Goal: Task Accomplishment & Management: Complete application form

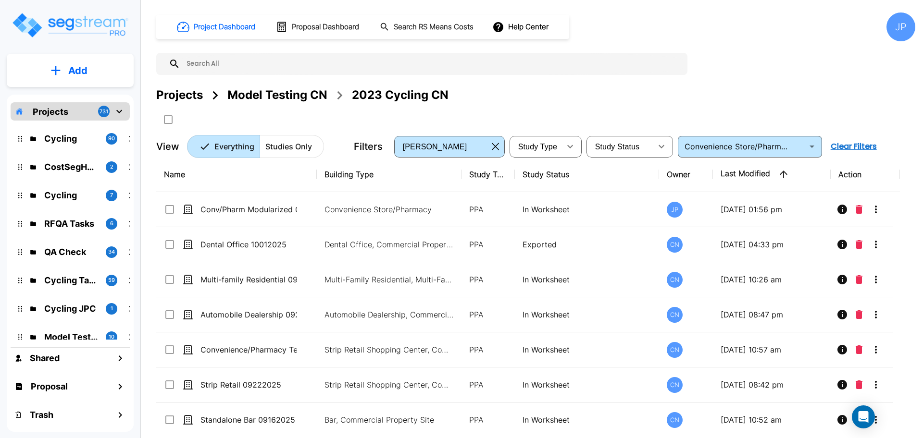
click at [494, 146] on icon "button" at bounding box center [495, 147] width 7 height 8
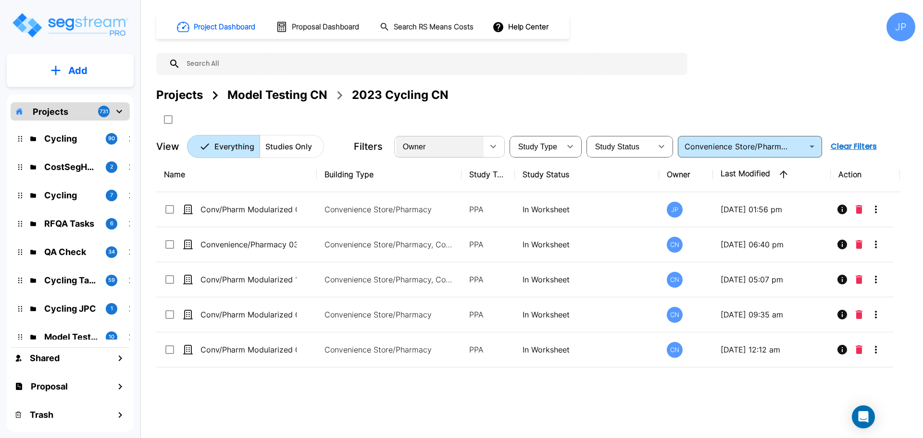
click at [453, 150] on div "Owner" at bounding box center [439, 146] width 87 height 27
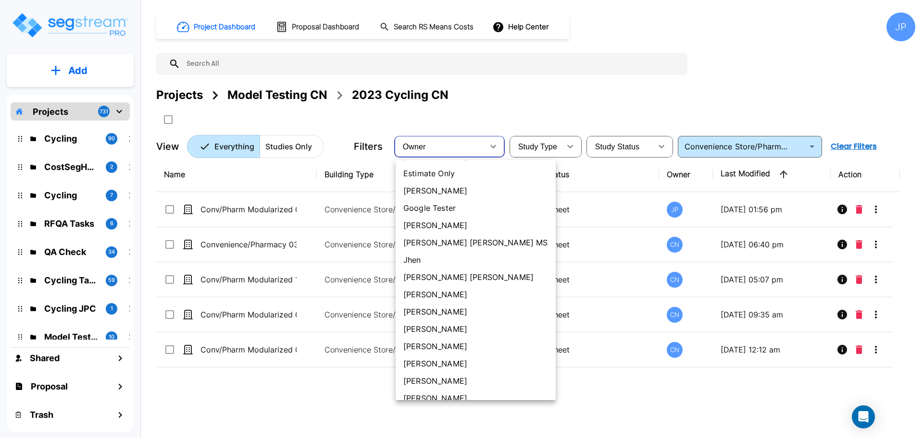
scroll to position [327, 0]
click at [422, 240] on li "[PERSON_NAME] [PERSON_NAME]" at bounding box center [476, 243] width 160 height 17
type input "181"
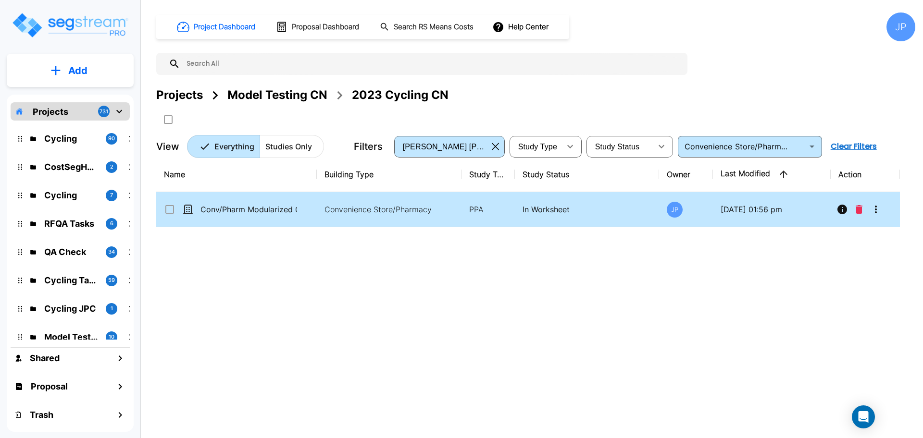
click at [171, 212] on icon at bounding box center [170, 210] width 12 height 12
checkbox input "true"
click at [269, 115] on icon "Move" at bounding box center [263, 120] width 12 height 12
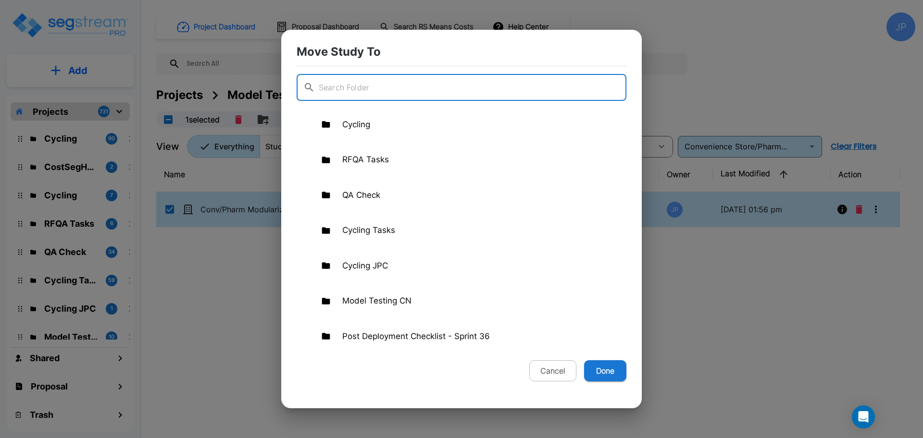
scroll to position [110, 0]
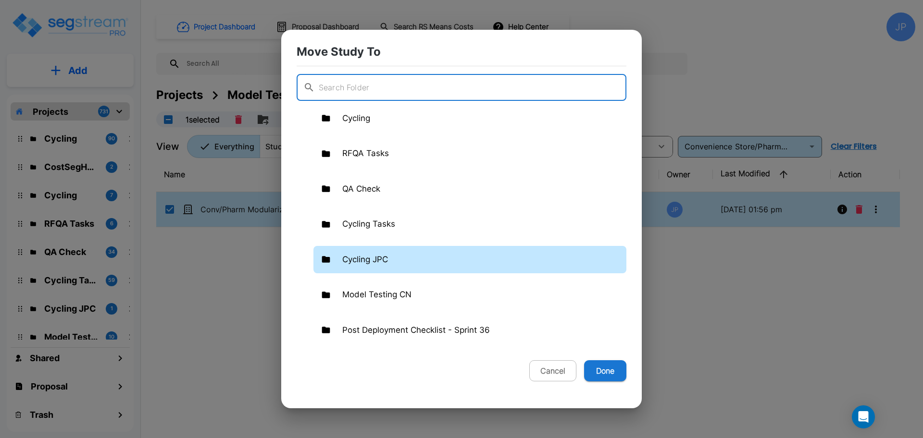
click at [401, 257] on div "Cycling JPC" at bounding box center [469, 260] width 313 height 28
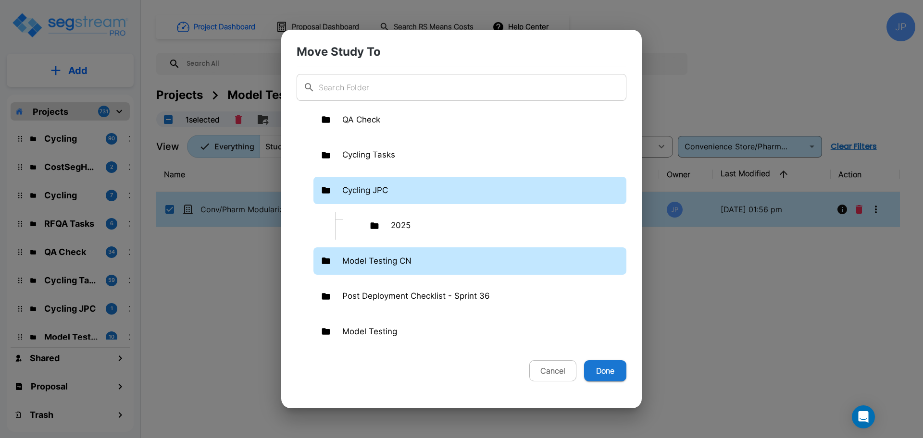
scroll to position [197, 0]
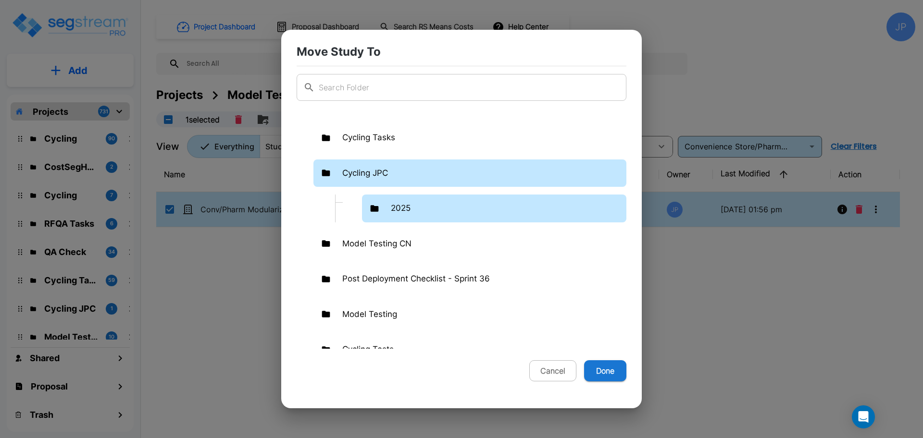
click at [430, 208] on div "2025" at bounding box center [494, 209] width 264 height 28
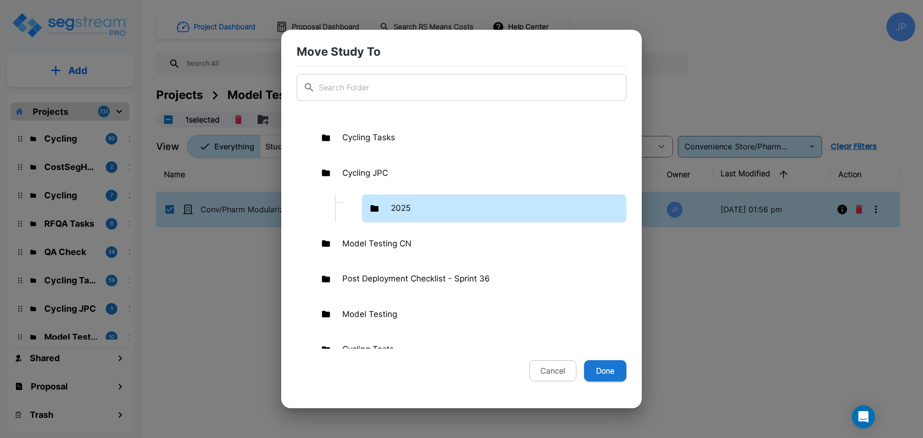
click at [430, 208] on div "2025" at bounding box center [494, 209] width 264 height 28
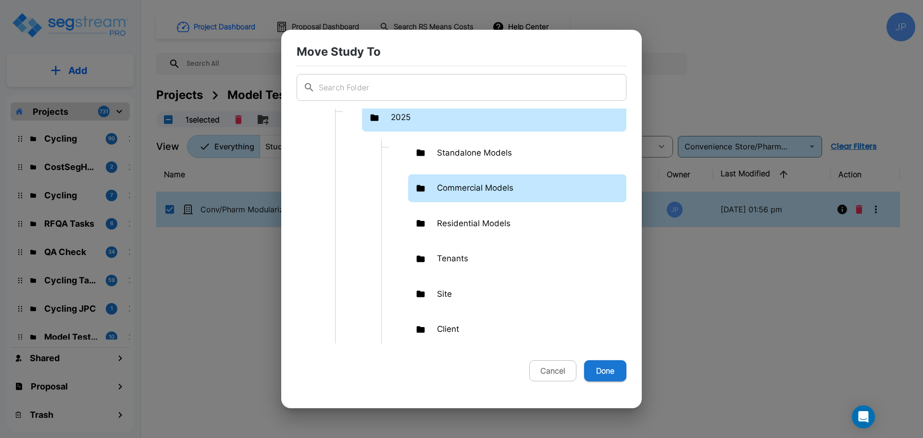
scroll to position [252, 0]
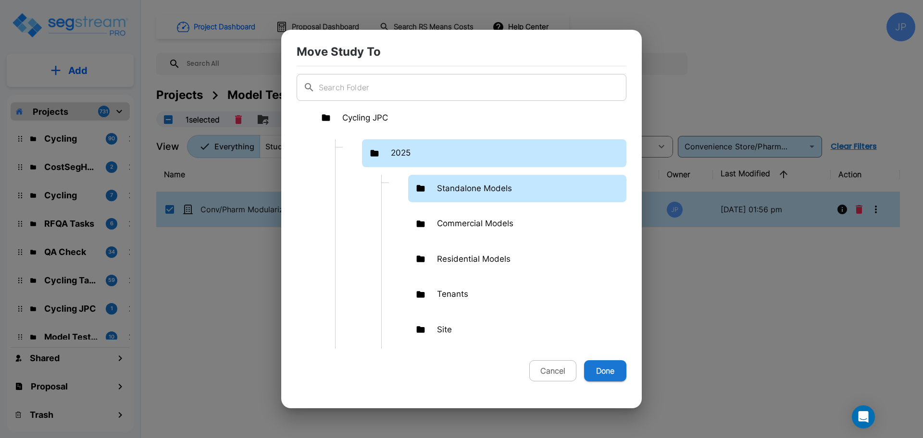
click at [470, 196] on div "Standalone Models" at bounding box center [517, 189] width 218 height 28
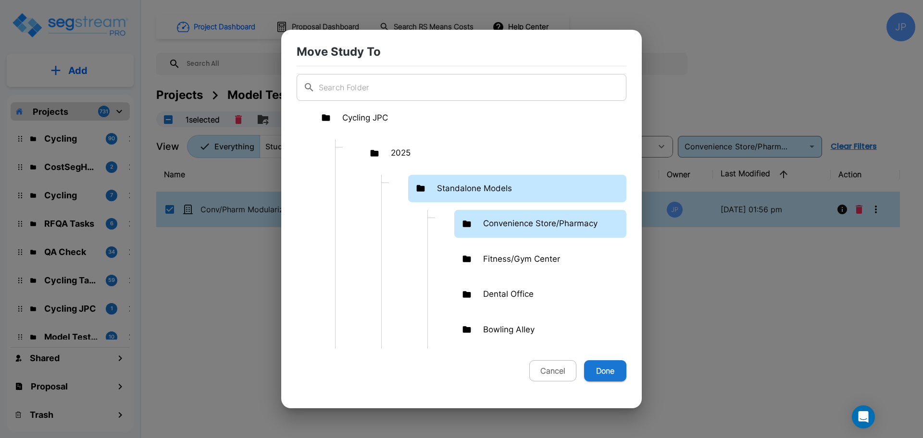
click at [504, 222] on p "Convenience Store/Pharmacy" at bounding box center [540, 224] width 114 height 12
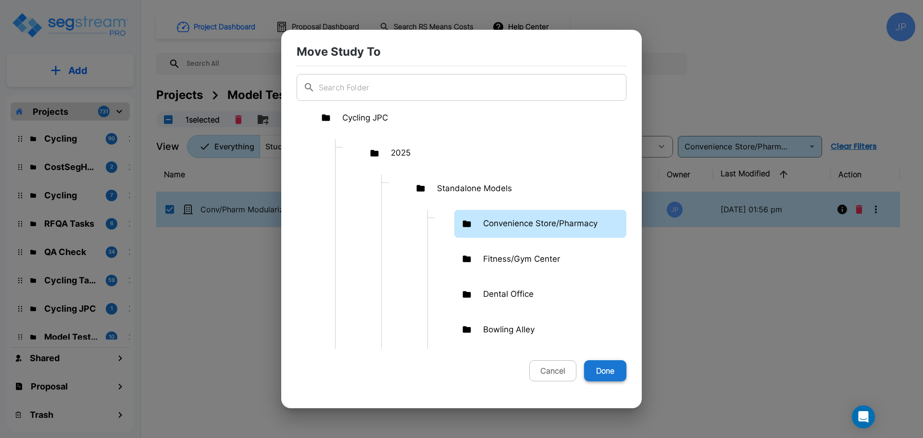
click at [598, 370] on button "Done" at bounding box center [605, 371] width 42 height 21
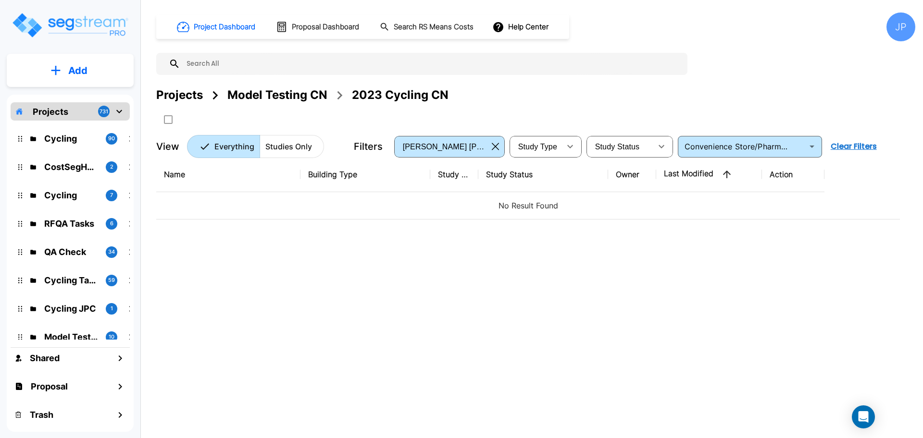
click at [205, 99] on div "Projects Model Testing CN 2023 Cycling CN" at bounding box center [302, 95] width 292 height 17
click at [187, 99] on div "Projects" at bounding box center [179, 95] width 47 height 17
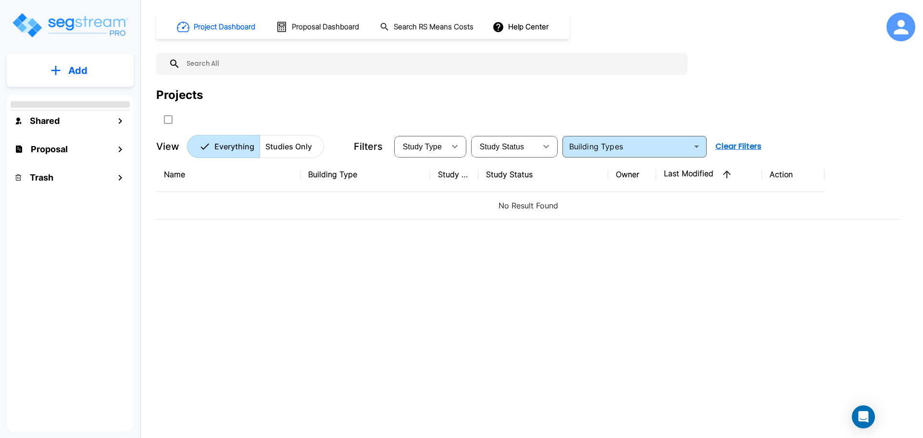
type input "Convenience Store/Pharmacy"
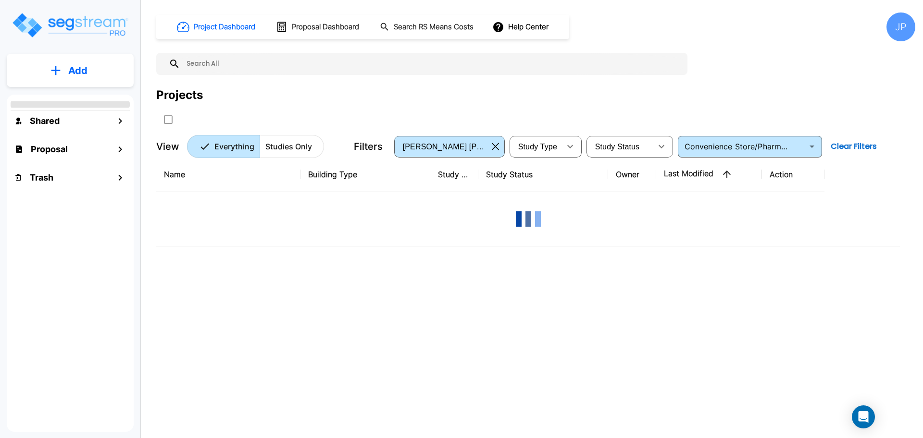
click at [844, 149] on button "Clear Filters" at bounding box center [854, 146] width 54 height 19
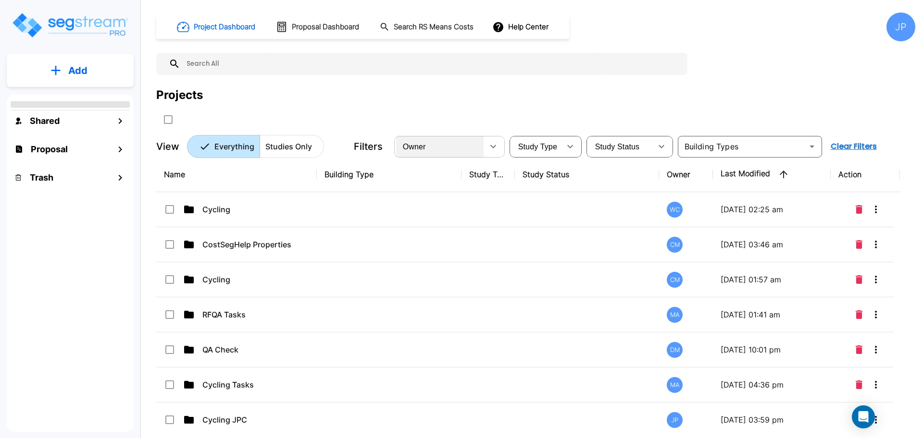
click at [479, 148] on div "Owner" at bounding box center [439, 146] width 87 height 27
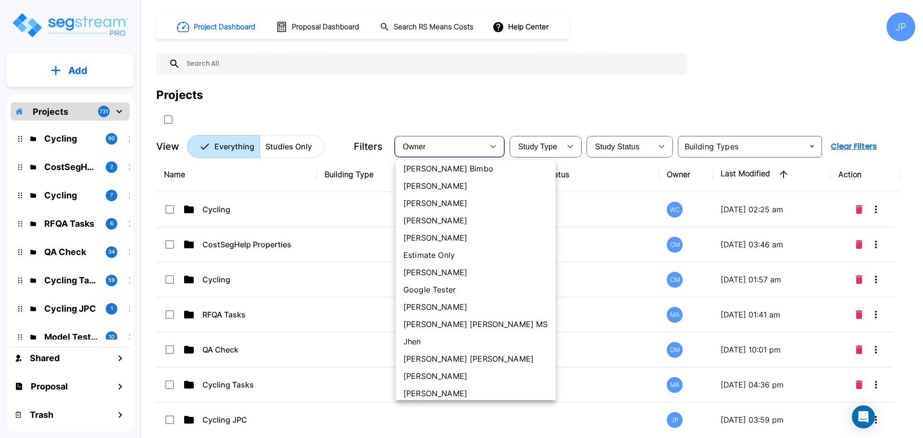
scroll to position [212, 0]
click at [429, 354] on li "[PERSON_NAME] [PERSON_NAME]" at bounding box center [476, 357] width 160 height 17
type input "181"
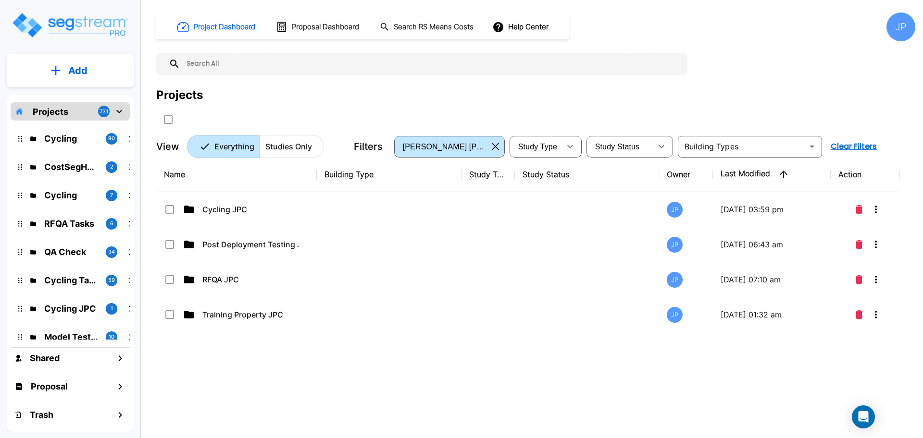
click at [364, 206] on td at bounding box center [389, 209] width 145 height 35
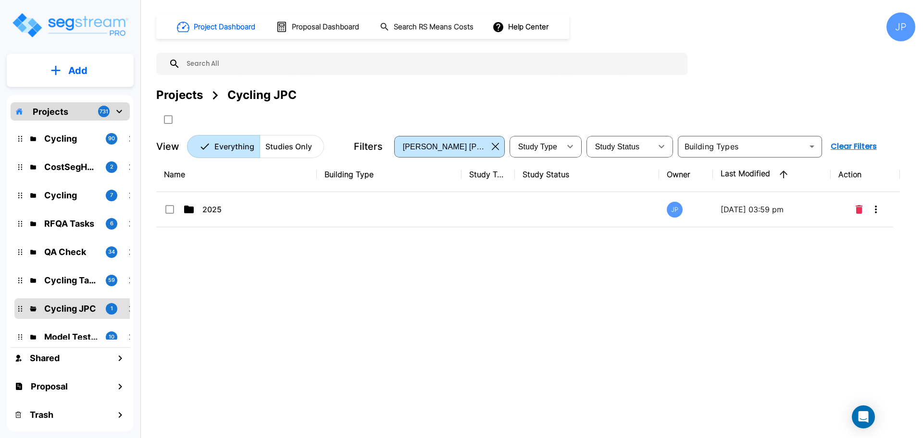
click at [379, 214] on td at bounding box center [389, 209] width 145 height 35
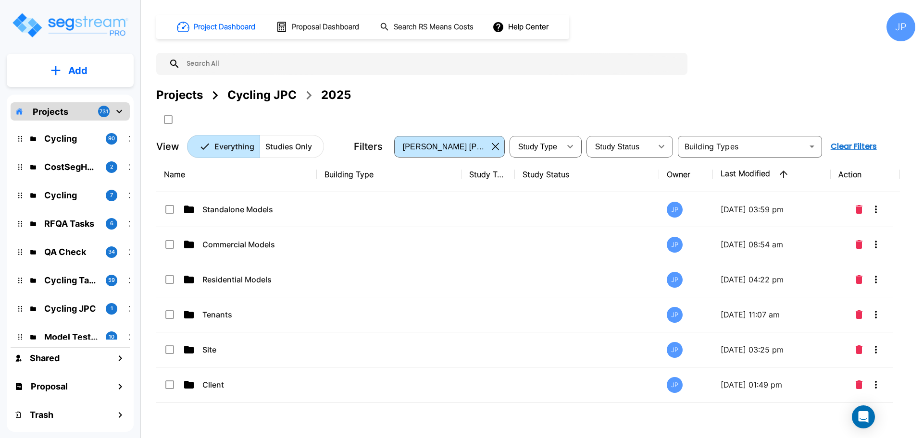
click at [444, 215] on td at bounding box center [389, 209] width 145 height 35
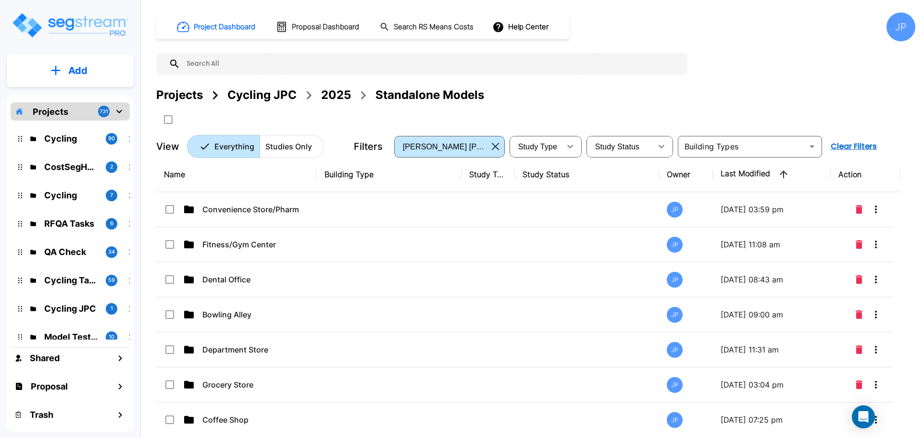
click at [452, 208] on td at bounding box center [389, 209] width 145 height 35
click at [451, 208] on td at bounding box center [389, 209] width 145 height 35
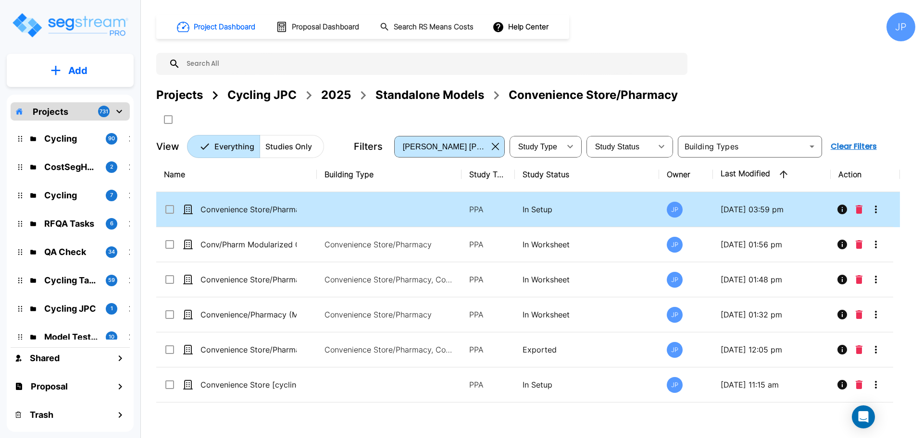
click at [438, 203] on td at bounding box center [389, 209] width 145 height 35
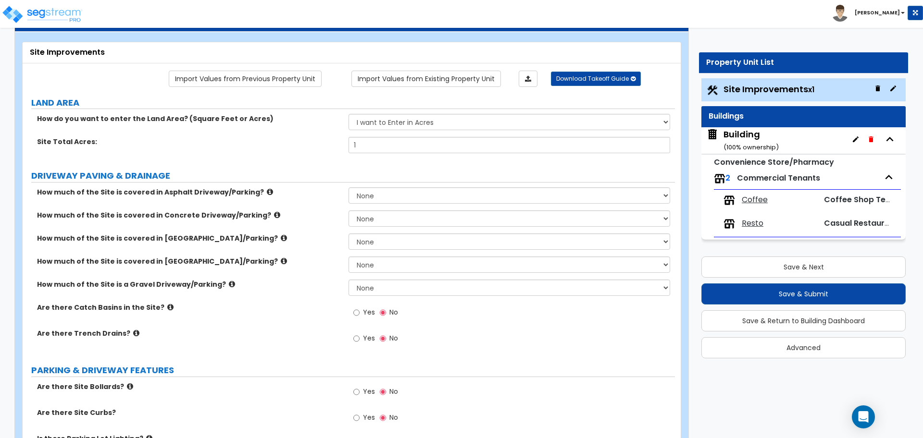
scroll to position [41, 0]
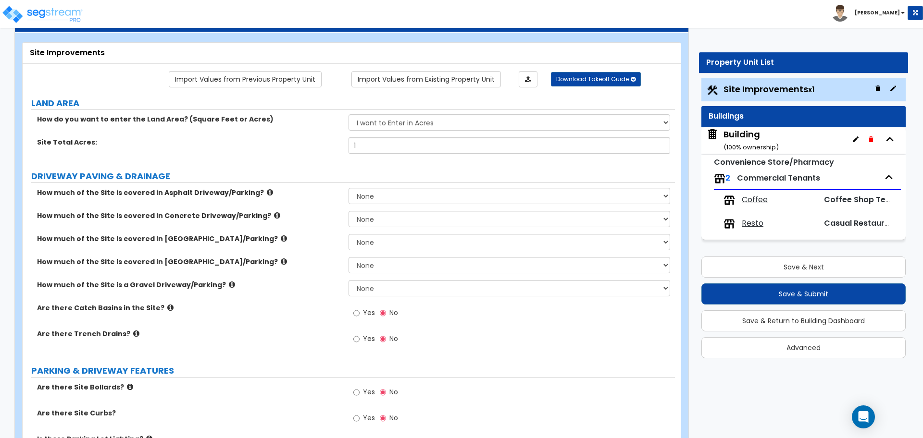
click at [732, 139] on div "Building ( 100 % ownership)" at bounding box center [750, 140] width 55 height 25
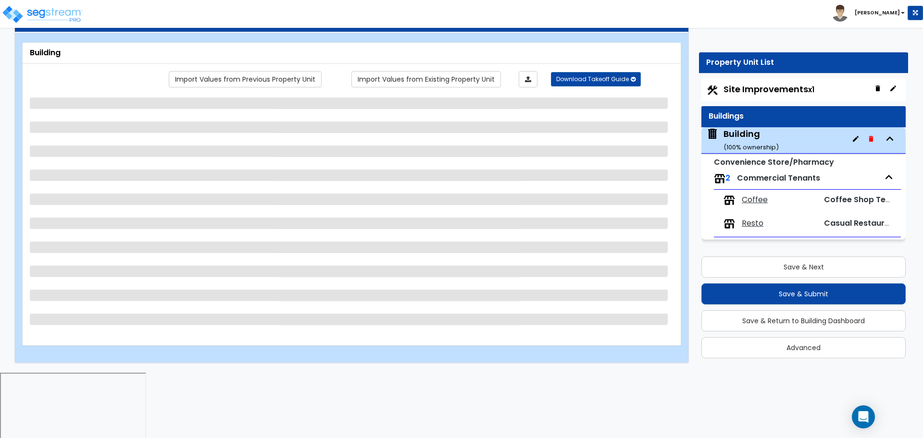
scroll to position [0, 0]
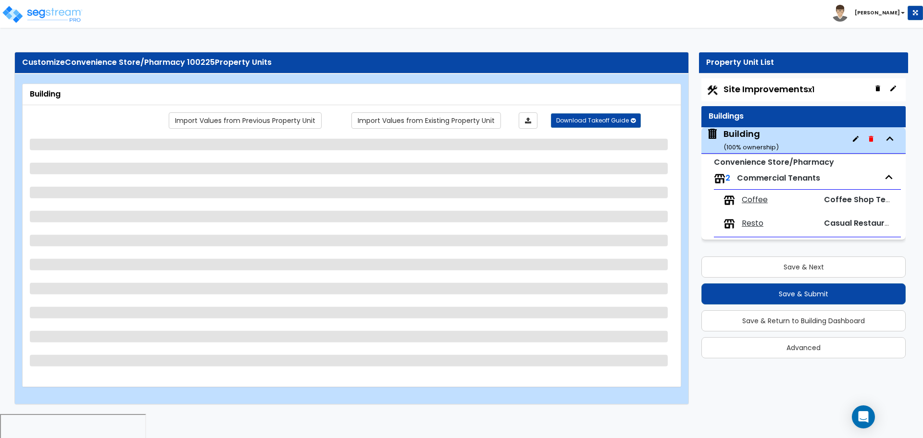
select select "1"
select select "4"
select select "2"
select select "5"
select select "1"
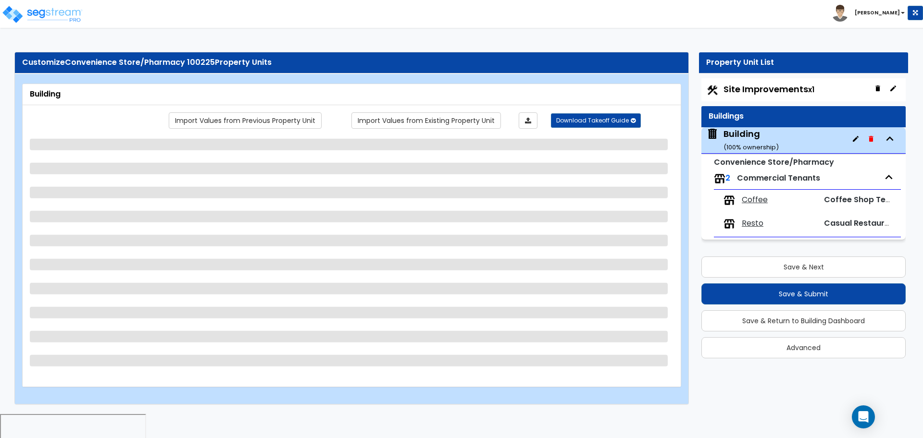
select select "4"
select select "2"
select select "1"
select select "2"
select select "6"
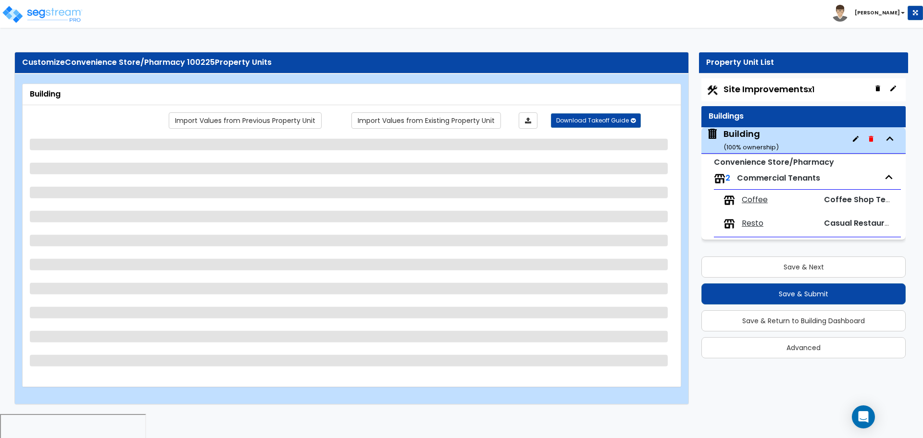
select select "1"
select select "3"
select select "8"
select select "7"
select select "2"
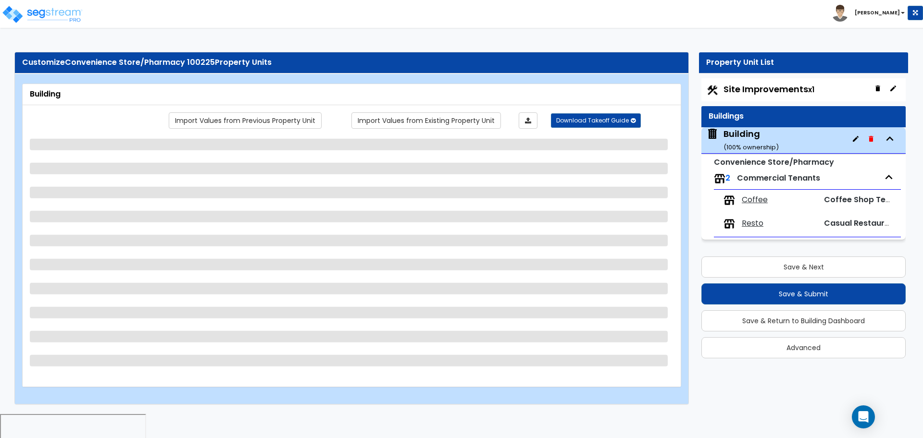
select select "3"
select select "1"
select select "4"
select select "1"
select select "2"
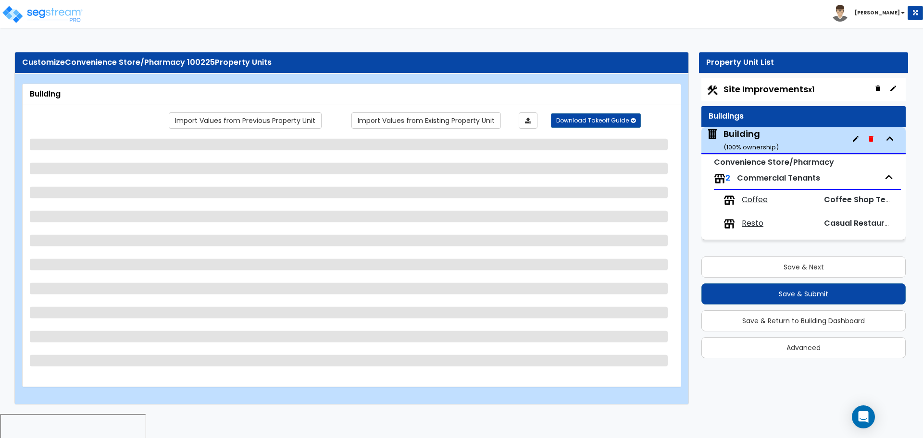
select select "3"
select select "1"
select select "2"
select select "4"
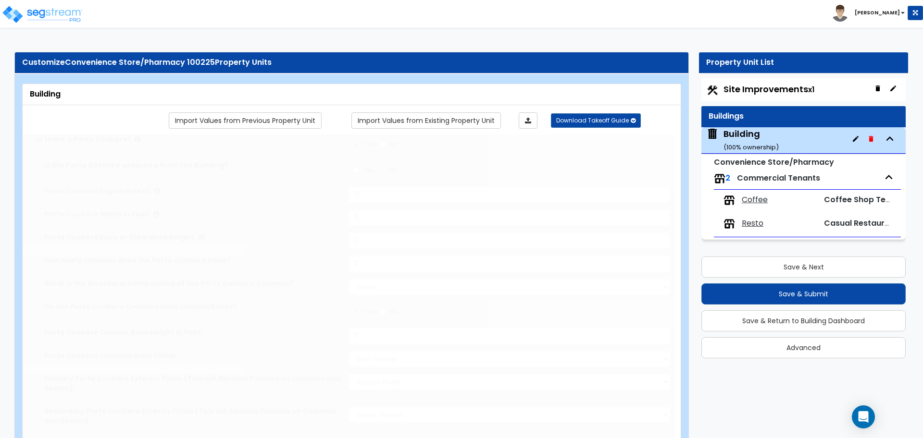
type input "1000"
radio input "true"
select select "2"
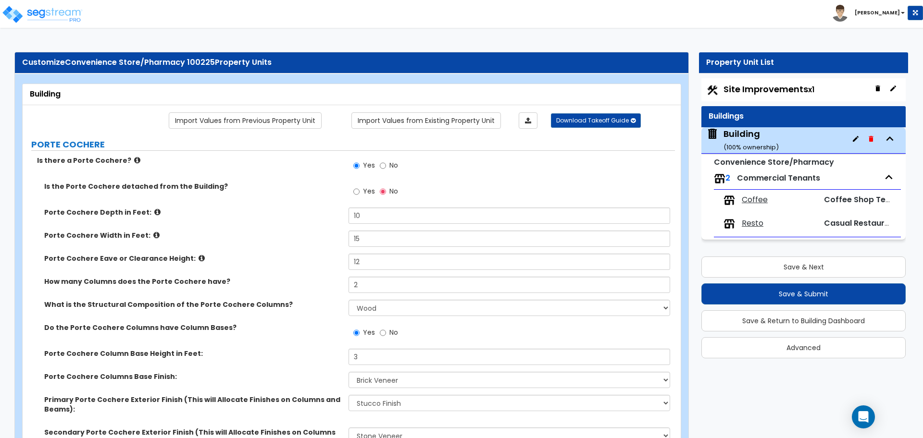
scroll to position [2736, 0]
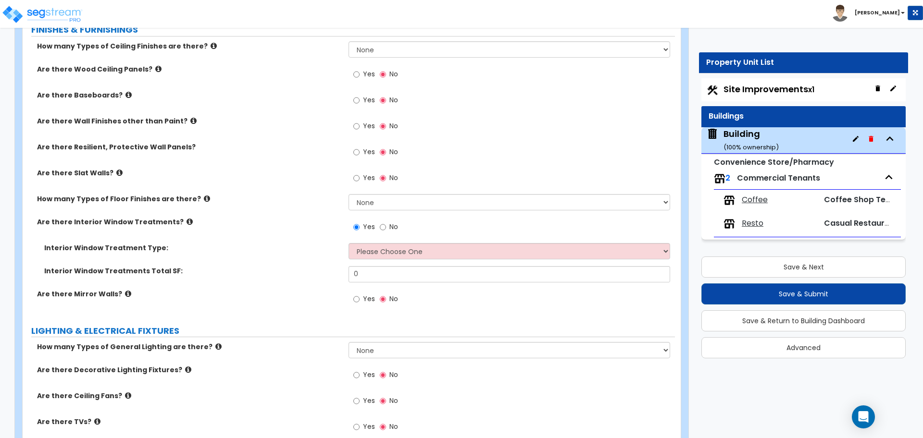
click at [398, 222] on span "No" at bounding box center [393, 227] width 9 height 10
click at [386, 222] on input "No" at bounding box center [383, 227] width 6 height 11
radio input "false"
radio input "true"
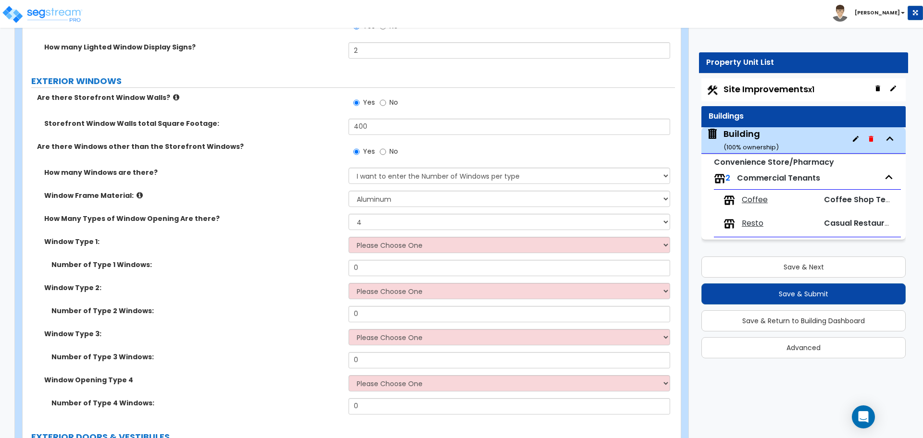
scroll to position [1868, 0]
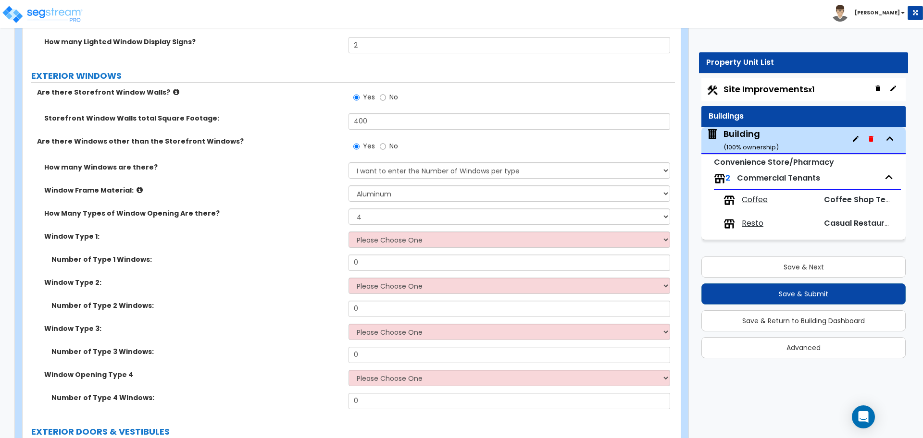
click at [287, 137] on label "Are there Windows other than the Storefront Windows?" at bounding box center [189, 142] width 304 height 10
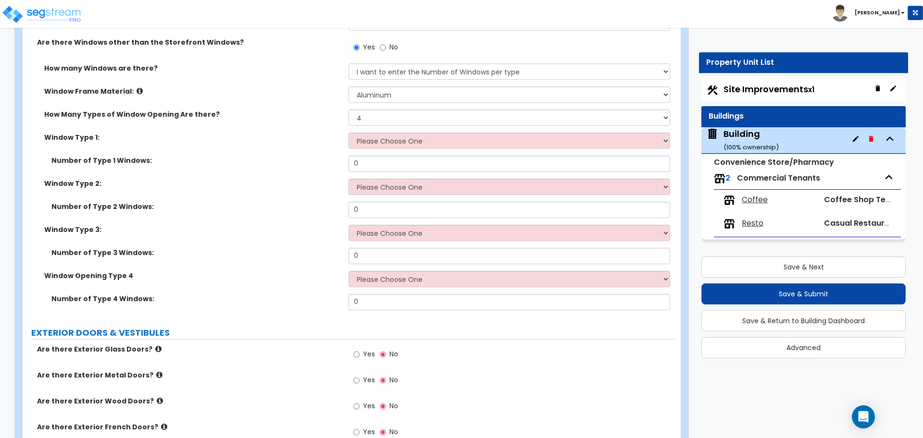
scroll to position [1970, 0]
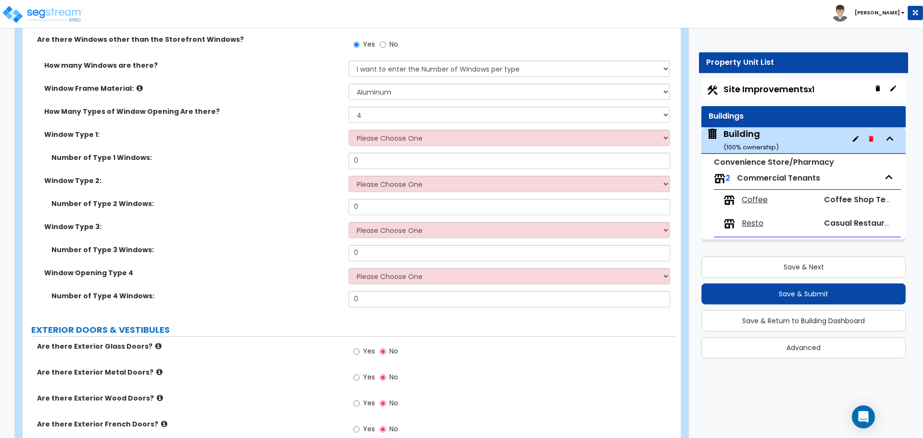
click at [804, 389] on div "Customize Convenience Store/Pharmacy 100225 Property Units Building Import Valu…" at bounding box center [461, 237] width 923 height 4330
click at [873, 398] on div "Customize Convenience Store/Pharmacy 100225 Property Units Building Import Valu…" at bounding box center [461, 237] width 923 height 4330
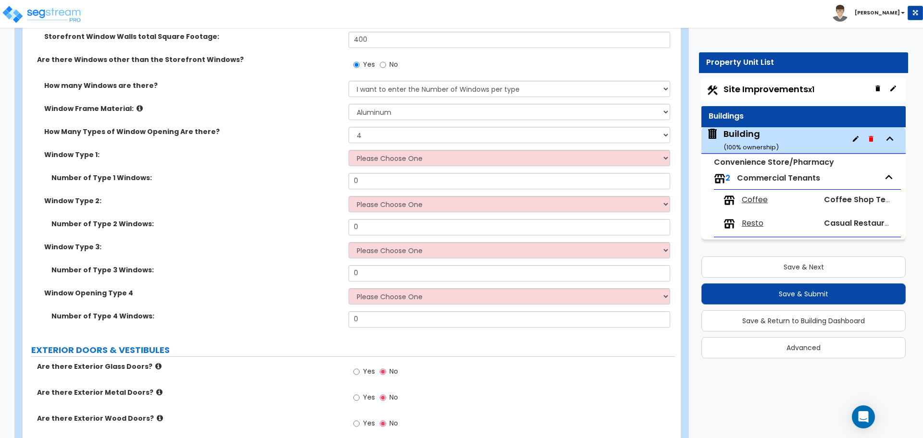
scroll to position [1947, 0]
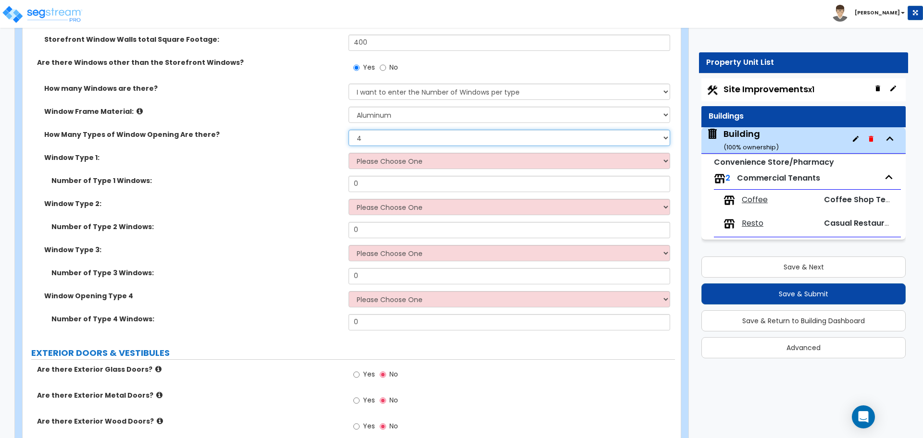
click at [452, 141] on select "Please Choose One 1 2 3 4" at bounding box center [509, 138] width 321 height 16
select select "3"
click at [349, 130] on select "Please Choose One 1 2 3 4" at bounding box center [509, 138] width 321 height 16
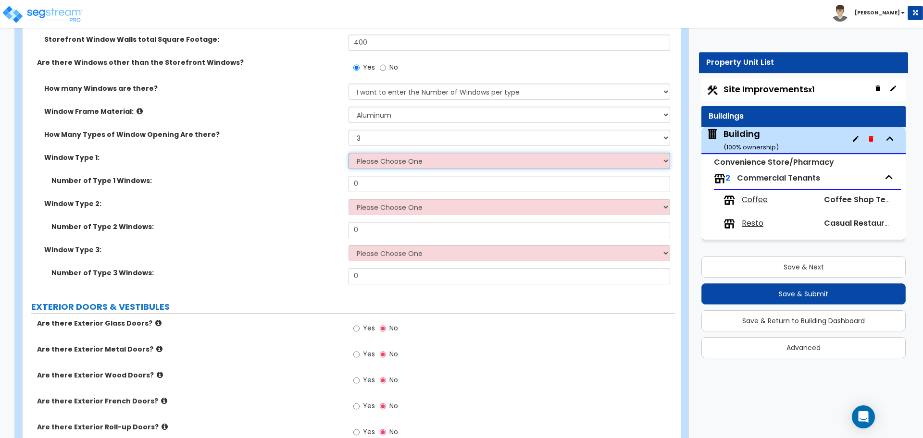
click at [417, 161] on select "Please Choose One Sliding Picture/Fixed Double/Single Hung Awning Swing" at bounding box center [509, 161] width 321 height 16
select select "1"
click at [349, 153] on select "Please Choose One Sliding Picture/Fixed Double/Single Hung Awning Swing" at bounding box center [509, 161] width 321 height 16
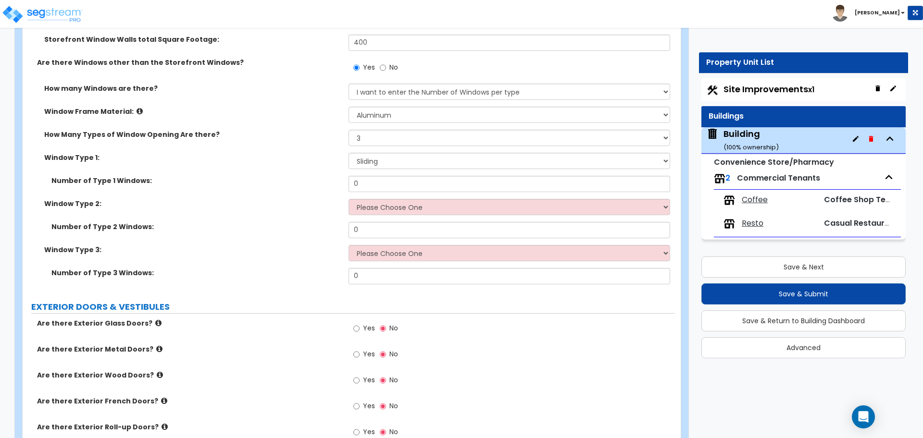
click at [428, 219] on div "Window Type 2: Please Choose One Sliding Picture/Fixed Double/Single Hung Awnin…" at bounding box center [349, 210] width 652 height 23
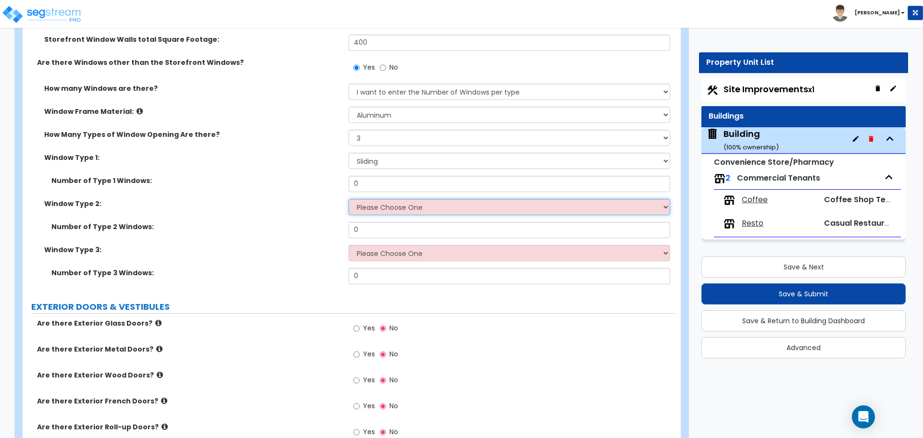
click at [427, 211] on select "Please Choose One Sliding Picture/Fixed Double/Single Hung Awning Swing" at bounding box center [509, 207] width 321 height 16
select select "2"
click at [349, 199] on select "Please Choose One Sliding Picture/Fixed Double/Single Hung Awning Swing" at bounding box center [509, 207] width 321 height 16
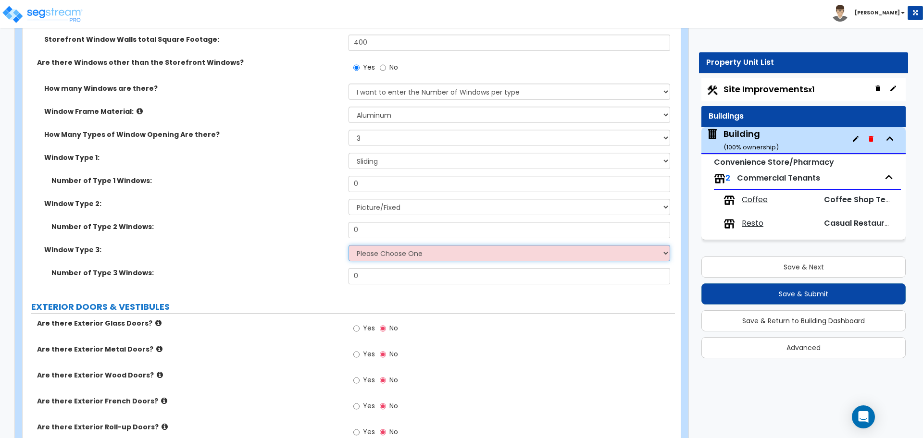
click at [452, 251] on select "Please Choose One Sliding Picture/Fixed Double/Single Hung Awning Swing" at bounding box center [509, 253] width 321 height 16
select select "3"
click at [349, 245] on select "Please Choose One Sliding Picture/Fixed Double/Single Hung Awning Swing" at bounding box center [509, 253] width 321 height 16
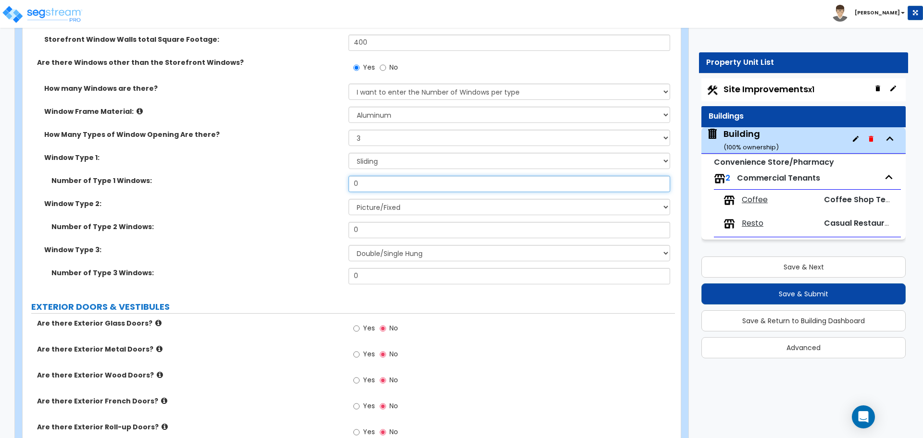
drag, startPoint x: 370, startPoint y: 188, endPoint x: 331, endPoint y: 185, distance: 39.1
click at [332, 186] on div "Number of Type 1 Windows: 0" at bounding box center [349, 187] width 652 height 23
type input "4"
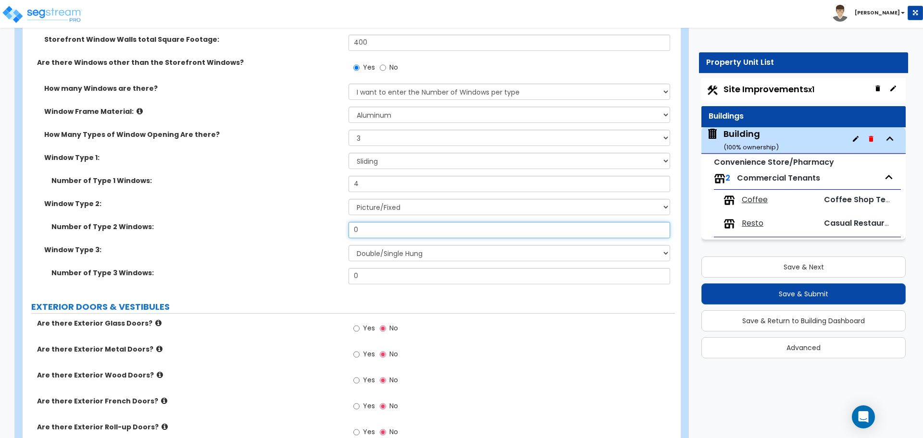
drag, startPoint x: 374, startPoint y: 227, endPoint x: 336, endPoint y: 220, distance: 37.7
click at [336, 219] on div "How many Windows are there? None I want to enter a Percentage of the Exterior W…" at bounding box center [349, 188] width 638 height 208
type input "5"
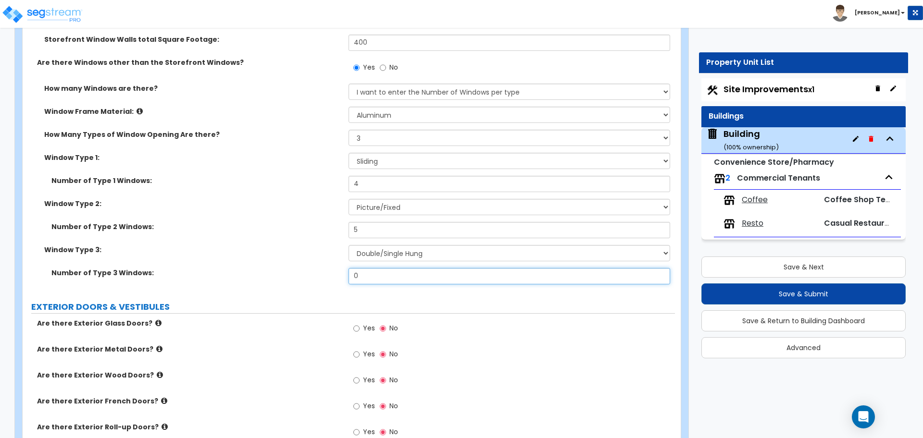
drag, startPoint x: 376, startPoint y: 277, endPoint x: 327, endPoint y: 272, distance: 49.8
click at [327, 272] on div "Number of Type 3 Windows: 0" at bounding box center [349, 279] width 652 height 23
type input "6"
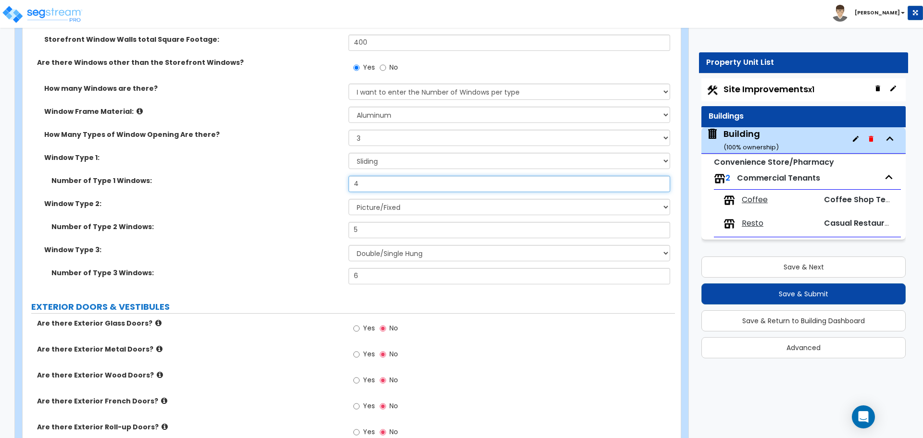
drag, startPoint x: 388, startPoint y: 181, endPoint x: 343, endPoint y: 177, distance: 45.8
click at [343, 177] on div "Number of Type 1 Windows: 4" at bounding box center [349, 187] width 652 height 23
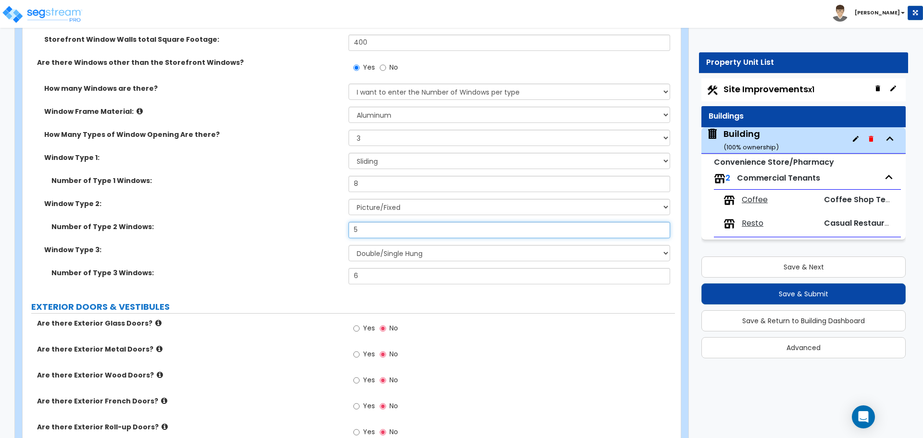
drag, startPoint x: 368, startPoint y: 235, endPoint x: 325, endPoint y: 228, distance: 42.8
click at [325, 228] on div "Number of Type 2 Windows: 5" at bounding box center [349, 233] width 652 height 23
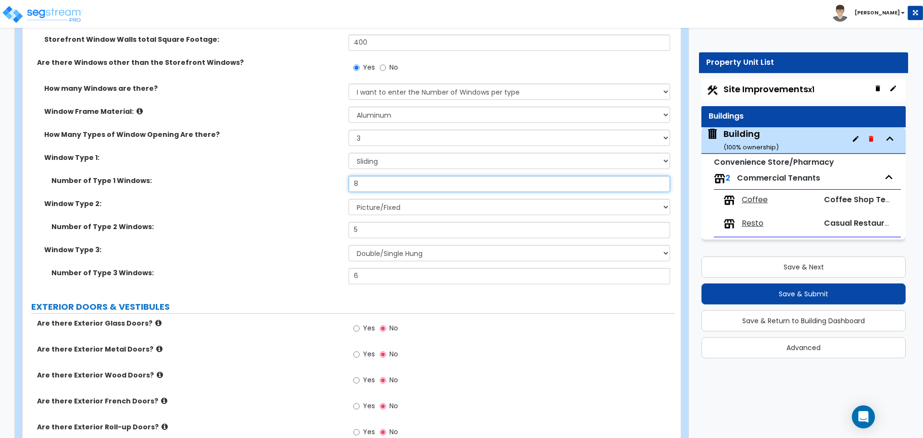
drag, startPoint x: 373, startPoint y: 184, endPoint x: 325, endPoint y: 178, distance: 47.9
click at [325, 178] on div "Number of Type 1 Windows: 8" at bounding box center [349, 187] width 652 height 23
type input "10"
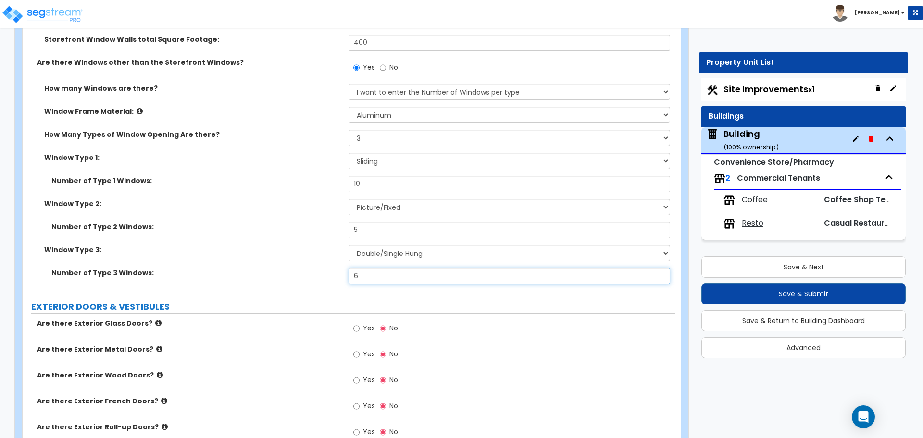
drag, startPoint x: 375, startPoint y: 268, endPoint x: 359, endPoint y: 269, distance: 16.4
click at [357, 268] on input "6" at bounding box center [509, 276] width 321 height 16
drag, startPoint x: 367, startPoint y: 276, endPoint x: 301, endPoint y: 268, distance: 66.4
click at [302, 268] on div "Number of Type 3 Windows: 6" at bounding box center [349, 279] width 652 height 23
type input "8"
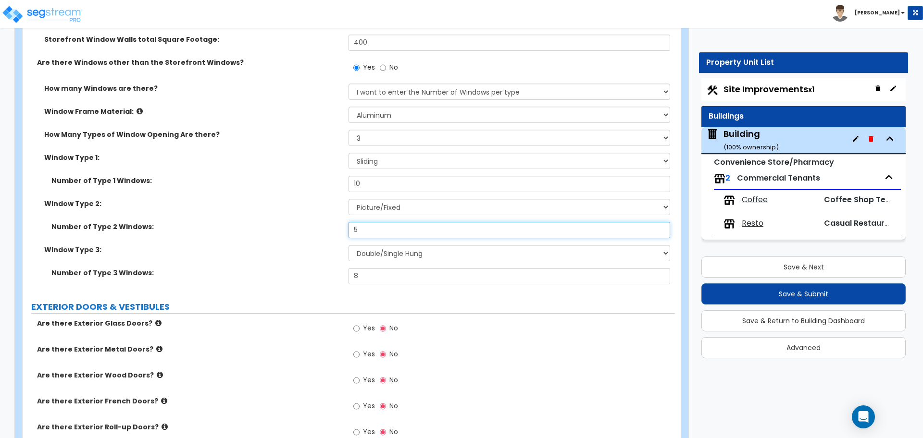
drag, startPoint x: 367, startPoint y: 229, endPoint x: 330, endPoint y: 228, distance: 36.5
click at [331, 228] on div "Number of Type 2 Windows: 5" at bounding box center [349, 233] width 652 height 23
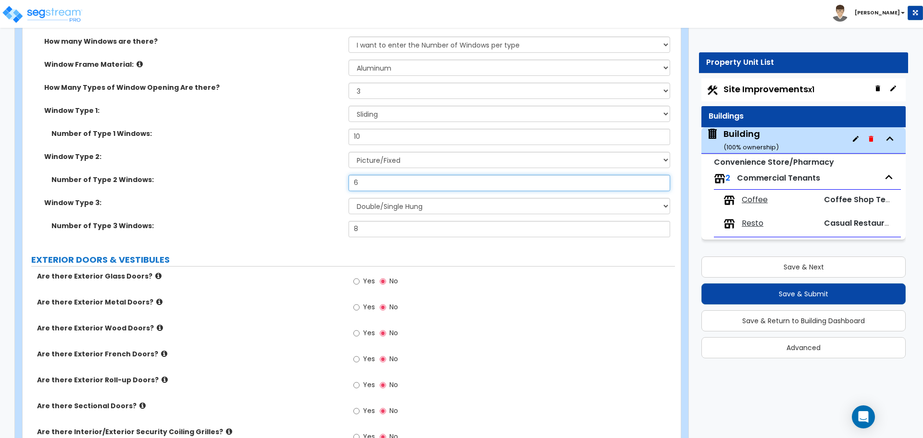
scroll to position [1995, 0]
type input "6"
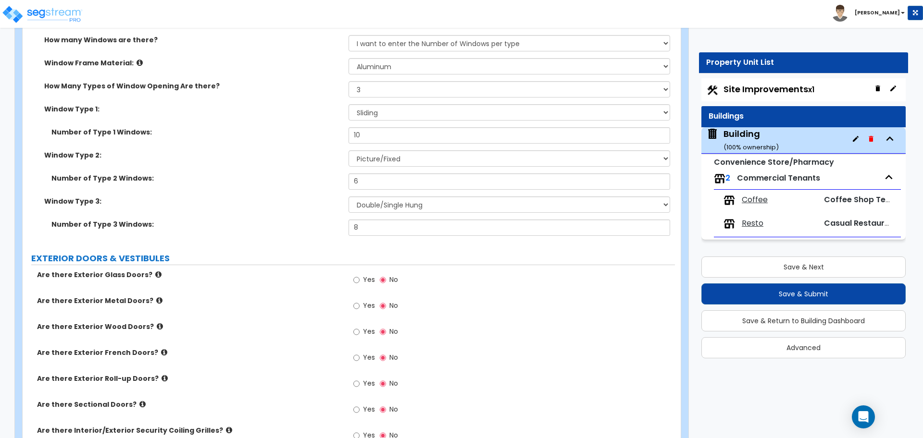
click at [137, 61] on icon at bounding box center [140, 62] width 6 height 7
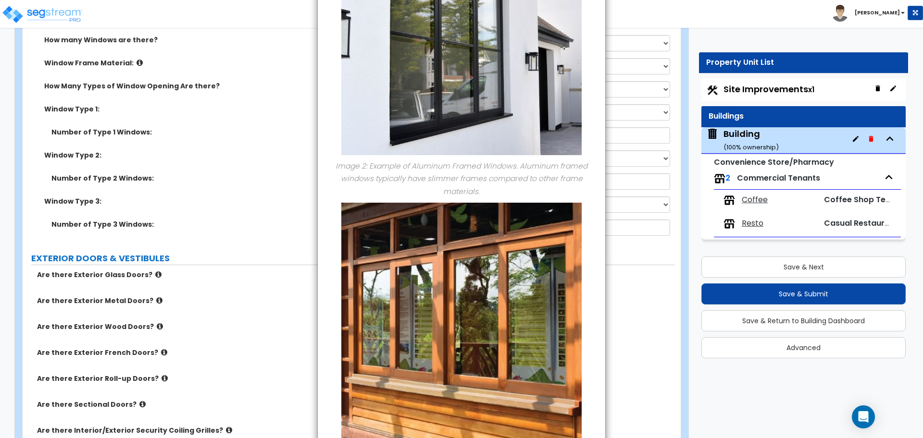
scroll to position [367, 0]
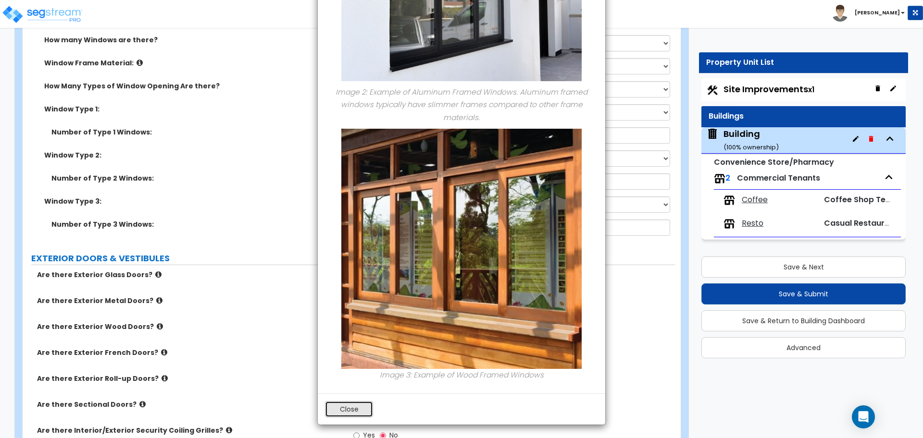
click at [350, 414] on button "Close" at bounding box center [349, 409] width 48 height 16
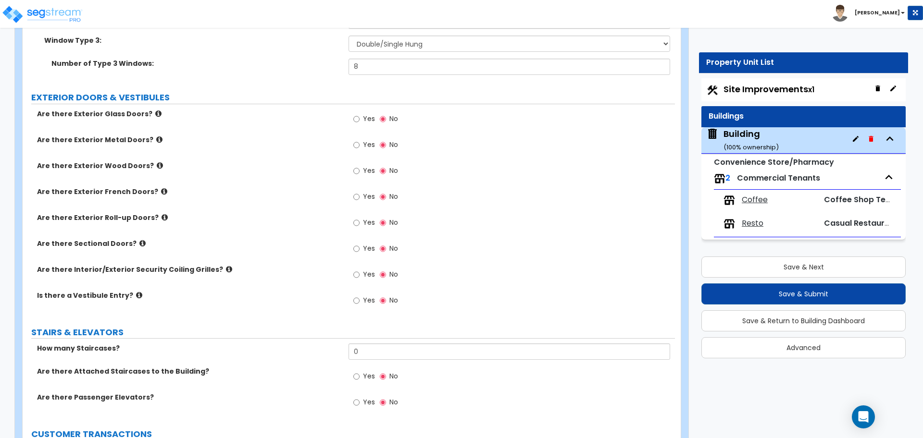
scroll to position [2206, 0]
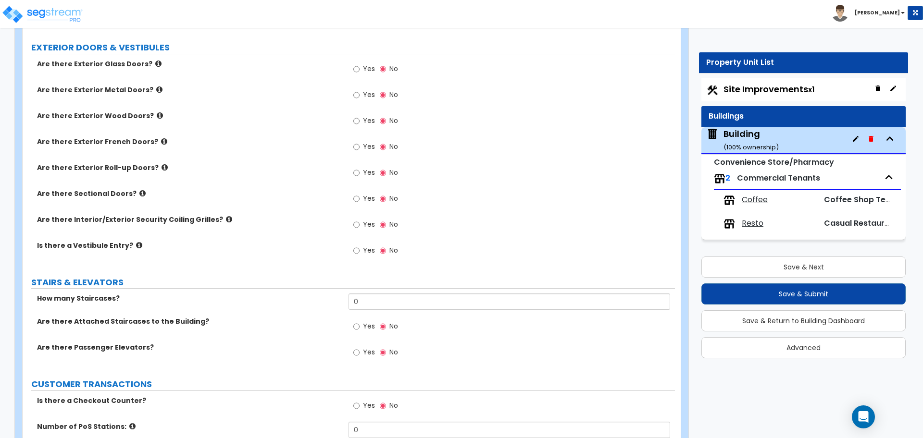
click at [155, 61] on icon at bounding box center [158, 63] width 6 height 7
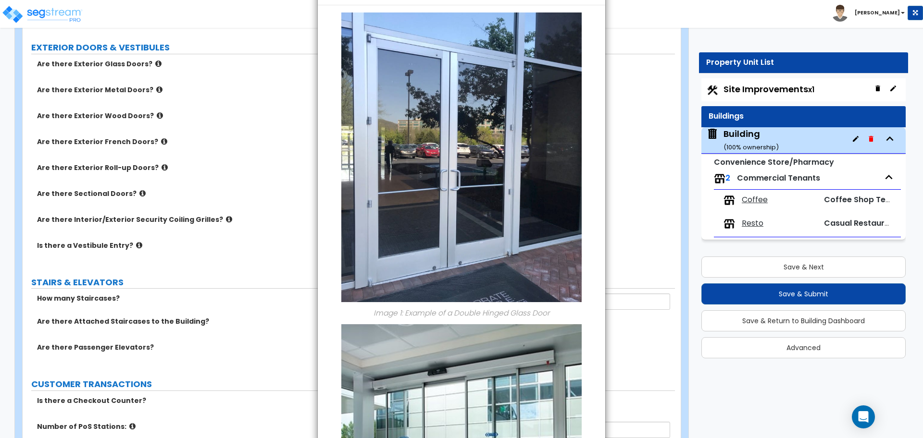
scroll to position [271, 0]
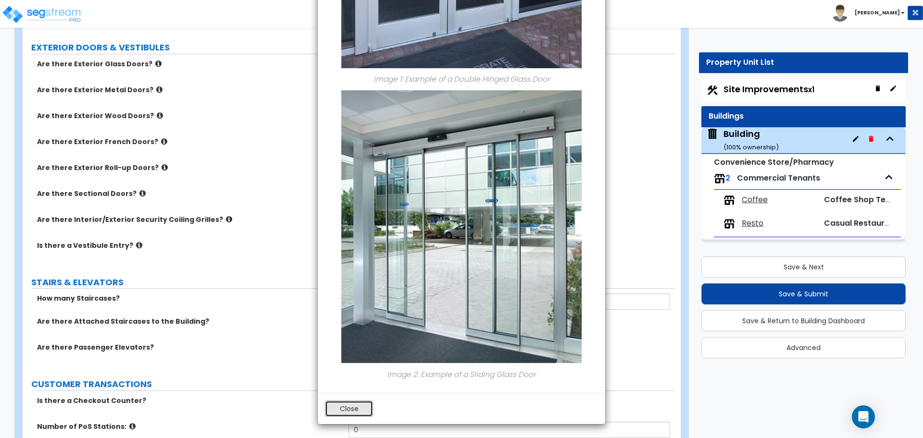
click at [355, 407] on button "Close" at bounding box center [349, 409] width 48 height 16
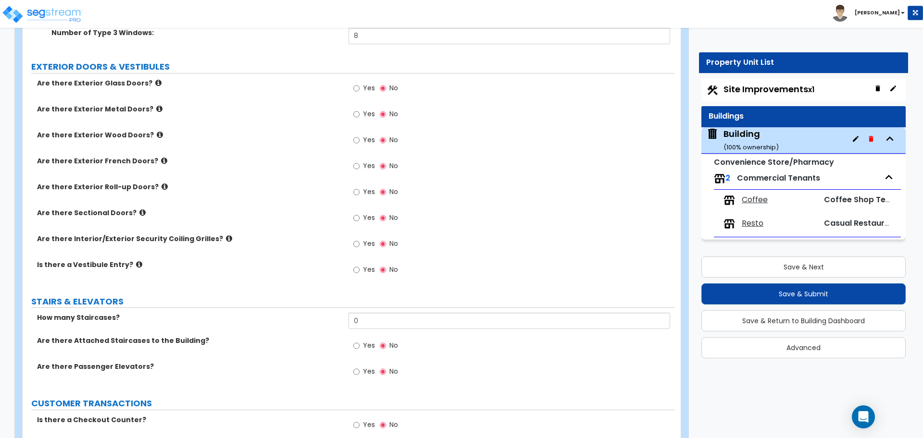
scroll to position [2171, 0]
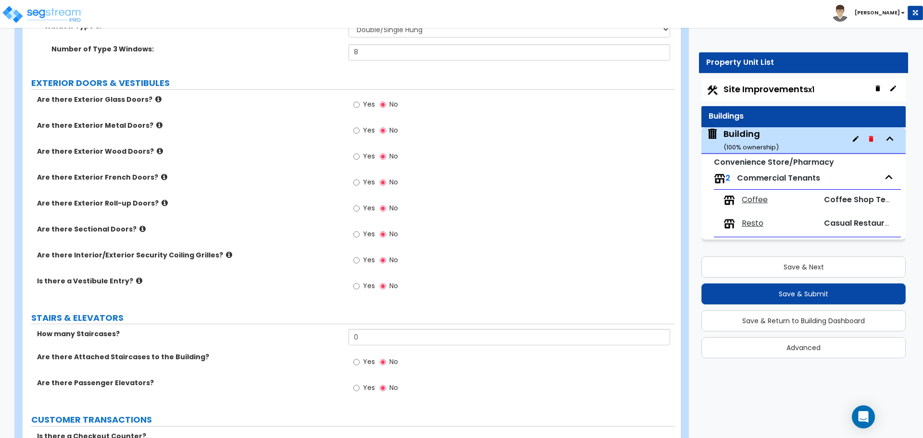
click at [365, 107] on label "Yes" at bounding box center [364, 106] width 22 height 16
click at [360, 107] on input "Yes" at bounding box center [356, 105] width 6 height 11
radio input "true"
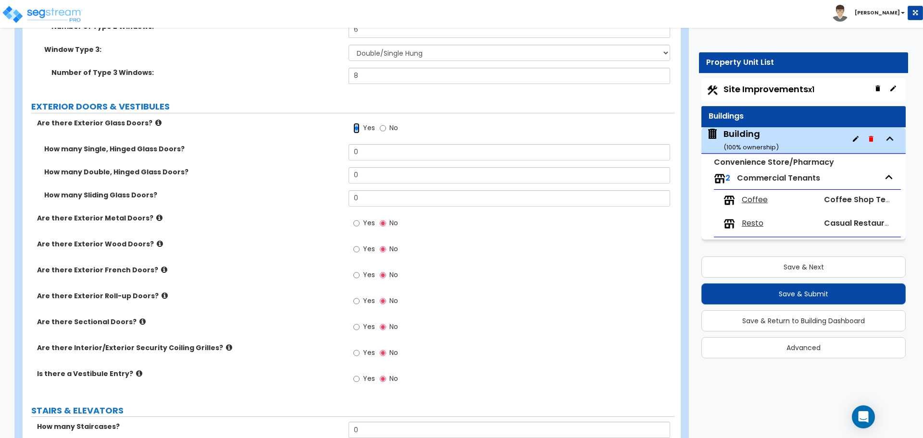
scroll to position [2139, 0]
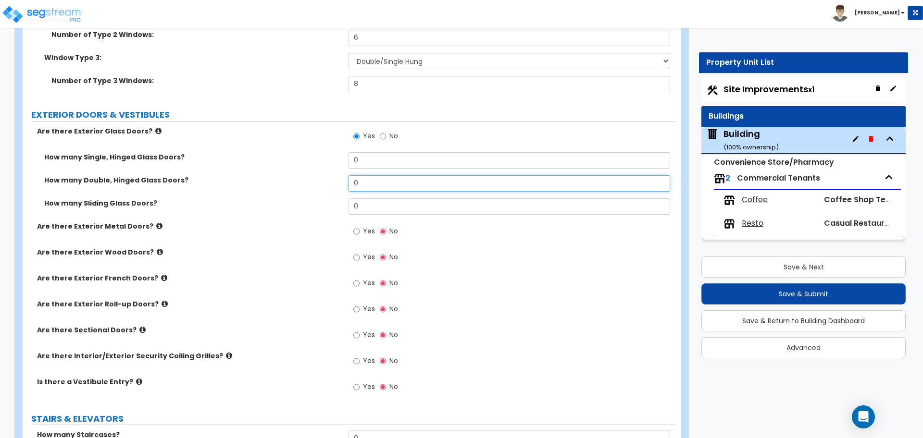
drag, startPoint x: 371, startPoint y: 180, endPoint x: 337, endPoint y: 180, distance: 34.1
click at [337, 180] on div "How many Double, Hinged Glass Doors? 0" at bounding box center [349, 186] width 652 height 23
type input "2"
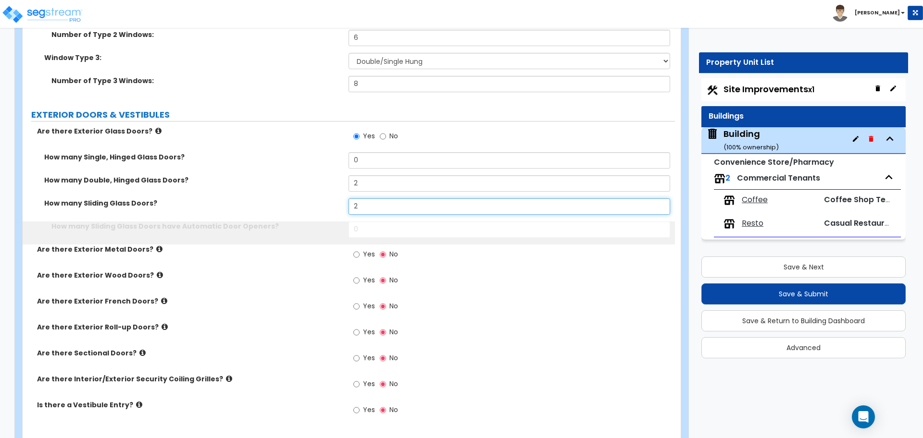
type input "2"
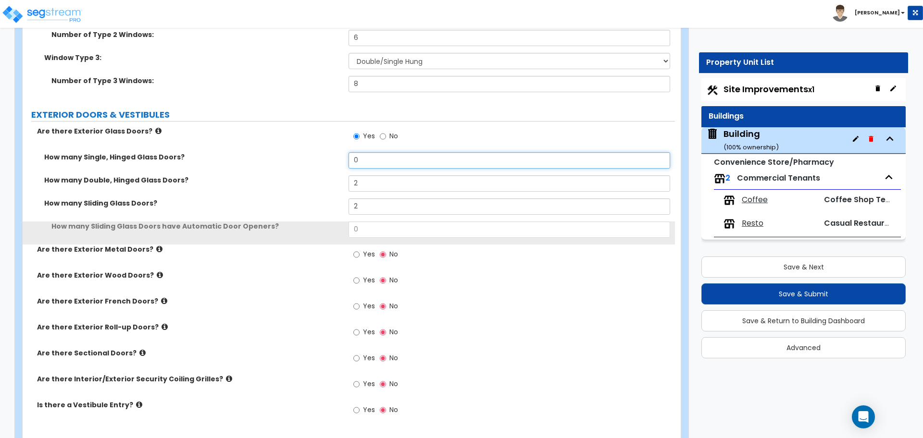
drag, startPoint x: 363, startPoint y: 162, endPoint x: 339, endPoint y: 162, distance: 24.0
click at [339, 162] on div "How many Single, Hinged Glass Doors? 0" at bounding box center [349, 163] width 652 height 23
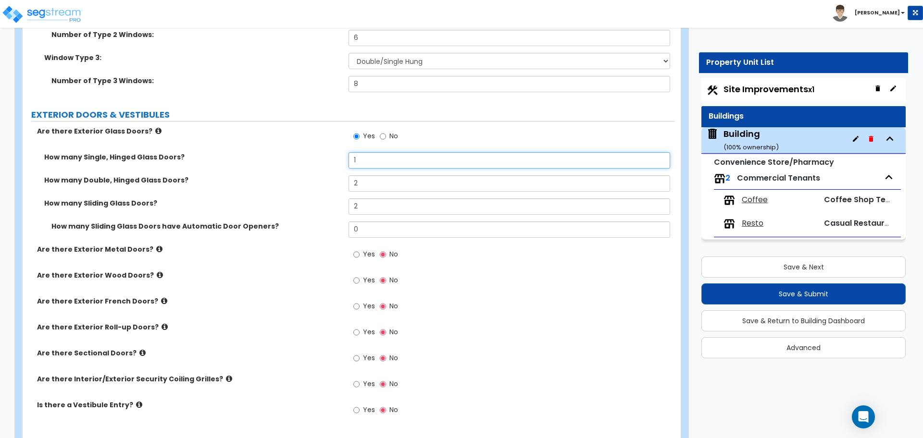
type input "1"
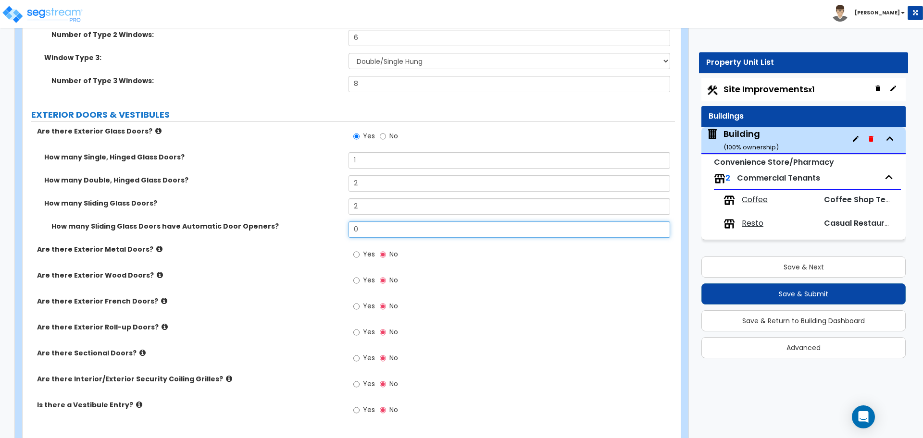
drag, startPoint x: 371, startPoint y: 230, endPoint x: 331, endPoint y: 228, distance: 39.9
click at [331, 229] on div "How many Sliding Glass Doors have Automatic Door Openers? 0" at bounding box center [349, 233] width 652 height 23
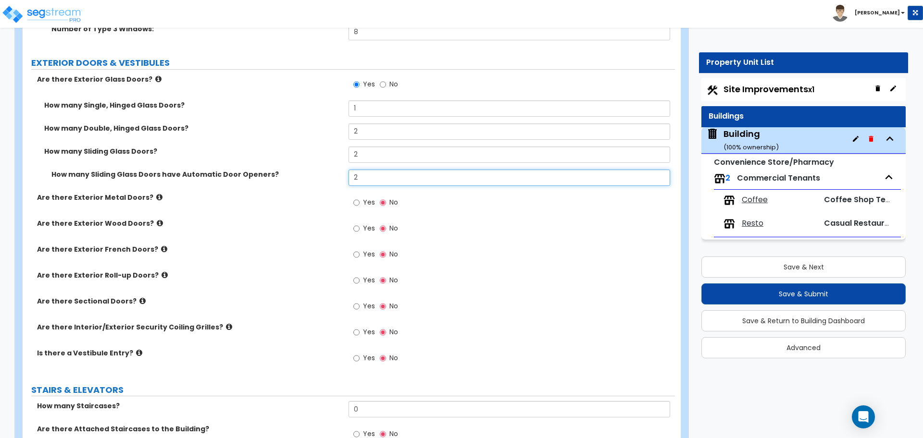
scroll to position [2192, 0]
type input "2"
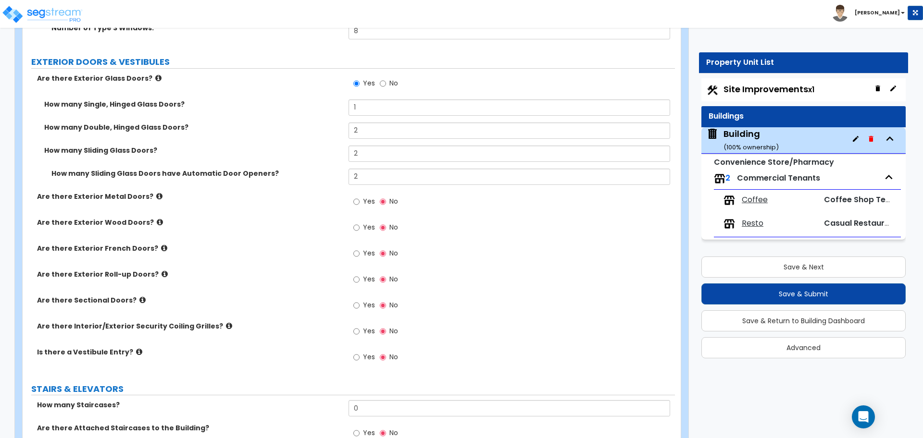
click at [363, 200] on span "Yes" at bounding box center [369, 202] width 12 height 10
click at [360, 200] on input "Yes" at bounding box center [356, 202] width 6 height 11
radio input "true"
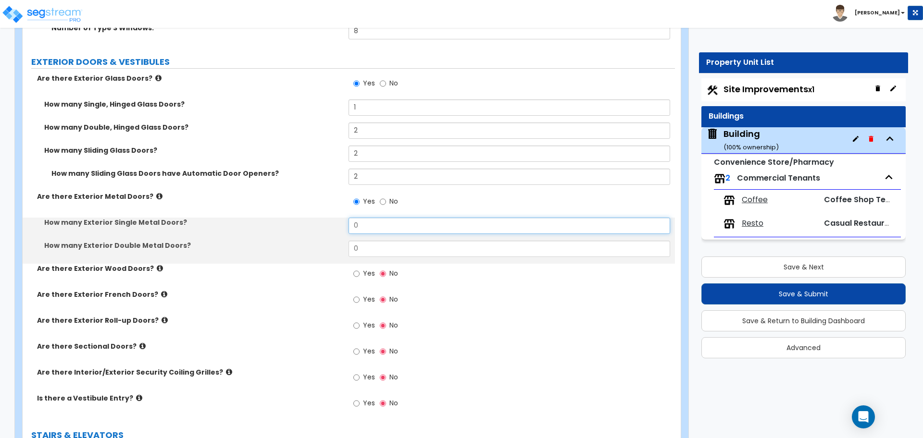
drag, startPoint x: 376, startPoint y: 228, endPoint x: 314, endPoint y: 219, distance: 62.2
click at [315, 219] on div "How many Exterior Single Metal Doors? 0" at bounding box center [349, 229] width 652 height 23
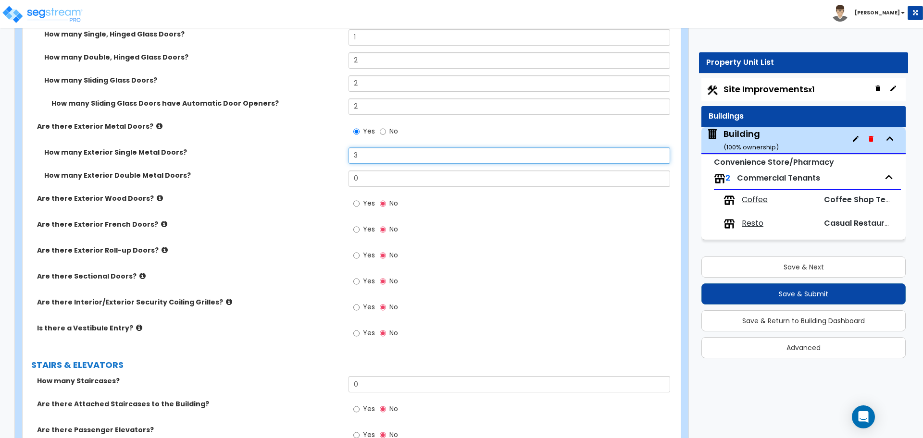
scroll to position [2264, 0]
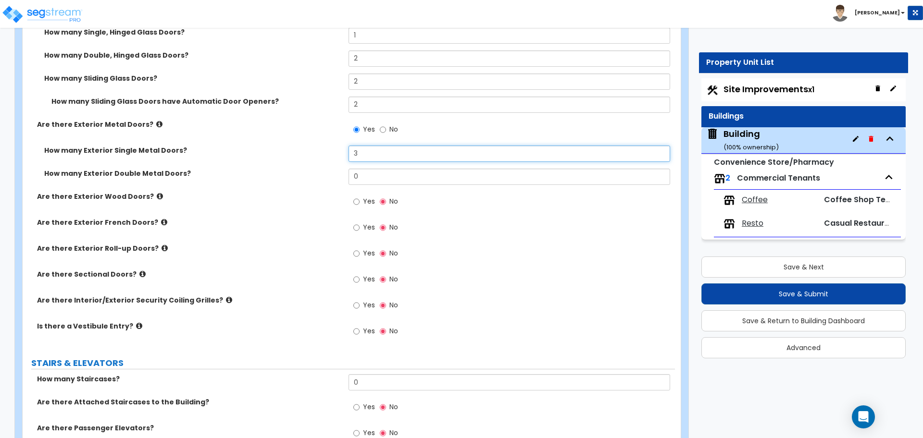
type input "3"
click at [363, 203] on span "Yes" at bounding box center [369, 202] width 12 height 10
click at [360, 203] on input "Yes" at bounding box center [356, 202] width 6 height 11
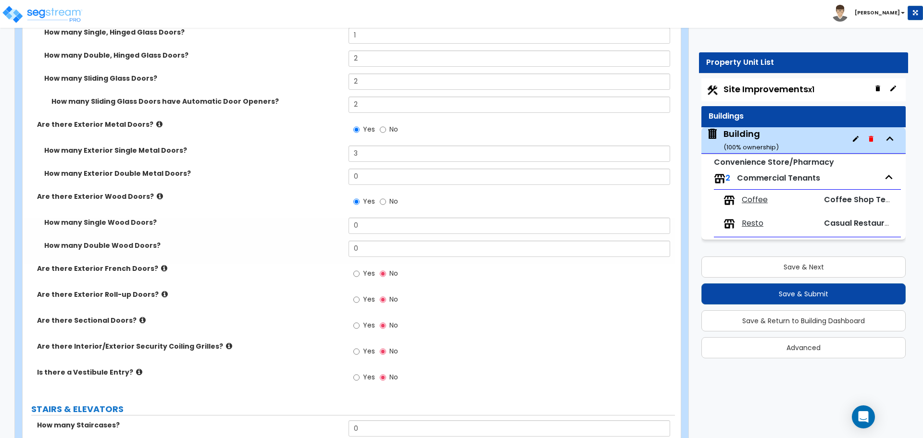
click at [157, 193] on icon at bounding box center [160, 196] width 6 height 7
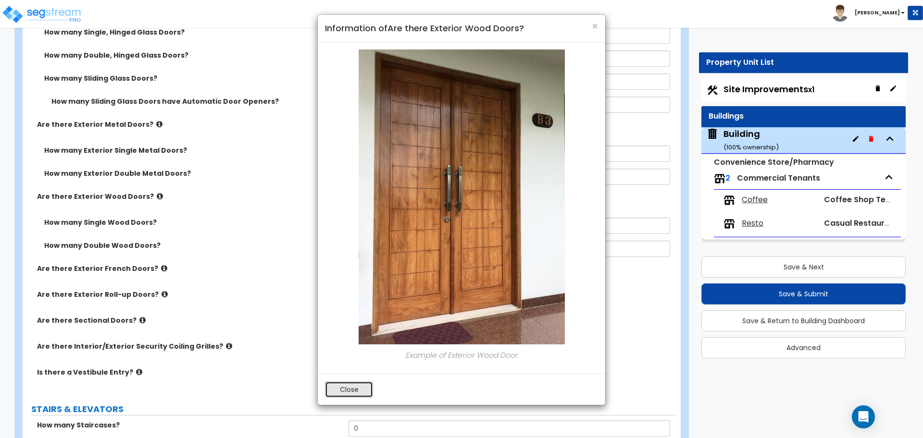
click at [356, 387] on button "Close" at bounding box center [349, 390] width 48 height 16
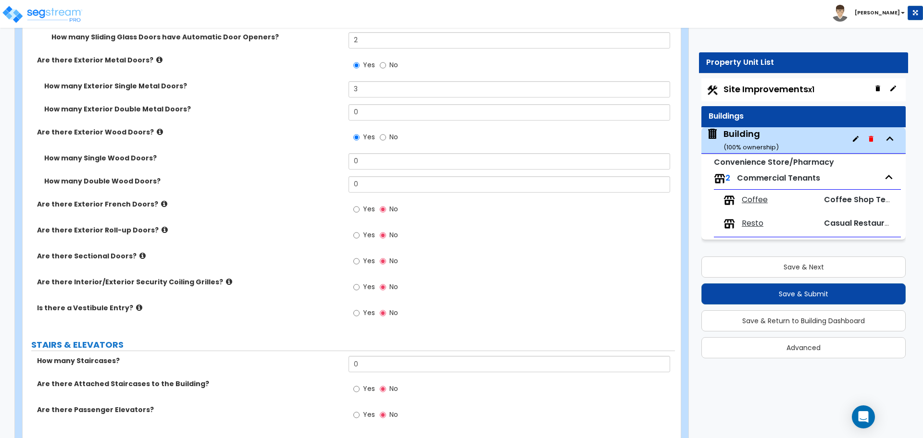
scroll to position [2329, 0]
click at [389, 135] on span "No" at bounding box center [393, 136] width 9 height 10
click at [386, 135] on input "No" at bounding box center [383, 136] width 6 height 11
radio input "false"
radio input "true"
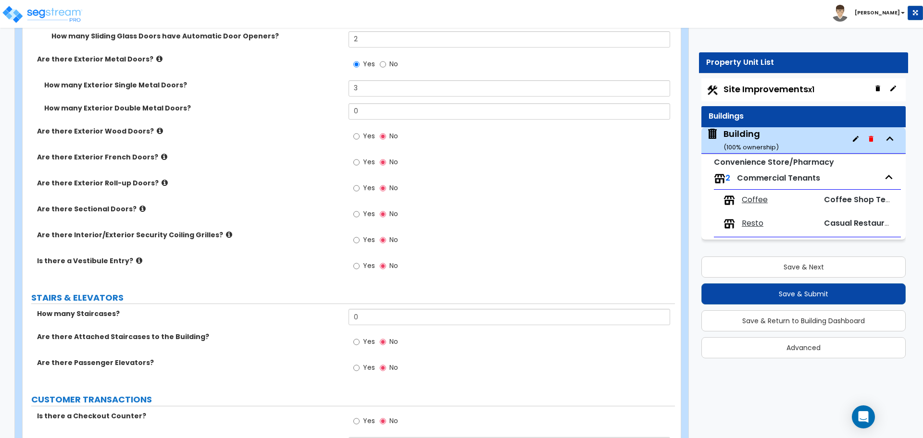
click at [364, 168] on label "Yes" at bounding box center [364, 163] width 22 height 16
click at [360, 168] on input "Yes" at bounding box center [356, 162] width 6 height 11
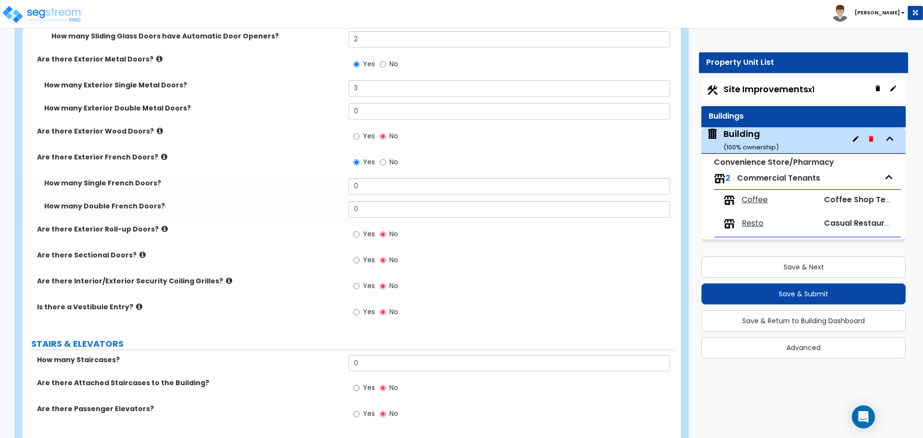
click at [161, 155] on icon at bounding box center [164, 156] width 6 height 7
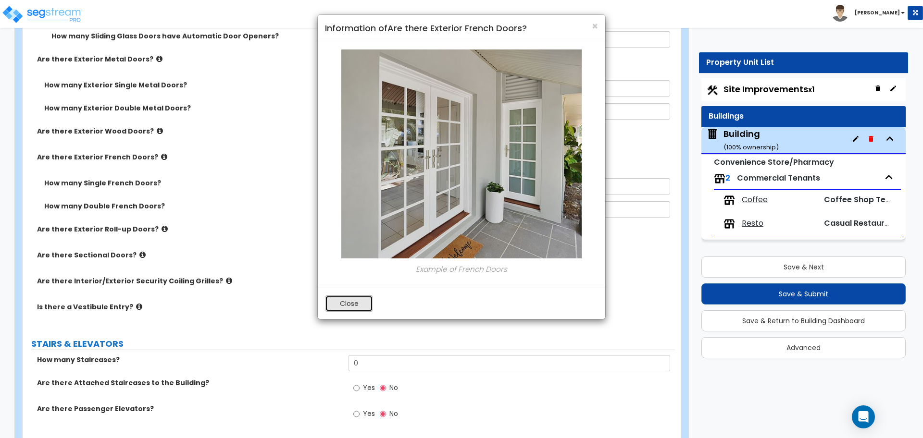
click at [339, 299] on button "Close" at bounding box center [349, 304] width 48 height 16
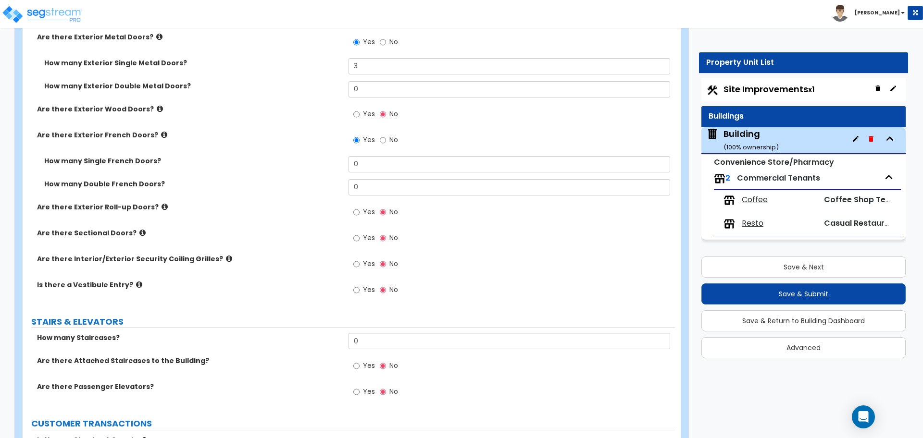
scroll to position [2351, 0]
click at [161, 132] on icon at bounding box center [164, 135] width 6 height 7
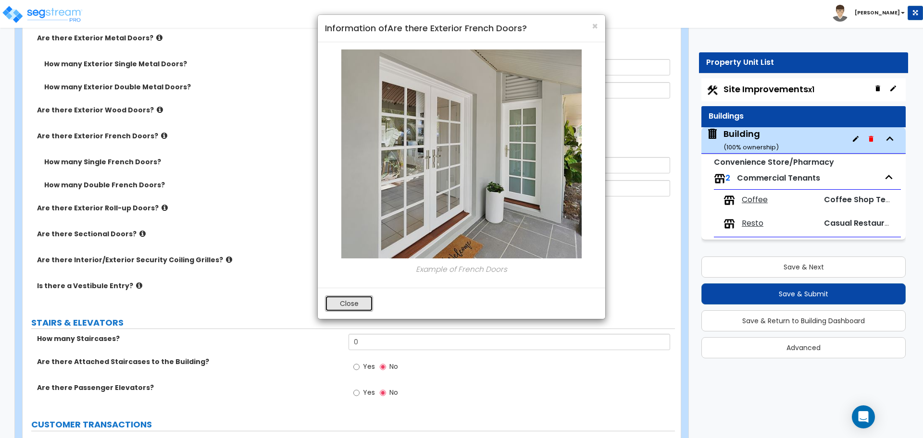
click at [331, 302] on button "Close" at bounding box center [349, 304] width 48 height 16
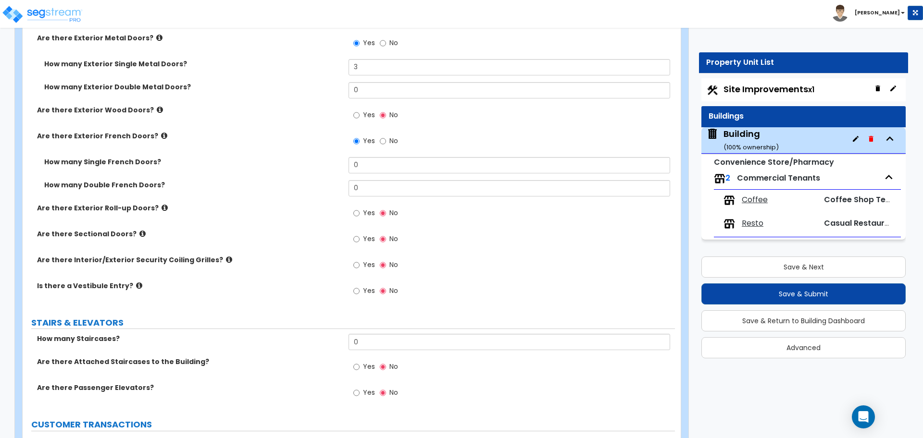
click at [387, 142] on label "No" at bounding box center [389, 142] width 18 height 16
click at [386, 142] on input "No" at bounding box center [383, 141] width 6 height 11
radio input "false"
radio input "true"
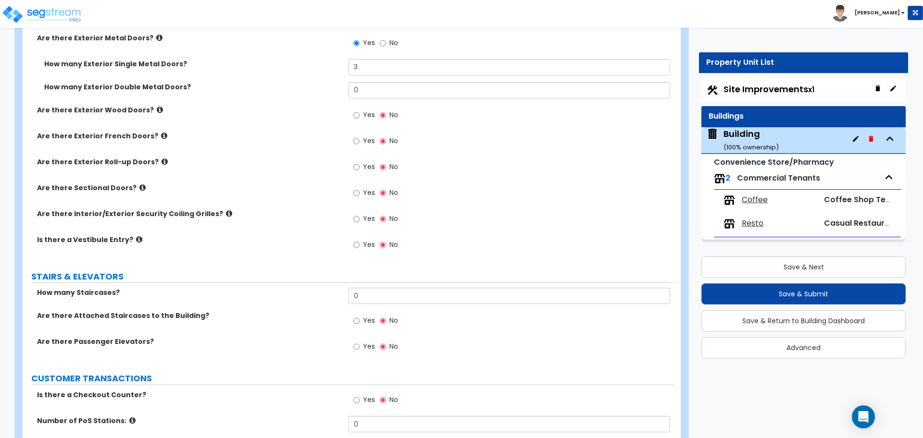
click at [361, 166] on label "Yes" at bounding box center [364, 168] width 22 height 16
click at [360, 166] on input "Yes" at bounding box center [356, 167] width 6 height 11
radio input "true"
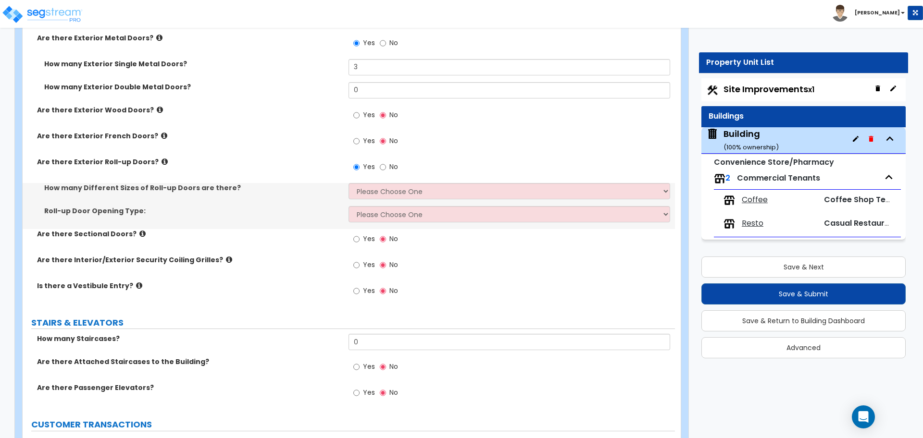
click at [162, 159] on icon at bounding box center [165, 161] width 6 height 7
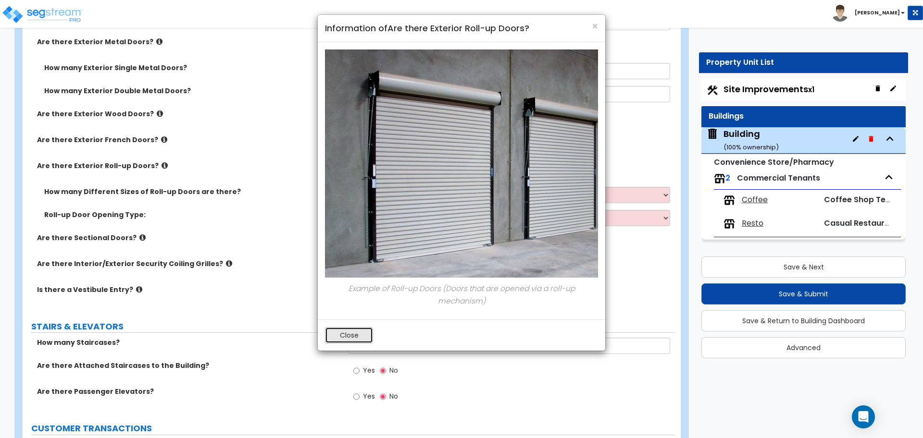
click at [343, 328] on button "Close" at bounding box center [349, 335] width 48 height 16
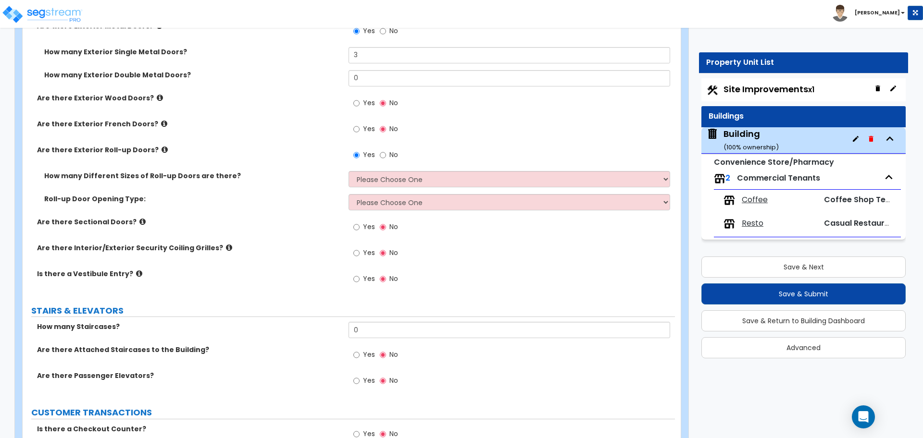
scroll to position [2365, 0]
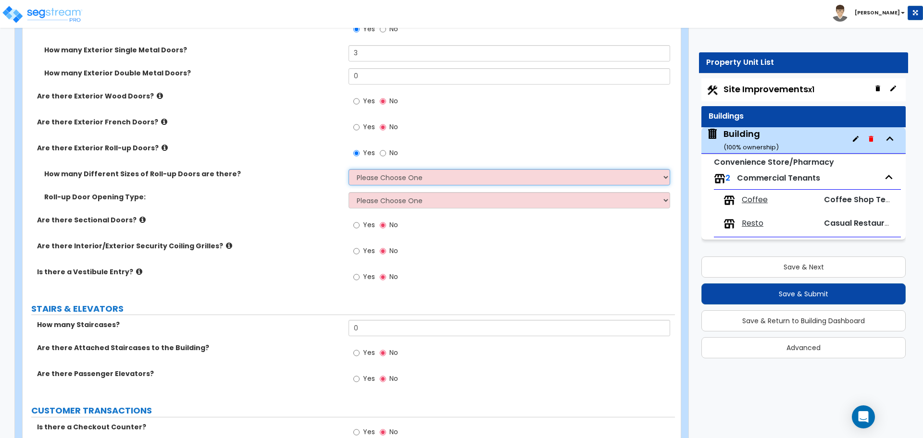
click at [389, 171] on select "Please Choose One 1 2 3" at bounding box center [509, 177] width 321 height 16
select select "3"
click at [349, 169] on select "Please Choose One 1 2 3" at bounding box center [509, 177] width 321 height 16
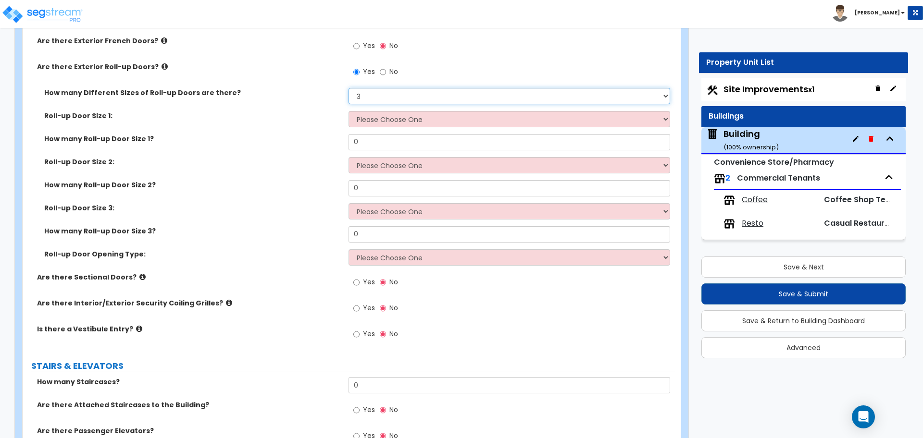
scroll to position [2442, 0]
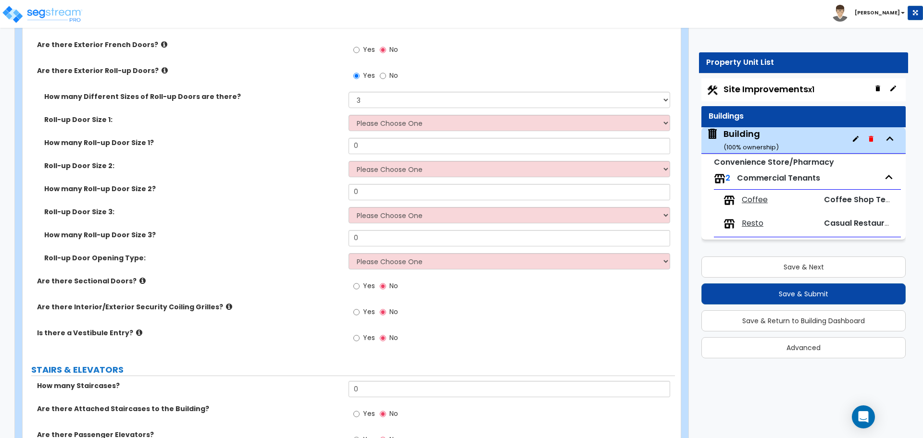
click at [372, 284] on span "Yes" at bounding box center [369, 286] width 12 height 10
click at [360, 284] on input "Yes" at bounding box center [356, 286] width 6 height 11
radio input "true"
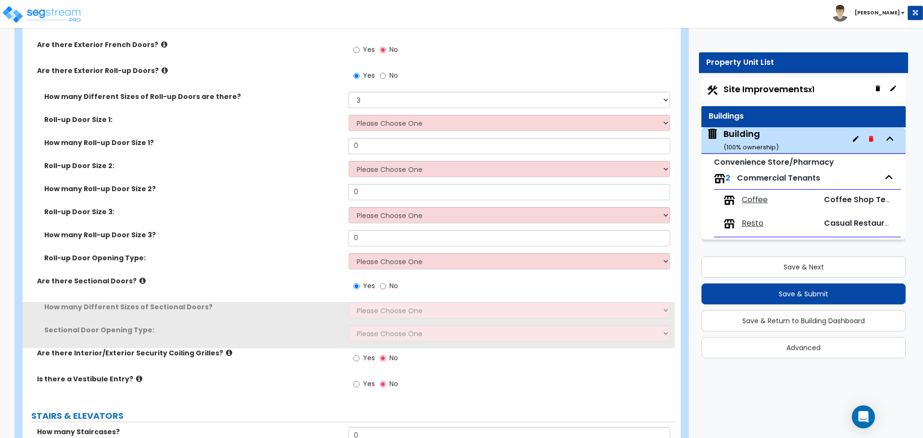
click at [384, 297] on div "Yes No" at bounding box center [512, 289] width 326 height 26
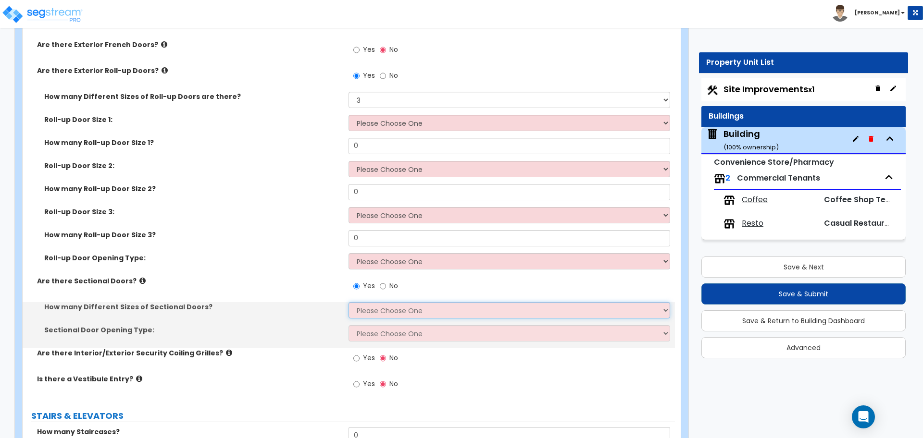
click at [396, 307] on select "Please Choose One 1 2 3" at bounding box center [509, 310] width 321 height 16
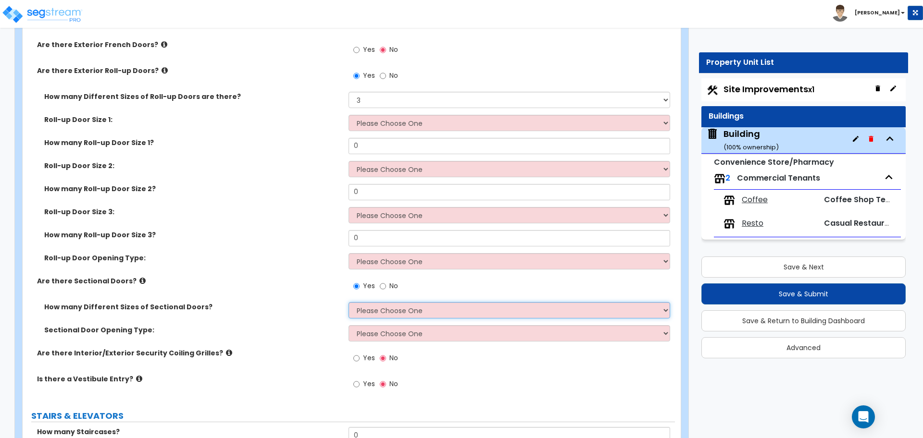
select select "3"
click at [349, 302] on select "Please Choose One 1 2 3" at bounding box center [509, 310] width 321 height 16
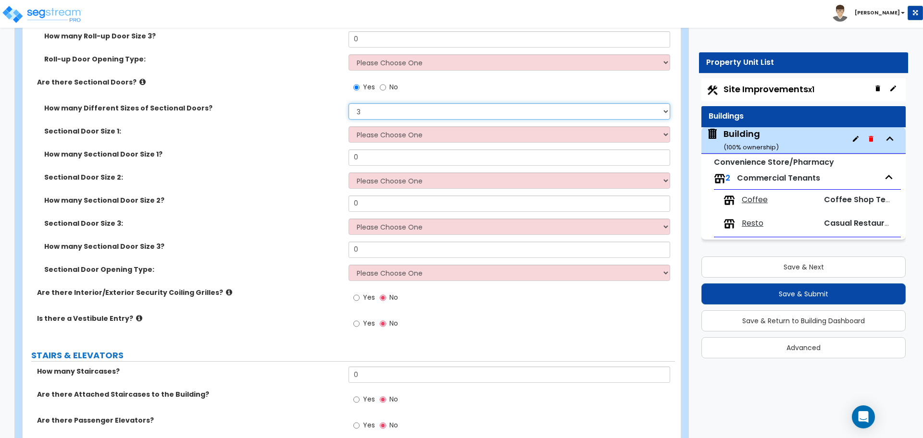
scroll to position [2641, 0]
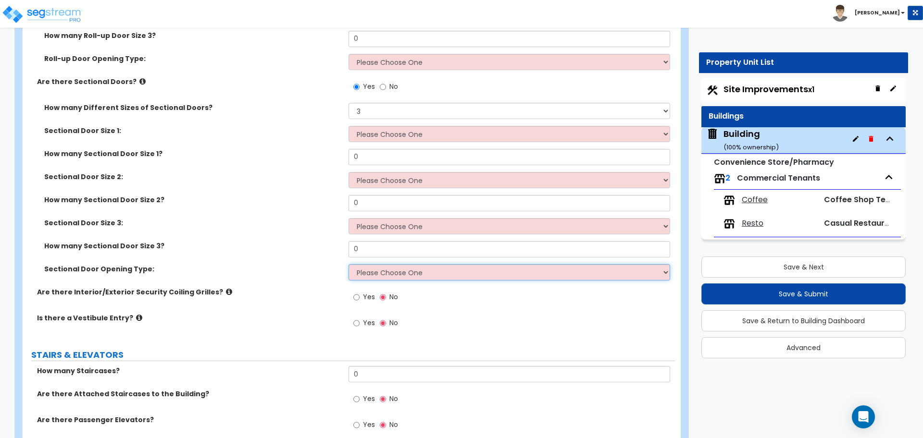
click at [402, 273] on select "Please Choose One All Manual All Motorized Some are Motorized" at bounding box center [509, 272] width 321 height 16
click at [349, 264] on select "Please Choose One All Manual All Motorized Some are Motorized" at bounding box center [509, 272] width 321 height 16
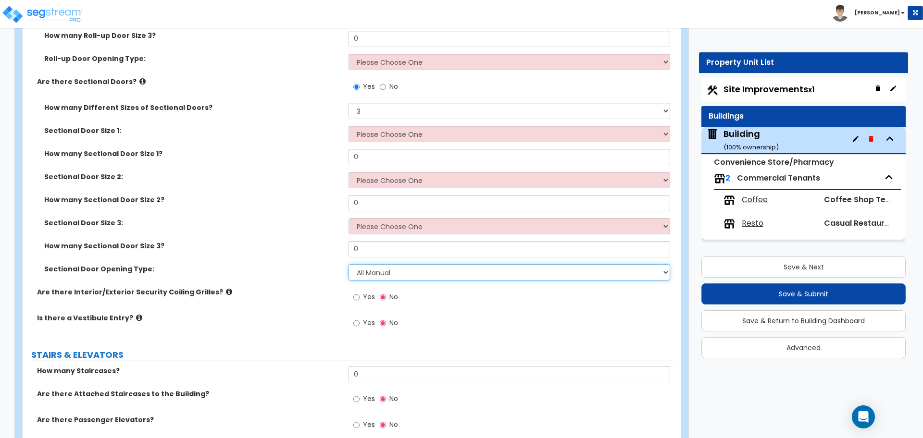
click at [404, 274] on select "Please Choose One All Manual All Motorized Some are Motorized" at bounding box center [509, 272] width 321 height 16
click at [349, 264] on select "Please Choose One All Manual All Motorized Some are Motorized" at bounding box center [509, 272] width 321 height 16
click at [402, 274] on select "Please Choose One All Manual All Motorized Some are Motorized" at bounding box center [509, 272] width 321 height 16
select select "3"
click at [349, 264] on select "Please Choose One All Manual All Motorized Some are Motorized" at bounding box center [509, 272] width 321 height 16
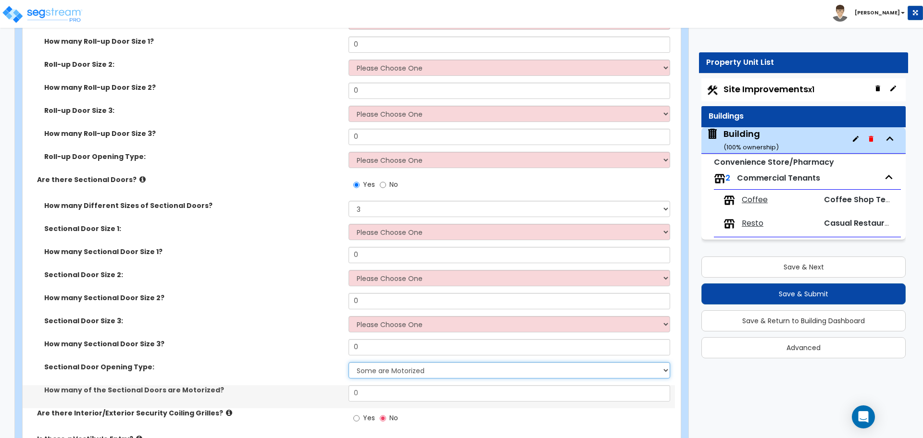
scroll to position [2542, 0]
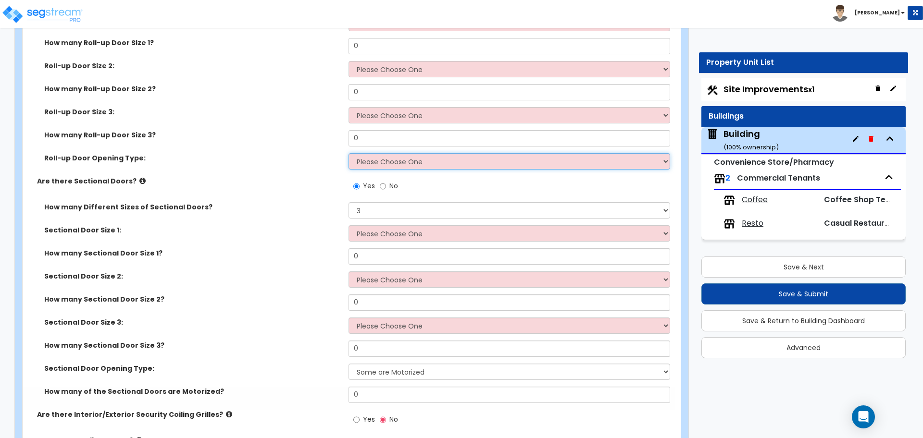
click at [390, 153] on select "Please Choose One All Manual All Motorized Some are Motorized" at bounding box center [509, 161] width 321 height 16
click at [349, 153] on select "Please Choose One All Manual All Motorized Some are Motorized" at bounding box center [509, 161] width 321 height 16
click at [397, 159] on select "Please Choose One All Manual All Motorized Some are Motorized" at bounding box center [509, 161] width 321 height 16
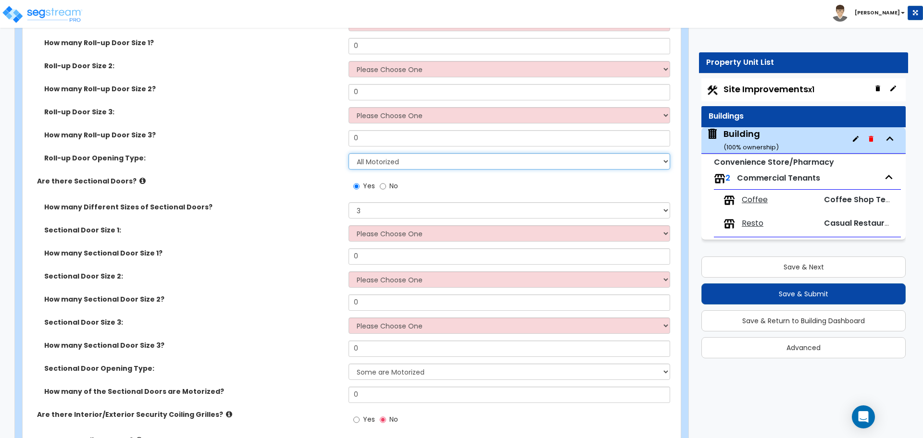
click at [349, 153] on select "Please Choose One All Manual All Motorized Some are Motorized" at bounding box center [509, 161] width 321 height 16
click at [398, 162] on select "Please Choose One All Manual All Motorized Some are Motorized" at bounding box center [509, 161] width 321 height 16
select select "3"
click at [349, 153] on select "Please Choose One All Manual All Motorized Some are Motorized" at bounding box center [509, 161] width 321 height 16
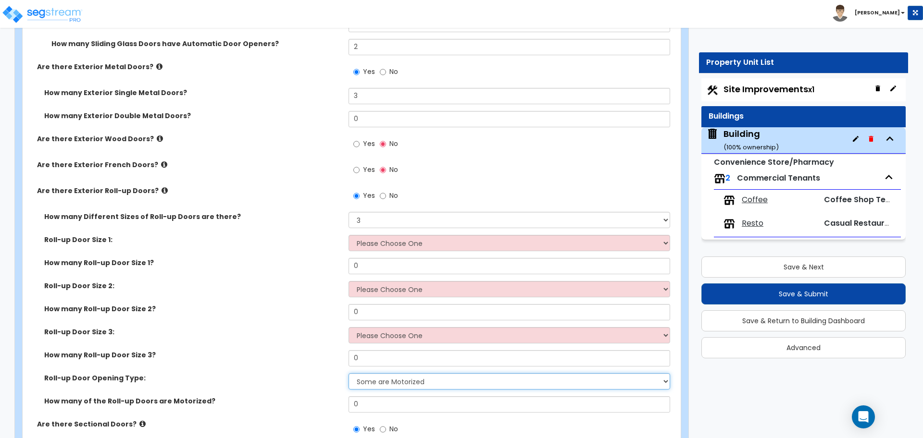
scroll to position [2321, 0]
click at [396, 192] on span "No" at bounding box center [393, 197] width 9 height 10
click at [386, 192] on input "No" at bounding box center [383, 197] width 6 height 11
radio input "false"
radio input "true"
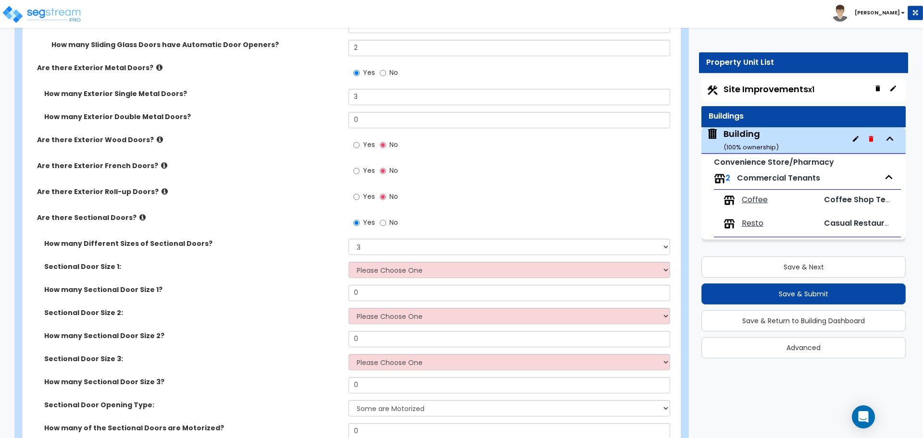
click at [390, 219] on span "No" at bounding box center [393, 223] width 9 height 10
click at [386, 219] on input "No" at bounding box center [383, 223] width 6 height 11
radio input "false"
radio input "true"
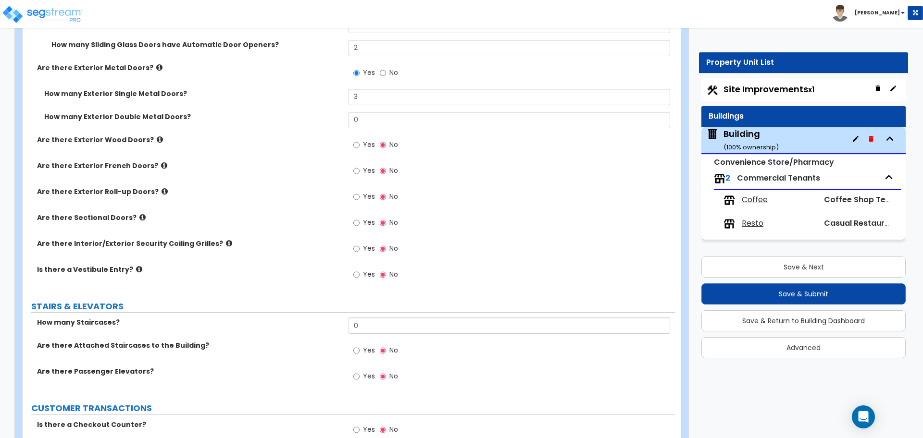
click at [371, 202] on label "Yes" at bounding box center [364, 198] width 22 height 16
click at [360, 202] on input "Yes" at bounding box center [356, 197] width 6 height 11
radio input "true"
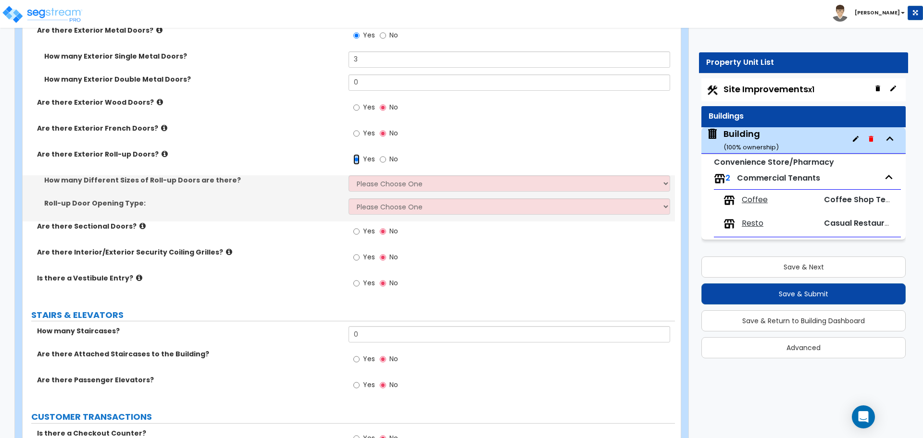
scroll to position [2366, 0]
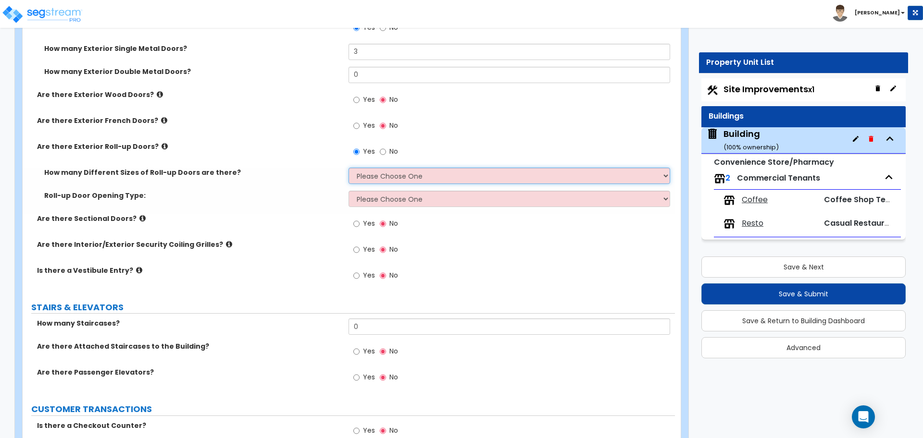
click at [379, 178] on select "Please Choose One 1 2 3" at bounding box center [509, 176] width 321 height 16
select select "2"
click at [349, 168] on select "Please Choose One 1 2 3" at bounding box center [509, 176] width 321 height 16
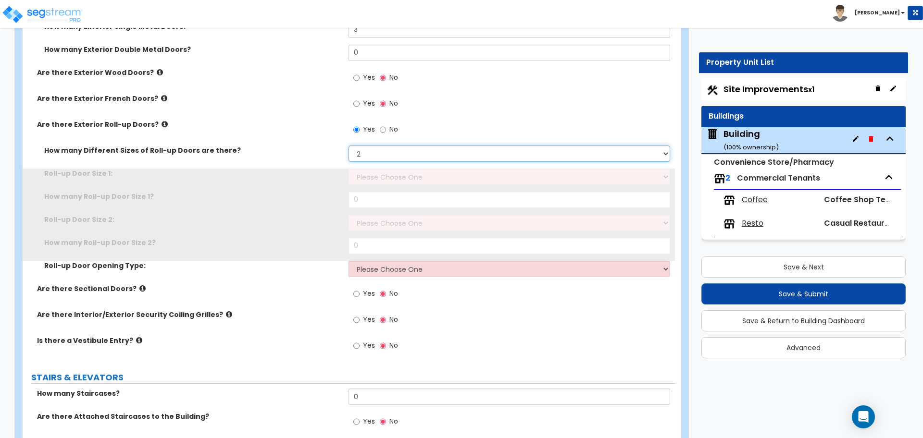
scroll to position [2394, 0]
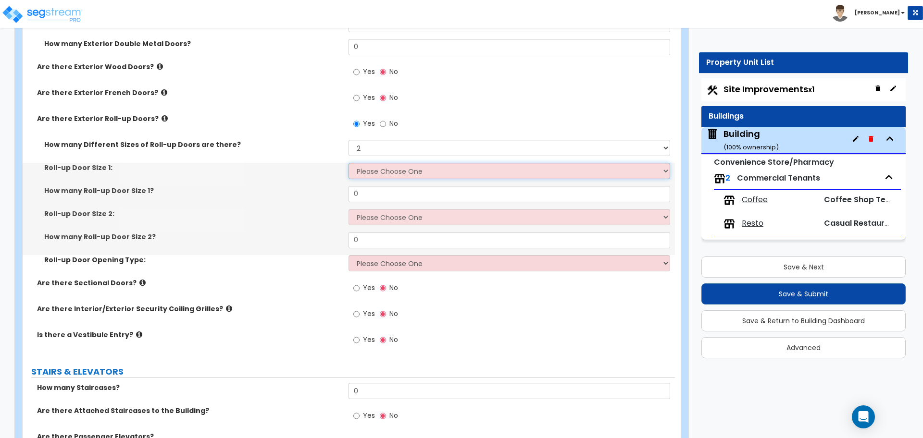
click at [372, 169] on select "Please Choose One 8' x 8' 10' x 10' 12' x 12' 14' x 14' 20' x 12' 20' x 16'" at bounding box center [509, 171] width 321 height 16
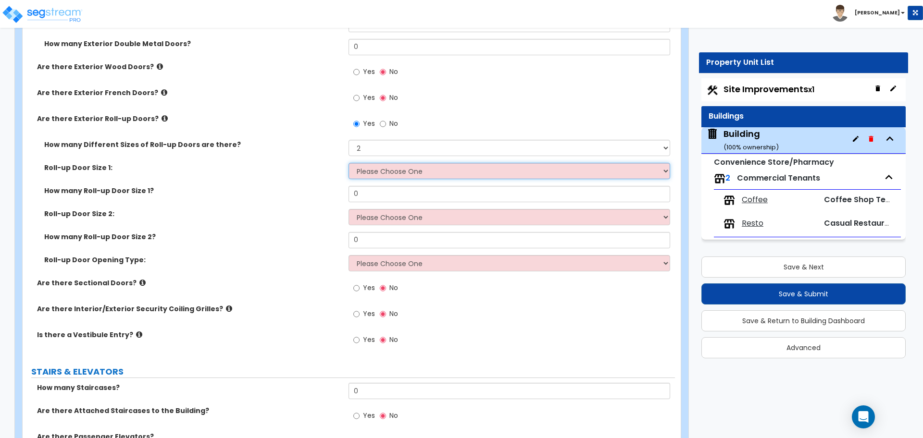
select select "2"
click at [349, 163] on select "Please Choose One 8' x 8' 10' x 10' 12' x 12' 14' x 14' 20' x 12' 20' x 16'" at bounding box center [509, 171] width 321 height 16
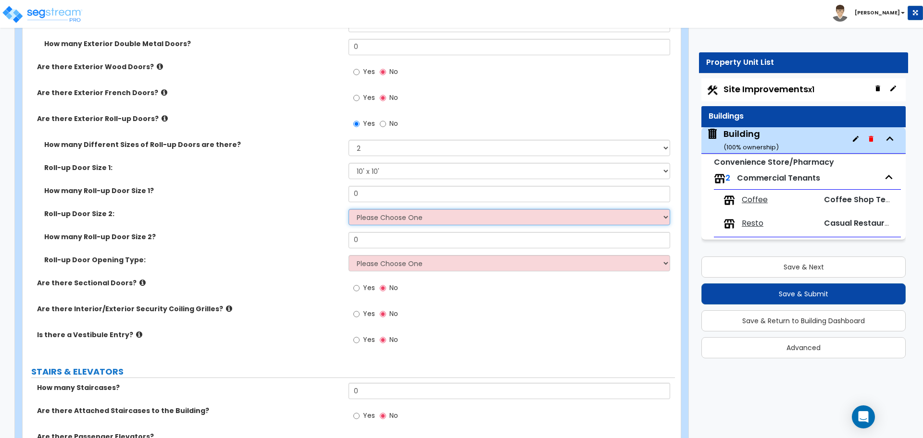
click at [399, 215] on select "Please Choose One 8' x 8' 10' x 10' 12' x 12' 14' x 14' 20' x 12' 20' x 16'" at bounding box center [509, 217] width 321 height 16
select select "3"
click at [349, 209] on select "Please Choose One 8' x 8' 10' x 10' 12' x 12' 14' x 14' 20' x 12' 20' x 16'" at bounding box center [509, 217] width 321 height 16
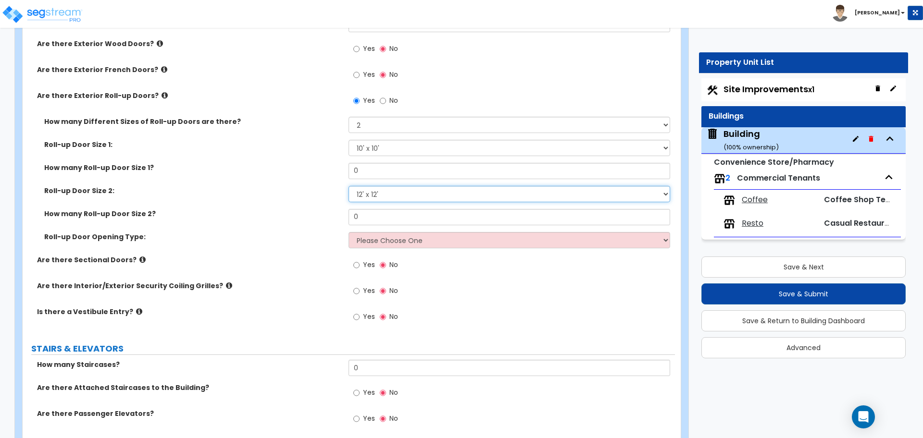
scroll to position [2422, 0]
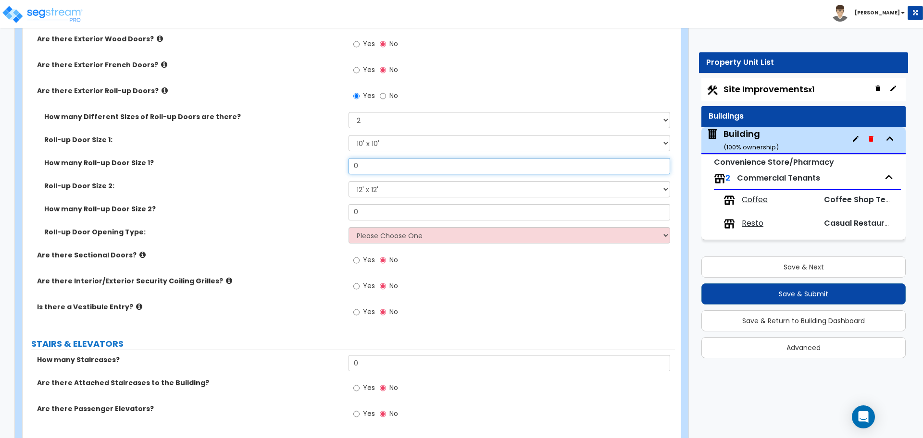
drag, startPoint x: 361, startPoint y: 162, endPoint x: 346, endPoint y: 162, distance: 15.4
click at [347, 162] on div "How many Roll-up Door Size 1? 0" at bounding box center [349, 169] width 652 height 23
type input "1"
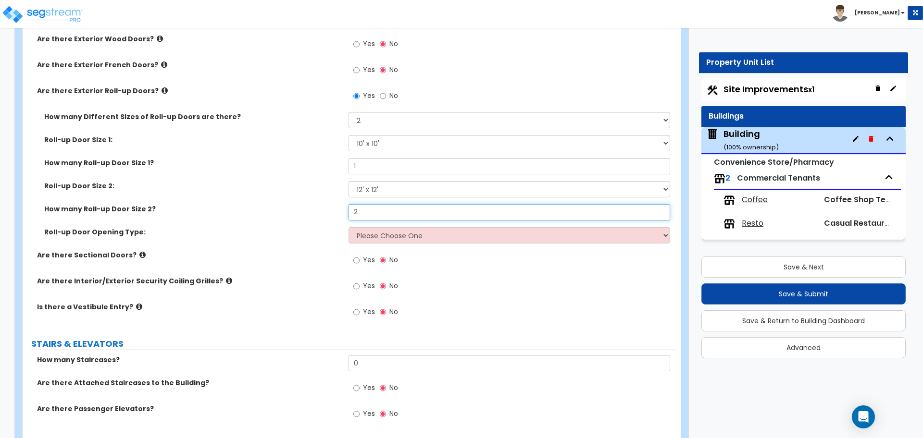
type input "2"
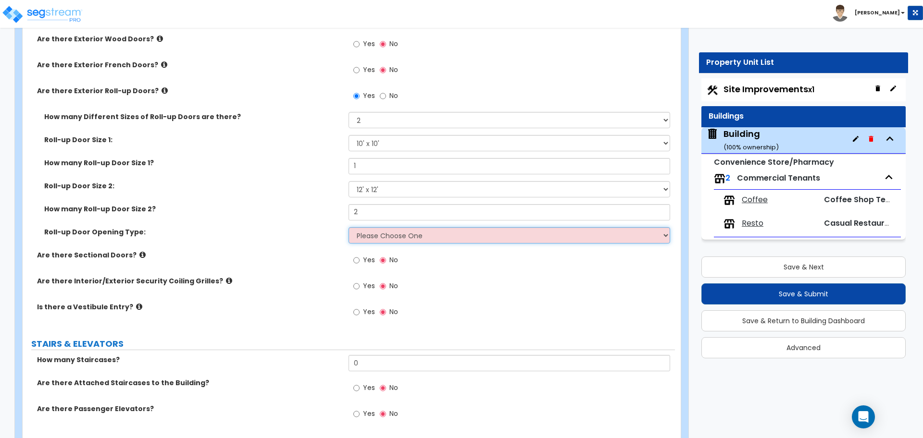
click at [415, 239] on select "Please Choose One All Manual All Motorized Some are Motorized" at bounding box center [509, 235] width 321 height 16
click at [349, 227] on select "Please Choose One All Manual All Motorized Some are Motorized" at bounding box center [509, 235] width 321 height 16
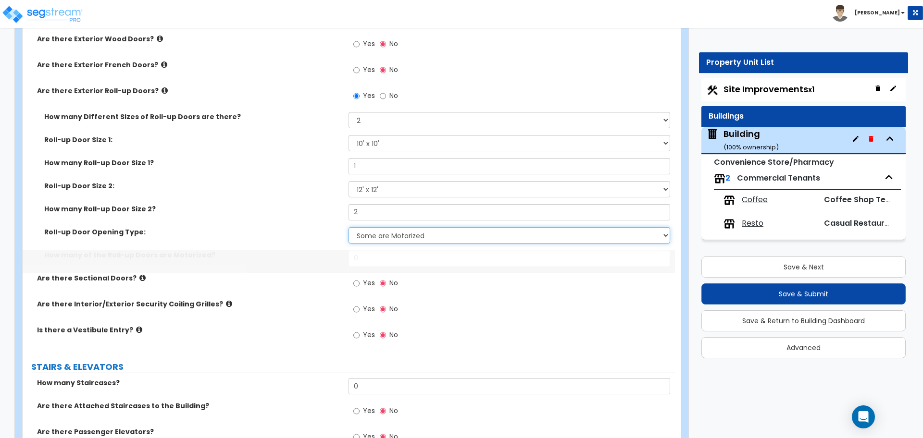
click at [404, 239] on select "Please Choose One All Manual All Motorized Some are Motorized" at bounding box center [509, 235] width 321 height 16
select select "2"
click at [349, 227] on select "Please Choose One All Manual All Motorized Some are Motorized" at bounding box center [509, 235] width 321 height 16
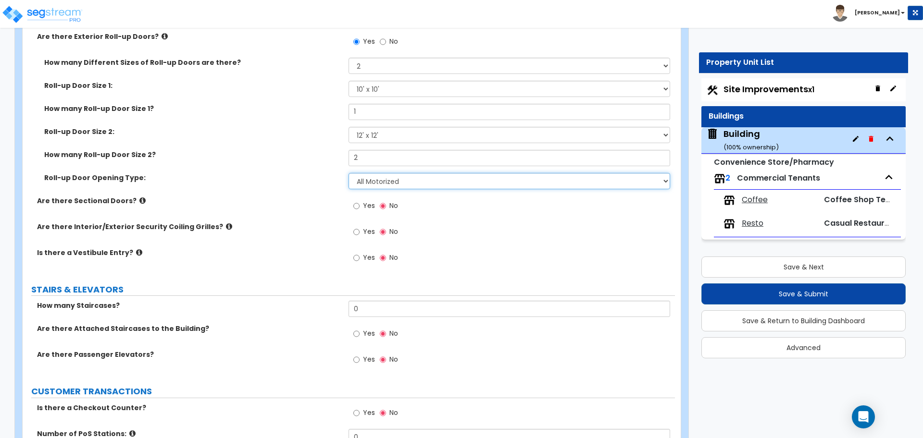
scroll to position [2478, 0]
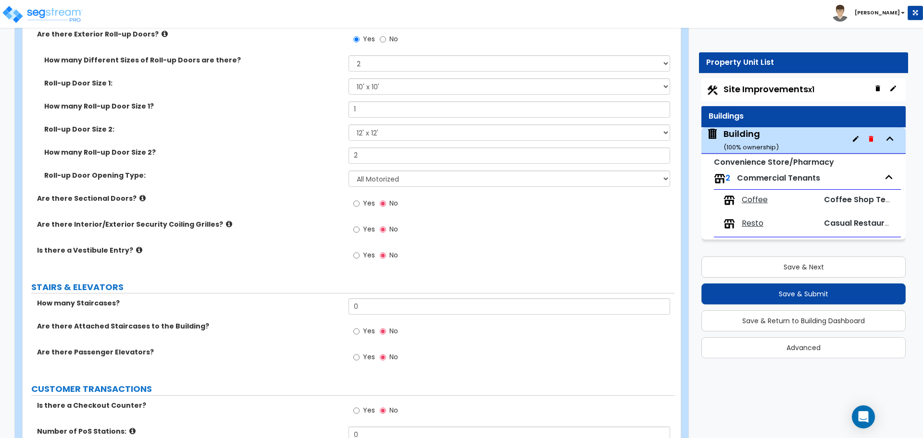
click at [139, 195] on icon at bounding box center [142, 198] width 6 height 7
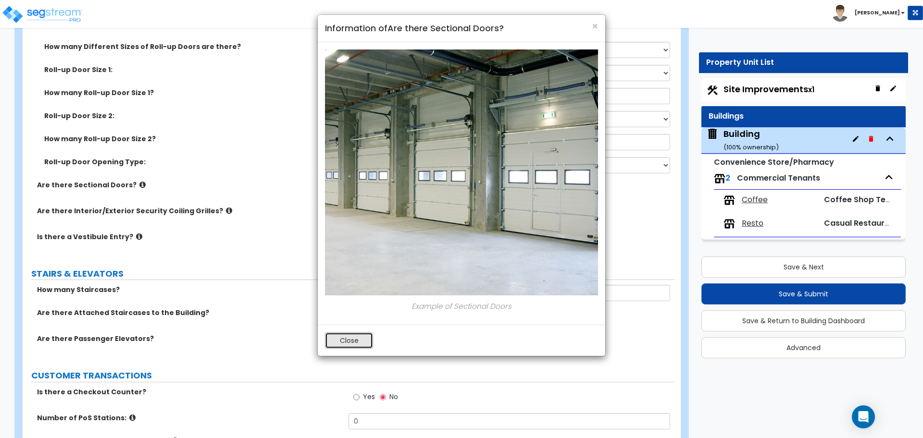
click at [353, 344] on button "Close" at bounding box center [349, 341] width 48 height 16
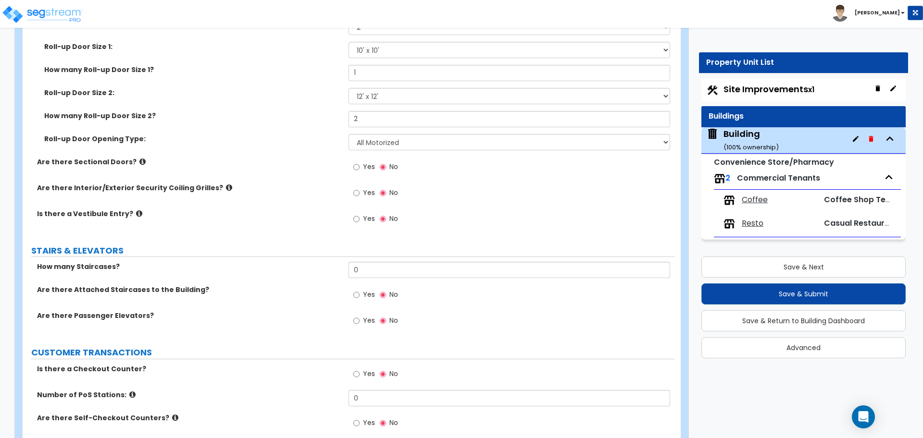
scroll to position [2528, 0]
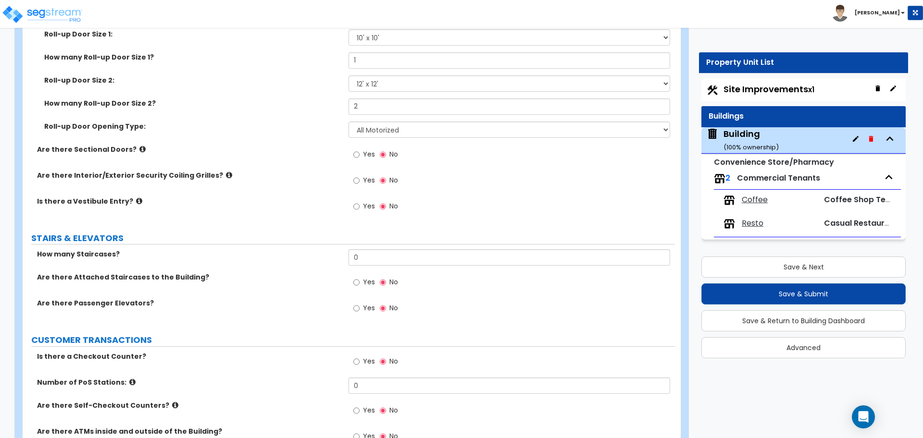
click at [226, 172] on icon at bounding box center [229, 175] width 6 height 7
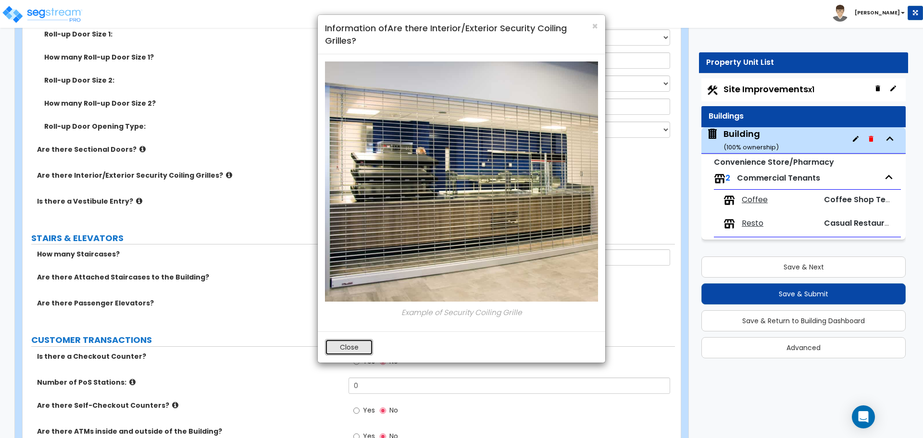
click at [349, 342] on button "Close" at bounding box center [349, 347] width 48 height 16
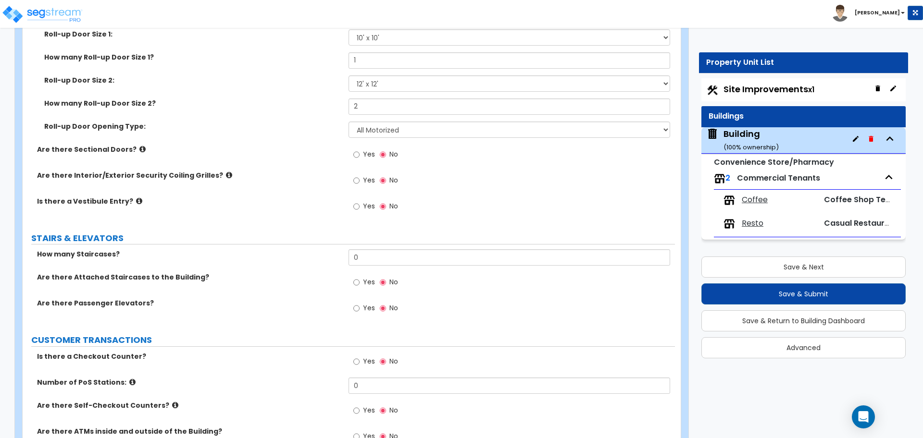
click at [365, 183] on label "Yes" at bounding box center [364, 182] width 22 height 16
click at [360, 183] on input "Yes" at bounding box center [356, 180] width 6 height 11
radio input "true"
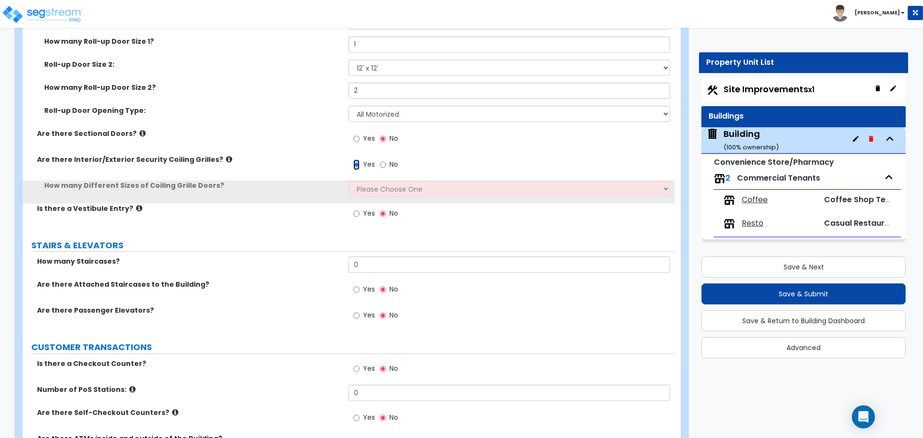
scroll to position [2550, 0]
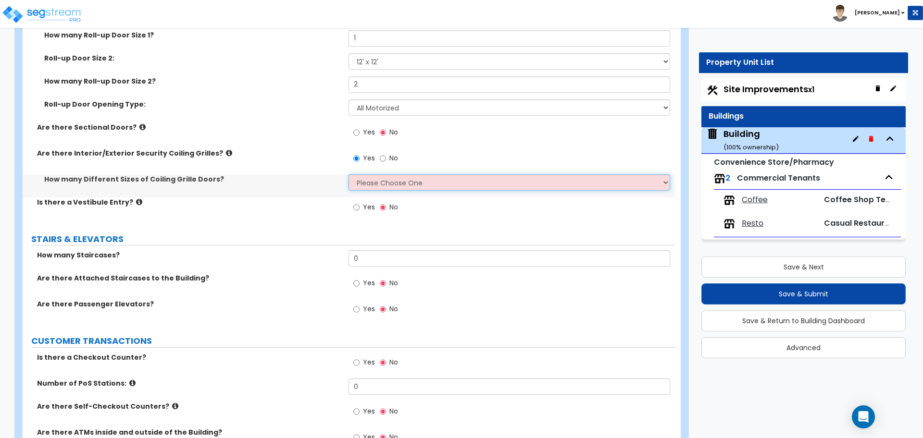
click at [376, 178] on select "Please Choose One 1 2 3 4" at bounding box center [509, 182] width 321 height 16
select select "4"
click at [349, 174] on select "Please Choose One 1 2 3 4" at bounding box center [509, 182] width 321 height 16
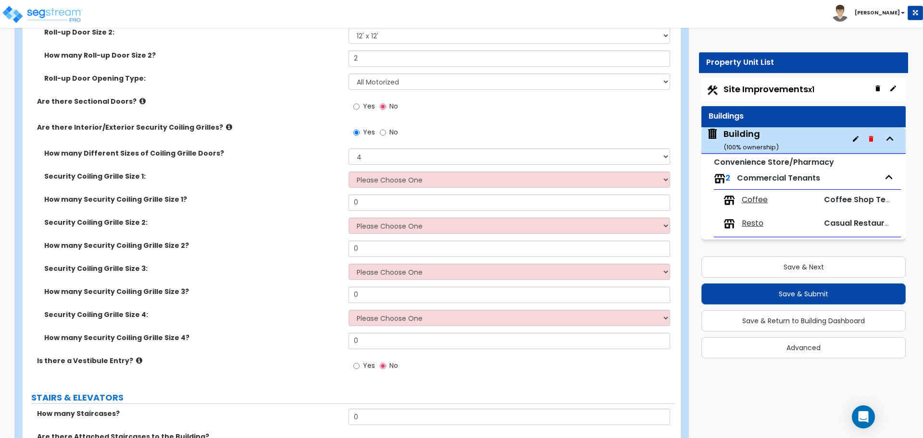
click at [387, 133] on label "No" at bounding box center [389, 133] width 18 height 16
click at [386, 133] on input "No" at bounding box center [383, 132] width 6 height 11
radio input "false"
radio input "true"
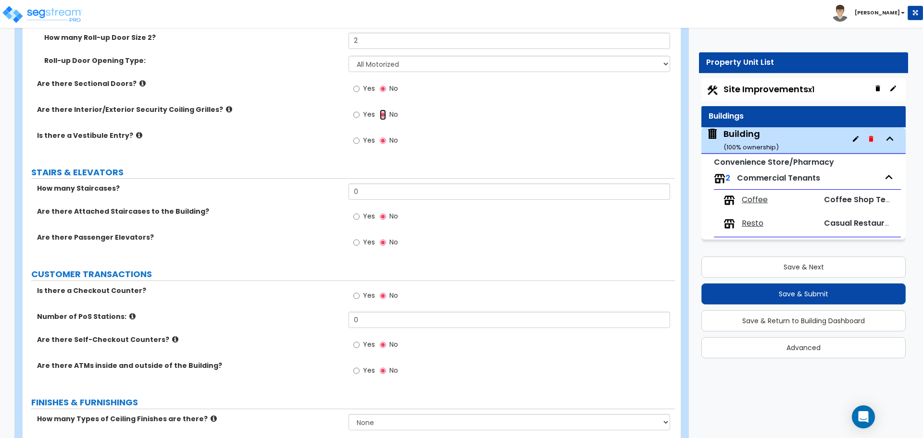
scroll to position [2594, 0]
drag, startPoint x: 373, startPoint y: 143, endPoint x: 351, endPoint y: 142, distance: 21.2
click at [373, 143] on label "Yes" at bounding box center [364, 141] width 22 height 16
click at [360, 143] on input "Yes" at bounding box center [356, 140] width 6 height 11
radio input "true"
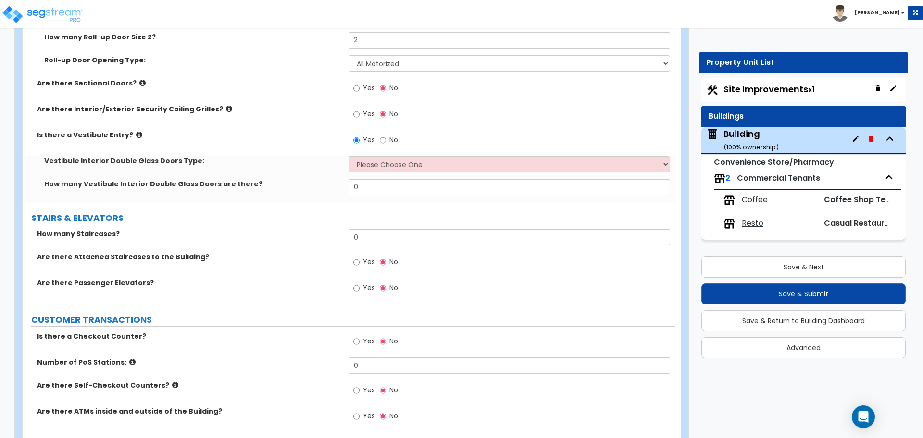
click at [136, 133] on icon at bounding box center [139, 134] width 6 height 7
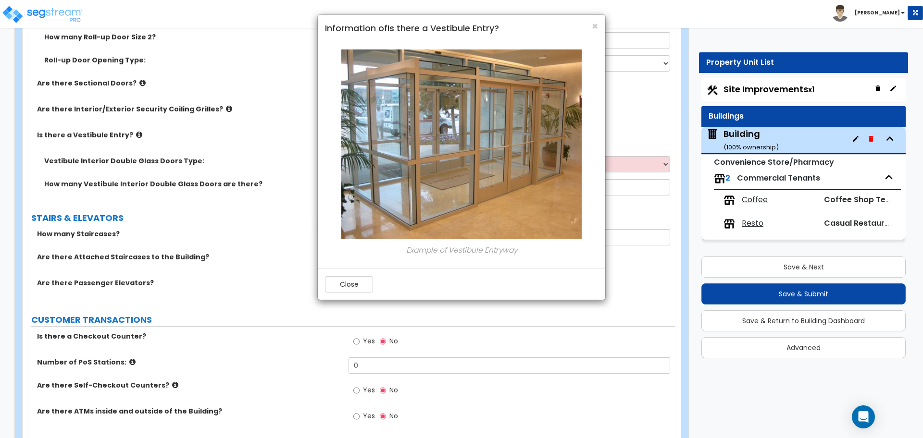
click at [131, 133] on div "× Information of Is there a Vestibule Entry? Example of Vestibule Entryway Close" at bounding box center [461, 219] width 923 height 438
click at [361, 283] on button "Close" at bounding box center [349, 284] width 48 height 16
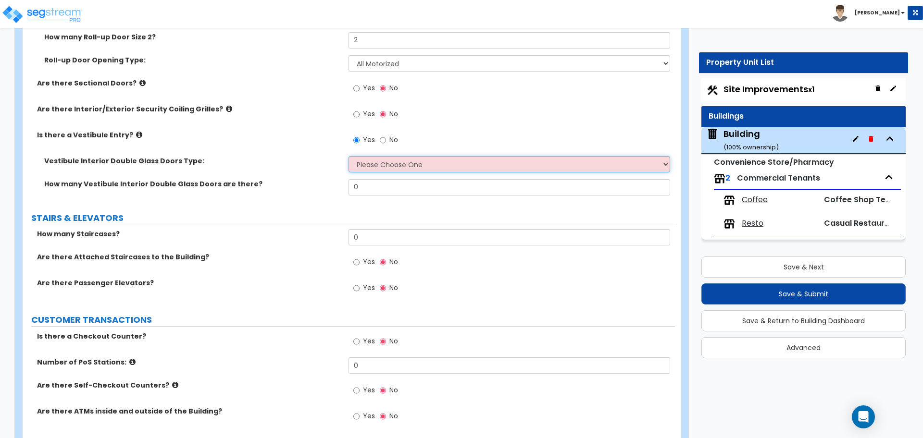
click at [371, 167] on select "Please Choose One Hinged Sliding" at bounding box center [509, 164] width 321 height 16
select select "1"
click at [349, 156] on select "Please Choose One Hinged Sliding" at bounding box center [509, 164] width 321 height 16
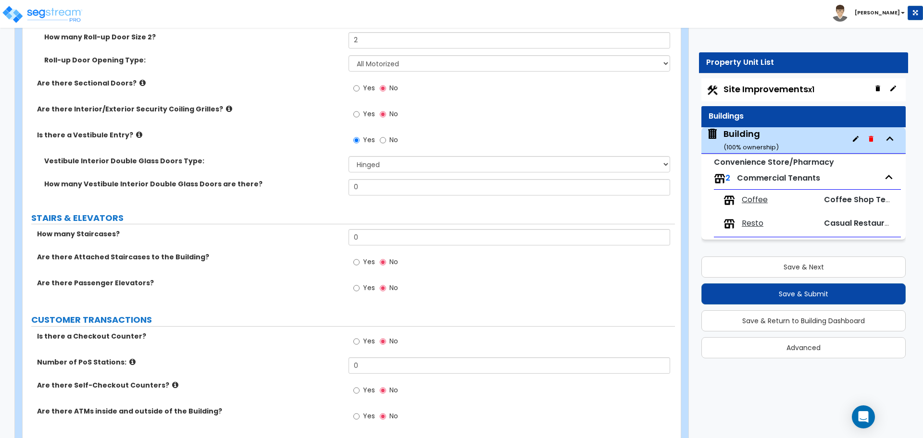
click at [387, 137] on label "No" at bounding box center [389, 141] width 18 height 16
click at [386, 137] on input "No" at bounding box center [383, 140] width 6 height 11
radio input "false"
radio input "true"
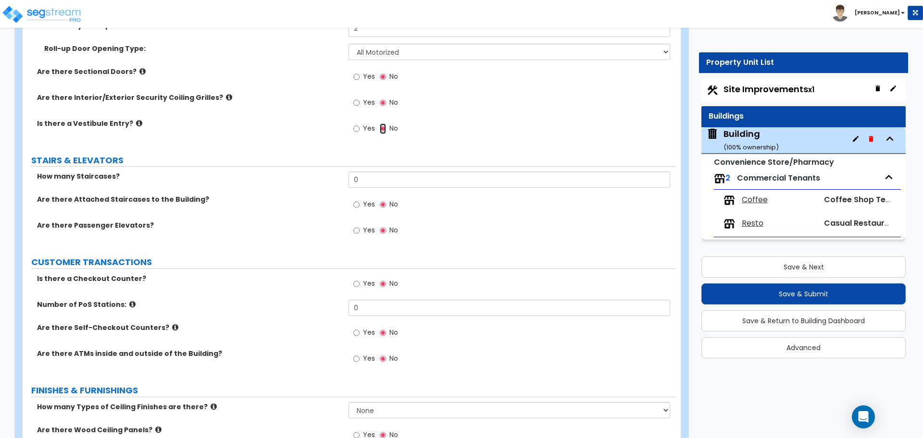
scroll to position [2616, 0]
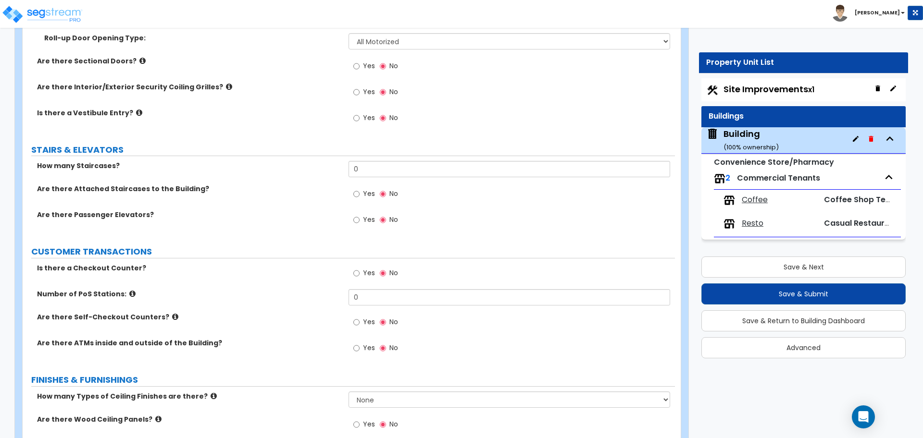
click at [367, 125] on div "Yes No" at bounding box center [376, 119] width 54 height 22
click at [365, 119] on span "Yes" at bounding box center [369, 118] width 12 height 10
click at [360, 119] on input "Yes" at bounding box center [356, 118] width 6 height 11
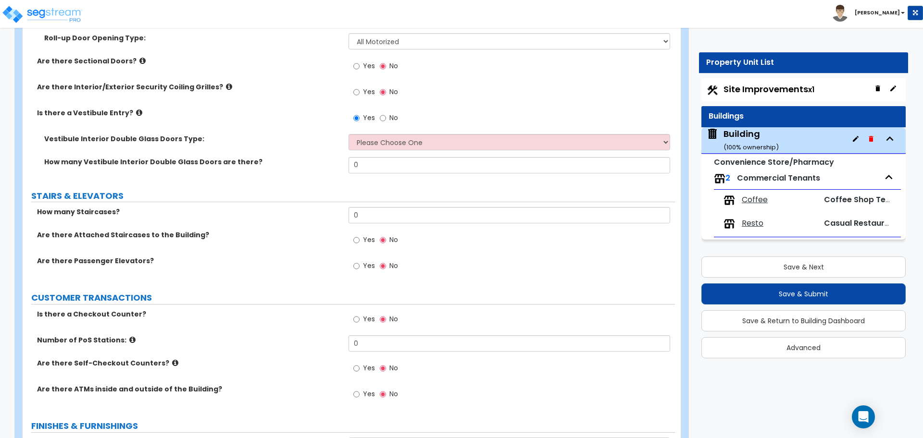
click at [388, 113] on label "No" at bounding box center [389, 119] width 18 height 16
click at [386, 113] on input "No" at bounding box center [383, 118] width 6 height 11
radio input "false"
radio input "true"
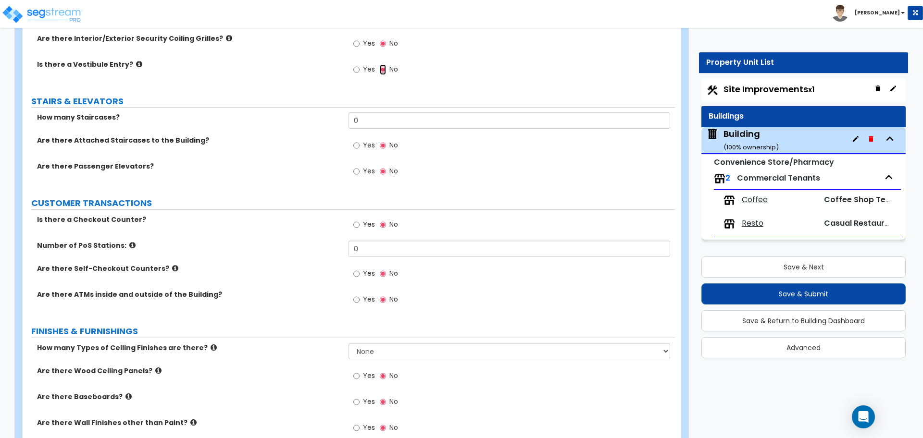
scroll to position [2652, 0]
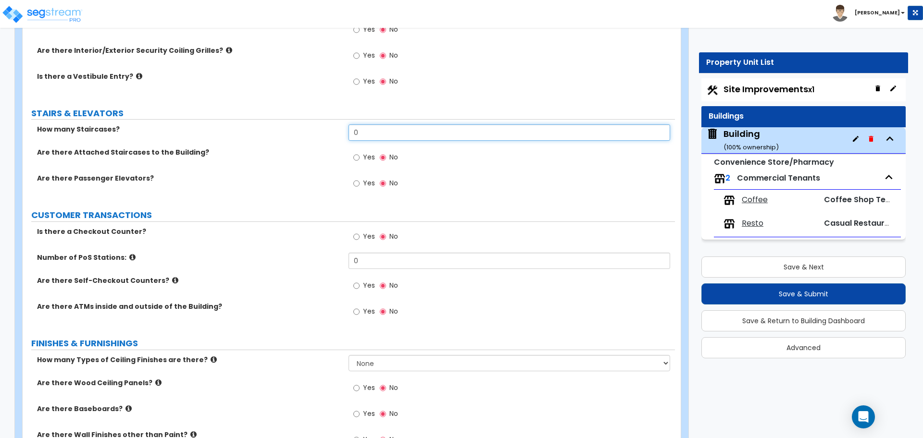
drag, startPoint x: 371, startPoint y: 131, endPoint x: 306, endPoint y: 124, distance: 64.8
click at [308, 125] on div "How many Staircases? 0" at bounding box center [349, 136] width 652 height 23
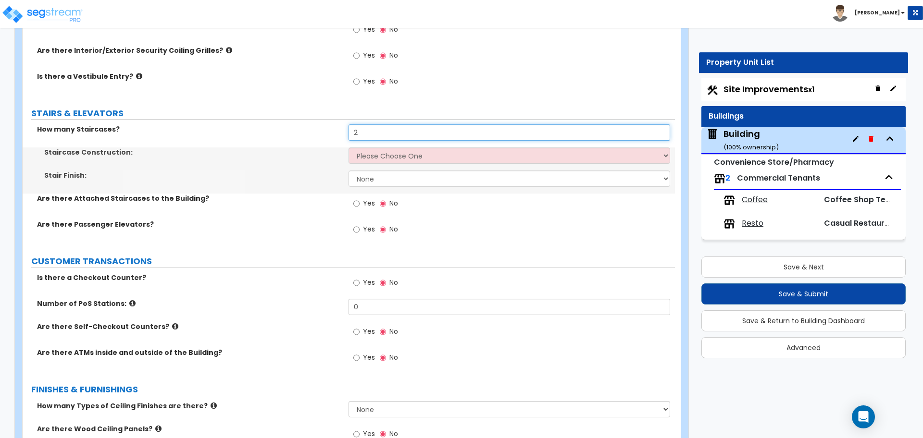
type input "2"
click at [382, 156] on select "Please Choose One Concrete Steel Wood Please Choose For Me" at bounding box center [509, 156] width 321 height 16
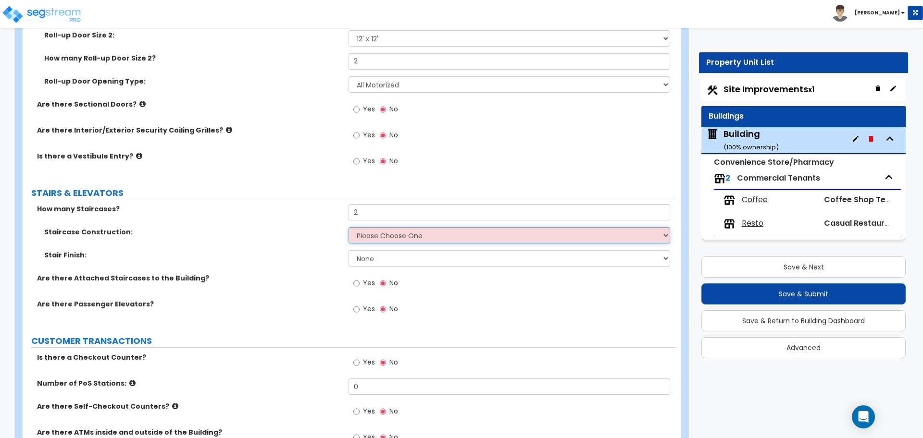
scroll to position [2570, 0]
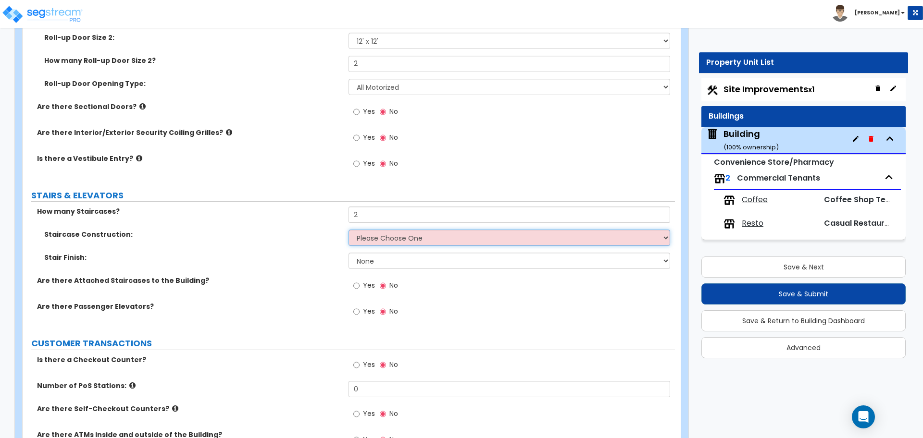
click at [390, 235] on select "Please Choose One Concrete Steel Wood Please Choose For Me" at bounding box center [509, 238] width 321 height 16
click at [398, 232] on select "Please Choose One Concrete Steel Wood Please Choose For Me" at bounding box center [509, 238] width 321 height 16
click at [349, 230] on select "Please Choose One Concrete Steel Wood Please Choose For Me" at bounding box center [509, 238] width 321 height 16
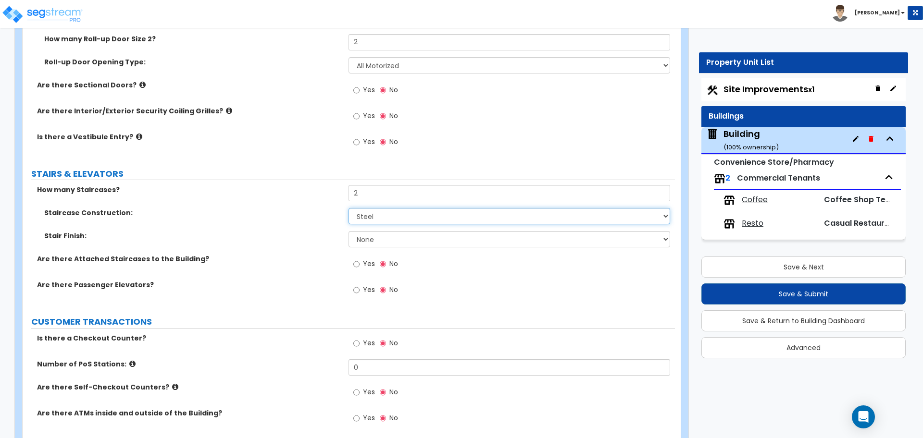
scroll to position [2593, 0]
click at [382, 217] on select "Please Choose One Concrete Steel Wood Please Choose For Me" at bounding box center [509, 215] width 321 height 16
click at [349, 207] on select "Please Choose One Concrete Steel Wood Please Choose For Me" at bounding box center [509, 215] width 321 height 16
click at [382, 213] on select "Please Choose One Concrete Steel Wood Please Choose For Me" at bounding box center [509, 215] width 321 height 16
select select "2"
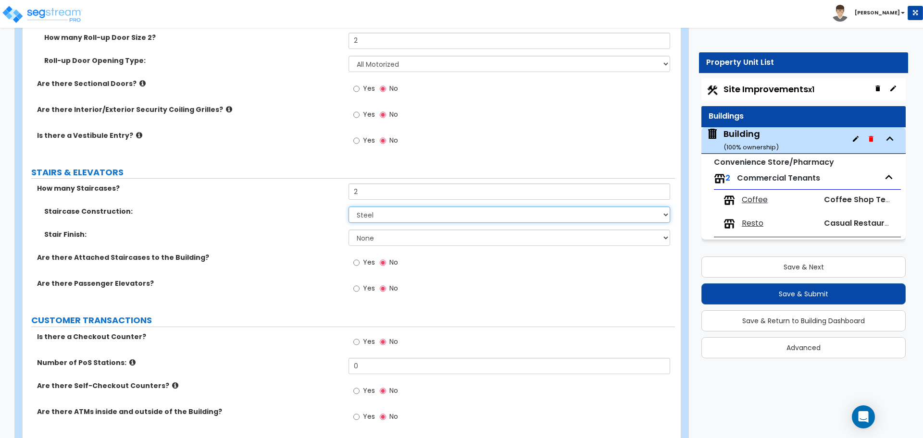
click at [349, 207] on select "Please Choose One Concrete Steel Wood Please Choose For Me" at bounding box center [509, 215] width 321 height 16
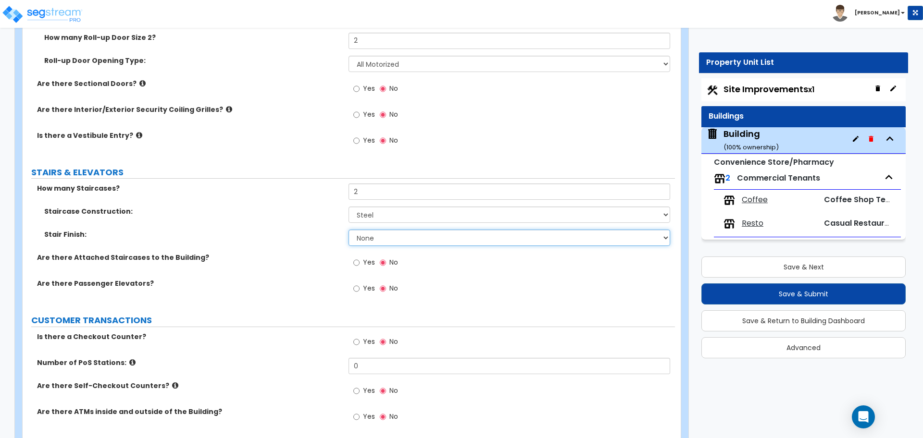
click at [396, 237] on select "None Tile Wood Laminate VCT Sheet Carpet Sheet Vinyl Carpet Tile" at bounding box center [509, 238] width 321 height 16
click at [349, 230] on select "None Tile Wood Laminate VCT Sheet Carpet Sheet Vinyl Carpet Tile" at bounding box center [509, 238] width 321 height 16
click at [381, 244] on div "Stair Finish: None Tile Wood Laminate VCT Sheet Carpet Sheet Vinyl Carpet Tile" at bounding box center [349, 241] width 652 height 23
click at [378, 239] on select "None Tile Wood Laminate VCT Sheet Carpet Sheet Vinyl Carpet Tile" at bounding box center [509, 238] width 321 height 16
click at [349, 230] on select "None Tile Wood Laminate VCT Sheet Carpet Sheet Vinyl Carpet Tile" at bounding box center [509, 238] width 321 height 16
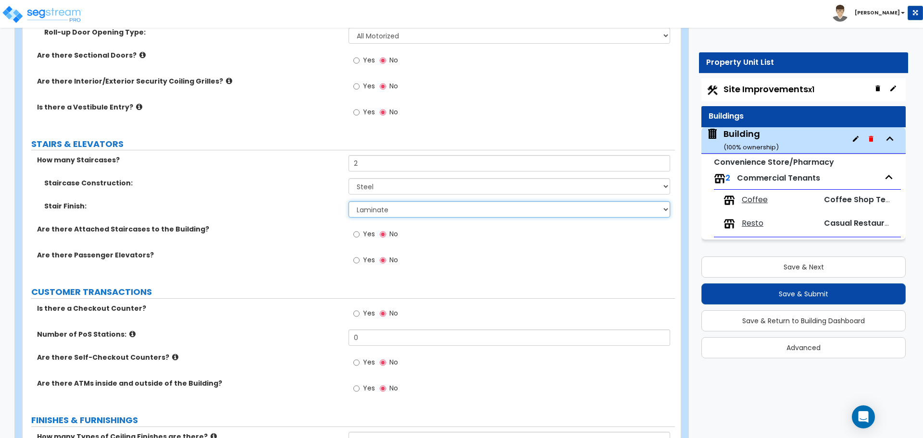
scroll to position [2634, 0]
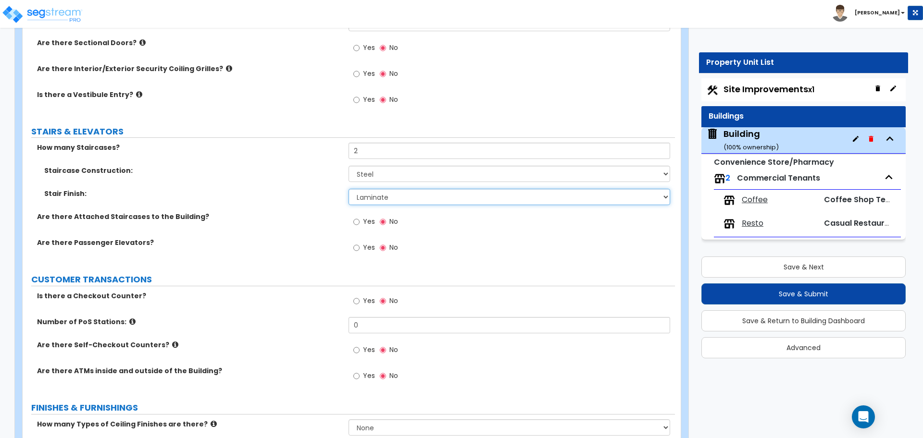
click at [384, 197] on select "None Tile Wood Laminate VCT Sheet Carpet Sheet Vinyl Carpet Tile" at bounding box center [509, 197] width 321 height 16
select select "2"
click at [349, 189] on select "None Tile Wood Laminate VCT Sheet Carpet Sheet Vinyl Carpet Tile" at bounding box center [509, 197] width 321 height 16
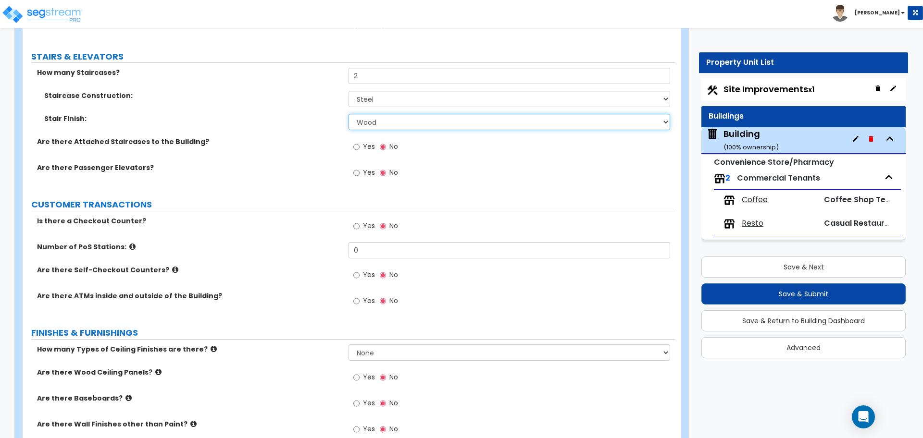
scroll to position [2711, 0]
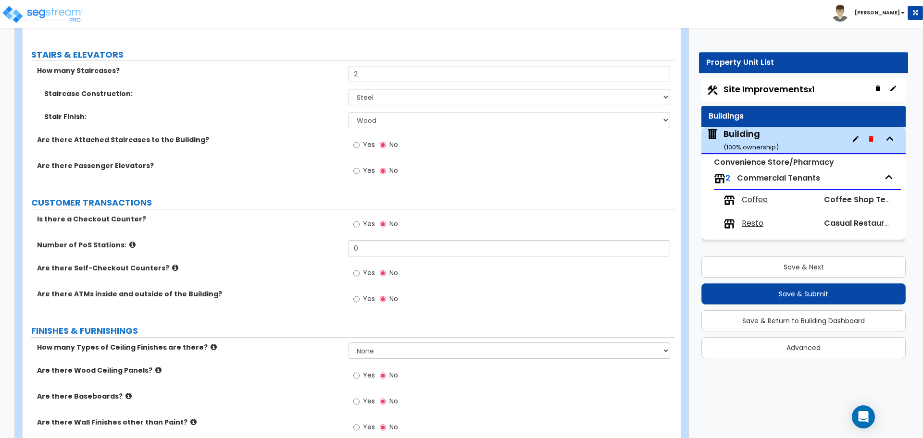
click at [363, 146] on span "Yes" at bounding box center [369, 145] width 12 height 10
click at [360, 146] on input "Yes" at bounding box center [356, 145] width 6 height 11
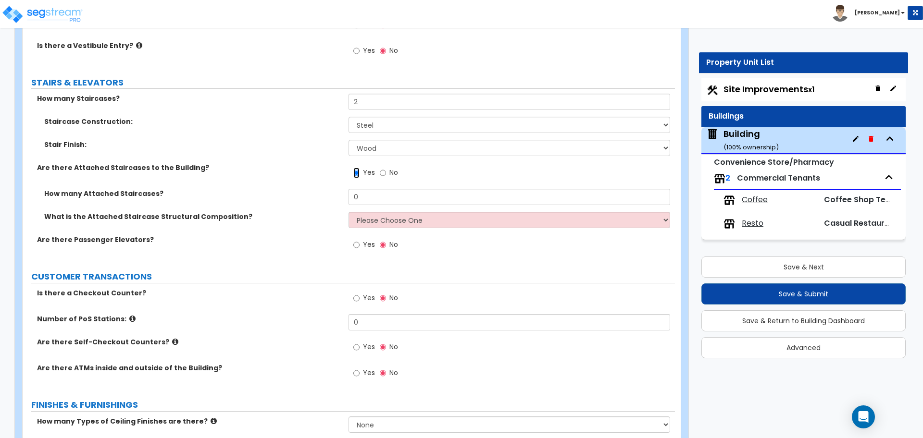
scroll to position [2681, 0]
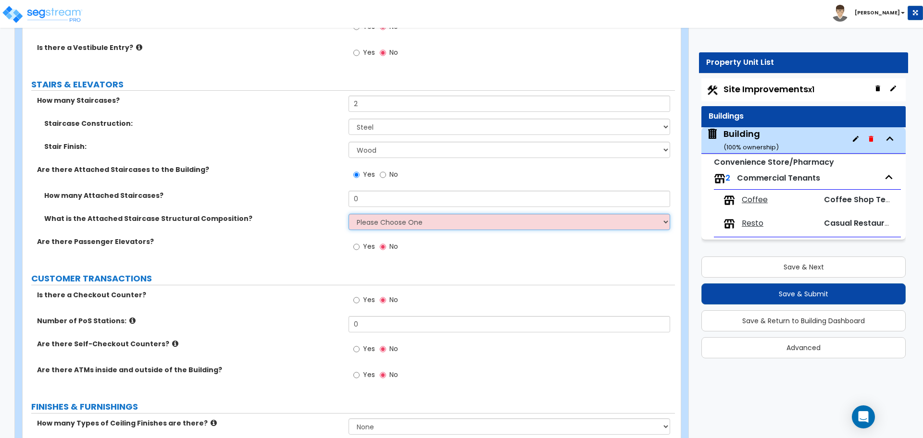
click at [420, 223] on select "Please Choose One Reinforced Concrete Structural Steel Wood" at bounding box center [509, 222] width 321 height 16
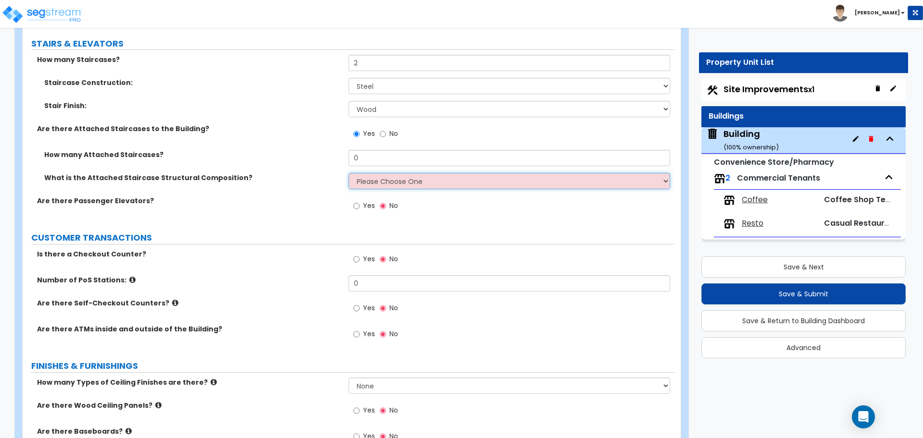
scroll to position [2714, 0]
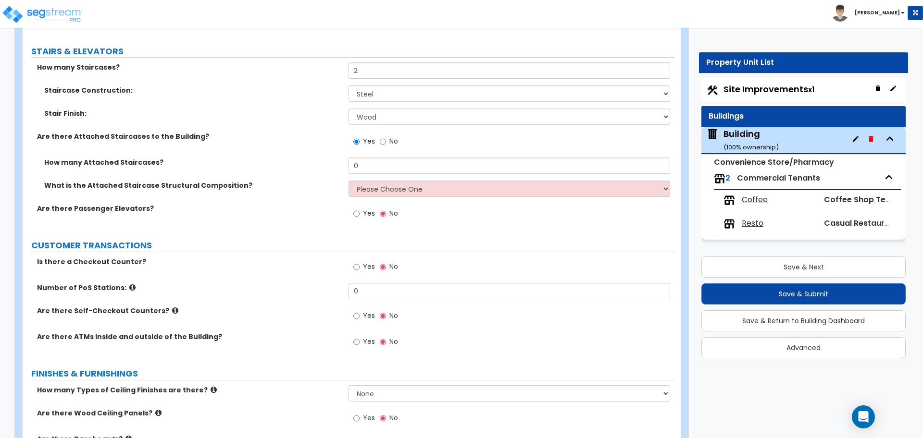
click at [390, 142] on span "No" at bounding box center [393, 142] width 9 height 10
click at [386, 142] on input "No" at bounding box center [383, 142] width 6 height 11
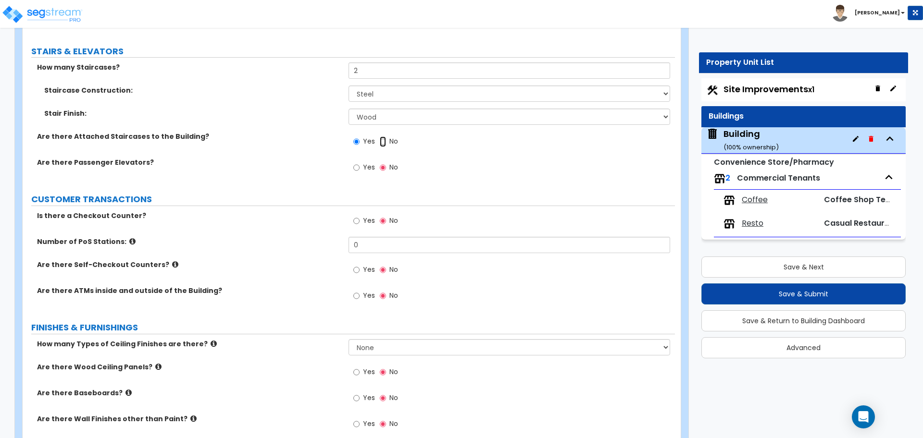
radio input "false"
radio input "true"
click at [376, 173] on div "Yes No" at bounding box center [376, 169] width 54 height 22
click at [372, 168] on span "Yes" at bounding box center [369, 167] width 12 height 10
click at [360, 168] on input "Yes" at bounding box center [356, 167] width 6 height 11
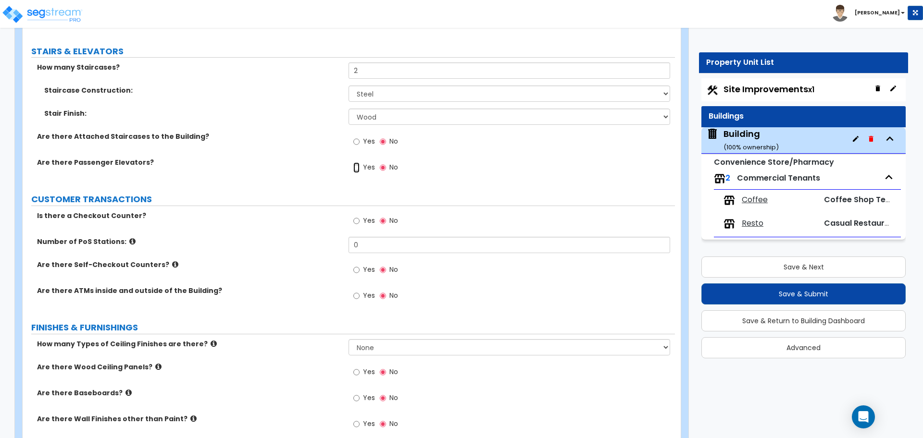
radio input "true"
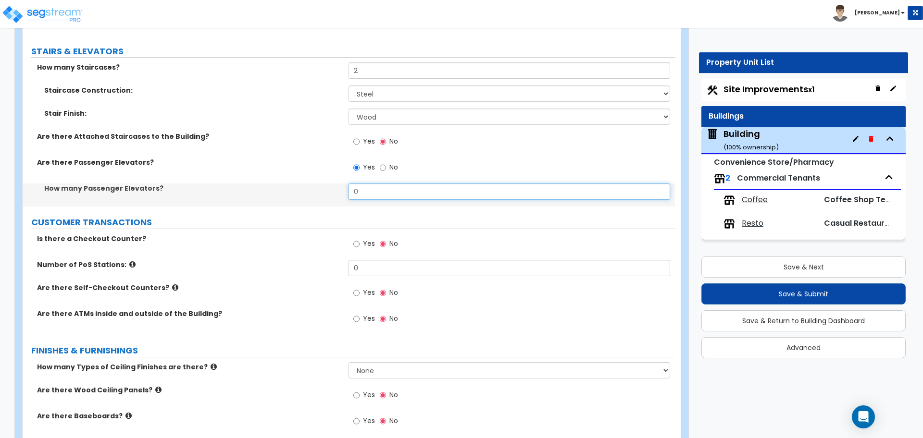
drag, startPoint x: 378, startPoint y: 185, endPoint x: 310, endPoint y: 184, distance: 68.3
click at [310, 184] on div "How many Passenger Elevators? 0" at bounding box center [349, 195] width 652 height 23
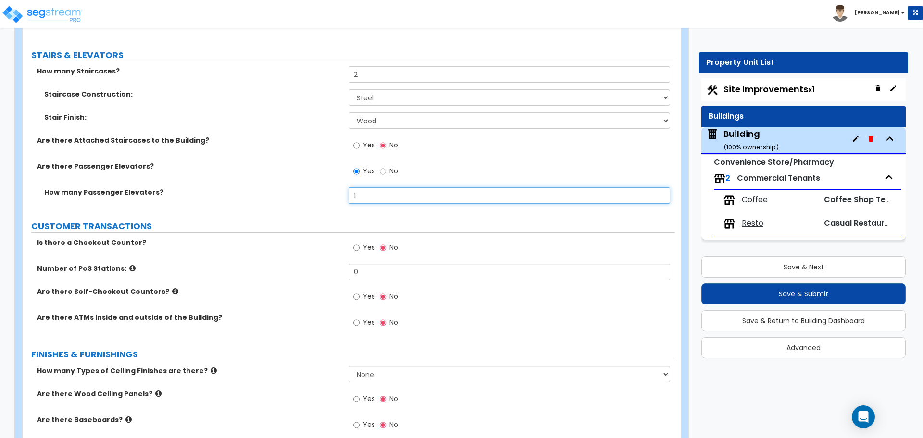
scroll to position [2711, 0]
type input "1"
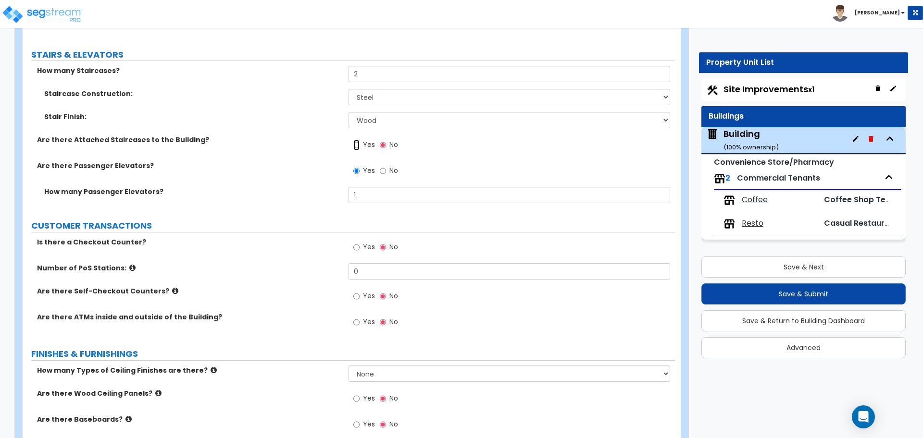
click at [359, 145] on input "Yes" at bounding box center [356, 145] width 6 height 11
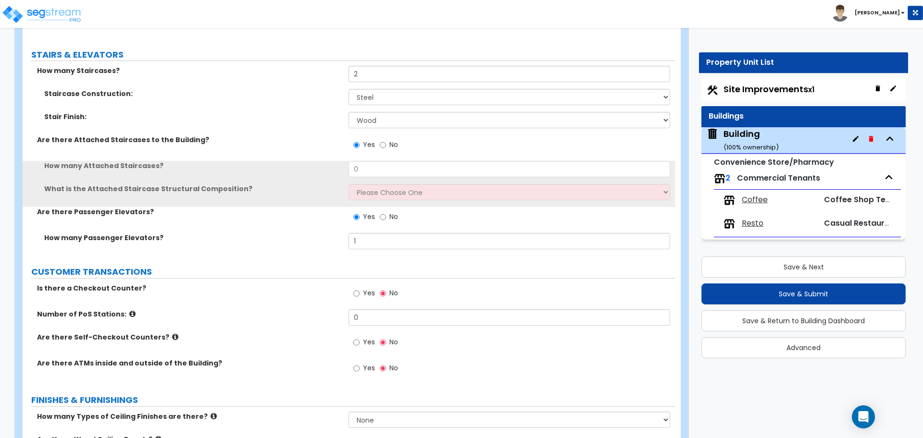
click at [399, 145] on div "Yes No" at bounding box center [376, 146] width 54 height 22
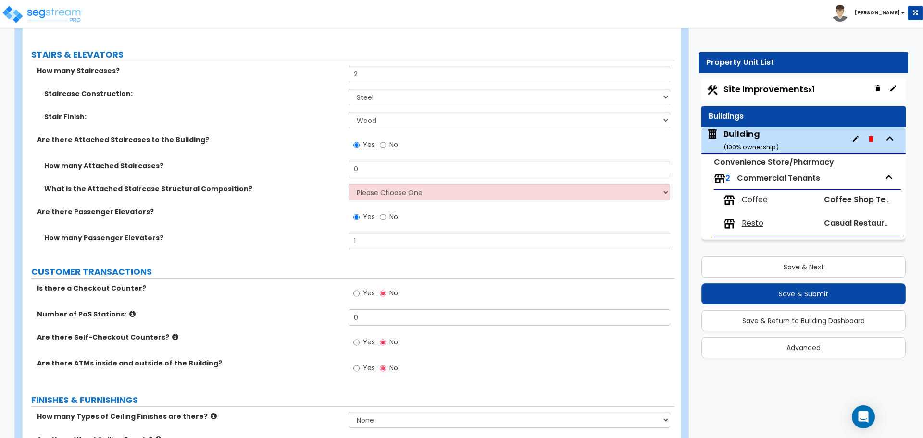
click at [394, 142] on span "No" at bounding box center [393, 145] width 9 height 10
click at [386, 142] on input "No" at bounding box center [383, 145] width 6 height 11
radio input "false"
radio input "true"
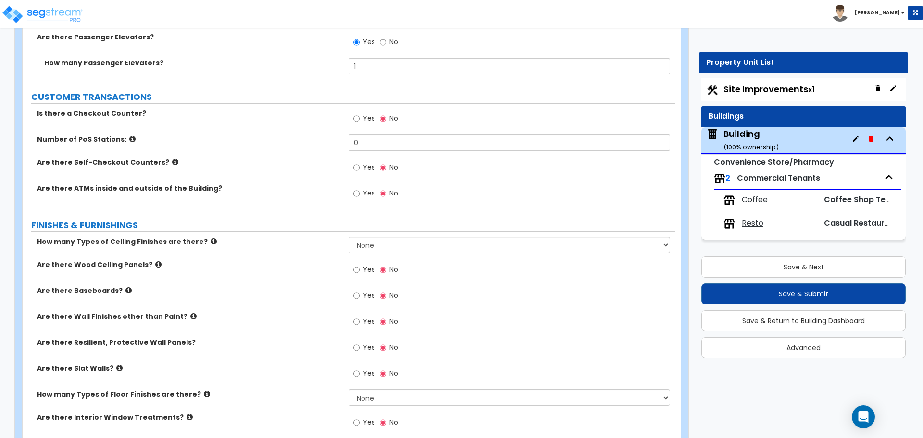
click at [367, 120] on span "Yes" at bounding box center [369, 118] width 12 height 10
click at [360, 120] on input "Yes" at bounding box center [356, 118] width 6 height 11
radio input "true"
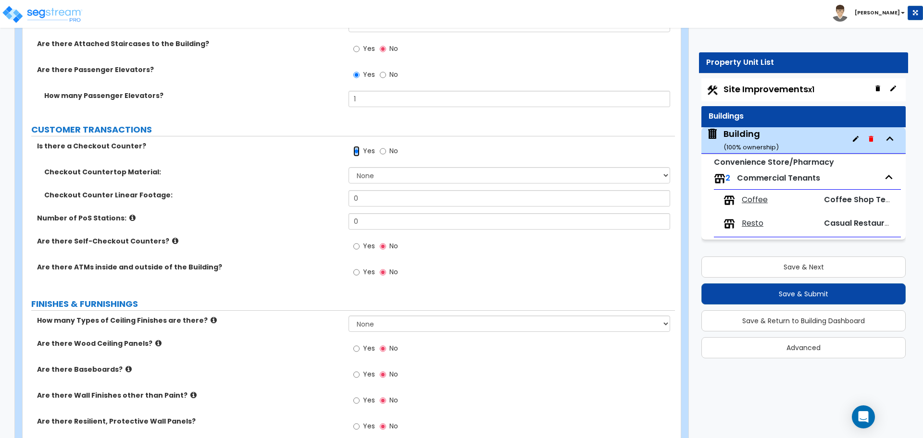
scroll to position [2815, 0]
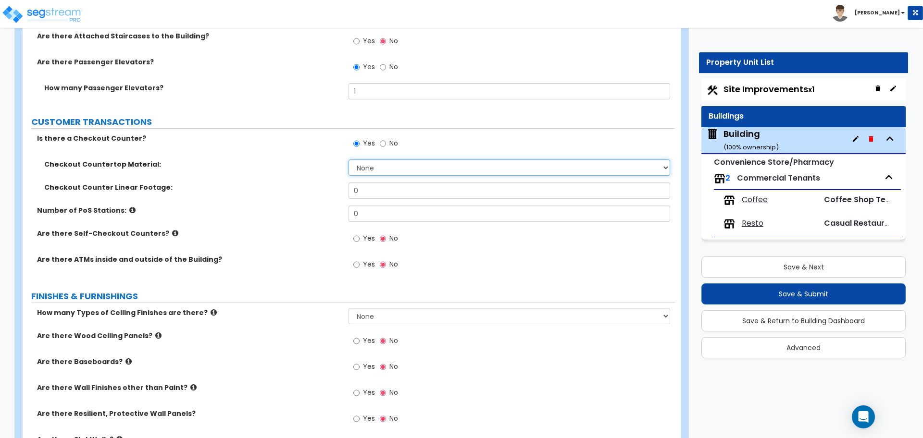
click at [392, 162] on select "None Plastic Laminate Solid Surface Stone Quartz Marble Tile Wood Stainless Ste…" at bounding box center [509, 168] width 321 height 16
select select "2"
click at [349, 160] on select "None Plastic Laminate Solid Surface Stone Quartz Marble Tile Wood Stainless Ste…" at bounding box center [509, 168] width 321 height 16
drag, startPoint x: 380, startPoint y: 191, endPoint x: 325, endPoint y: 180, distance: 55.9
click at [326, 183] on div "Checkout Counter Linear Footage: 0" at bounding box center [349, 194] width 652 height 23
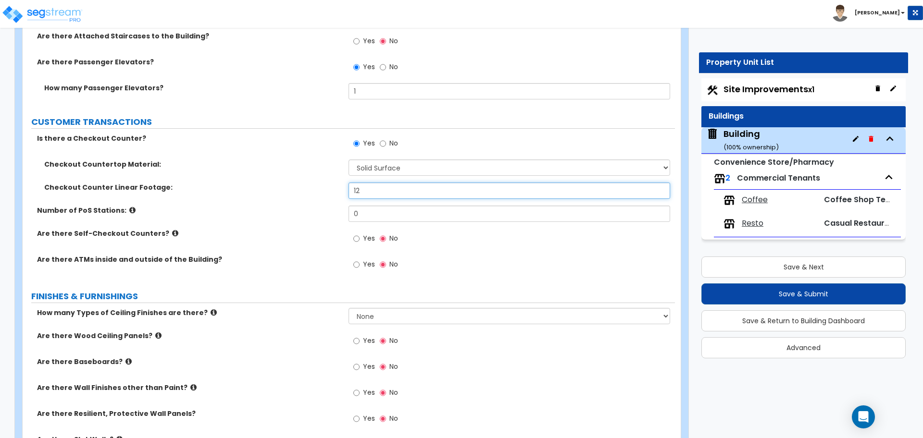
type input "12"
drag, startPoint x: 376, startPoint y: 208, endPoint x: 337, endPoint y: 207, distance: 38.9
click at [338, 207] on div "Number of PoS Stations: 0" at bounding box center [349, 217] width 652 height 23
click at [129, 208] on icon at bounding box center [132, 210] width 6 height 7
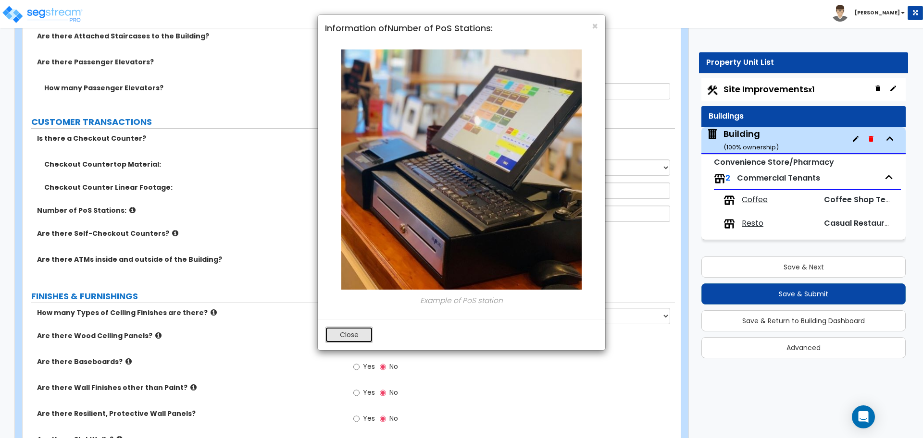
click at [346, 334] on button "Close" at bounding box center [349, 335] width 48 height 16
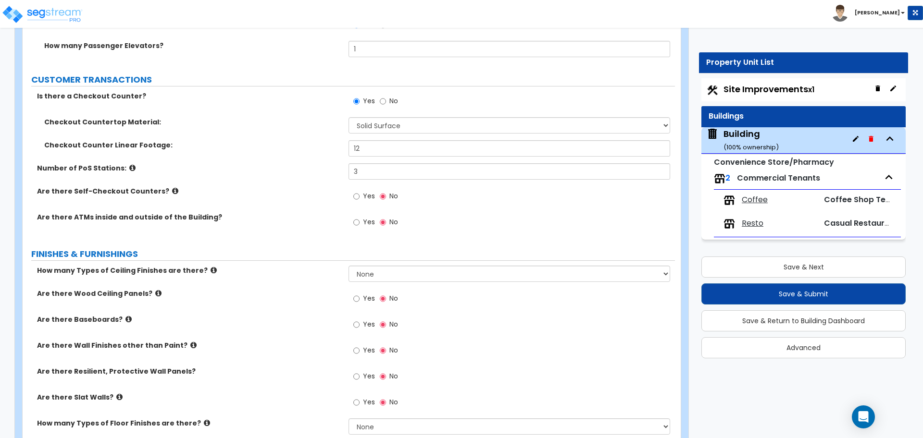
scroll to position [2858, 0]
drag, startPoint x: 362, startPoint y: 168, endPoint x: 321, endPoint y: 168, distance: 40.9
click at [321, 168] on div "Number of PoS Stations: 3" at bounding box center [349, 173] width 652 height 23
type input "4"
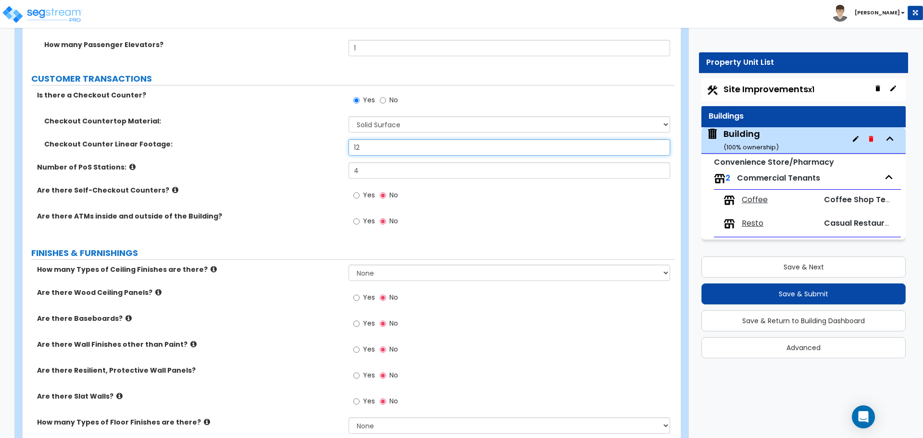
drag, startPoint x: 362, startPoint y: 145, endPoint x: 328, endPoint y: 146, distance: 34.1
click at [329, 145] on div "Checkout Counter Linear Footage: 12" at bounding box center [349, 150] width 652 height 23
type input "15"
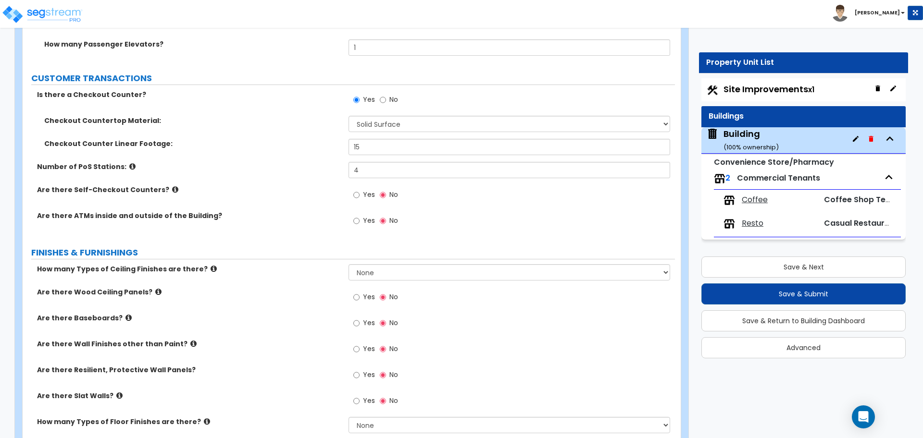
click at [366, 190] on span "Yes" at bounding box center [369, 195] width 12 height 10
click at [360, 190] on input "Yes" at bounding box center [356, 195] width 6 height 11
radio input "true"
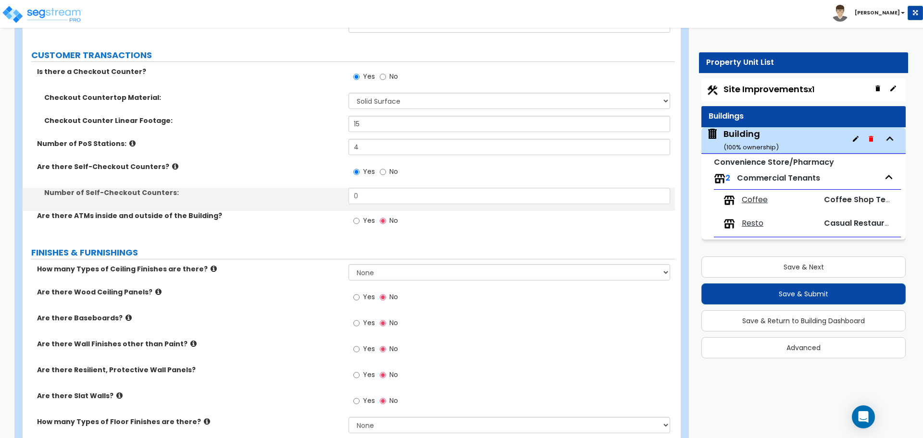
click at [172, 163] on icon at bounding box center [175, 166] width 6 height 7
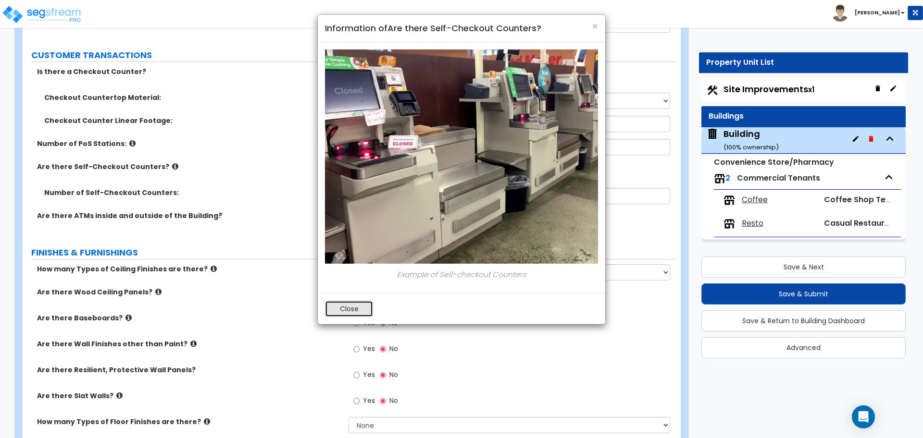
click at [341, 310] on button "Close" at bounding box center [349, 309] width 48 height 16
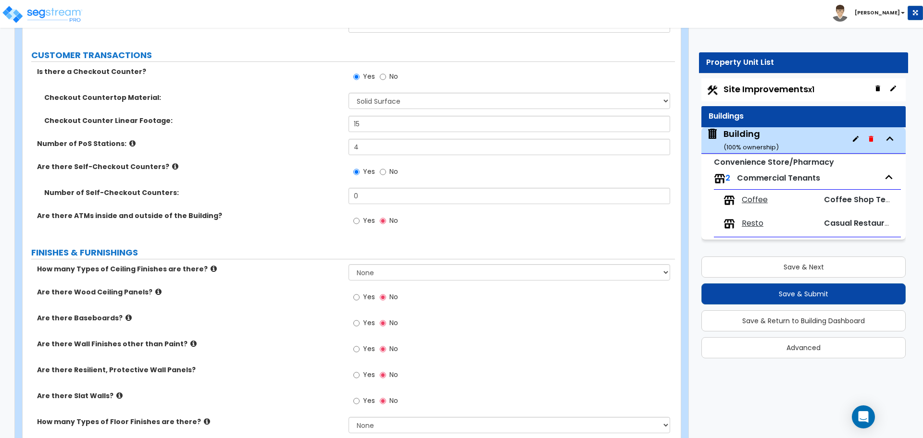
click at [129, 140] on icon at bounding box center [132, 143] width 6 height 7
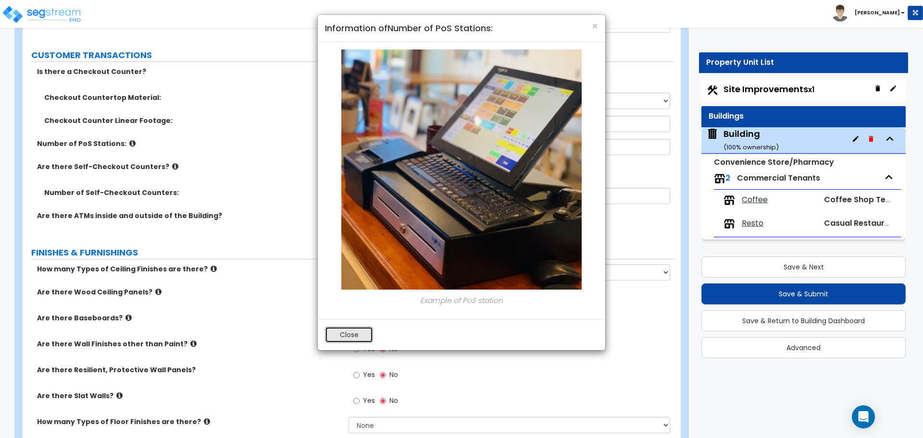
click at [337, 333] on button "Close" at bounding box center [349, 335] width 48 height 16
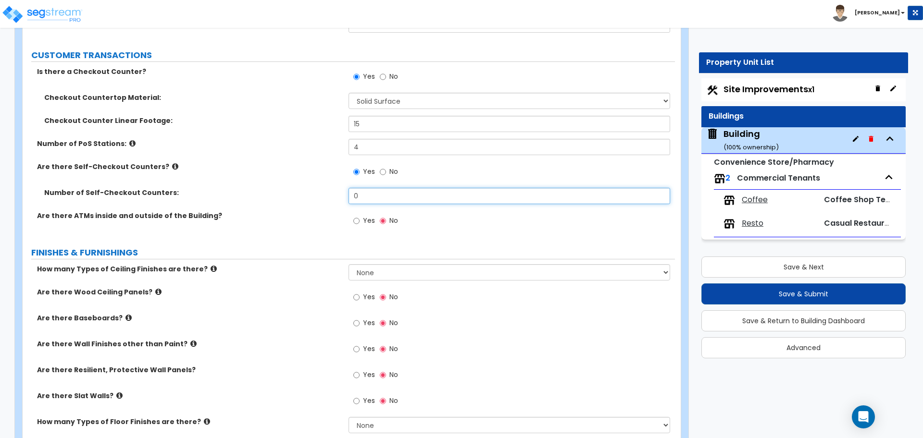
drag, startPoint x: 369, startPoint y: 191, endPoint x: 321, endPoint y: 191, distance: 48.1
click at [322, 191] on div "Number of Self-Checkout Counters: 0" at bounding box center [349, 199] width 652 height 23
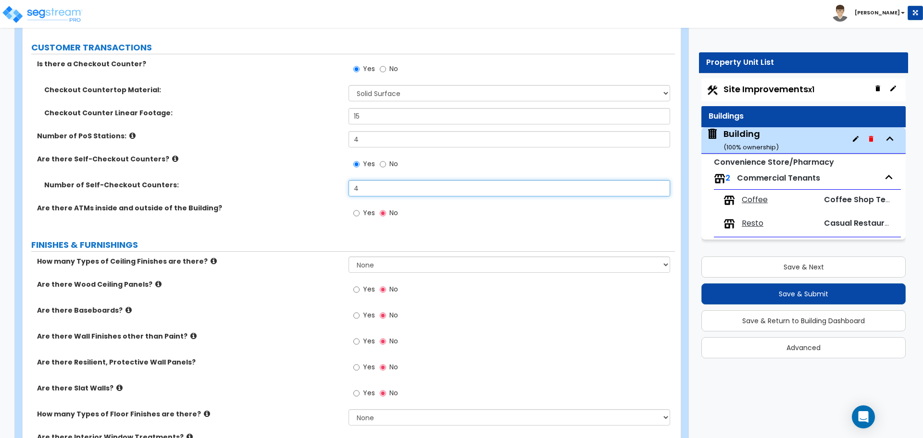
type input "4"
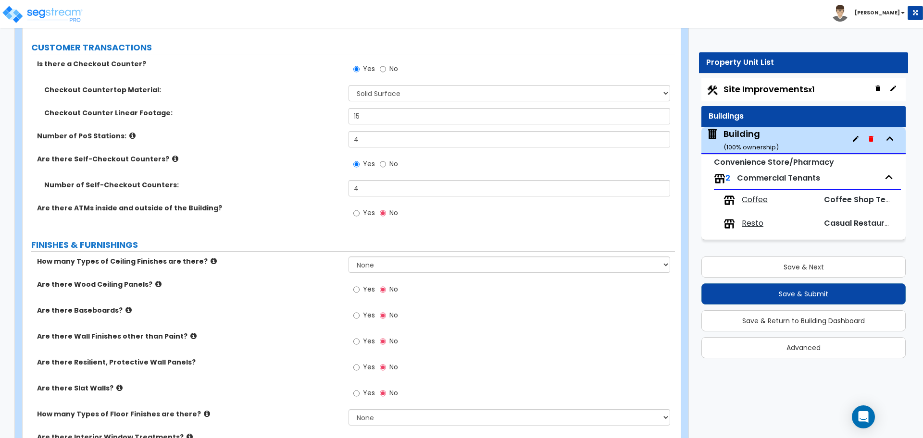
click at [367, 208] on span "Yes" at bounding box center [369, 213] width 12 height 10
click at [360, 208] on input "Yes" at bounding box center [356, 213] width 6 height 11
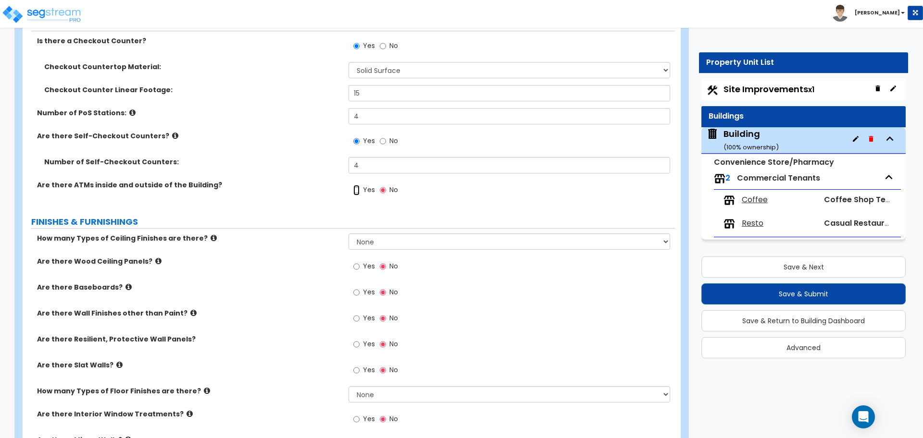
radio input "true"
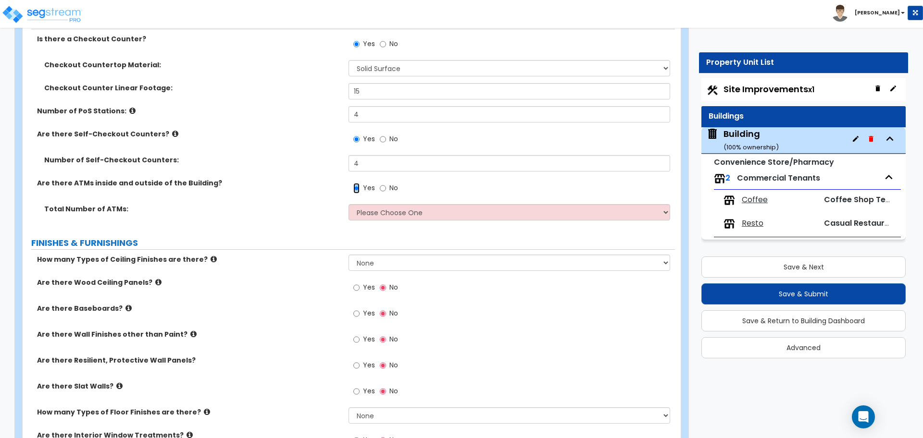
scroll to position [2915, 0]
click at [375, 209] on select "Please Choose One 1 2 3 4 5" at bounding box center [509, 212] width 321 height 16
select select "2"
click at [349, 204] on select "Please Choose One 1 2 3 4 5" at bounding box center [509, 212] width 321 height 16
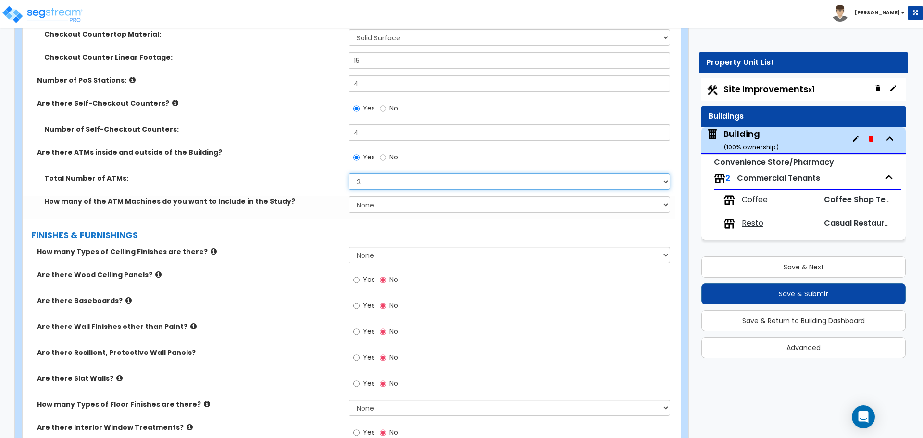
scroll to position [2943, 0]
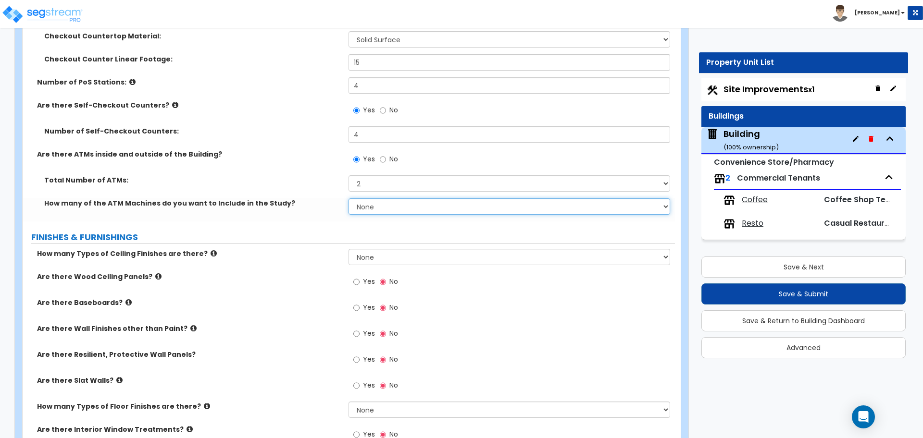
click at [382, 207] on select "None 1 2 3 4 5" at bounding box center [509, 207] width 321 height 16
click at [349, 199] on select "None 1 2 3 4 5" at bounding box center [509, 207] width 321 height 16
click at [371, 209] on select "None 1 2 3 4 5" at bounding box center [509, 207] width 321 height 16
click at [349, 199] on select "None 1 2 3 4 5" at bounding box center [509, 207] width 321 height 16
click at [375, 204] on select "None 1 2 3 4 5" at bounding box center [509, 207] width 321 height 16
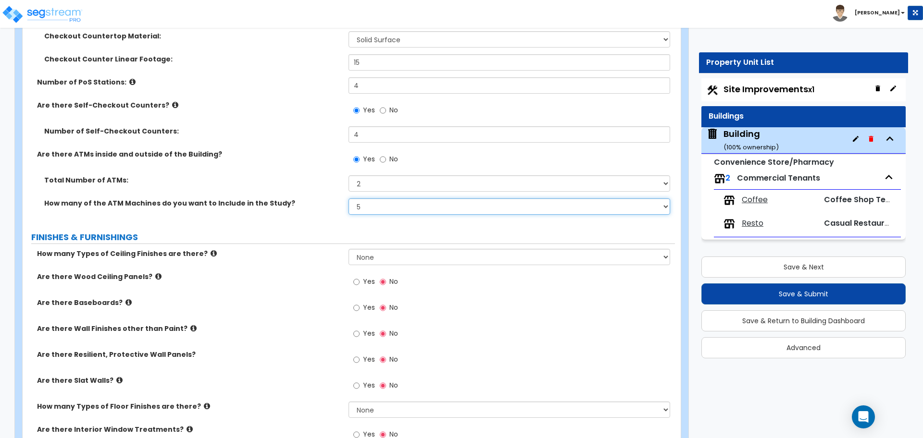
select select "2"
click at [349, 199] on select "None 1 2 3 4 5" at bounding box center [509, 207] width 321 height 16
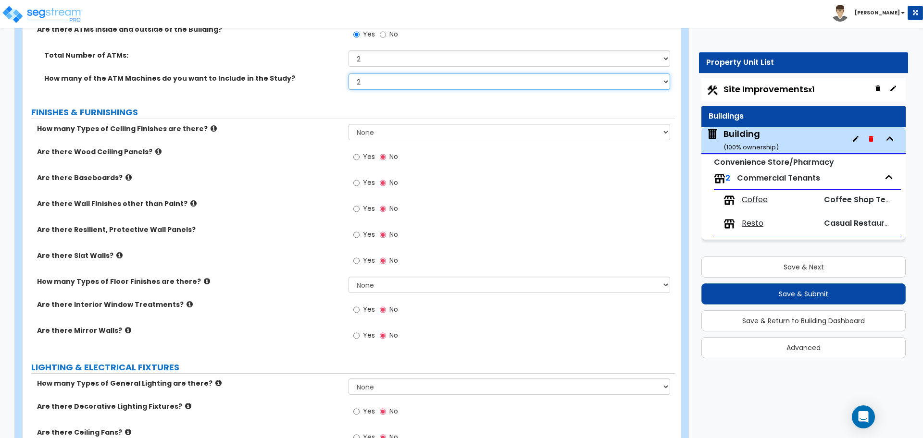
scroll to position [3069, 0]
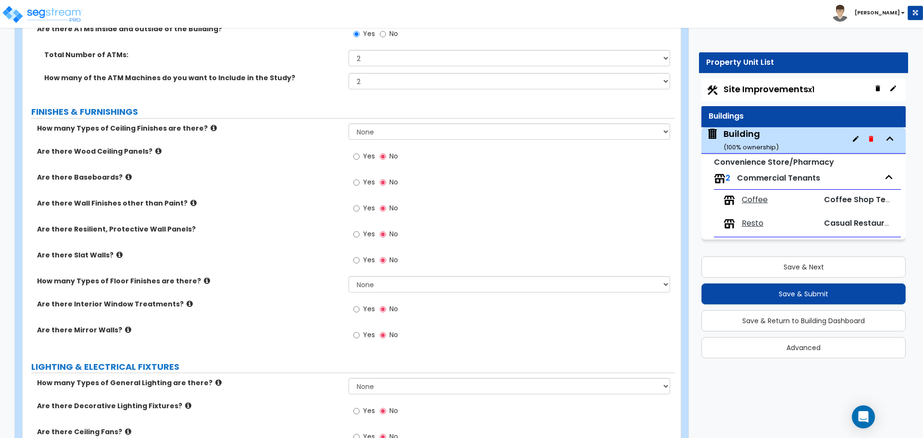
click at [211, 125] on icon at bounding box center [214, 128] width 6 height 7
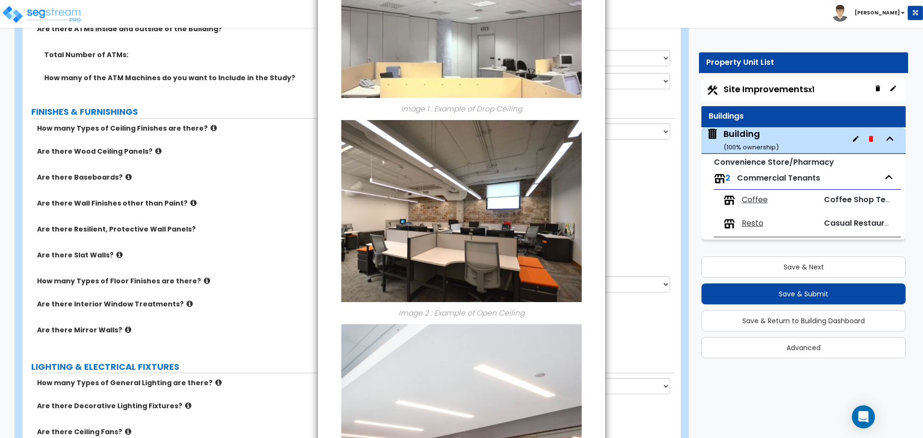
scroll to position [271, 0]
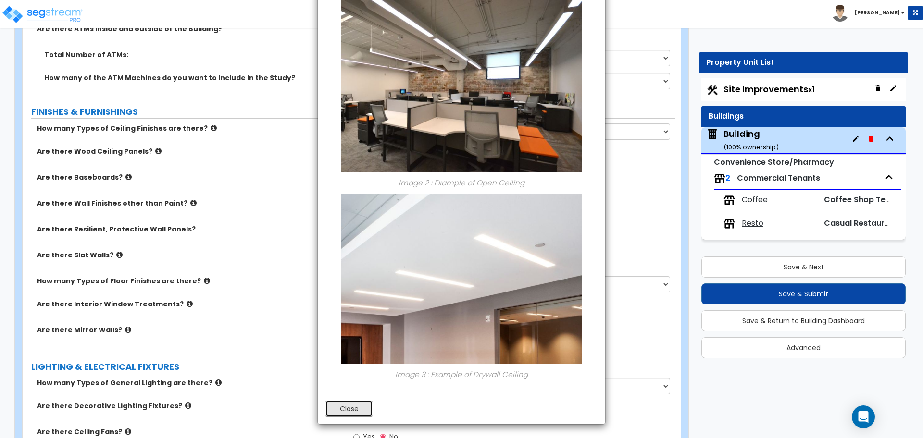
click at [357, 409] on button "Close" at bounding box center [349, 409] width 48 height 16
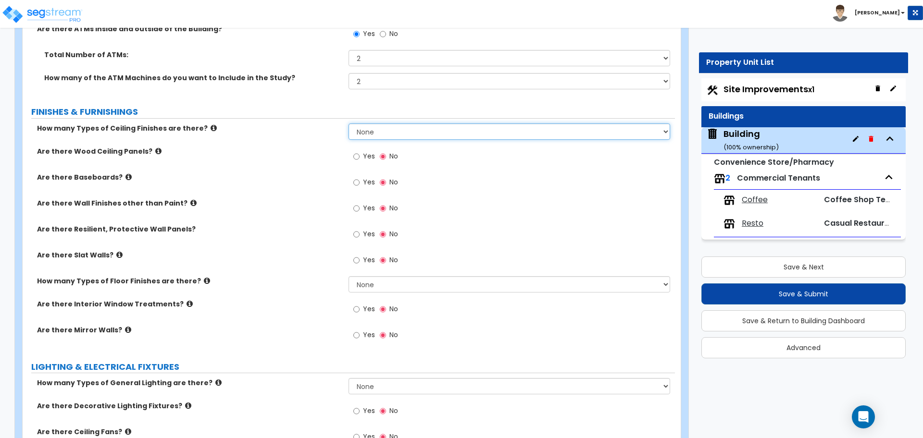
click at [387, 124] on select "None 1 2 3" at bounding box center [509, 132] width 321 height 16
click at [349, 124] on select "None 1 2 3" at bounding box center [509, 132] width 321 height 16
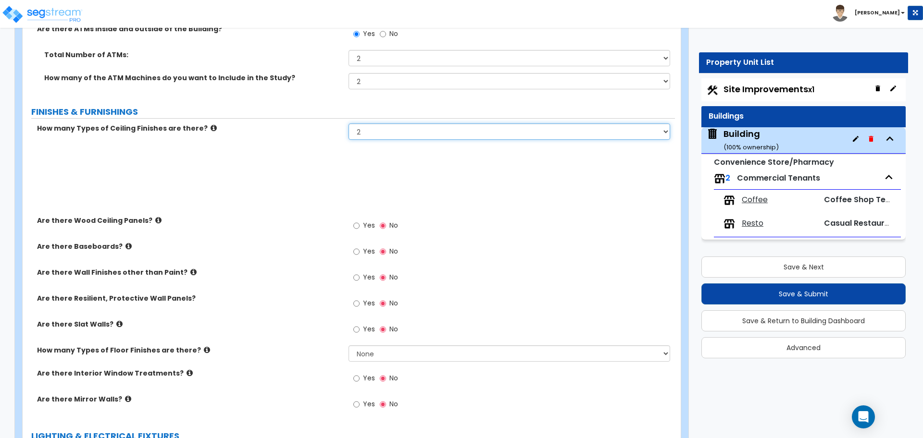
scroll to position [3138, 0]
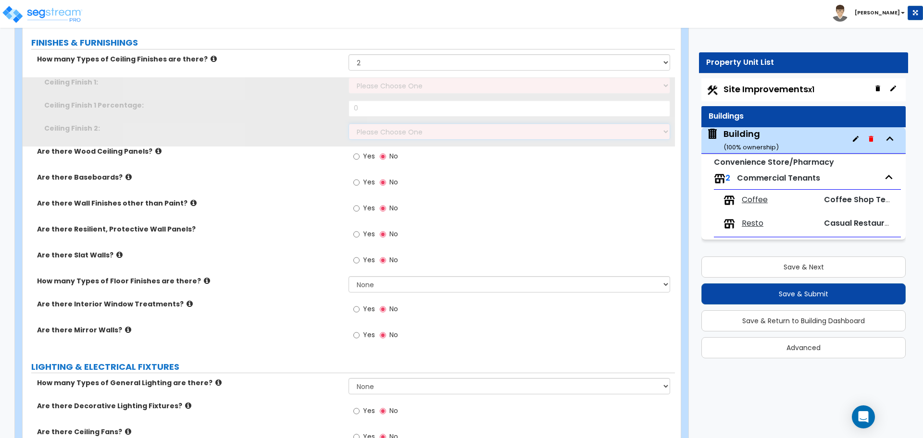
click at [380, 133] on select "Please Choose One Drop Ceiling Open Ceiling Drywall Ceiling" at bounding box center [509, 132] width 321 height 16
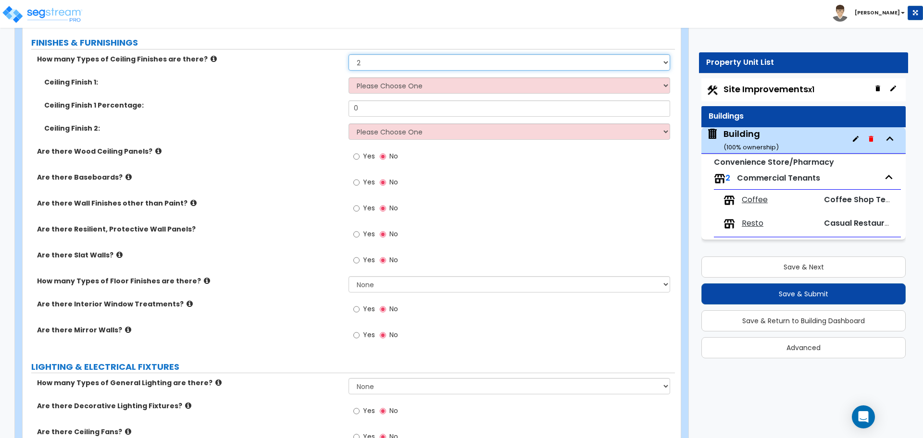
click at [378, 65] on select "None 1 2 3" at bounding box center [509, 62] width 321 height 16
click at [349, 54] on select "None 1 2 3" at bounding box center [509, 62] width 321 height 16
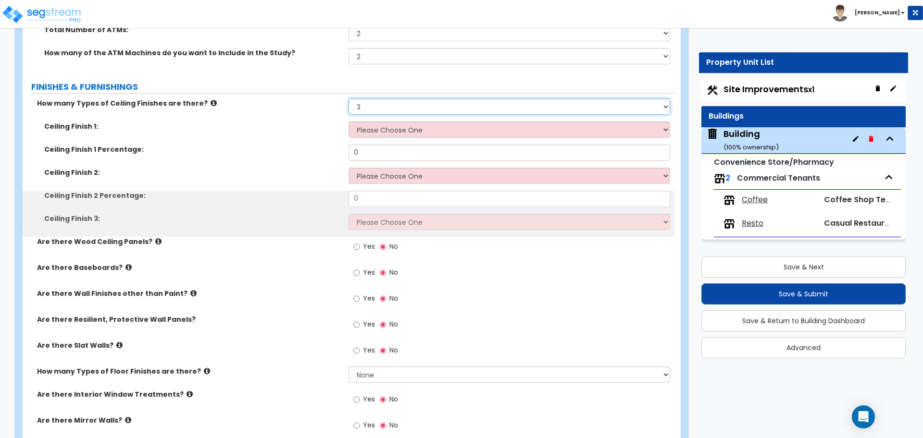
scroll to position [3087, 0]
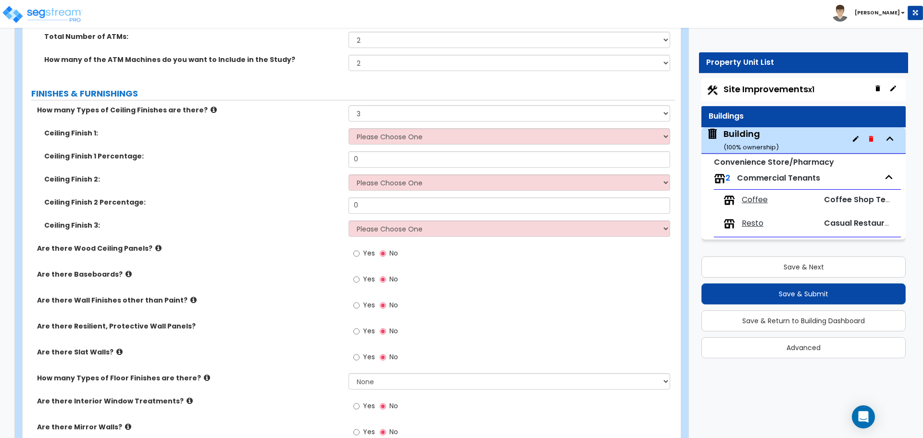
click at [380, 92] on label "FINISHES & FURNISHINGS" at bounding box center [353, 93] width 644 height 12
click at [377, 109] on select "None 1 2 3" at bounding box center [509, 113] width 321 height 16
select select "2"
click at [349, 105] on select "None 1 2 3" at bounding box center [509, 113] width 321 height 16
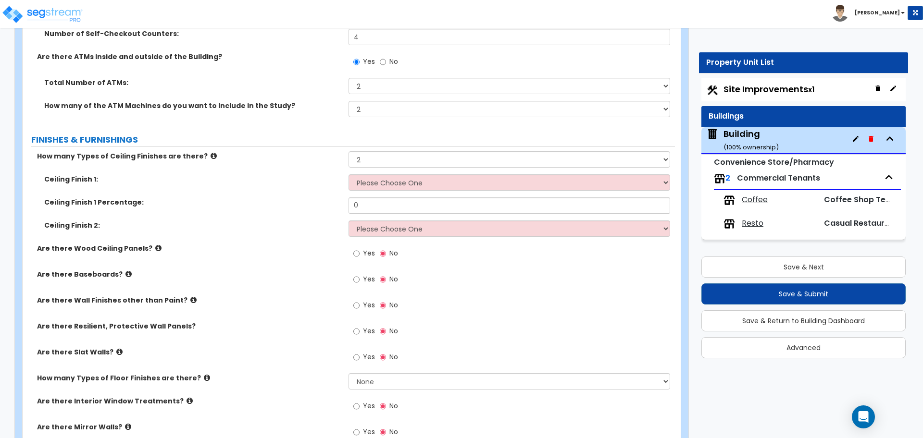
click at [396, 134] on label "FINISHES & FURNISHINGS" at bounding box center [353, 140] width 644 height 12
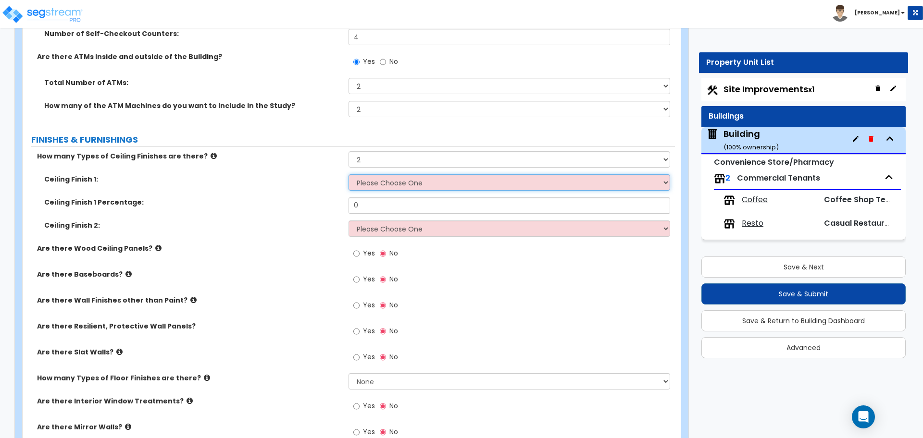
click at [403, 176] on select "Please Choose One Drop Ceiling Open Ceiling Drywall Ceiling" at bounding box center [509, 182] width 321 height 16
select select "1"
click at [349, 174] on select "Please Choose One Drop Ceiling Open Ceiling Drywall Ceiling" at bounding box center [509, 182] width 321 height 16
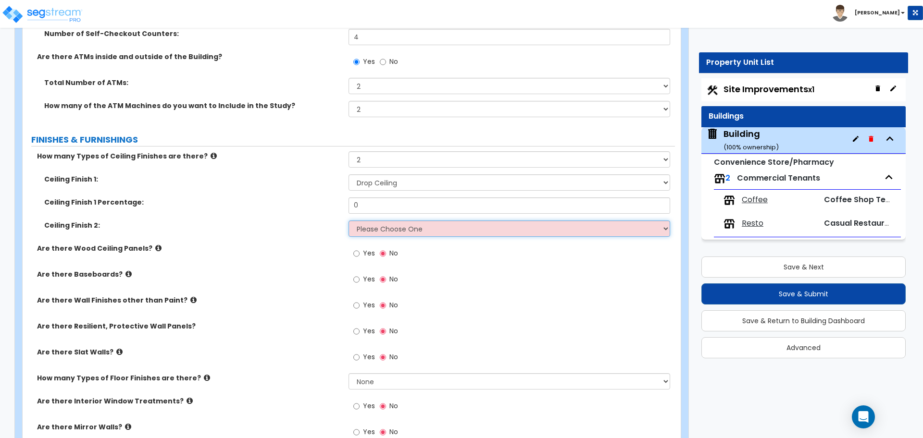
click at [440, 228] on select "Please Choose One Drop Ceiling Open Ceiling Drywall Ceiling" at bounding box center [509, 229] width 321 height 16
select select "3"
click at [349, 221] on select "Please Choose One Drop Ceiling Open Ceiling Drywall Ceiling" at bounding box center [509, 229] width 321 height 16
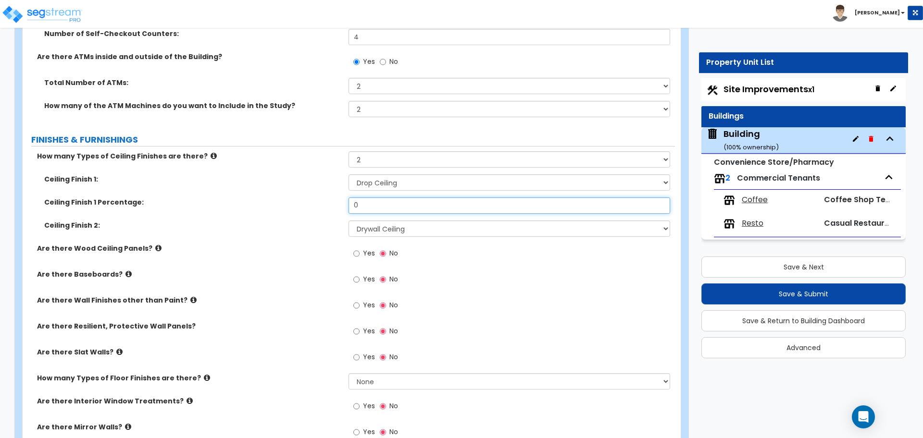
drag, startPoint x: 371, startPoint y: 200, endPoint x: 341, endPoint y: 200, distance: 29.8
click at [341, 200] on div "Ceiling Finish 1 Percentage: 0" at bounding box center [349, 209] width 652 height 23
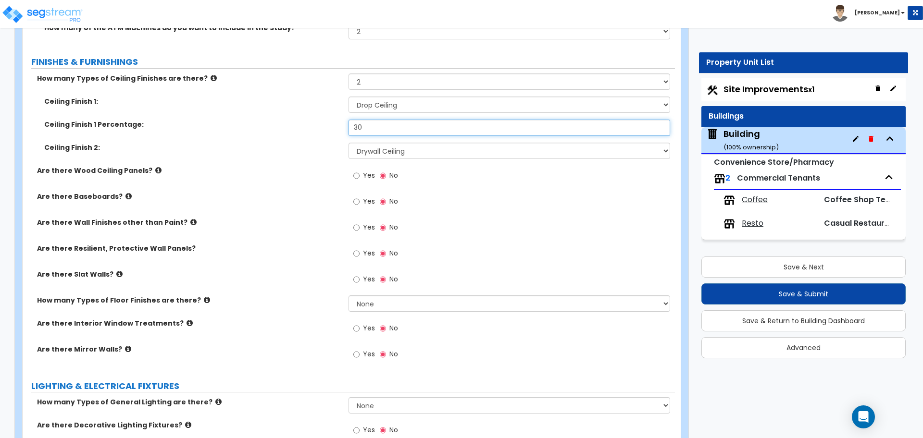
type input "30"
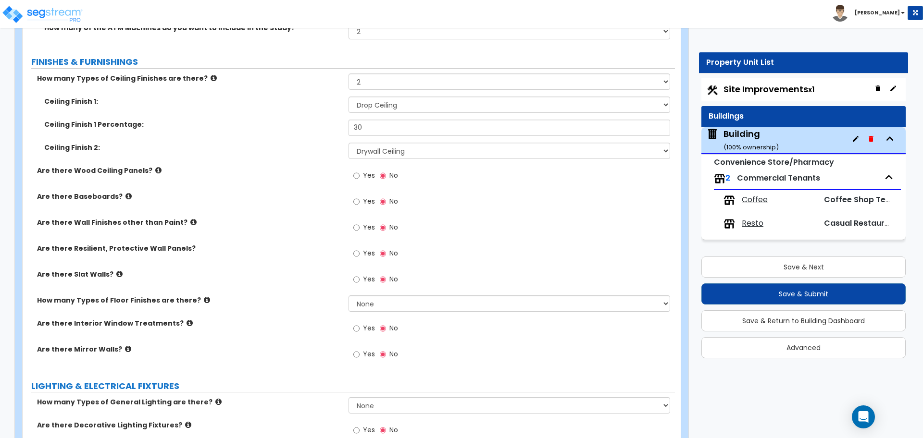
click at [368, 174] on span "Yes" at bounding box center [369, 176] width 12 height 10
click at [360, 174] on input "Yes" at bounding box center [356, 176] width 6 height 11
radio input "true"
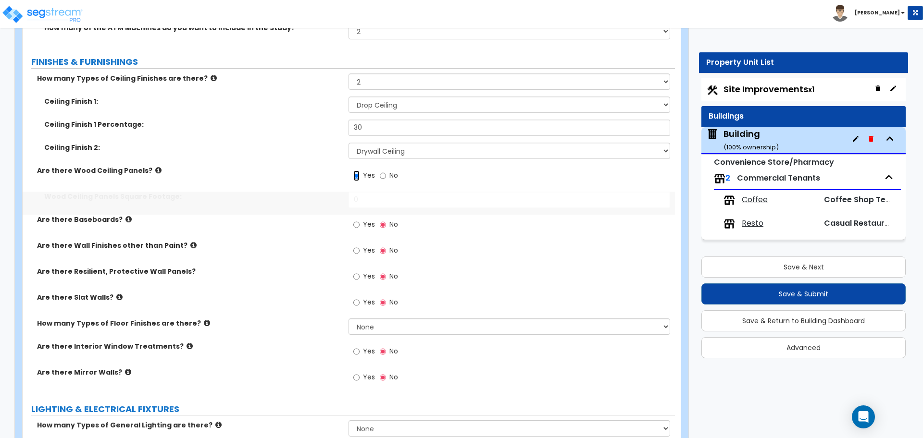
scroll to position [3142, 0]
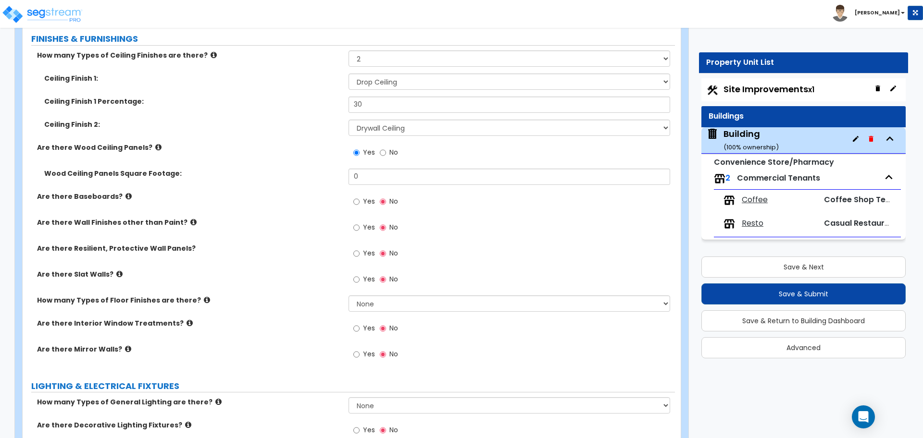
click at [155, 144] on icon at bounding box center [158, 147] width 6 height 7
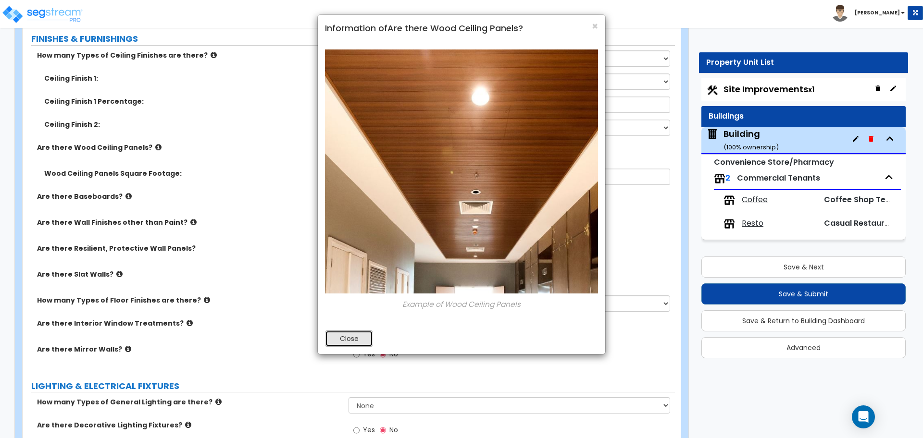
click at [358, 337] on button "Close" at bounding box center [349, 339] width 48 height 16
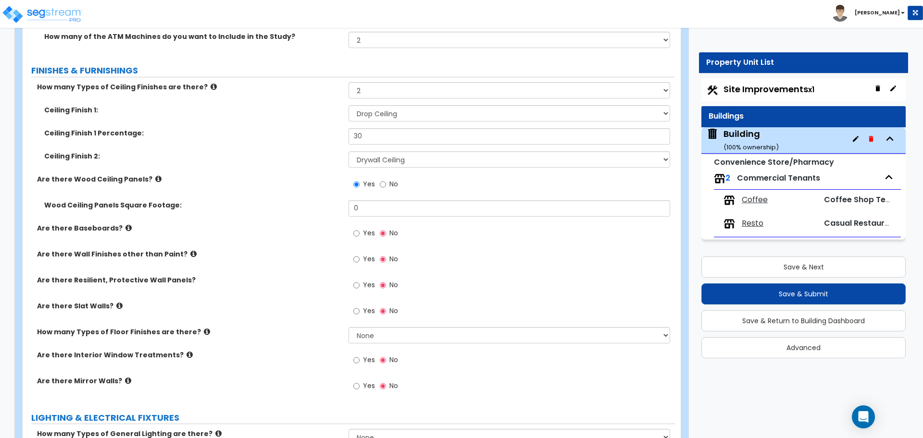
scroll to position [3109, 0]
drag, startPoint x: 371, startPoint y: 206, endPoint x: 341, endPoint y: 203, distance: 30.5
click at [341, 203] on div "Wood Ceiling Panels Square Footage: 0" at bounding box center [349, 212] width 652 height 23
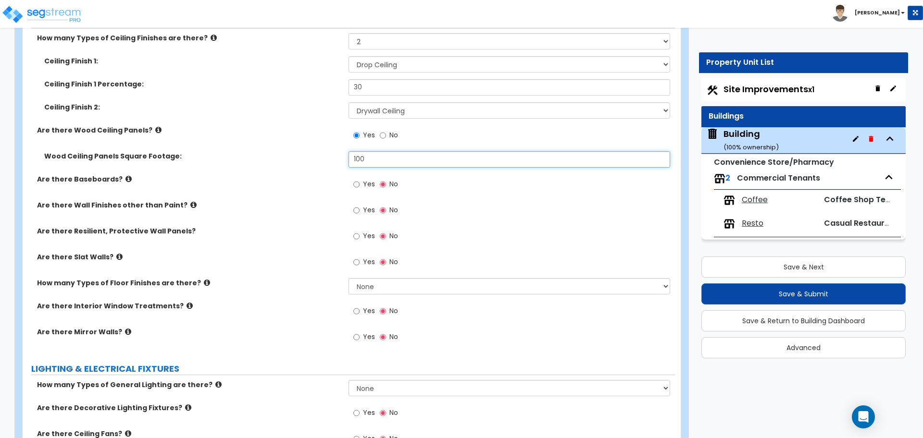
type input "100"
click at [360, 182] on label "Yes" at bounding box center [364, 185] width 22 height 16
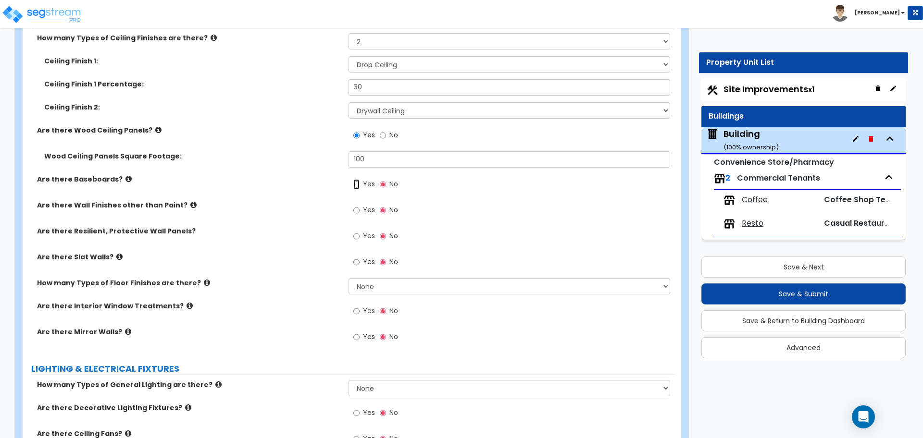
click at [360, 182] on input "Yes" at bounding box center [356, 184] width 6 height 11
radio input "true"
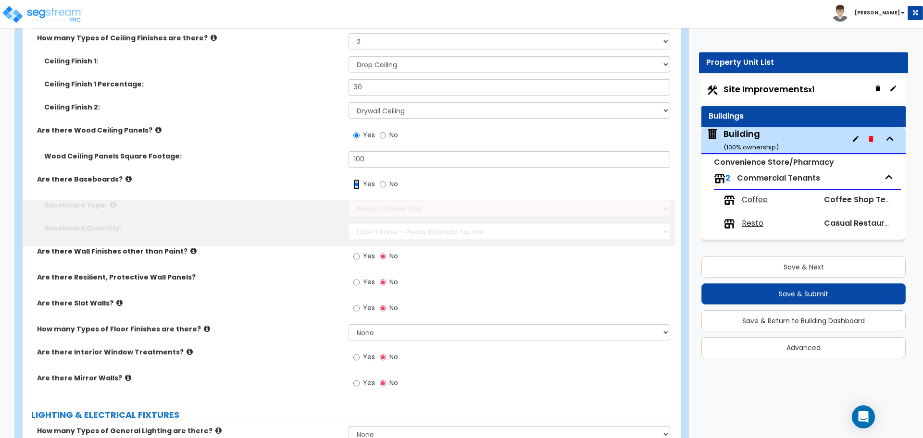
scroll to position [3205, 0]
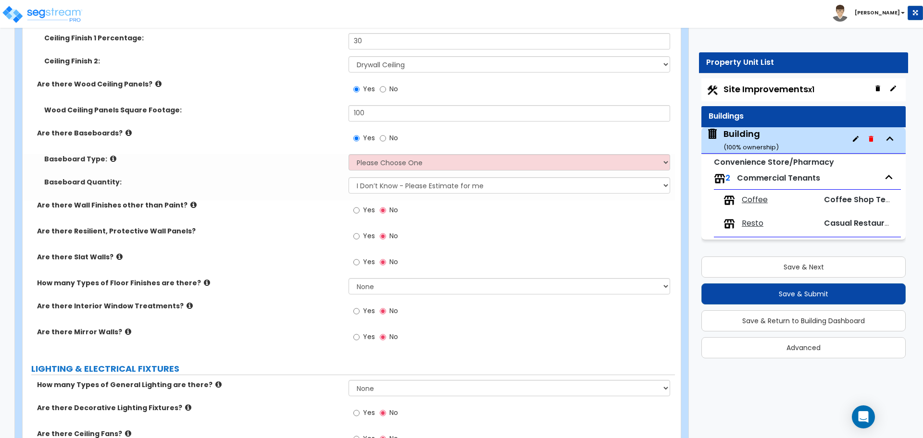
click at [125, 131] on icon at bounding box center [128, 132] width 6 height 7
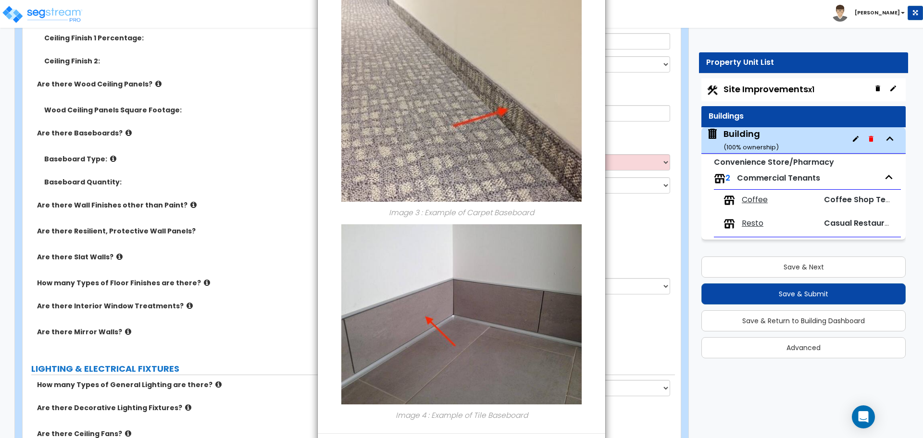
scroll to position [606, 0]
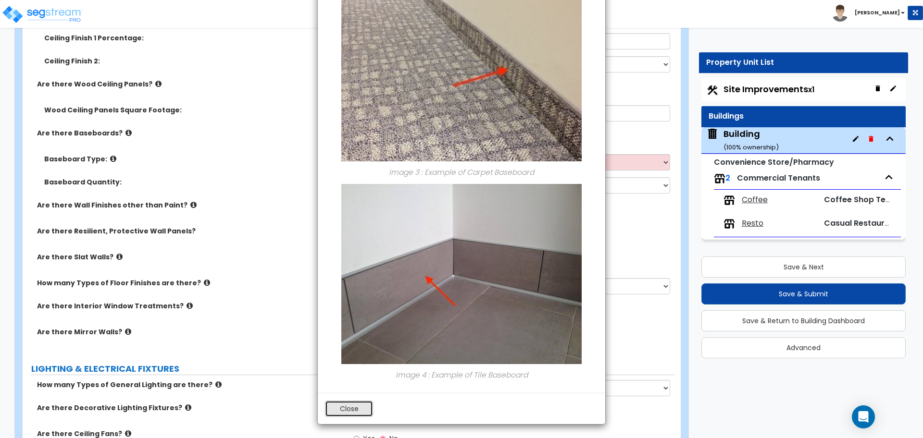
click at [360, 402] on button "Close" at bounding box center [349, 409] width 48 height 16
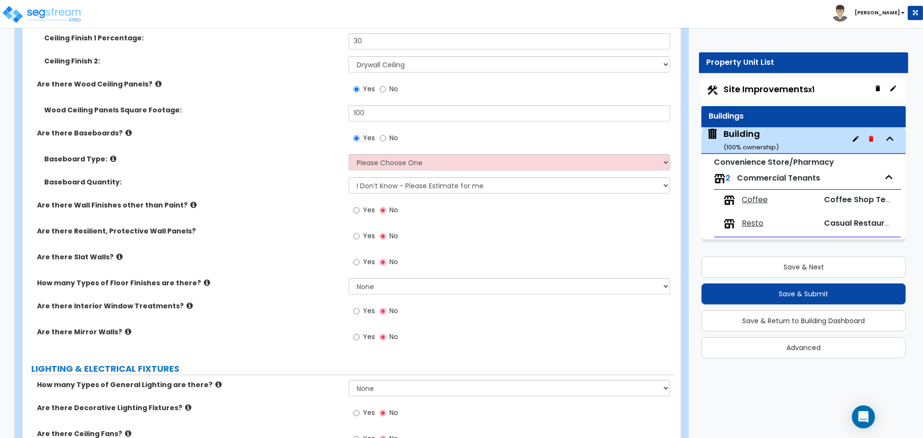
click at [110, 155] on icon at bounding box center [113, 158] width 6 height 7
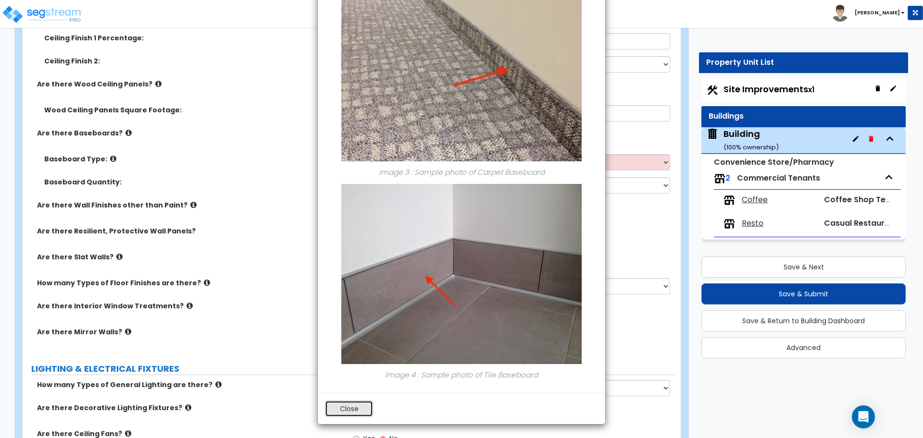
click at [362, 402] on button "Close" at bounding box center [349, 409] width 48 height 16
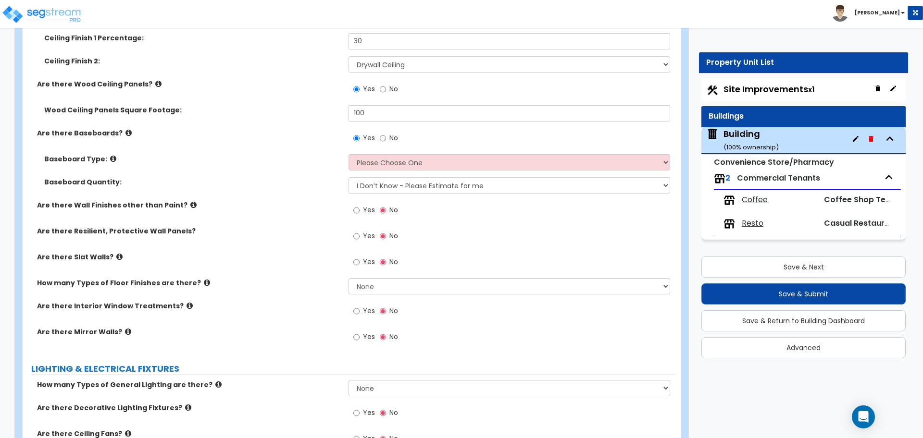
scroll to position [3171, 0]
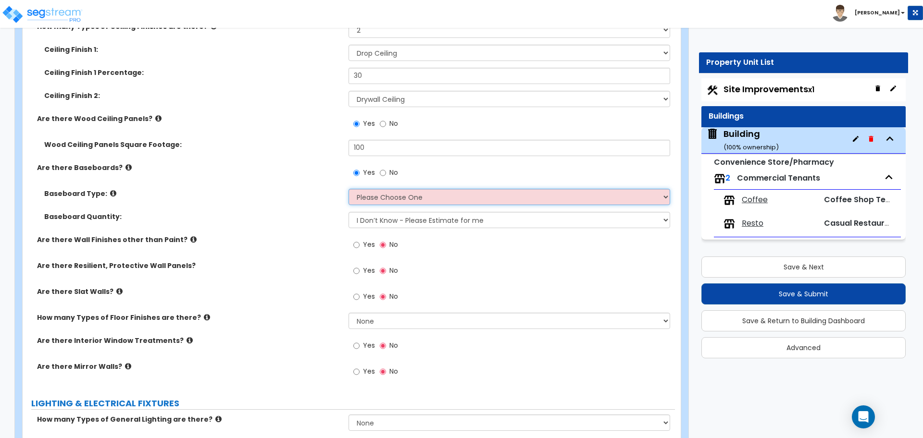
click at [406, 195] on select "Please Choose One Wood Vinyl Carpet Tile" at bounding box center [509, 197] width 321 height 16
select select "2"
click at [349, 189] on select "Please Choose One Wood Vinyl Carpet Tile" at bounding box center [509, 197] width 321 height 16
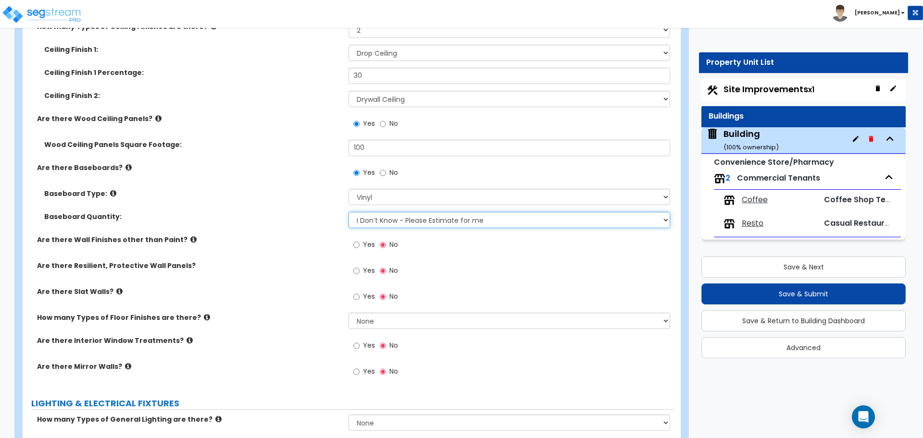
click at [420, 223] on select "I Don’t Know - Please Estimate for me I want to Enter the Linear Footage" at bounding box center [509, 220] width 321 height 16
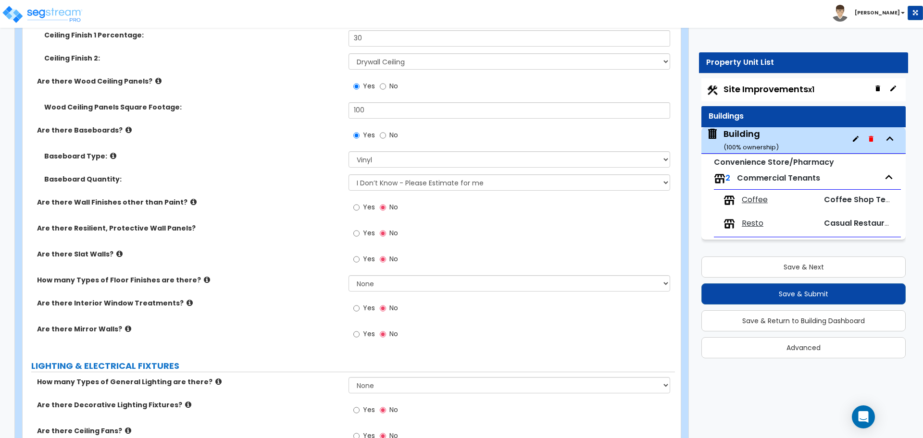
click at [361, 208] on label "Yes" at bounding box center [364, 208] width 22 height 16
click at [360, 208] on input "Yes" at bounding box center [356, 207] width 6 height 11
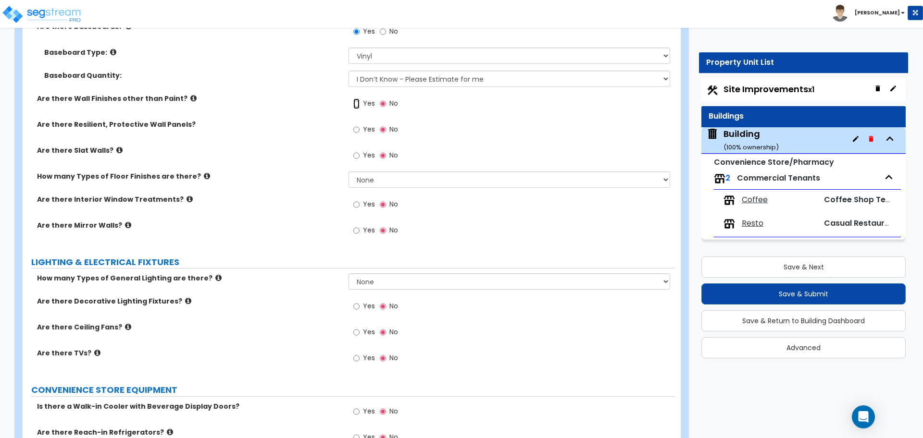
radio input "true"
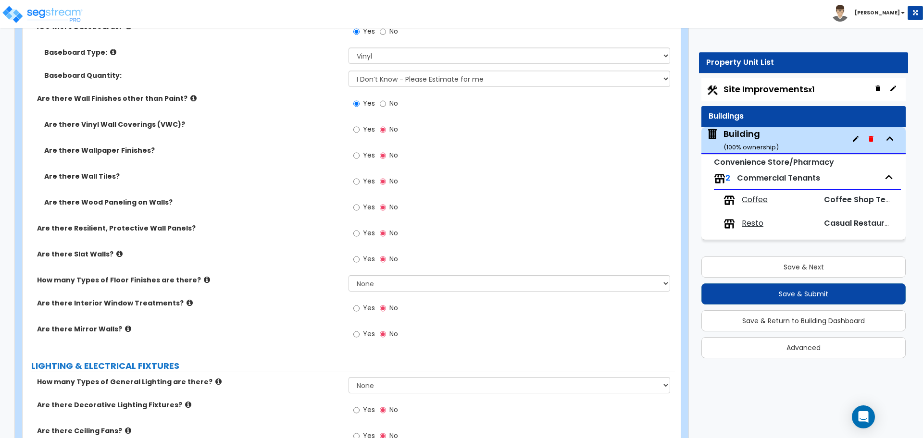
click at [190, 97] on icon at bounding box center [193, 98] width 6 height 7
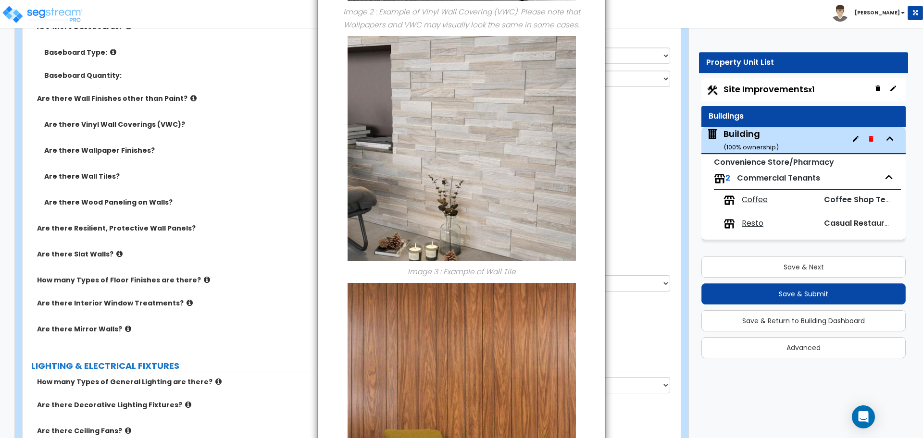
scroll to position [736, 0]
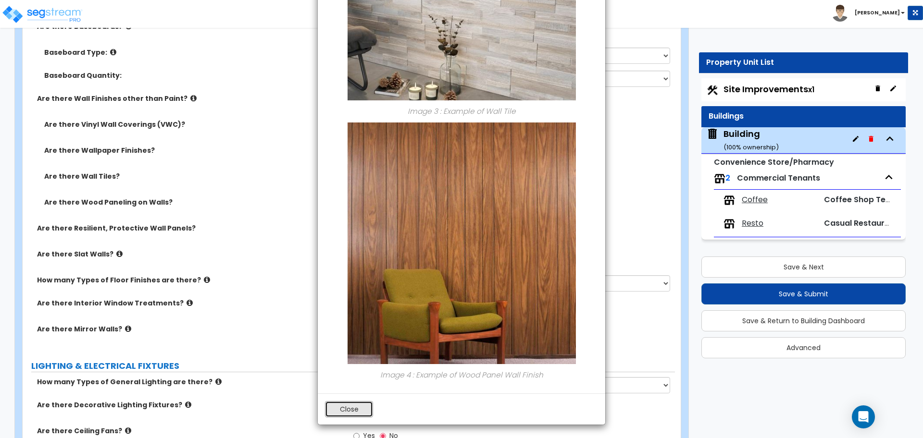
click at [353, 405] on button "Close" at bounding box center [349, 409] width 48 height 16
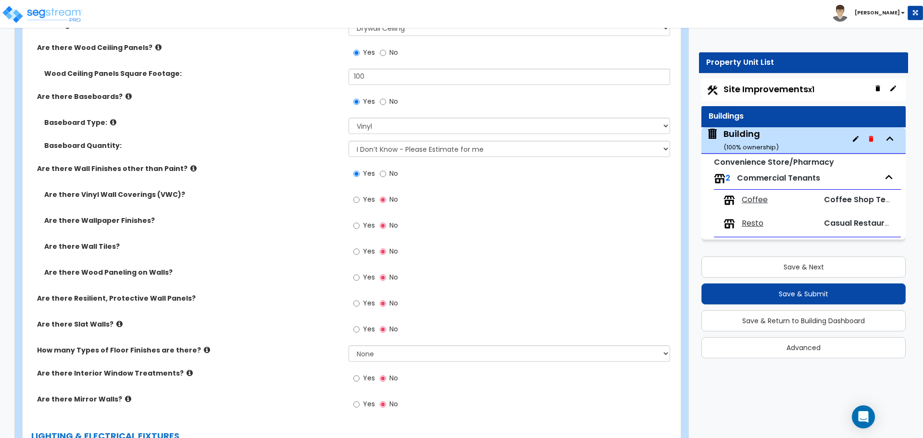
click at [370, 201] on label "Yes" at bounding box center [364, 201] width 22 height 16
click at [360, 201] on input "Yes" at bounding box center [356, 200] width 6 height 11
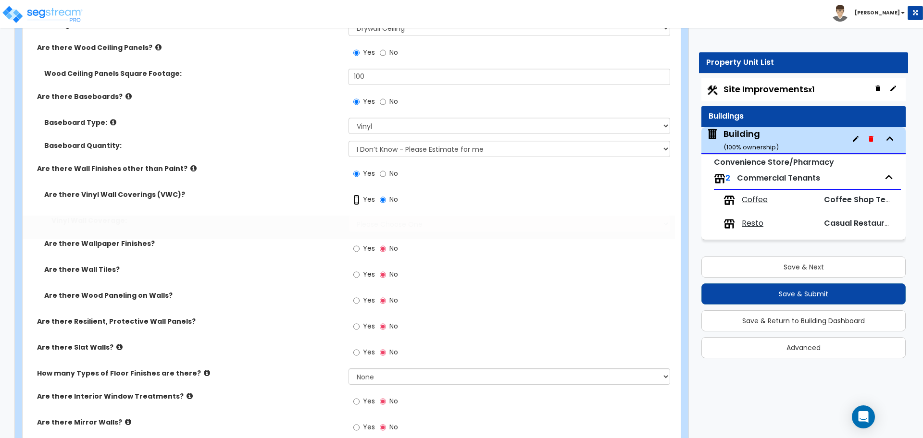
radio input "true"
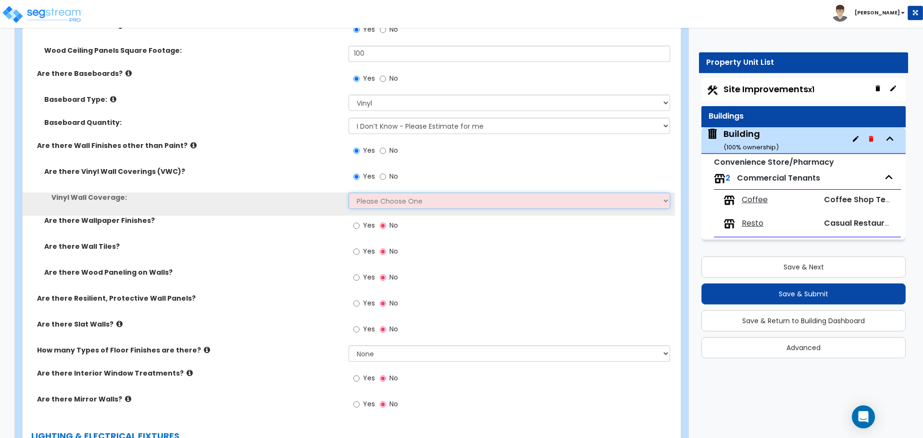
click at [387, 194] on select "Please Choose One Only a Small Portion of Walls are Covered Several Walls are C…" at bounding box center [509, 201] width 321 height 16
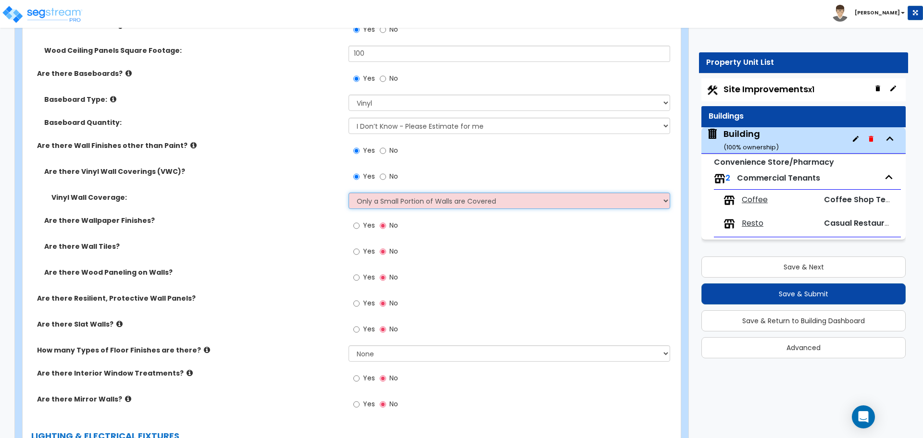
click at [349, 193] on select "Please Choose One Only a Small Portion of Walls are Covered Several Walls are C…" at bounding box center [509, 201] width 321 height 16
click at [387, 198] on select "Please Choose One Only a Small Portion of Walls are Covered Several Walls are C…" at bounding box center [509, 201] width 321 height 16
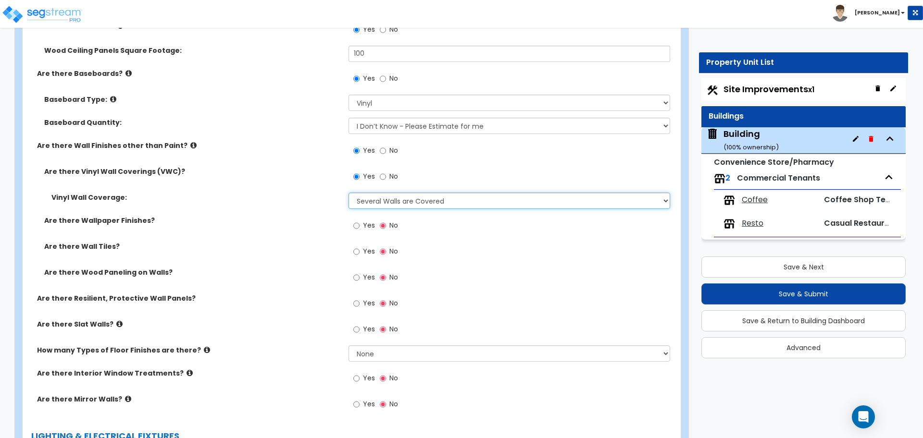
click at [349, 193] on select "Please Choose One Only a Small Portion of Walls are Covered Several Walls are C…" at bounding box center [509, 201] width 321 height 16
click at [392, 195] on select "Please Choose One Only a Small Portion of Walls are Covered Several Walls are C…" at bounding box center [509, 201] width 321 height 16
click at [349, 193] on select "Please Choose One Only a Small Portion of Walls are Covered Several Walls are C…" at bounding box center [509, 201] width 321 height 16
click at [398, 195] on select "Please Choose One Only a Small Portion of Walls are Covered Several Walls are C…" at bounding box center [509, 201] width 321 height 16
click at [349, 193] on select "Please Choose One Only a Small Portion of Walls are Covered Several Walls are C…" at bounding box center [509, 201] width 321 height 16
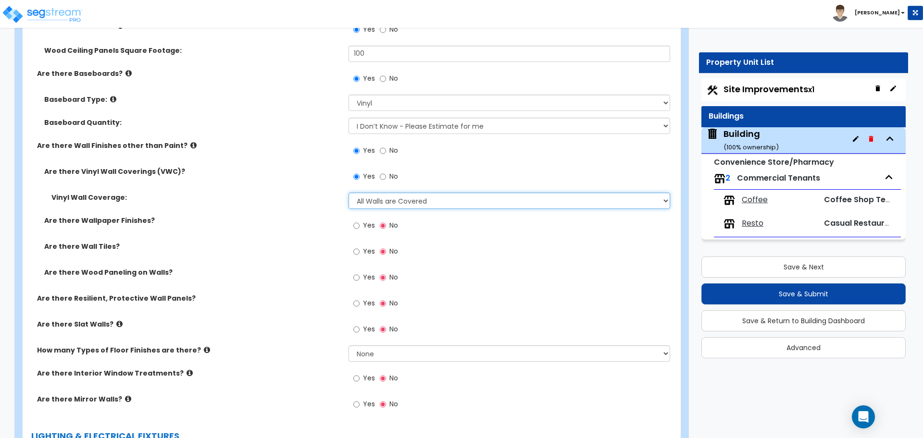
click at [402, 195] on select "Please Choose One Only a Small Portion of Walls are Covered Several Walls are C…" at bounding box center [509, 201] width 321 height 16
click at [349, 193] on select "Please Choose One Only a Small Portion of Walls are Covered Several Walls are C…" at bounding box center [509, 201] width 321 height 16
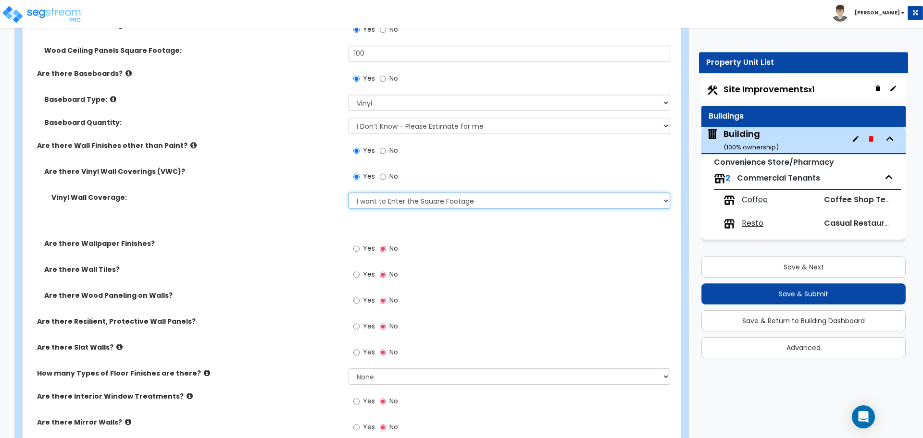
scroll to position [3288, 0]
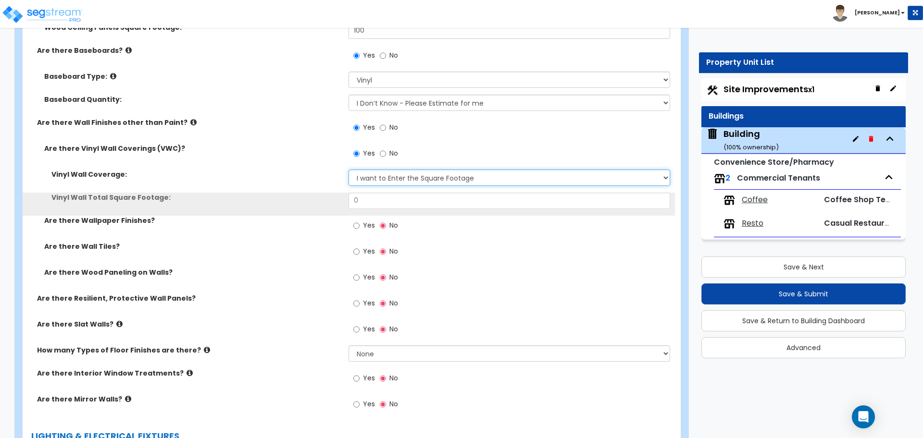
click at [402, 179] on select "Please Choose One Only a Small Portion of Walls are Covered Several Walls are C…" at bounding box center [509, 178] width 321 height 16
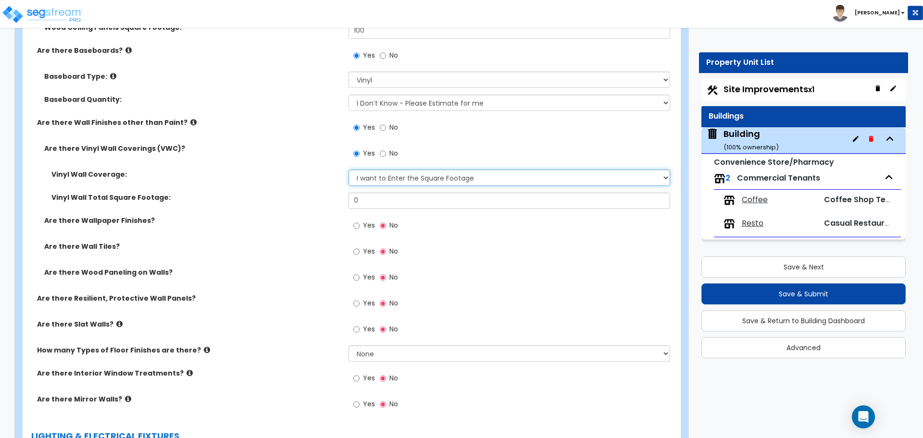
select select "1"
click at [349, 170] on select "Please Choose One Only a Small Portion of Walls are Covered Several Walls are C…" at bounding box center [509, 178] width 321 height 16
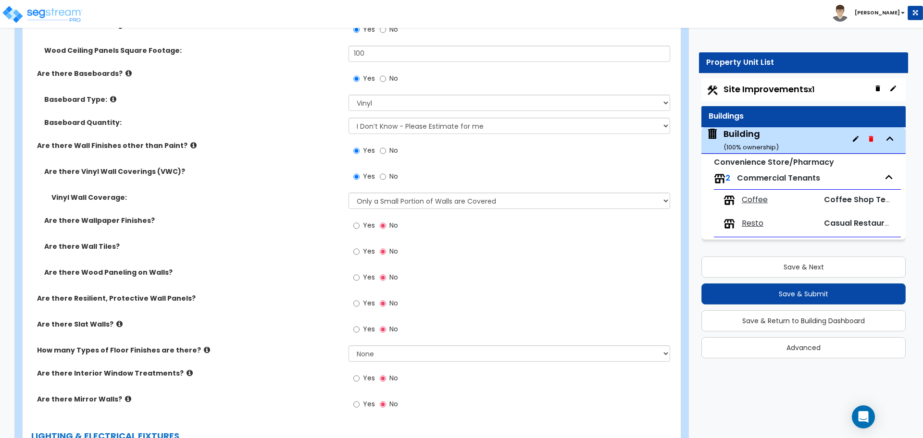
click at [364, 222] on span "Yes" at bounding box center [369, 226] width 12 height 10
click at [360, 222] on input "Yes" at bounding box center [356, 226] width 6 height 11
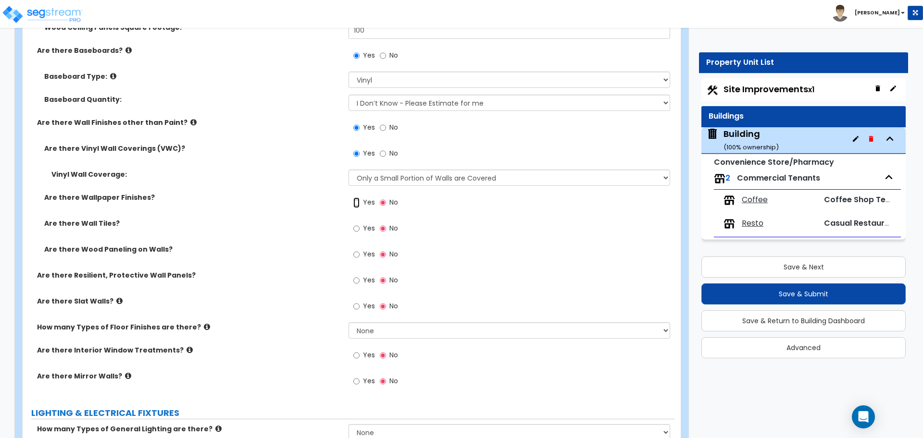
radio input "true"
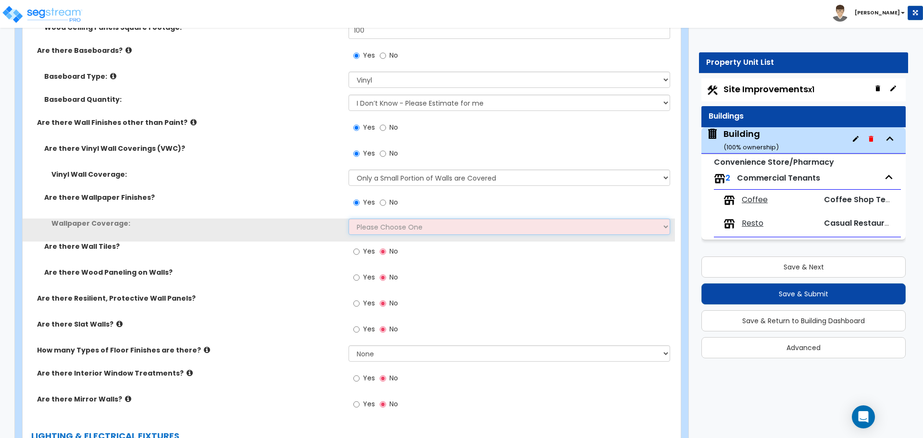
click at [380, 228] on select "Please Choose One Only a Small Portion of Walls are Covered Several Walls are C…" at bounding box center [509, 227] width 321 height 16
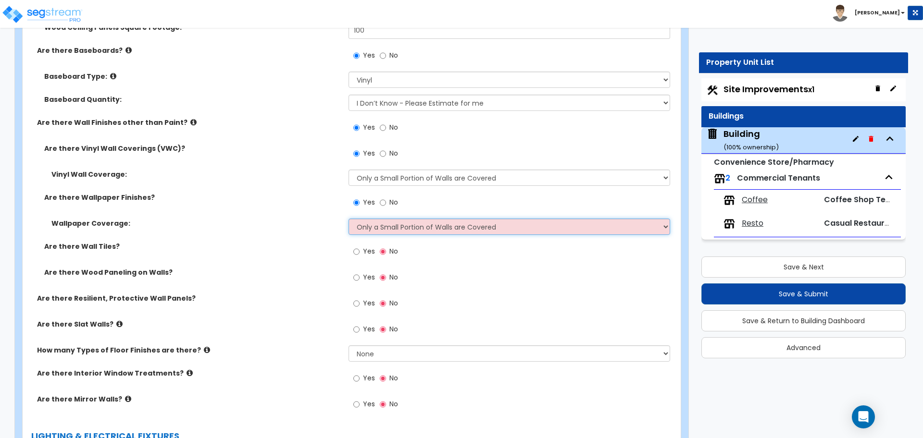
click at [349, 219] on select "Please Choose One Only a Small Portion of Walls are Covered Several Walls are C…" at bounding box center [509, 227] width 321 height 16
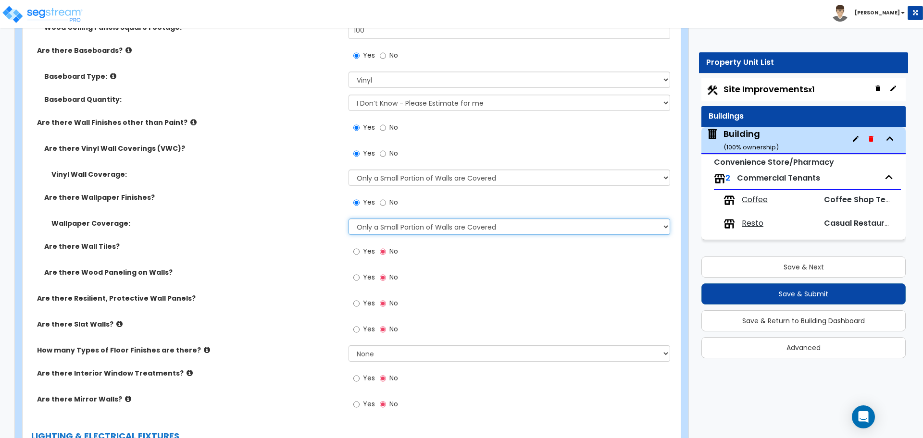
click at [389, 225] on select "Please Choose One Only a Small Portion of Walls are Covered Several Walls are C…" at bounding box center [509, 227] width 321 height 16
click at [349, 219] on select "Please Choose One Only a Small Portion of Walls are Covered Several Walls are C…" at bounding box center [509, 227] width 321 height 16
click at [396, 222] on select "Please Choose One Only a Small Portion of Walls are Covered Several Walls are C…" at bounding box center [509, 227] width 321 height 16
click at [349, 219] on select "Please Choose One Only a Small Portion of Walls are Covered Several Walls are C…" at bounding box center [509, 227] width 321 height 16
click at [400, 219] on select "Please Choose One Only a Small Portion of Walls are Covered Several Walls are C…" at bounding box center [509, 227] width 321 height 16
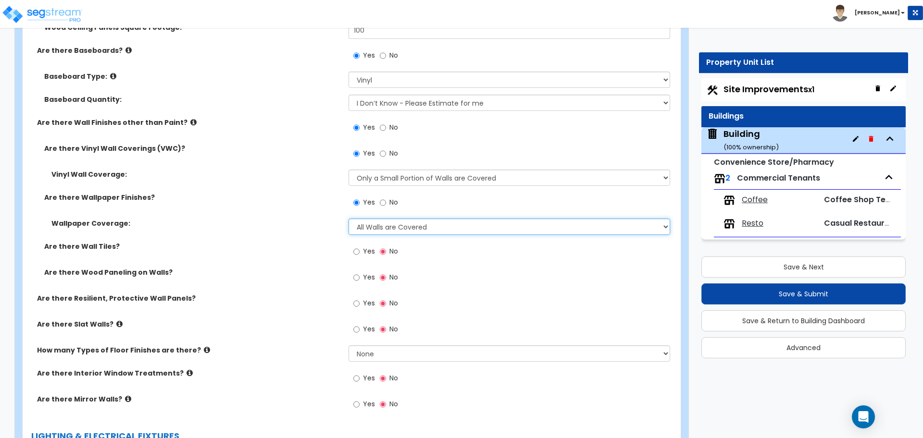
click at [349, 219] on select "Please Choose One Only a Small Portion of Walls are Covered Several Walls are C…" at bounding box center [509, 227] width 321 height 16
click at [403, 222] on select "Please Choose One Only a Small Portion of Walls are Covered Several Walls are C…" at bounding box center [509, 227] width 321 height 16
click at [349, 219] on select "Please Choose One Only a Small Portion of Walls are Covered Several Walls are C…" at bounding box center [509, 227] width 321 height 16
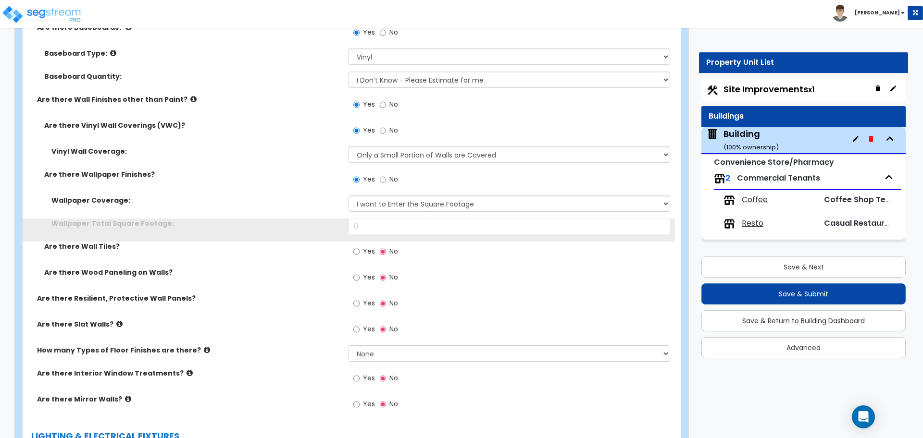
click at [405, 222] on input "0" at bounding box center [509, 227] width 321 height 16
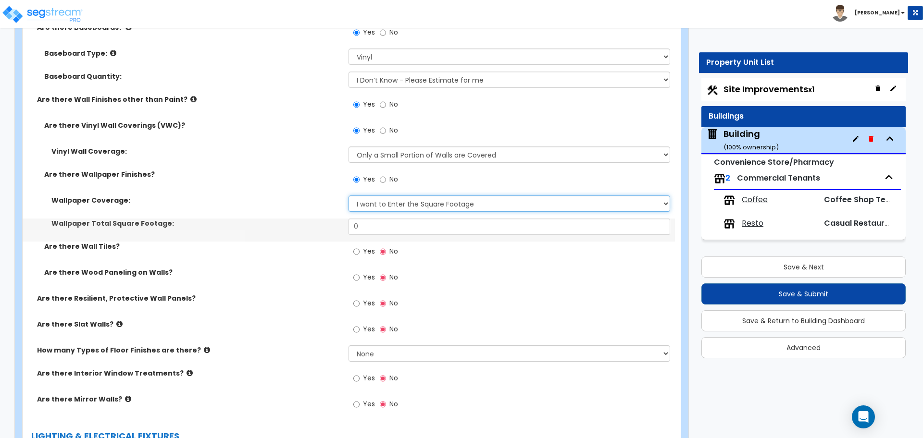
click at [401, 202] on select "Please Choose One Only a Small Portion of Walls are Covered Several Walls are C…" at bounding box center [509, 204] width 321 height 16
select select "1"
click at [349, 196] on select "Please Choose One Only a Small Portion of Walls are Covered Several Walls are C…" at bounding box center [509, 204] width 321 height 16
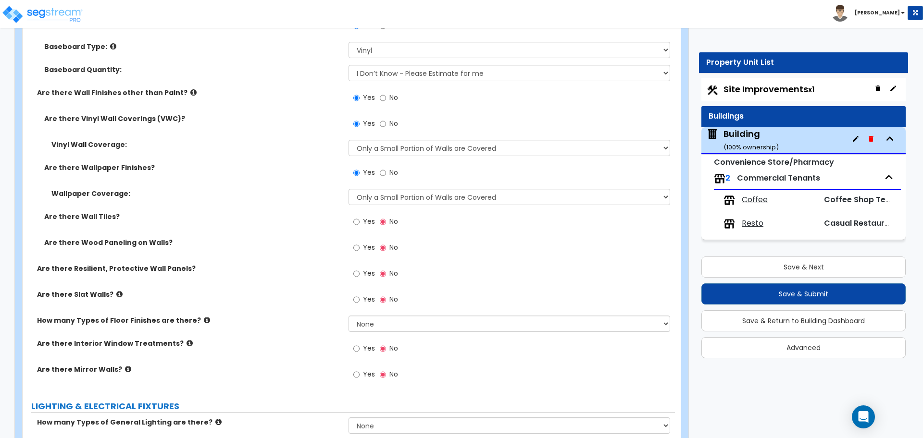
click at [367, 219] on span "Yes" at bounding box center [369, 222] width 12 height 10
click at [360, 219] on input "Yes" at bounding box center [356, 222] width 6 height 11
radio input "true"
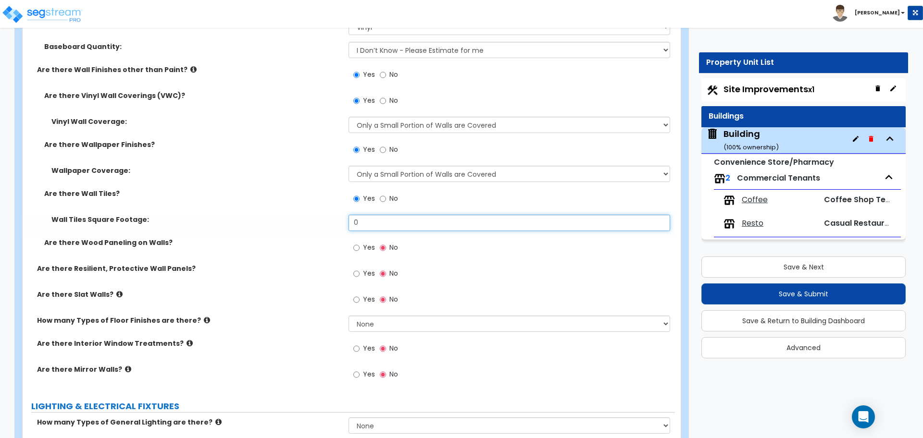
drag, startPoint x: 371, startPoint y: 220, endPoint x: 336, endPoint y: 219, distance: 34.6
click at [336, 219] on div "Wall Tiles Square Footage: 0" at bounding box center [349, 226] width 652 height 23
type input "1"
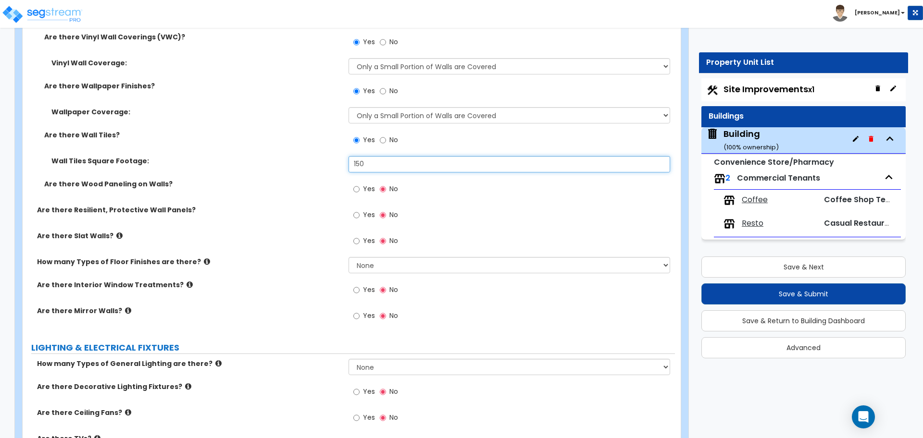
type input "150"
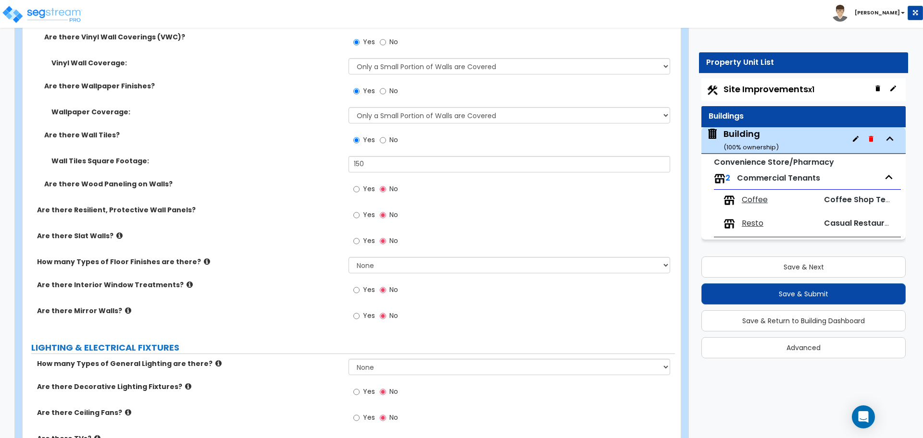
click at [363, 185] on span "Yes" at bounding box center [369, 189] width 12 height 10
click at [360, 185] on input "Yes" at bounding box center [356, 189] width 6 height 11
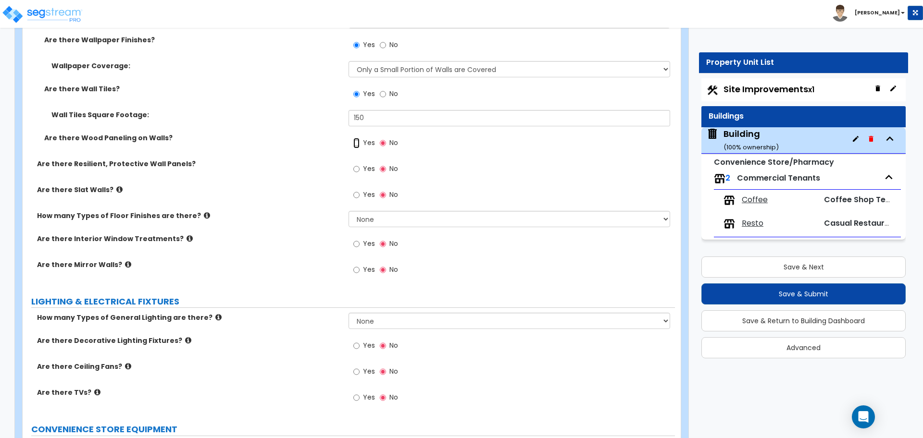
radio input "true"
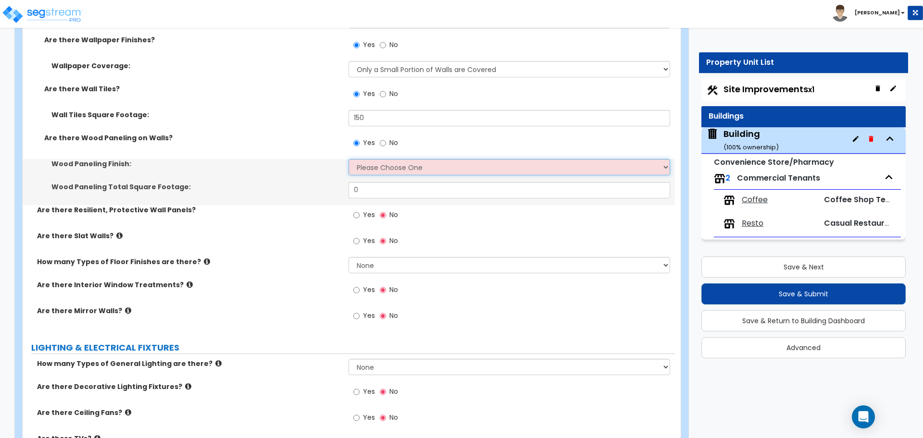
click at [372, 170] on select "Please Choose One Birch Mahogany Oak or Cherry Rosewood Teak I Don't Know, Plea…" at bounding box center [509, 167] width 321 height 16
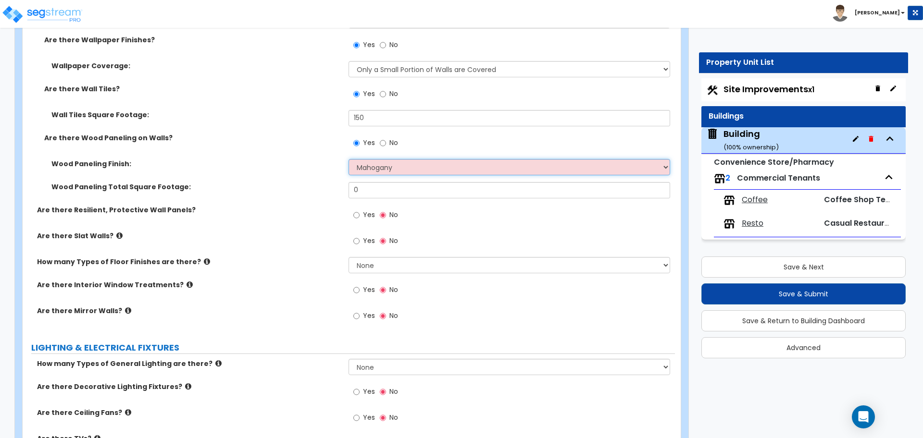
click at [349, 159] on select "Please Choose One Birch Mahogany Oak or Cherry Rosewood Teak I Don't Know, Plea…" at bounding box center [509, 167] width 321 height 16
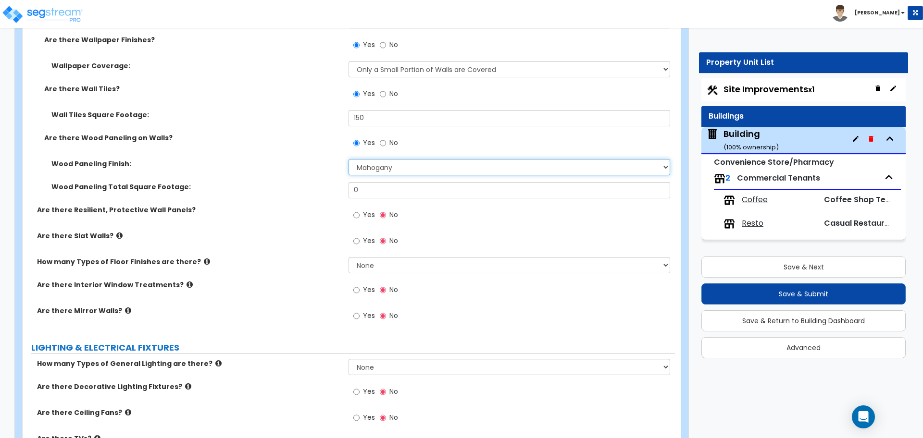
click at [377, 159] on select "Please Choose One Birch Mahogany Oak or Cherry Rosewood Teak I Don't Know, Plea…" at bounding box center [509, 167] width 321 height 16
select select "3"
click at [349, 159] on select "Please Choose One Birch Mahogany Oak or Cherry Rosewood Teak I Don't Know, Plea…" at bounding box center [509, 167] width 321 height 16
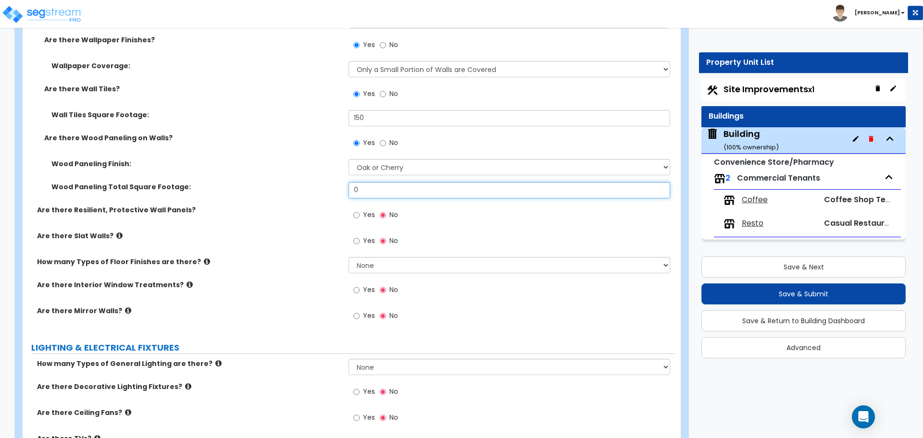
drag, startPoint x: 370, startPoint y: 186, endPoint x: 321, endPoint y: 185, distance: 48.6
click at [323, 186] on div "Wood Paneling Total Square Footage: 0" at bounding box center [349, 193] width 652 height 23
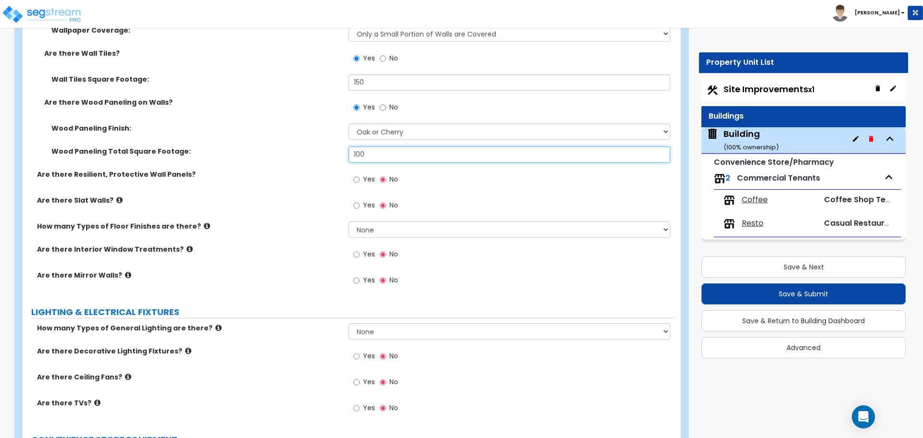
type input "100"
click at [371, 180] on span "Yes" at bounding box center [369, 179] width 12 height 10
click at [360, 180] on input "Yes" at bounding box center [356, 179] width 6 height 11
radio input "true"
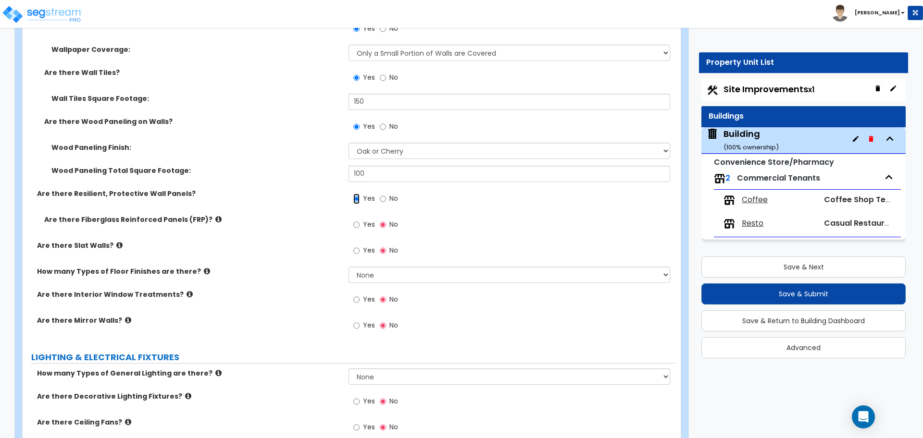
scroll to position [3463, 0]
click at [360, 220] on label "Yes" at bounding box center [364, 224] width 22 height 16
click at [360, 220] on input "Yes" at bounding box center [356, 223] width 6 height 11
radio input "true"
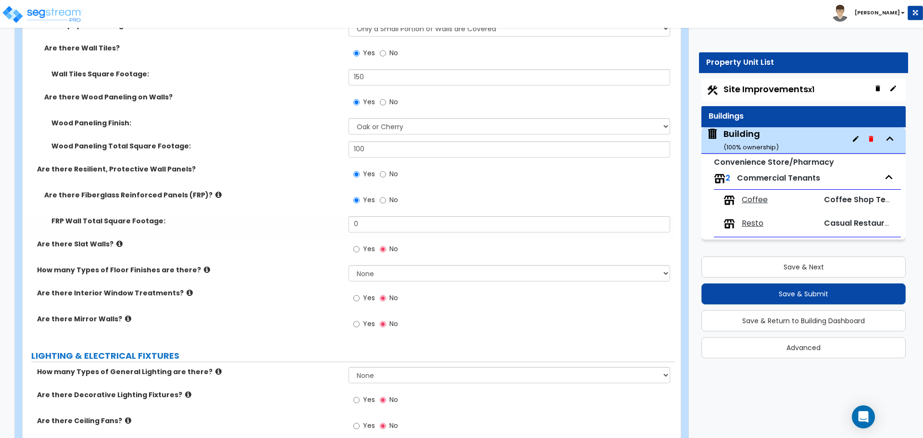
click at [215, 191] on icon at bounding box center [218, 194] width 6 height 7
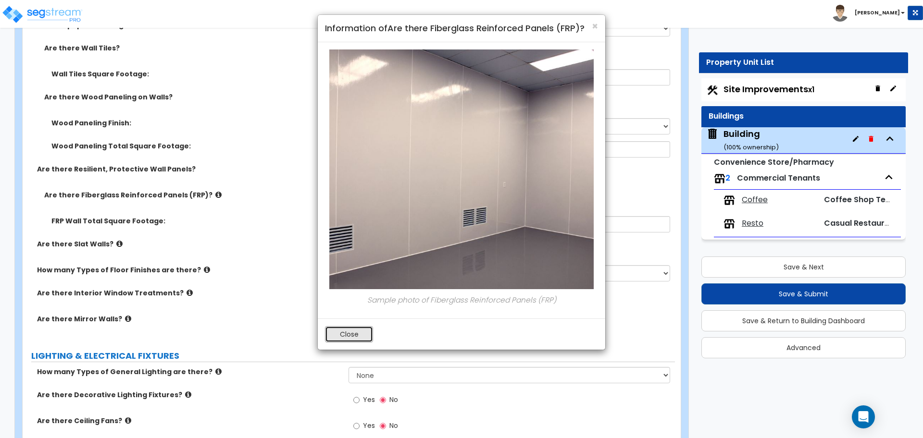
click at [354, 335] on button "Close" at bounding box center [349, 334] width 48 height 16
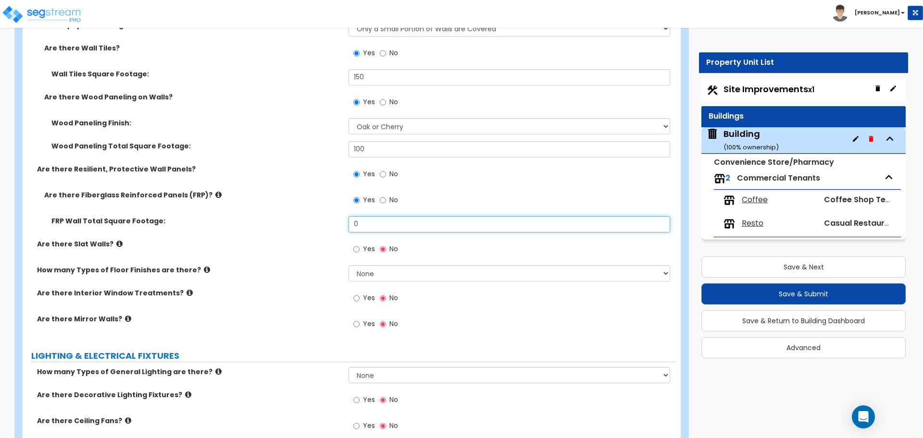
drag, startPoint x: 366, startPoint y: 219, endPoint x: 338, endPoint y: 218, distance: 28.4
click at [338, 218] on div "FRP Wall Total Square Footage: 0" at bounding box center [349, 227] width 652 height 23
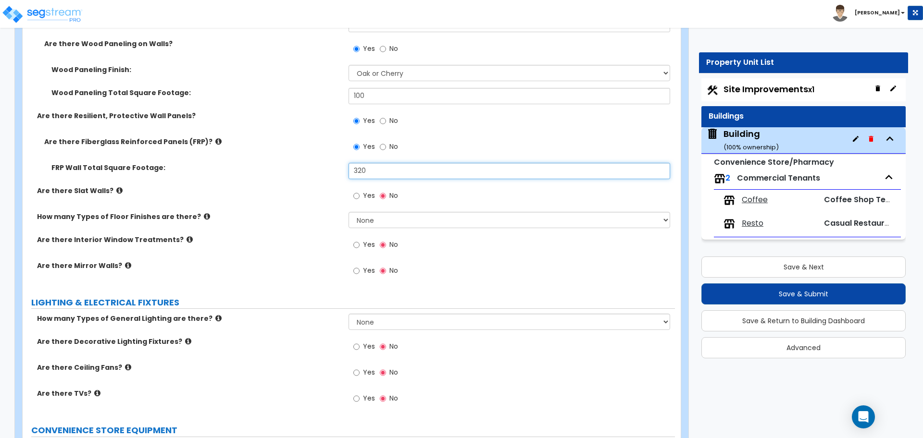
scroll to position [3540, 0]
type input "320"
click at [116, 187] on icon at bounding box center [119, 190] width 6 height 7
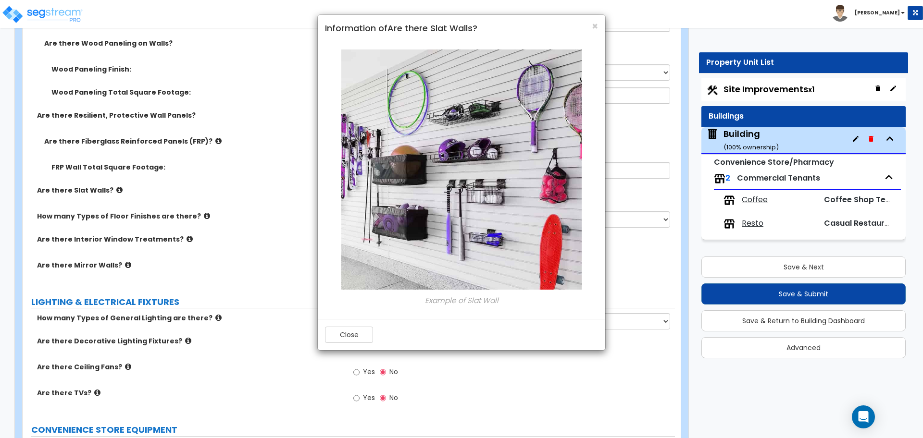
click at [363, 325] on div "Close" at bounding box center [461, 334] width 287 height 31
click at [343, 343] on div "Close" at bounding box center [461, 334] width 287 height 31
click at [353, 337] on button "Close" at bounding box center [349, 335] width 48 height 16
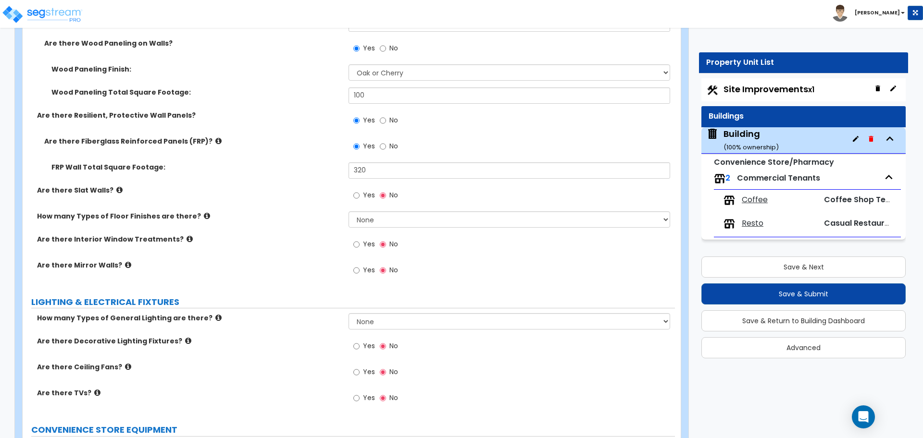
click at [368, 195] on span "Yes" at bounding box center [369, 195] width 12 height 10
click at [360, 195] on input "Yes" at bounding box center [356, 195] width 6 height 11
radio input "true"
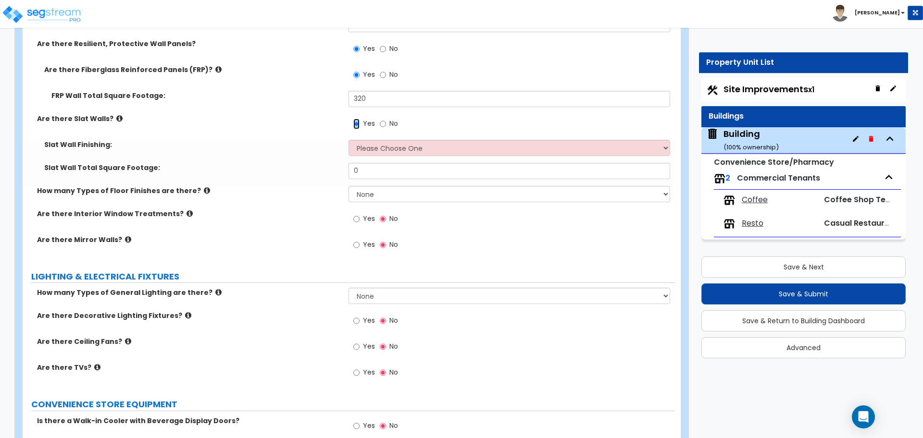
scroll to position [3607, 0]
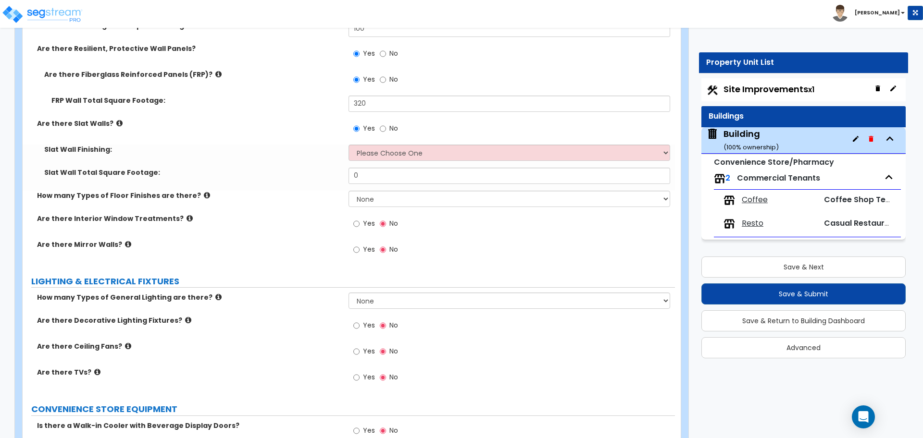
click at [392, 136] on div "Yes No" at bounding box center [376, 130] width 54 height 22
click at [394, 146] on select "Please Choose One Paint Finish Melamine Finish Plastic Laminate Finish Wood Ven…" at bounding box center [509, 153] width 321 height 16
click at [349, 145] on select "Please Choose One Paint Finish Melamine Finish Plastic Laminate Finish Wood Ven…" at bounding box center [509, 153] width 321 height 16
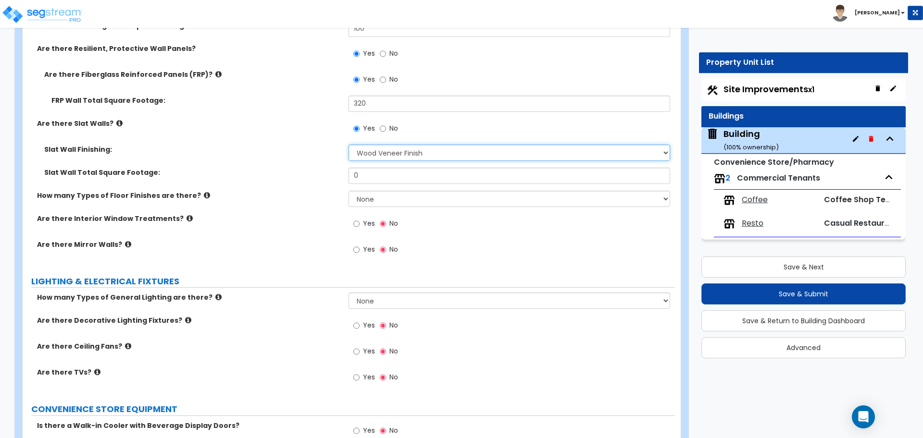
click at [385, 151] on select "Please Choose One Paint Finish Melamine Finish Plastic Laminate Finish Wood Ven…" at bounding box center [509, 153] width 321 height 16
select select "2"
click at [349, 145] on select "Please Choose One Paint Finish Melamine Finish Plastic Laminate Finish Wood Ven…" at bounding box center [509, 153] width 321 height 16
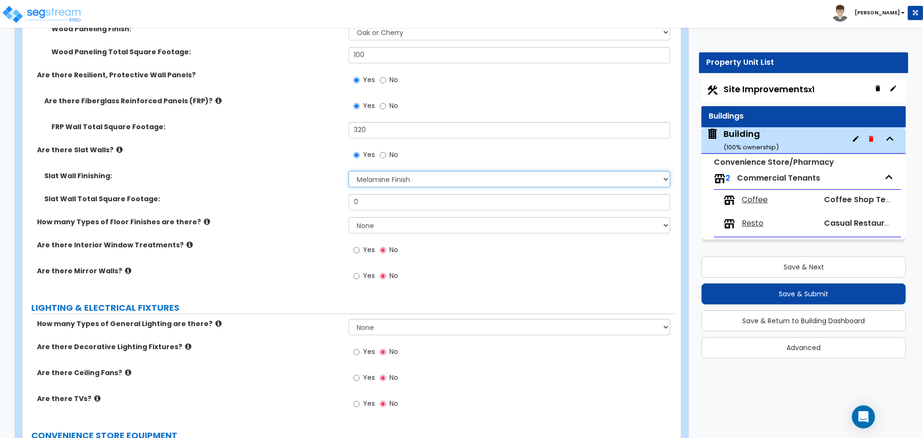
scroll to position [3580, 0]
drag, startPoint x: 378, startPoint y: 205, endPoint x: 320, endPoint y: 199, distance: 58.4
click at [320, 200] on div "Slat Wall Total Square Footage: 0" at bounding box center [349, 206] width 652 height 23
type input "3"
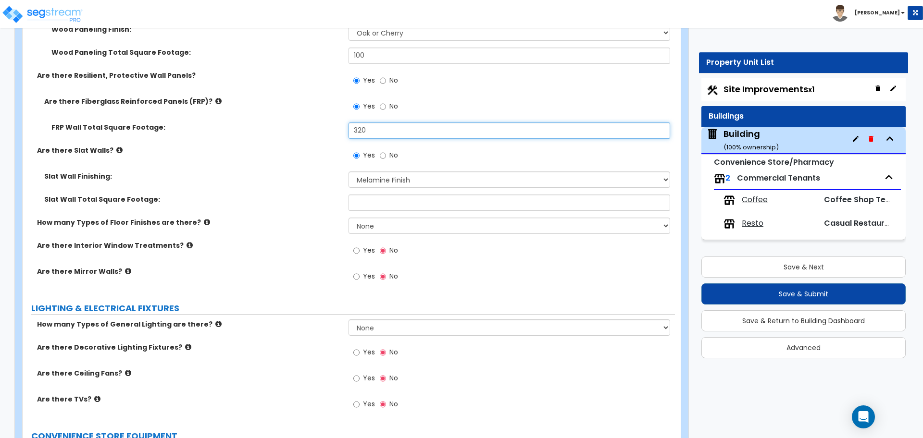
drag, startPoint x: 369, startPoint y: 127, endPoint x: 331, endPoint y: 123, distance: 38.2
click at [330, 123] on div "FRP Wall Total Square Footage: 320" at bounding box center [349, 134] width 652 height 23
type input "160"
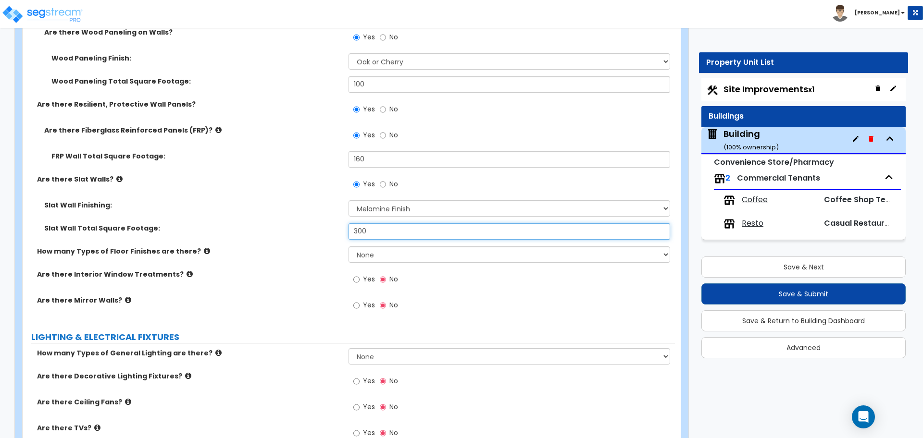
scroll to position [3677, 0]
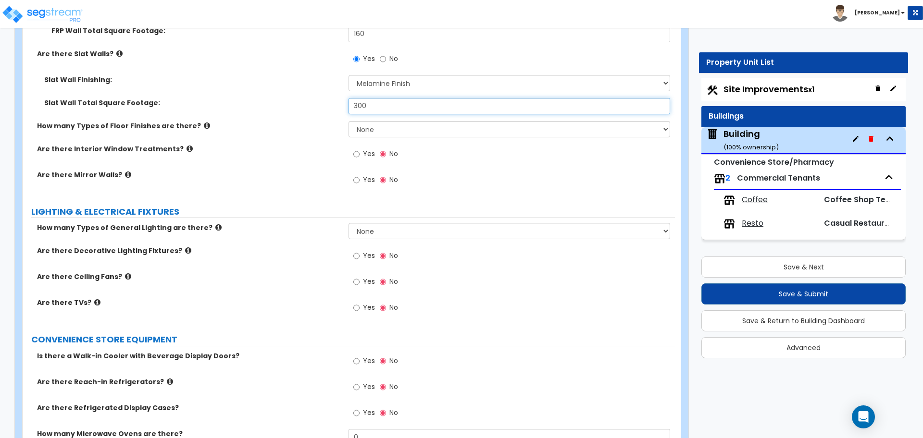
type input "300"
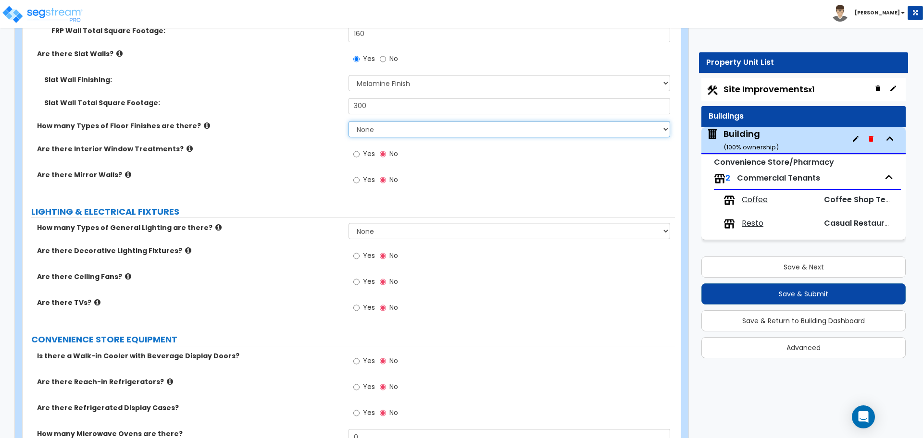
click at [364, 130] on select "None 1 2 3 4" at bounding box center [509, 129] width 321 height 16
click at [349, 121] on select "None 1 2 3 4" at bounding box center [509, 129] width 321 height 16
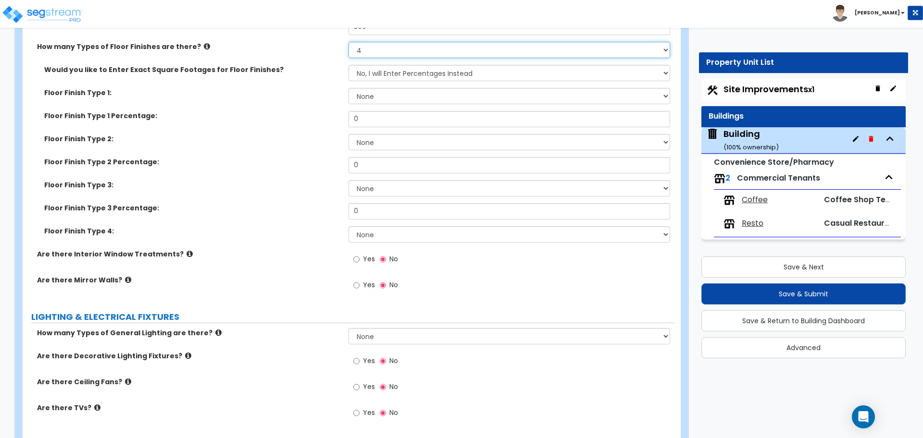
scroll to position [3754, 0]
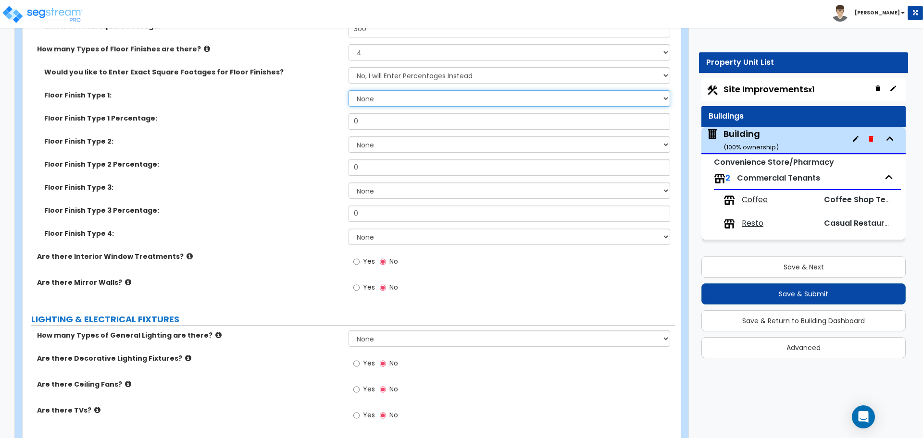
click at [367, 103] on select "None Tile Flooring Hardwood Flooring Resilient Laminate Flooring VCT Flooring S…" at bounding box center [509, 98] width 321 height 16
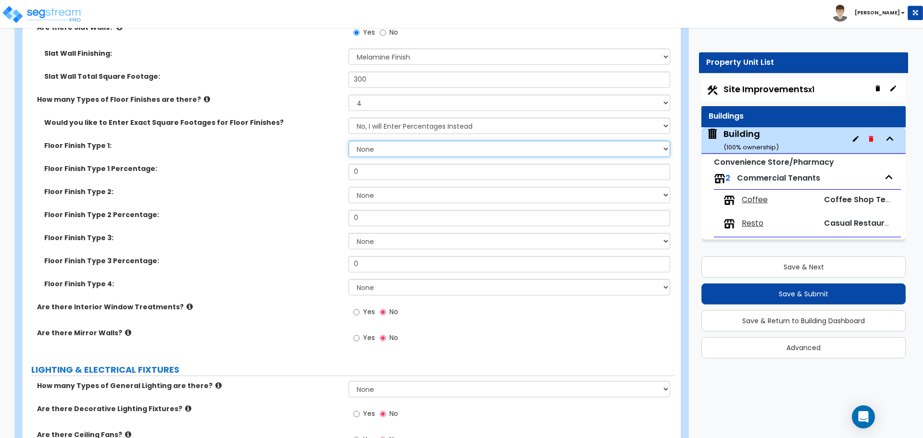
scroll to position [3700, 0]
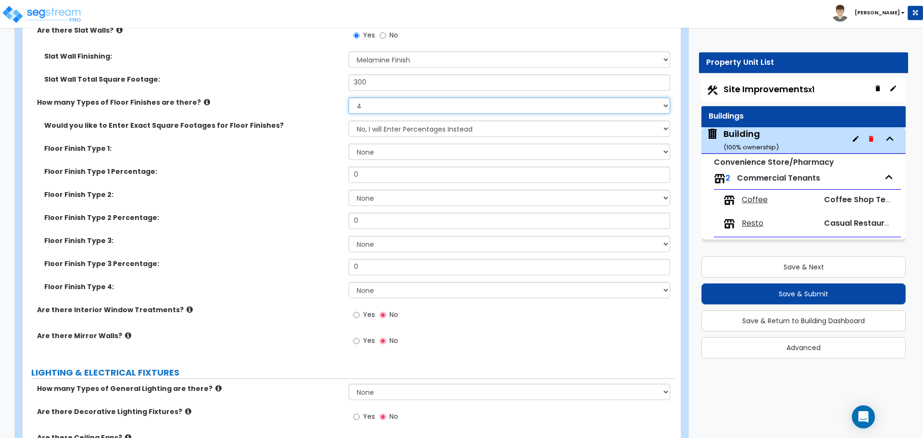
click at [372, 106] on select "None 1 2 3 4" at bounding box center [509, 106] width 321 height 16
select select "2"
click at [349, 98] on select "None 1 2 3 4" at bounding box center [509, 106] width 321 height 16
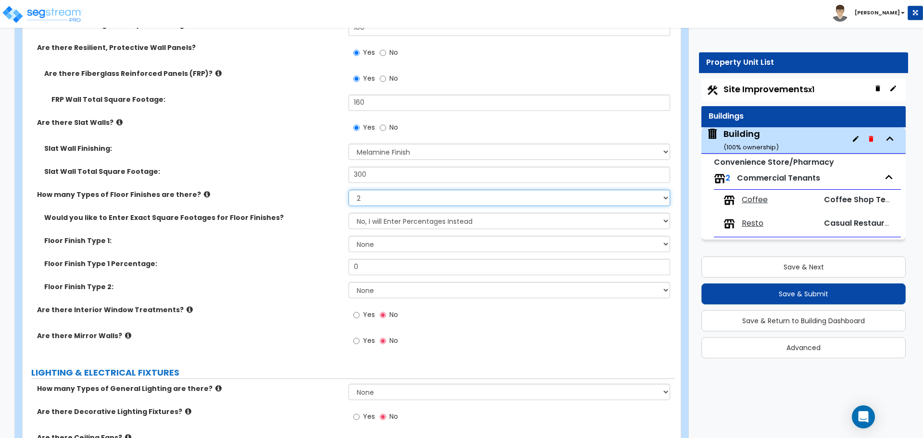
scroll to position [3679, 0]
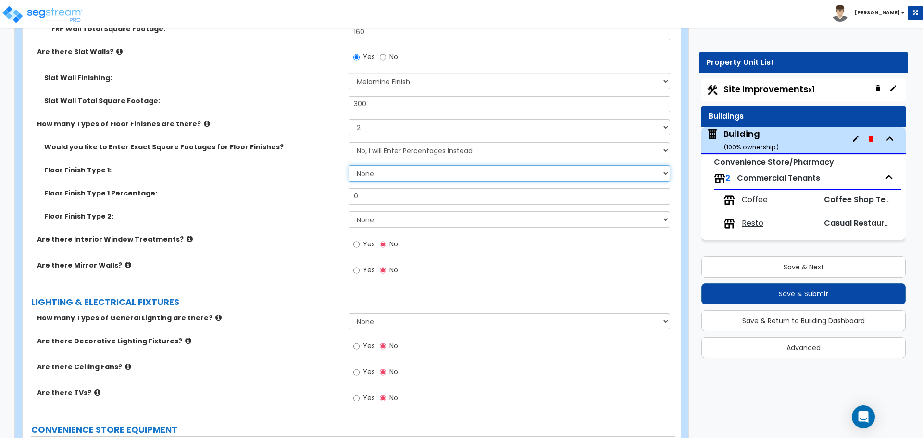
click at [389, 167] on select "None Tile Flooring Hardwood Flooring Resilient Laminate Flooring VCT Flooring S…" at bounding box center [509, 173] width 321 height 16
select select "3"
click at [349, 165] on select "None Tile Flooring Hardwood Flooring Resilient Laminate Flooring VCT Flooring S…" at bounding box center [509, 173] width 321 height 16
click at [404, 212] on select "None Tile Flooring Hardwood Flooring Resilient Laminate Flooring VCT Flooring S…" at bounding box center [509, 220] width 321 height 16
select select "7"
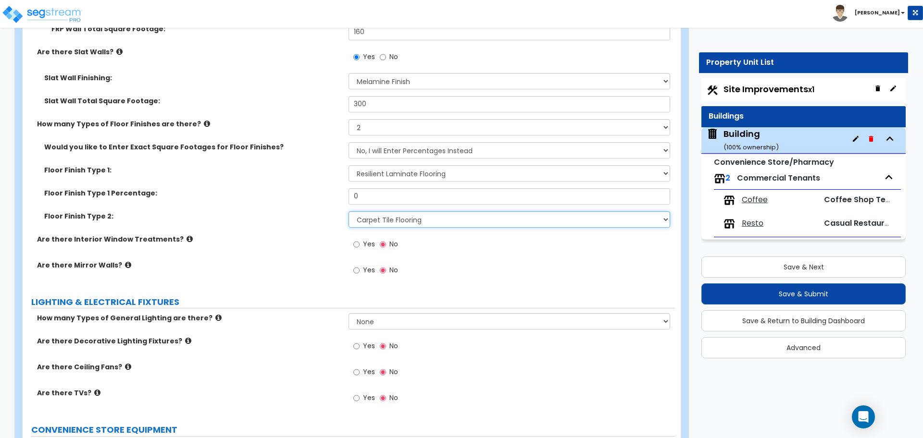
click at [349, 212] on select "None Tile Flooring Hardwood Flooring Resilient Laminate Flooring VCT Flooring S…" at bounding box center [509, 220] width 321 height 16
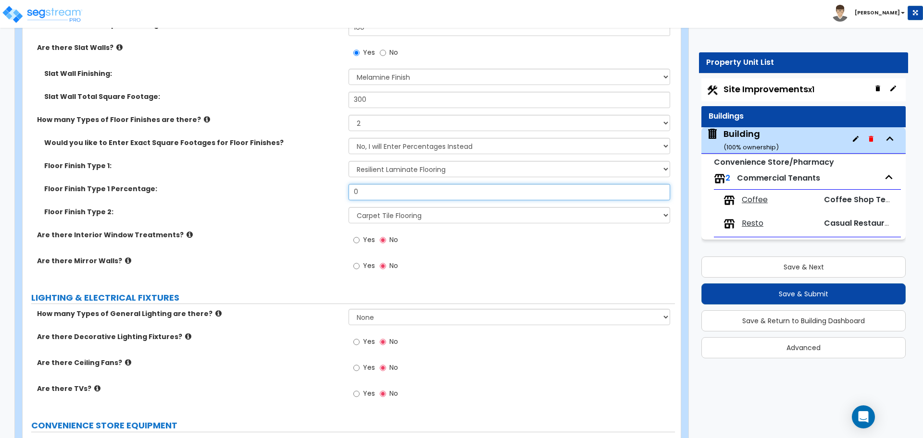
drag, startPoint x: 359, startPoint y: 193, endPoint x: 340, endPoint y: 186, distance: 19.6
click at [340, 186] on div "Floor Finish Type 1 Percentage: 0" at bounding box center [349, 195] width 652 height 23
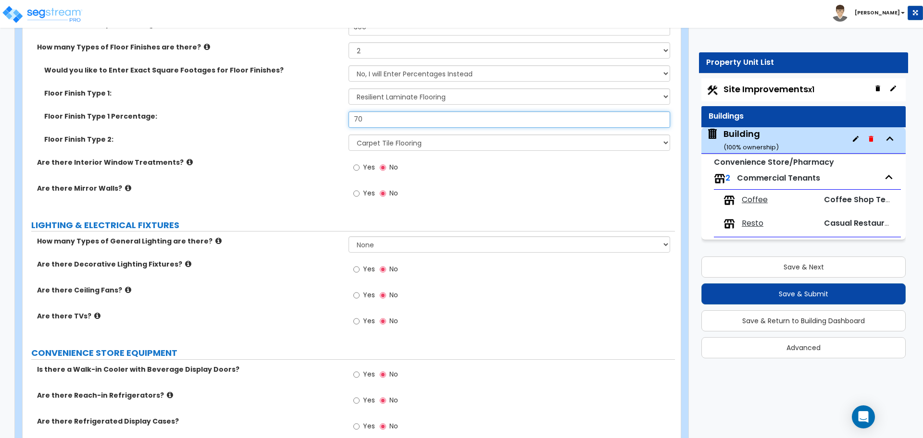
scroll to position [3757, 0]
type input "70"
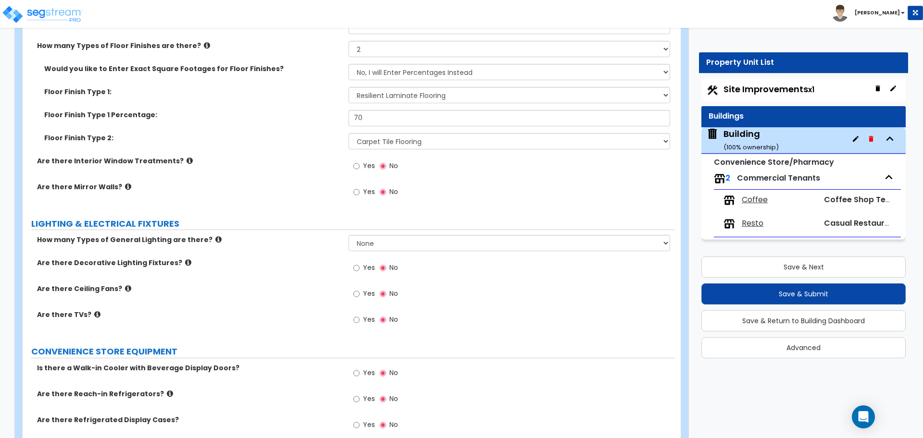
click at [187, 157] on icon at bounding box center [190, 160] width 6 height 7
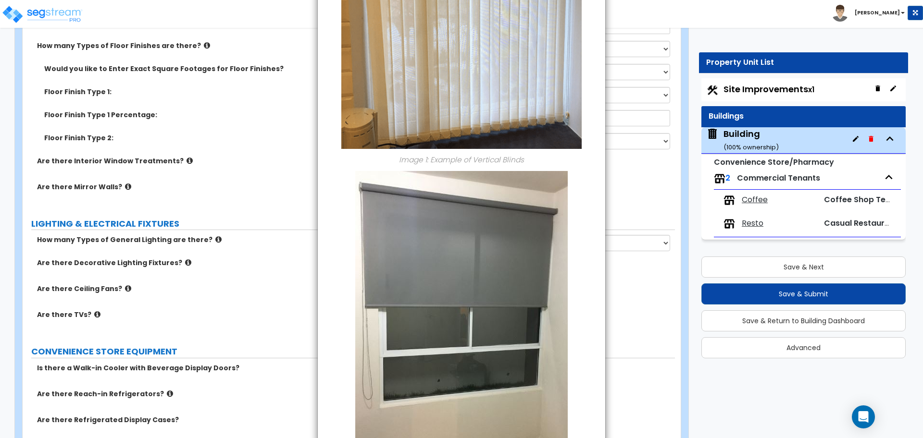
scroll to position [660, 0]
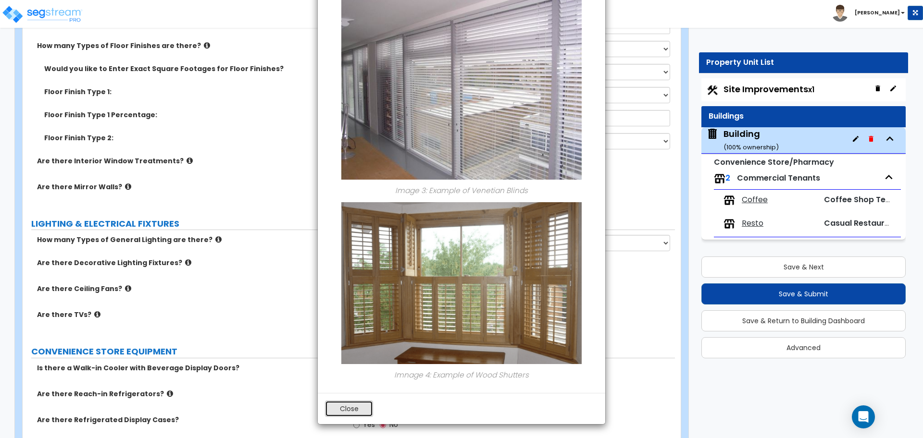
click at [344, 401] on button "Close" at bounding box center [349, 409] width 48 height 16
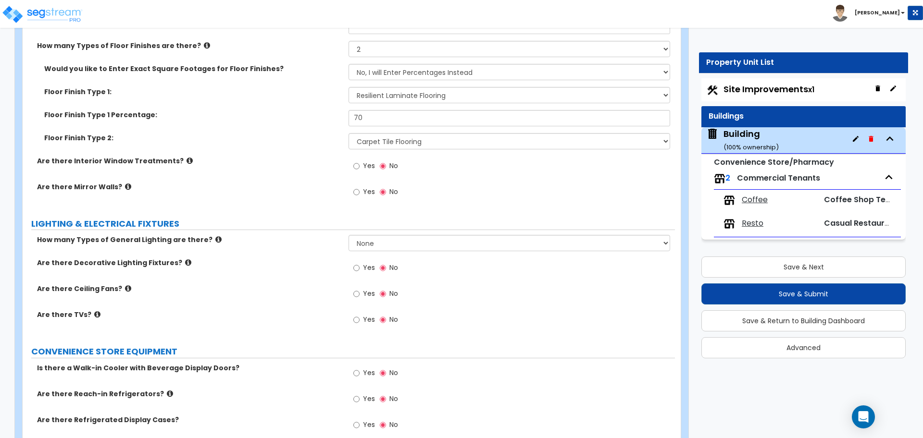
click at [371, 163] on span "Yes" at bounding box center [369, 166] width 12 height 10
click at [360, 163] on input "Yes" at bounding box center [356, 166] width 6 height 11
radio input "true"
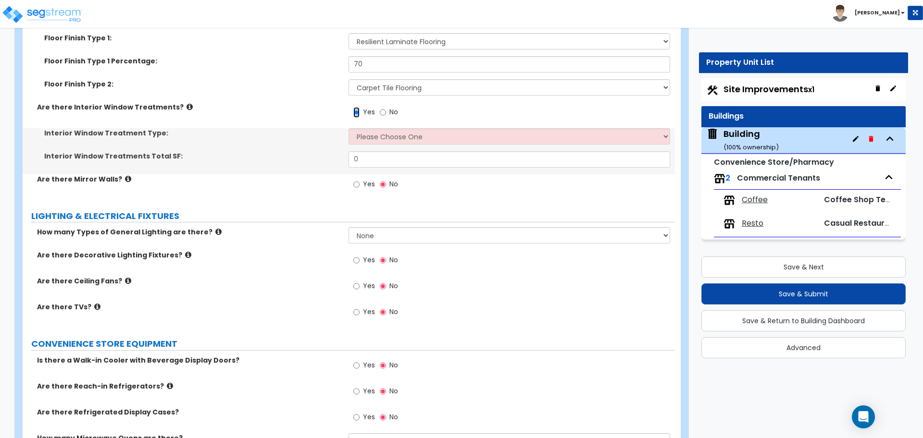
scroll to position [3812, 0]
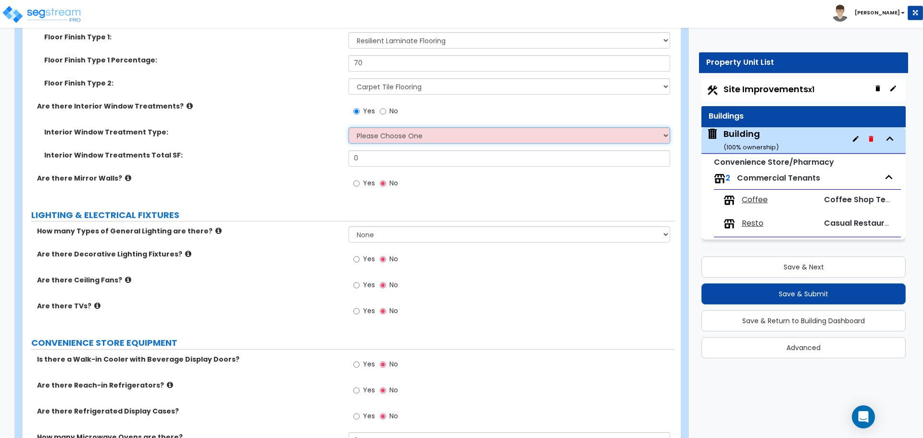
click at [389, 134] on select "Please Choose One Vertical Blinds Window Shades Venetian Blinds Wood Shutters" at bounding box center [509, 135] width 321 height 16
select select "2"
click at [349, 127] on select "Please Choose One Vertical Blinds Window Shades Venetian Blinds Wood Shutters" at bounding box center [509, 135] width 321 height 16
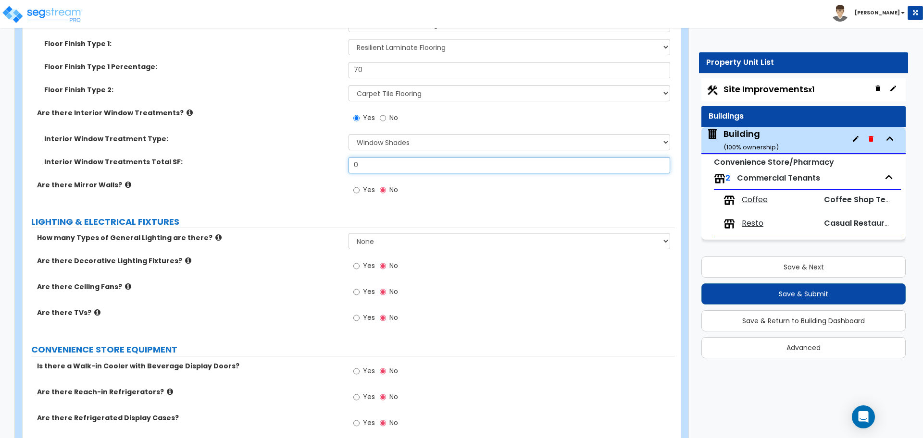
drag, startPoint x: 379, startPoint y: 163, endPoint x: 324, endPoint y: 163, distance: 55.8
click at [324, 163] on div "Interior Window Treatments Total SF: 0" at bounding box center [349, 168] width 652 height 23
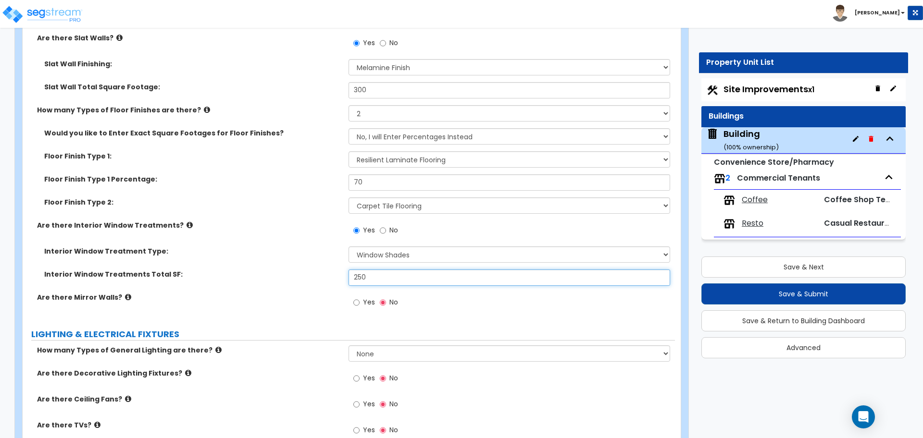
scroll to position [3777, 0]
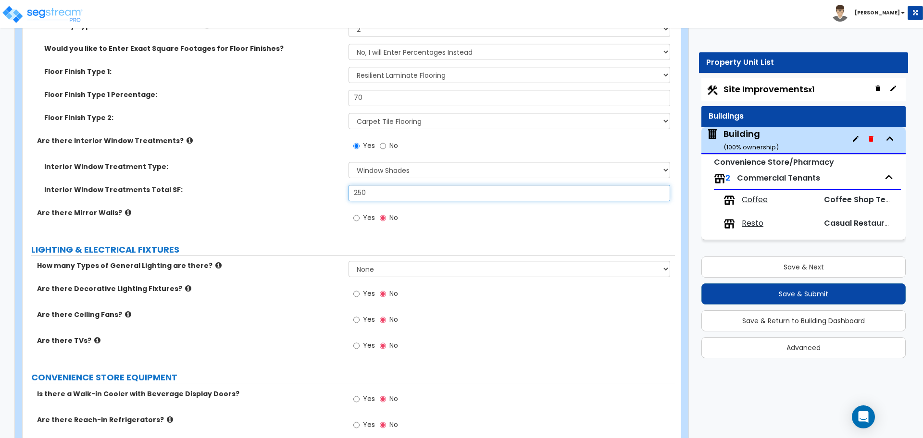
type input "250"
click at [125, 210] on icon at bounding box center [128, 212] width 6 height 7
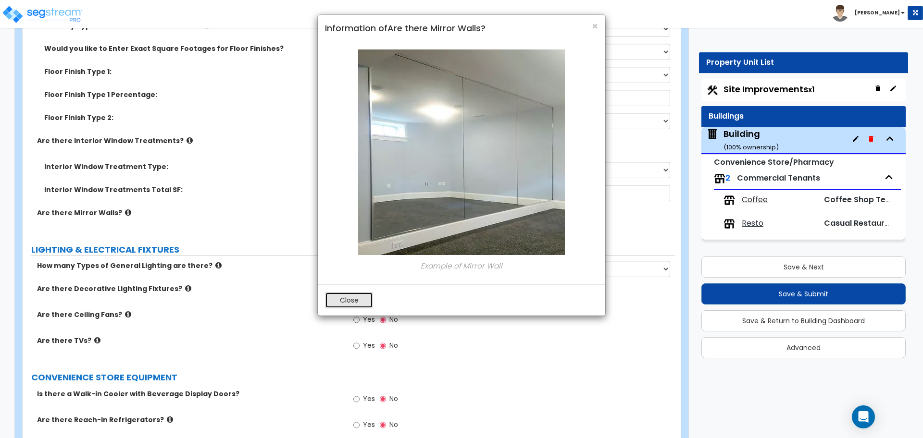
click at [344, 304] on button "Close" at bounding box center [349, 300] width 48 height 16
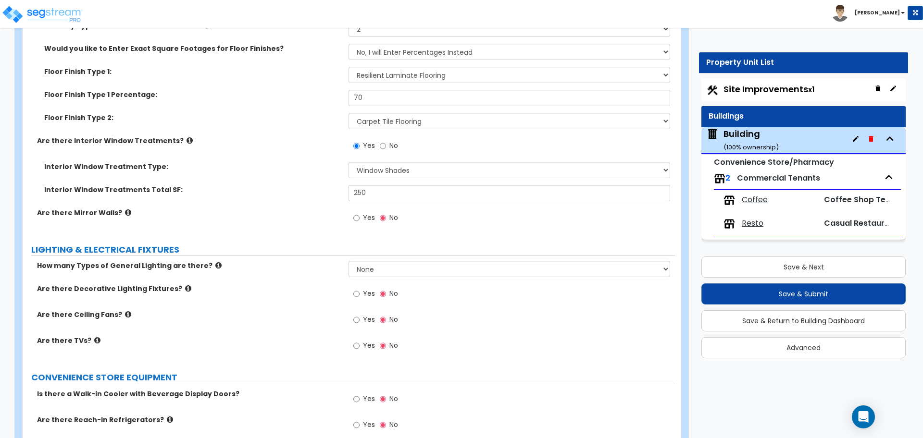
click at [371, 216] on span "Yes" at bounding box center [369, 218] width 12 height 10
click at [360, 216] on input "Yes" at bounding box center [356, 218] width 6 height 11
radio input "true"
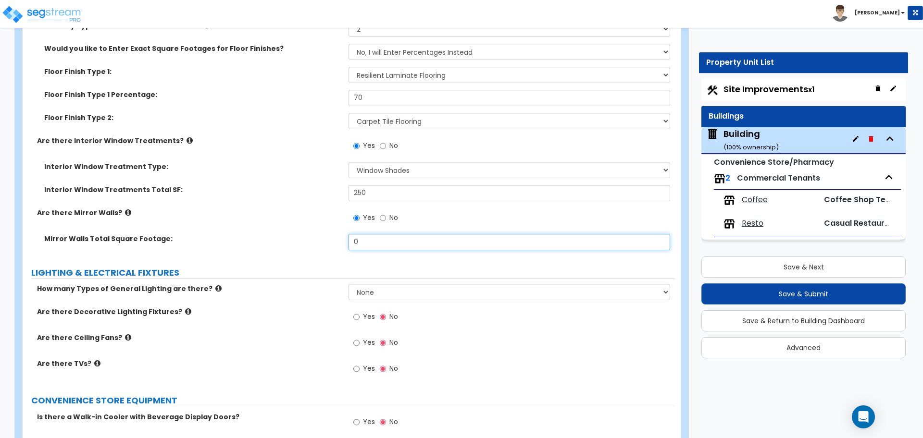
drag, startPoint x: 386, startPoint y: 237, endPoint x: 347, endPoint y: 233, distance: 39.2
click at [347, 234] on div "Mirror Walls Total Square Footage: 0" at bounding box center [349, 245] width 652 height 23
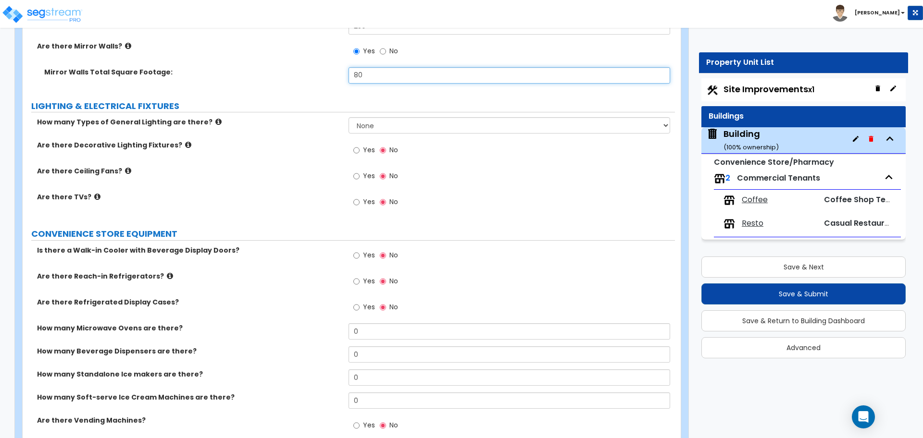
scroll to position [3952, 0]
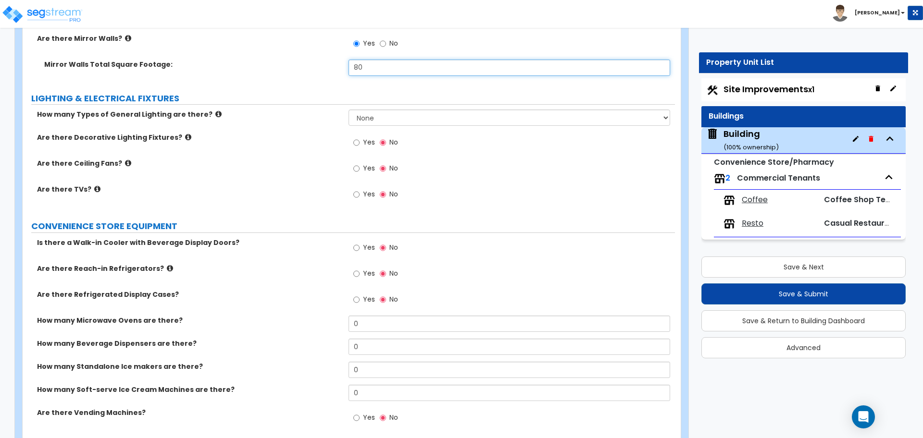
type input "80"
click at [215, 113] on icon at bounding box center [218, 114] width 6 height 7
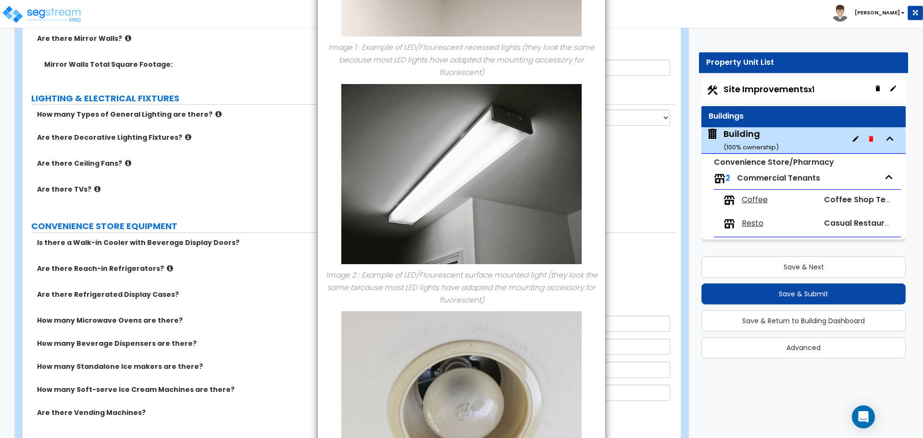
scroll to position [355, 0]
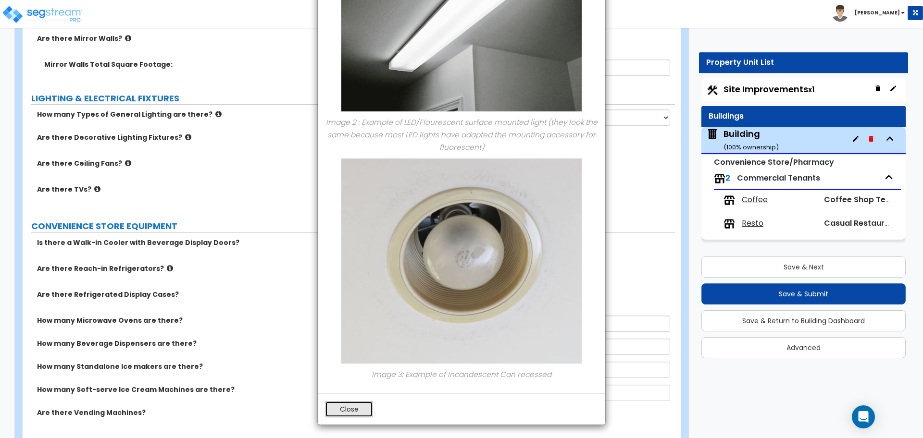
click at [345, 413] on button "Close" at bounding box center [349, 409] width 48 height 16
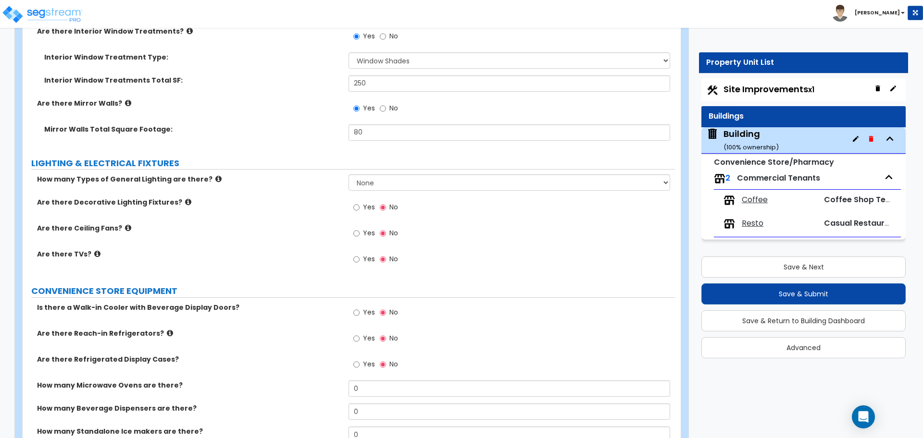
scroll to position [3862, 0]
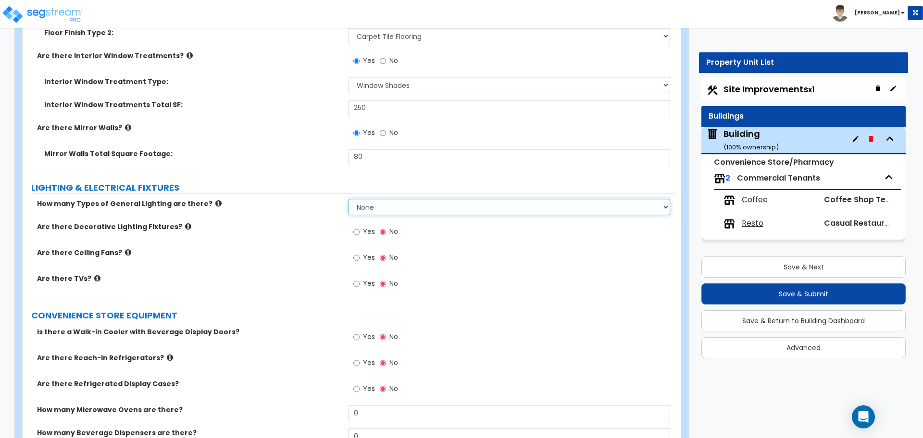
click at [407, 204] on select "None 1 2 3" at bounding box center [509, 207] width 321 height 16
click at [349, 199] on select "None 1 2 3" at bounding box center [509, 207] width 321 height 16
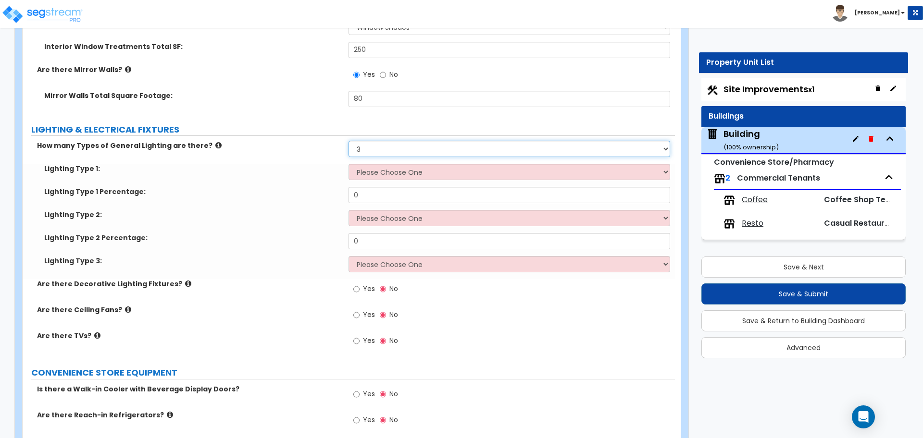
scroll to position [3930, 0]
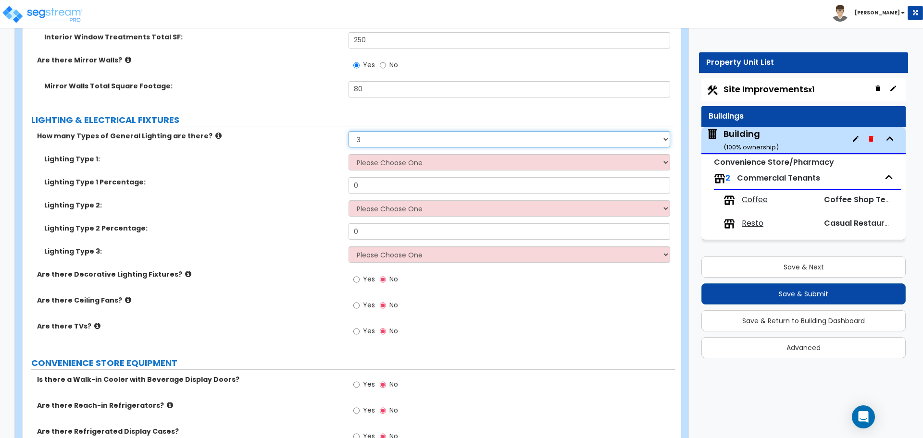
click at [420, 144] on select "None 1 2 3" at bounding box center [509, 139] width 321 height 16
select select "2"
click at [349, 131] on select "None 1 2 3" at bounding box center [509, 139] width 321 height 16
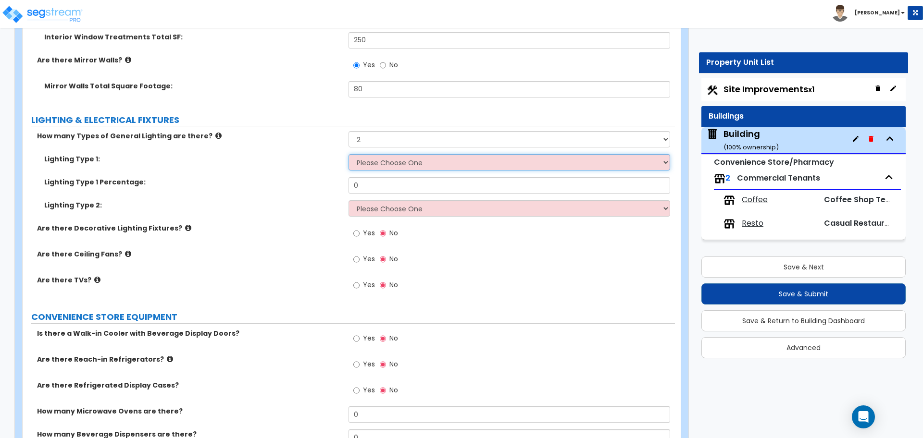
click at [405, 159] on select "Please Choose One LED Surface-Mounted LED Recessed Fluorescent Surface-Mounted …" at bounding box center [509, 162] width 321 height 16
select select "2"
click at [349, 154] on select "Please Choose One LED Surface-Mounted LED Recessed Fluorescent Surface-Mounted …" at bounding box center [509, 162] width 321 height 16
click at [410, 207] on select "Please Choose One LED Surface-Mounted LED Recessed Fluorescent Surface-Mounted …" at bounding box center [509, 208] width 321 height 16
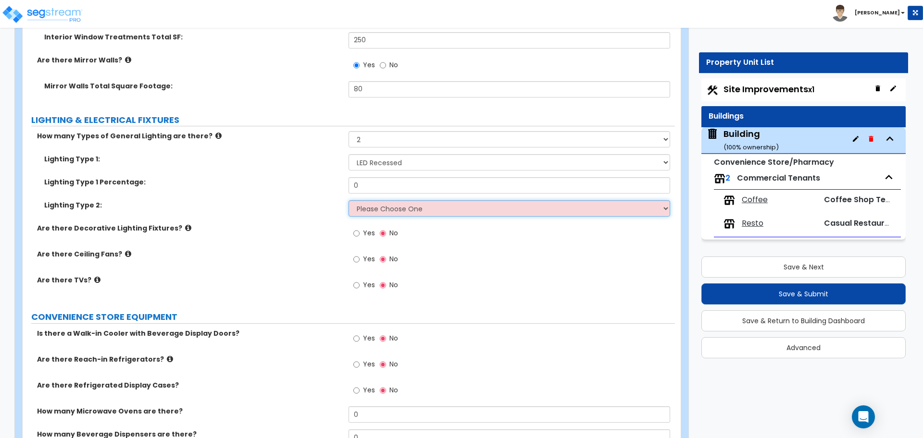
select select "5"
click at [349, 200] on select "Please Choose One LED Surface-Mounted LED Recessed Fluorescent Surface-Mounted …" at bounding box center [509, 208] width 321 height 16
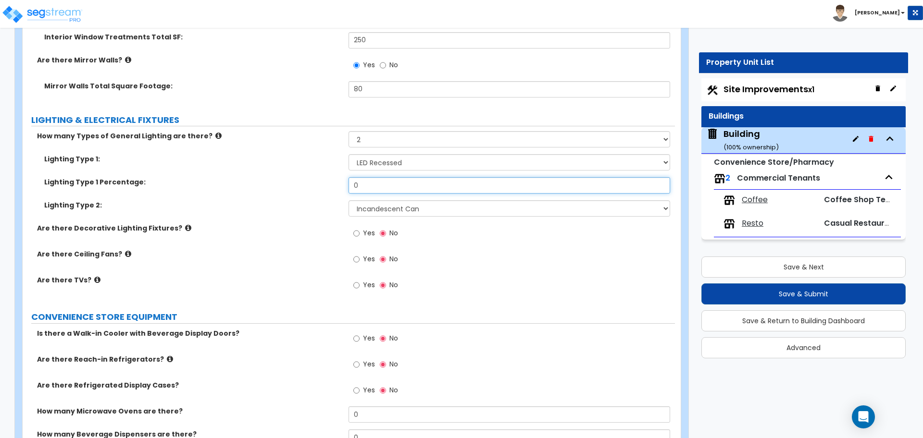
drag, startPoint x: 361, startPoint y: 183, endPoint x: 336, endPoint y: 179, distance: 26.3
click at [335, 180] on div "Lighting Type 1 Percentage: 0" at bounding box center [349, 188] width 652 height 23
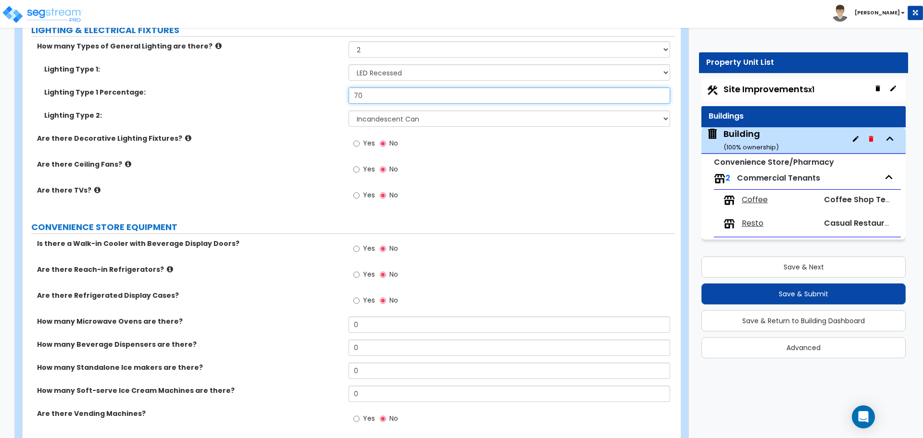
scroll to position [4022, 0]
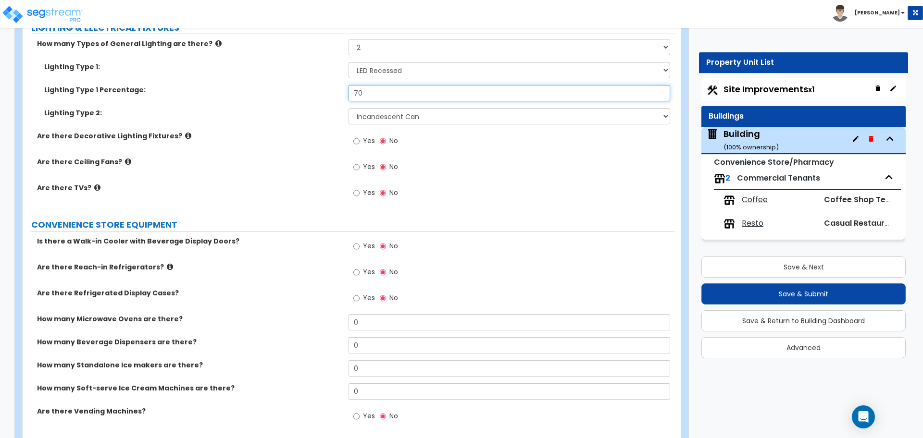
type input "70"
click at [185, 132] on icon at bounding box center [188, 135] width 6 height 7
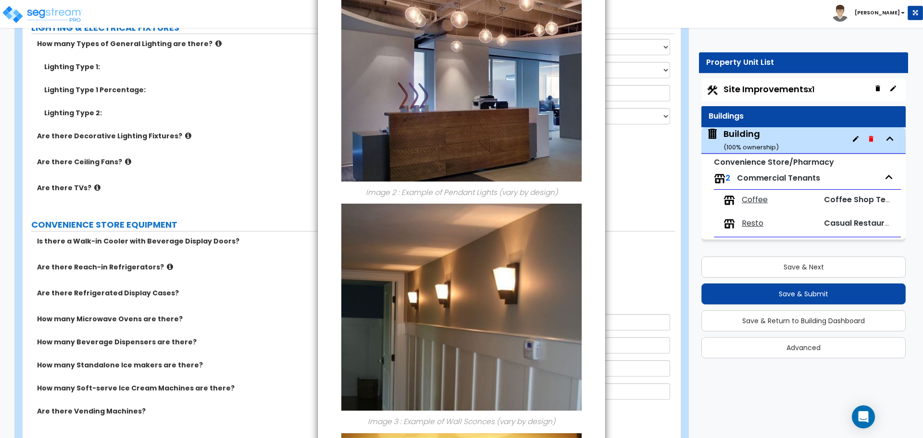
scroll to position [534, 0]
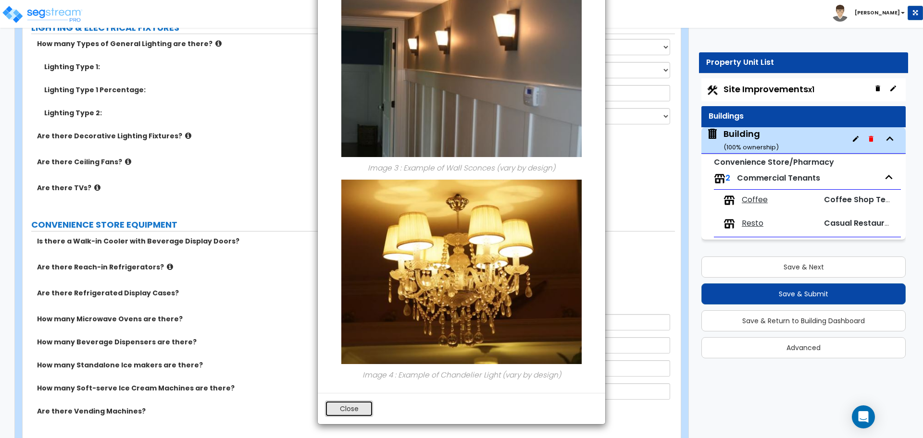
click at [349, 408] on button "Close" at bounding box center [349, 409] width 48 height 16
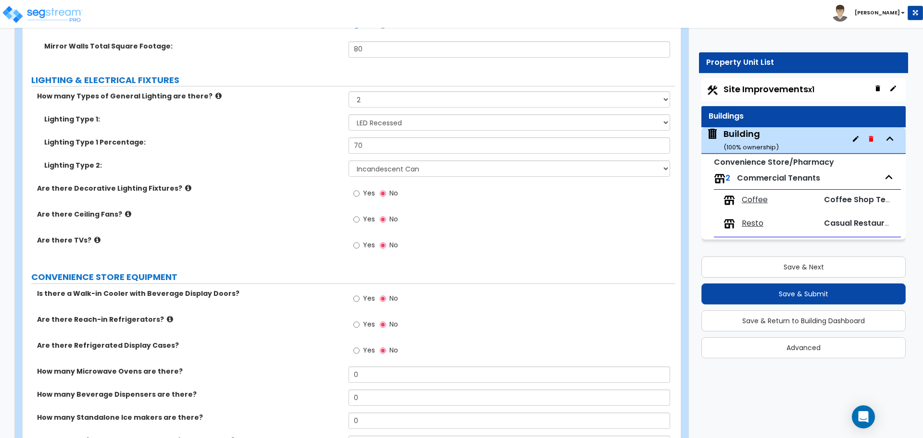
scroll to position [3960, 0]
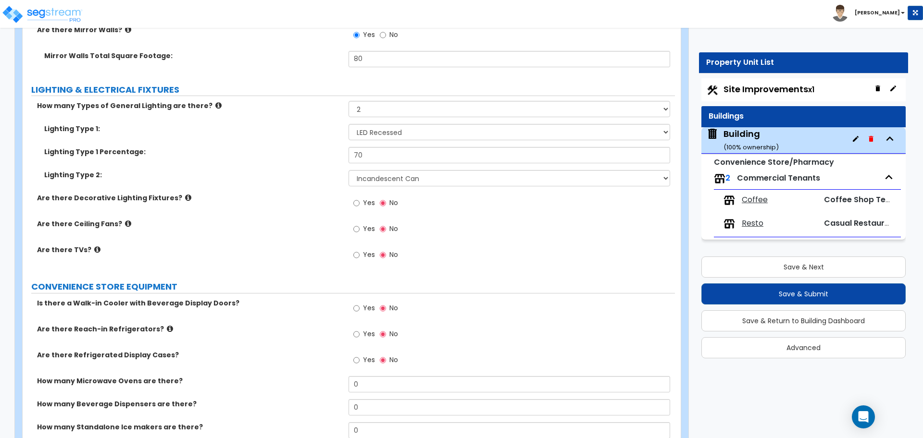
click at [363, 198] on span "Yes" at bounding box center [369, 203] width 12 height 10
click at [360, 198] on input "Yes" at bounding box center [356, 203] width 6 height 11
radio input "true"
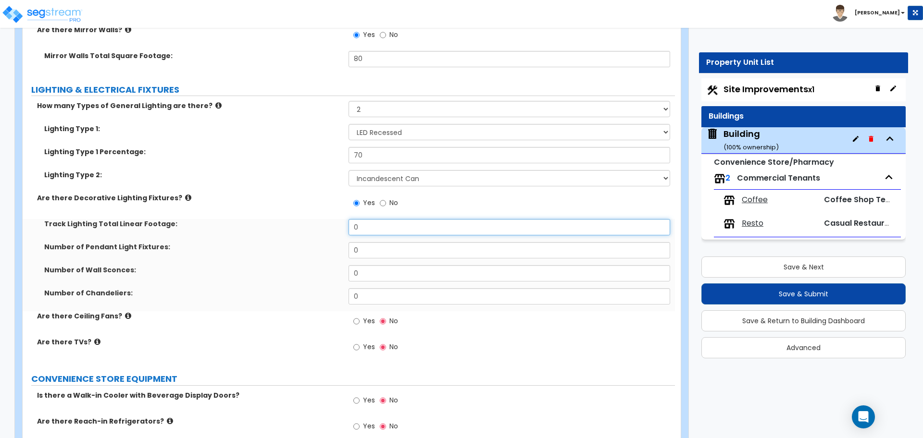
drag, startPoint x: 377, startPoint y: 226, endPoint x: 323, endPoint y: 222, distance: 54.5
click at [323, 222] on div "Track Lighting Total Linear Footage: 0" at bounding box center [349, 230] width 652 height 23
type input "40"
type input "3"
type input "8"
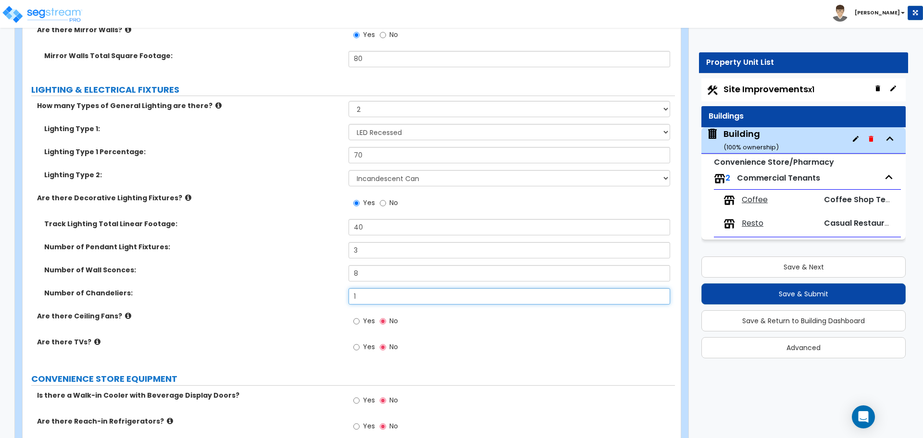
type input "1"
click at [185, 194] on icon at bounding box center [188, 197] width 6 height 7
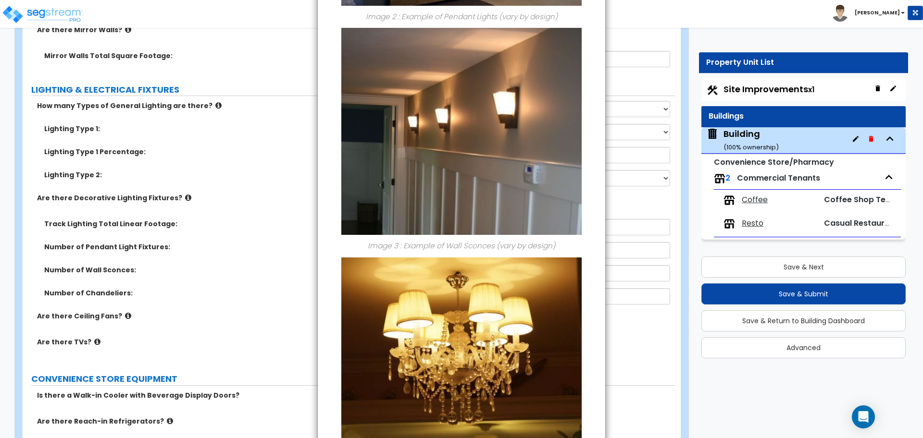
scroll to position [534, 0]
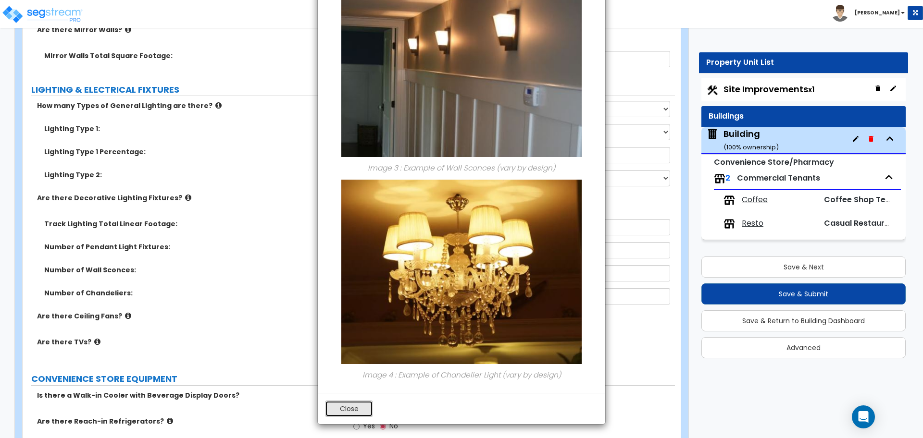
click at [358, 411] on button "Close" at bounding box center [349, 409] width 48 height 16
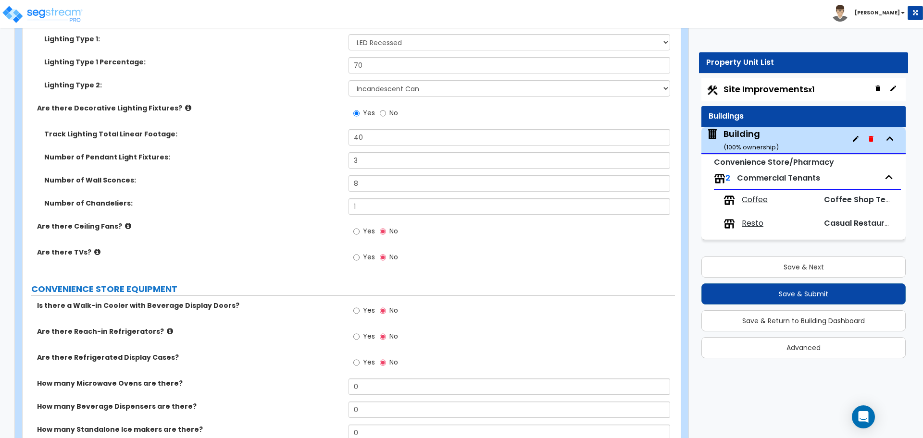
scroll to position [4053, 0]
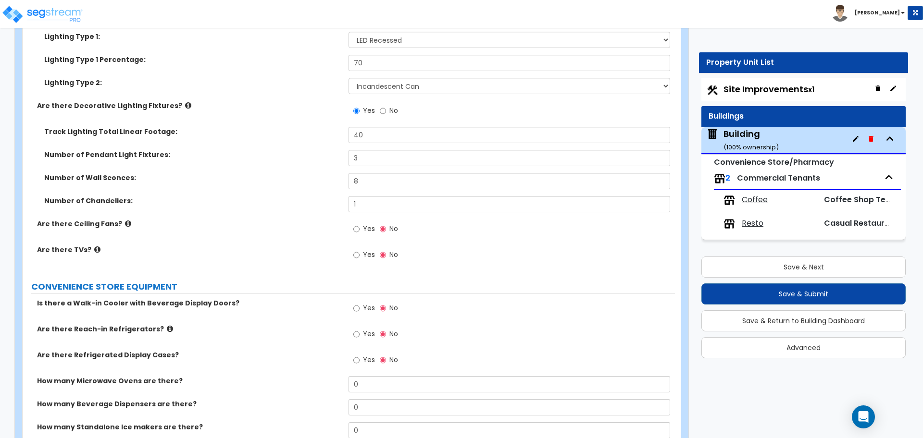
click at [362, 227] on label "Yes" at bounding box center [364, 230] width 22 height 16
click at [360, 227] on input "Yes" at bounding box center [356, 229] width 6 height 11
radio input "true"
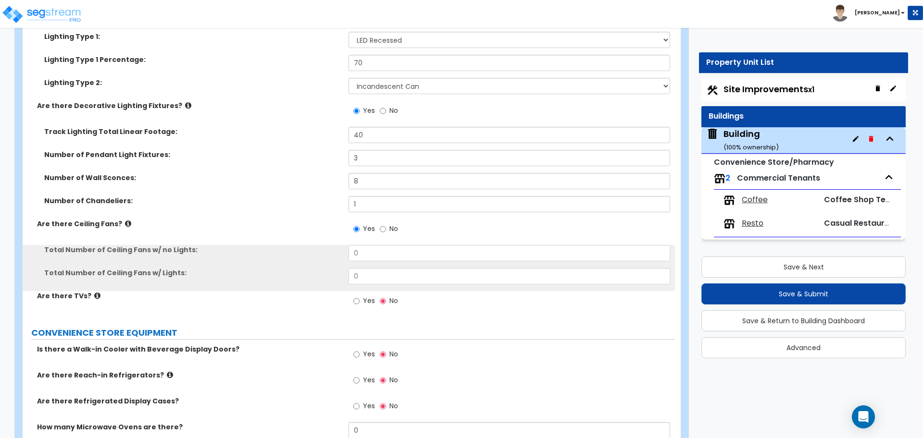
click at [125, 222] on icon at bounding box center [128, 223] width 6 height 7
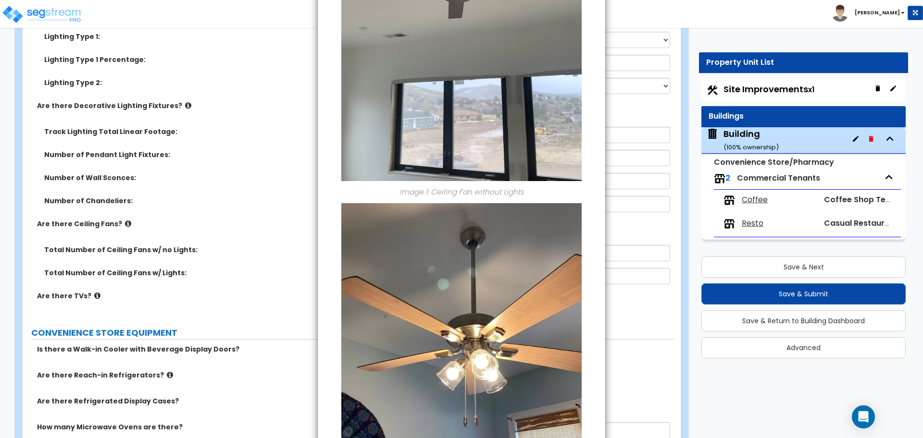
scroll to position [196, 0]
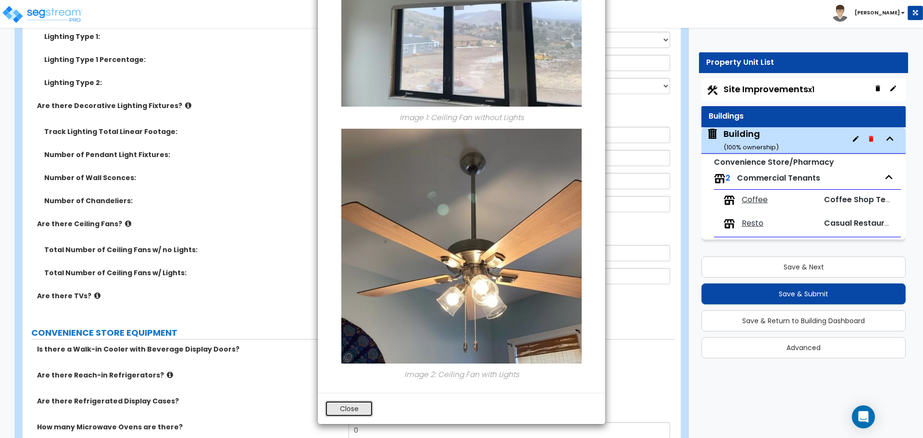
click at [336, 406] on button "Close" at bounding box center [349, 409] width 48 height 16
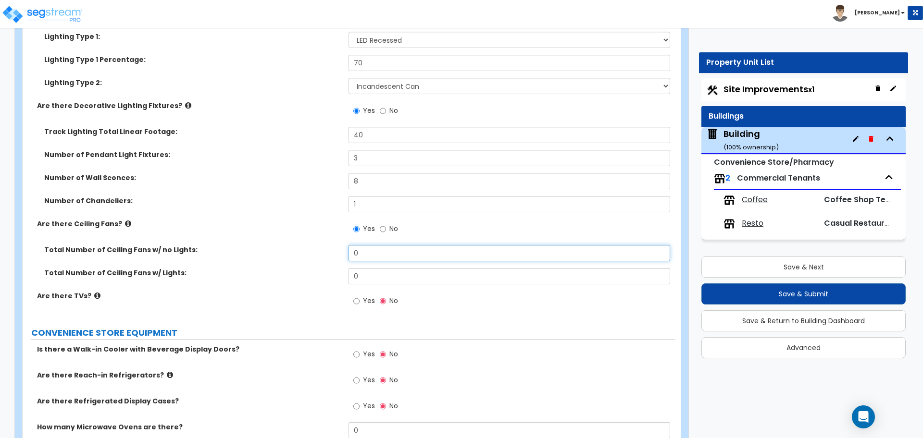
drag, startPoint x: 359, startPoint y: 251, endPoint x: 335, endPoint y: 251, distance: 24.0
click at [335, 251] on div "Total Number of Ceiling Fans w/ no Lights: 0" at bounding box center [349, 256] width 652 height 23
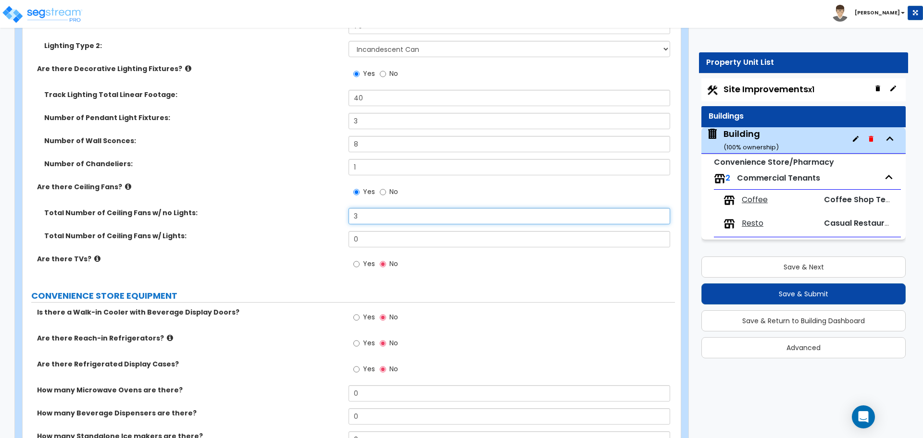
scroll to position [4092, 0]
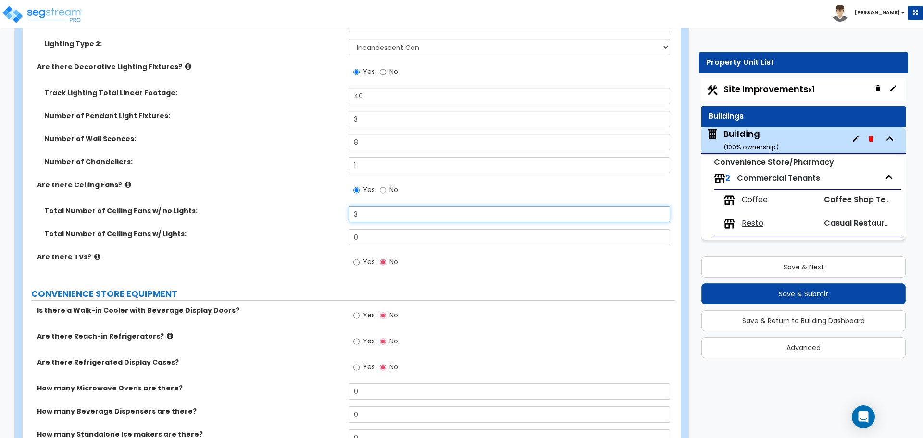
type input "3"
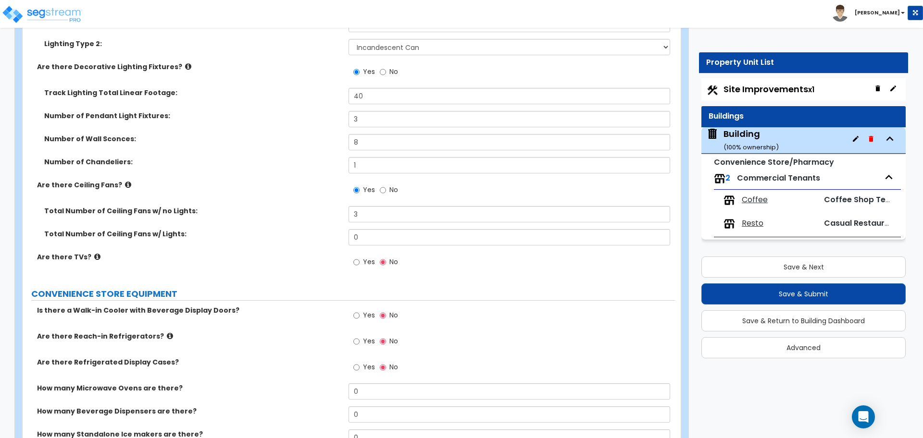
click at [364, 263] on span "Yes" at bounding box center [369, 262] width 12 height 10
click at [360, 263] on input "Yes" at bounding box center [356, 262] width 6 height 11
radio input "true"
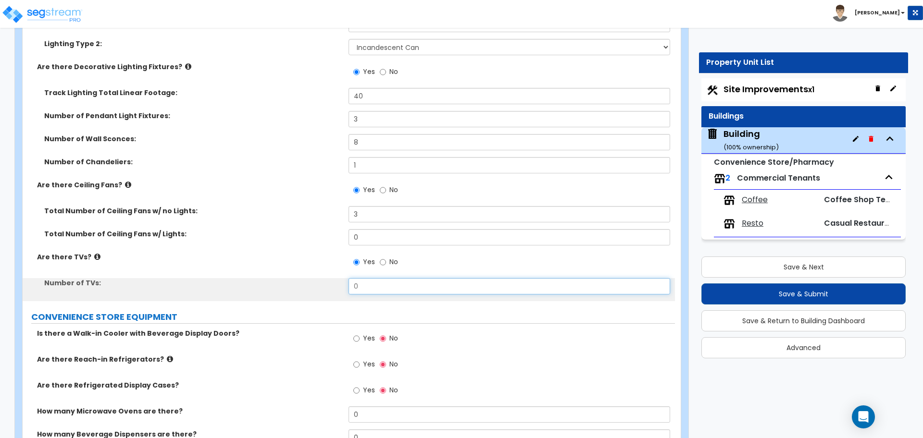
drag, startPoint x: 363, startPoint y: 283, endPoint x: 285, endPoint y: 280, distance: 78.4
click at [286, 279] on div "Number of TVs: 0" at bounding box center [349, 289] width 652 height 23
type input "2"
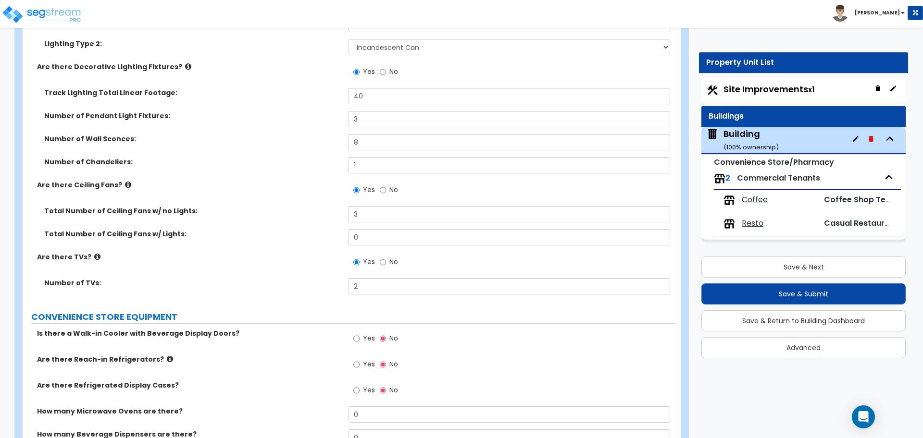
click at [94, 255] on icon at bounding box center [97, 256] width 6 height 7
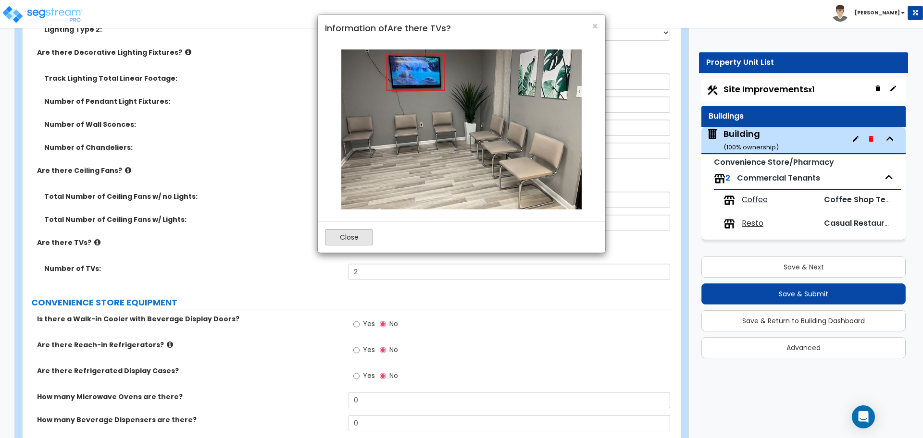
scroll to position [4107, 0]
click at [336, 236] on button "Close" at bounding box center [349, 237] width 48 height 16
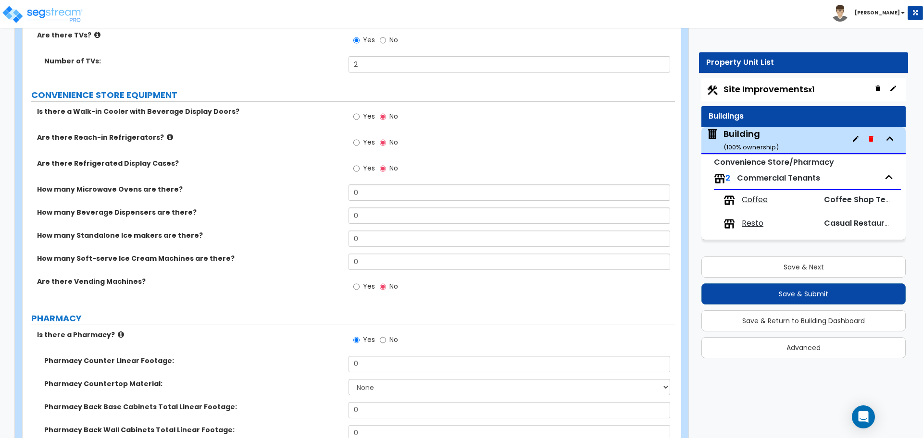
scroll to position [4314, 0]
click at [365, 112] on span "Yes" at bounding box center [369, 116] width 12 height 10
click at [360, 112] on input "Yes" at bounding box center [356, 116] width 6 height 11
radio input "true"
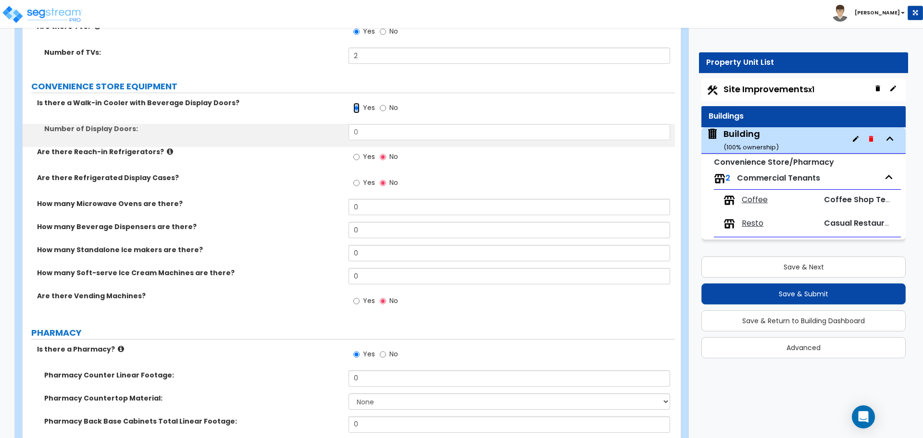
scroll to position [4324, 0]
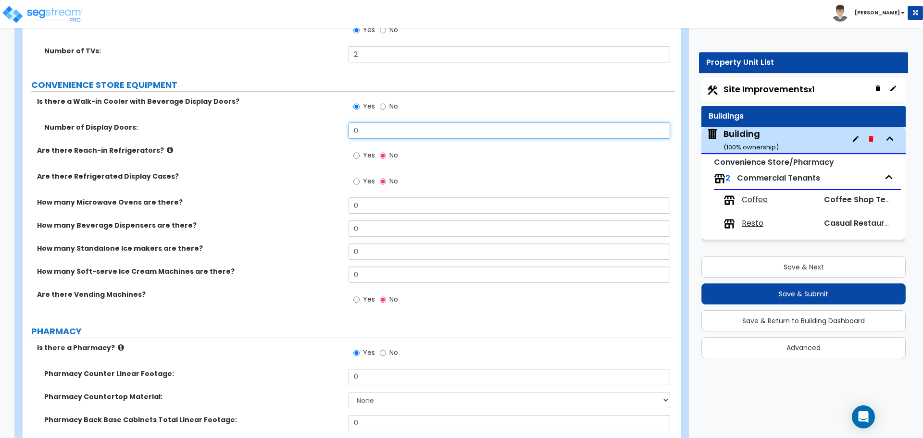
drag, startPoint x: 374, startPoint y: 131, endPoint x: 321, endPoint y: 130, distance: 52.4
click at [323, 131] on div "Number of Display Doors: 0" at bounding box center [349, 134] width 652 height 23
type input "3"
click at [364, 157] on label "Yes" at bounding box center [364, 157] width 22 height 16
click at [360, 157] on input "Yes" at bounding box center [356, 155] width 6 height 11
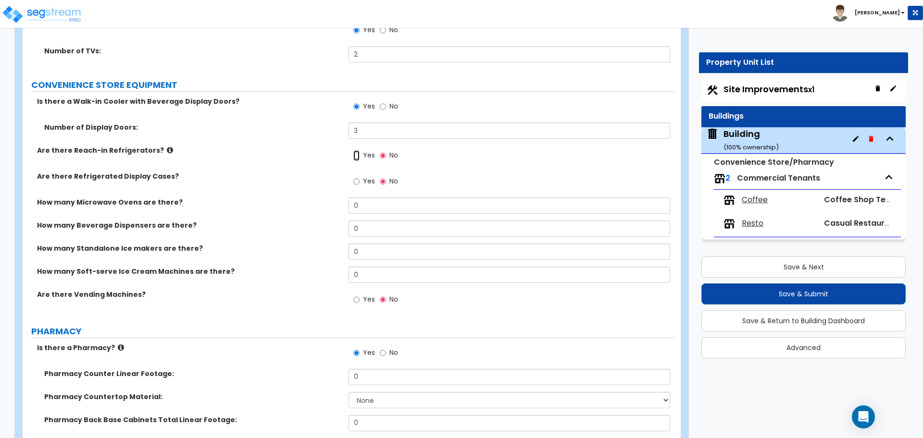
radio input "true"
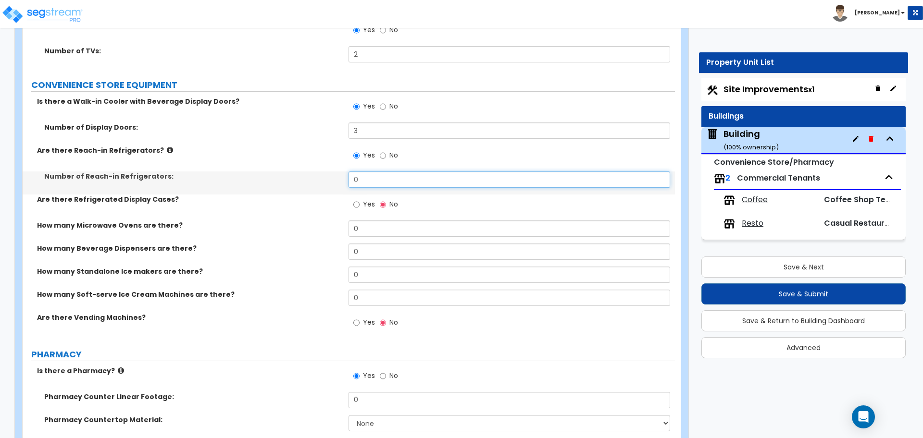
drag, startPoint x: 369, startPoint y: 178, endPoint x: 309, endPoint y: 176, distance: 60.1
click at [311, 176] on div "Number of Reach-in Refrigerators: 0" at bounding box center [349, 183] width 652 height 23
type input "2"
click at [167, 148] on icon at bounding box center [170, 150] width 6 height 7
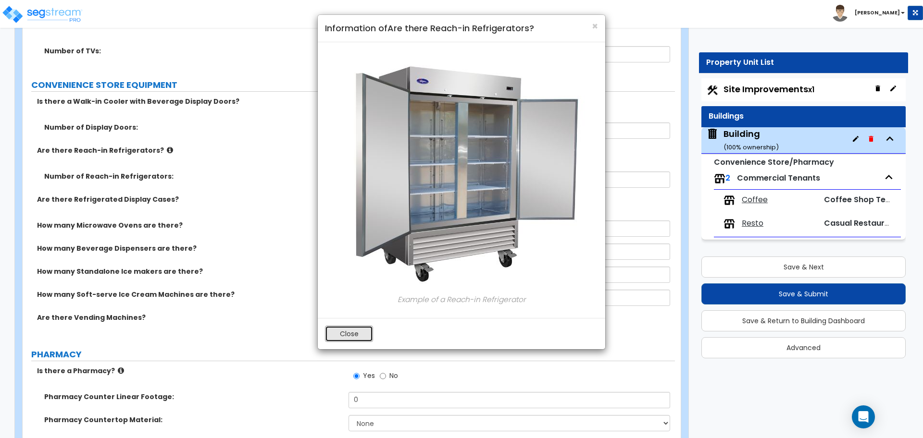
drag, startPoint x: 343, startPoint y: 327, endPoint x: 343, endPoint y: 323, distance: 4.8
click at [343, 327] on button "Close" at bounding box center [349, 334] width 48 height 16
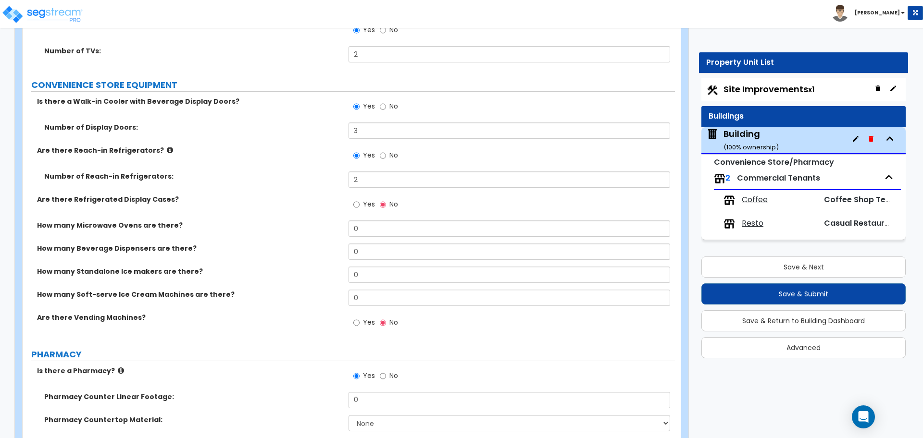
click at [366, 200] on span "Yes" at bounding box center [369, 204] width 12 height 10
click at [360, 200] on input "Yes" at bounding box center [356, 204] width 6 height 11
radio input "true"
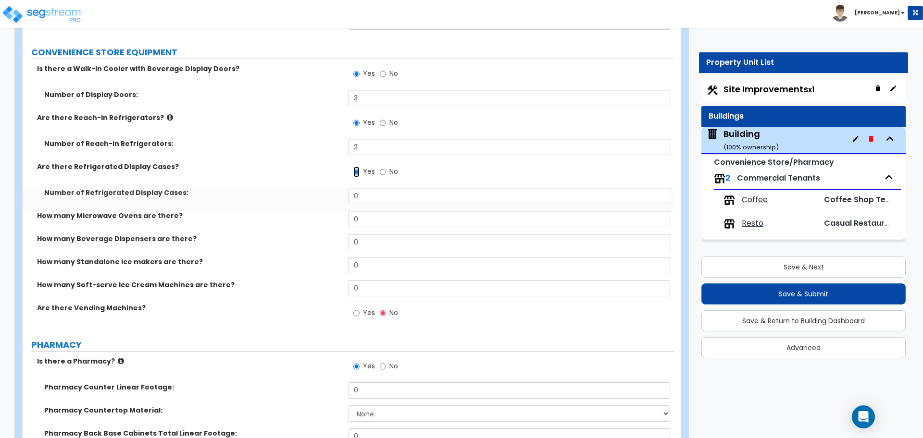
scroll to position [4358, 0]
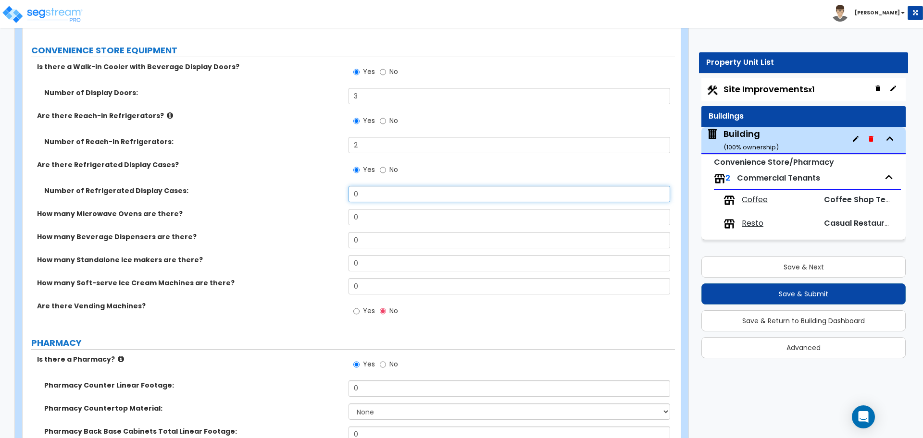
drag, startPoint x: 371, startPoint y: 194, endPoint x: 323, endPoint y: 183, distance: 48.9
click at [324, 186] on div "Number of Refrigerated Display Cases: 0" at bounding box center [349, 197] width 652 height 23
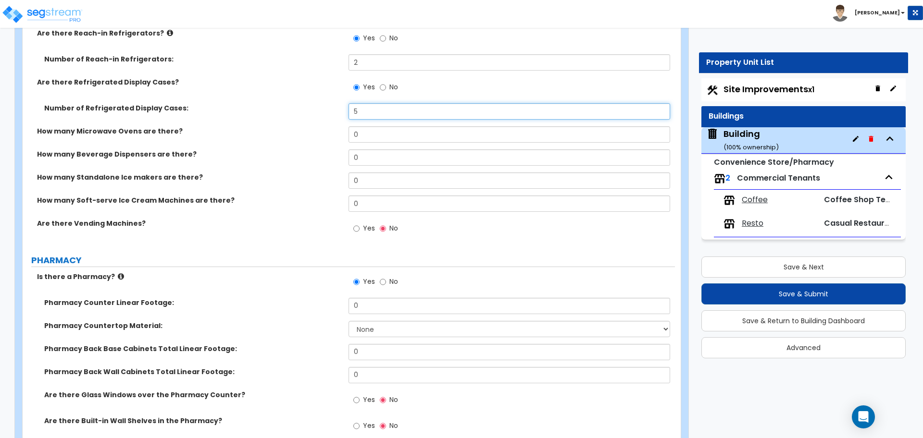
scroll to position [4443, 0]
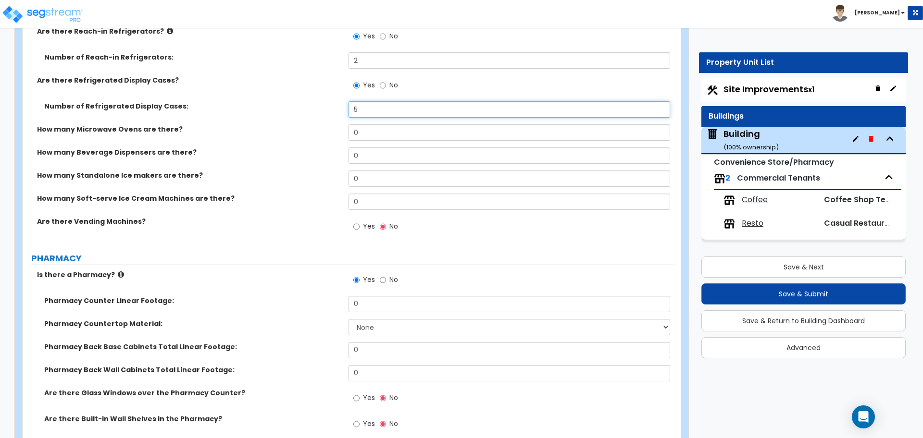
type input "5"
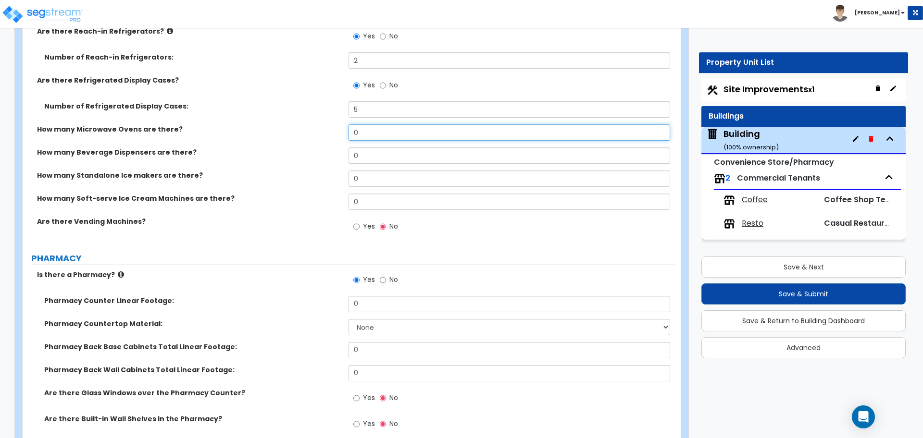
drag, startPoint x: 363, startPoint y: 130, endPoint x: 334, endPoint y: 129, distance: 28.9
click at [334, 129] on div "How many Microwave Ovens are there? 0" at bounding box center [349, 136] width 652 height 23
type input "1"
drag, startPoint x: 376, startPoint y: 156, endPoint x: 321, endPoint y: 151, distance: 55.9
click at [321, 151] on div "How many Beverage Dispensers are there? 0" at bounding box center [349, 159] width 652 height 23
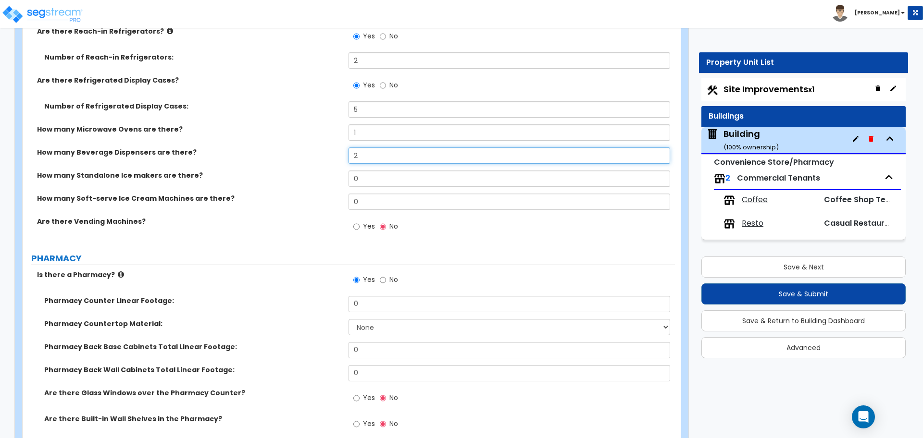
type input "2"
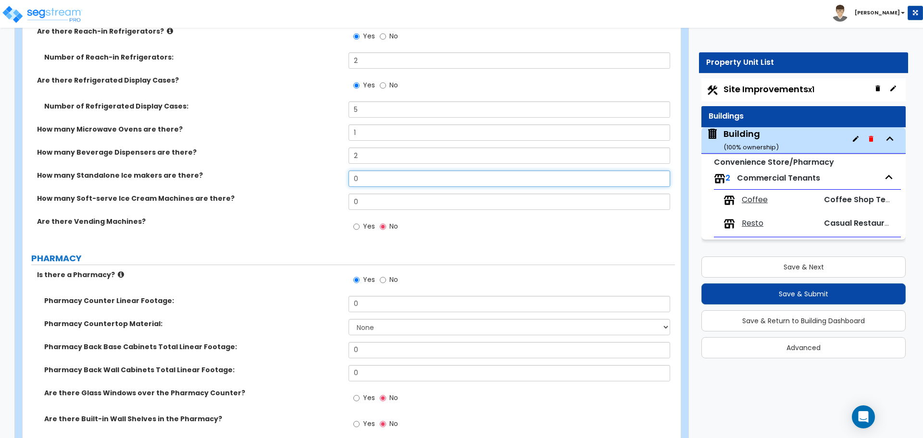
drag, startPoint x: 355, startPoint y: 172, endPoint x: 321, endPoint y: 170, distance: 34.2
click at [329, 171] on div "How many Standalone Ice makers are there? 0" at bounding box center [349, 182] width 652 height 23
type input "1"
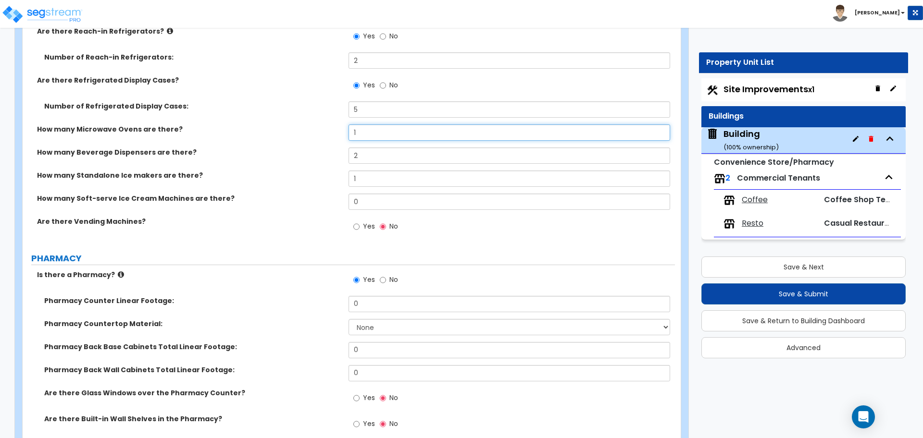
drag, startPoint x: 366, startPoint y: 131, endPoint x: 334, endPoint y: 131, distance: 32.7
click at [333, 131] on div "How many Microwave Ovens are there? 1" at bounding box center [349, 136] width 652 height 23
type input "2"
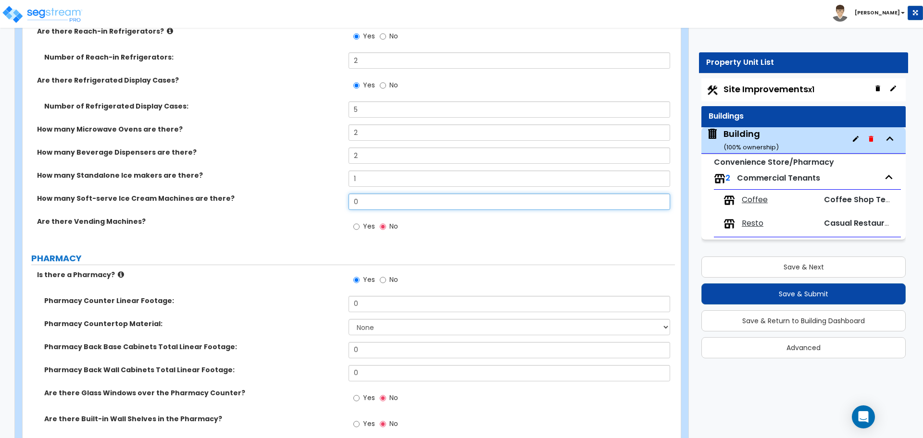
drag, startPoint x: 375, startPoint y: 196, endPoint x: 314, endPoint y: 192, distance: 61.1
click at [316, 194] on div "How many Soft-serve Ice Cream Machines are there? 0" at bounding box center [349, 205] width 652 height 23
type input "2"
click at [364, 224] on span "Yes" at bounding box center [369, 227] width 12 height 10
click at [360, 224] on input "Yes" at bounding box center [356, 227] width 6 height 11
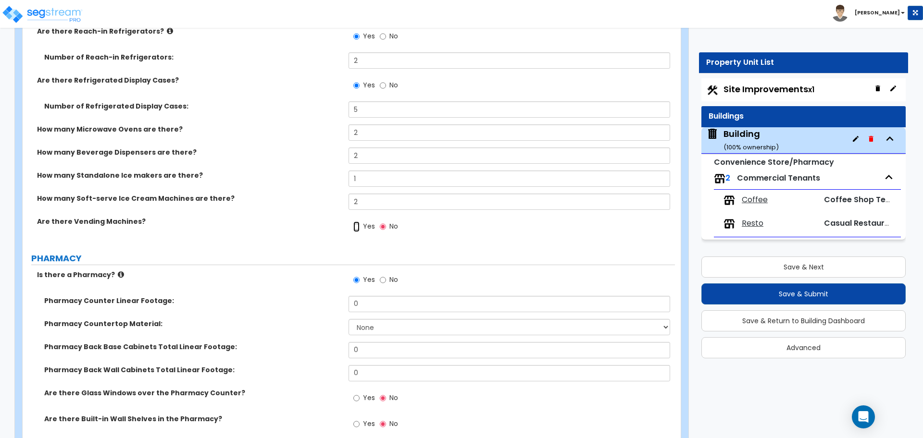
radio input "true"
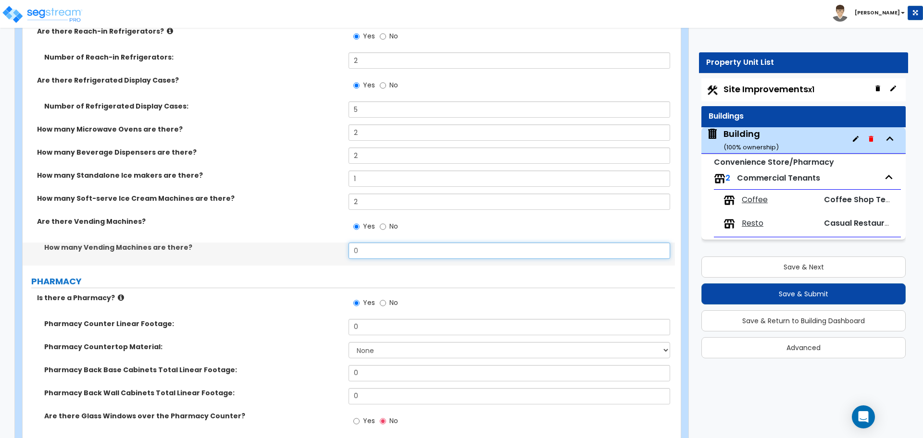
drag, startPoint x: 379, startPoint y: 243, endPoint x: 336, endPoint y: 240, distance: 43.4
click at [336, 243] on div "How many Vending Machines are there? 0" at bounding box center [349, 254] width 652 height 23
drag, startPoint x: 360, startPoint y: 246, endPoint x: 326, endPoint y: 244, distance: 33.7
click at [327, 245] on div "How many Vending Machines are there? 0" at bounding box center [349, 254] width 652 height 23
type input "3"
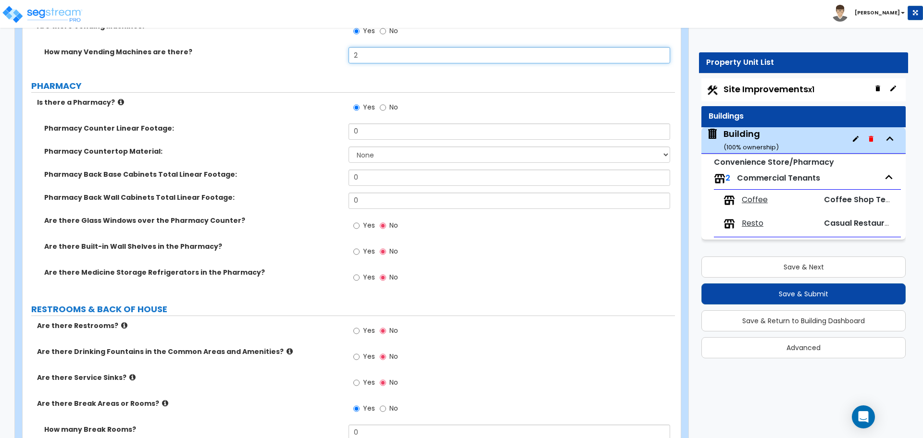
scroll to position [4639, 0]
type input "2"
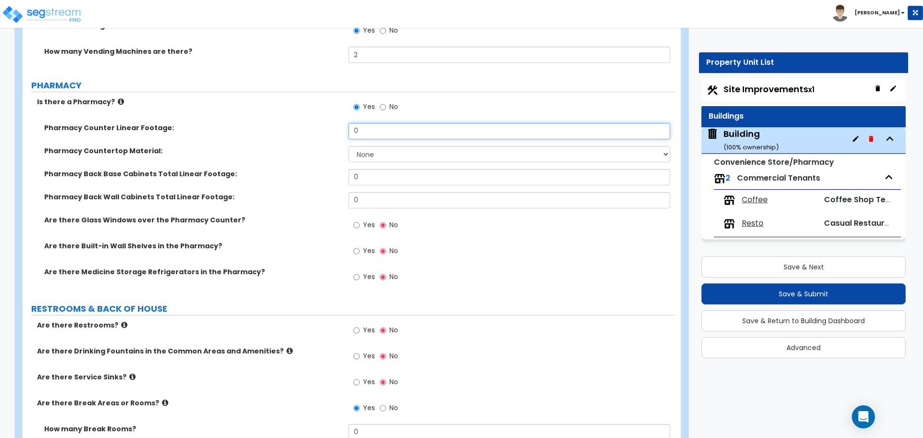
drag, startPoint x: 372, startPoint y: 129, endPoint x: 332, endPoint y: 127, distance: 39.9
click at [333, 128] on div "Pharmacy Counter Linear Footage: 0" at bounding box center [349, 134] width 652 height 23
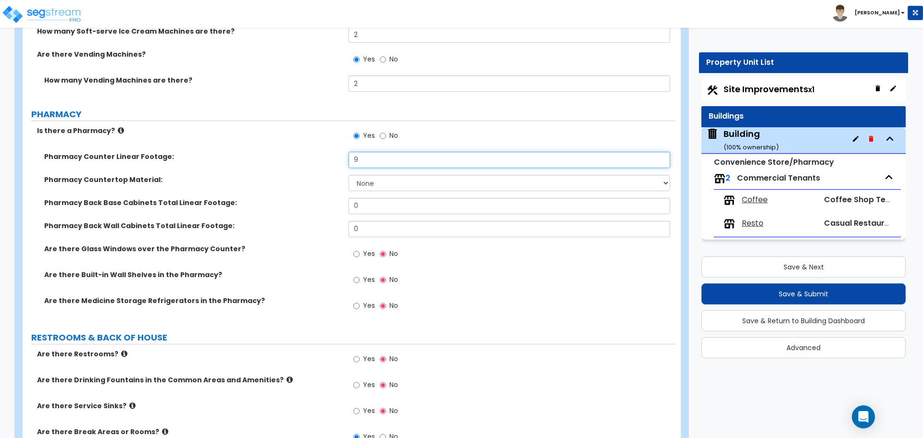
scroll to position [4611, 0]
type input "9"
click at [383, 182] on select "None Plastic Laminate Solid Surface Stone Quartz Marble Tile Wood Stainless Ste…" at bounding box center [509, 182] width 321 height 16
select select "1"
click at [349, 174] on select "None Plastic Laminate Solid Surface Stone Quartz Marble Tile Wood Stainless Ste…" at bounding box center [509, 182] width 321 height 16
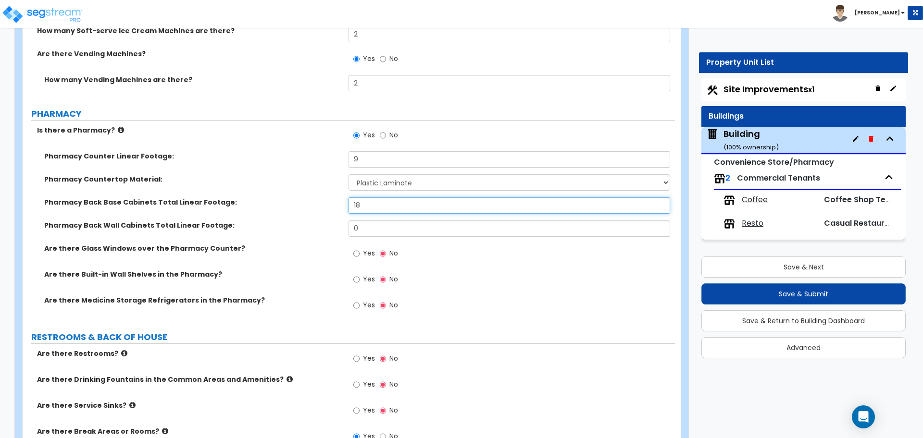
type input "18"
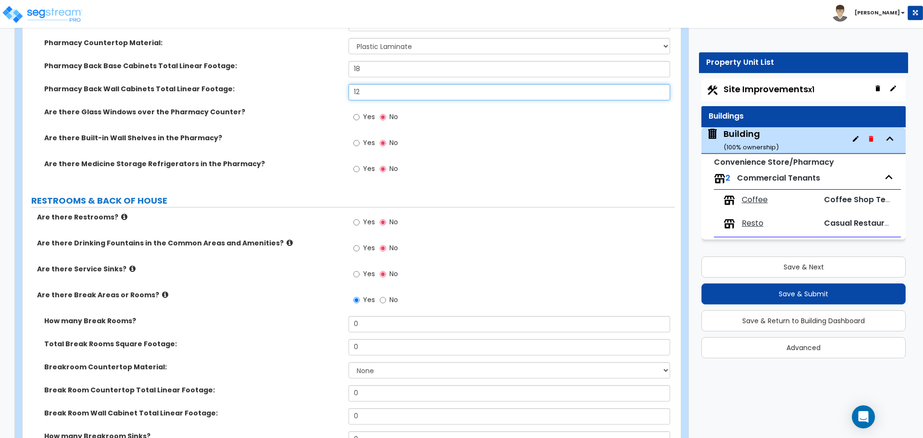
scroll to position [4751, 0]
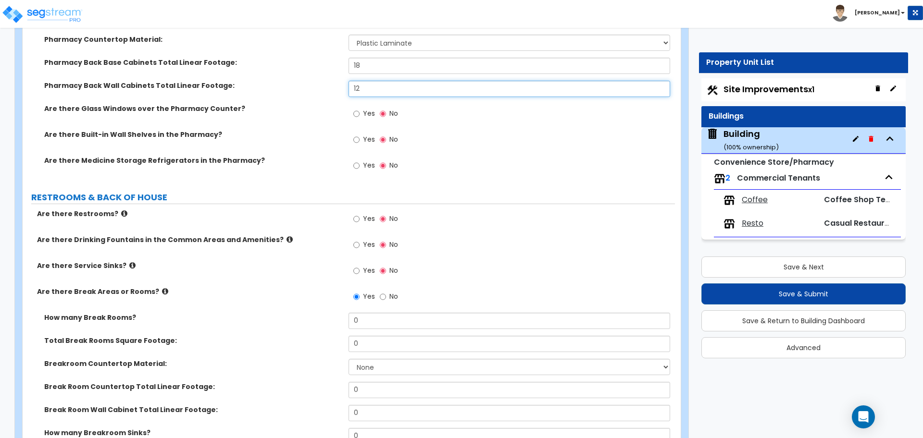
type input "12"
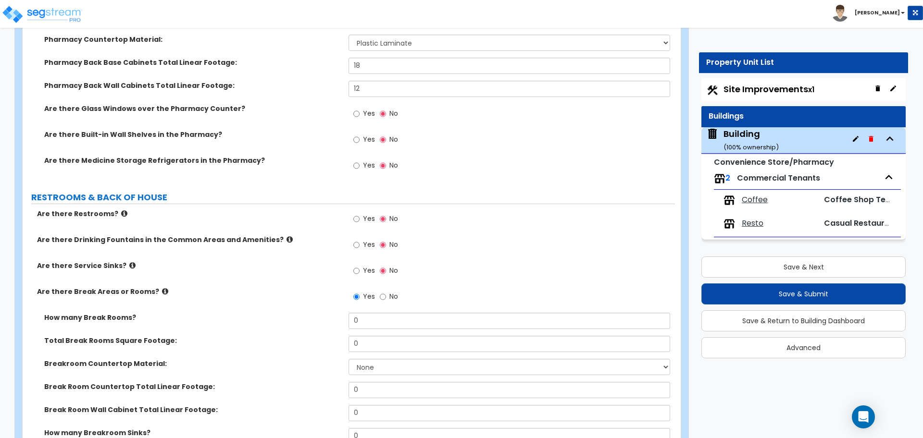
click at [363, 117] on label "Yes" at bounding box center [364, 115] width 22 height 16
click at [360, 117] on input "Yes" at bounding box center [356, 114] width 6 height 11
radio input "true"
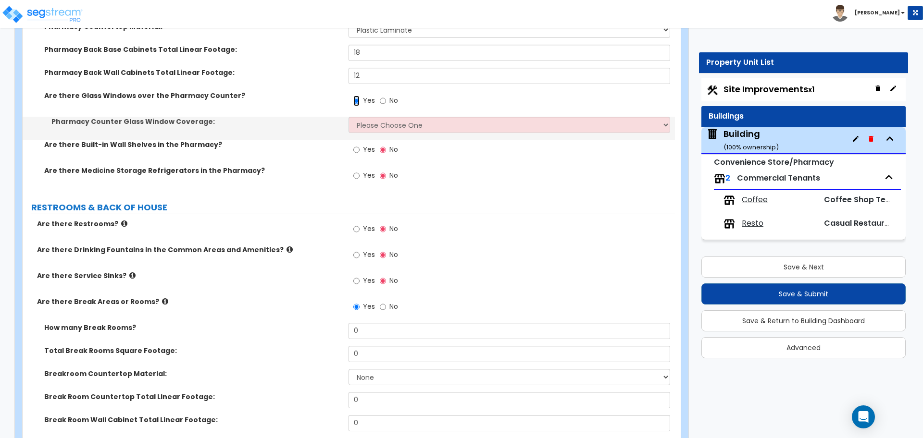
scroll to position [4766, 0]
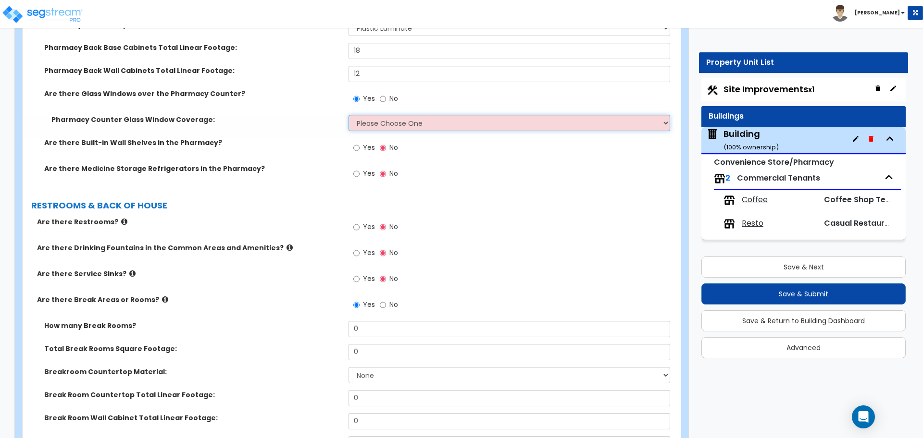
click at [383, 123] on select "Please Choose One Full length of Pharmacy Counter Half length of Pharmacy Count…" at bounding box center [509, 123] width 321 height 16
click at [349, 115] on select "Please Choose One Full length of Pharmacy Counter Half length of Pharmacy Count…" at bounding box center [509, 123] width 321 height 16
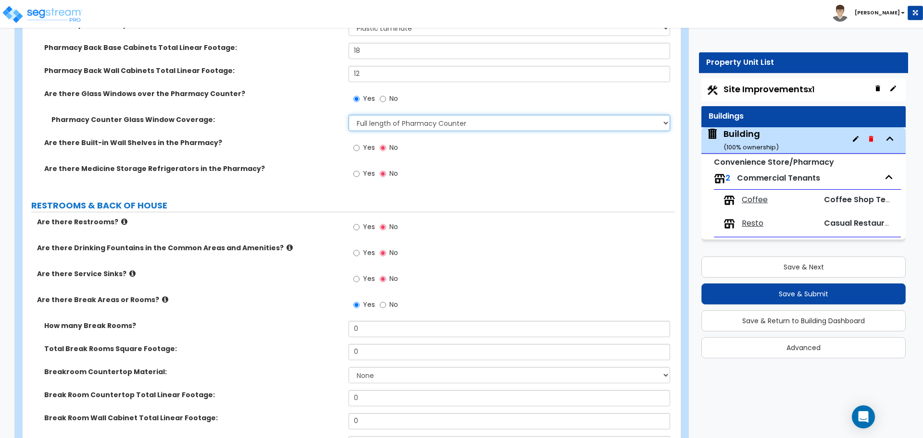
click at [382, 122] on select "Please Choose One Full length of Pharmacy Counter Half length of Pharmacy Count…" at bounding box center [509, 123] width 321 height 16
select select "2"
click at [349, 115] on select "Please Choose One Full length of Pharmacy Counter Half length of Pharmacy Count…" at bounding box center [509, 123] width 321 height 16
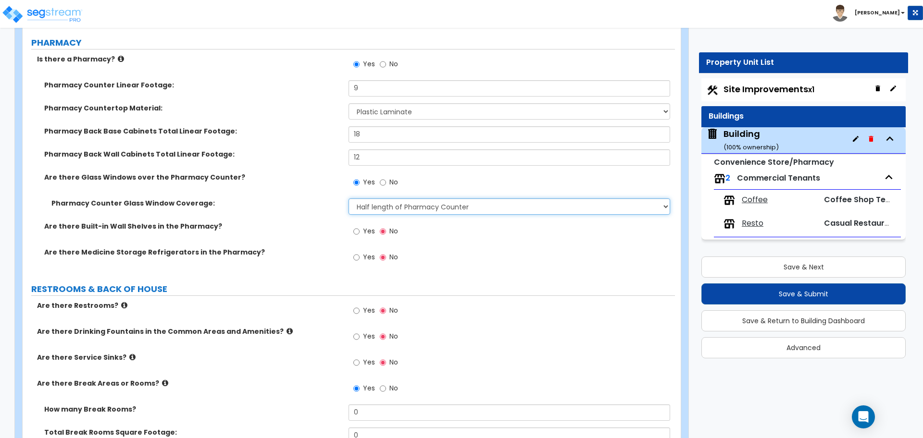
scroll to position [4683, 0]
click at [386, 197] on select "Please Choose One Full length of Pharmacy Counter Half length of Pharmacy Count…" at bounding box center [509, 205] width 321 height 16
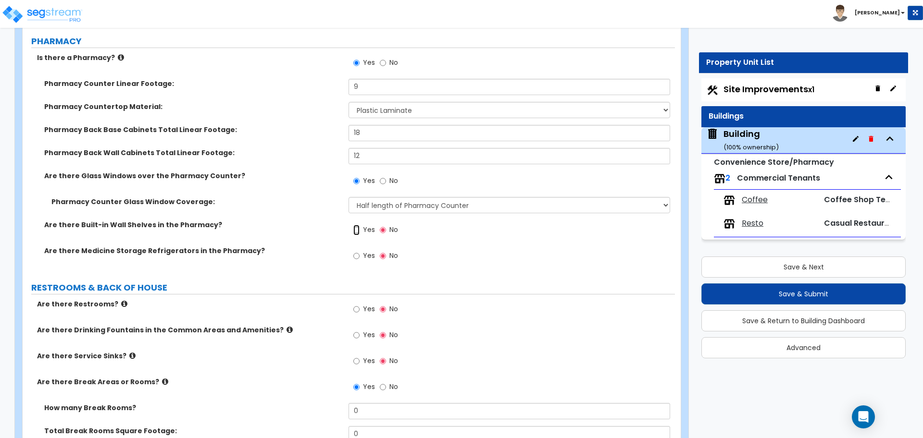
click at [356, 230] on input "Yes" at bounding box center [356, 230] width 6 height 11
radio input "true"
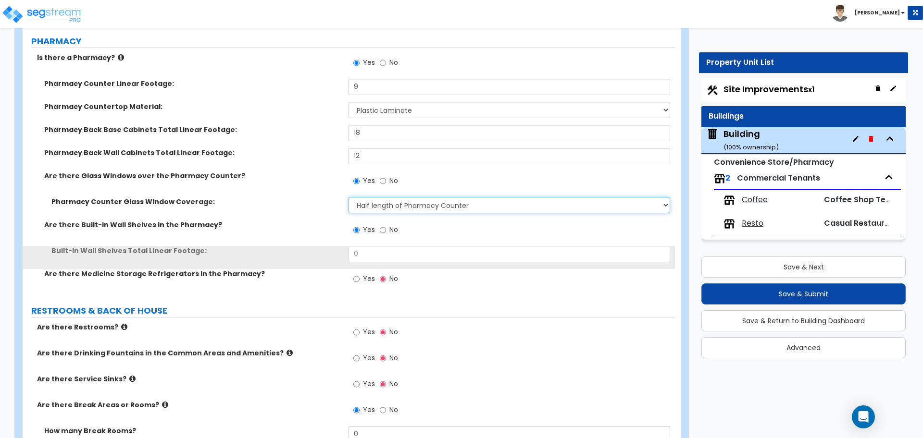
click at [377, 205] on select "Please Choose One Full length of Pharmacy Counter Half length of Pharmacy Count…" at bounding box center [509, 205] width 321 height 16
select select "1"
click at [349, 197] on select "Please Choose One Full length of Pharmacy Counter Half length of Pharmacy Count…" at bounding box center [509, 205] width 321 height 16
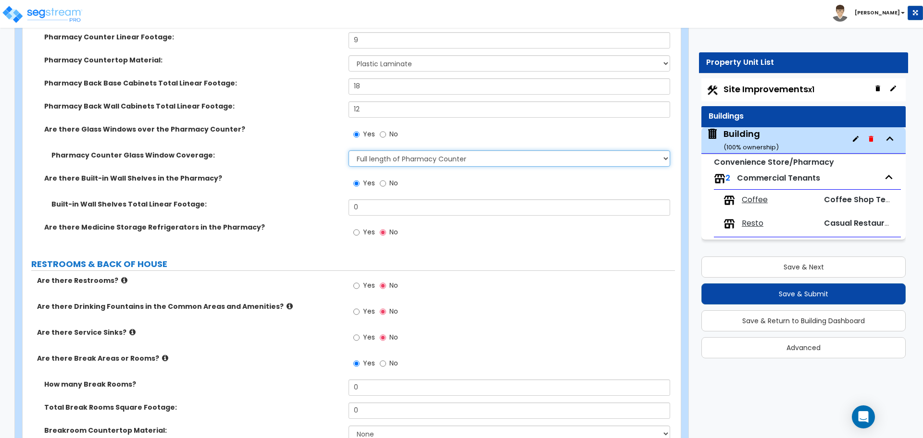
scroll to position [4729, 0]
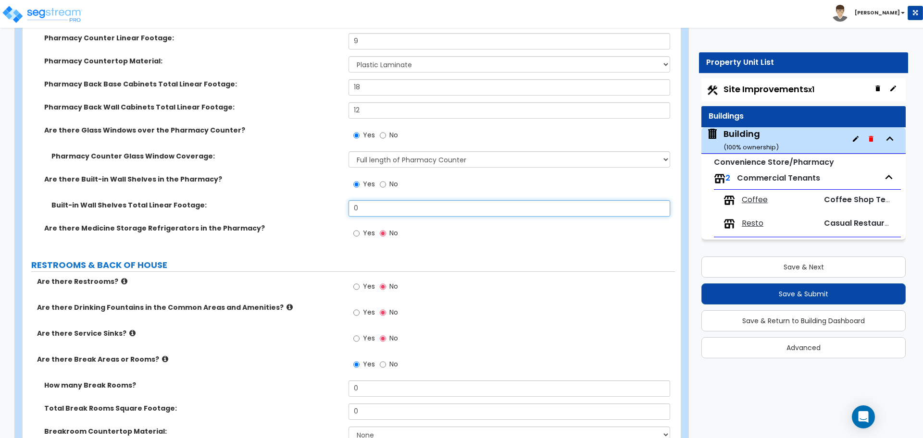
drag, startPoint x: 373, startPoint y: 210, endPoint x: 324, endPoint y: 201, distance: 50.2
click at [324, 201] on div "Built-in Wall Shelves Total Linear Footage: 0" at bounding box center [349, 211] width 652 height 23
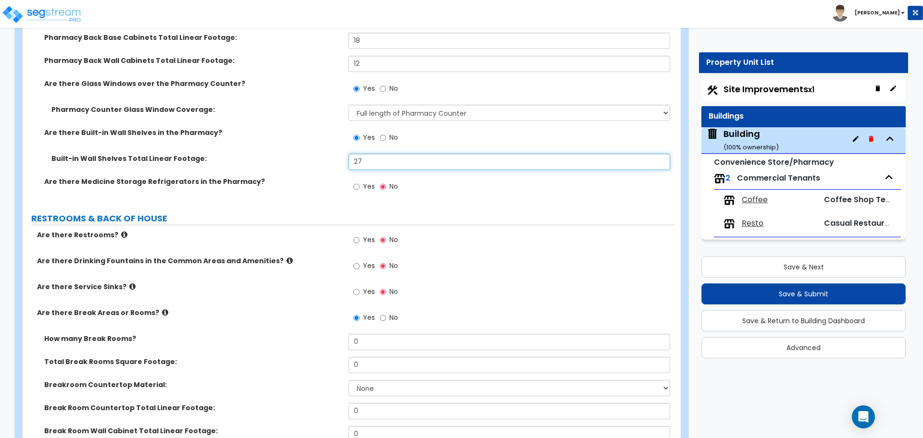
scroll to position [4777, 0]
type input "27"
click at [360, 184] on input "Yes" at bounding box center [356, 185] width 6 height 11
radio input "true"
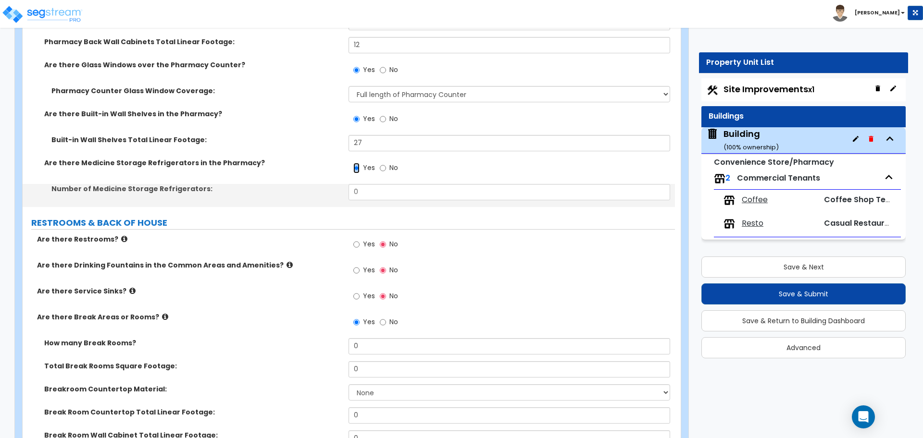
scroll to position [4797, 0]
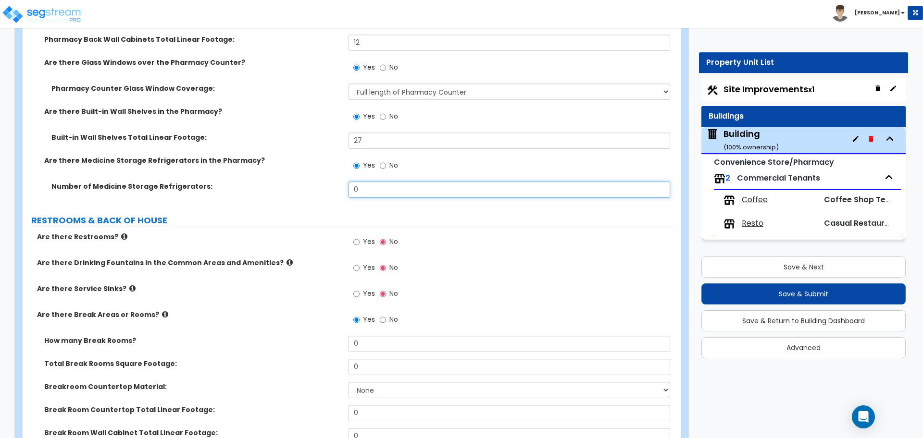
drag, startPoint x: 360, startPoint y: 188, endPoint x: 335, endPoint y: 188, distance: 24.5
click at [335, 188] on div "Number of Medicine Storage Refrigerators: 0" at bounding box center [349, 193] width 652 height 23
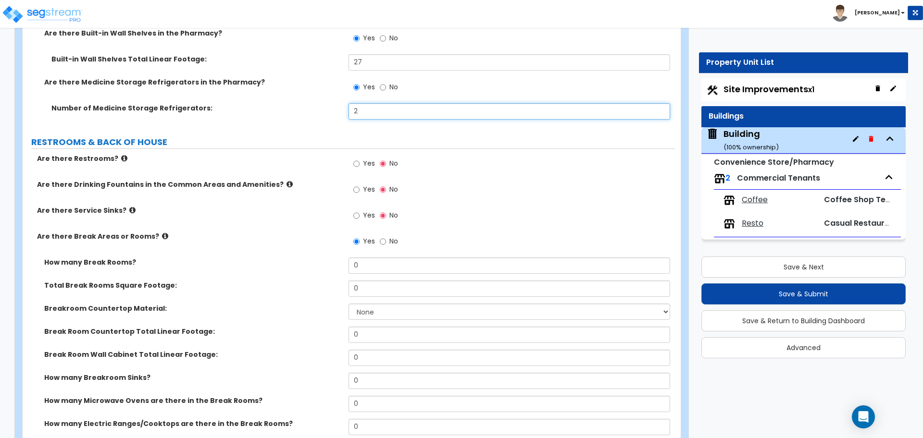
scroll to position [4883, 0]
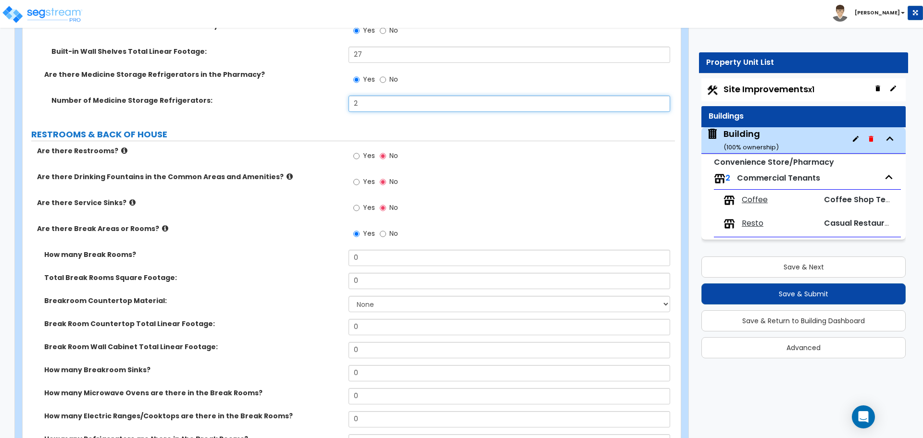
type input "2"
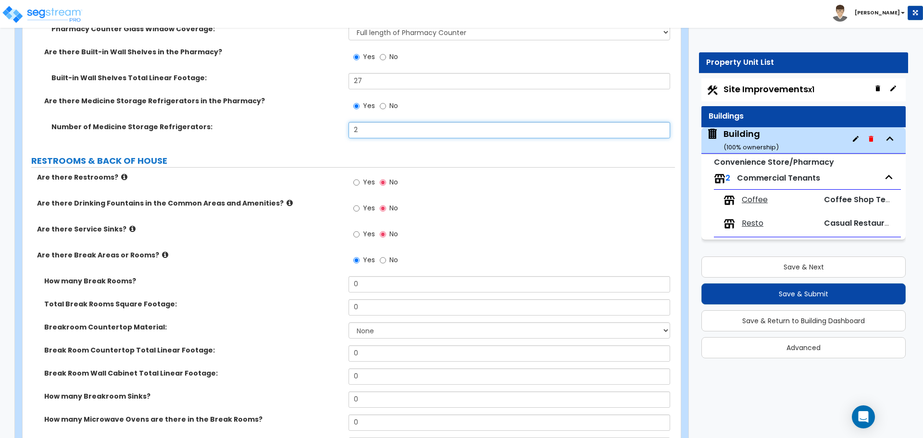
scroll to position [4855, 0]
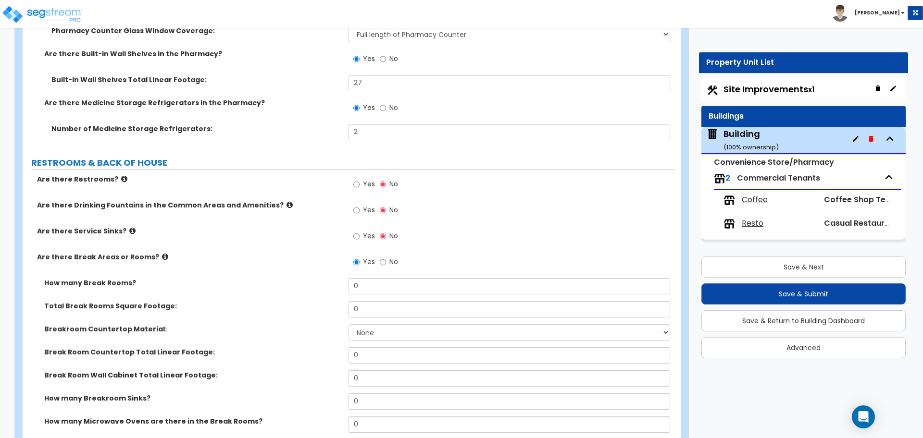
click at [121, 175] on icon at bounding box center [124, 178] width 6 height 7
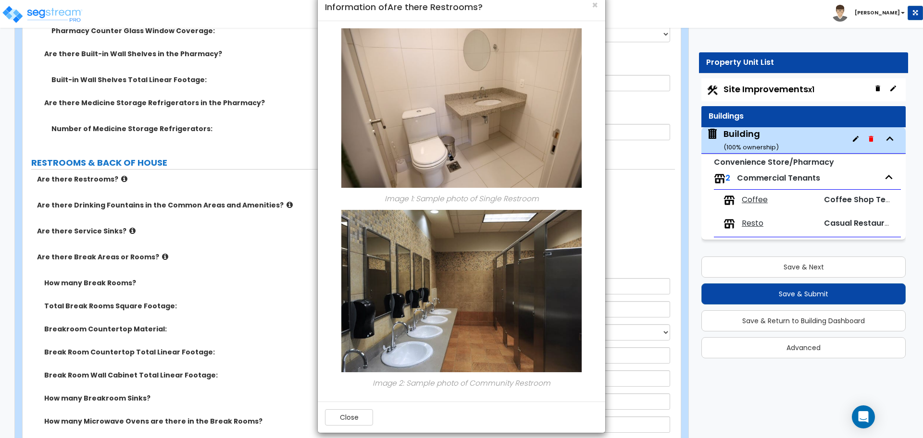
scroll to position [30, 0]
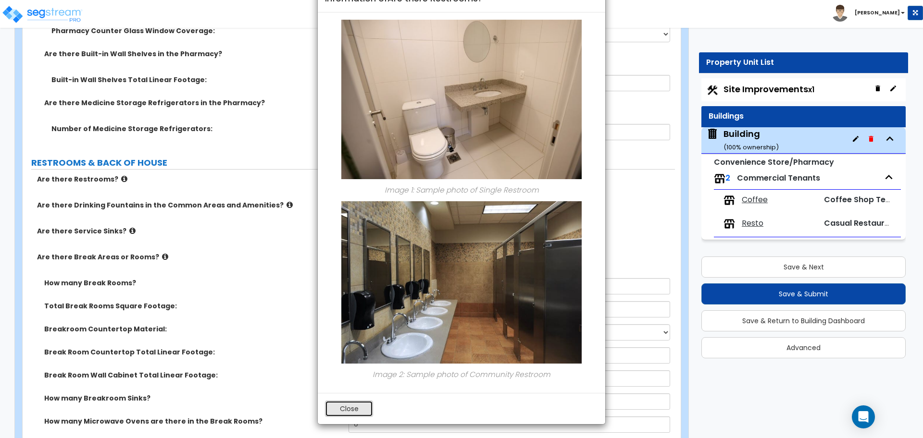
click at [365, 401] on button "Close" at bounding box center [349, 409] width 48 height 16
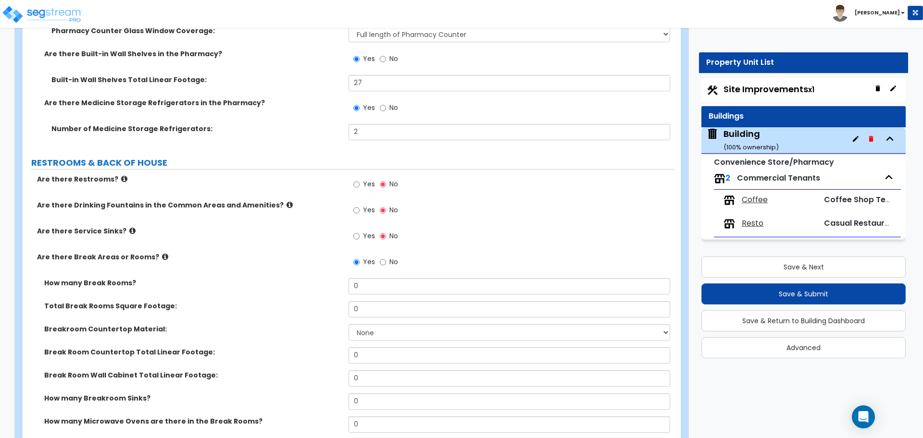
click at [365, 183] on span "Yes" at bounding box center [369, 184] width 12 height 10
click at [360, 183] on input "Yes" at bounding box center [356, 184] width 6 height 11
radio input "true"
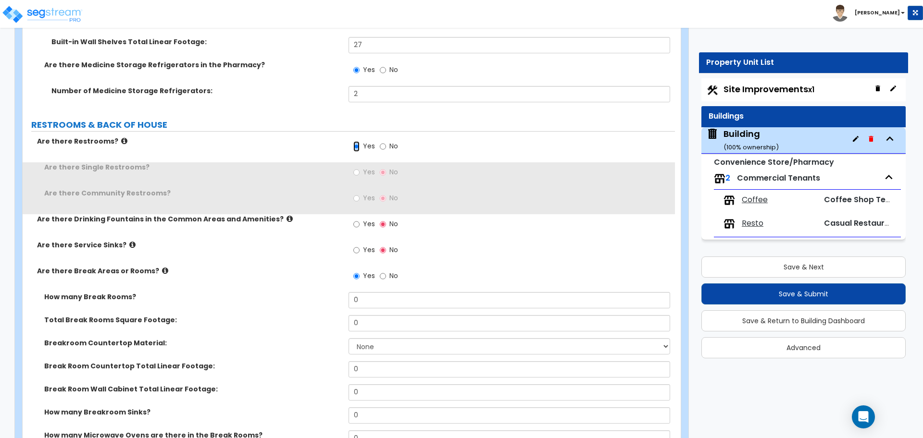
scroll to position [4894, 0]
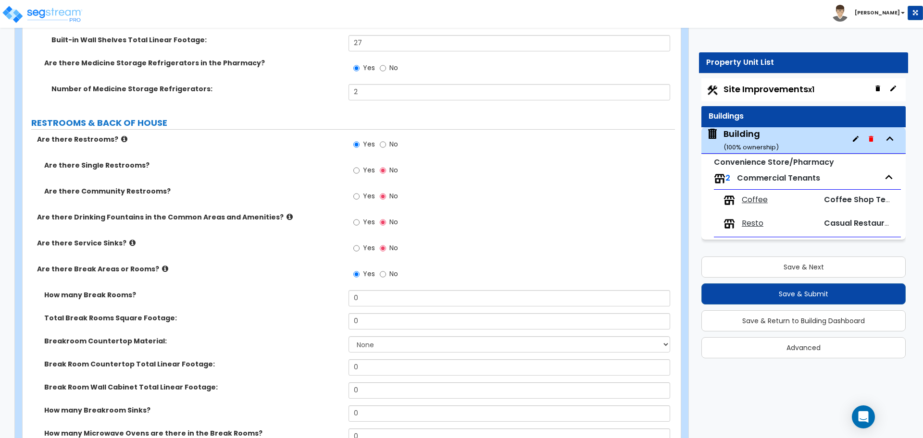
click at [362, 164] on label "Yes" at bounding box center [364, 171] width 22 height 16
click at [360, 165] on input "Yes" at bounding box center [356, 170] width 6 height 11
radio input "true"
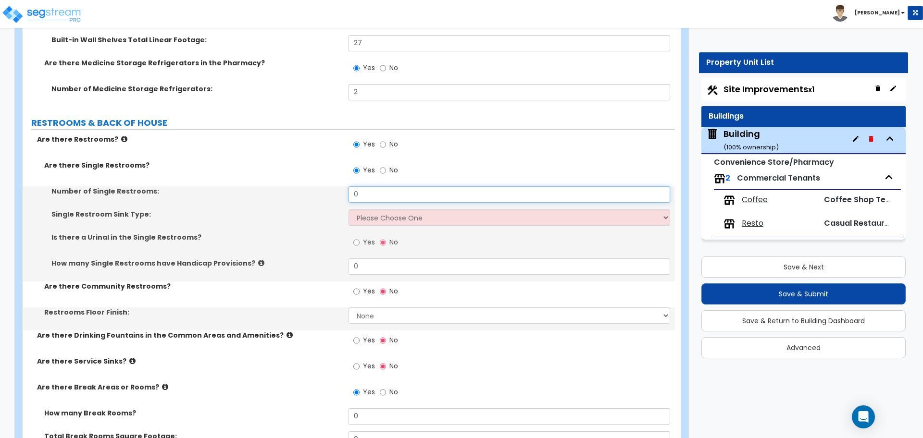
drag, startPoint x: 370, startPoint y: 186, endPoint x: 345, endPoint y: 185, distance: 25.0
click at [345, 187] on div "Number of Single Restrooms: 0" at bounding box center [349, 198] width 652 height 23
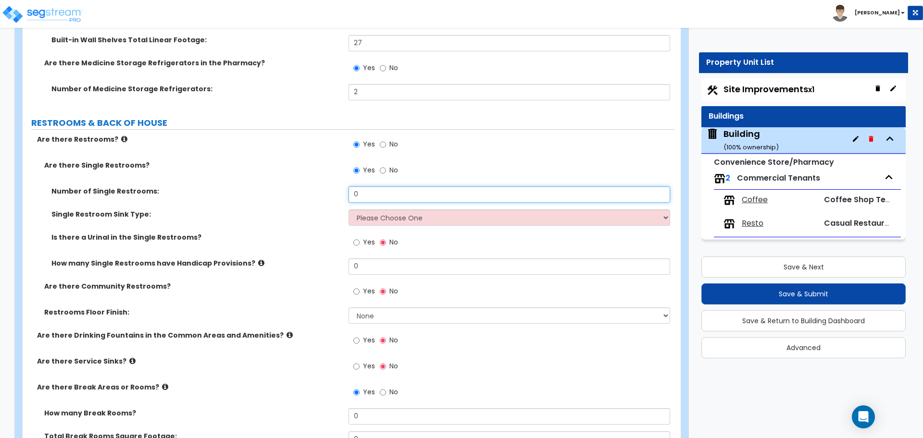
drag, startPoint x: 368, startPoint y: 188, endPoint x: 349, endPoint y: 187, distance: 19.3
click at [349, 187] on input "0" at bounding box center [509, 195] width 321 height 16
type input "3"
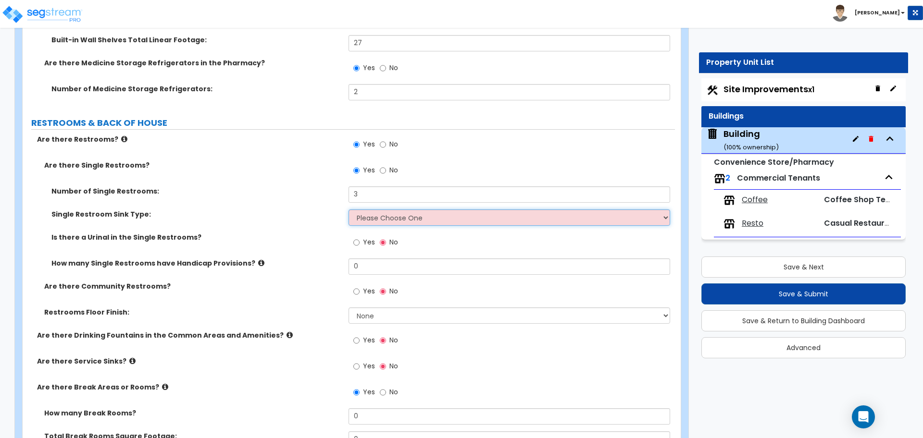
click at [403, 216] on select "Please Choose One Wall-mounted Vanity-mounted" at bounding box center [509, 218] width 321 height 16
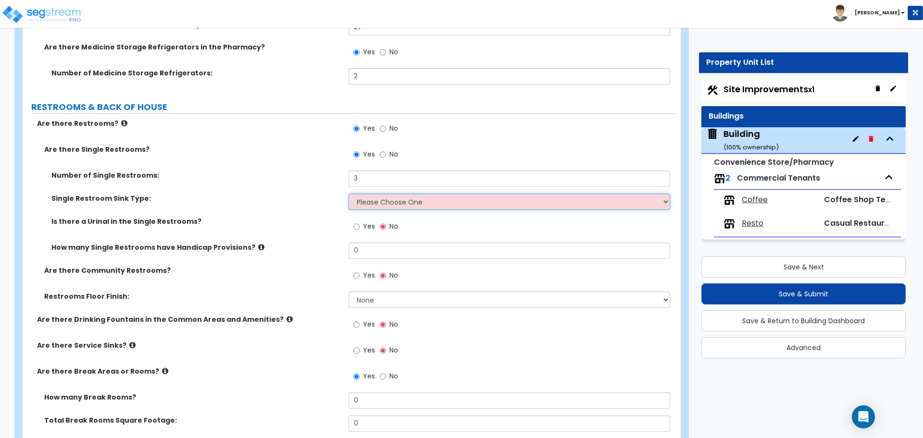
scroll to position [4914, 0]
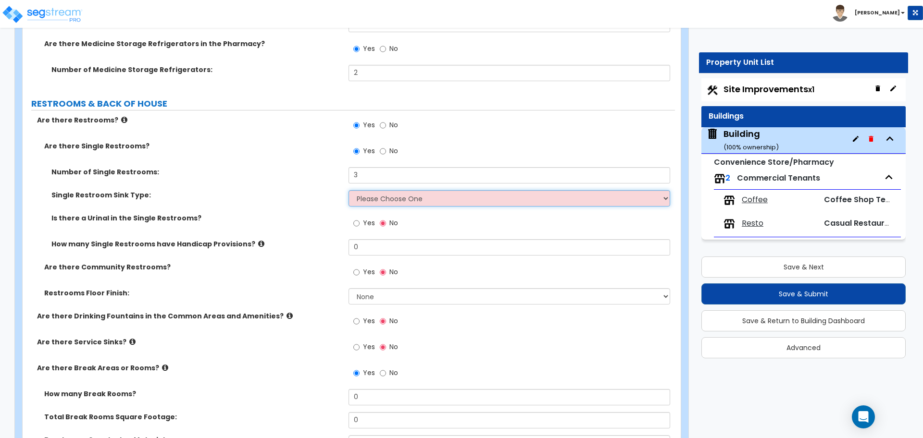
click at [405, 193] on select "Please Choose One Wall-mounted Vanity-mounted" at bounding box center [509, 198] width 321 height 16
select select "2"
click at [349, 190] on select "Please Choose One Wall-mounted Vanity-mounted" at bounding box center [509, 198] width 321 height 16
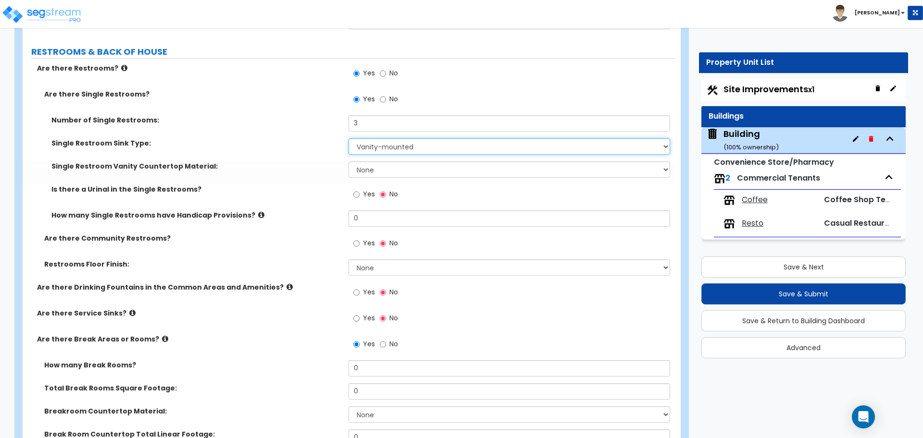
scroll to position [4966, 0]
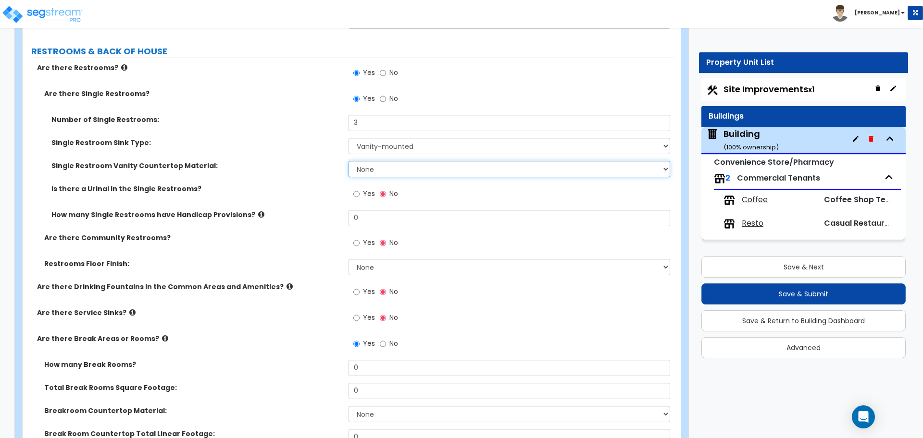
click at [380, 166] on select "None Plastic Laminate Solid Surface Stone Quartz Marble Tile Wood Stainless Ste…" at bounding box center [509, 169] width 321 height 16
select select "7"
click at [349, 161] on select "None Plastic Laminate Solid Surface Stone Quartz Marble Tile Wood Stainless Ste…" at bounding box center [509, 169] width 321 height 16
click at [368, 192] on span "Yes" at bounding box center [369, 194] width 12 height 10
click at [360, 192] on input "Yes" at bounding box center [356, 194] width 6 height 11
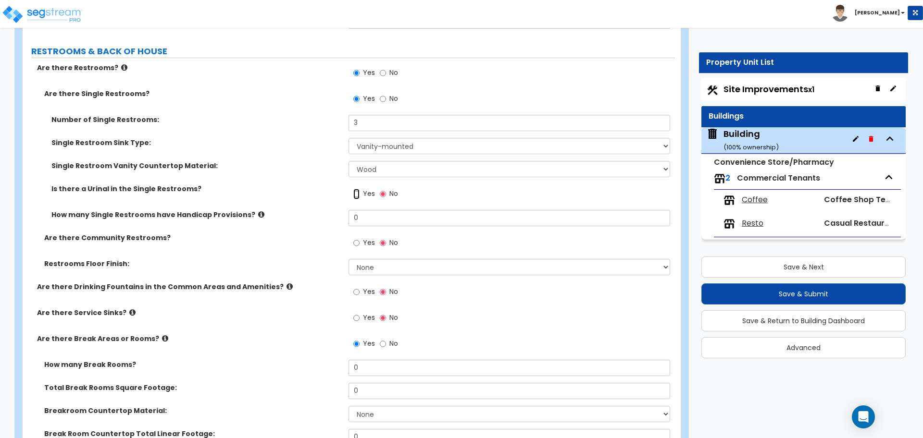
radio input "true"
drag, startPoint x: 362, startPoint y: 213, endPoint x: 321, endPoint y: 212, distance: 40.9
click at [321, 212] on div "How many Single Restrooms have Handicap Provisions? 0" at bounding box center [349, 221] width 652 height 23
type input "3"
click at [359, 240] on input "Yes" at bounding box center [356, 243] width 6 height 11
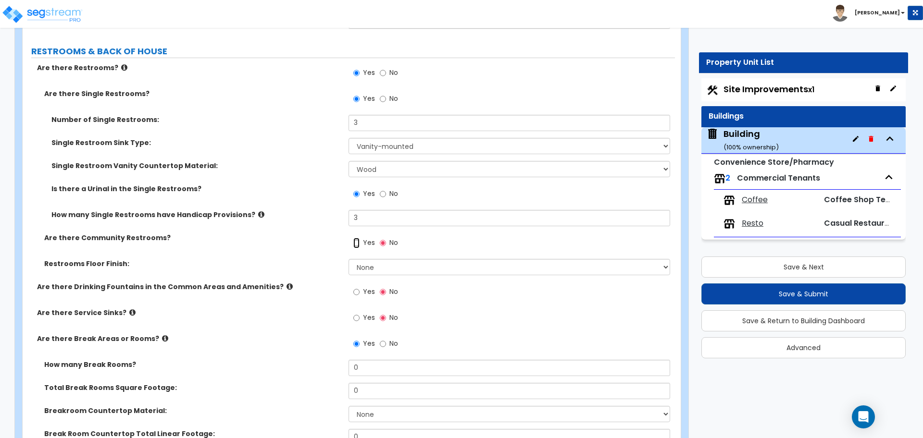
radio input "true"
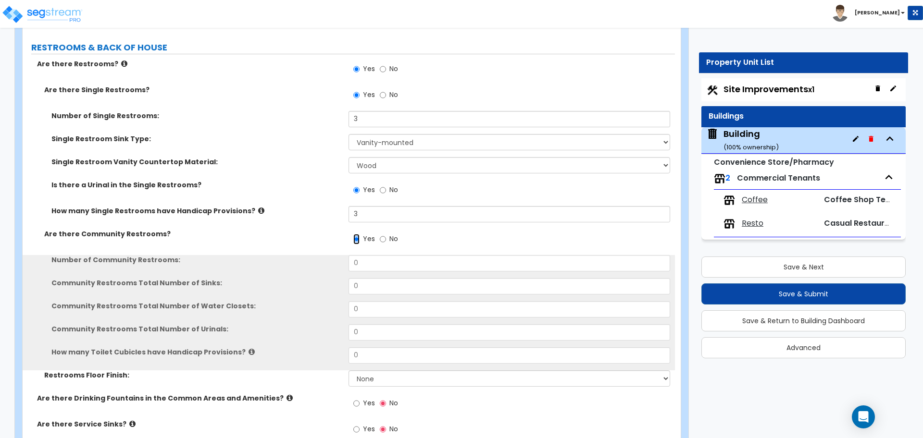
scroll to position [4971, 0]
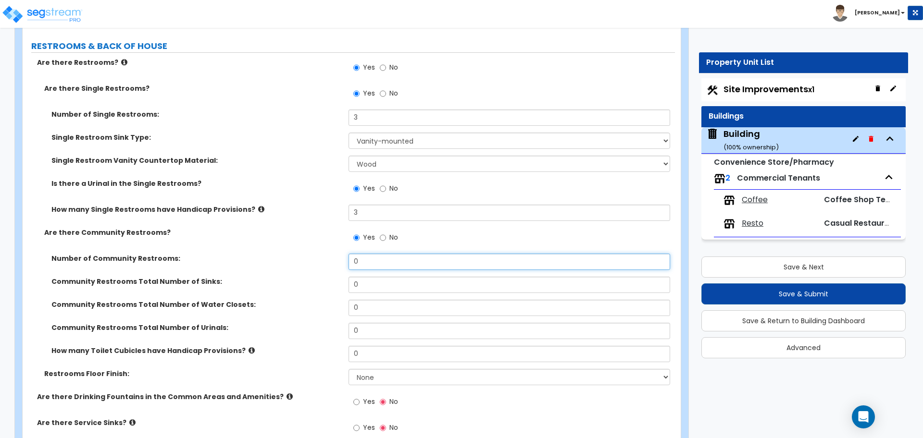
drag, startPoint x: 367, startPoint y: 258, endPoint x: 336, endPoint y: 251, distance: 32.3
click at [336, 254] on div "Number of Community Restrooms: 0" at bounding box center [349, 265] width 652 height 23
type input "2"
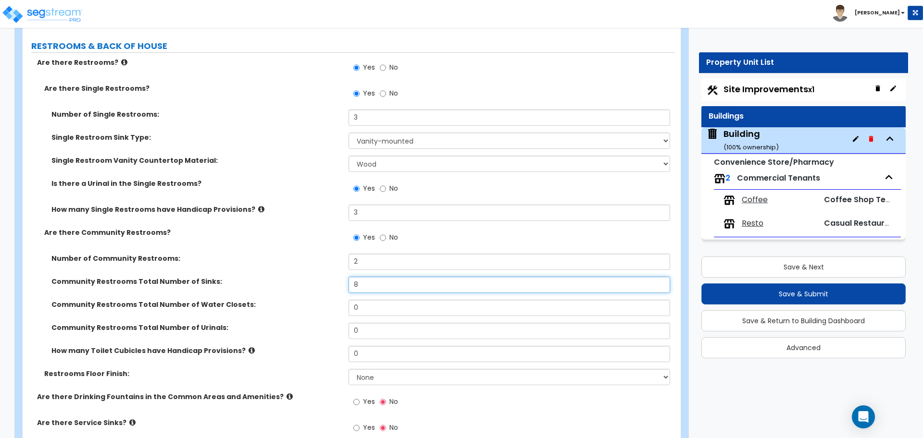
type input "8"
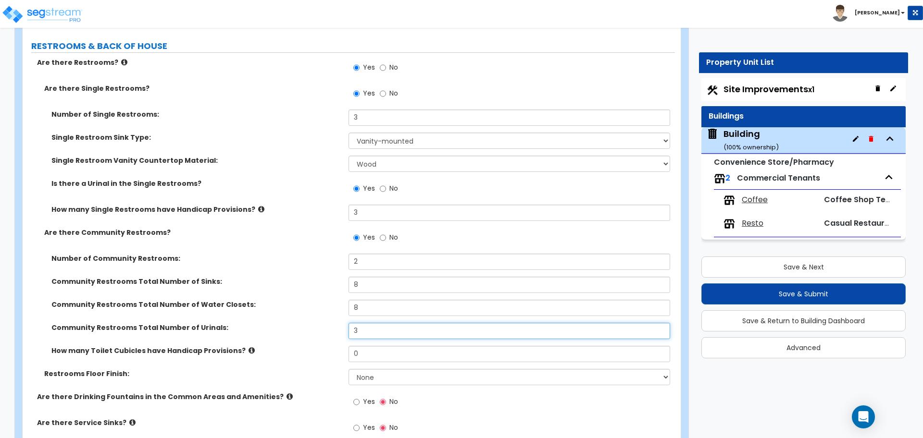
type input "3"
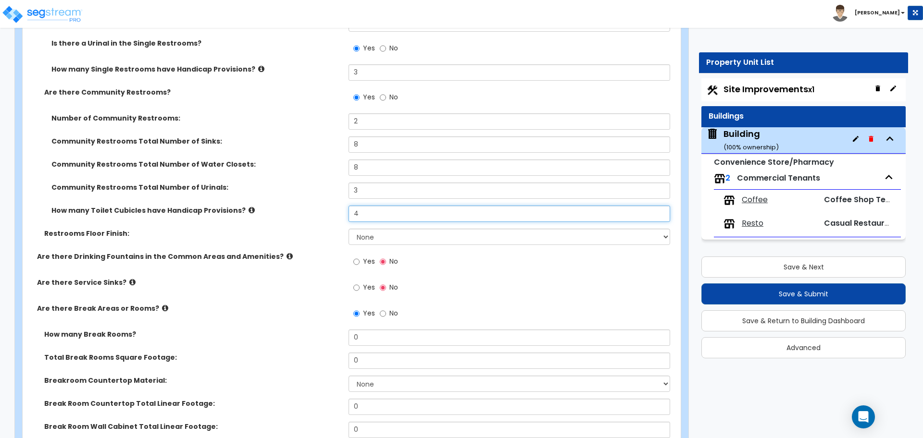
scroll to position [5117, 0]
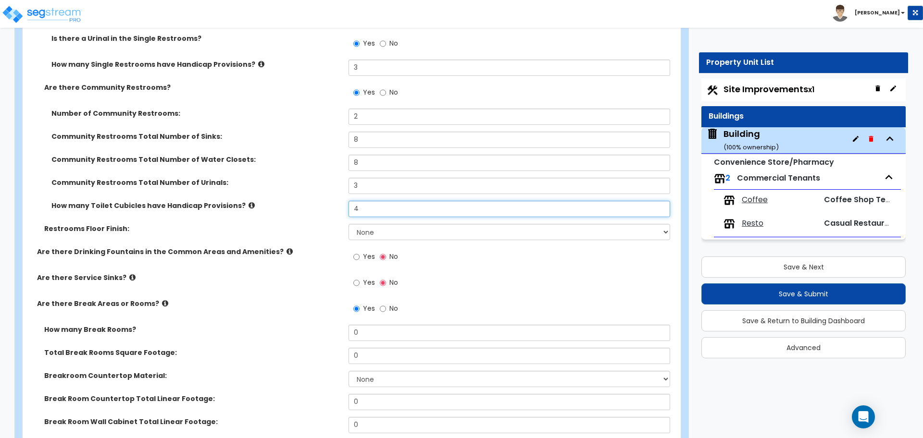
type input "4"
click at [393, 231] on select "None Tile Flooring Resilient Laminate Flooring VCT Flooring Sheet Vinyl Flooring" at bounding box center [509, 232] width 321 height 16
select select "1"
click at [349, 224] on select "None Tile Flooring Resilient Laminate Flooring VCT Flooring Sheet Vinyl Flooring" at bounding box center [509, 232] width 321 height 16
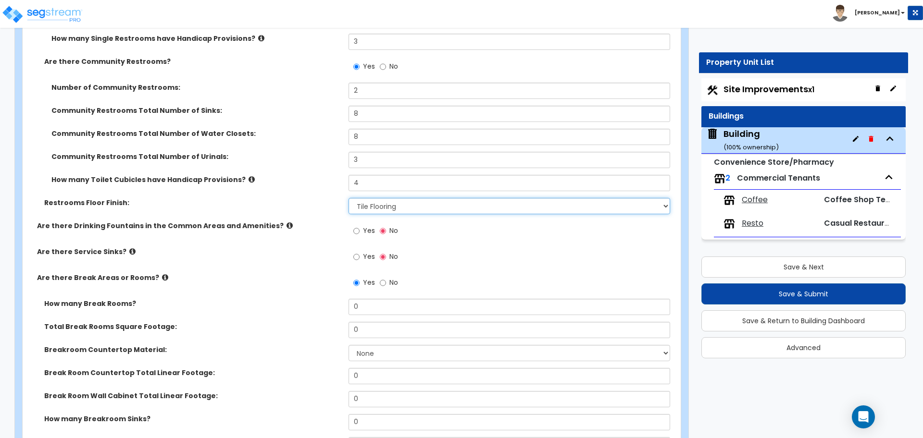
scroll to position [5148, 0]
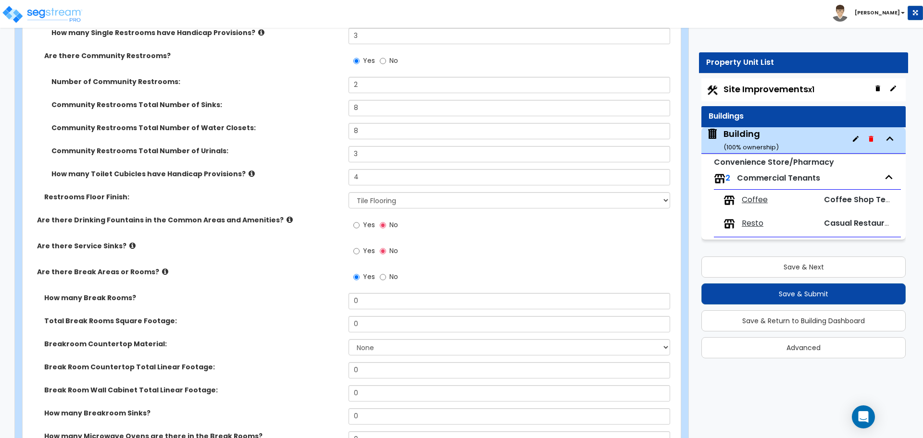
click at [365, 225] on span "Yes" at bounding box center [369, 225] width 12 height 10
click at [360, 225] on input "Yes" at bounding box center [356, 225] width 6 height 11
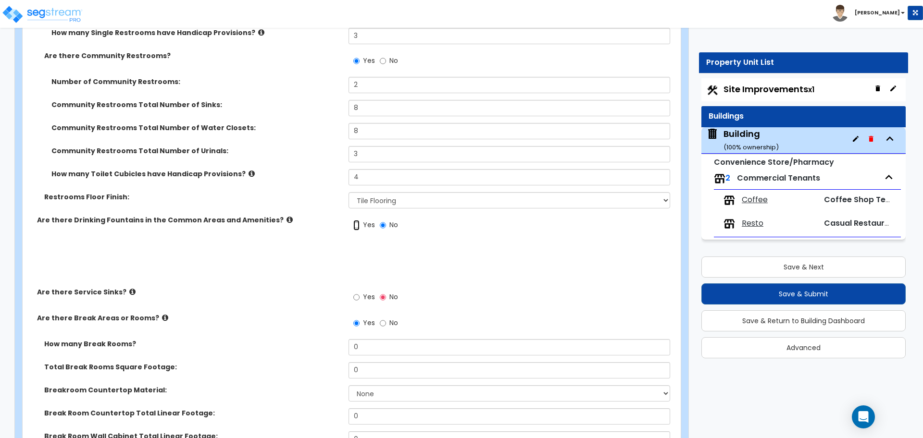
radio input "true"
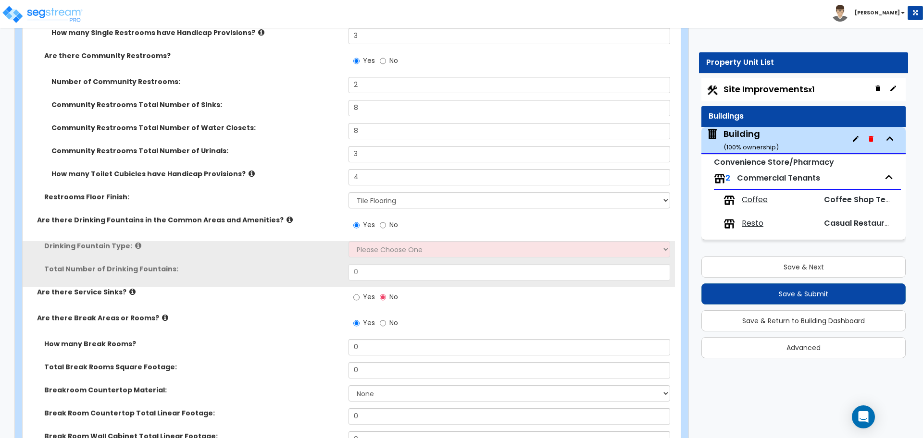
click at [286, 216] on icon at bounding box center [289, 219] width 6 height 7
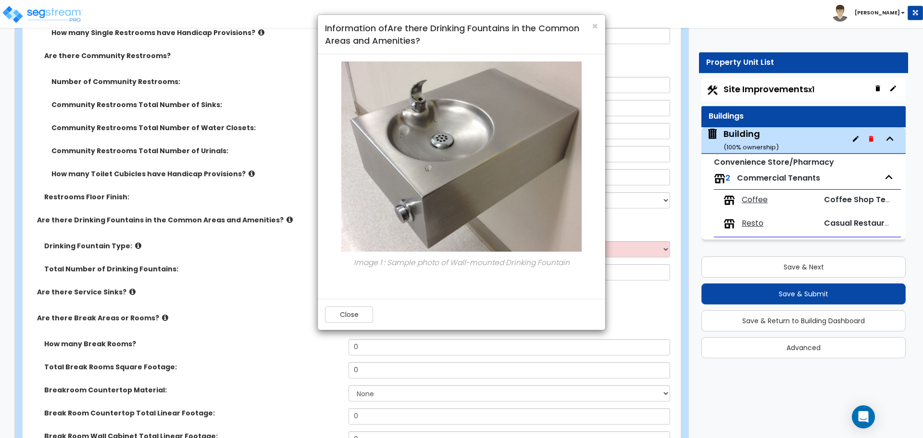
scroll to position [5158, 0]
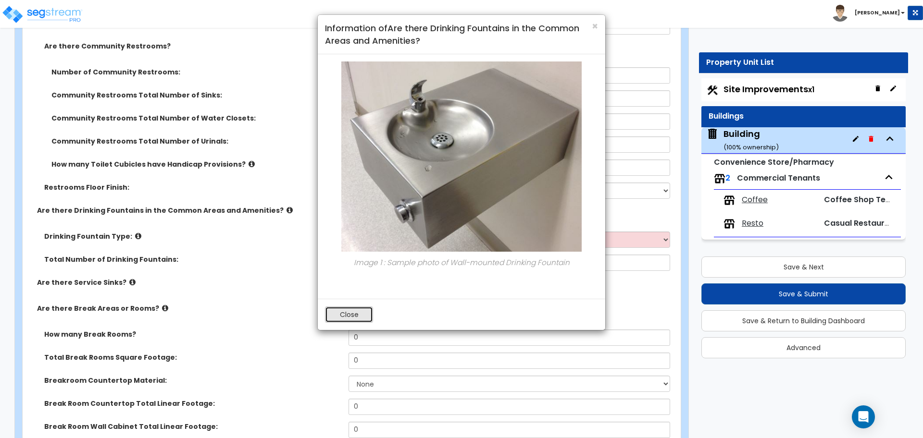
click at [352, 314] on button "Close" at bounding box center [349, 315] width 48 height 16
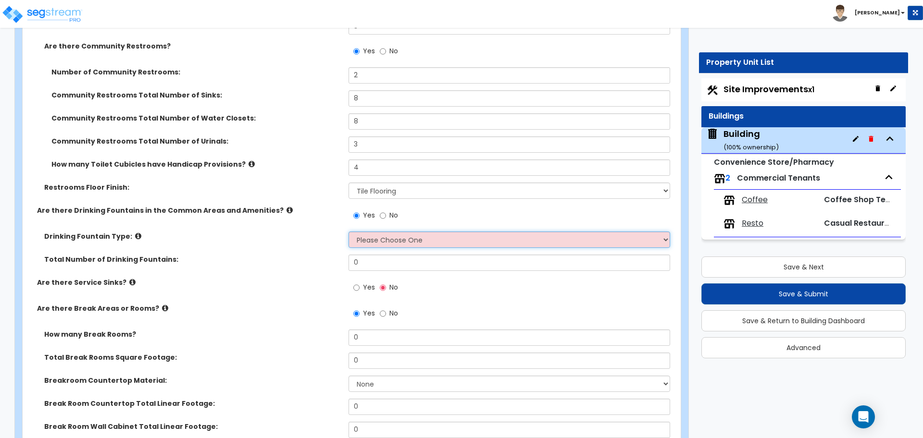
click at [381, 240] on select "Please Choose One Wall-mounted Floor-mounted" at bounding box center [509, 240] width 321 height 16
select select "2"
click at [349, 232] on select "Please Choose One Wall-mounted Floor-mounted" at bounding box center [509, 240] width 321 height 16
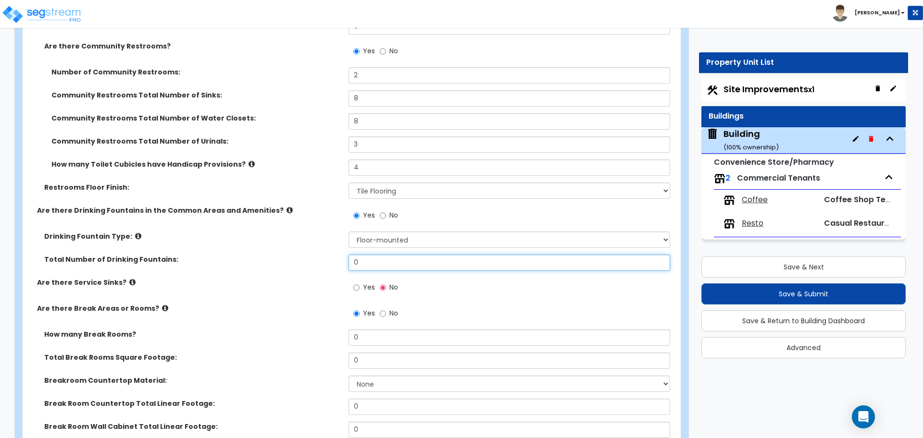
drag, startPoint x: 376, startPoint y: 261, endPoint x: 333, endPoint y: 256, distance: 44.1
click at [334, 256] on div "Total Number of Drinking Fountains: 0" at bounding box center [349, 266] width 652 height 23
type input "2"
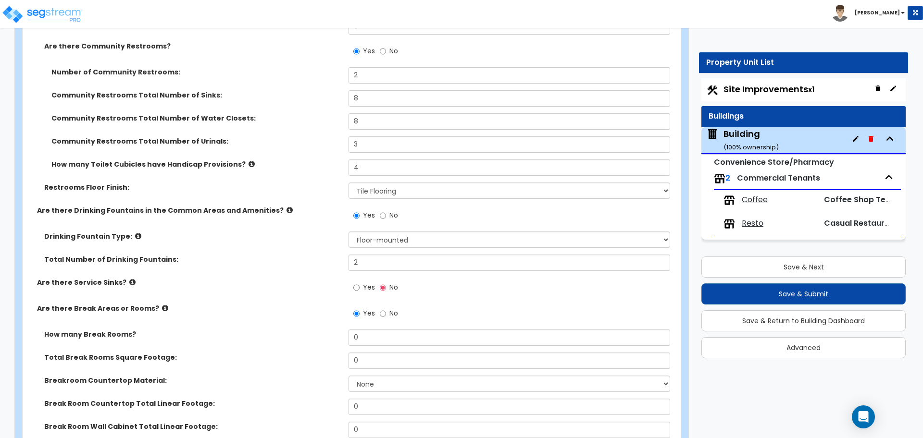
click at [362, 281] on label "Yes" at bounding box center [364, 289] width 22 height 16
click at [360, 283] on input "Yes" at bounding box center [356, 288] width 6 height 11
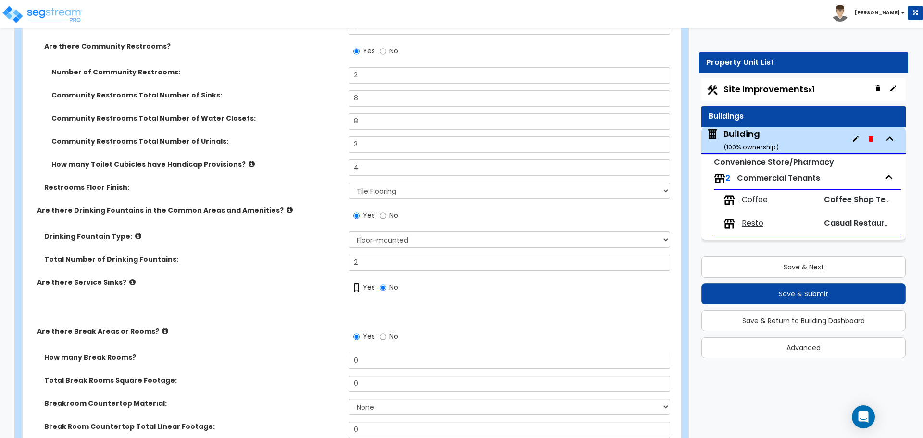
radio input "true"
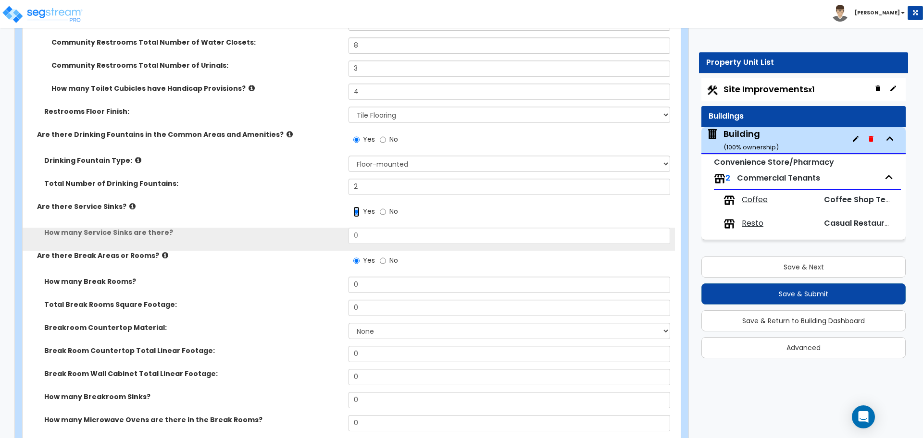
scroll to position [5235, 0]
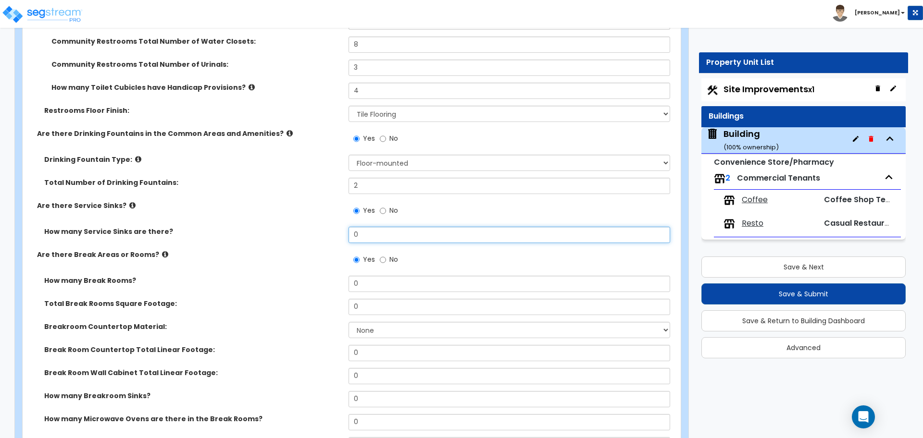
drag, startPoint x: 372, startPoint y: 230, endPoint x: 335, endPoint y: 228, distance: 37.5
click at [335, 228] on div "How many Service Sinks are there? 0" at bounding box center [349, 238] width 652 height 23
type input "5"
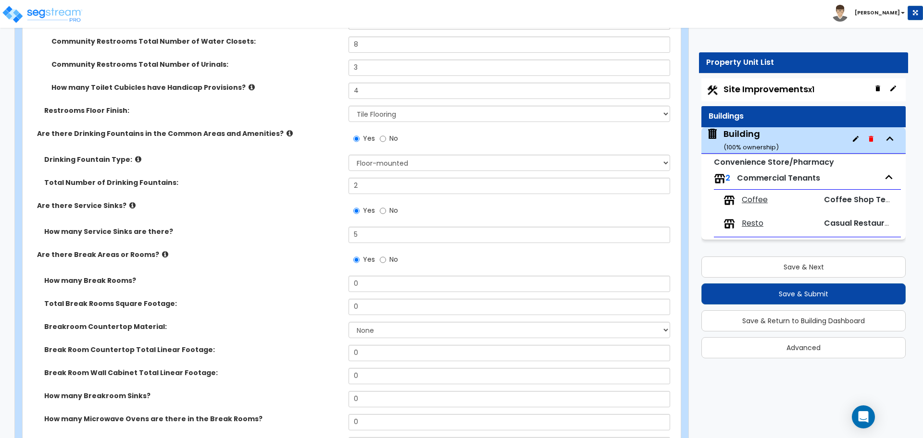
click at [129, 202] on icon at bounding box center [132, 205] width 6 height 7
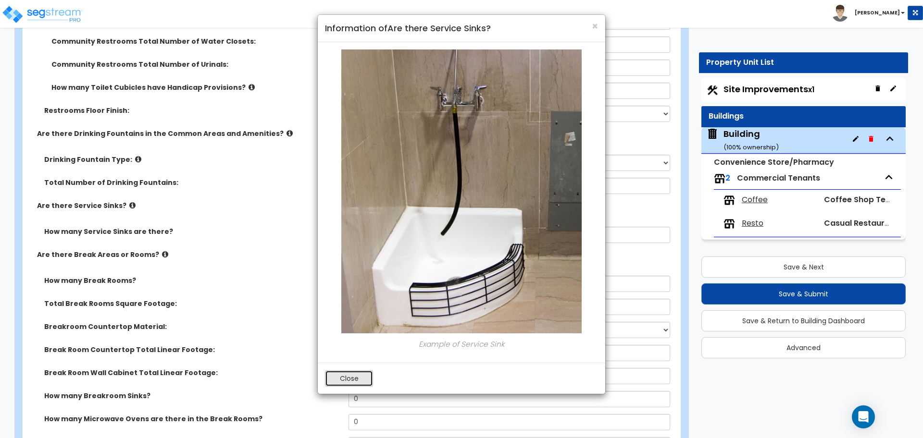
click at [362, 380] on button "Close" at bounding box center [349, 379] width 48 height 16
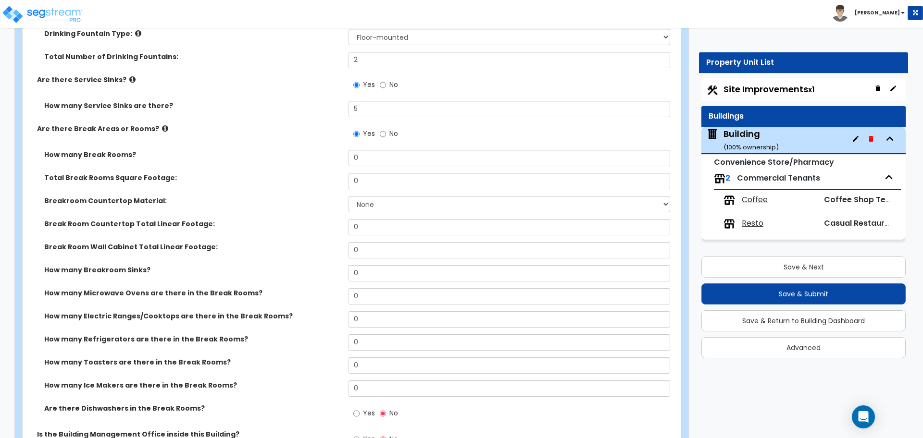
scroll to position [5366, 0]
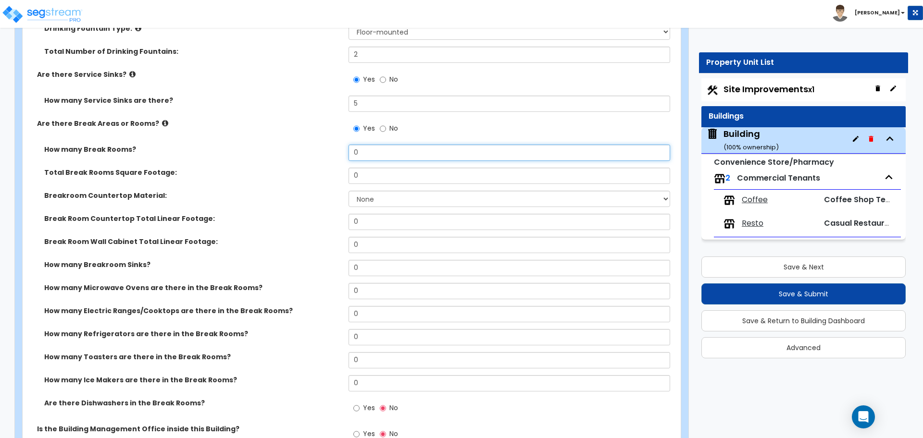
drag, startPoint x: 366, startPoint y: 149, endPoint x: 338, endPoint y: 149, distance: 28.4
click at [338, 149] on div "How many Break Rooms? 0" at bounding box center [349, 156] width 652 height 23
type input "1"
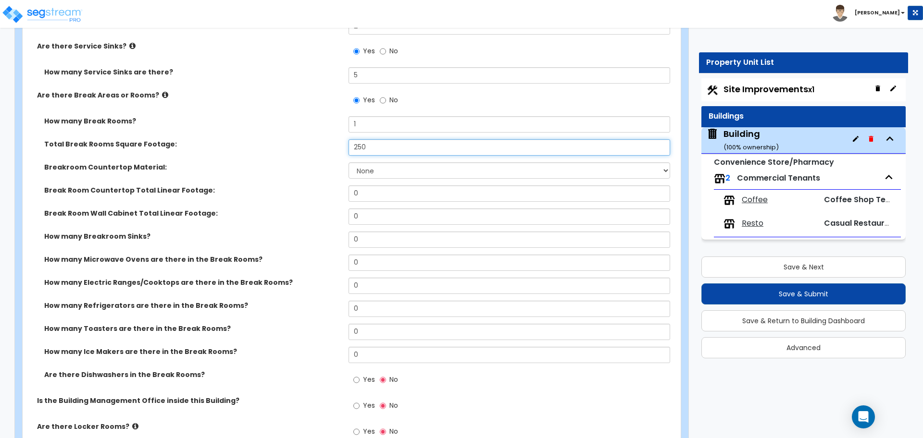
scroll to position [5403, 0]
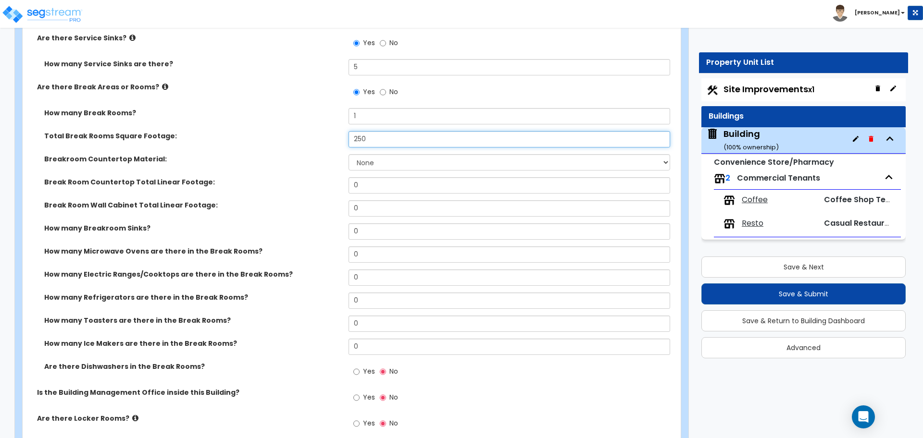
type input "250"
click at [423, 158] on select "None Plastic Laminate Solid Surface Stone Quartz Marble Tile Wood Stainless Ste…" at bounding box center [509, 162] width 321 height 16
click at [378, 166] on select "None Plastic Laminate Solid Surface Stone Quartz Marble Tile Wood Stainless Ste…" at bounding box center [509, 162] width 321 height 16
click at [365, 158] on select "None Plastic Laminate Solid Surface Stone Quartz Marble Tile Wood Stainless Ste…" at bounding box center [509, 162] width 321 height 16
select select "8"
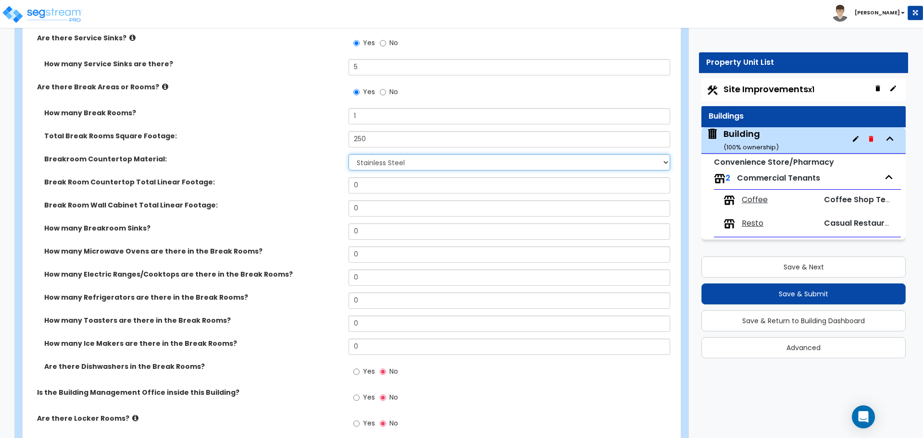
click at [349, 154] on select "None Plastic Laminate Solid Surface Stone Quartz Marble Tile Wood Stainless Ste…" at bounding box center [509, 162] width 321 height 16
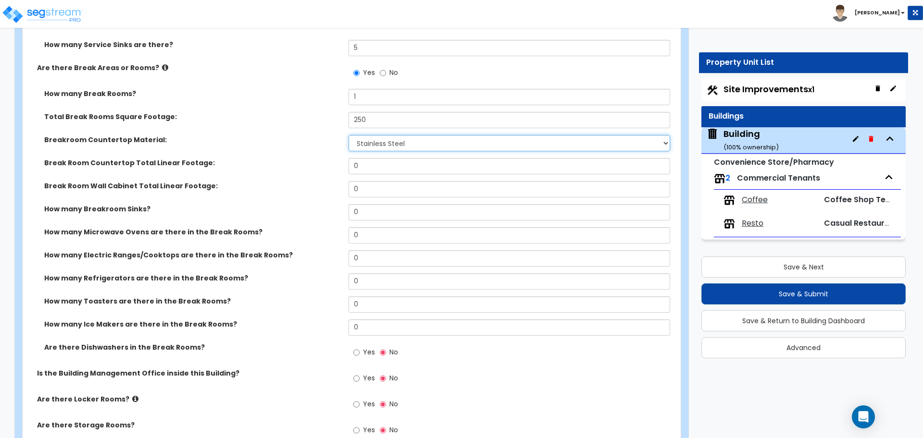
scroll to position [5428, 0]
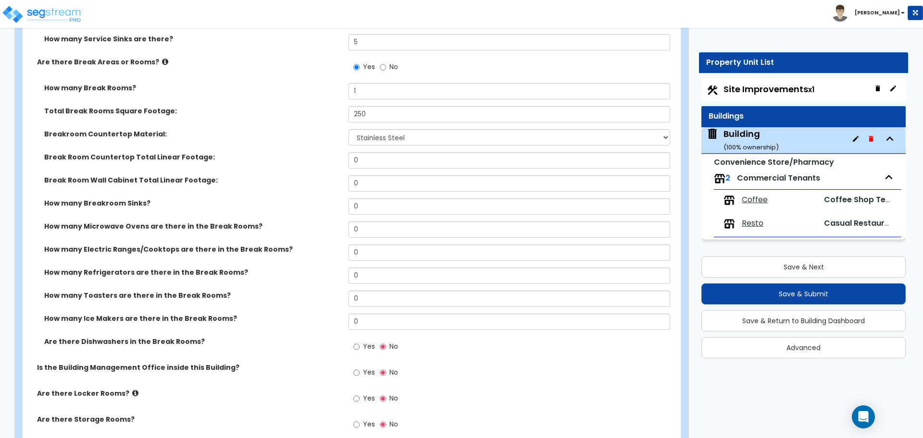
drag, startPoint x: 365, startPoint y: 167, endPoint x: 360, endPoint y: 164, distance: 5.9
click at [361, 164] on div "Break Room Countertop Total Linear Footage: 0" at bounding box center [349, 163] width 652 height 23
drag, startPoint x: 363, startPoint y: 159, endPoint x: 328, endPoint y: 155, distance: 35.4
click at [328, 155] on div "Break Room Countertop Total Linear Footage: 0" at bounding box center [349, 163] width 652 height 23
type input "9"
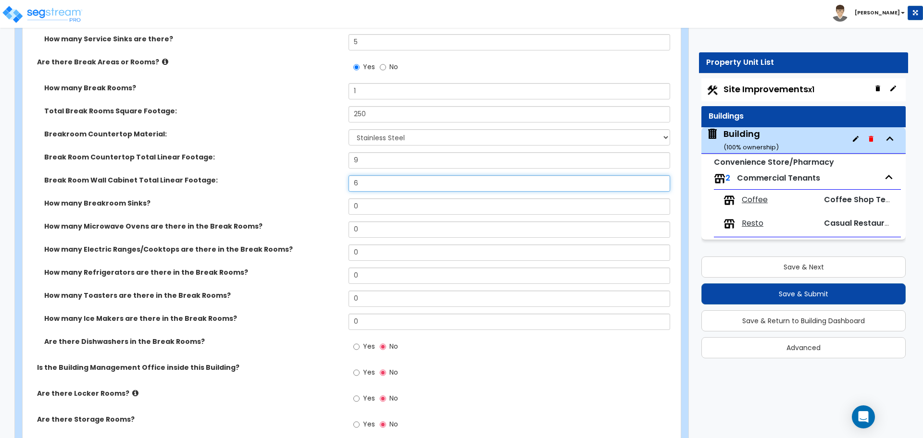
type input "6"
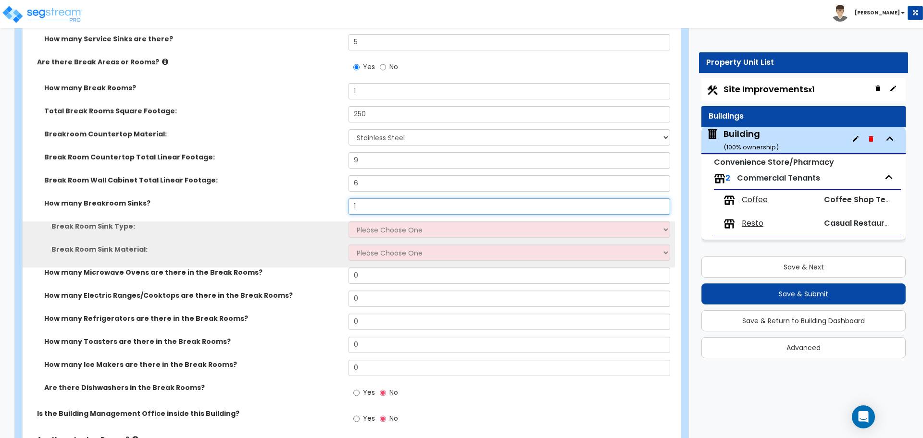
type input "1"
click at [401, 224] on select "Please Choose One Single Sink Double Sink" at bounding box center [509, 230] width 321 height 16
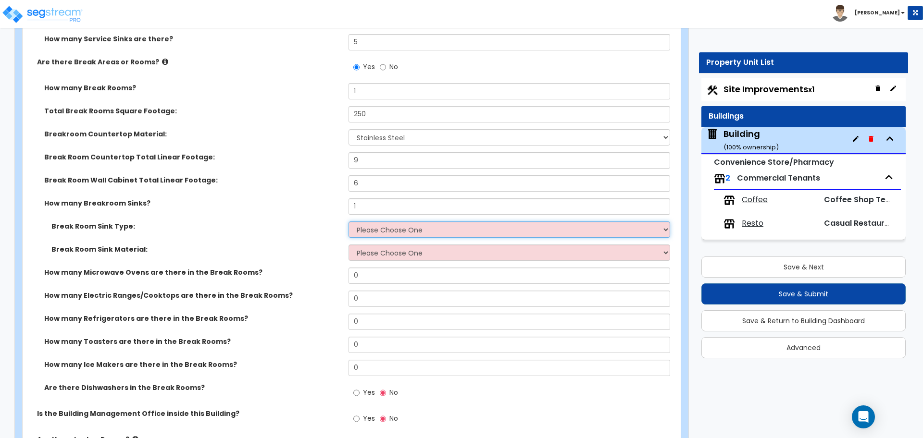
select select "1"
click at [349, 222] on select "Please Choose One Single Sink Double Sink" at bounding box center [509, 230] width 321 height 16
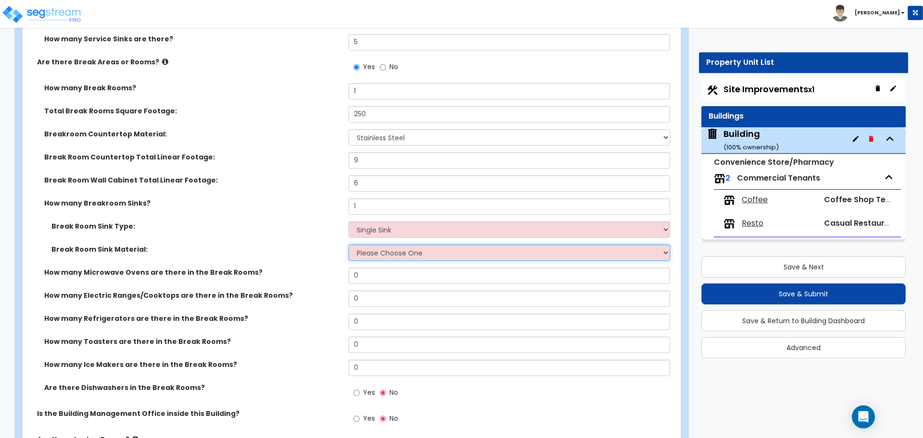
click at [398, 248] on select "Please Choose One Stainless Steel Porcelain Enamel Cast Iron" at bounding box center [509, 253] width 321 height 16
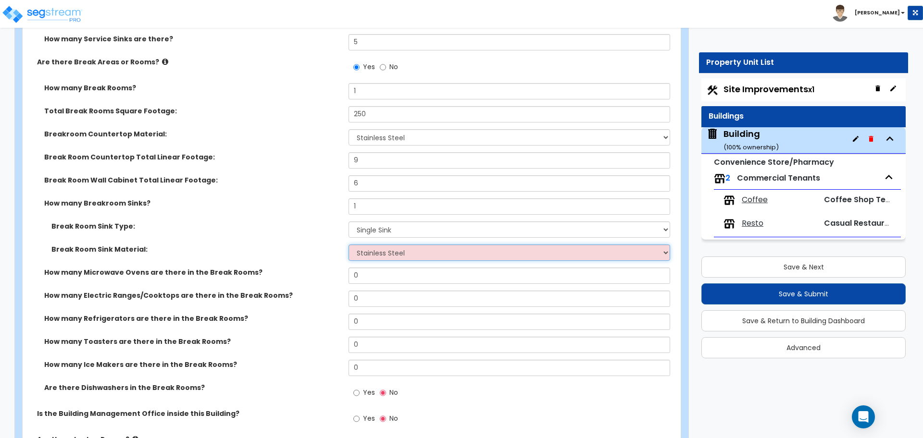
click at [349, 245] on select "Please Choose One Stainless Steel Porcelain Enamel Cast Iron" at bounding box center [509, 253] width 321 height 16
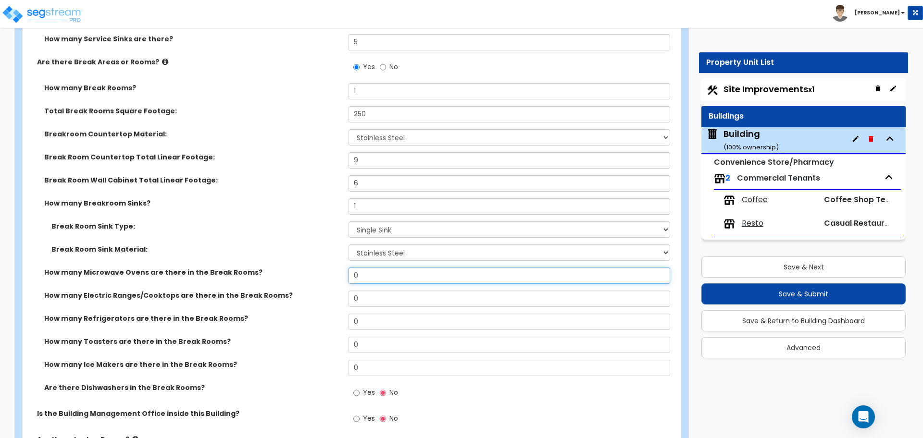
drag, startPoint x: 378, startPoint y: 268, endPoint x: 334, endPoint y: 269, distance: 44.2
click at [334, 268] on div "How many Microwave Ovens are there in the Break Rooms? 0" at bounding box center [349, 279] width 652 height 23
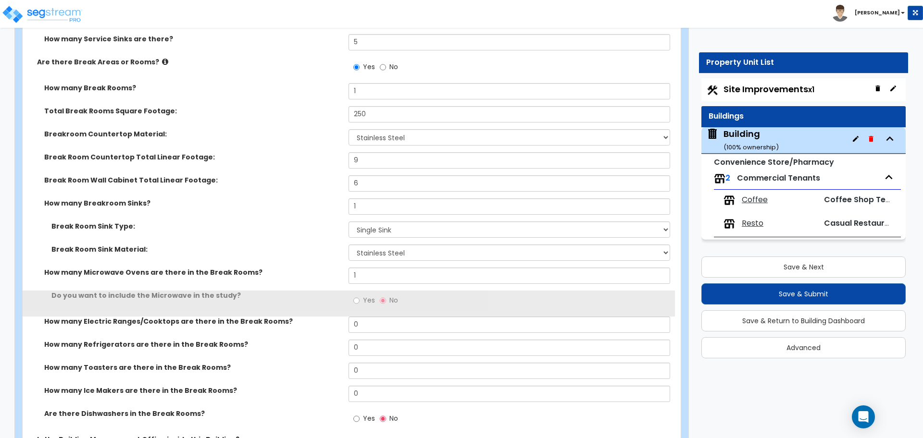
click at [362, 296] on label "Yes" at bounding box center [364, 302] width 22 height 16
click at [360, 296] on input "Yes" at bounding box center [356, 301] width 6 height 11
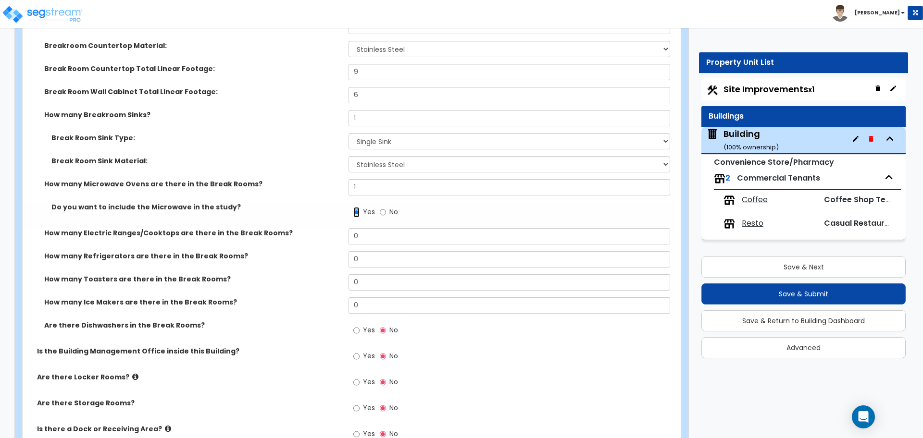
scroll to position [5521, 0]
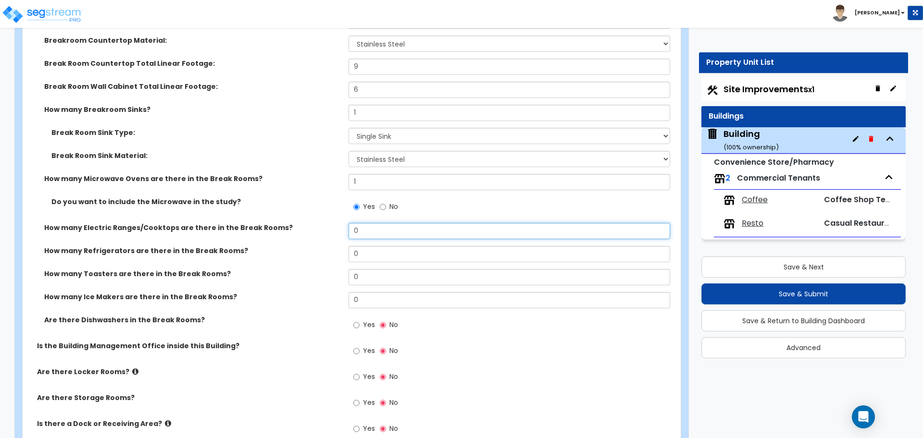
drag, startPoint x: 373, startPoint y: 230, endPoint x: 360, endPoint y: 226, distance: 13.7
click at [361, 226] on input "0" at bounding box center [509, 231] width 321 height 16
drag, startPoint x: 370, startPoint y: 230, endPoint x: 341, endPoint y: 227, distance: 29.4
click at [337, 227] on div "How many Electric Ranges/Cooktops are there in the Break Rooms? 0" at bounding box center [349, 234] width 652 height 23
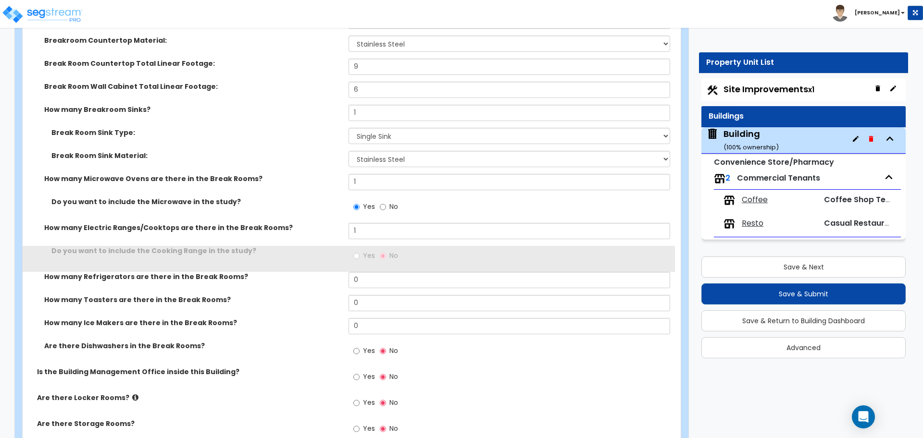
click at [365, 252] on span "Yes" at bounding box center [369, 256] width 12 height 10
click at [360, 252] on input "Yes" at bounding box center [356, 256] width 6 height 11
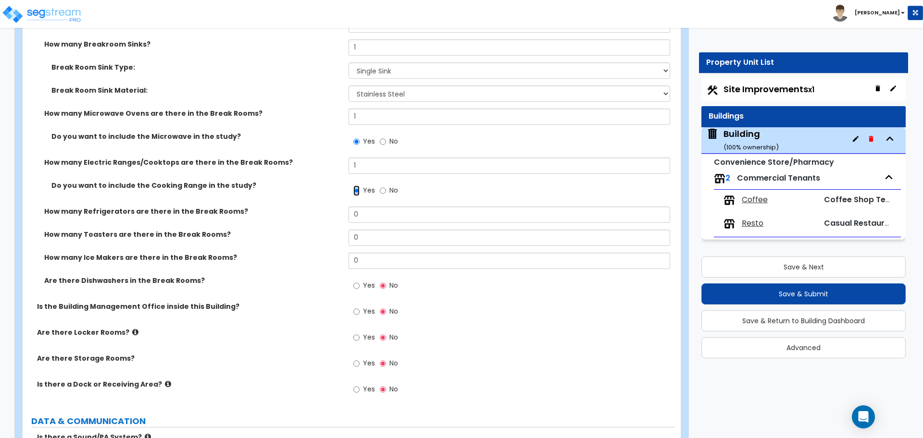
scroll to position [5587, 0]
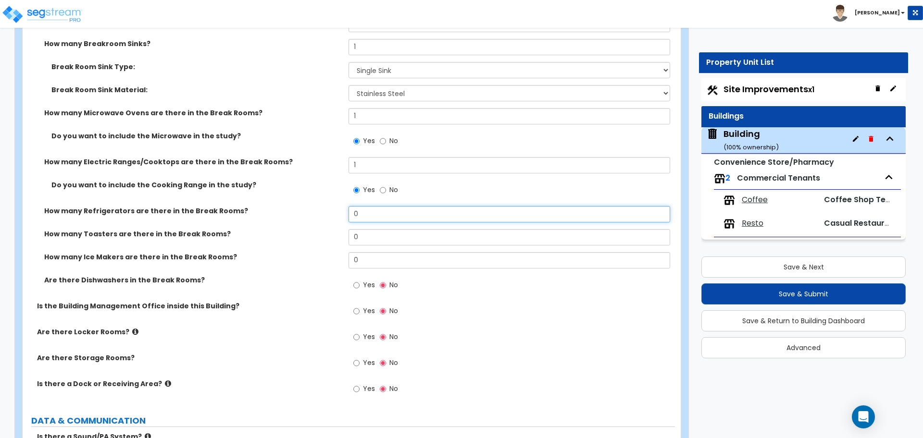
drag, startPoint x: 364, startPoint y: 211, endPoint x: 349, endPoint y: 214, distance: 15.9
click at [339, 210] on div "How many Refrigerators are there in the Break Rooms? 0" at bounding box center [349, 217] width 652 height 23
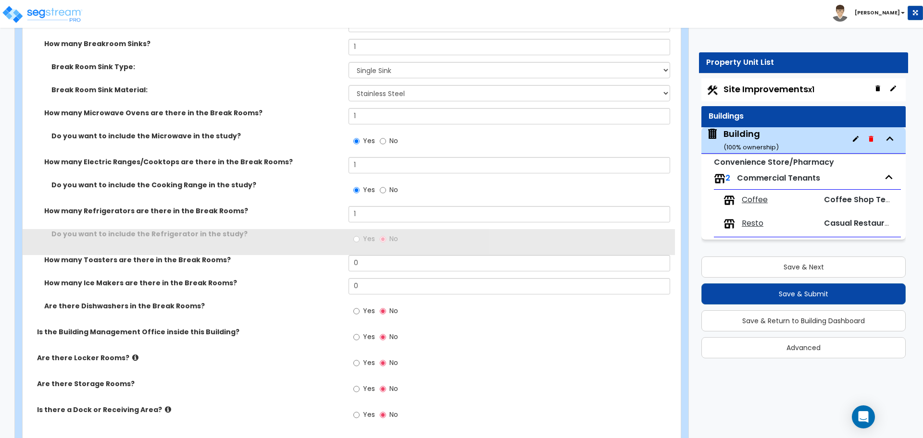
click at [370, 238] on span "Yes" at bounding box center [369, 239] width 12 height 10
click at [360, 238] on input "Yes" at bounding box center [356, 239] width 6 height 11
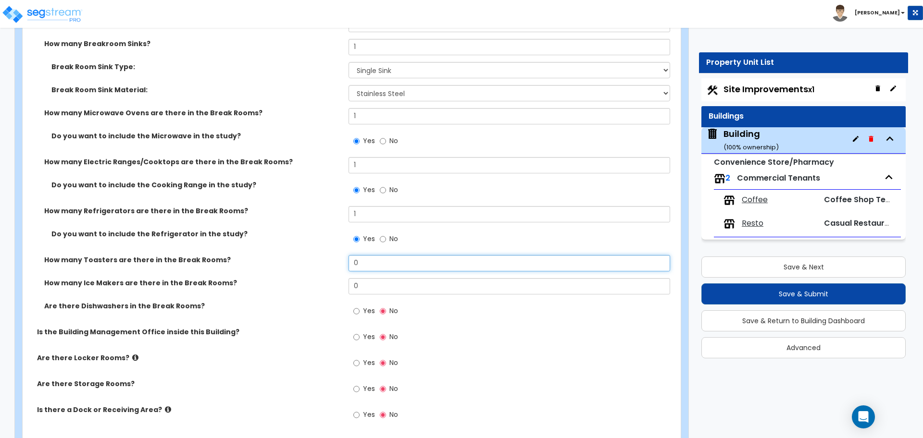
drag, startPoint x: 368, startPoint y: 254, endPoint x: 370, endPoint y: 263, distance: 9.8
click at [340, 255] on div "How many Toasters are there in the Break Rooms? 0" at bounding box center [349, 266] width 652 height 23
drag, startPoint x: 368, startPoint y: 262, endPoint x: 325, endPoint y: 262, distance: 42.8
click at [325, 262] on div "How many Toasters are there in the Break Rooms? 0" at bounding box center [349, 266] width 652 height 23
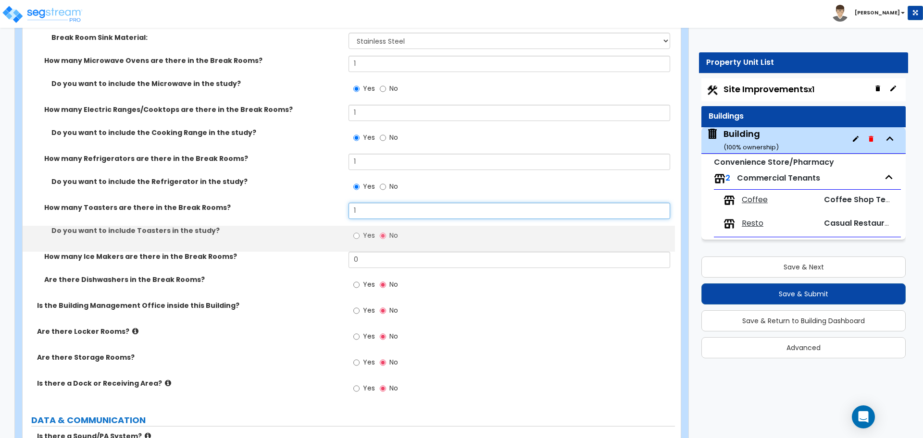
scroll to position [5641, 0]
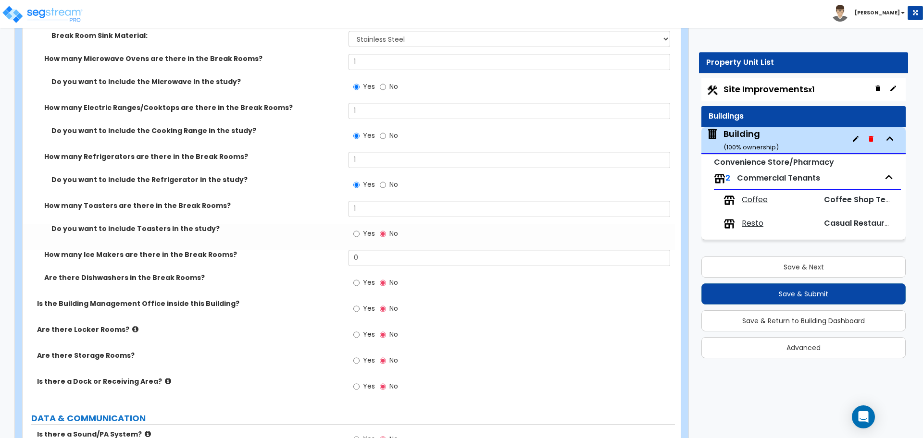
click at [361, 234] on label "Yes" at bounding box center [364, 235] width 22 height 16
click at [360, 234] on input "Yes" at bounding box center [356, 234] width 6 height 11
drag, startPoint x: 367, startPoint y: 257, endPoint x: 333, endPoint y: 253, distance: 34.3
click at [333, 254] on div "How many Ice Makers are there in the Break Rooms? 0" at bounding box center [349, 261] width 652 height 23
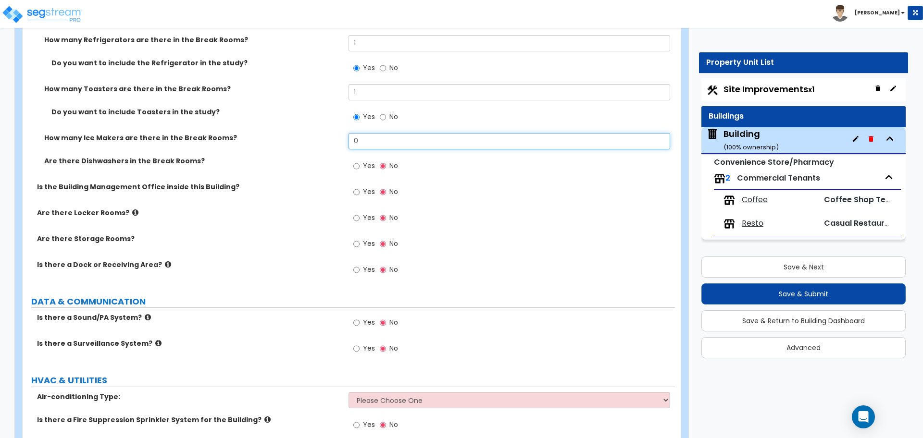
scroll to position [5759, 0]
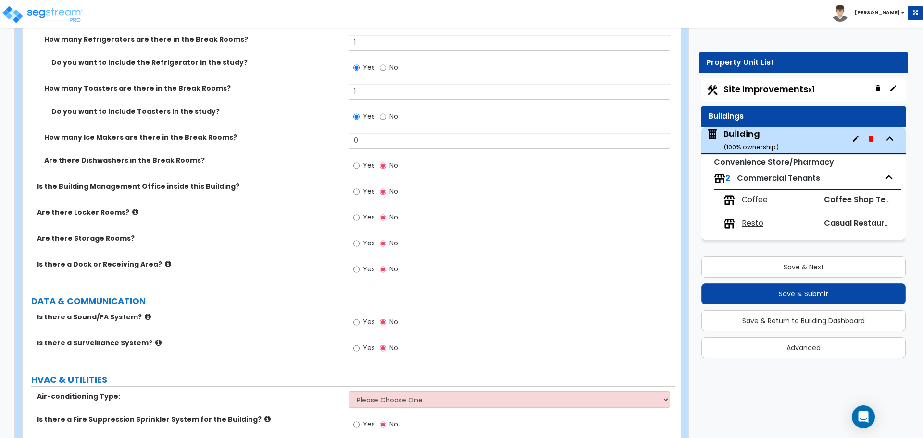
click at [356, 159] on label "Yes" at bounding box center [364, 167] width 22 height 16
click at [356, 161] on input "Yes" at bounding box center [356, 166] width 6 height 11
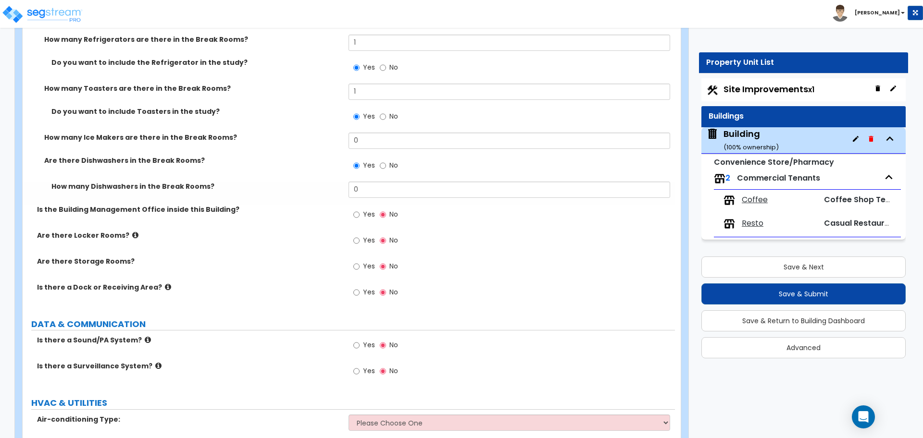
click at [387, 159] on label "No" at bounding box center [389, 167] width 18 height 16
click at [386, 161] on input "No" at bounding box center [383, 166] width 6 height 11
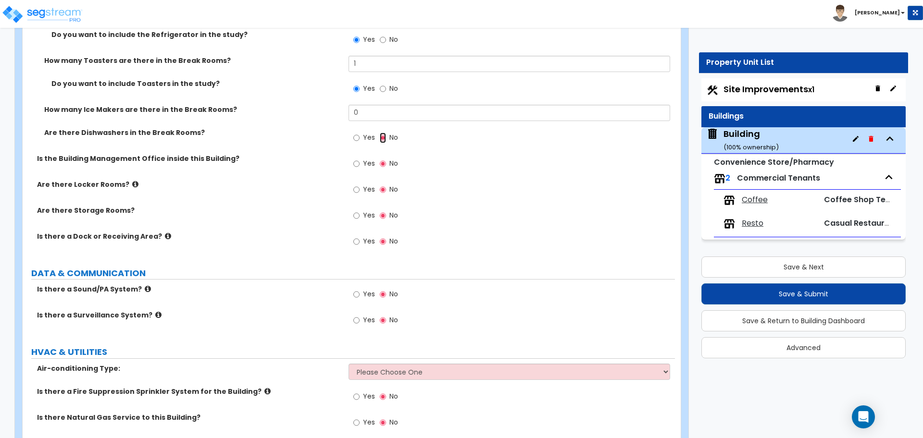
scroll to position [5787, 0]
click at [363, 158] on span "Yes" at bounding box center [369, 163] width 12 height 10
click at [360, 158] on input "Yes" at bounding box center [356, 163] width 6 height 11
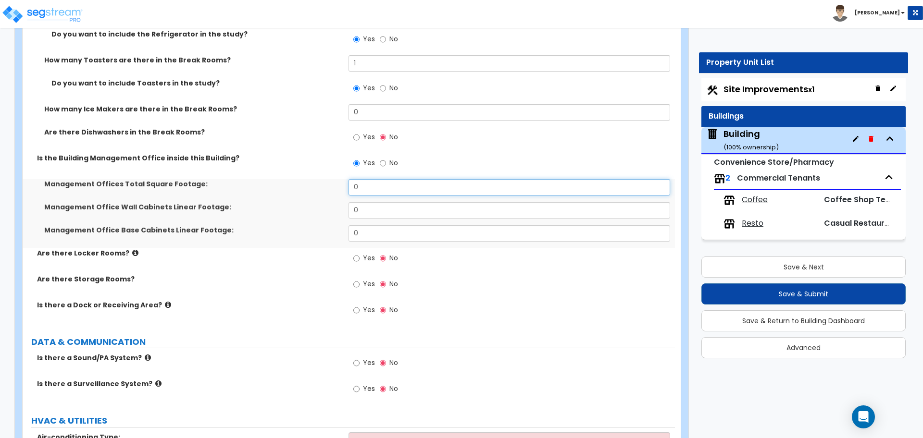
drag, startPoint x: 370, startPoint y: 182, endPoint x: 336, endPoint y: 181, distance: 33.2
click at [337, 182] on div "Management Offices Total Square Footage: 0" at bounding box center [349, 190] width 652 height 23
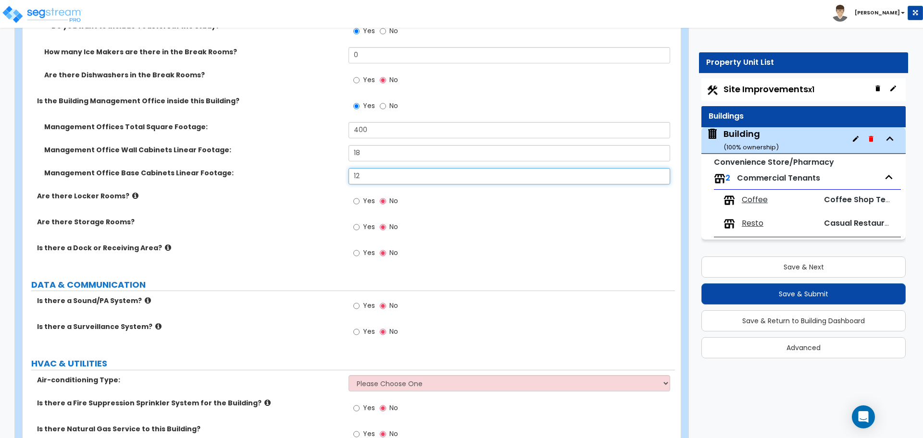
scroll to position [5845, 0]
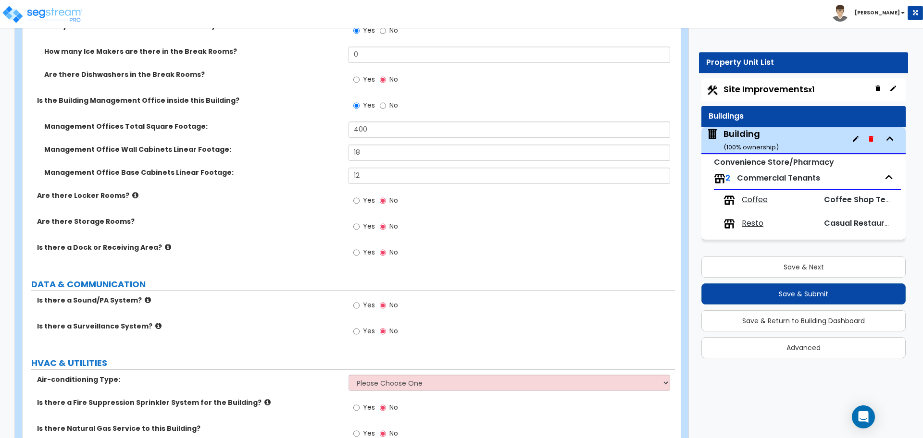
click at [132, 192] on icon at bounding box center [135, 195] width 6 height 7
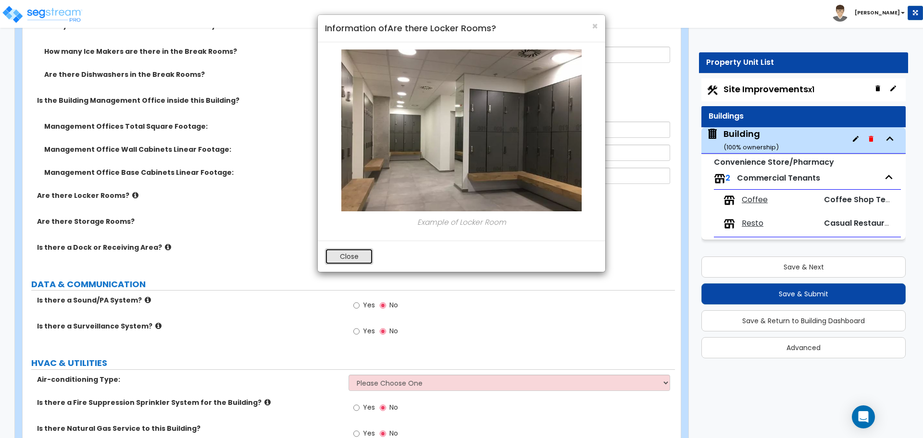
click at [334, 252] on button "Close" at bounding box center [349, 257] width 48 height 16
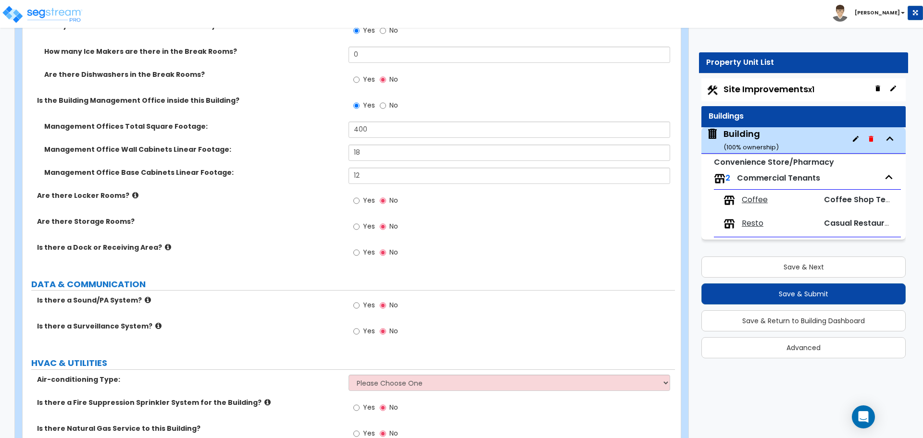
click at [360, 199] on label "Yes" at bounding box center [364, 202] width 22 height 16
click at [360, 199] on input "Yes" at bounding box center [356, 201] width 6 height 11
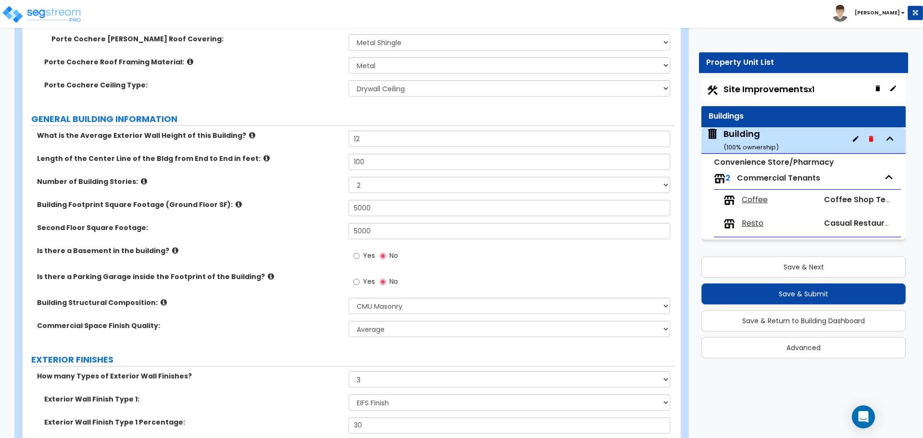
scroll to position [451, 0]
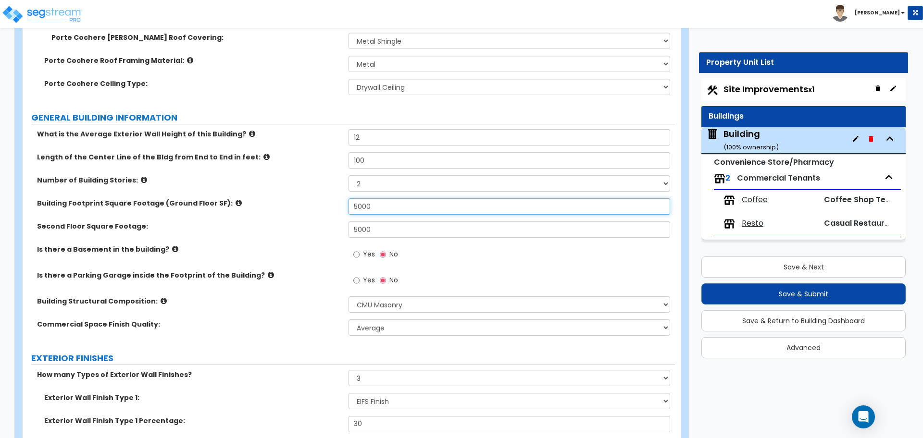
drag, startPoint x: 380, startPoint y: 205, endPoint x: 319, endPoint y: 190, distance: 63.4
click at [319, 190] on div "What is the Average Exterior Wall Height of this Building? 12 Length of the Cen…" at bounding box center [349, 235] width 638 height 213
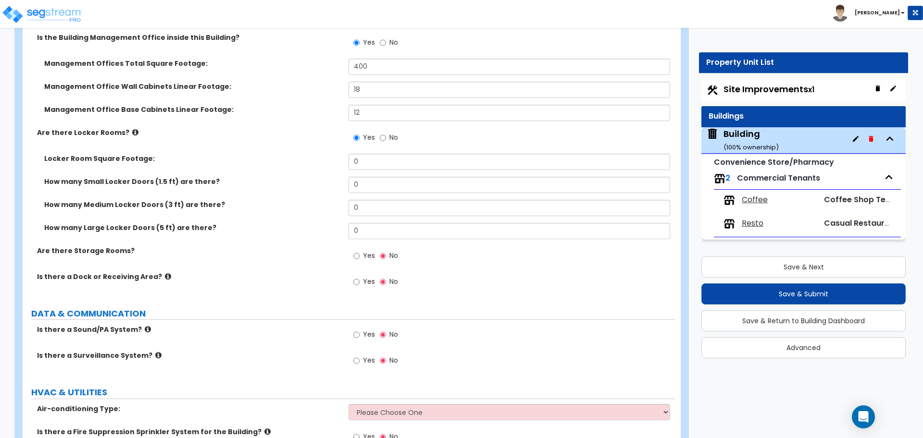
scroll to position [5914, 0]
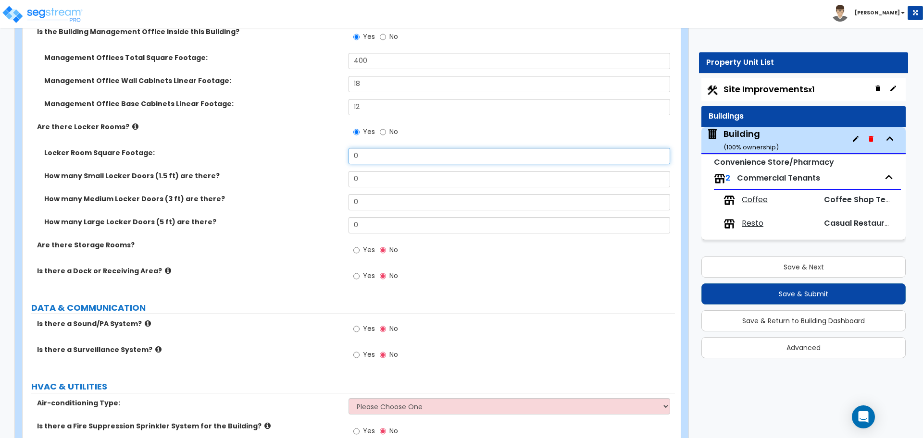
drag, startPoint x: 377, startPoint y: 155, endPoint x: 315, endPoint y: 151, distance: 62.1
click at [316, 152] on div "Locker Room Square Footage: 0" at bounding box center [349, 159] width 652 height 23
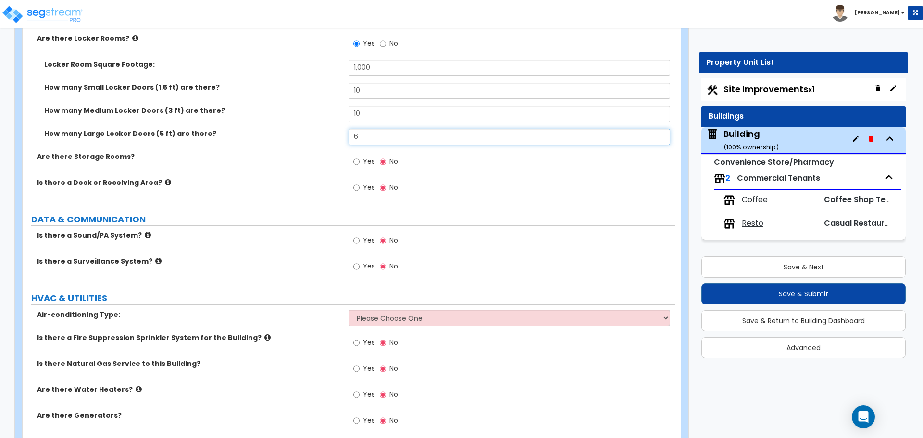
scroll to position [6013, 0]
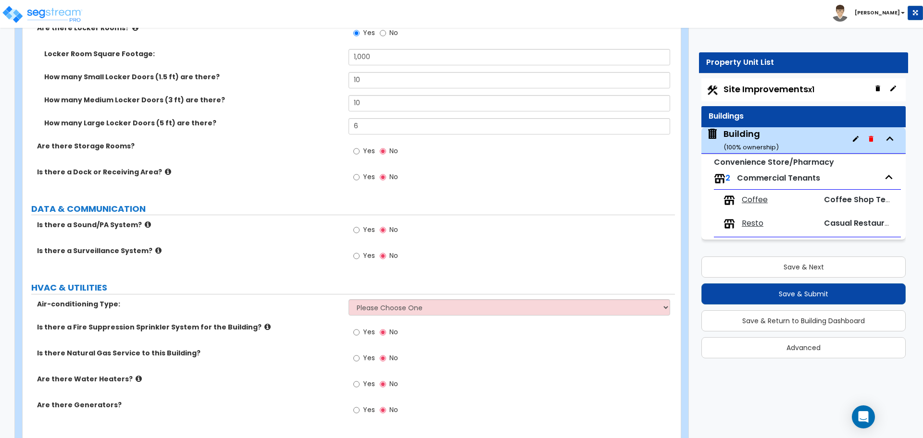
click at [361, 144] on label "Yes" at bounding box center [364, 152] width 22 height 16
click at [360, 146] on input "Yes" at bounding box center [356, 151] width 6 height 11
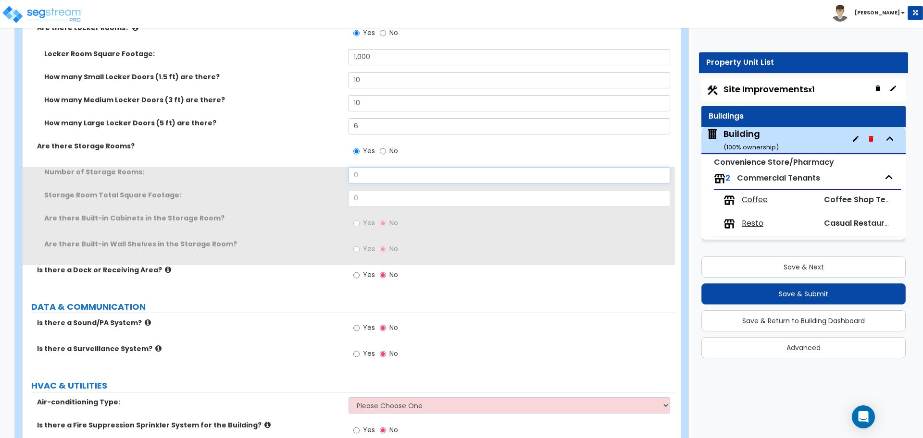
click at [378, 167] on input "0" at bounding box center [509, 175] width 321 height 16
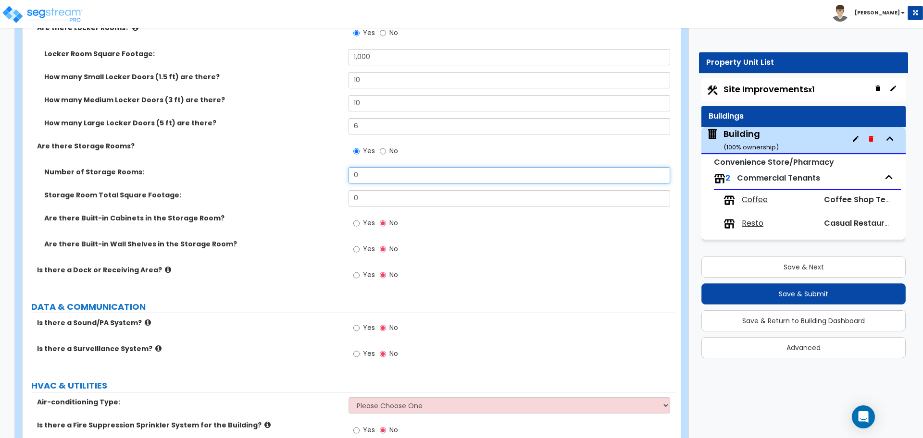
drag, startPoint x: 384, startPoint y: 172, endPoint x: 324, endPoint y: 161, distance: 61.7
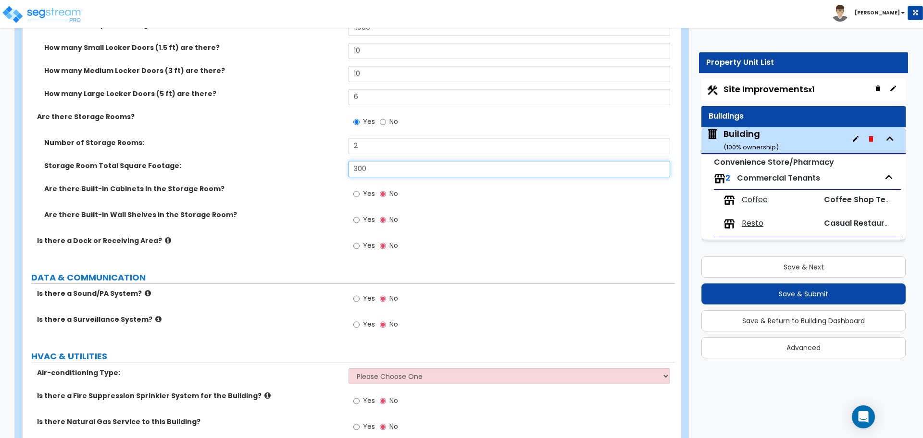
scroll to position [6044, 0]
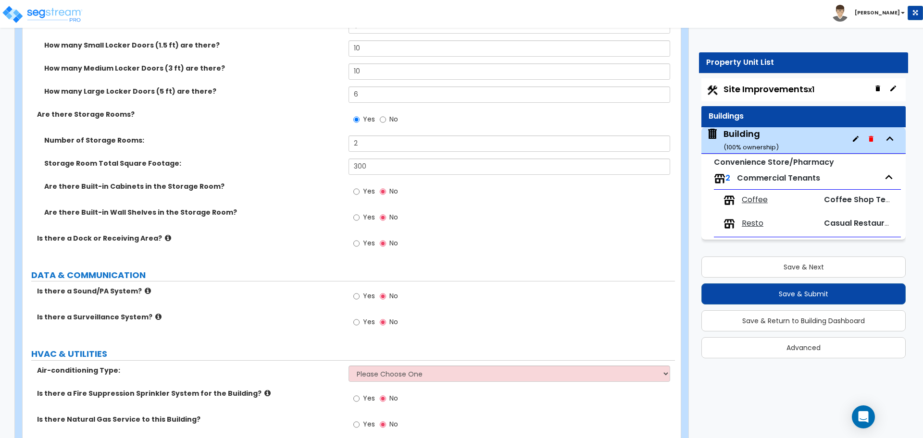
click at [367, 187] on span "Yes" at bounding box center [369, 192] width 12 height 10
click at [360, 187] on input "Yes" at bounding box center [356, 192] width 6 height 11
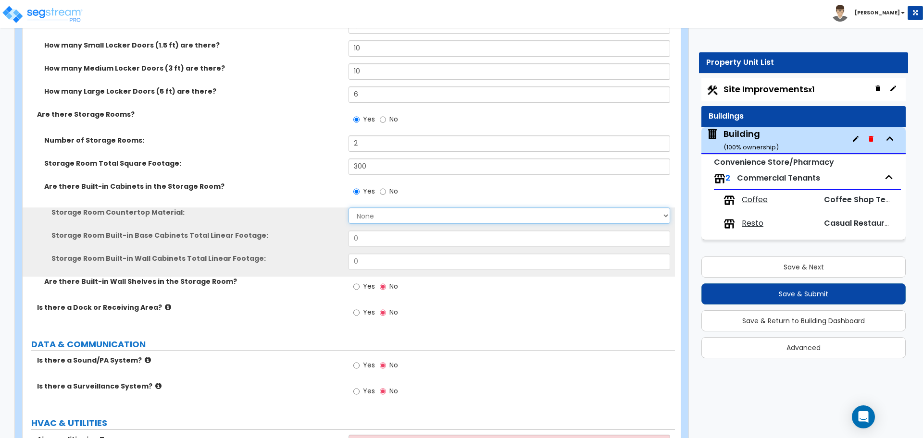
click at [371, 212] on select "None Plastic Laminate Solid Surface Stone Quartz Marble Tile Wood Stainless Ste…" at bounding box center [509, 216] width 321 height 16
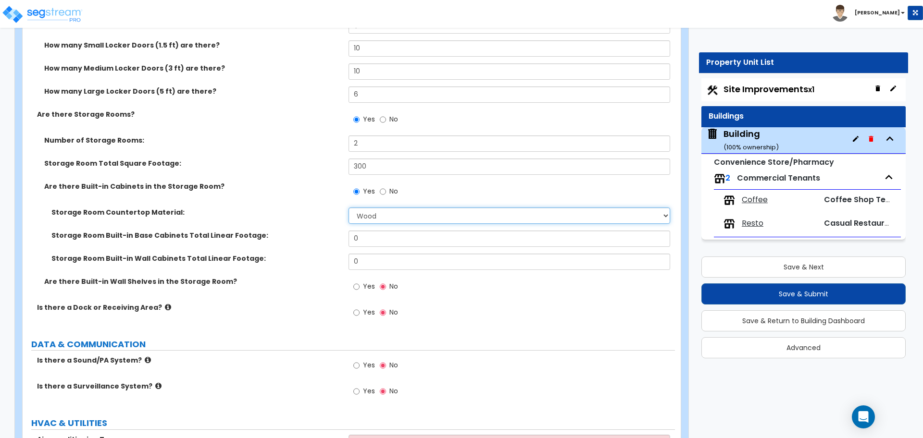
click at [349, 208] on select "None Plastic Laminate Solid Surface Stone Quartz Marble Tile Wood Stainless Ste…" at bounding box center [509, 216] width 321 height 16
click at [375, 217] on select "None Plastic Laminate Solid Surface Stone Quartz Marble Tile Wood Stainless Ste…" at bounding box center [509, 216] width 321 height 16
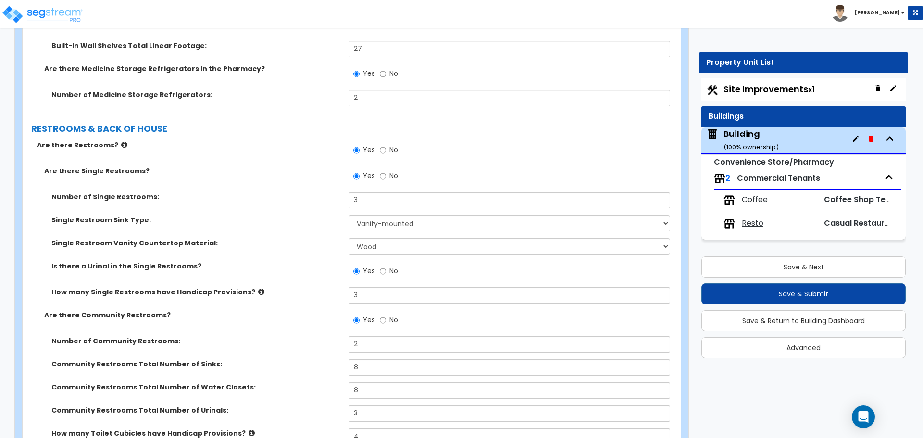
scroll to position [4859, 0]
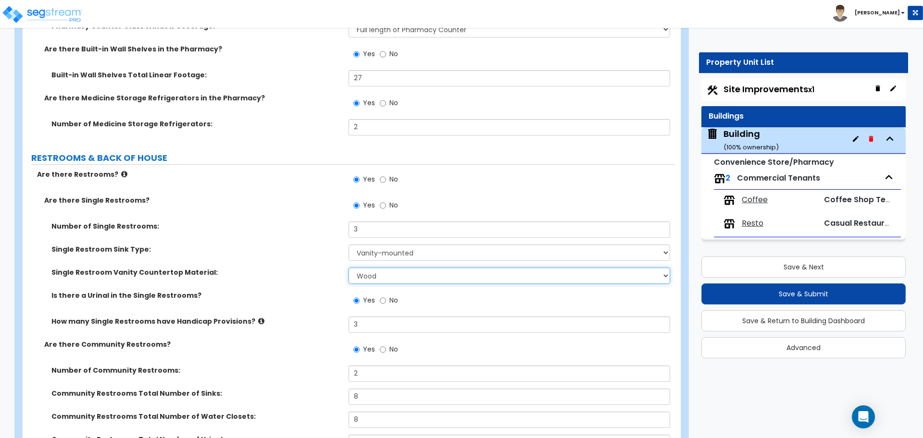
click at [387, 268] on select "None Plastic Laminate Solid Surface Stone Quartz Marble Tile Wood Stainless Ste…" at bounding box center [509, 276] width 321 height 16
click at [349, 268] on select "None Plastic Laminate Solid Surface Stone Quartz Marble Tile Wood Stainless Ste…" at bounding box center [509, 276] width 321 height 16
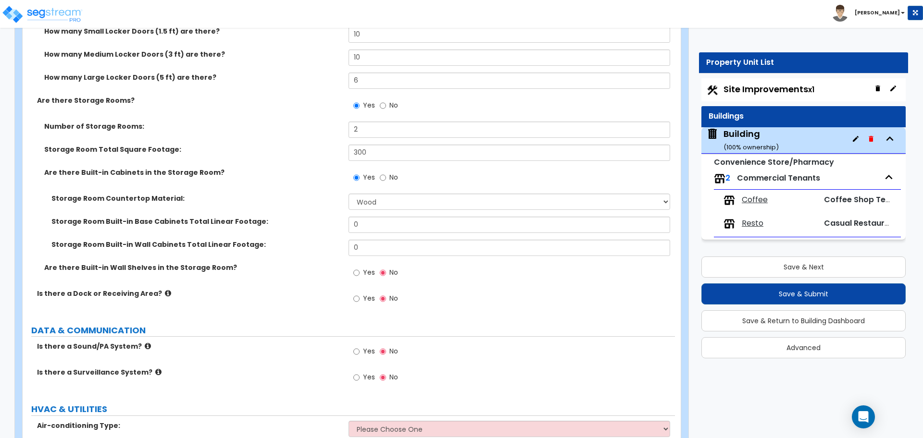
scroll to position [6058, 0]
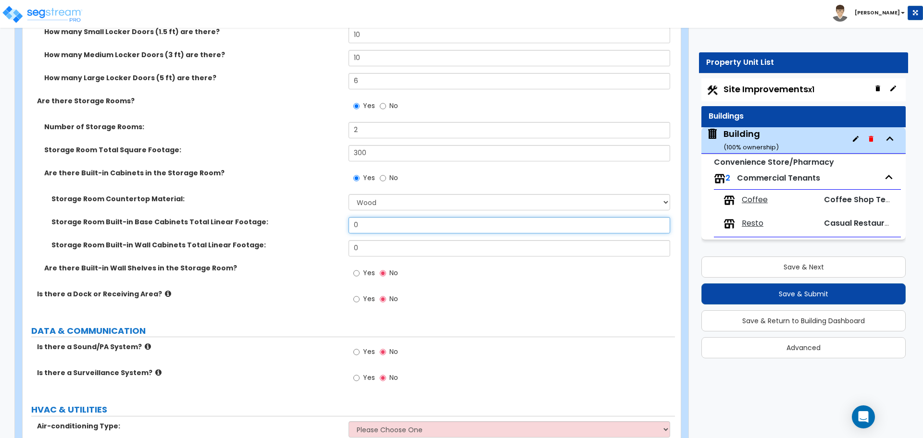
drag, startPoint x: 391, startPoint y: 227, endPoint x: 308, endPoint y: 224, distance: 83.2
click at [308, 224] on div "Storage Room Built-in Base Cabinets Total Linear Footage: 0" at bounding box center [349, 228] width 652 height 23
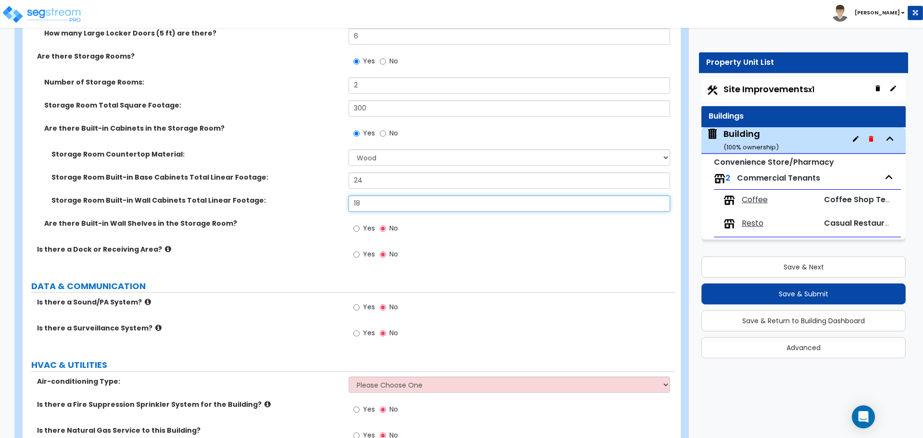
scroll to position [6105, 0]
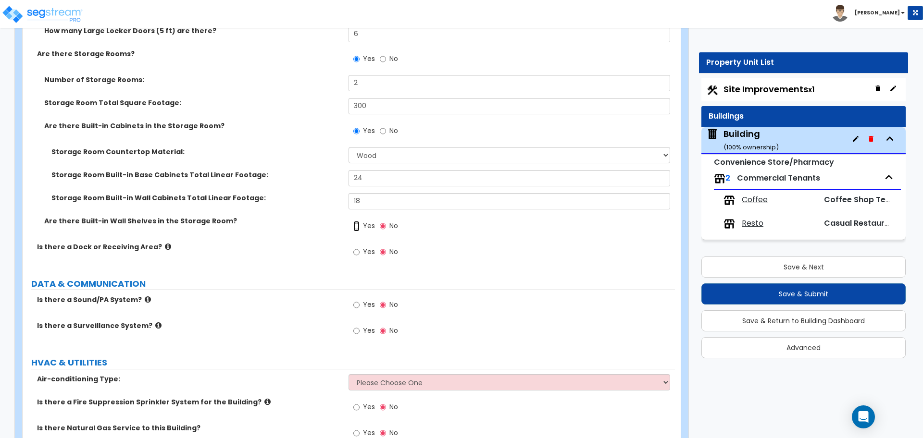
click at [358, 221] on input "Yes" at bounding box center [356, 226] width 6 height 11
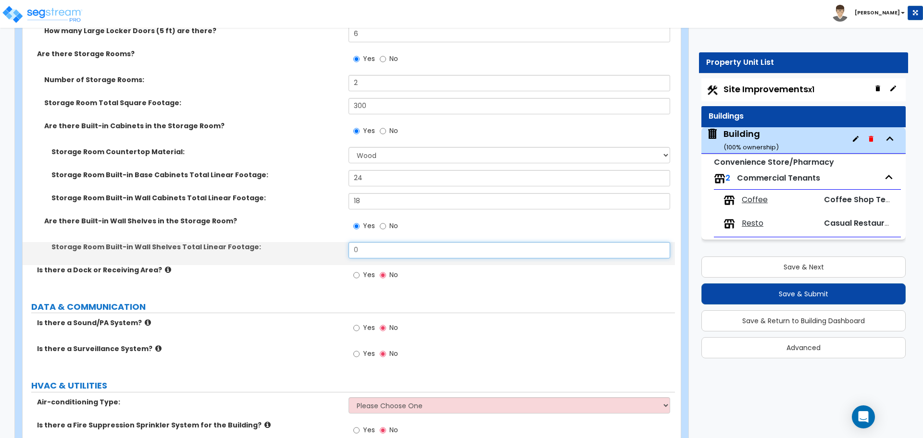
drag, startPoint x: 368, startPoint y: 249, endPoint x: 324, endPoint y: 247, distance: 43.8
click at [324, 248] on div "Storage Room Built-in Wall Shelves Total Linear Footage: 0" at bounding box center [349, 253] width 652 height 23
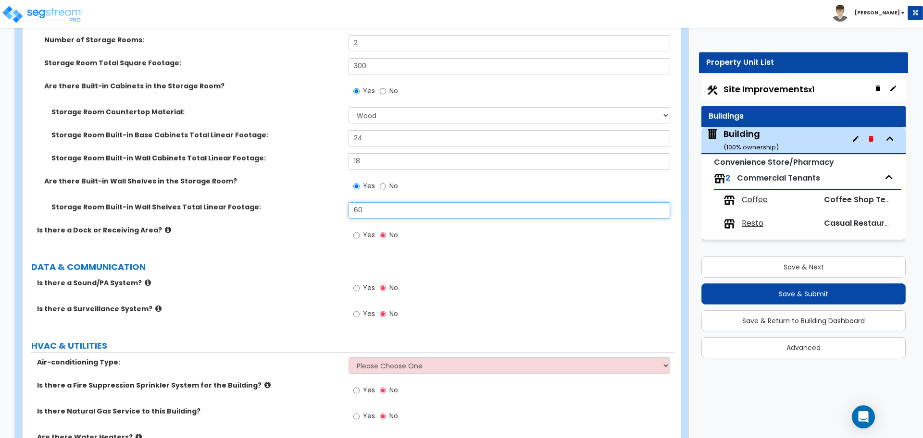
scroll to position [6171, 0]
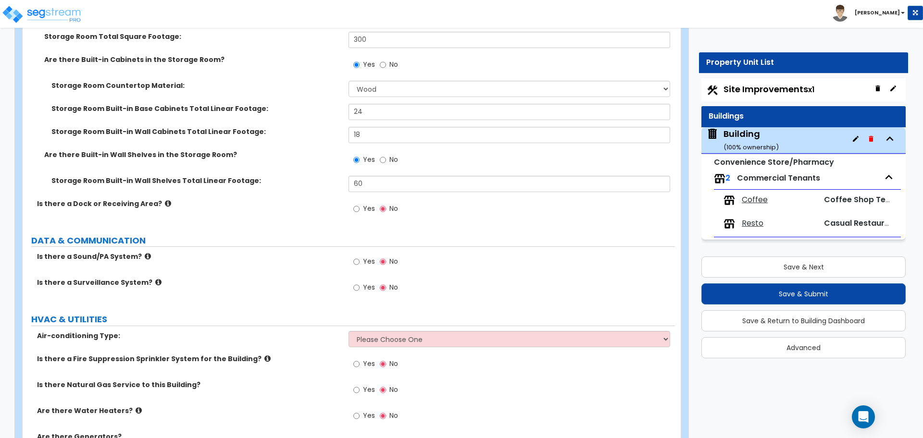
click at [363, 207] on span "Yes" at bounding box center [369, 209] width 12 height 10
click at [360, 207] on input "Yes" at bounding box center [356, 209] width 6 height 11
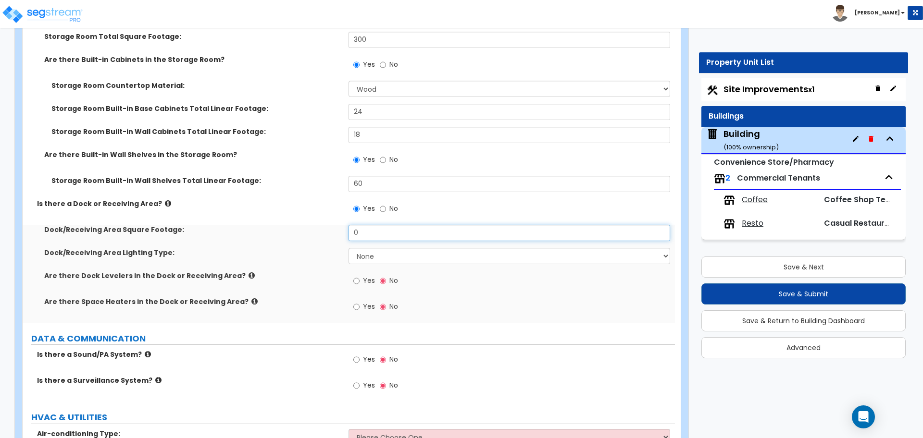
drag, startPoint x: 375, startPoint y: 227, endPoint x: 333, endPoint y: 224, distance: 42.4
click at [333, 225] on div "Dock/Receiving Area Square Footage: 0" at bounding box center [349, 236] width 652 height 23
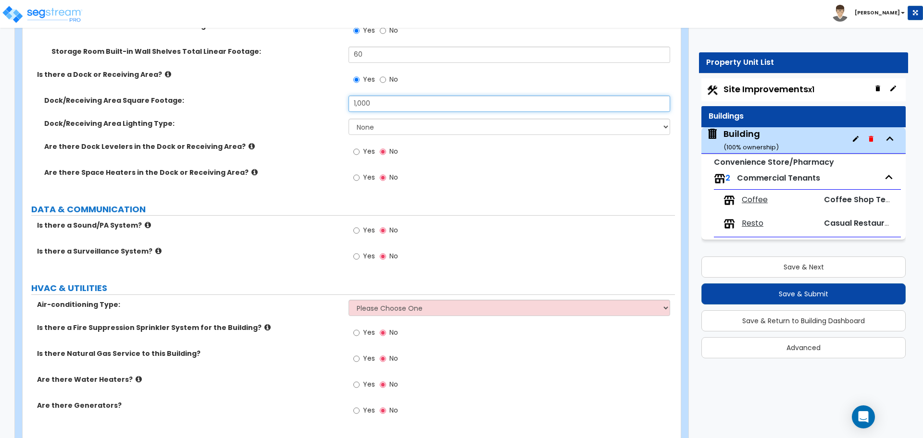
scroll to position [6306, 0]
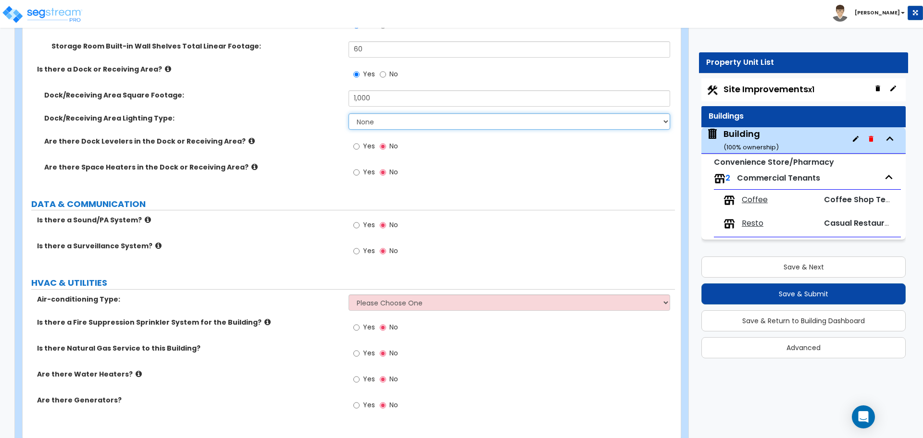
click at [407, 124] on select "None High Bay LED Lighting High Bay Fluorescent Lighting" at bounding box center [509, 121] width 321 height 16
click at [349, 113] on select "None High Bay LED Lighting High Bay Fluorescent Lighting" at bounding box center [509, 121] width 321 height 16
click at [400, 120] on select "None High Bay LED Lighting High Bay Fluorescent Lighting" at bounding box center [509, 121] width 321 height 16
click at [362, 143] on label "Yes" at bounding box center [364, 147] width 22 height 16
click at [360, 143] on input "Yes" at bounding box center [356, 146] width 6 height 11
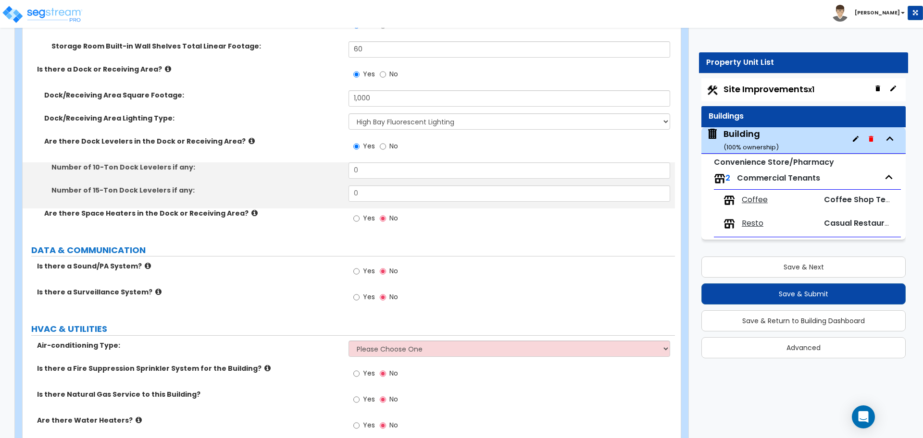
click at [249, 137] on icon at bounding box center [252, 140] width 6 height 7
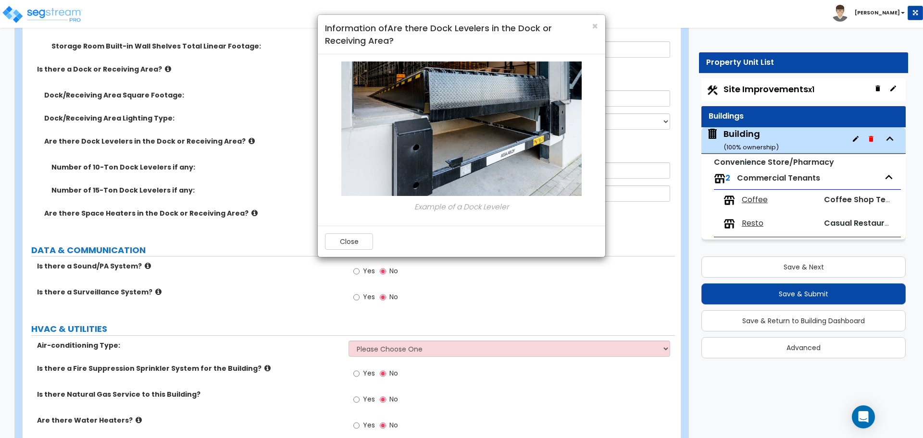
scroll to position [6317, 0]
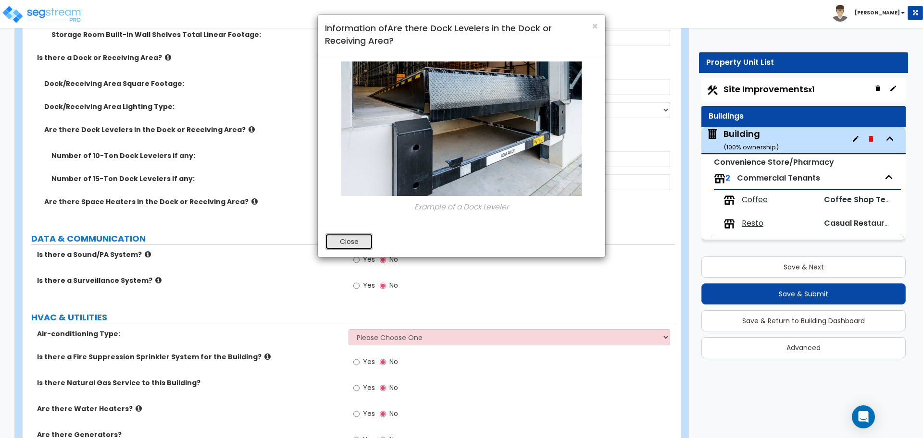
click at [342, 240] on button "Close" at bounding box center [349, 242] width 48 height 16
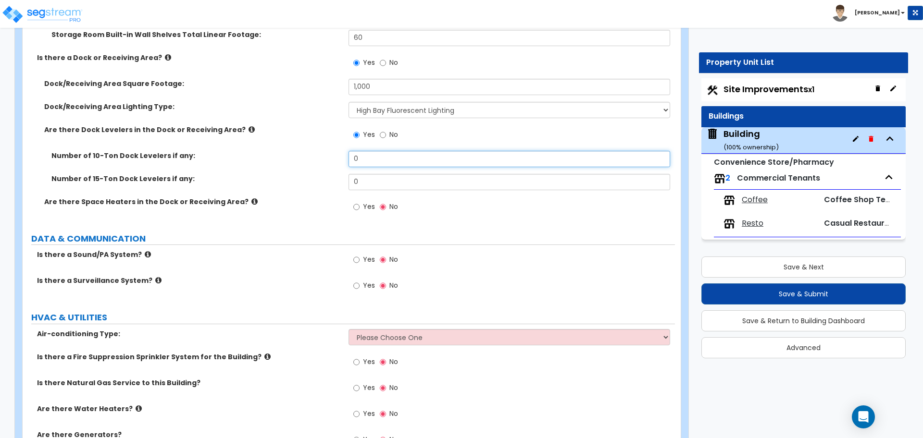
drag, startPoint x: 370, startPoint y: 160, endPoint x: 332, endPoint y: 158, distance: 38.0
click at [333, 158] on div "Number of 10-Ton Dock Levelers if any: 0" at bounding box center [349, 162] width 652 height 23
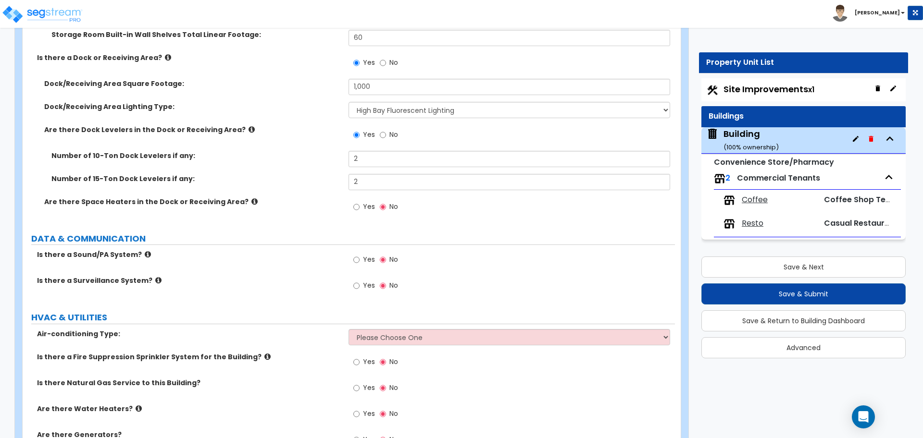
click at [369, 202] on span "Yes" at bounding box center [369, 207] width 12 height 10
click at [360, 202] on input "Yes" at bounding box center [356, 207] width 6 height 11
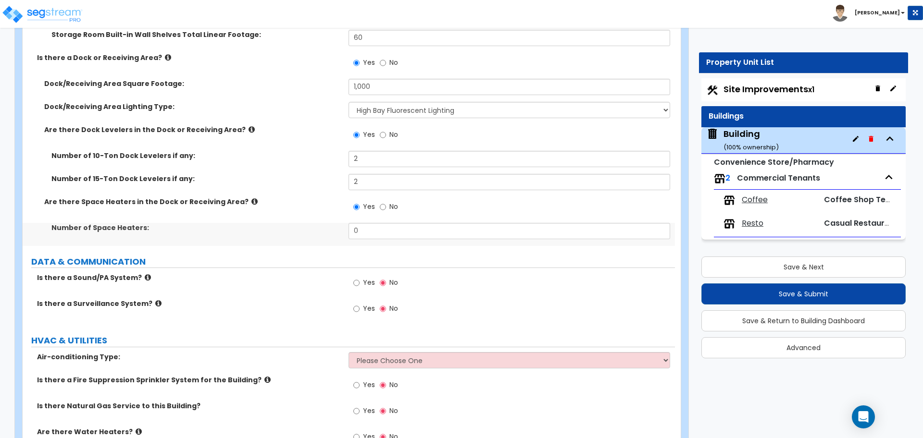
click at [251, 198] on icon at bounding box center [254, 201] width 6 height 7
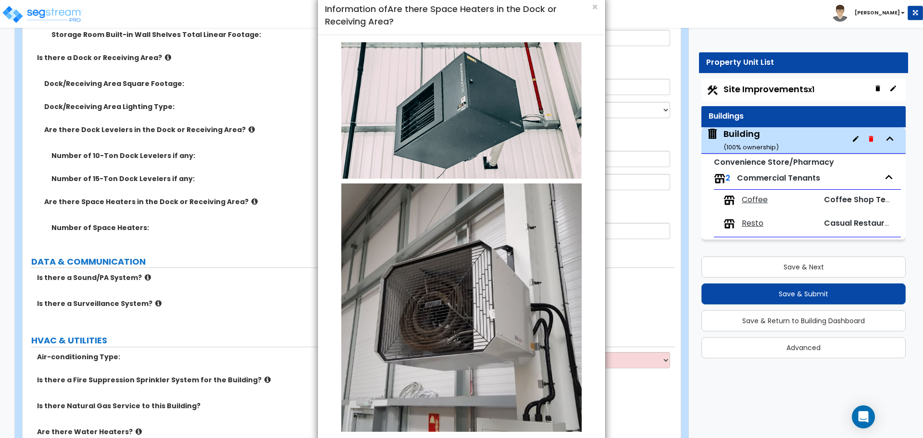
scroll to position [87, 0]
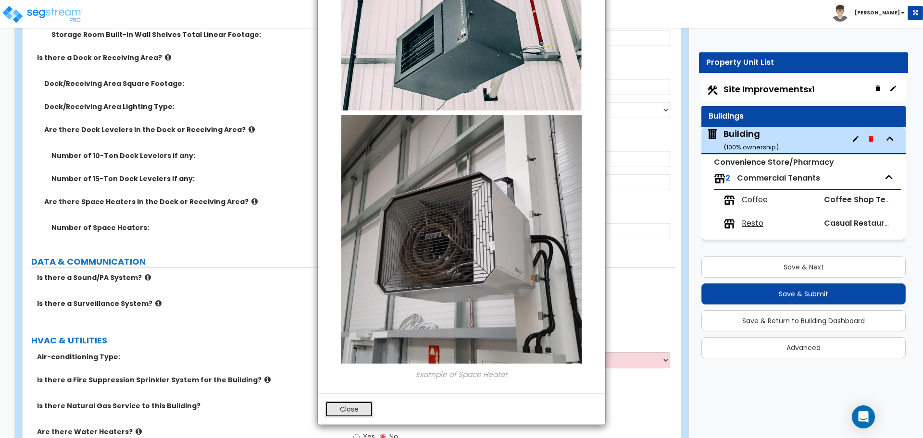
click at [354, 413] on button "Close" at bounding box center [349, 409] width 48 height 16
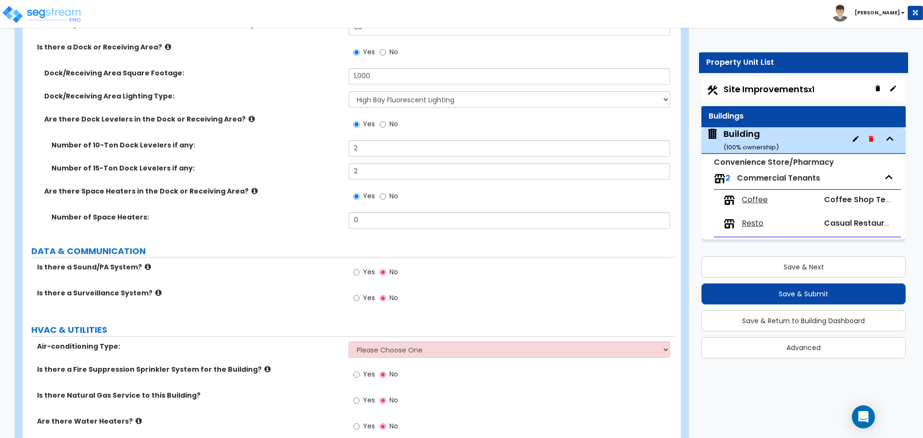
scroll to position [6356, 0]
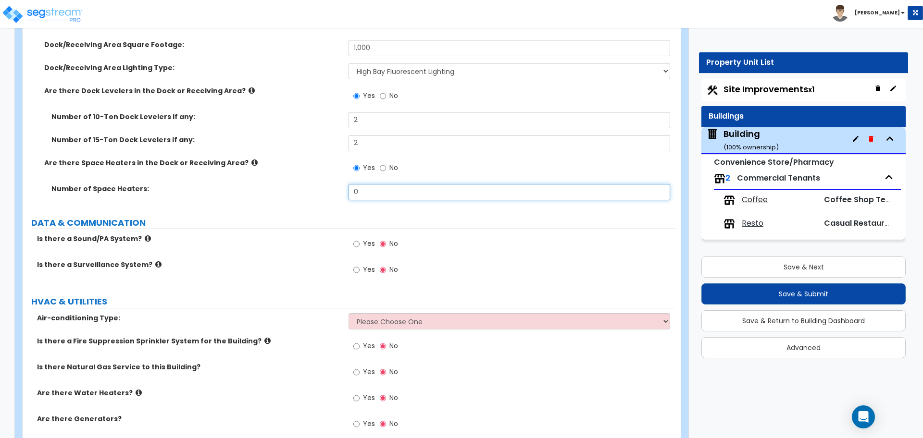
drag, startPoint x: 391, startPoint y: 191, endPoint x: 313, endPoint y: 187, distance: 78.5
click at [313, 187] on div "Number of Space Heaters: 0" at bounding box center [349, 195] width 652 height 23
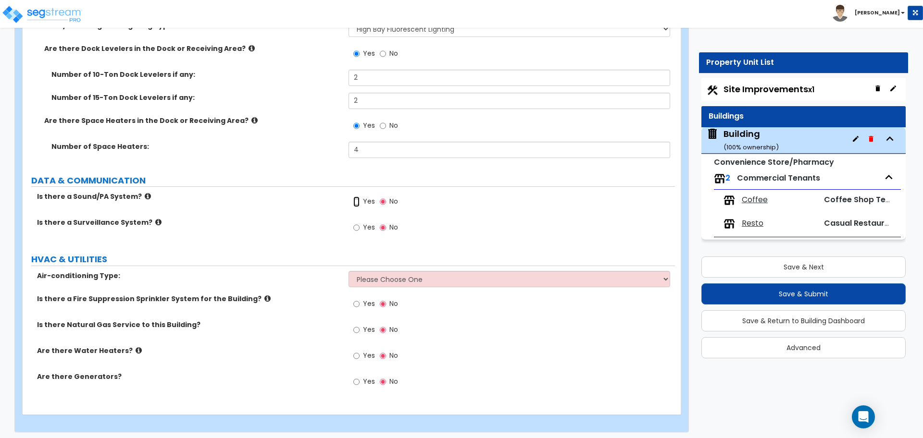
click at [358, 199] on input "Yes" at bounding box center [356, 202] width 6 height 11
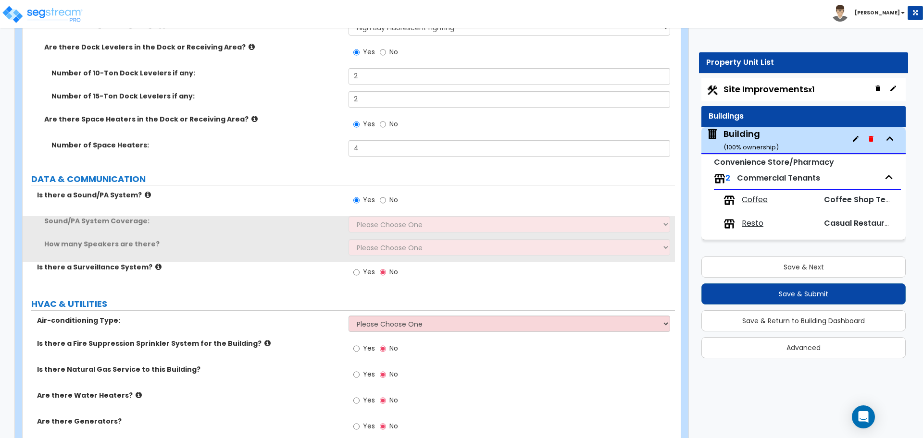
click at [145, 193] on icon at bounding box center [148, 194] width 6 height 7
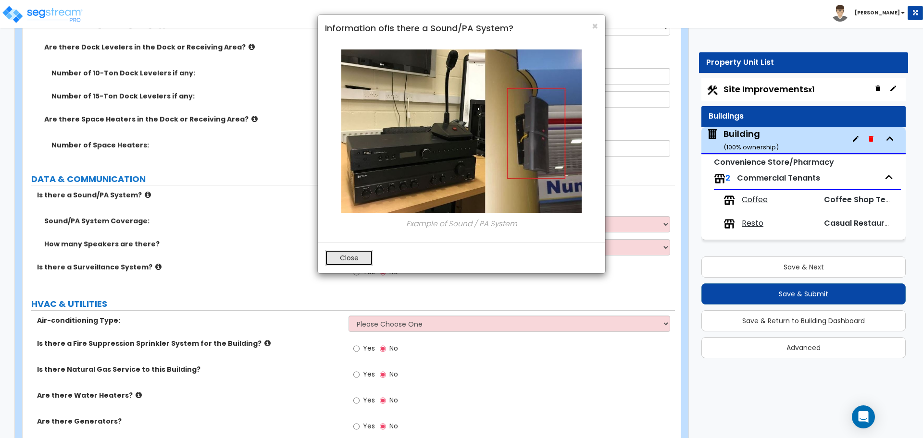
click at [361, 256] on button "Close" at bounding box center [349, 258] width 48 height 16
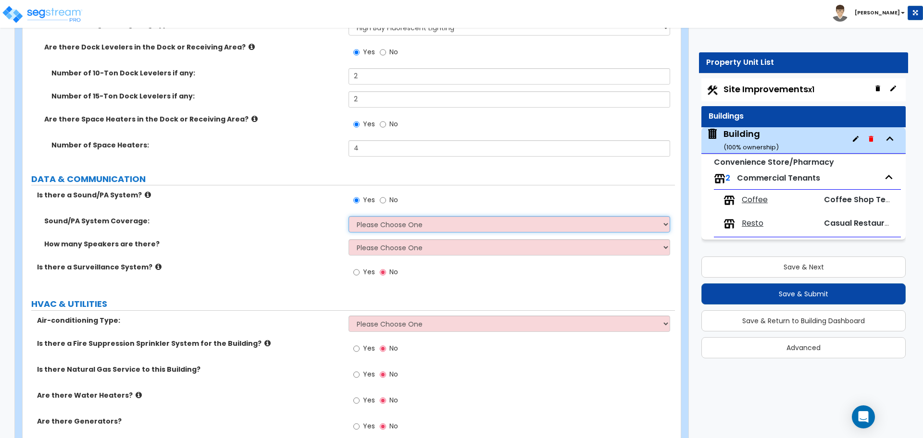
click at [381, 227] on select "Please Choose One All Areas Enter Percent Coverage" at bounding box center [509, 224] width 321 height 16
click at [349, 216] on select "Please Choose One All Areas Enter Percent Coverage" at bounding box center [509, 224] width 321 height 16
click at [423, 247] on select "Please Choose One Enter Number of Speakers Please Estimate for me" at bounding box center [509, 247] width 321 height 16
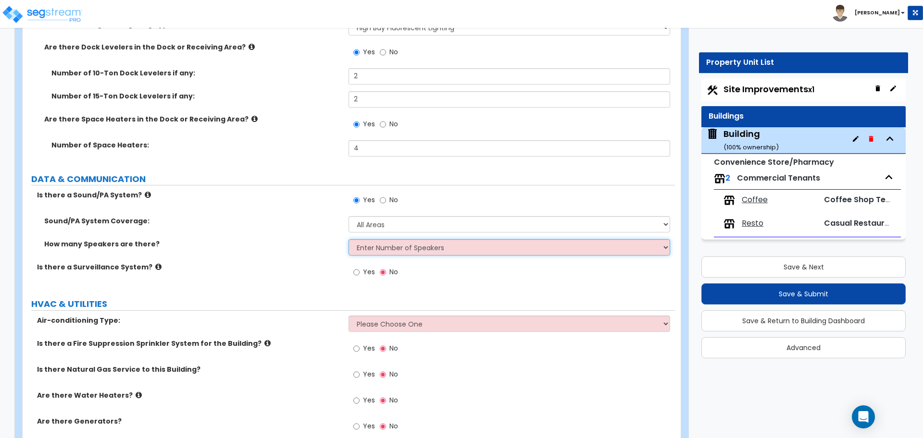
click at [349, 239] on select "Please Choose One Enter Number of Speakers Please Estimate for me" at bounding box center [509, 247] width 321 height 16
click at [397, 246] on select "Please Choose One Enter Number of Speakers Please Estimate for me" at bounding box center [509, 247] width 321 height 16
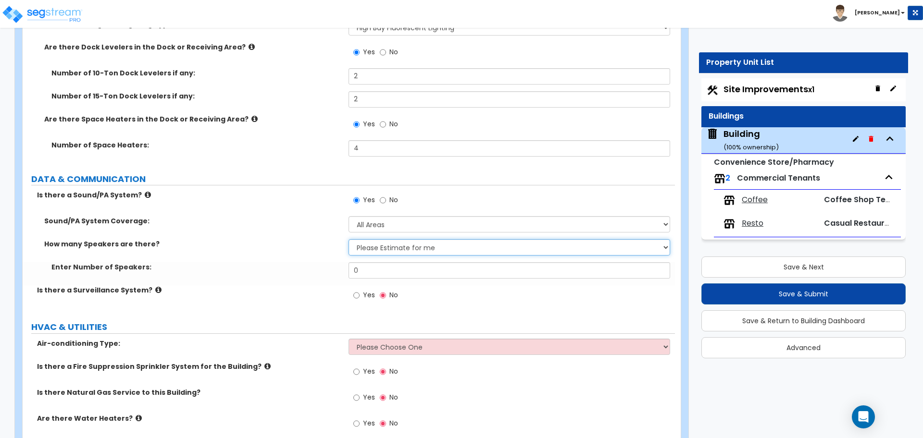
click at [349, 239] on select "Please Choose One Enter Number of Speakers Please Estimate for me" at bounding box center [509, 247] width 321 height 16
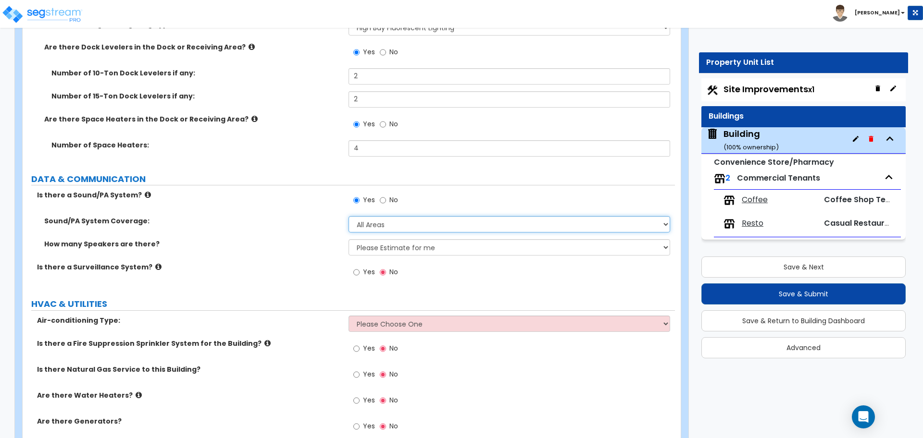
click at [398, 223] on select "Please Choose One All Areas Enter Percent Coverage" at bounding box center [509, 224] width 321 height 16
click at [349, 216] on select "Please Choose One All Areas Enter Percent Coverage" at bounding box center [509, 224] width 321 height 16
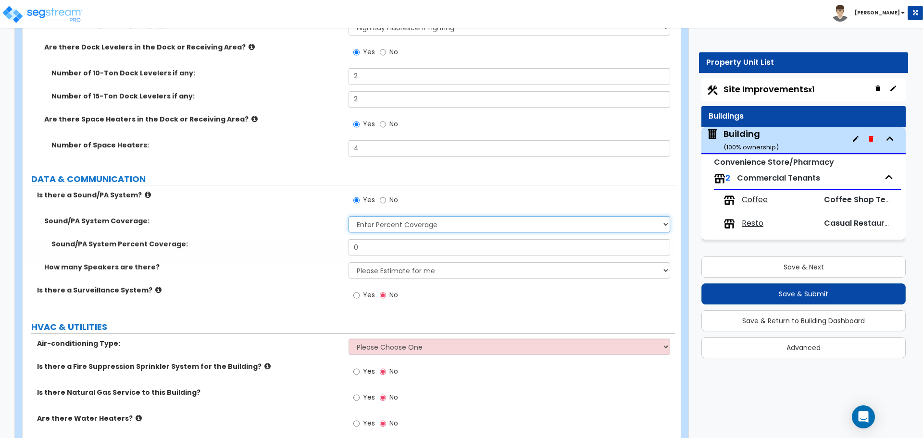
click at [414, 223] on select "Please Choose One All Areas Enter Percent Coverage" at bounding box center [509, 224] width 321 height 16
click at [349, 216] on select "Please Choose One All Areas Enter Percent Coverage" at bounding box center [509, 224] width 321 height 16
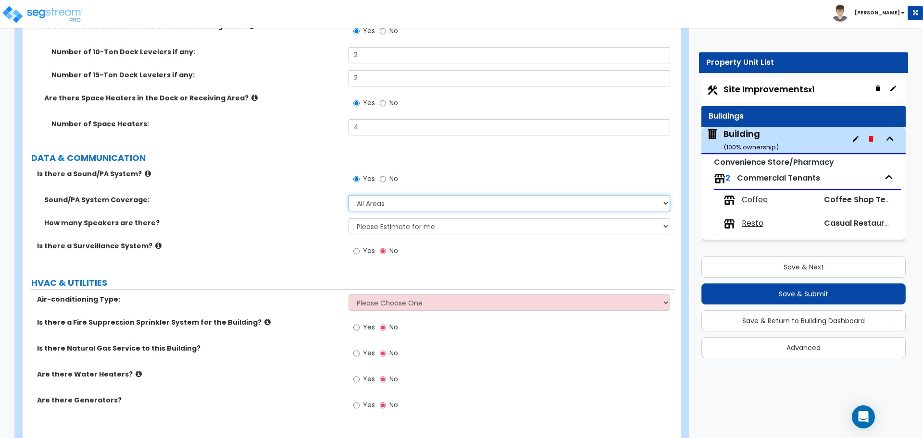
scroll to position [6422, 0]
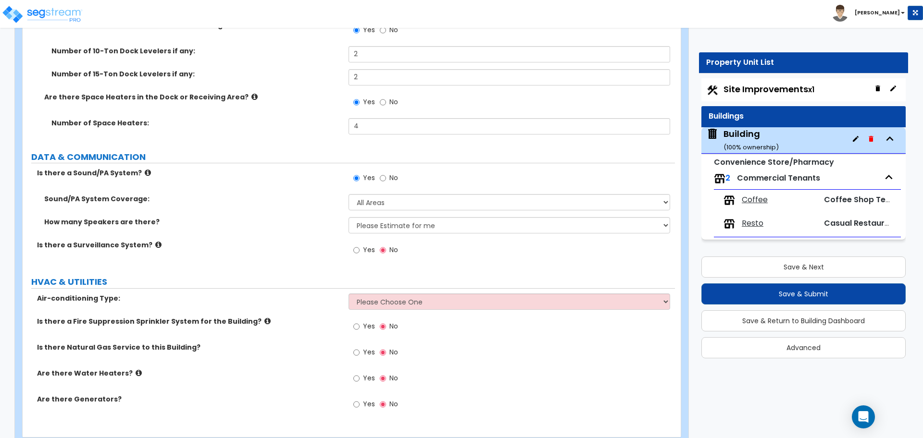
click at [368, 249] on span "Yes" at bounding box center [369, 250] width 12 height 10
click at [360, 249] on input "Yes" at bounding box center [356, 250] width 6 height 11
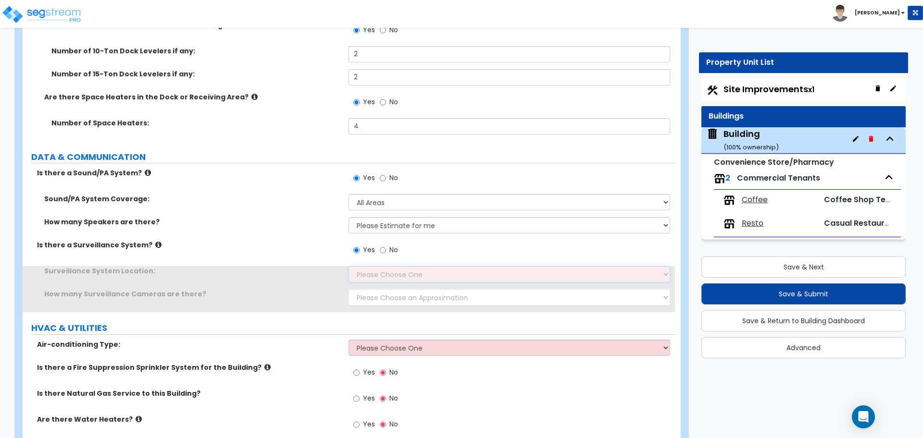
click at [389, 275] on select "Please Choose One Inside the Building Outside the Building Both Inside & Outside" at bounding box center [509, 274] width 321 height 16
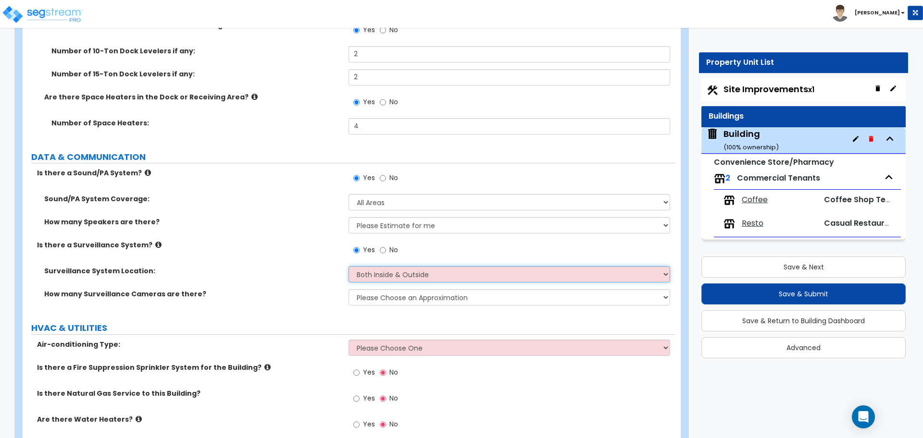
click at [349, 266] on select "Please Choose One Inside the Building Outside the Building Both Inside & Outside" at bounding box center [509, 274] width 321 height 16
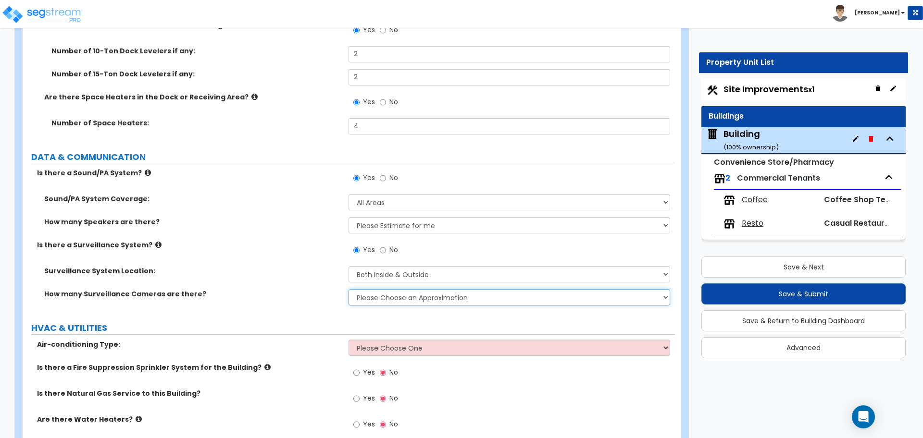
click at [398, 294] on select "Please Choose an Approximation Barely Noticed Any Noticed a Couple Frequently S…" at bounding box center [509, 297] width 321 height 16
click at [349, 289] on select "Please Choose an Approximation Barely Noticed Any Noticed a Couple Frequently S…" at bounding box center [509, 297] width 321 height 16
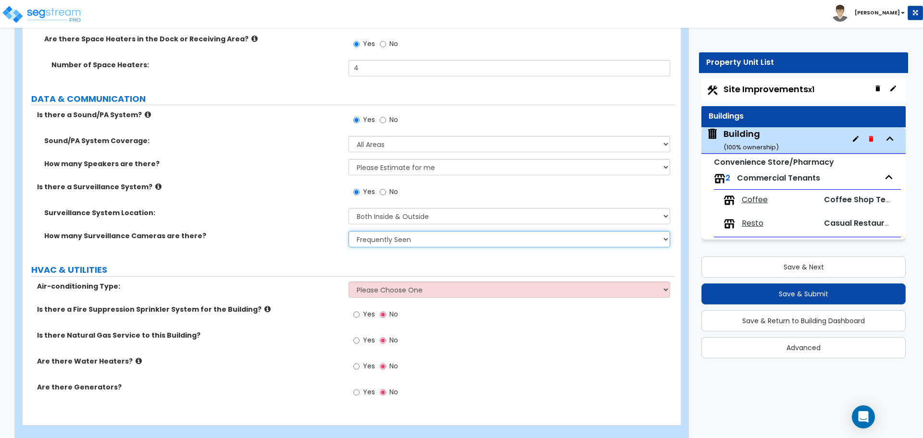
scroll to position [6482, 0]
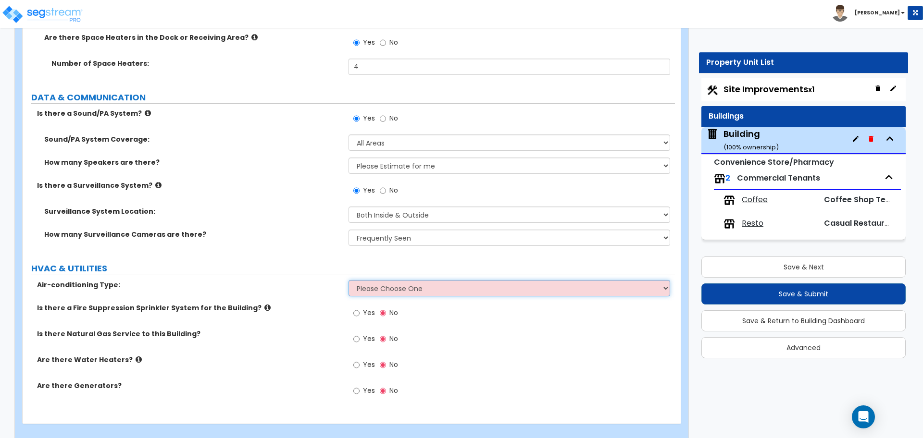
click at [386, 289] on select "Please Choose One Rooftop Unit Furnace-Condenser Forced Air Split Heating/Cooli…" at bounding box center [509, 288] width 321 height 16
click at [349, 280] on select "Please Choose One Rooftop Unit Furnace-Condenser Forced Air Split Heating/Cooli…" at bounding box center [509, 288] width 321 height 16
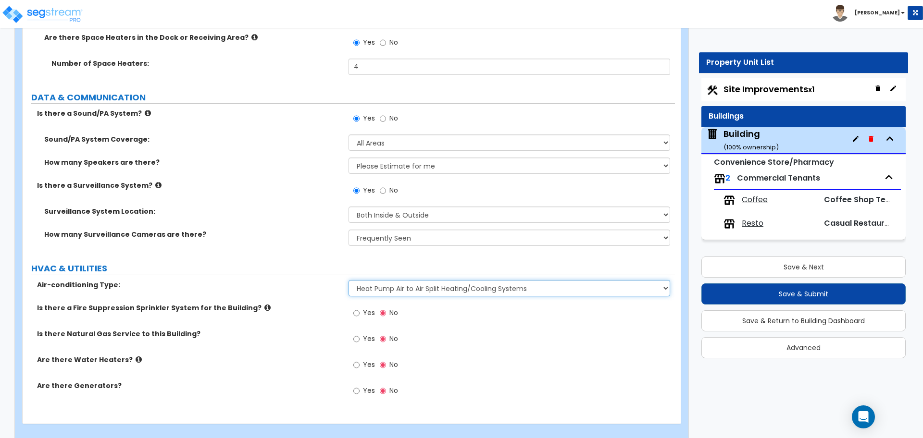
scroll to position [6491, 0]
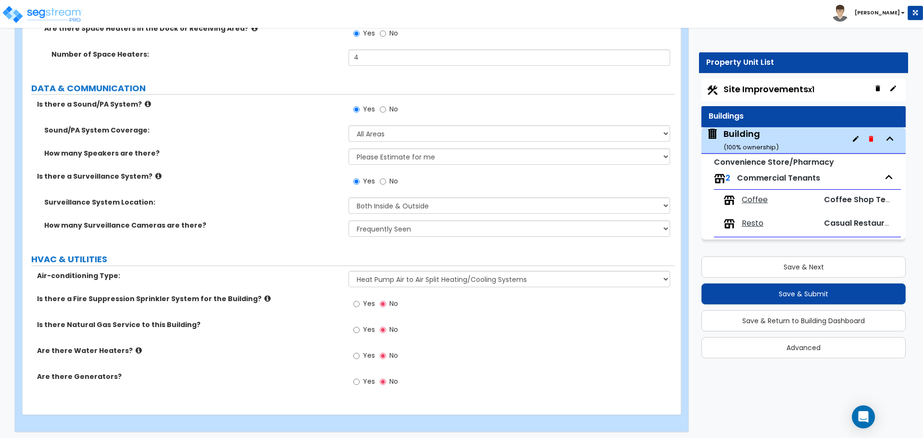
drag, startPoint x: 374, startPoint y: 300, endPoint x: 338, endPoint y: 300, distance: 35.1
click at [373, 300] on span "Yes" at bounding box center [369, 304] width 12 height 10
click at [360, 300] on input "Yes" at bounding box center [356, 304] width 6 height 11
click at [264, 296] on icon at bounding box center [267, 298] width 6 height 7
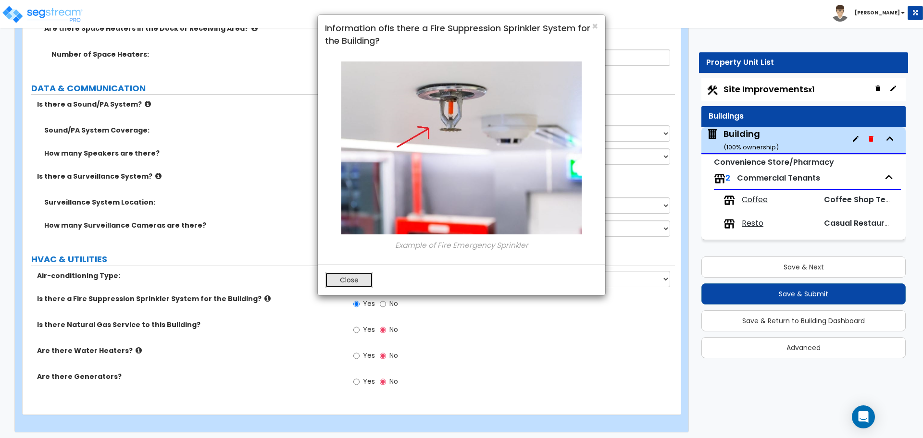
click at [360, 278] on button "Close" at bounding box center [349, 280] width 48 height 16
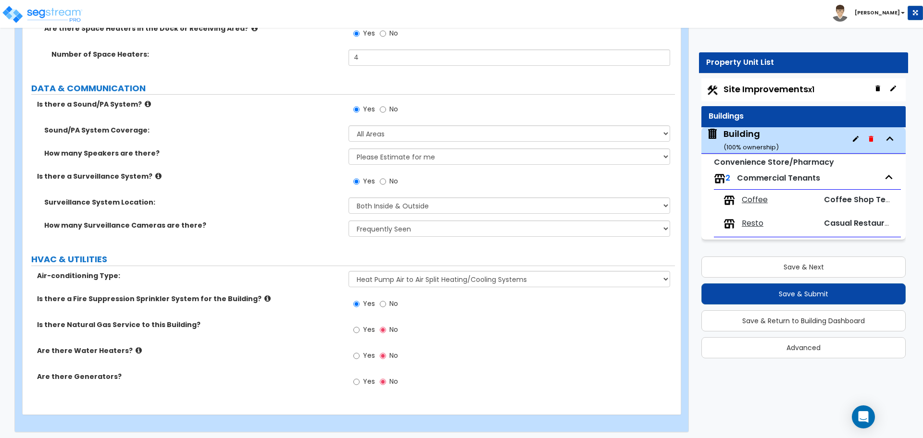
click at [371, 329] on span "Yes" at bounding box center [369, 330] width 12 height 10
click at [360, 329] on input "Yes" at bounding box center [356, 330] width 6 height 11
click at [362, 349] on label "Yes" at bounding box center [364, 357] width 22 height 16
click at [360, 351] on input "Yes" at bounding box center [356, 356] width 6 height 11
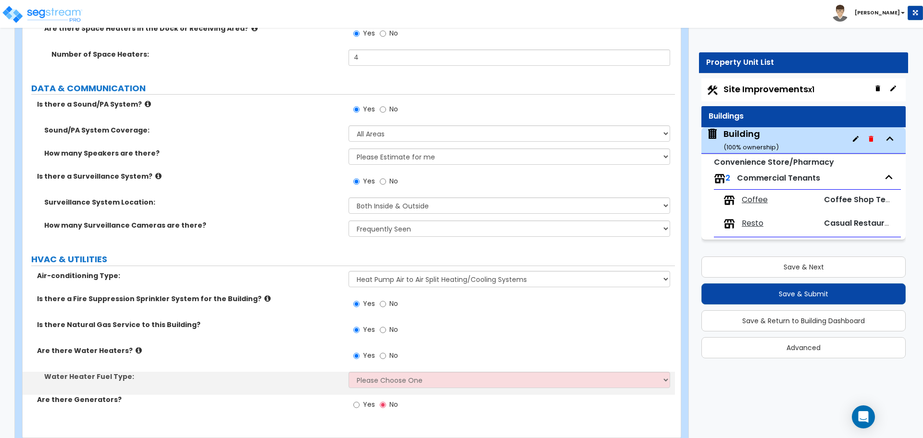
click at [136, 348] on icon at bounding box center [139, 350] width 6 height 7
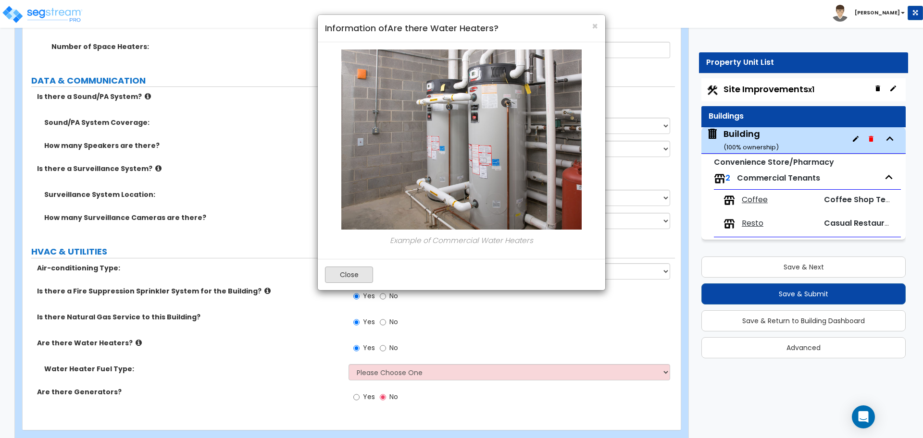
scroll to position [6500, 0]
click at [355, 269] on button "Close" at bounding box center [349, 275] width 48 height 16
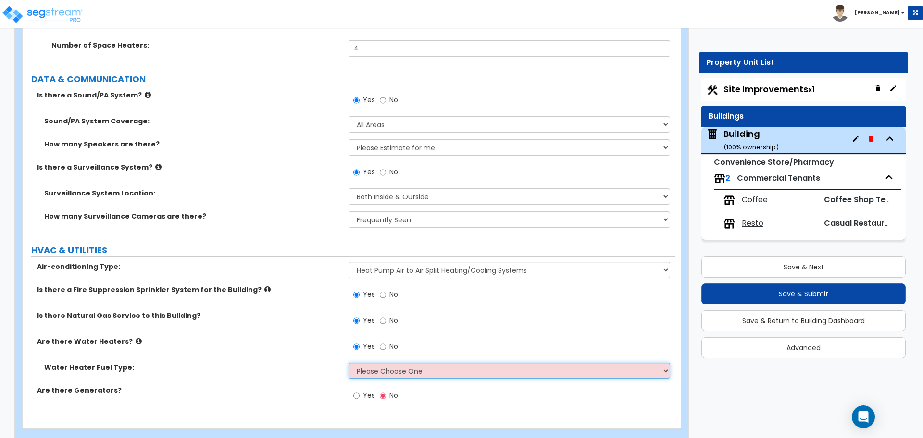
click at [408, 368] on select "Please Choose One Gas Electric" at bounding box center [509, 371] width 321 height 16
click at [349, 363] on select "Please Choose One Gas Electric" at bounding box center [509, 371] width 321 height 16
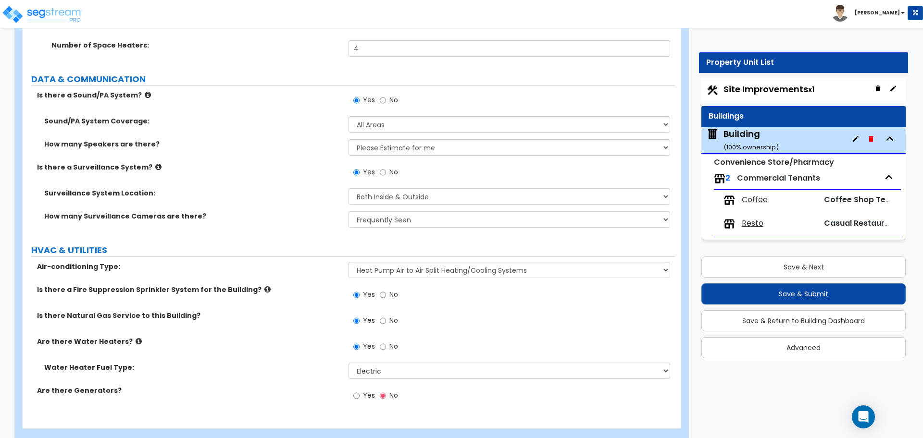
click at [364, 391] on span "Yes" at bounding box center [369, 396] width 12 height 10
click at [360, 391] on input "Yes" at bounding box center [356, 396] width 6 height 11
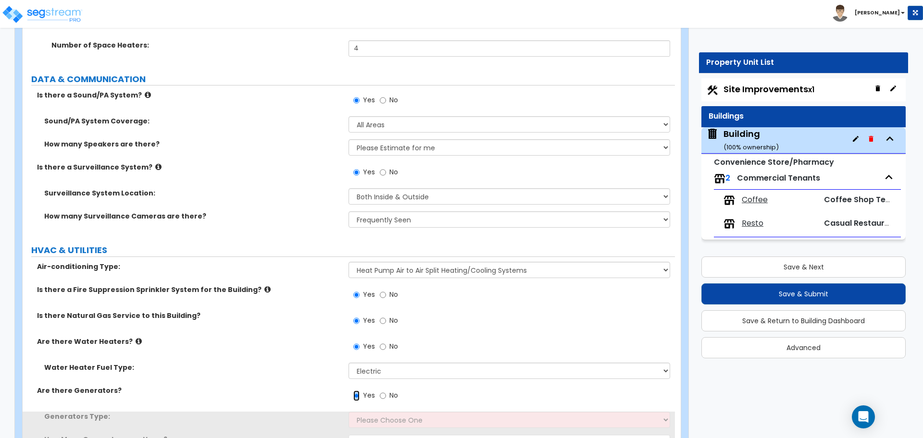
scroll to position [6560, 0]
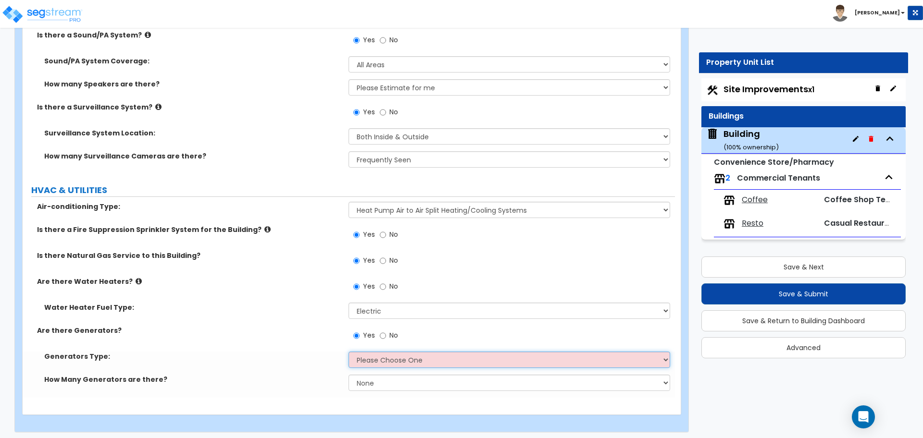
click at [410, 352] on select "Please Choose One Gas Diesel I don't know - Please choose for me" at bounding box center [509, 360] width 321 height 16
click at [412, 361] on select "Please Choose One Gas Diesel I don't know - Please choose for me" at bounding box center [509, 360] width 321 height 16
click at [349, 352] on select "Please Choose One Gas Diesel I don't know - Please choose for me" at bounding box center [509, 360] width 321 height 16
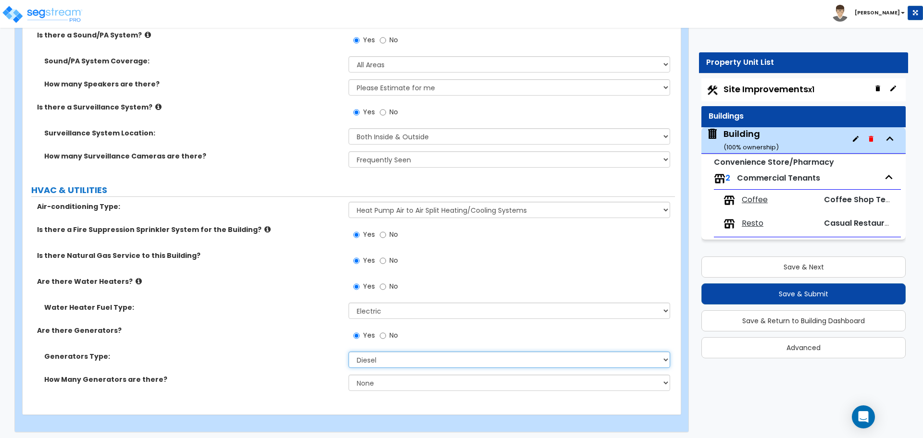
click at [384, 363] on select "Please Choose One Gas Diesel I don't know - Please choose for me" at bounding box center [509, 360] width 321 height 16
click at [364, 378] on select "None 1 2 3" at bounding box center [509, 383] width 321 height 16
click at [349, 375] on select "None 1 2 3" at bounding box center [509, 383] width 321 height 16
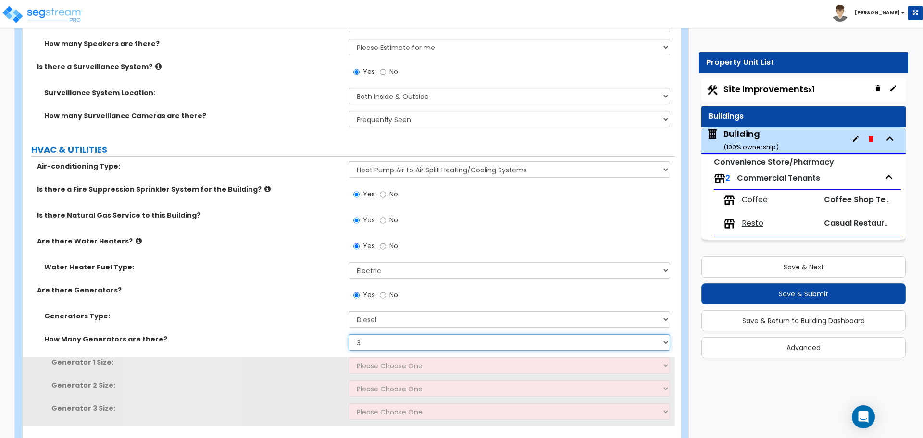
scroll to position [6629, 0]
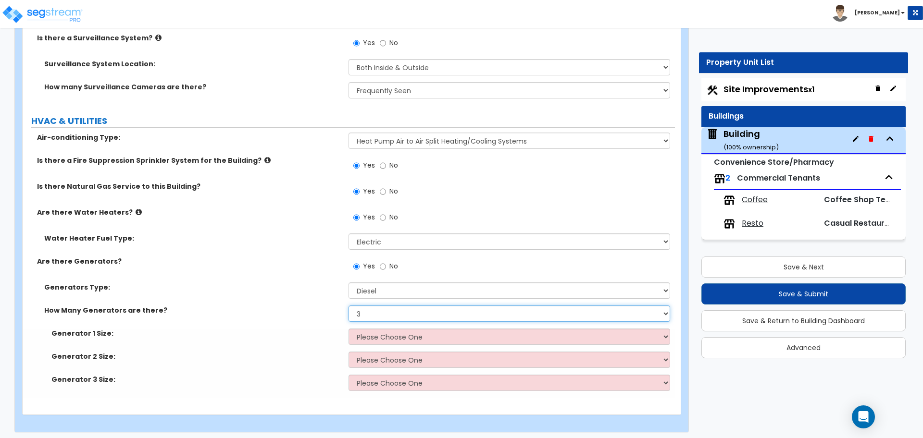
click at [385, 311] on select "None 1 2 3" at bounding box center [509, 314] width 321 height 16
click at [349, 306] on select "None 1 2 3" at bounding box center [509, 314] width 321 height 16
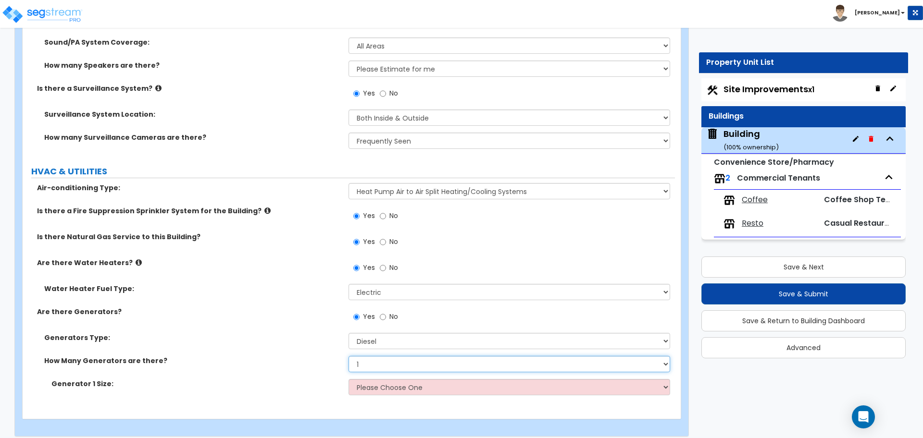
scroll to position [6583, 0]
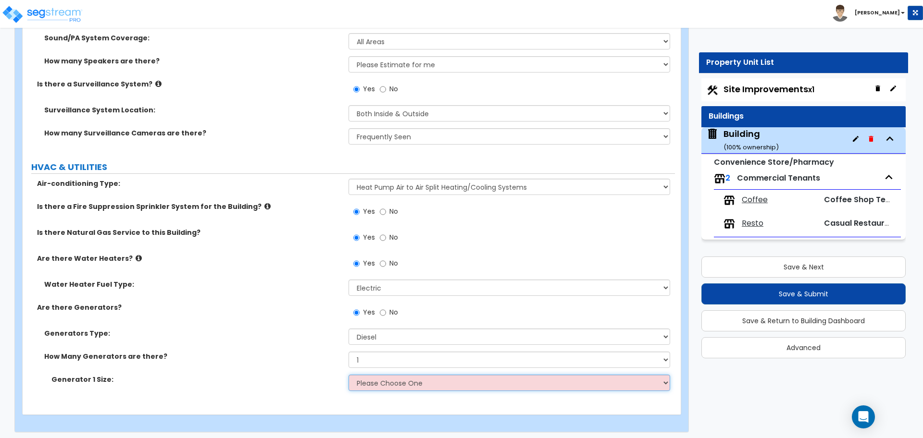
click at [434, 378] on select "Please Choose One 30kW 50kW 75kW 100kW 125 kW 150 kW 175 kW 200 kW 250 kW 300 k…" at bounding box center [509, 383] width 321 height 16
click at [349, 375] on select "Please Choose One 30kW 50kW 75kW 100kW 125 kW 150 kW 175 kW 200 kW 250 kW 300 k…" at bounding box center [509, 383] width 321 height 16
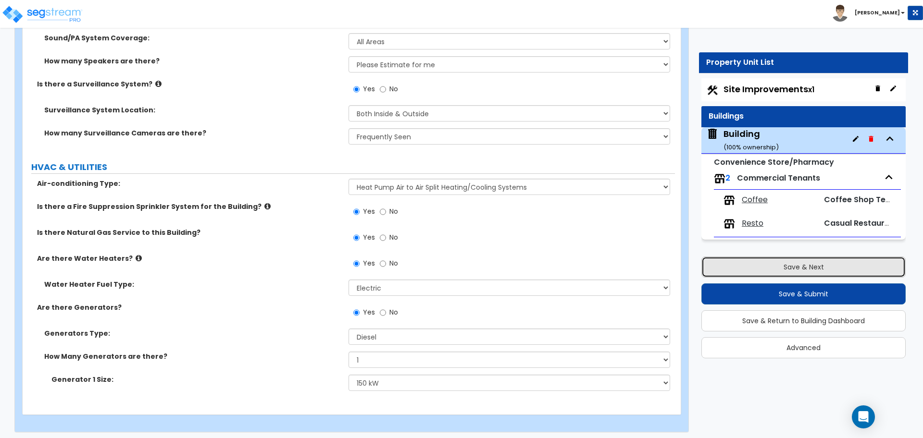
click at [717, 273] on button "Save & Next" at bounding box center [803, 267] width 204 height 21
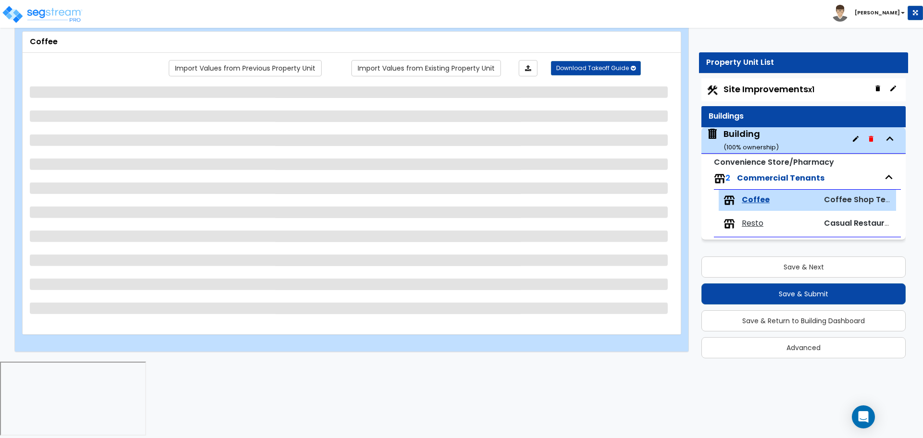
scroll to position [0, 0]
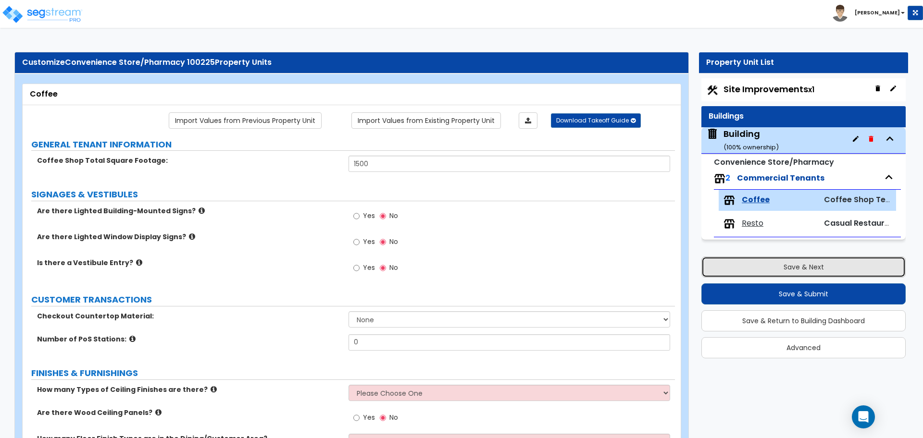
click at [773, 268] on button "Save & Next" at bounding box center [803, 267] width 204 height 21
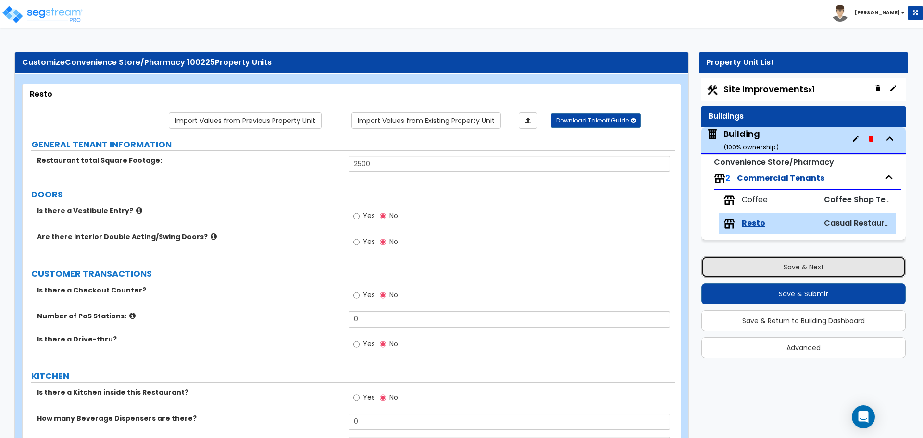
click at [778, 263] on button "Save & Next" at bounding box center [803, 267] width 204 height 21
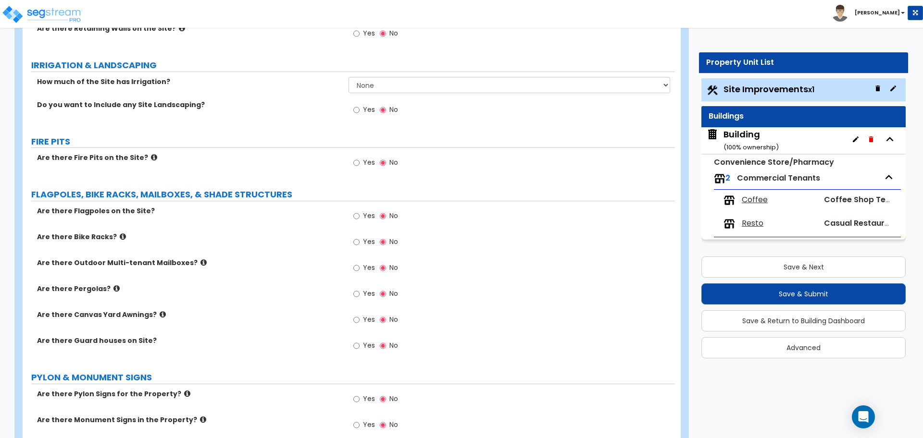
scroll to position [1334, 0]
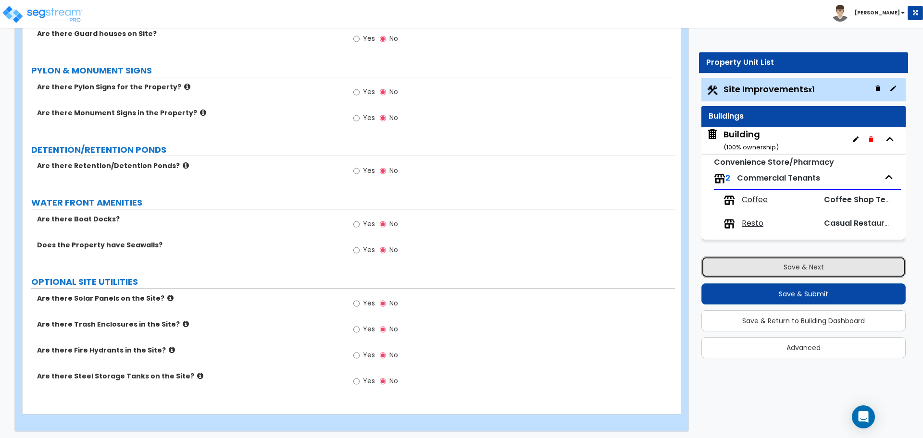
click at [757, 268] on button "Save & Next" at bounding box center [803, 267] width 204 height 21
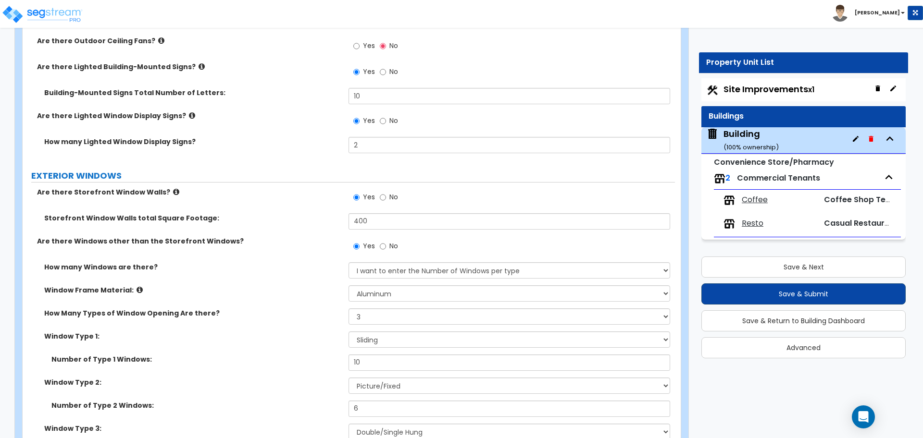
scroll to position [1775, 0]
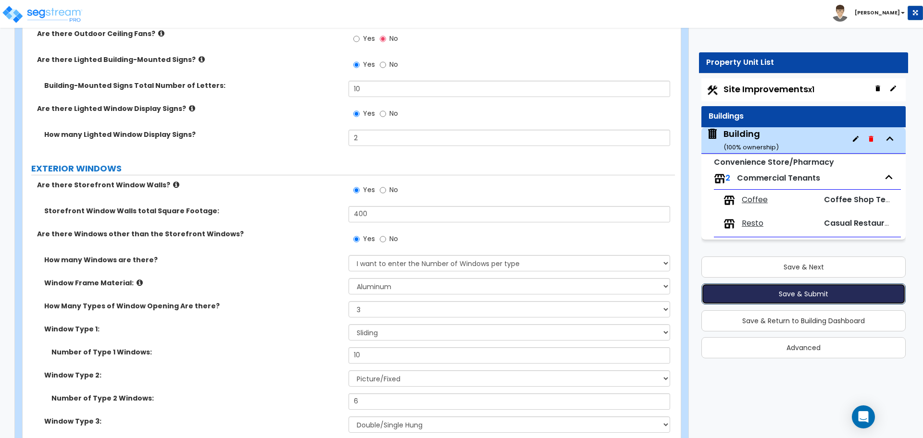
click at [715, 291] on button "Save & Submit" at bounding box center [803, 294] width 204 height 21
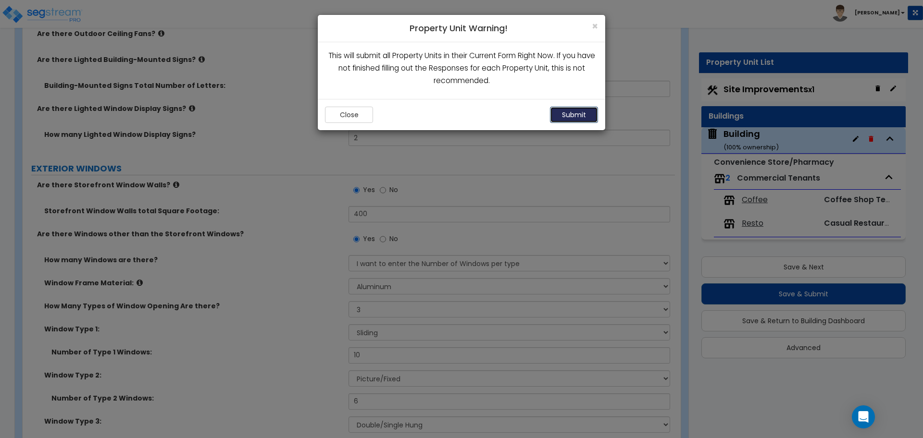
click at [566, 118] on button "Submit" at bounding box center [574, 115] width 48 height 16
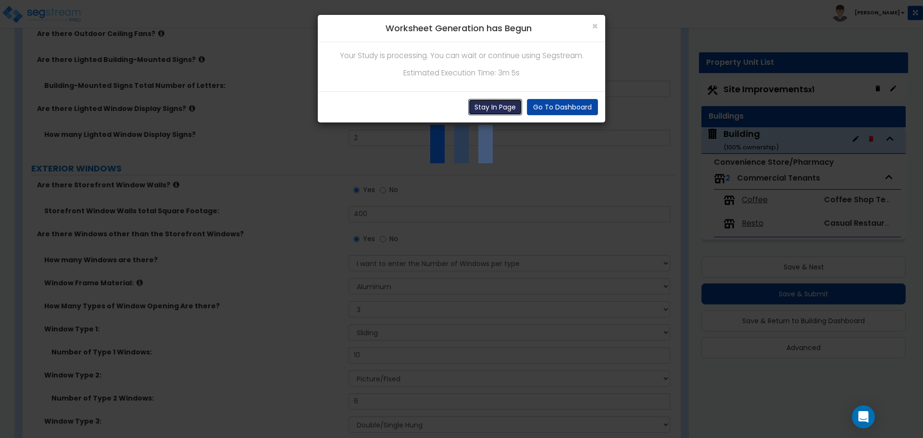
click at [499, 102] on button "Stay In Page" at bounding box center [495, 107] width 54 height 16
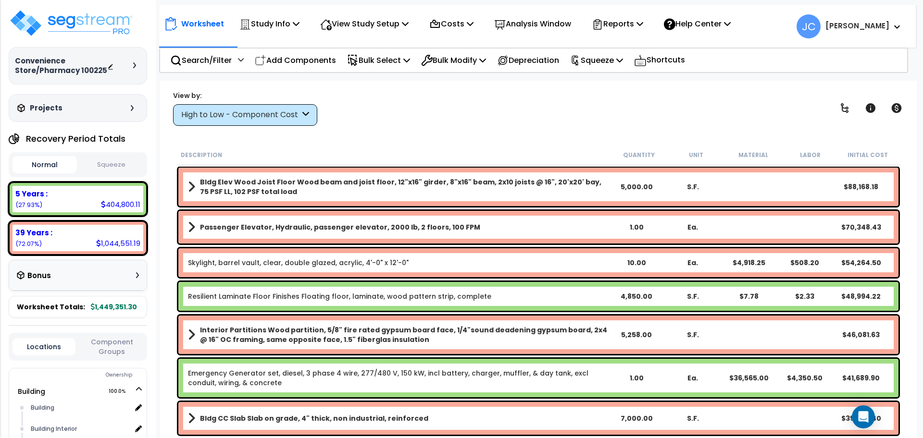
click at [271, 116] on div "High to Low - Component Cost" at bounding box center [240, 115] width 119 height 11
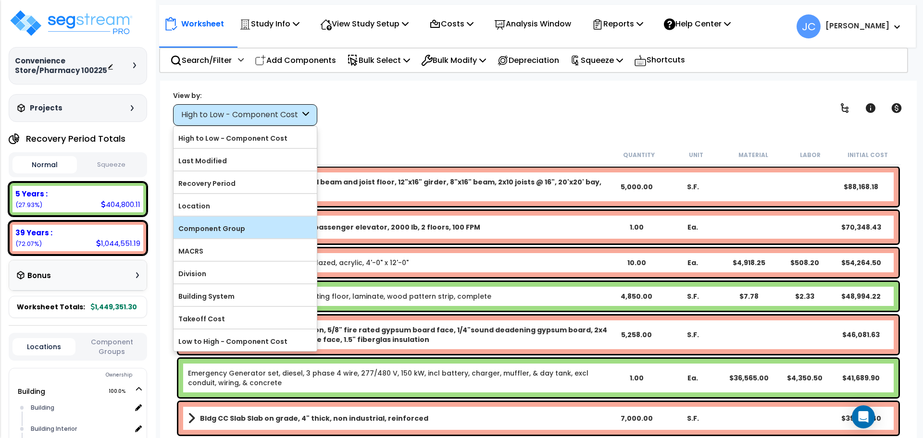
click at [252, 230] on label "Component Group" at bounding box center [245, 229] width 143 height 14
click at [0, 0] on input "Component Group" at bounding box center [0, 0] width 0 height 0
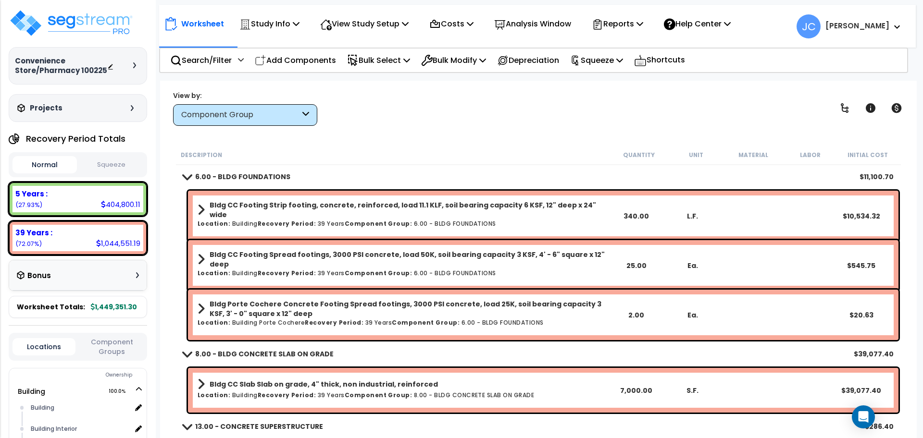
click at [470, 221] on h6 "Location: Building Recovery Period: 39 Years Component Group: 6.00 - BLDG FOUND…" at bounding box center [403, 224] width 410 height 6
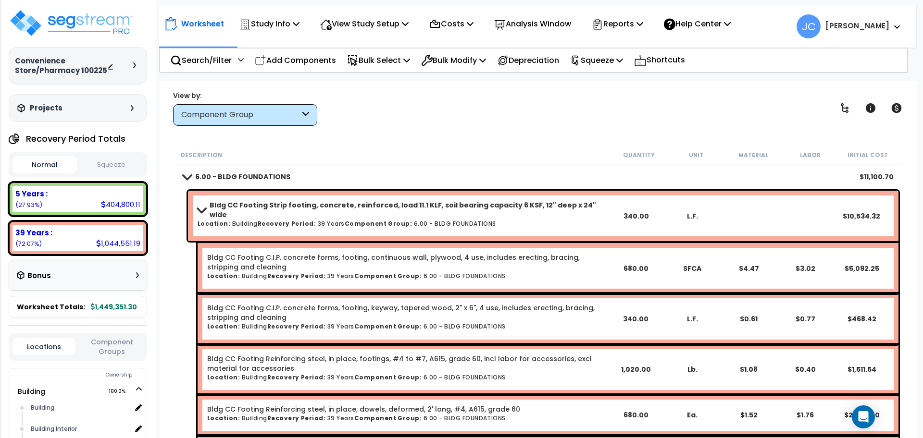
click at [454, 212] on b "Bldg CC Footing Strip footing, concrete, reinforced, load 11.1 KLF, soil bearin…" at bounding box center [409, 209] width 398 height 19
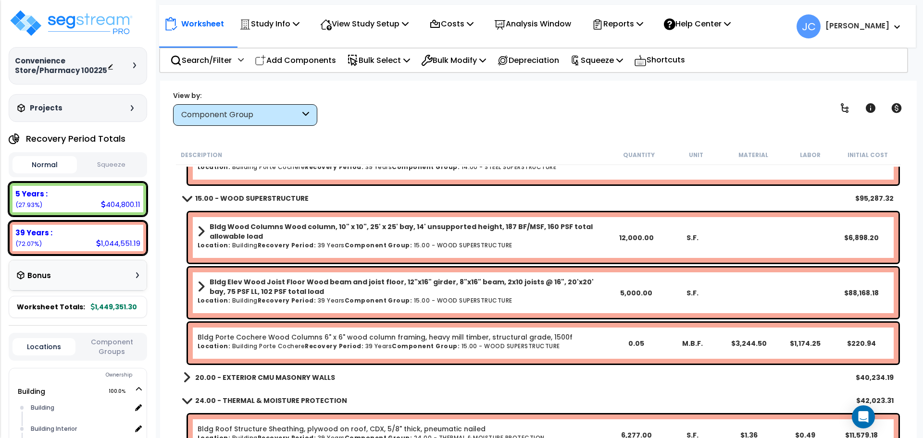
scroll to position [386, 0]
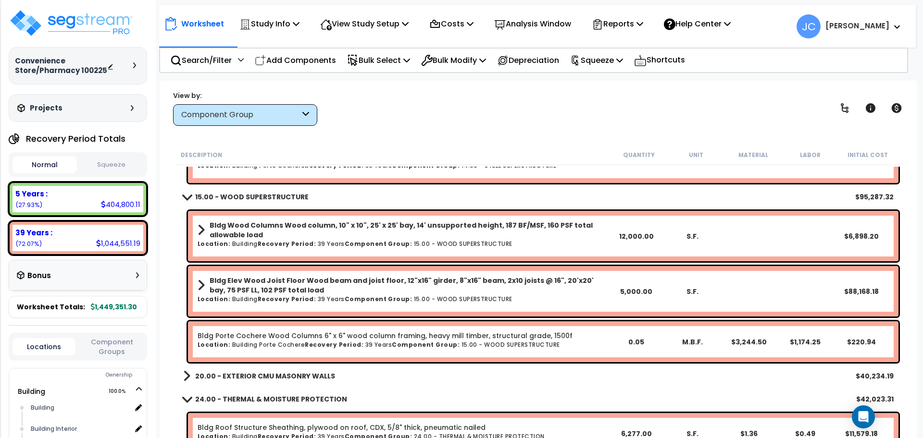
click at [423, 286] on b "Bldg Elev Wood Joist Floor Wood beam and joist floor, 12"x16" girder, 8"x16" be…" at bounding box center [409, 285] width 398 height 19
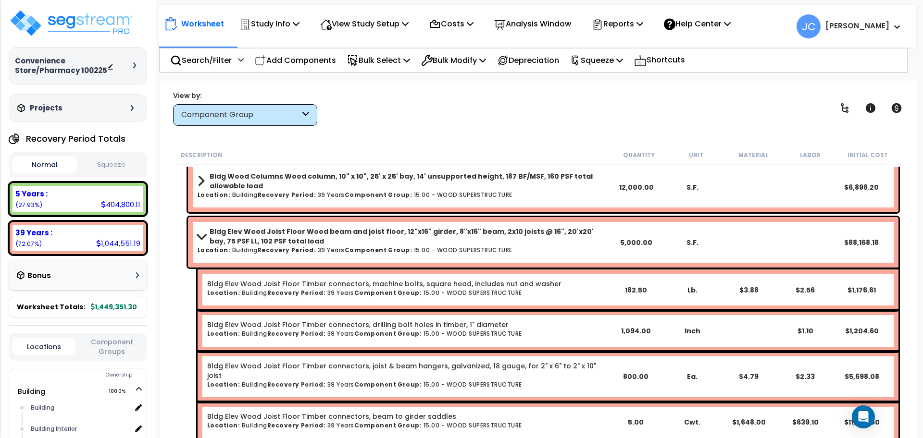
scroll to position [435, 0]
click at [386, 245] on b "Bldg Elev Wood Joist Floor Wood beam and joist floor, 12"x16" girder, 8"x16" be…" at bounding box center [409, 236] width 398 height 19
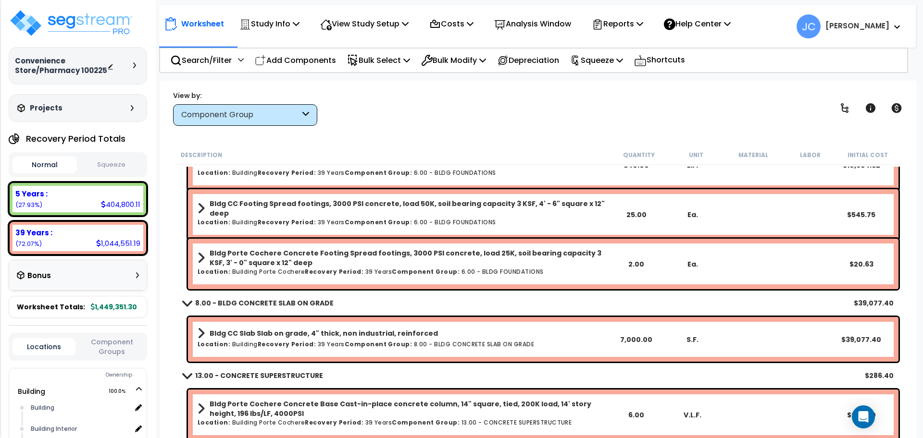
scroll to position [0, 0]
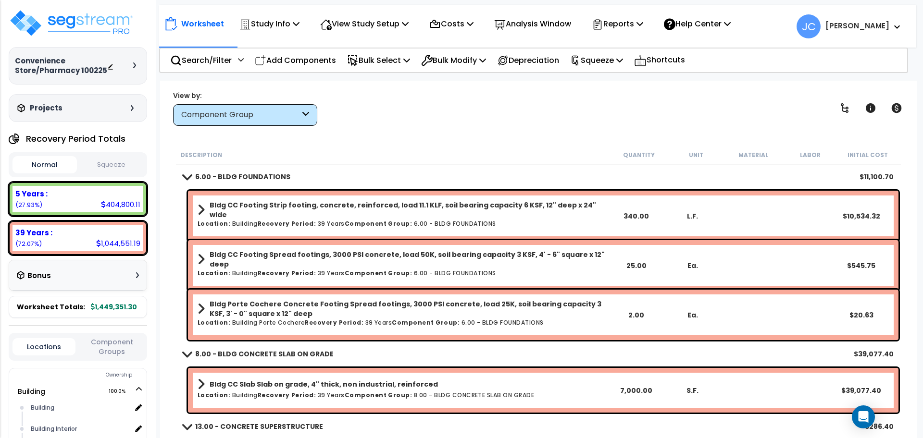
click at [481, 208] on b "Bldg CC Footing Strip footing, concrete, reinforced, load 11.1 KLF, soil bearin…" at bounding box center [409, 209] width 398 height 19
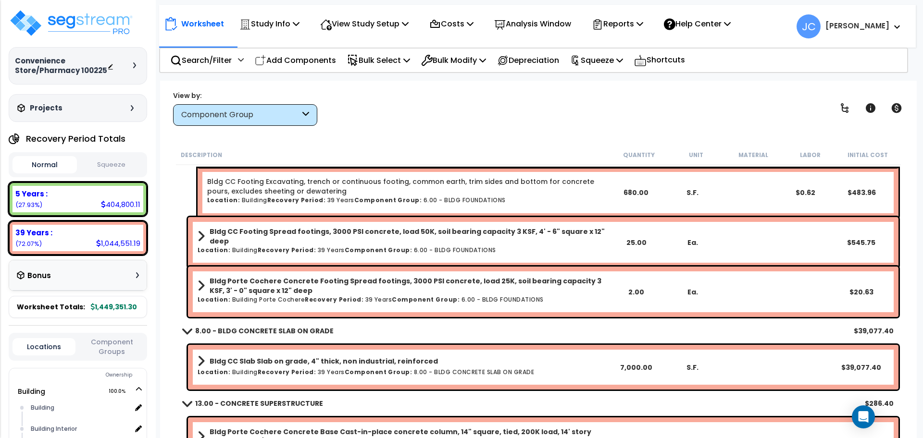
scroll to position [370, 0]
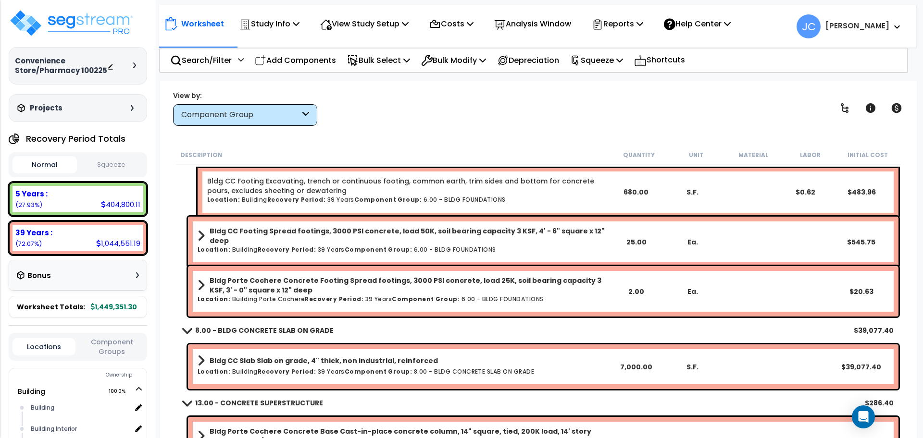
click at [443, 234] on b "Bldg CC Footing Spread footings, 3000 PSI concrete, load 50K, soil bearing capa…" at bounding box center [409, 235] width 398 height 19
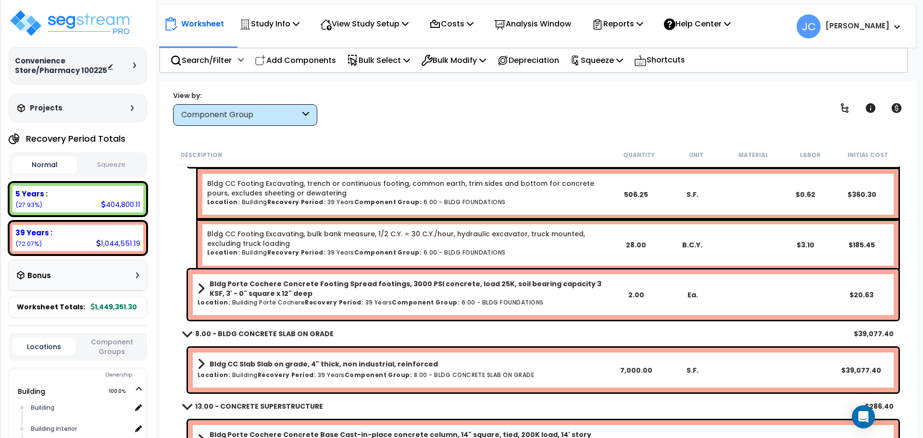
click at [443, 291] on b "Bldg Porte Cochere Concrete Footing Spread footings, 3000 PSI concrete, load 25…" at bounding box center [409, 288] width 398 height 19
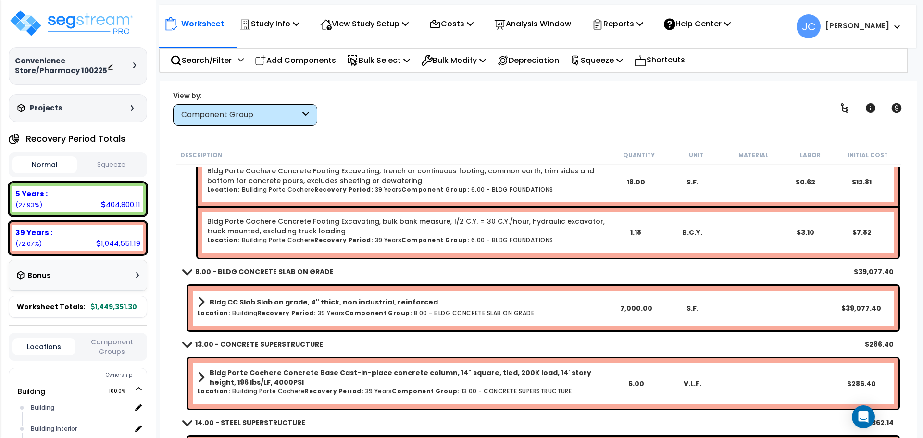
click at [425, 300] on link "Bldg CC Slab Slab on grade, 4" thick, non industrial, reinforced" at bounding box center [403, 302] width 410 height 13
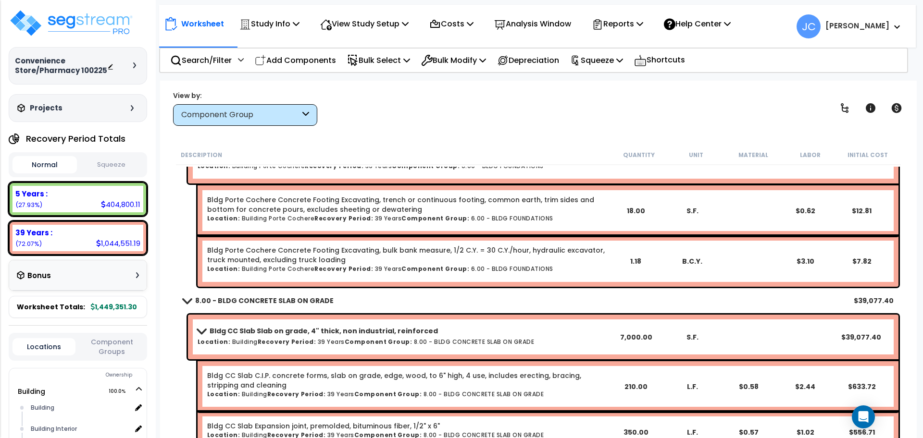
click at [399, 328] on b "Bldg CC Slab Slab on grade, 4" thick, non industrial, reinforced" at bounding box center [324, 331] width 228 height 10
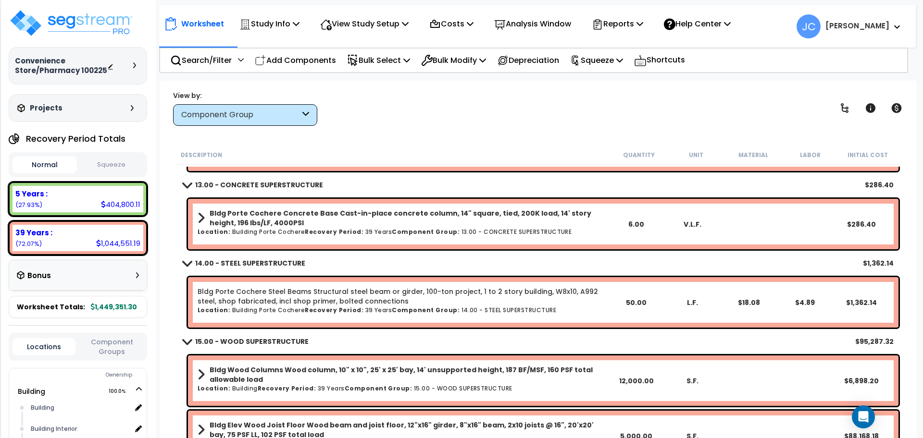
scroll to position [804, 0]
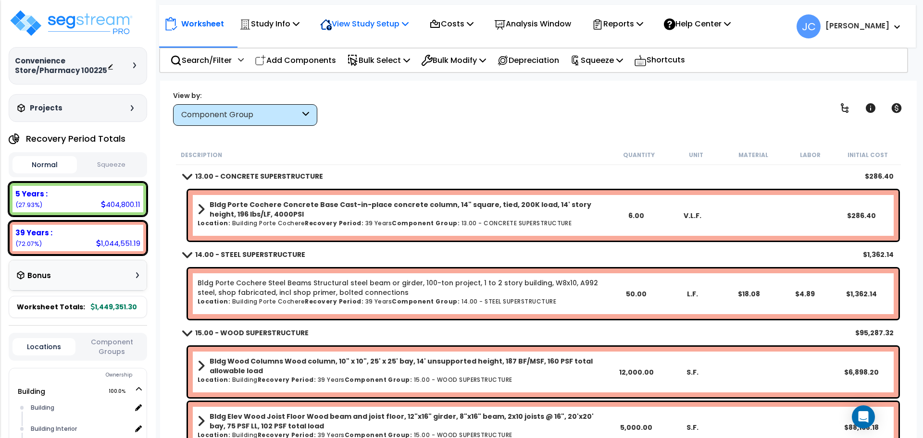
click at [360, 21] on p "View Study Setup" at bounding box center [364, 23] width 88 height 13
click at [360, 66] on link "View Questionnaire" at bounding box center [362, 65] width 95 height 19
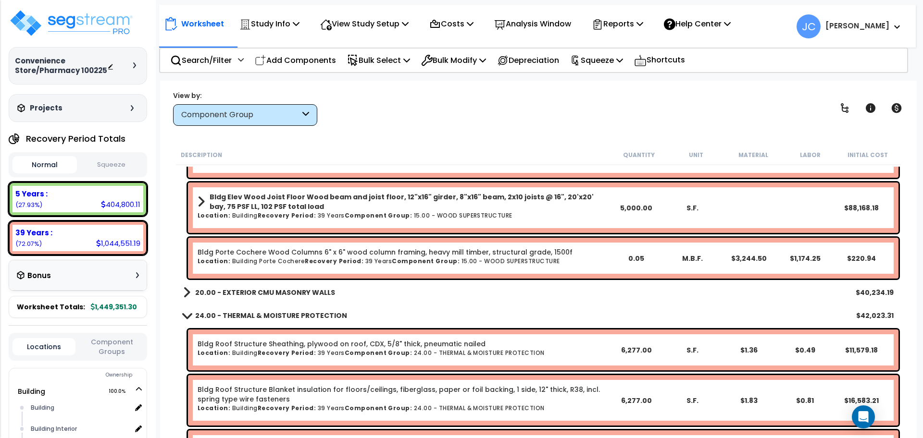
scroll to position [1032, 0]
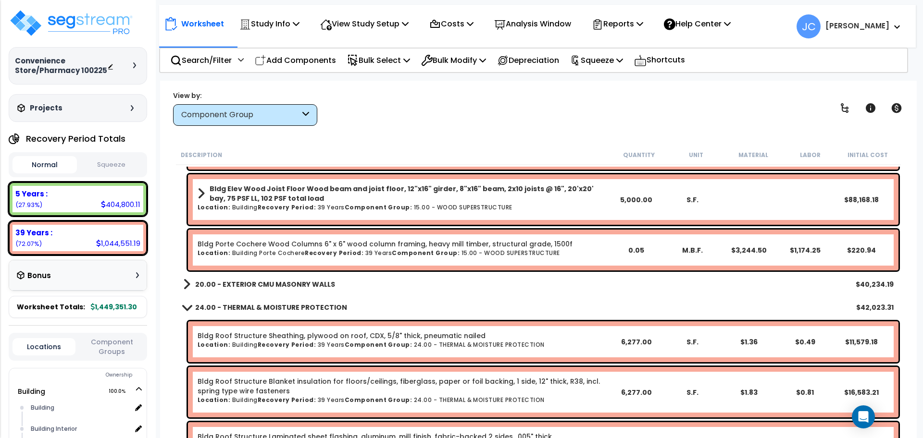
click at [293, 289] on link "20.00 - EXTERIOR CMU MASONRY WALLS" at bounding box center [259, 284] width 152 height 13
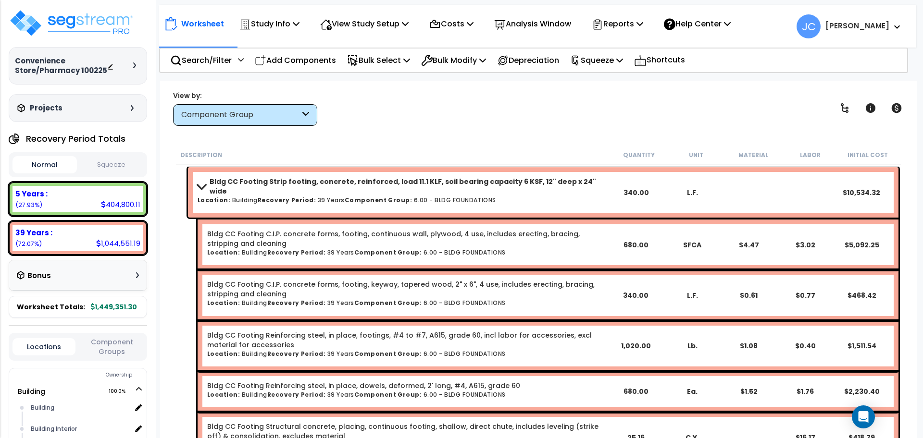
scroll to position [0, 0]
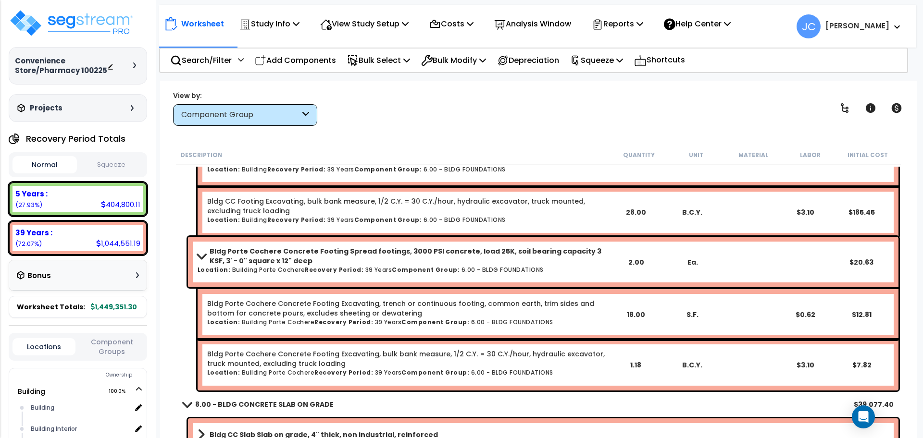
click at [404, 255] on b "Bldg Porte Cochere Concrete Footing Spread footings, 3000 PSI concrete, load 25…" at bounding box center [409, 256] width 398 height 19
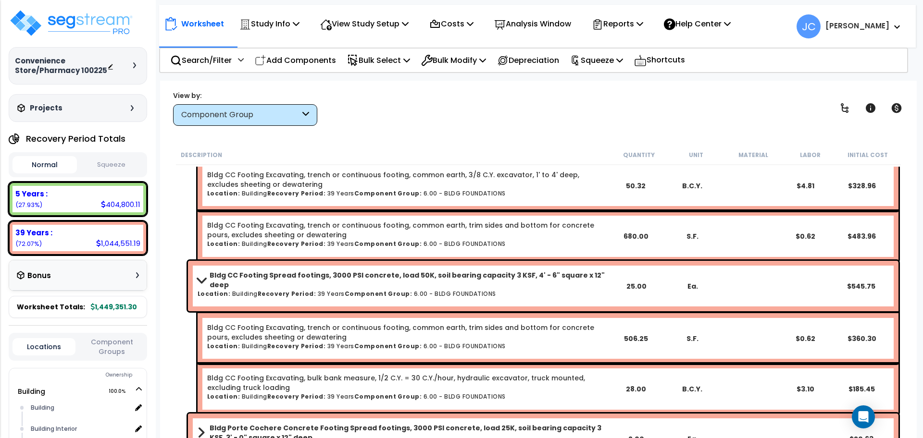
click at [367, 282] on link "Bldg CC Footing Spread footings, 3000 PSI concrete, load 50K, soil bearing capa…" at bounding box center [403, 280] width 410 height 19
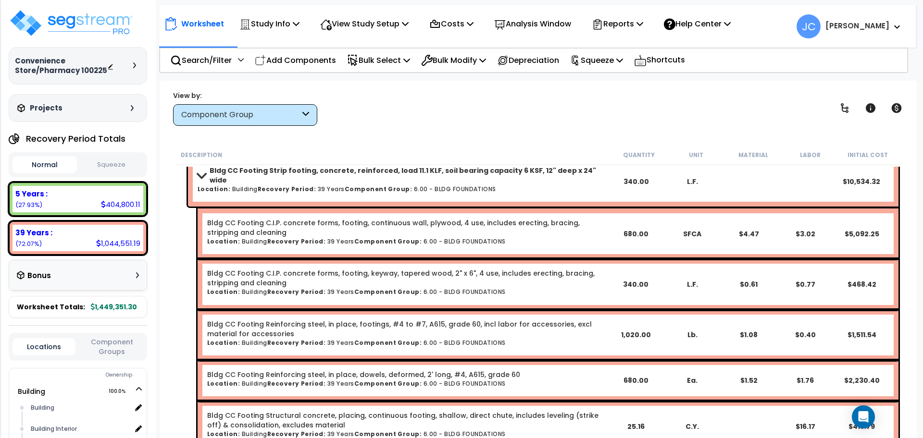
click at [318, 186] on h6 "Location: Building Recovery Period: 39 Years Component Group: 6.00 - BLDG FOUND…" at bounding box center [403, 189] width 410 height 6
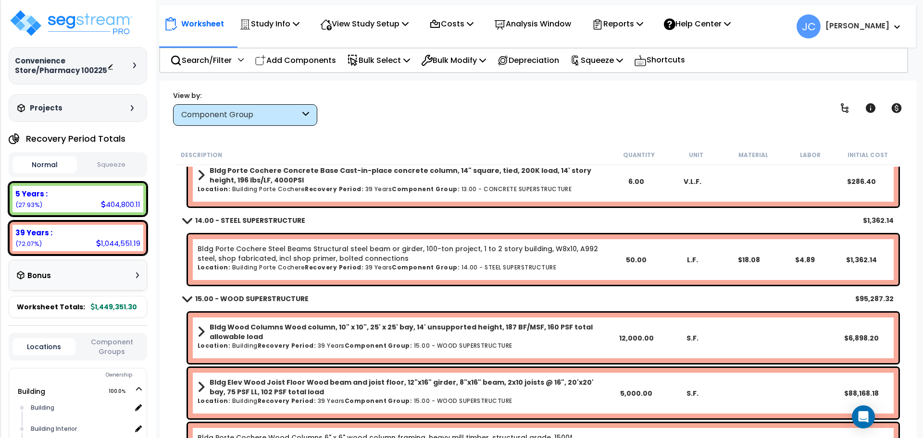
scroll to position [311, 0]
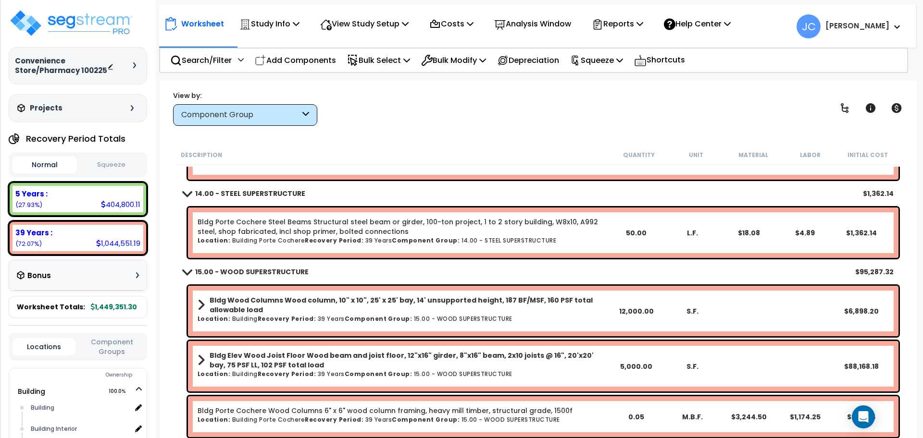
click at [442, 215] on div "Bldg Porte Cochere Steel Beams Structural steel beam or girder, 100-ton project…" at bounding box center [543, 233] width 710 height 50
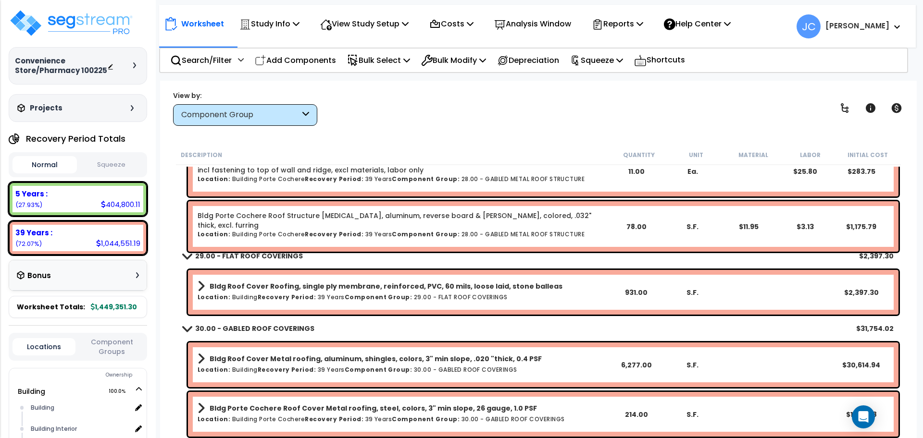
scroll to position [1733, 0]
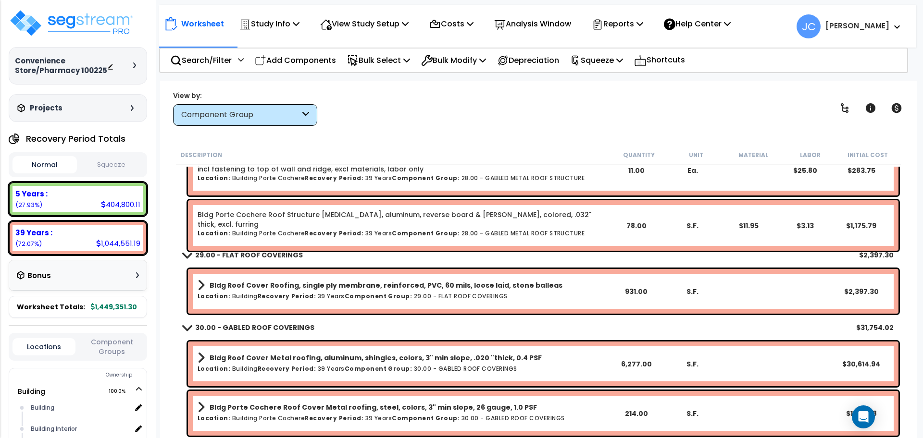
click at [469, 297] on h6 "Location: Building Recovery Period: 39 Years Component Group: 29.00 - FLAT ROOF…" at bounding box center [403, 296] width 410 height 6
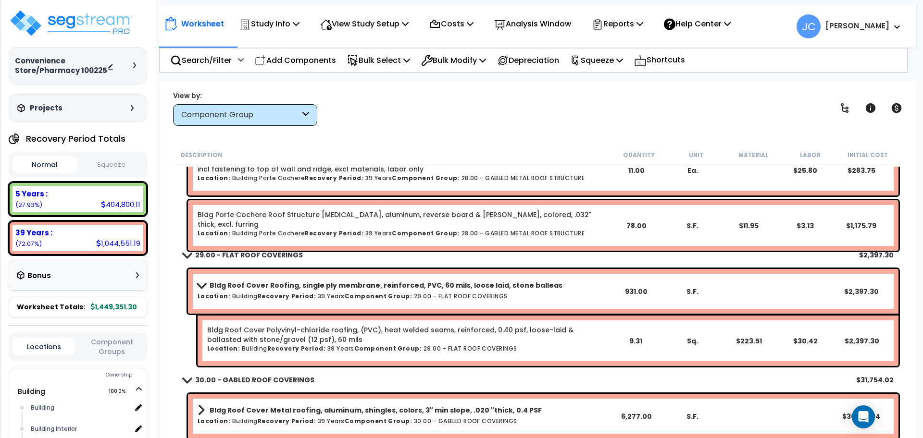
click at [459, 294] on h6 "Location: Building Recovery Period: 39 Years Component Group: 29.00 - FLAT ROOF…" at bounding box center [403, 296] width 410 height 6
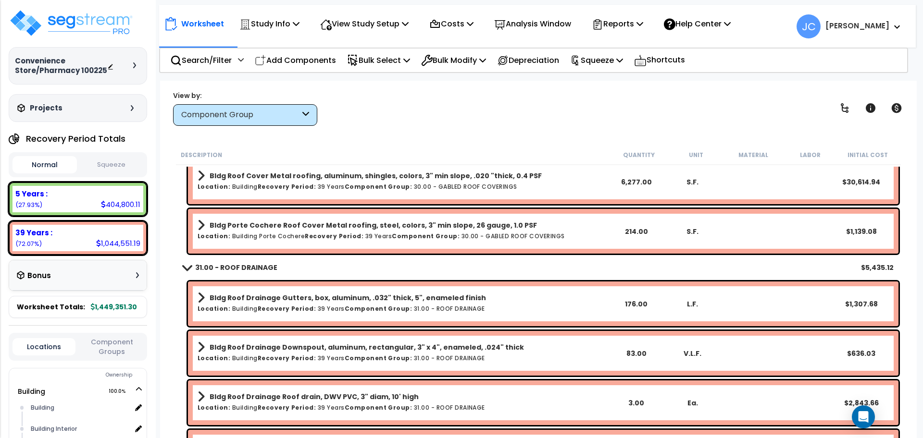
scroll to position [1912, 0]
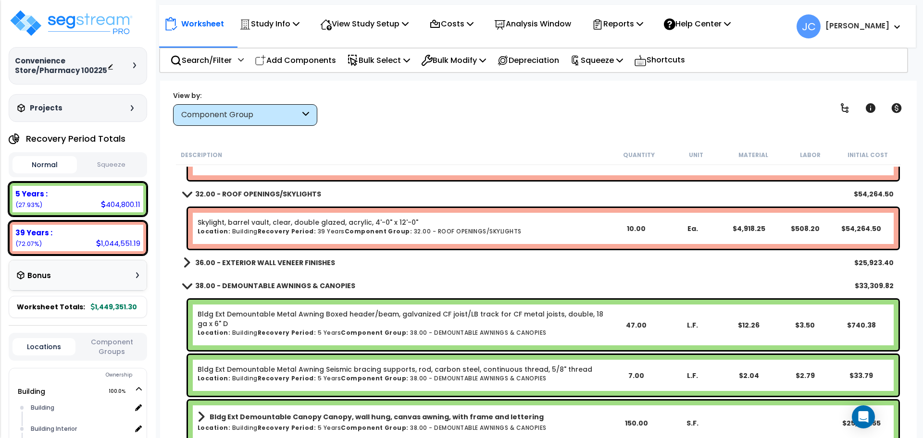
click at [303, 265] on b "36.00 - EXTERIOR WALL VENEER FINISHES" at bounding box center [265, 263] width 140 height 10
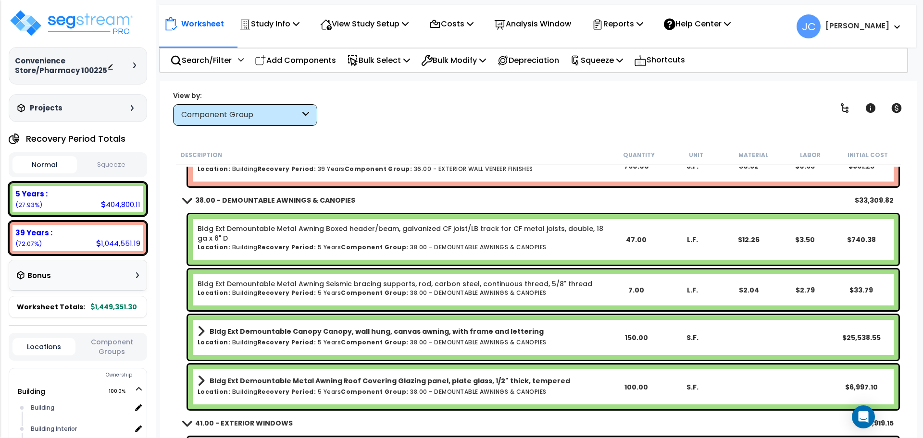
scroll to position [2942, 0]
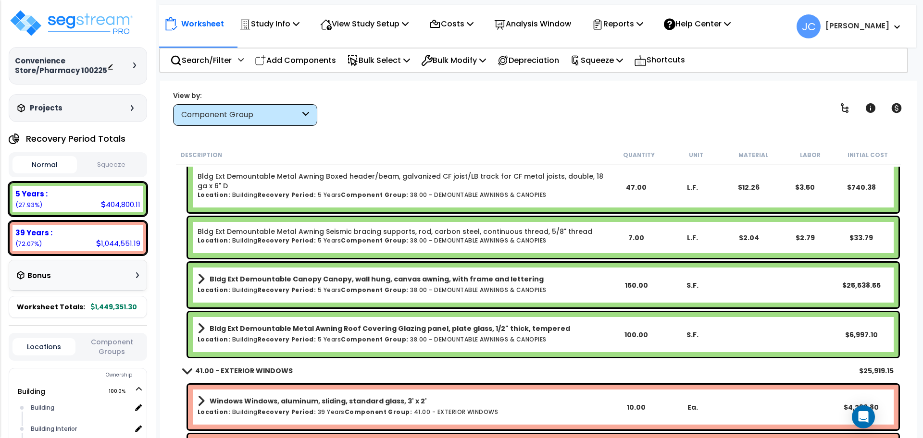
click at [330, 285] on link "Bldg Ext Demountable Canopy Canopy, wall hung, canvas awning, with frame and le…" at bounding box center [403, 279] width 410 height 13
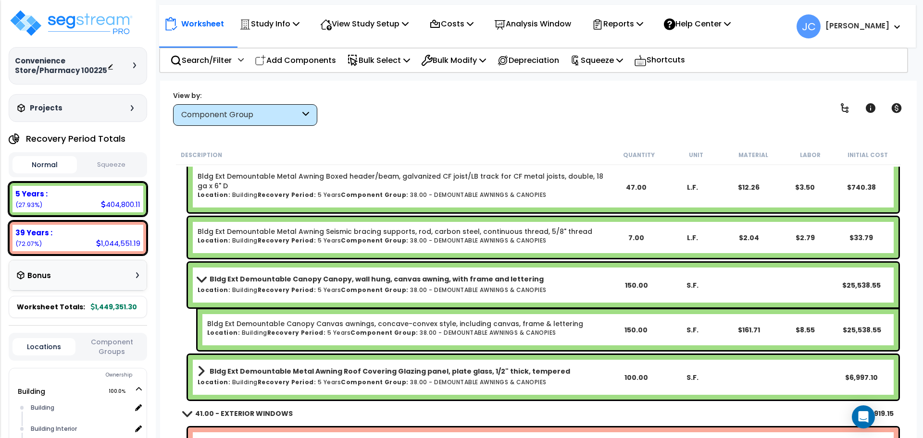
click at [318, 285] on link "Bldg Ext Demountable Canopy Canopy, wall hung, canvas awning, with frame and le…" at bounding box center [403, 279] width 410 height 13
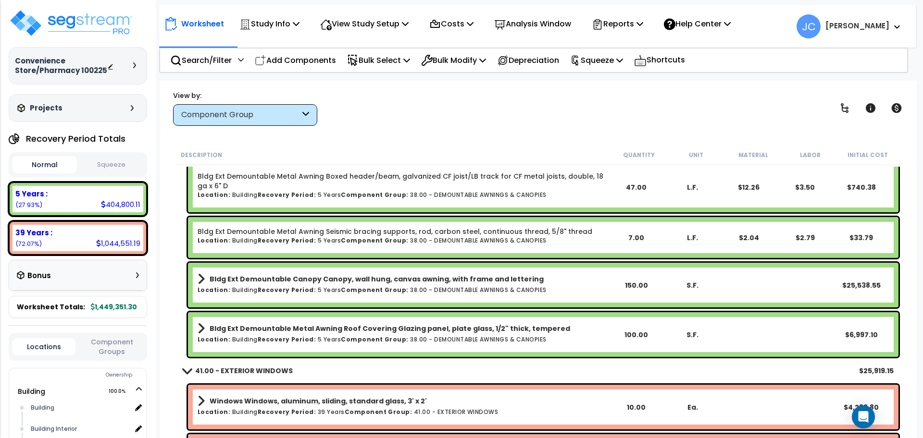
click at [324, 343] on h6 "Location: Building Recovery Period: 5 Years Component Group: 38.00 - DEMOUNTABL…" at bounding box center [403, 339] width 410 height 6
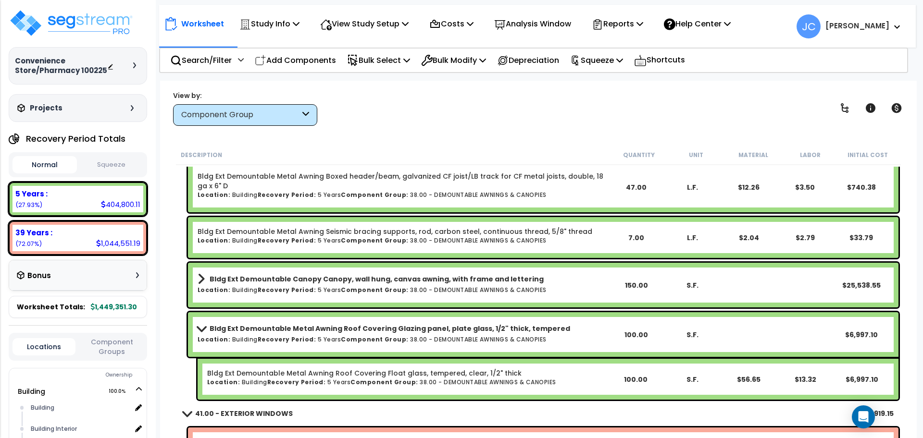
click at [324, 343] on h6 "Location: Building Recovery Period: 5 Years Component Group: 38.00 - DEMOUNTABL…" at bounding box center [403, 339] width 410 height 6
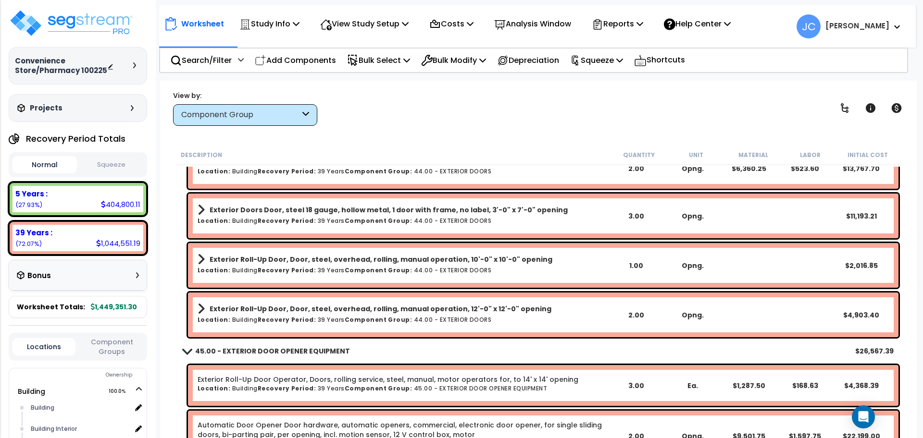
scroll to position [3529, 0]
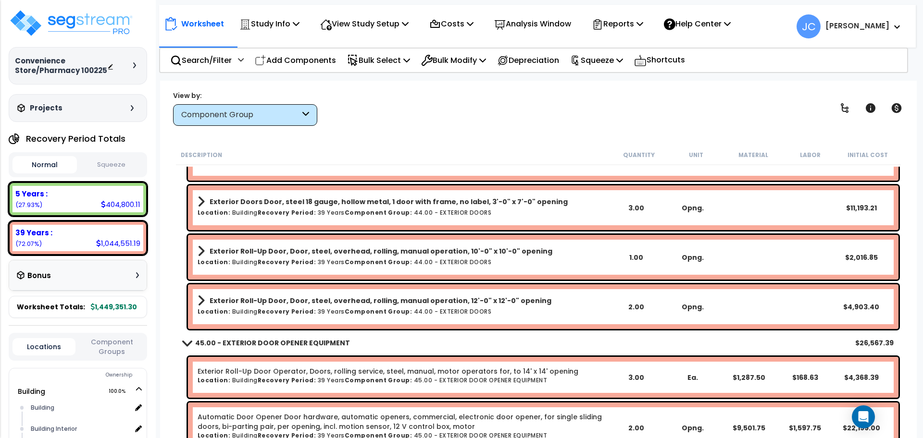
click at [450, 255] on b "Exterior Roll-Up Door, Door, steel, overhead, rolling, manual operation, 10'-0"…" at bounding box center [381, 252] width 343 height 10
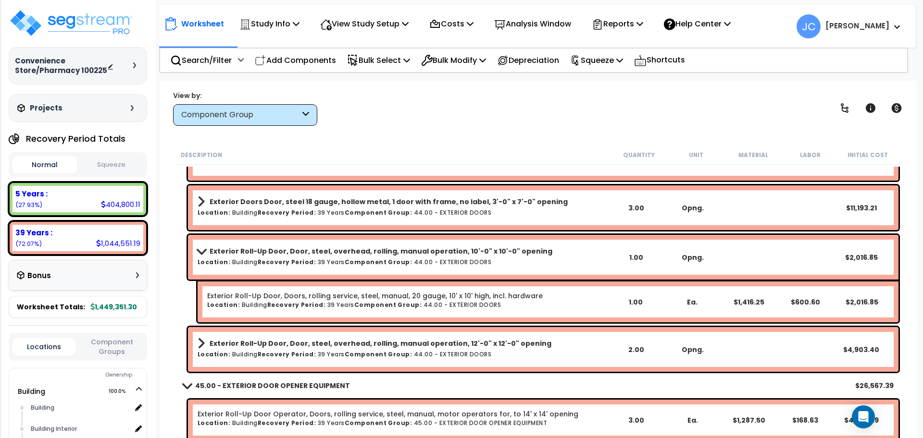
click at [417, 257] on link "Exterior Roll-Up Door, Door, steel, overhead, rolling, manual operation, 10'-0"…" at bounding box center [403, 251] width 410 height 13
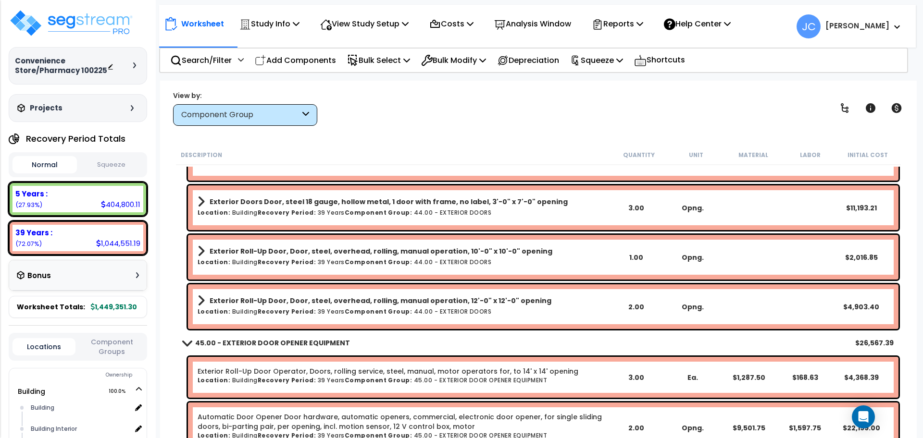
click at [421, 316] on div "Exterior Roll-Up Door, Door, steel, overhead, rolling, manual operation, 12'-0"…" at bounding box center [403, 306] width 410 height 25
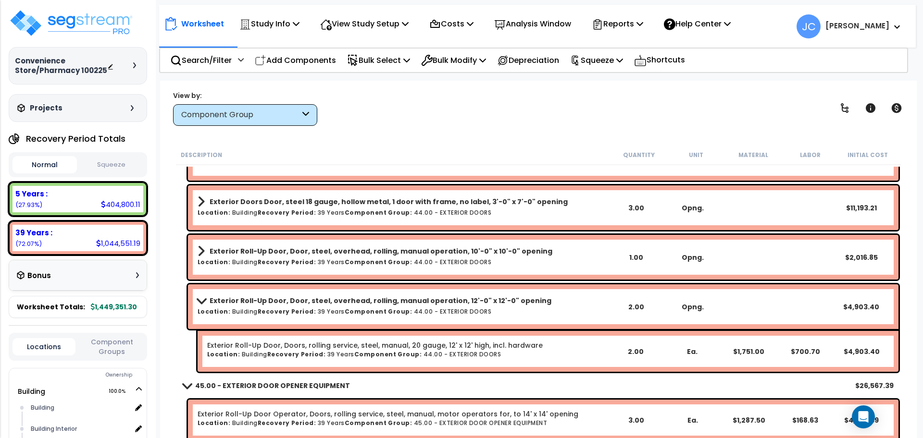
click at [398, 315] on div "Exterior Roll-Up Door, Door, steel, overhead, rolling, manual operation, 12'-0"…" at bounding box center [403, 306] width 410 height 25
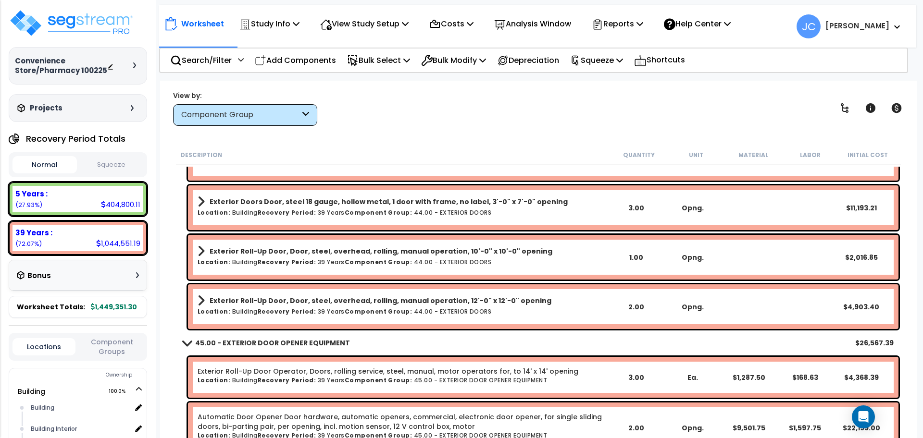
click at [410, 261] on h6 "Location: Building Recovery Period: 39 Years Component Group: 44.00 - EXTERIOR …" at bounding box center [403, 262] width 410 height 6
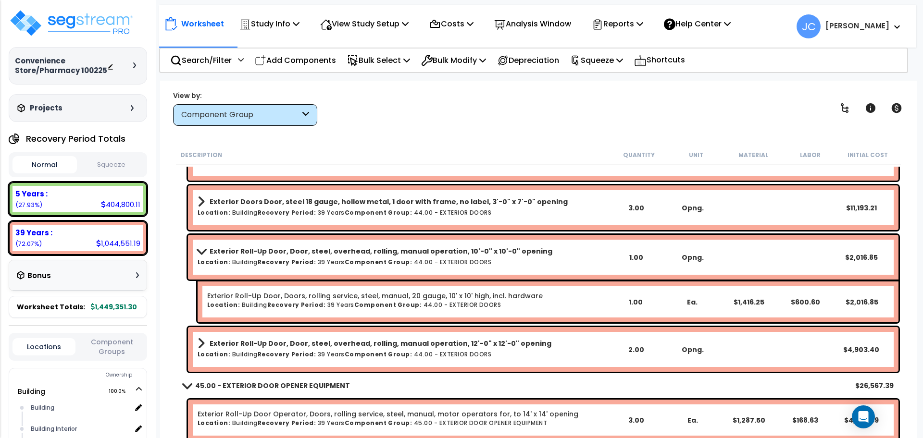
click at [404, 259] on h6 "Location: Building Recovery Period: 39 Years Component Group: 44.00 - EXTERIOR …" at bounding box center [403, 262] width 410 height 6
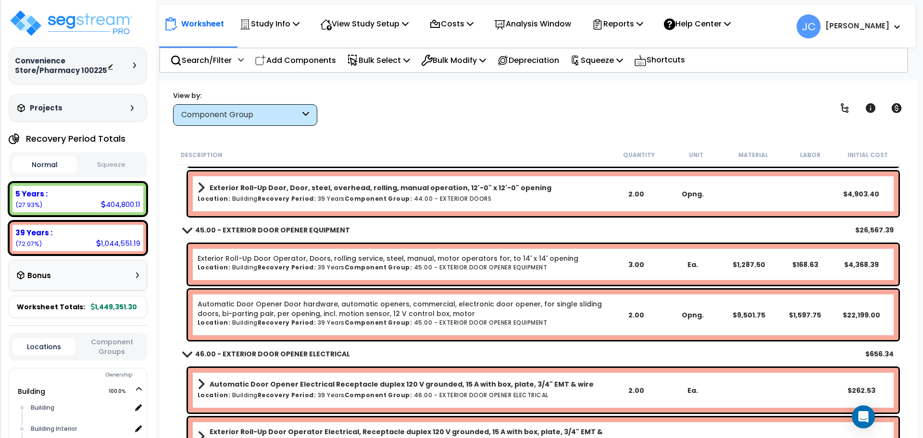
scroll to position [3644, 0]
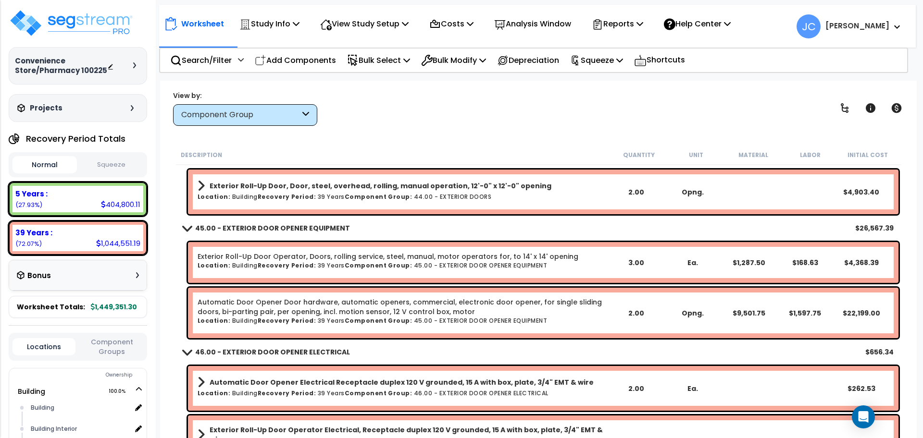
click at [253, 121] on div "Component Group" at bounding box center [245, 115] width 144 height 22
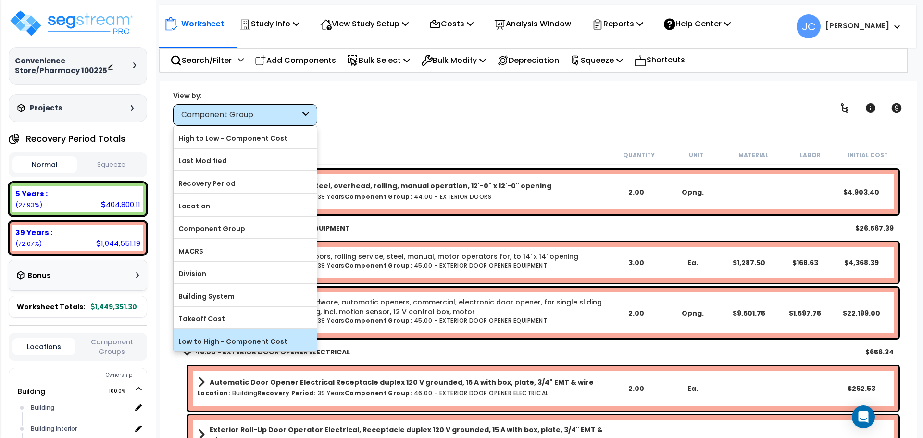
click at [248, 337] on label "Low to High - Component Cost" at bounding box center [245, 342] width 143 height 14
click at [0, 0] on input "Low to High - Component Cost" at bounding box center [0, 0] width 0 height 0
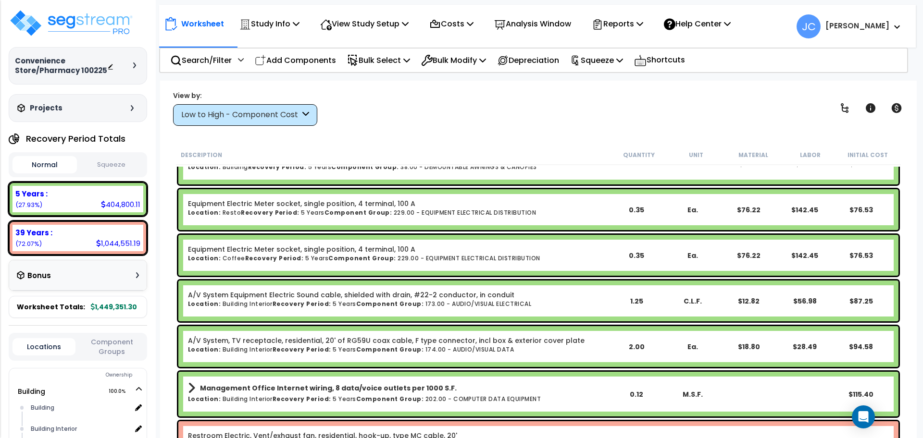
scroll to position [0, 0]
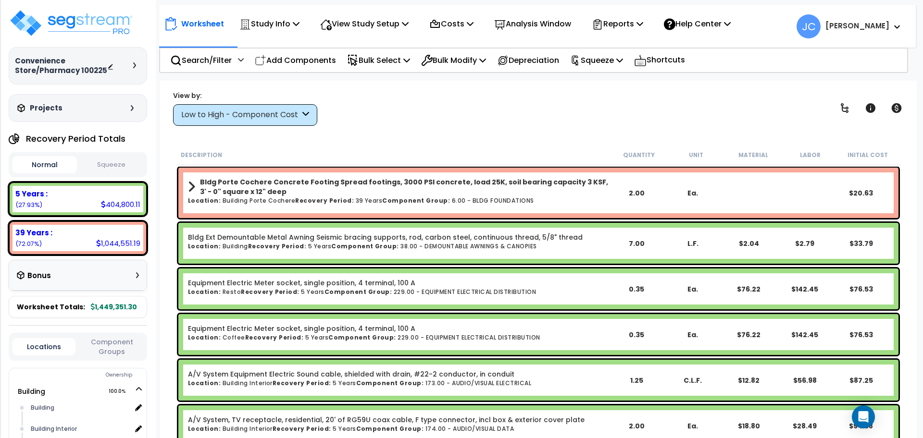
click at [284, 106] on div "Low to High - Component Cost" at bounding box center [245, 115] width 144 height 22
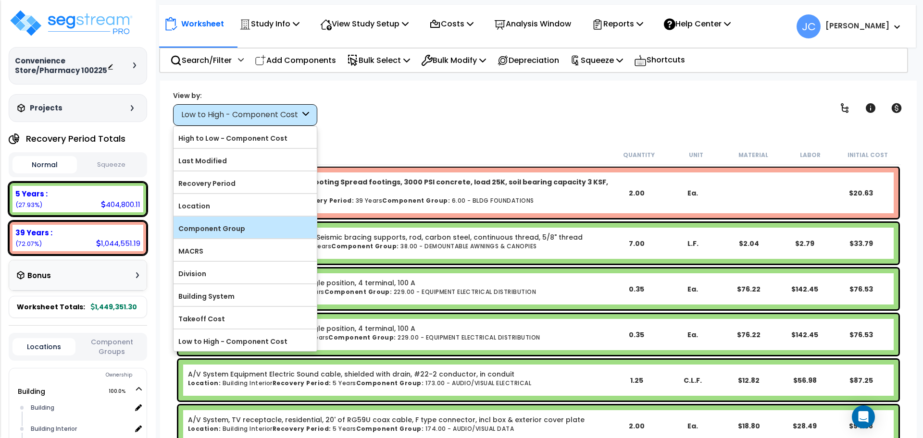
click at [256, 228] on label "Component Group" at bounding box center [245, 229] width 143 height 14
click at [0, 0] on input "Component Group" at bounding box center [0, 0] width 0 height 0
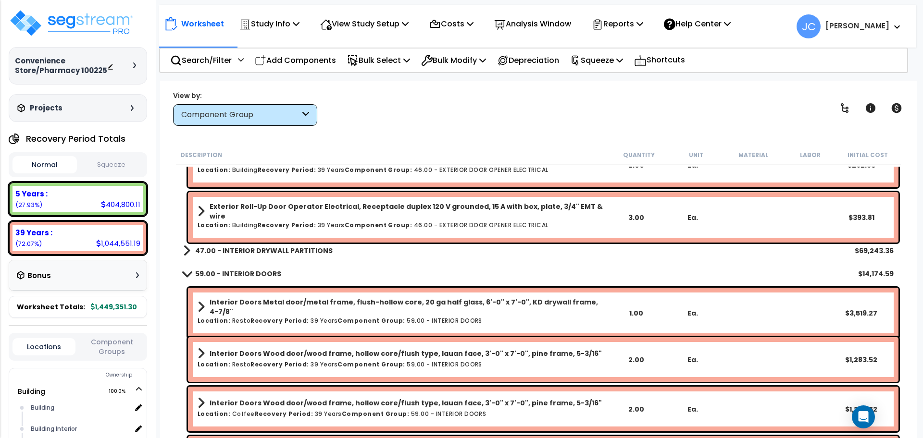
scroll to position [3893, 0]
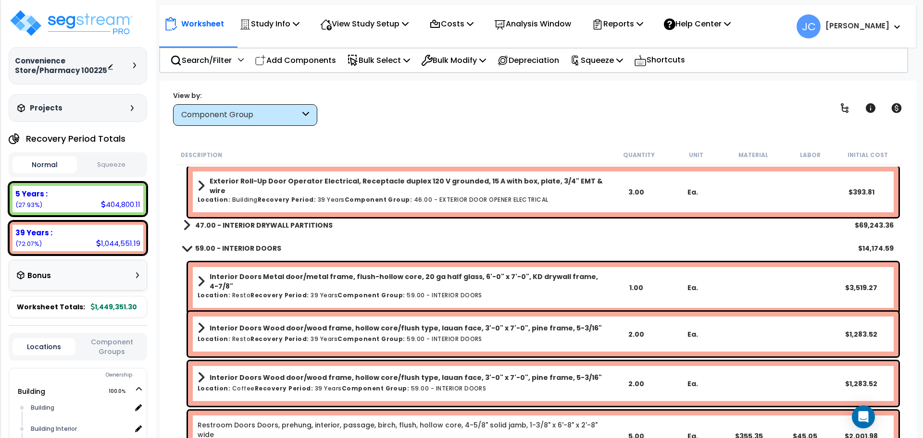
click at [306, 223] on b "47.00 - INTERIOR DRYWALL PARTITIONS" at bounding box center [263, 226] width 137 height 10
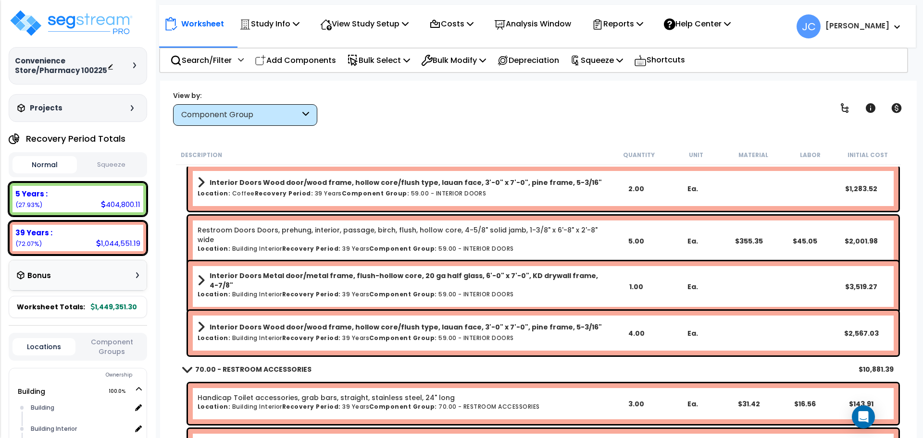
scroll to position [4527, 0]
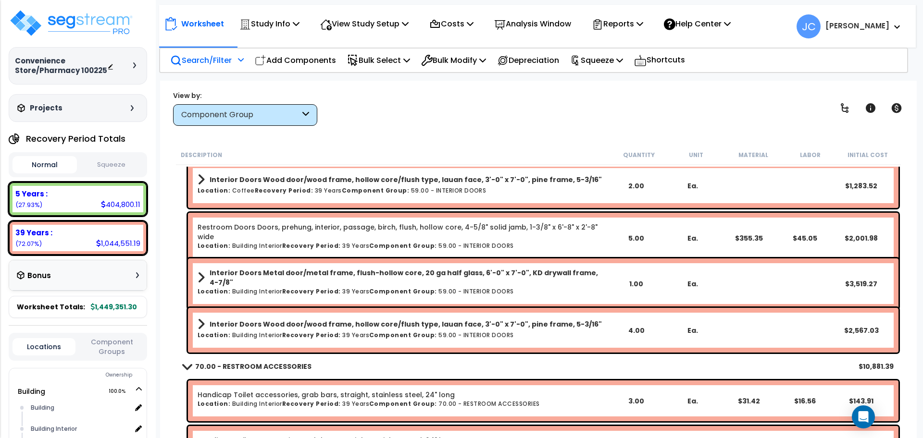
click at [228, 62] on p "Search/Filter" at bounding box center [201, 60] width 62 height 13
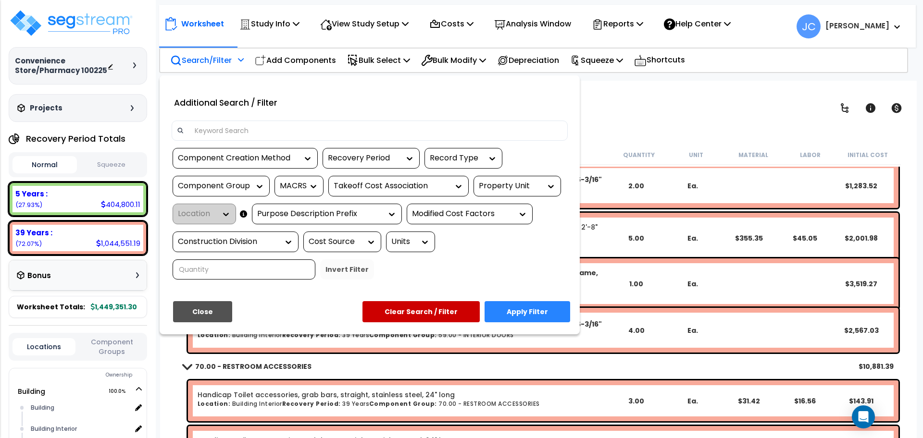
click at [523, 187] on div "Property Unit" at bounding box center [510, 186] width 62 height 11
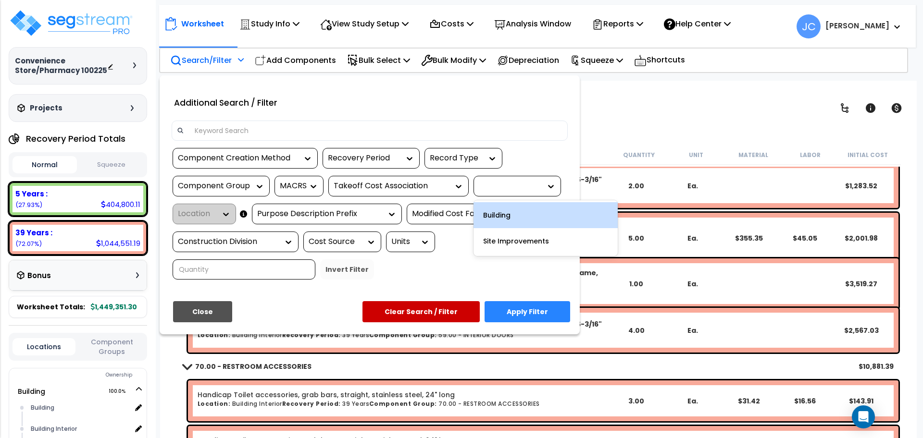
click at [521, 216] on div "Building" at bounding box center [545, 215] width 144 height 26
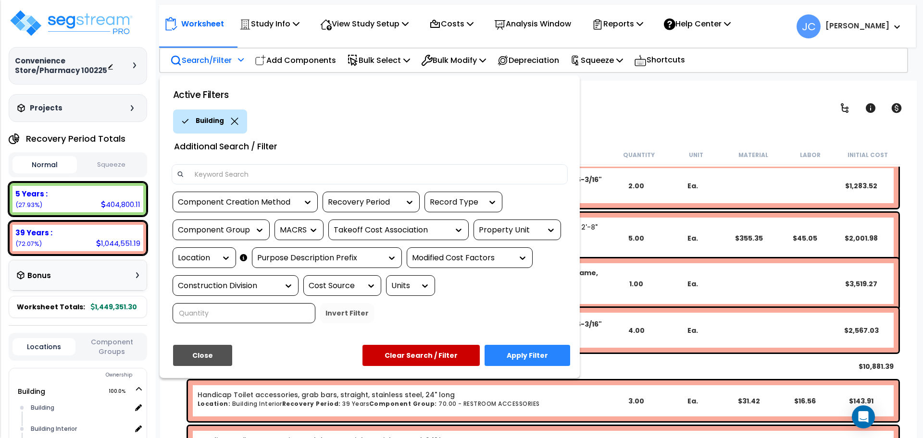
click at [201, 252] on div "Location" at bounding box center [204, 258] width 63 height 21
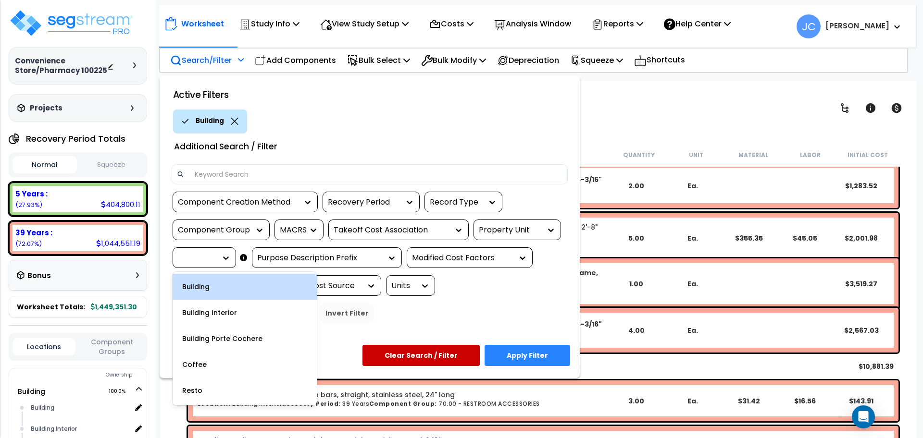
click at [221, 255] on icon at bounding box center [226, 258] width 10 height 10
click at [221, 297] on div "Building" at bounding box center [245, 287] width 144 height 26
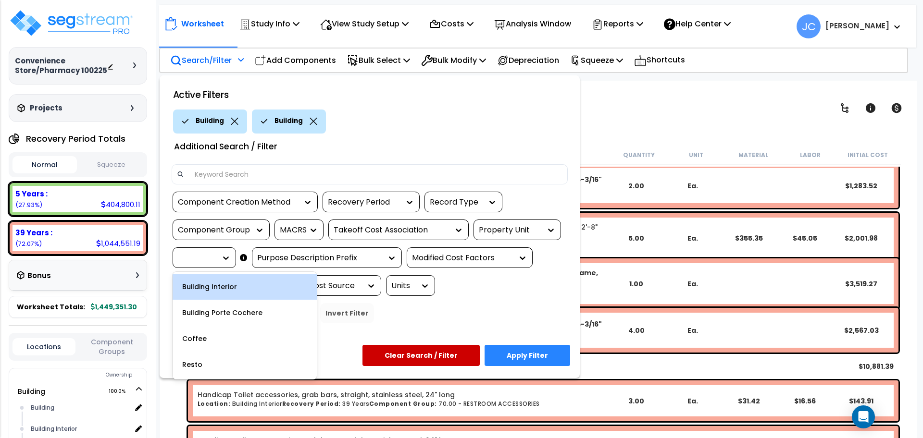
click at [205, 255] on div at bounding box center [197, 258] width 38 height 11
click at [215, 283] on div "Building Interior" at bounding box center [245, 287] width 144 height 26
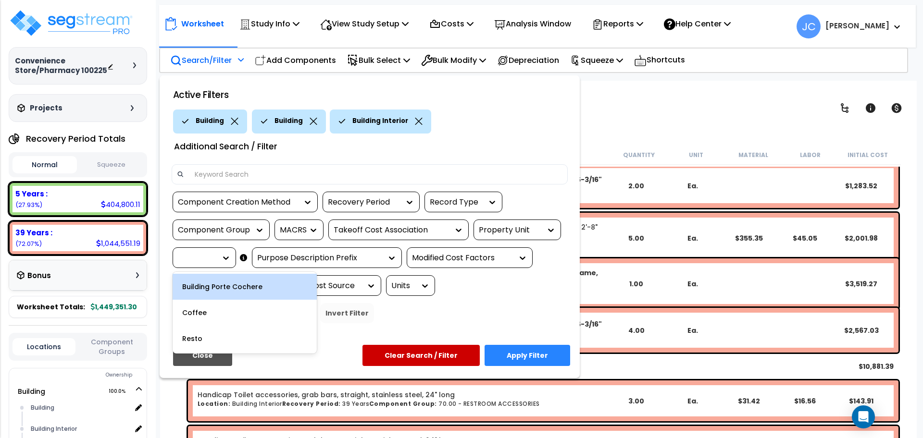
click at [207, 260] on div at bounding box center [197, 258] width 38 height 11
click at [219, 289] on div "Building Porte Cochere" at bounding box center [245, 287] width 144 height 26
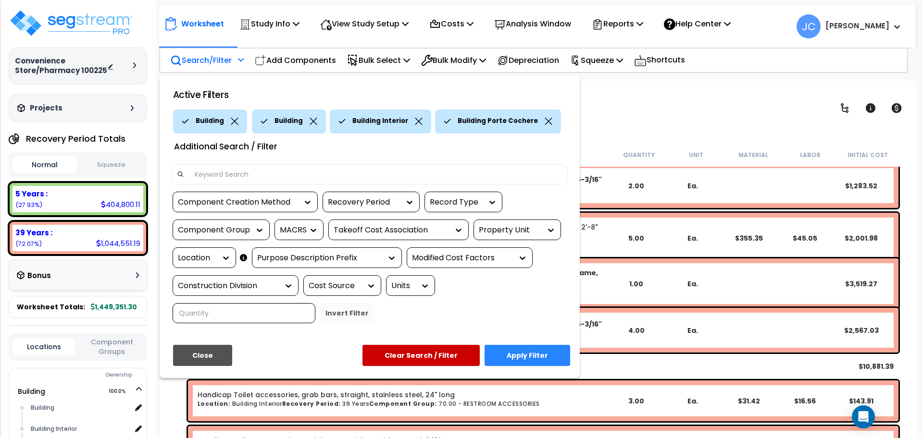
click at [523, 345] on button "Apply Filter" at bounding box center [528, 355] width 86 height 21
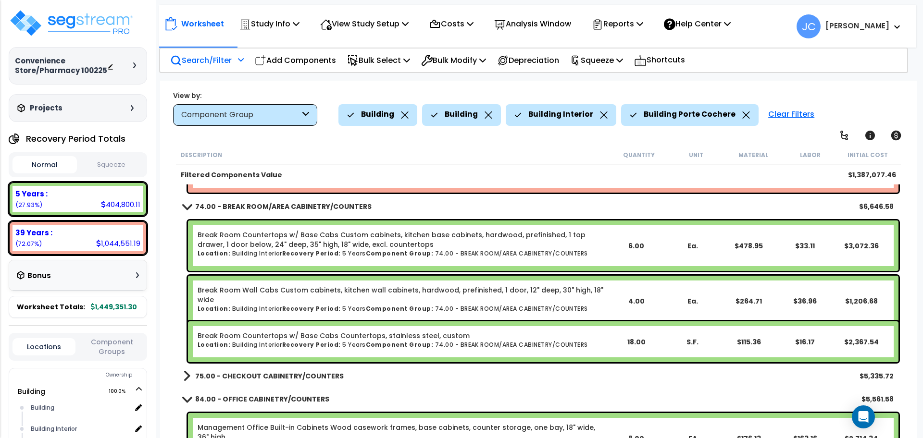
scroll to position [4763, 0]
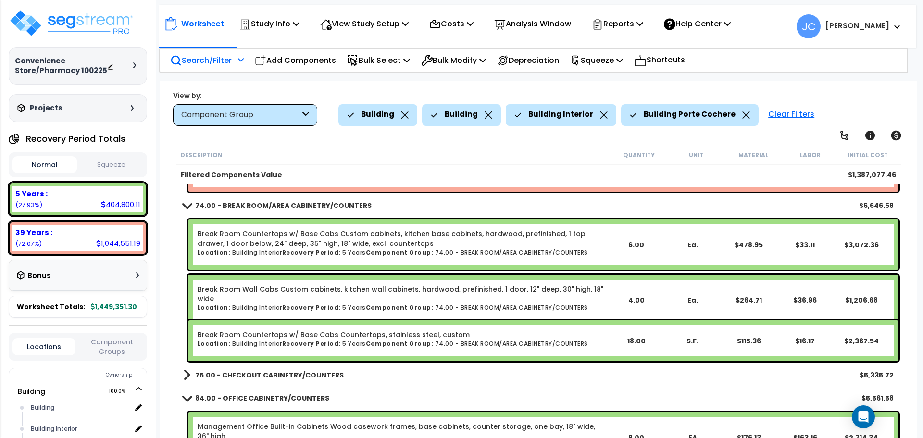
click at [294, 372] on b "75.00 - CHECKOUT CABINETRY/COUNTERS" at bounding box center [269, 376] width 149 height 10
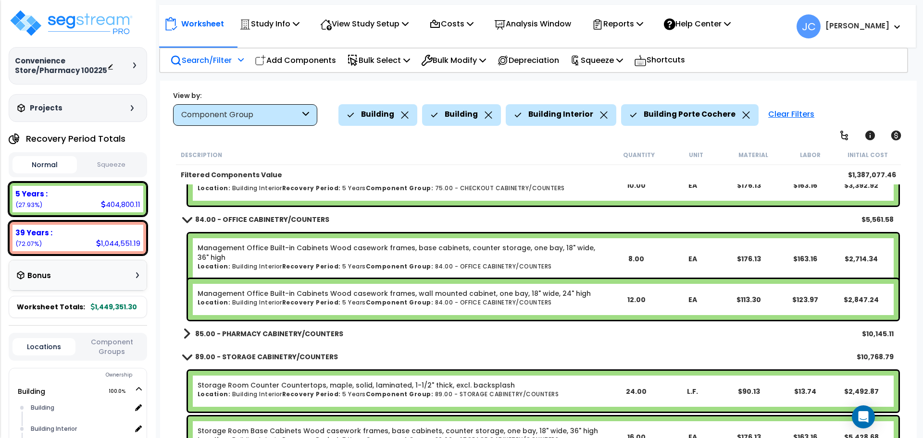
scroll to position [5044, 0]
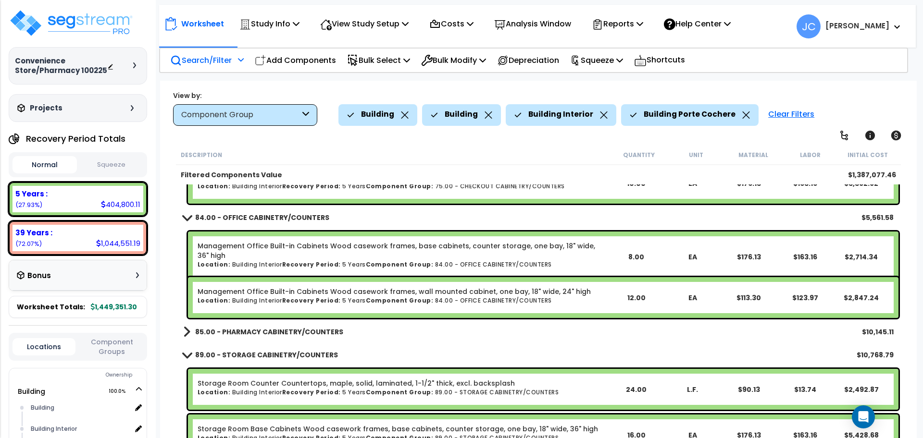
click at [301, 327] on b "85.00 - PHARMACY CABINETRY/COUNTERS" at bounding box center [269, 332] width 148 height 10
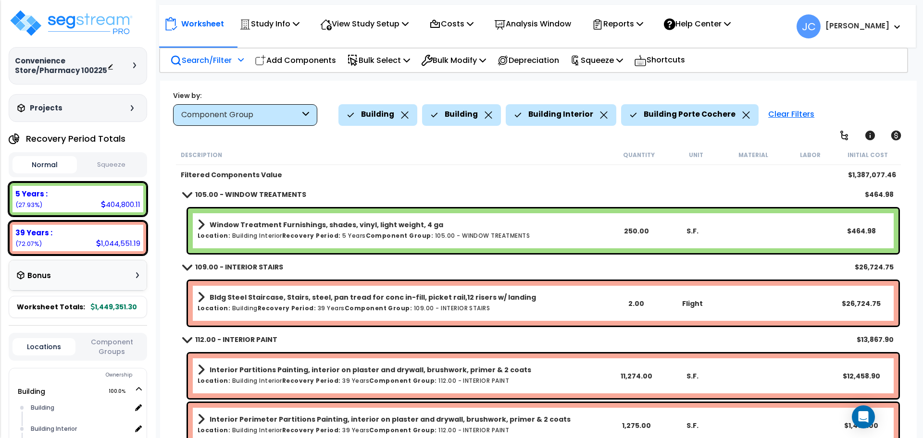
scroll to position [5941, 0]
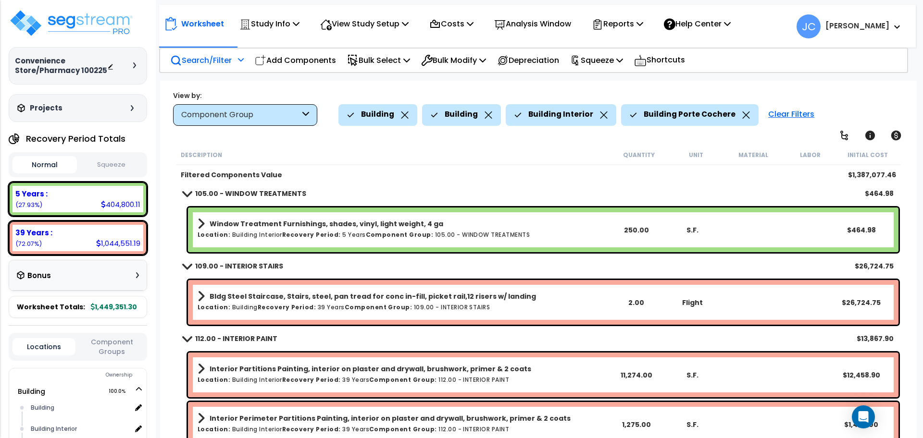
click at [529, 223] on link "Window Treatment Furnishings, shades, vinyl, light weight, 4 ga" at bounding box center [403, 223] width 410 height 13
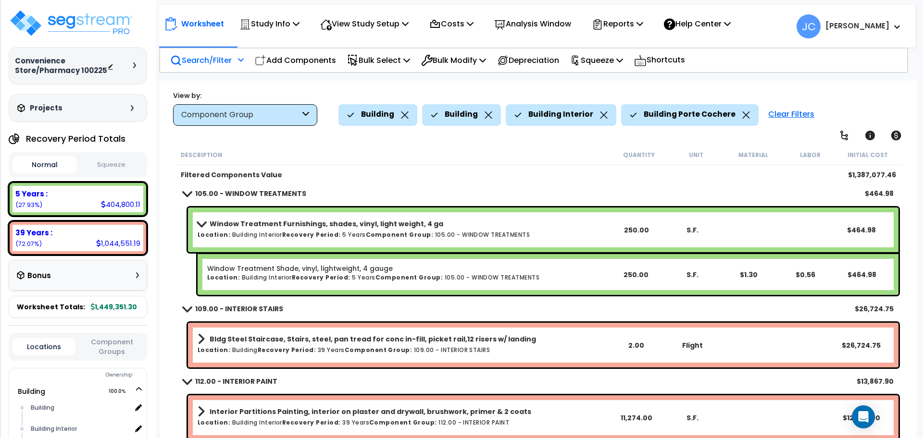
click at [477, 228] on link "Window Treatment Furnishings, shades, vinyl, light weight, 4 ga" at bounding box center [403, 223] width 410 height 13
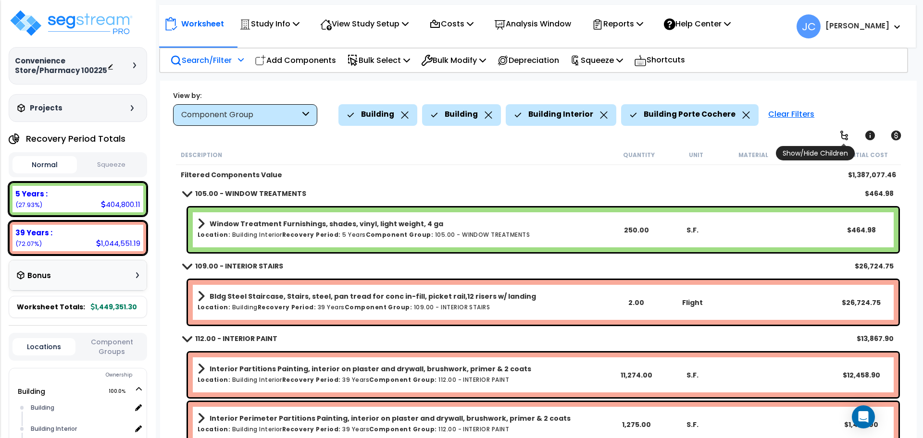
click at [839, 130] on icon at bounding box center [844, 136] width 12 height 12
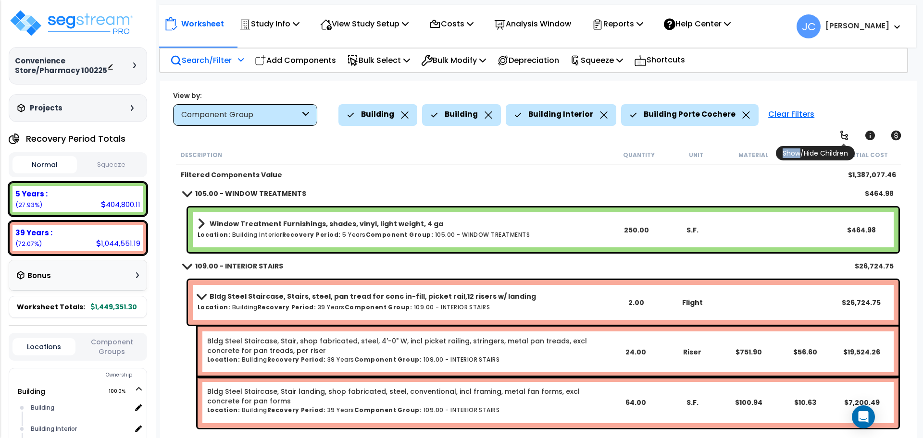
click at [839, 130] on icon at bounding box center [844, 136] width 12 height 12
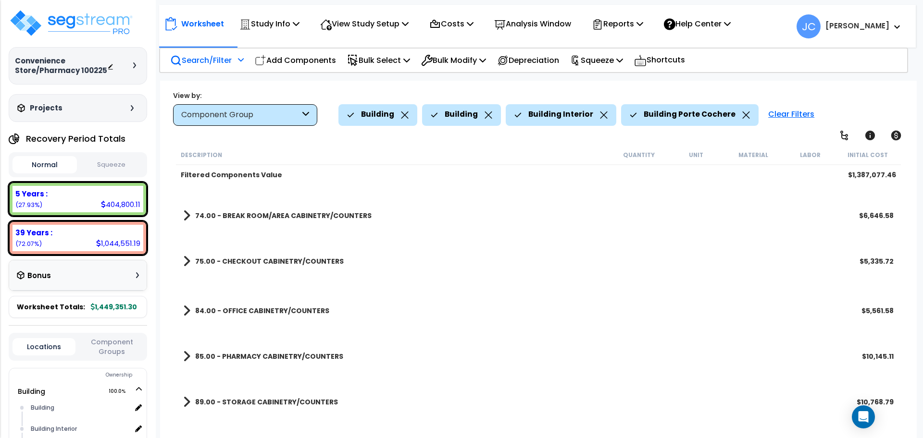
scroll to position [0, 0]
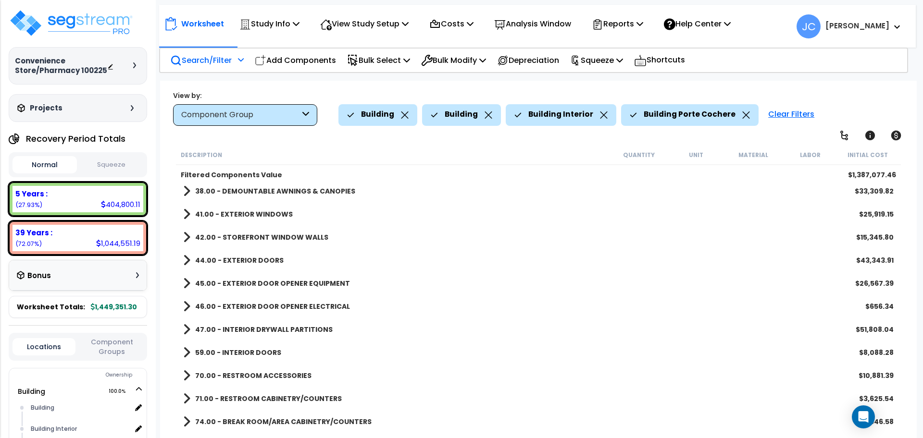
click at [311, 325] on b "47.00 - INTERIOR DRYWALL PARTITIONS" at bounding box center [263, 330] width 137 height 10
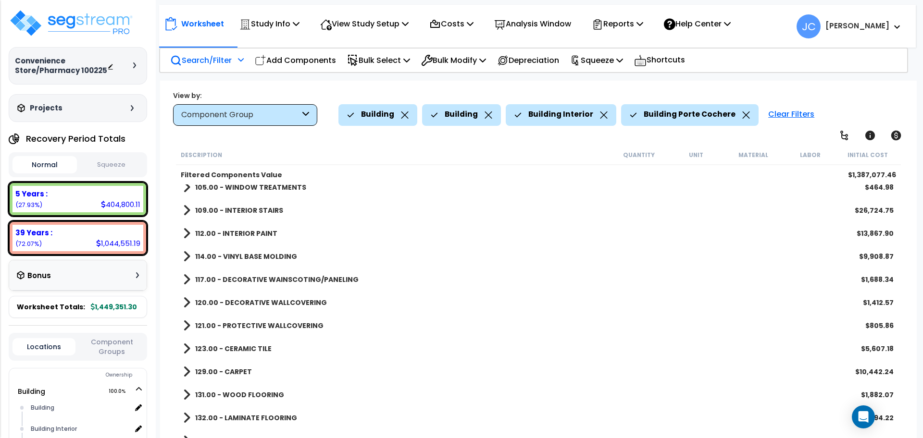
scroll to position [934, 0]
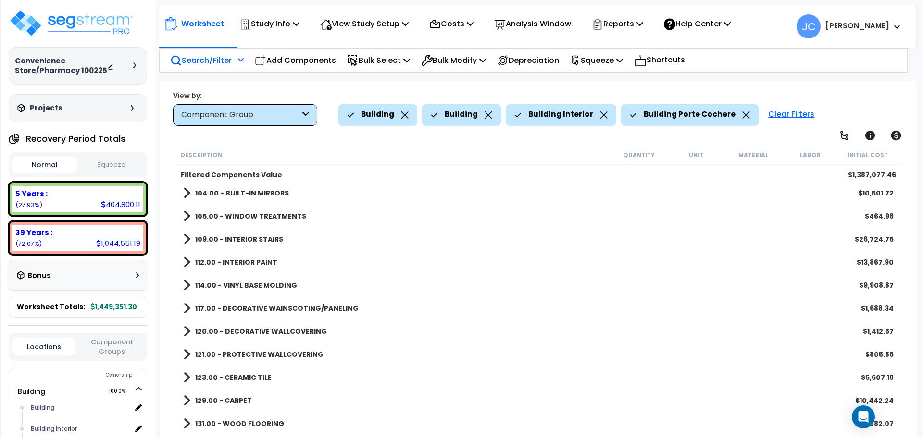
click at [246, 256] on link "112.00 - INTERIOR PAINT" at bounding box center [230, 262] width 94 height 13
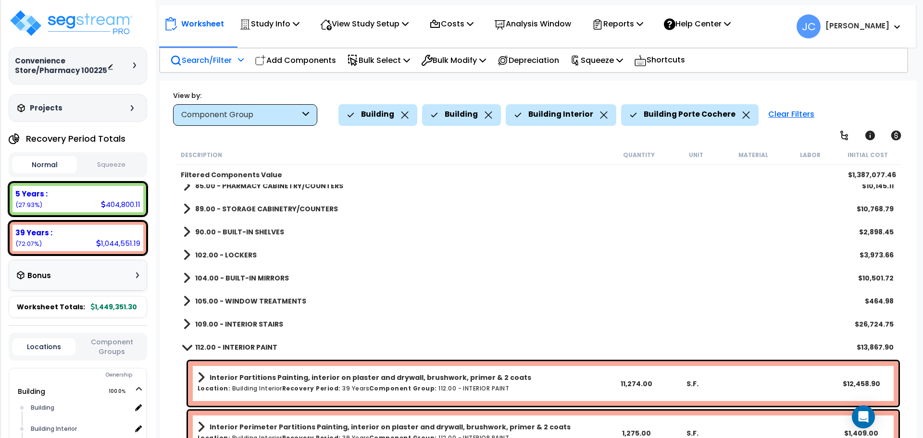
scroll to position [851, 0]
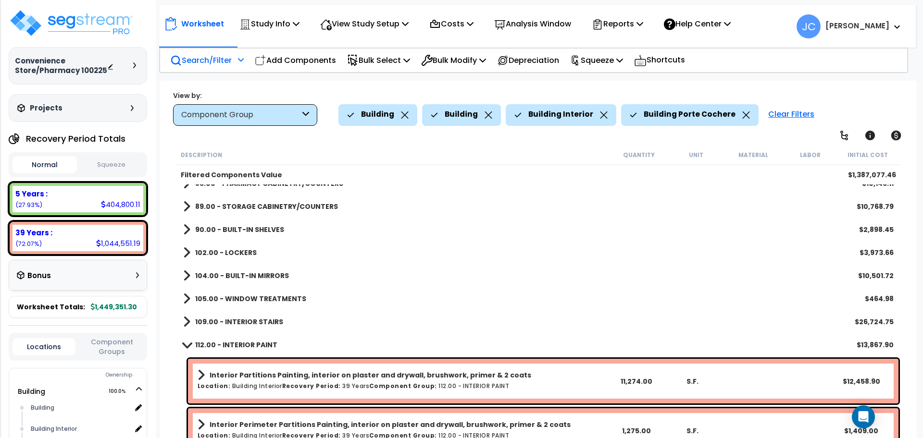
click at [269, 323] on b "109.00 - INTERIOR STAIRS" at bounding box center [239, 322] width 88 height 10
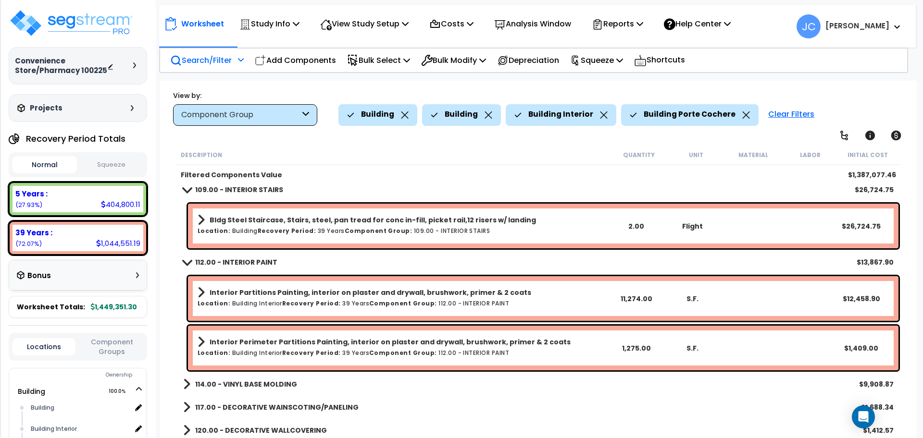
scroll to position [984, 0]
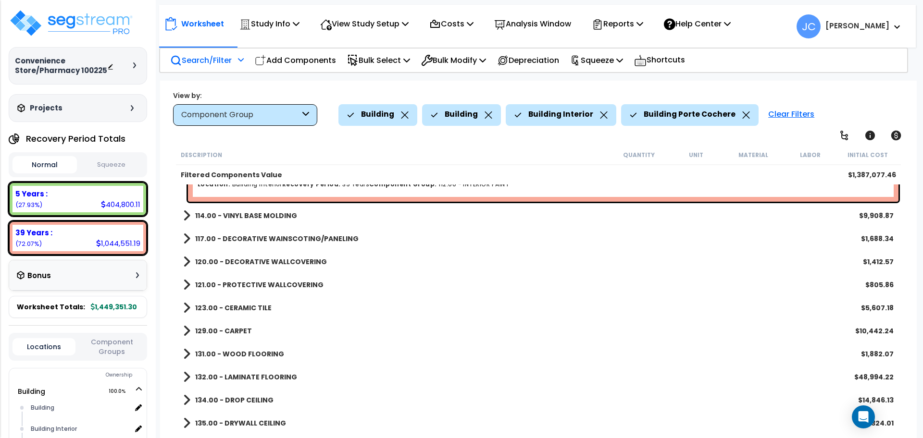
click at [265, 354] on b "131.00 - WOOD FLOORING" at bounding box center [239, 354] width 89 height 10
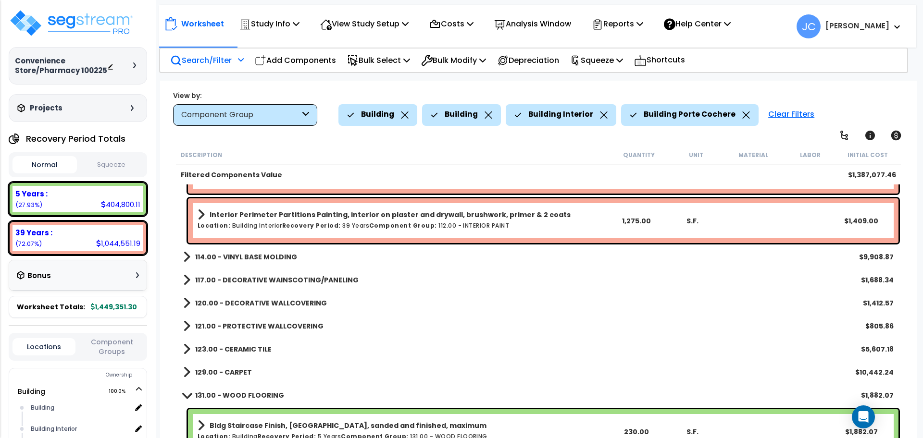
scroll to position [1109, 0]
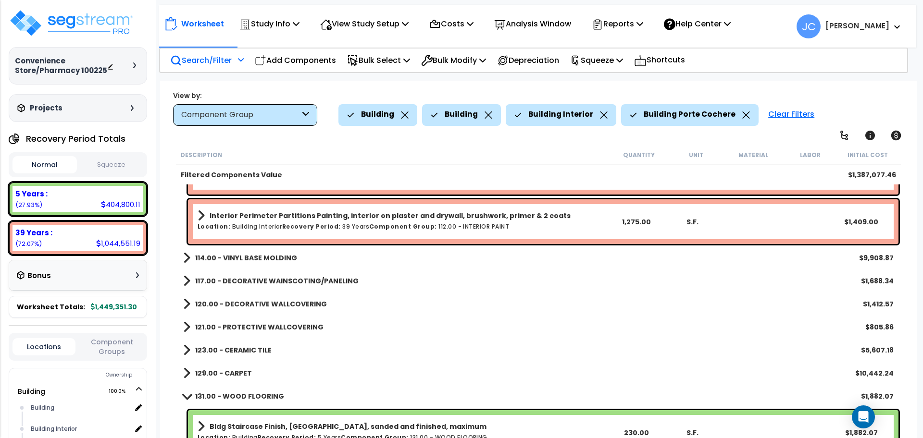
click at [258, 257] on b "114.00 - VINYL BASE MOLDING" at bounding box center [246, 258] width 102 height 10
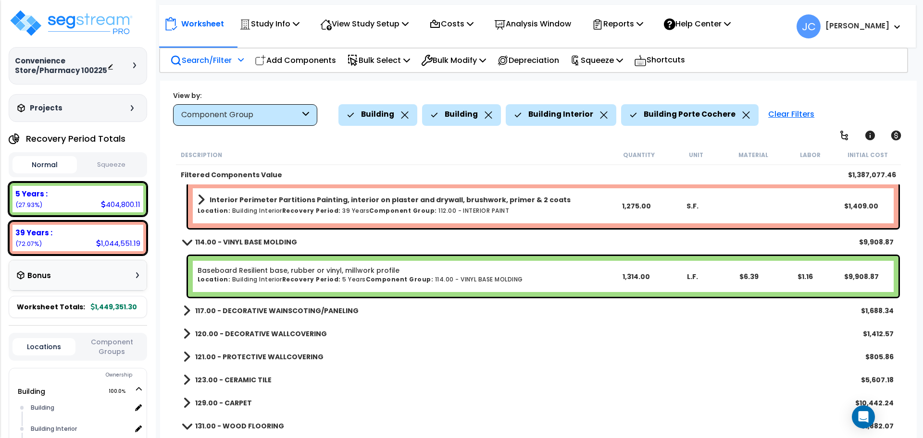
scroll to position [1127, 0]
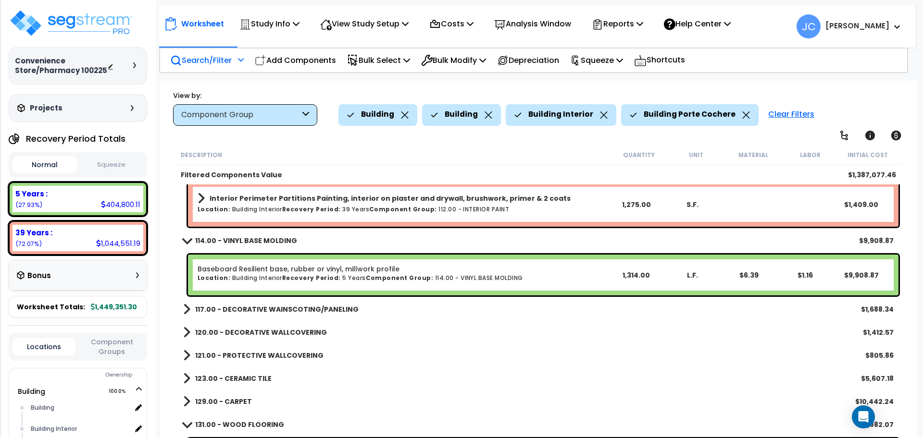
click at [270, 312] on b "117.00 - DECORATIVE WAINSCOTING/PANELING" at bounding box center [276, 310] width 163 height 10
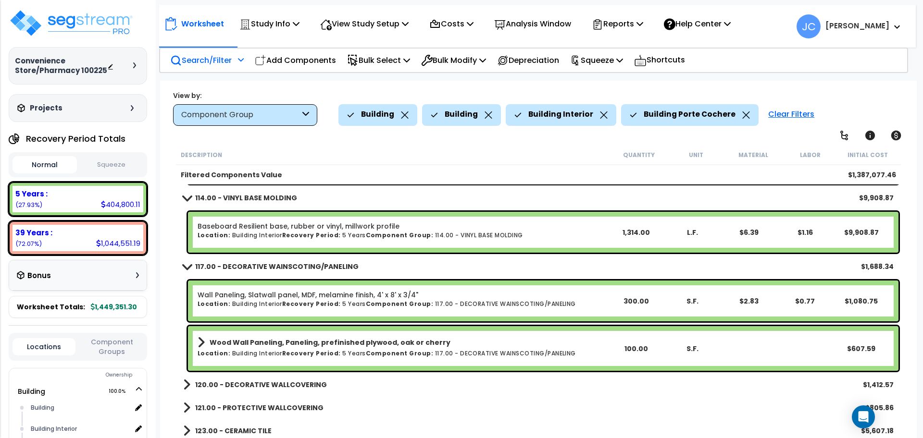
scroll to position [1184, 0]
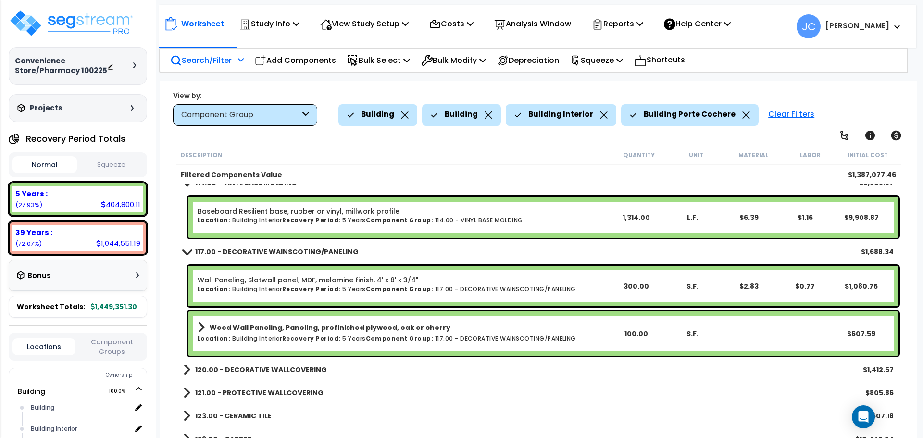
click at [269, 370] on b "120.00 - DECORATIVE WALLCOVERING" at bounding box center [261, 370] width 132 height 10
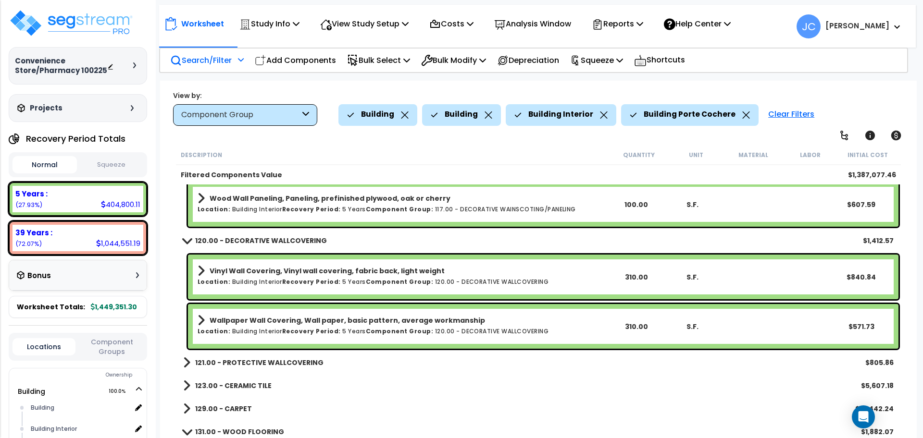
scroll to position [1315, 0]
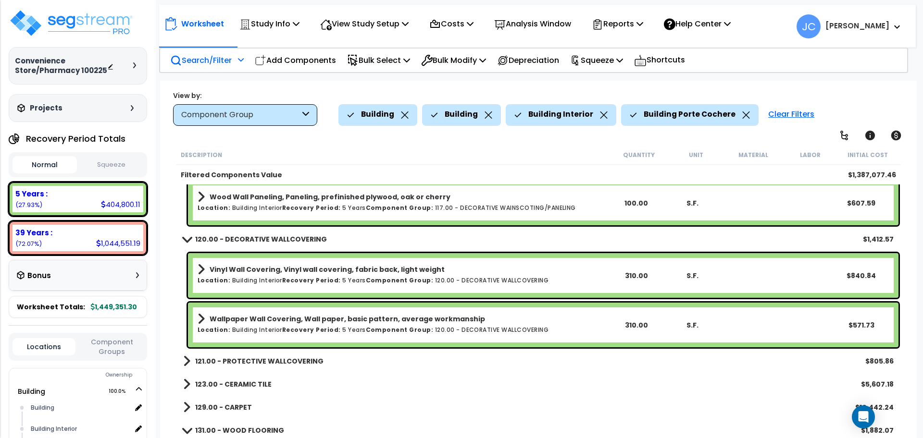
click at [265, 367] on link "121.00 - PROTECTIVE WALLCOVERING" at bounding box center [253, 361] width 140 height 13
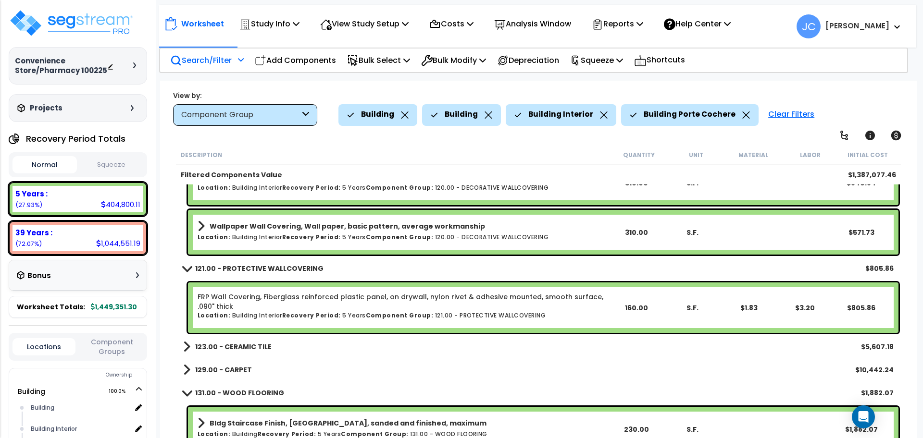
click at [259, 348] on b "123.00 - CERAMIC TILE" at bounding box center [233, 347] width 76 height 10
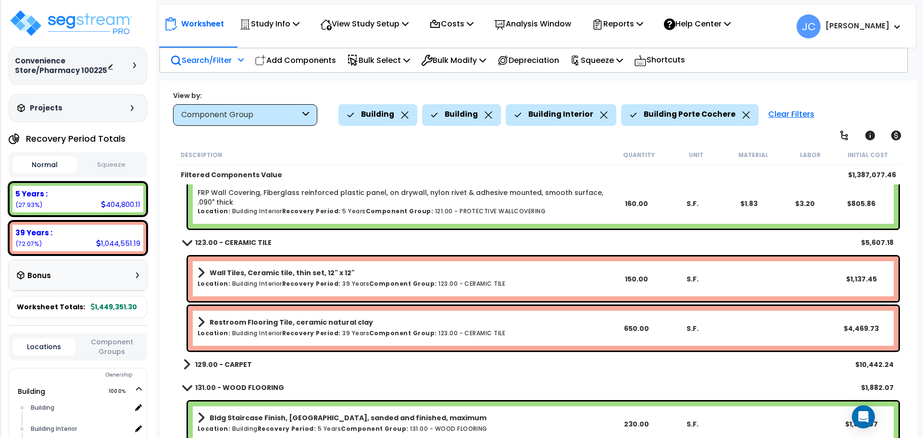
scroll to position [1513, 0]
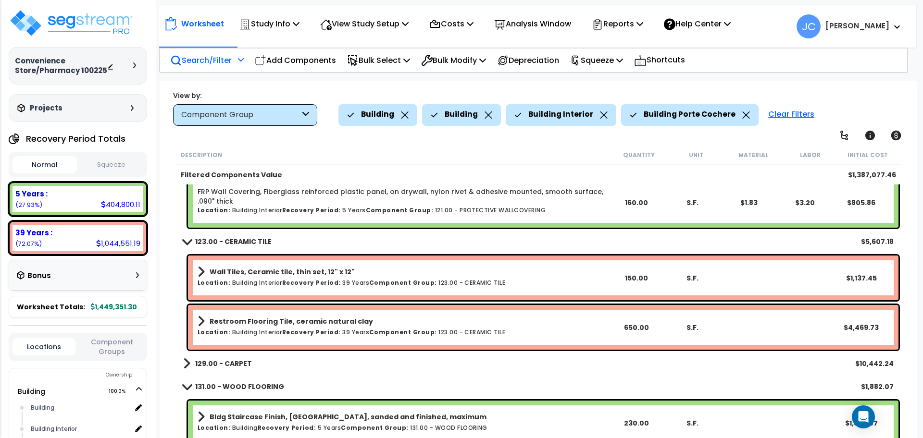
click at [217, 362] on b "129.00 - CARPET" at bounding box center [223, 364] width 57 height 10
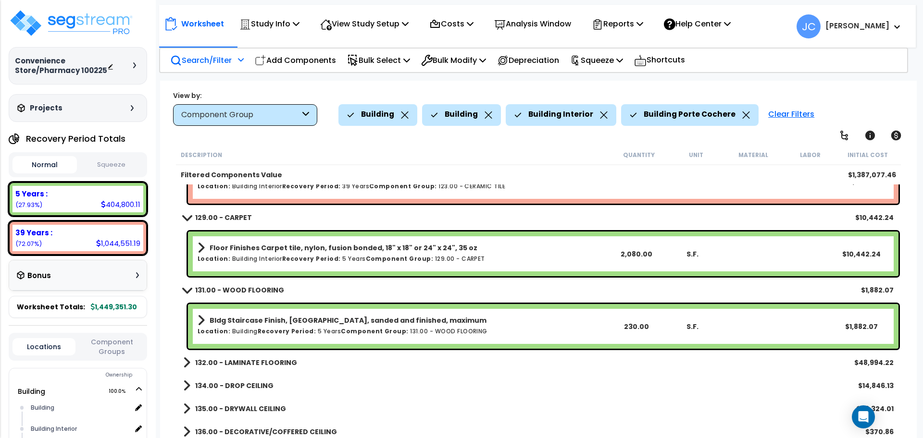
scroll to position [1660, 0]
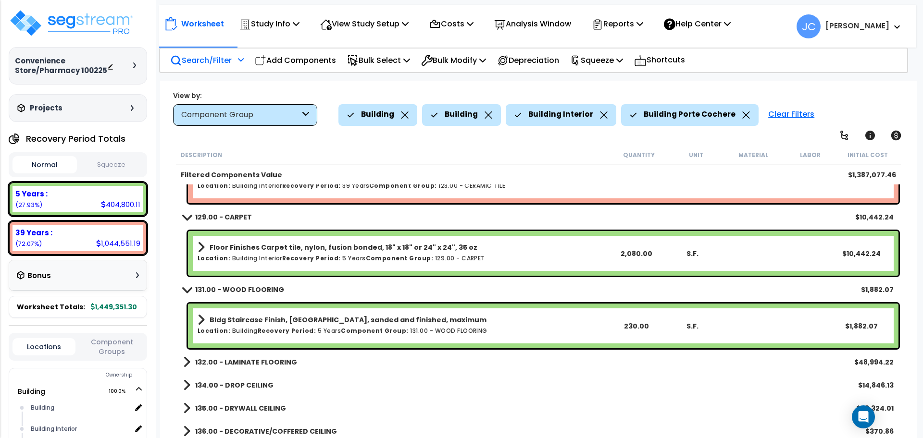
click at [273, 360] on b "132.00 - LAMINATE FLOORING" at bounding box center [246, 363] width 102 height 10
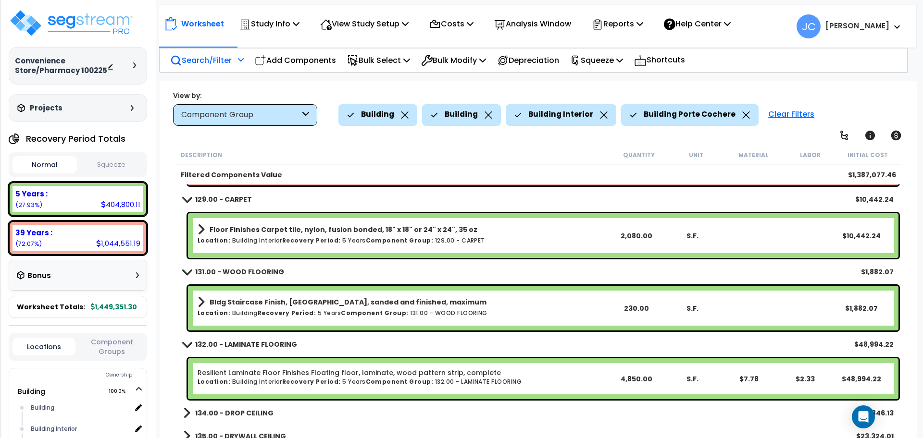
scroll to position [1679, 0]
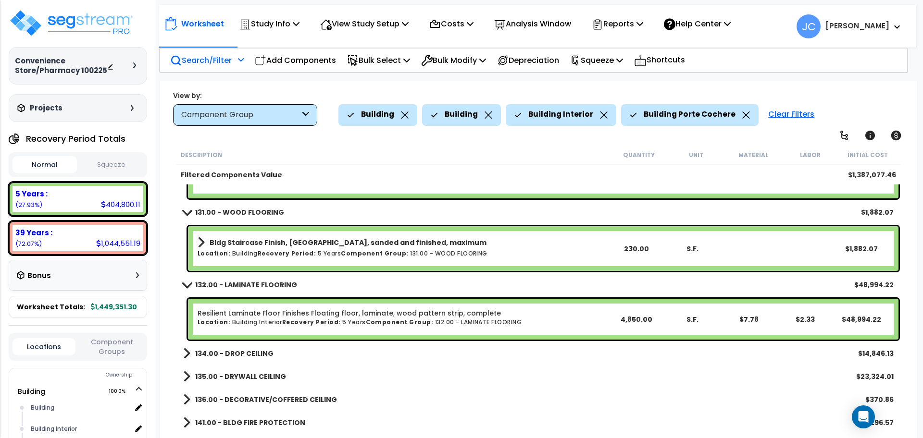
click at [255, 352] on b "134.00 - DROP CEILING" at bounding box center [234, 354] width 78 height 10
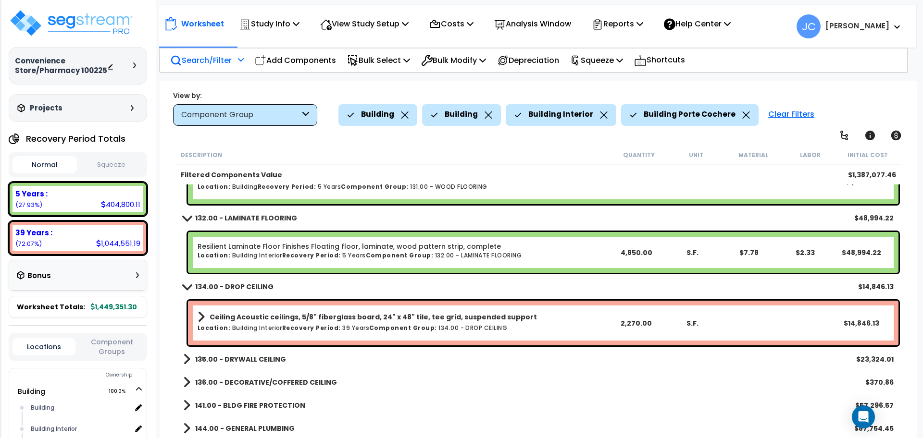
click at [255, 353] on link "135.00 - DRYWALL CEILING" at bounding box center [234, 359] width 103 height 13
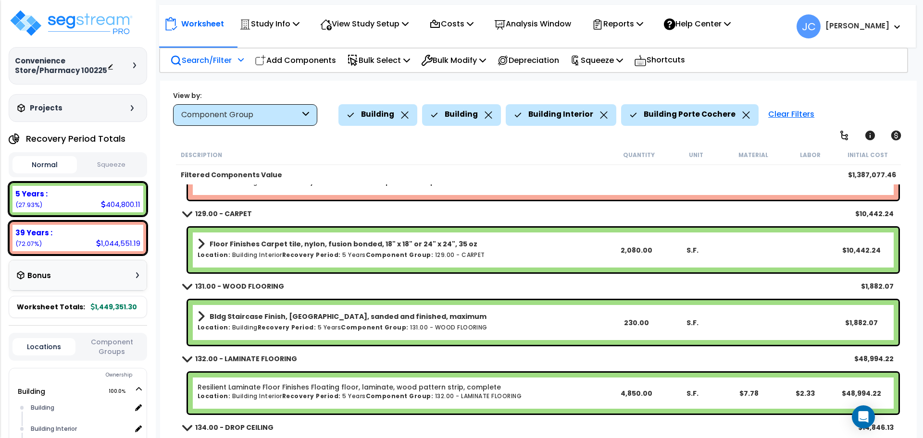
scroll to position [1672, 0]
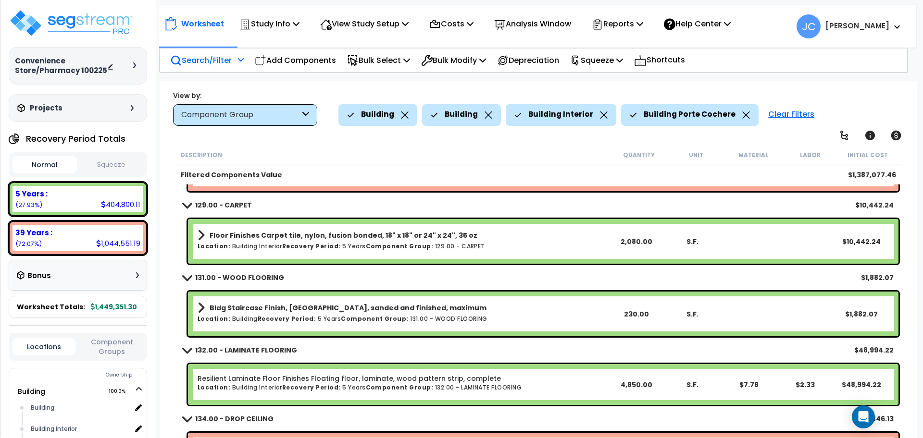
click at [772, 109] on div "Clear Filters" at bounding box center [791, 114] width 56 height 21
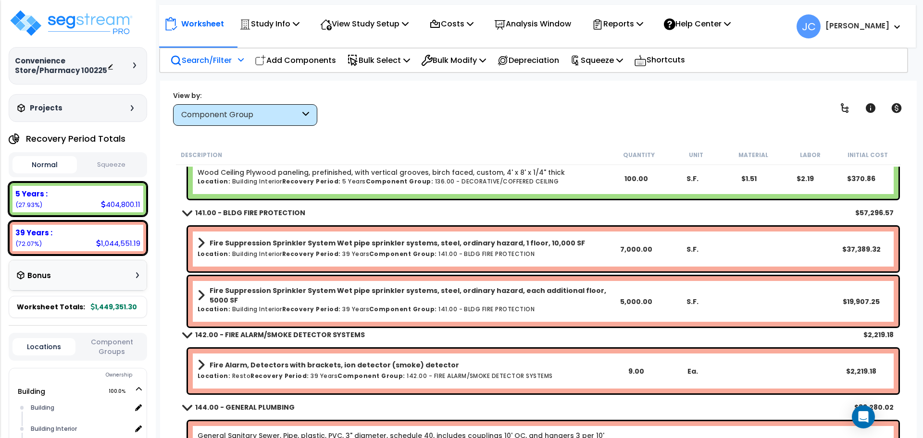
scroll to position [7444, 0]
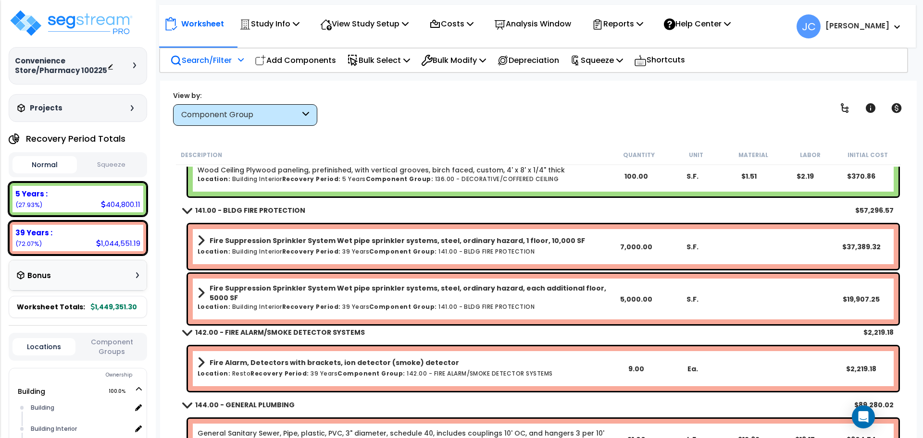
click at [441, 245] on b "Fire Suppression Sprinkler System Wet pipe sprinkler systems, steel, ordinary h…" at bounding box center [397, 241] width 375 height 10
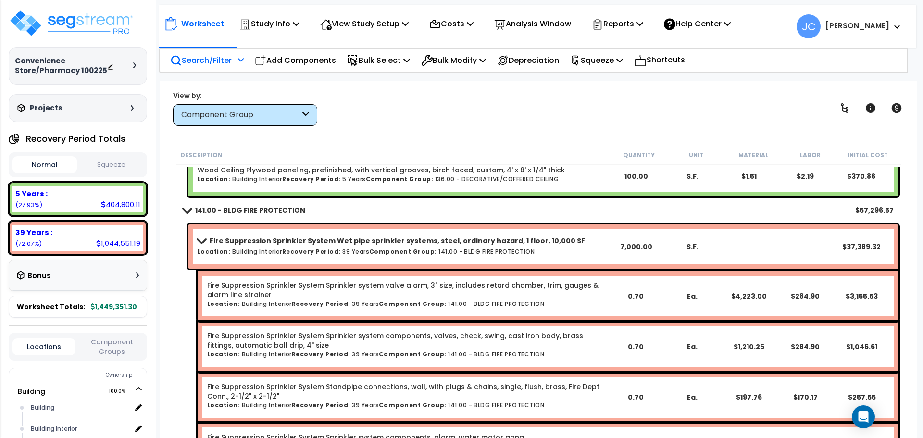
click at [427, 242] on b "Fire Suppression Sprinkler System Wet pipe sprinkler systems, steel, ordinary h…" at bounding box center [397, 241] width 375 height 10
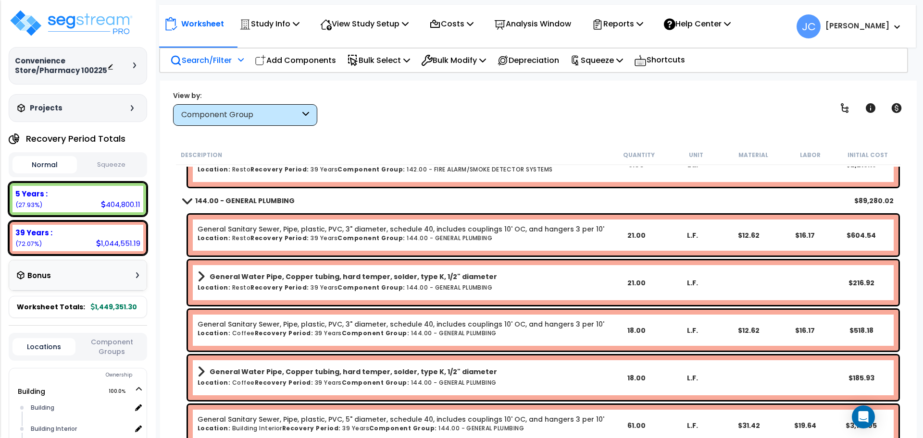
scroll to position [7645, 0]
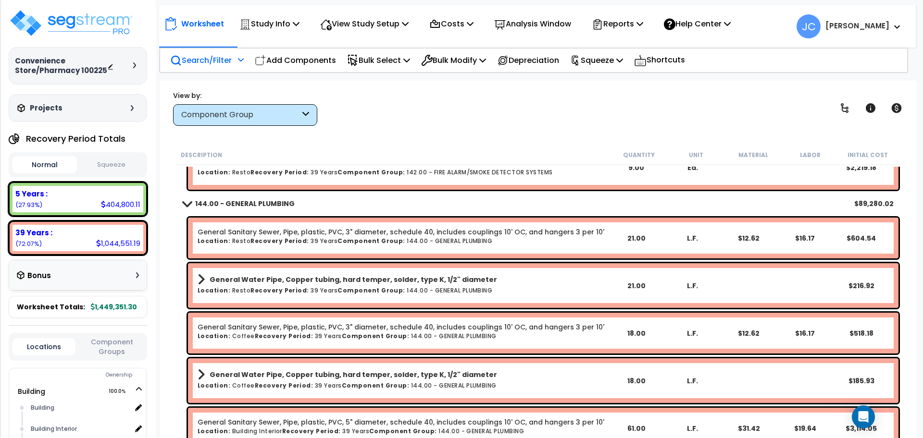
click at [227, 63] on p "Search/Filter" at bounding box center [201, 60] width 62 height 13
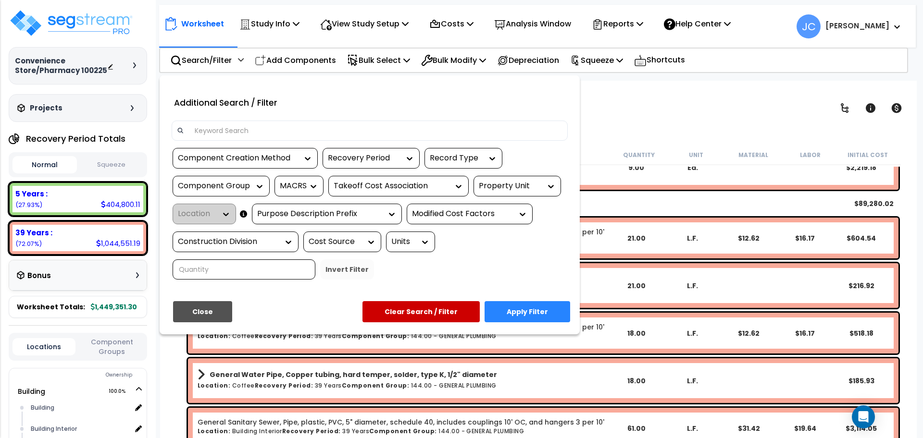
click at [516, 189] on div "Property Unit" at bounding box center [510, 186] width 62 height 11
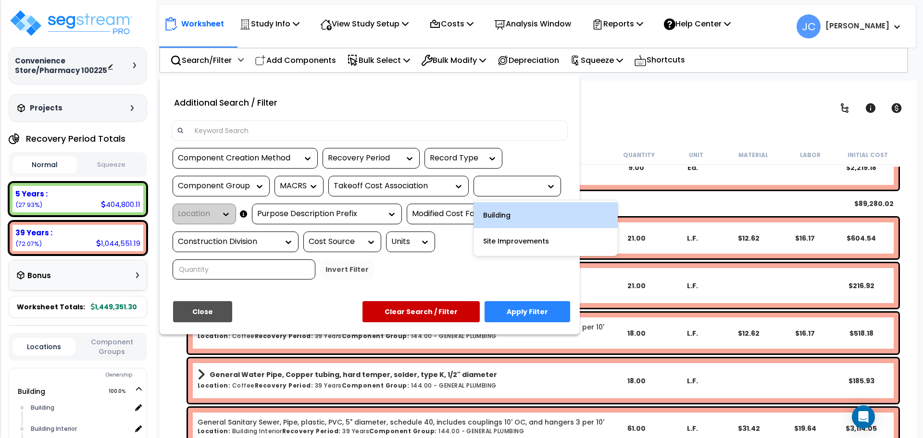
click at [517, 210] on div "Building" at bounding box center [545, 215] width 144 height 26
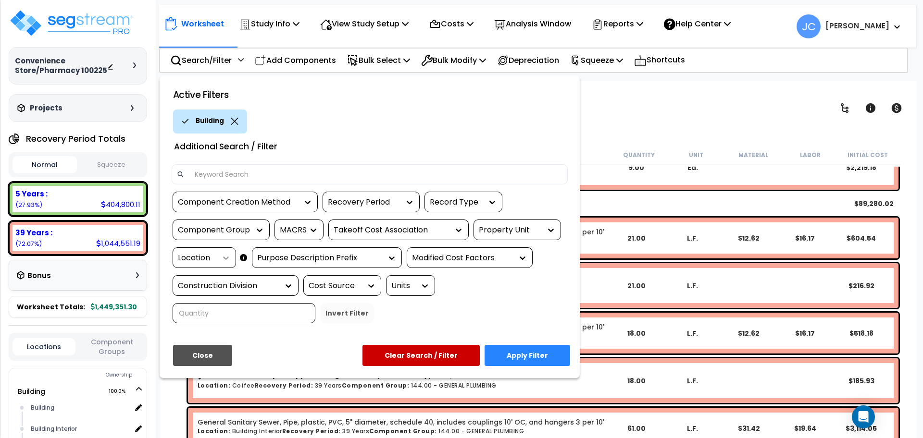
click at [226, 253] on icon at bounding box center [226, 258] width 10 height 10
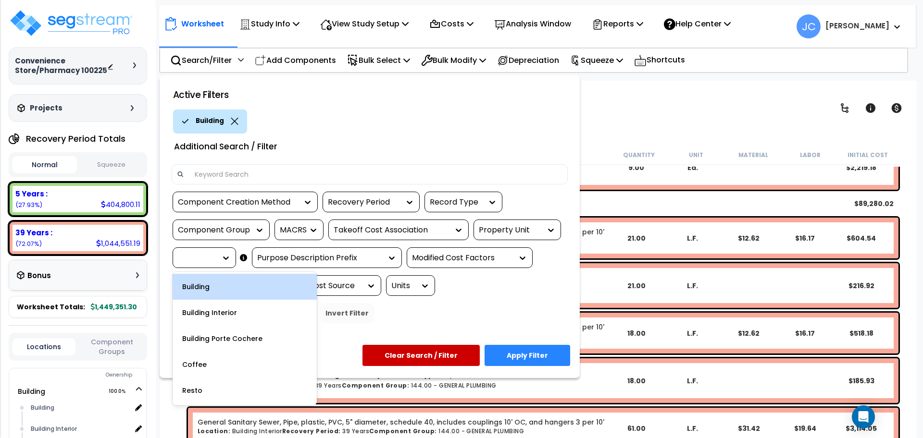
click at [216, 294] on div "Building" at bounding box center [245, 287] width 144 height 26
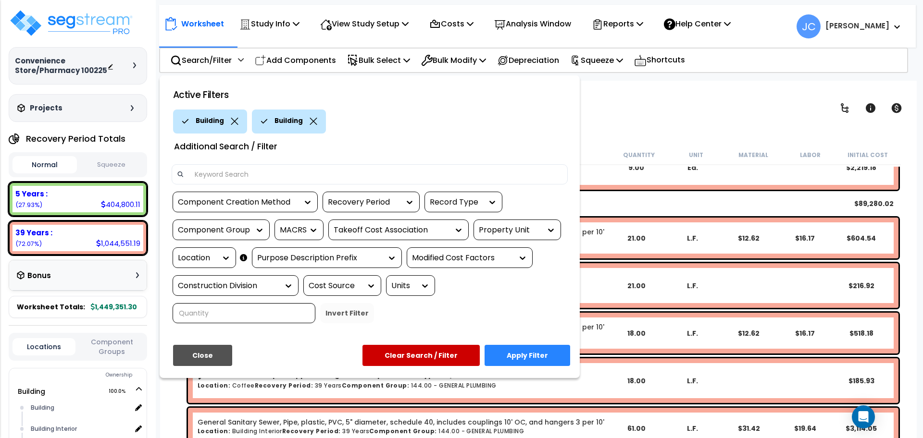
click at [209, 258] on div "Location" at bounding box center [197, 258] width 38 height 11
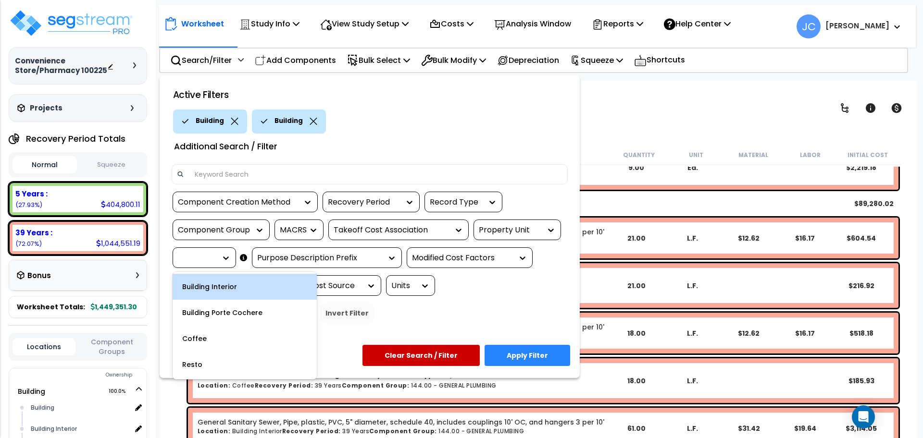
click at [218, 286] on div "Building Interior" at bounding box center [245, 287] width 144 height 26
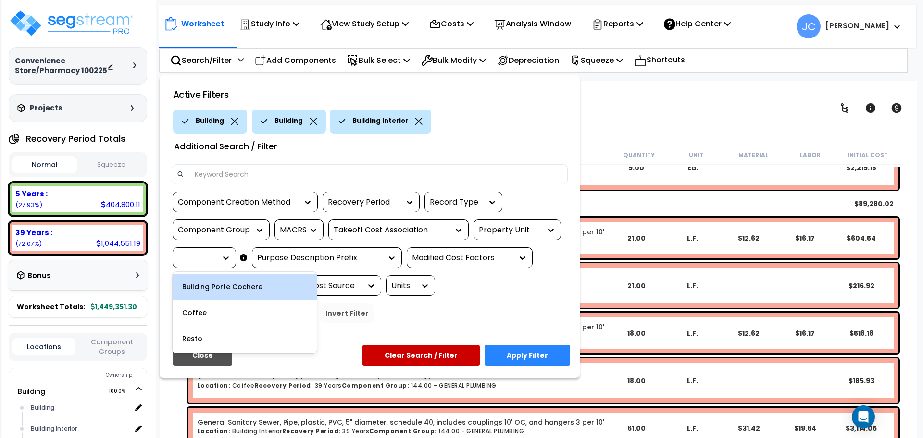
click at [204, 261] on div at bounding box center [197, 258] width 38 height 11
drag, startPoint x: 212, startPoint y: 286, endPoint x: 271, endPoint y: 287, distance: 59.6
click at [212, 286] on div "Building Porte Cochere" at bounding box center [245, 287] width 144 height 26
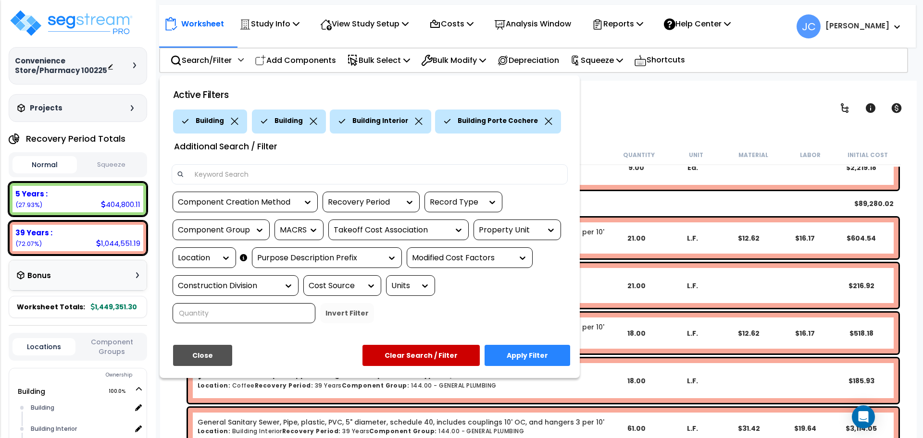
click at [506, 345] on button "Apply Filter" at bounding box center [528, 355] width 86 height 21
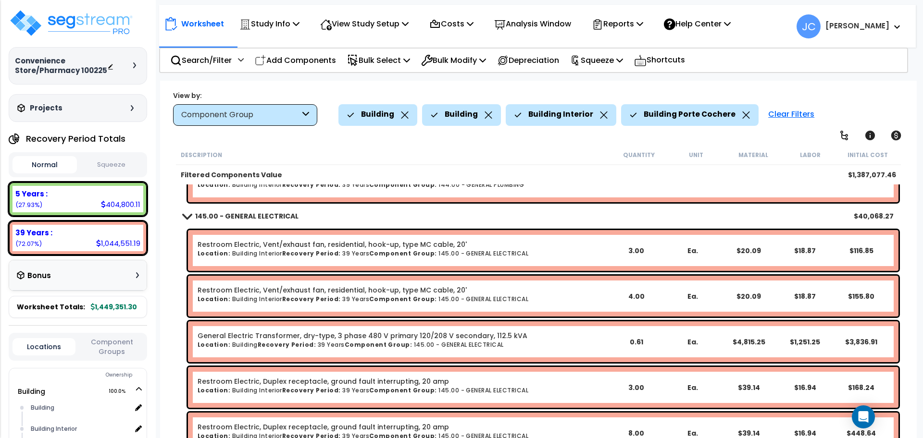
scroll to position [7781, 0]
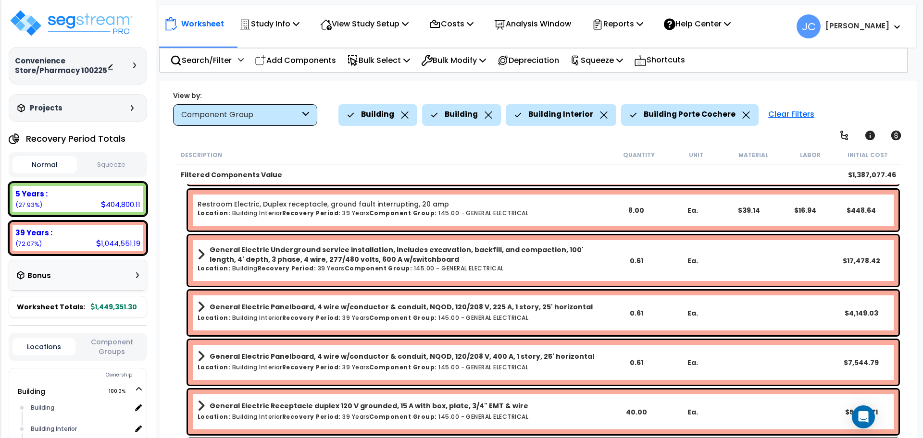
click at [352, 273] on div "General Electric Underground service installation, includes excavation, backfil…" at bounding box center [403, 260] width 410 height 31
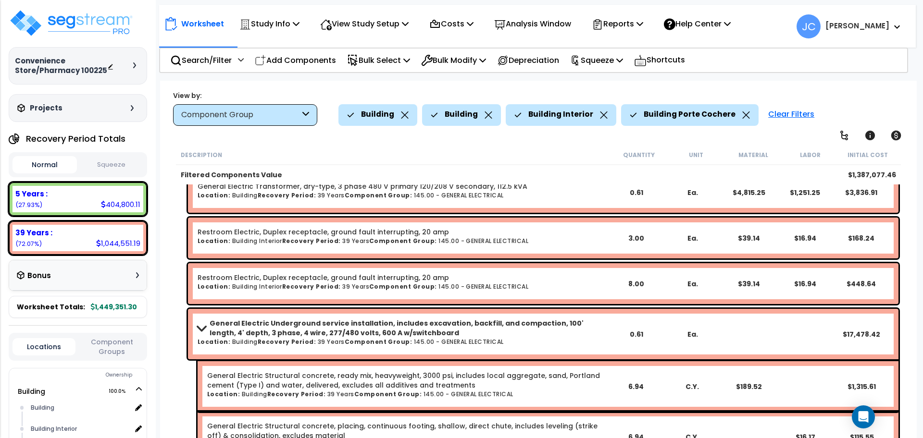
click at [300, 344] on b "Recovery Period:" at bounding box center [287, 342] width 59 height 8
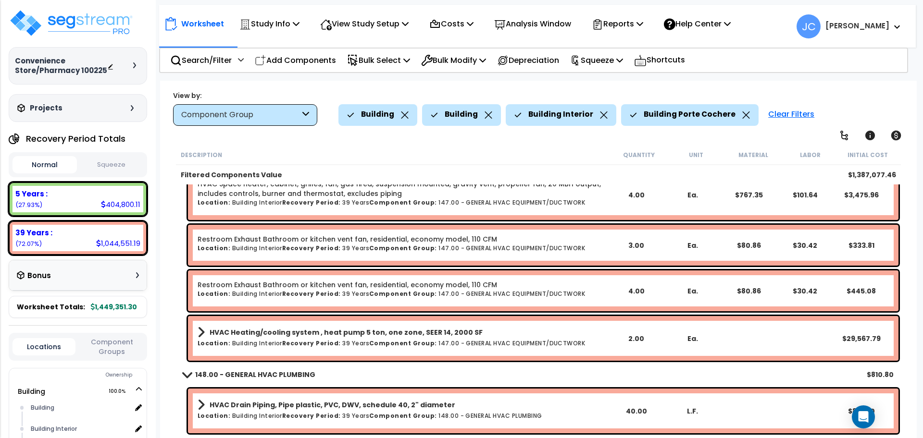
scroll to position [8355, 0]
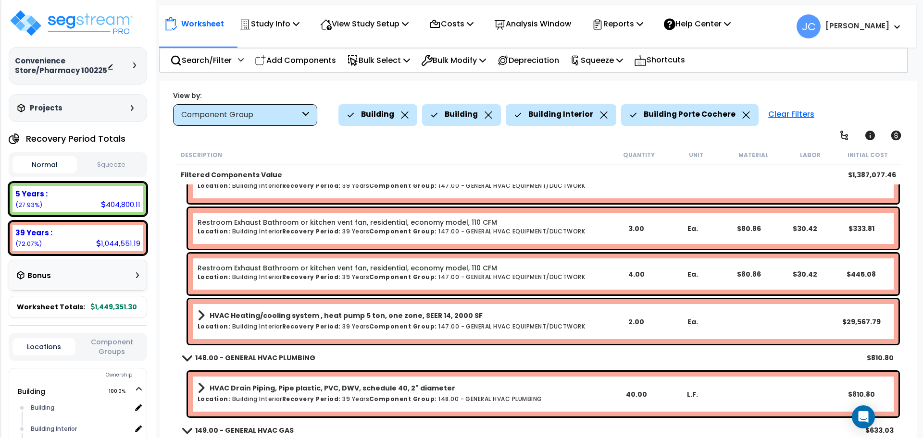
click at [359, 324] on h6 "Location: Building Interior Recovery Period: 39 Years Component Group: 147.00 -…" at bounding box center [403, 327] width 410 height 6
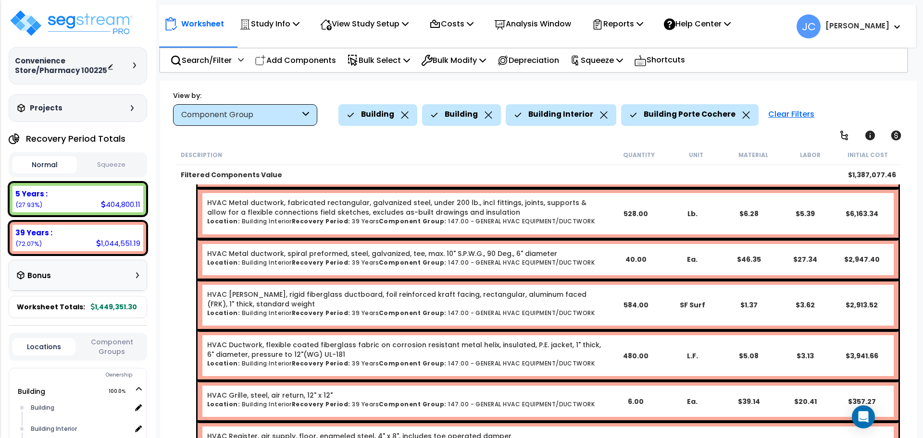
scroll to position [8556, 0]
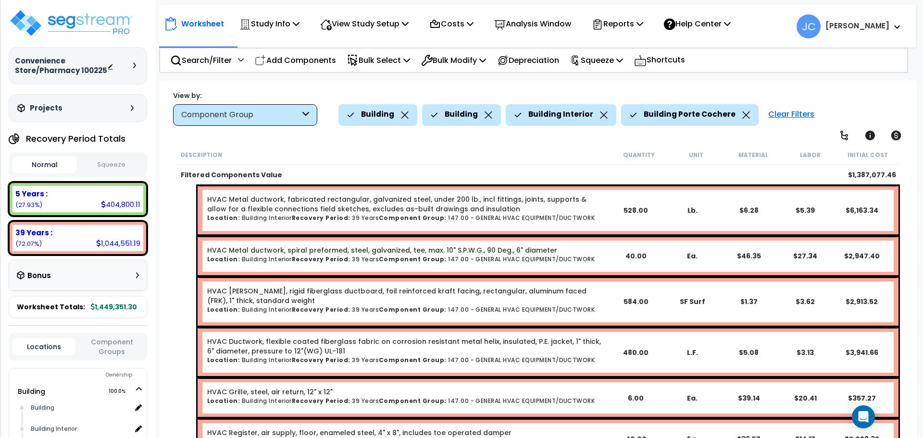
click at [388, 151] on div "Description" at bounding box center [395, 155] width 429 height 10
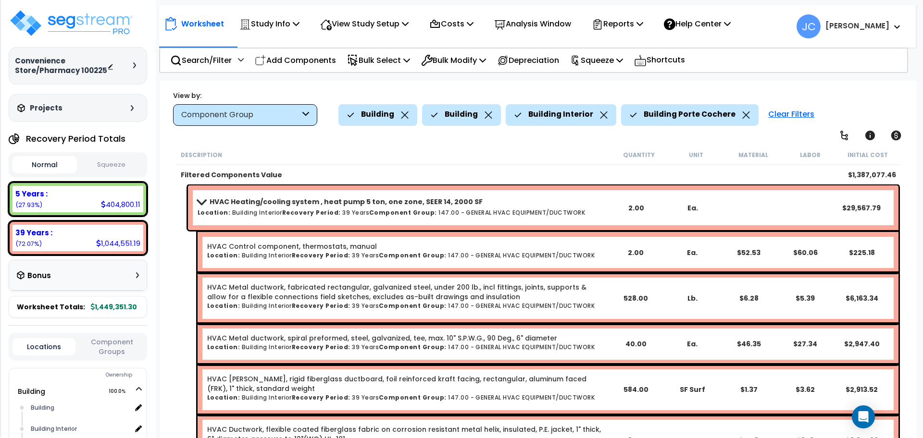
scroll to position [8468, 0]
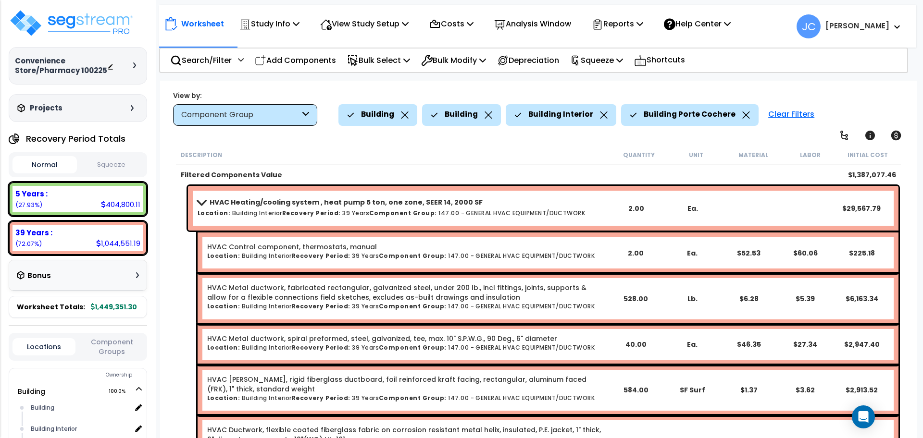
click at [331, 208] on link "HVAC Heating/cooling system , heat pump 5 ton, one zone, SEER 14, 2000 SF" at bounding box center [403, 202] width 410 height 13
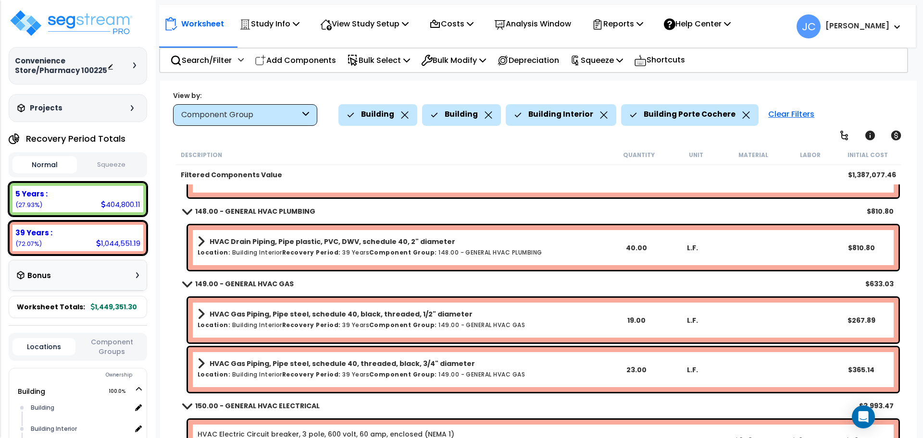
scroll to position [8507, 0]
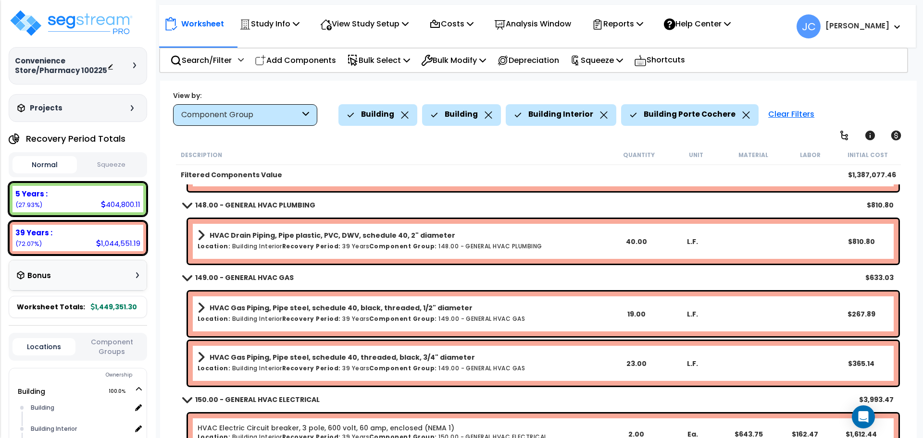
click at [349, 245] on h6 "Location: Building Interior Recovery Period: 39 Years Component Group: 148.00 -…" at bounding box center [403, 246] width 410 height 6
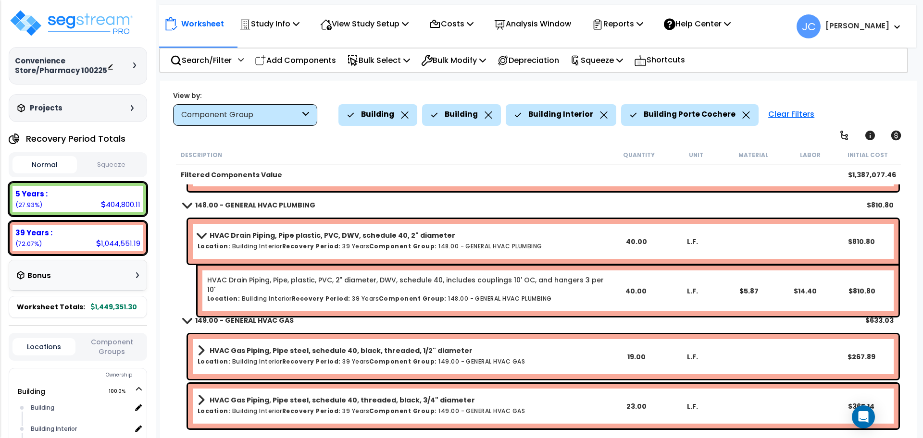
click at [340, 240] on link "HVAC Drain Piping, Pipe plastic, PVC, DWV, schedule 40, 2" diameter" at bounding box center [403, 235] width 410 height 13
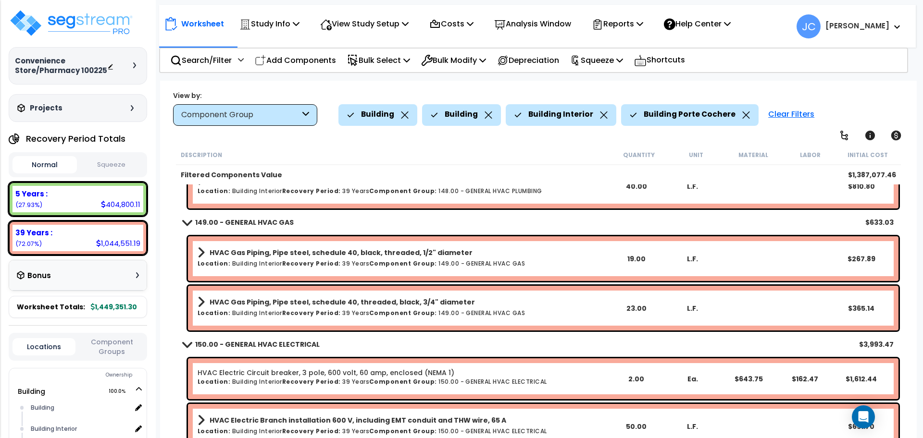
scroll to position [8564, 0]
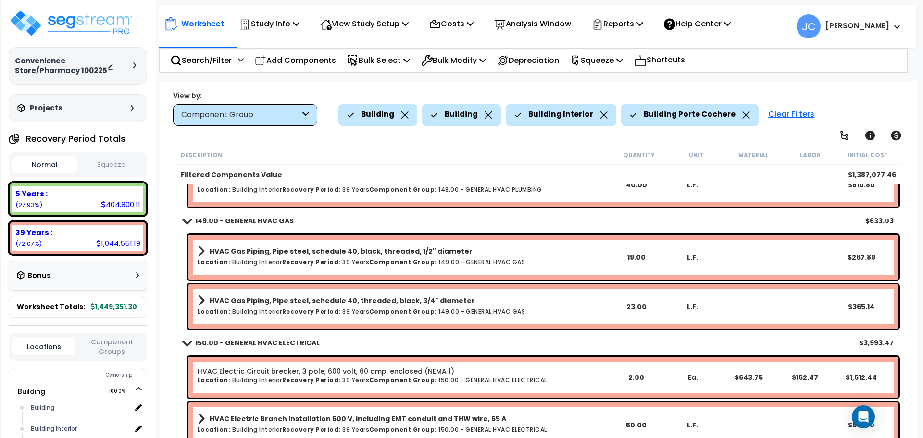
click at [351, 262] on h6 "Location: Building Interior Recovery Period: 39 Years Component Group: 149.00 -…" at bounding box center [403, 262] width 410 height 6
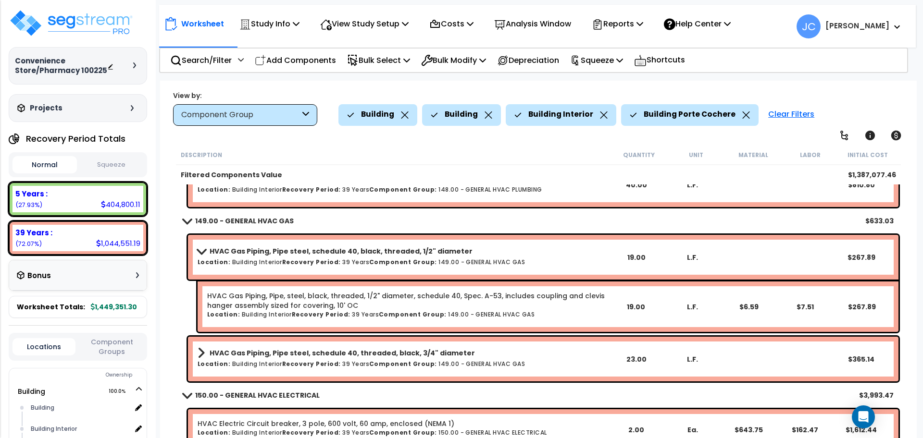
click at [339, 253] on b "HVAC Gas Piping, Pipe steel, schedule 40, black, threaded, 1/2" diameter" at bounding box center [341, 252] width 263 height 10
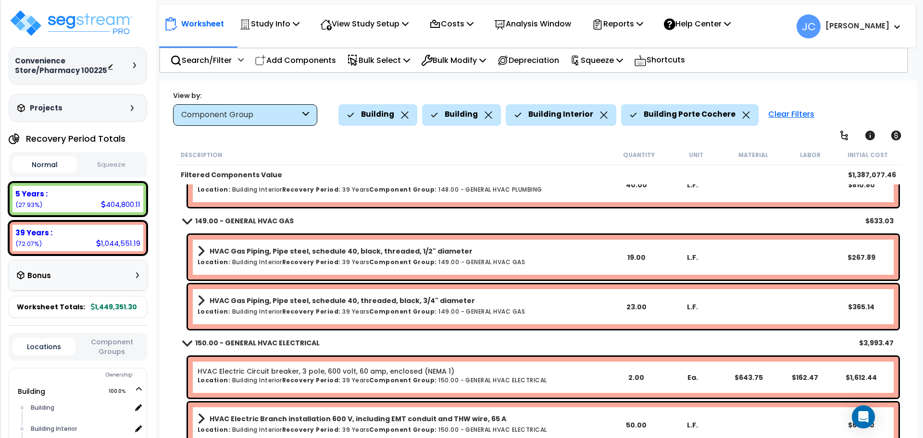
click at [349, 306] on link "HVAC Gas Piping, Pipe steel, schedule 40, threaded, black, 3/4" diameter" at bounding box center [403, 300] width 410 height 13
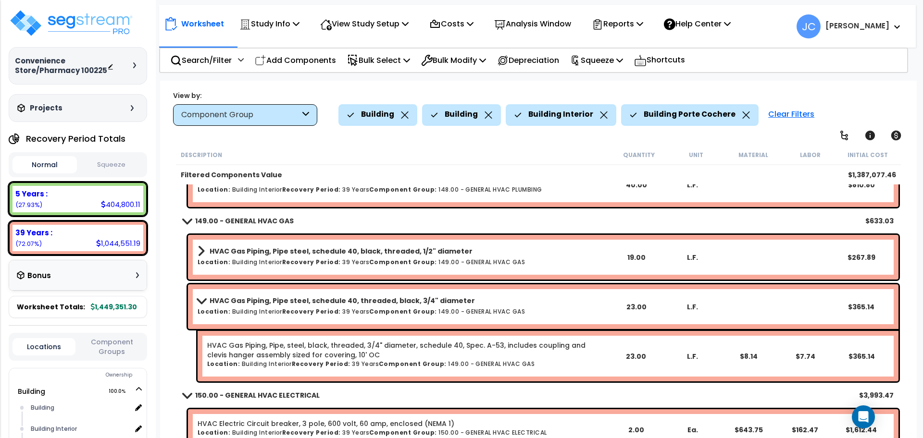
click at [343, 302] on b "HVAC Gas Piping, Pipe steel, schedule 40, threaded, black, 3/4" diameter" at bounding box center [342, 301] width 265 height 10
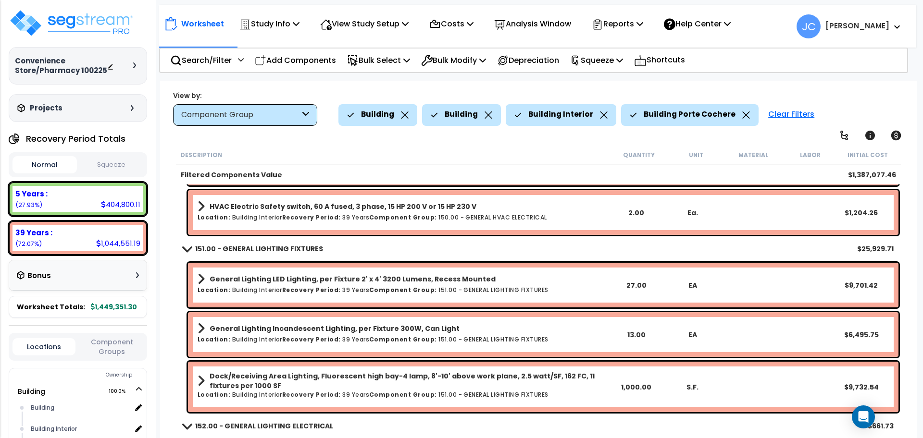
scroll to position [8876, 0]
click at [515, 154] on div "Description" at bounding box center [395, 155] width 429 height 10
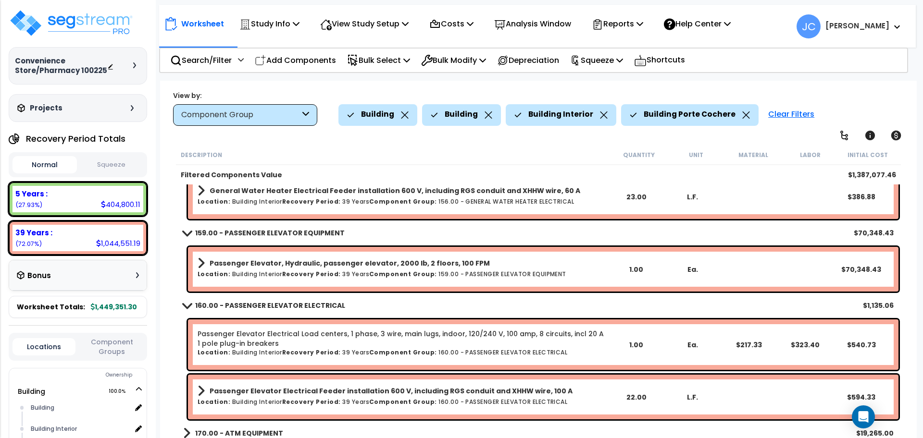
scroll to position [9452, 0]
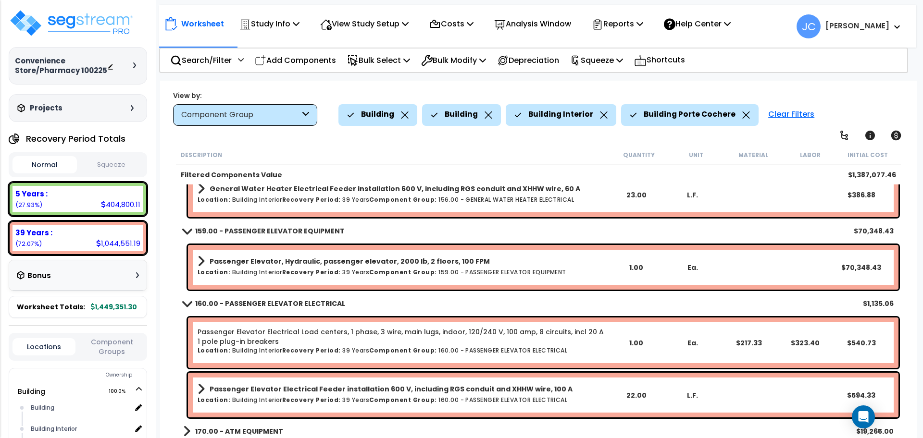
click at [391, 267] on link "Passenger Elevator, Hydraulic, passenger elevator, 2000 lb, 2 floors, 100 FPM" at bounding box center [403, 261] width 410 height 13
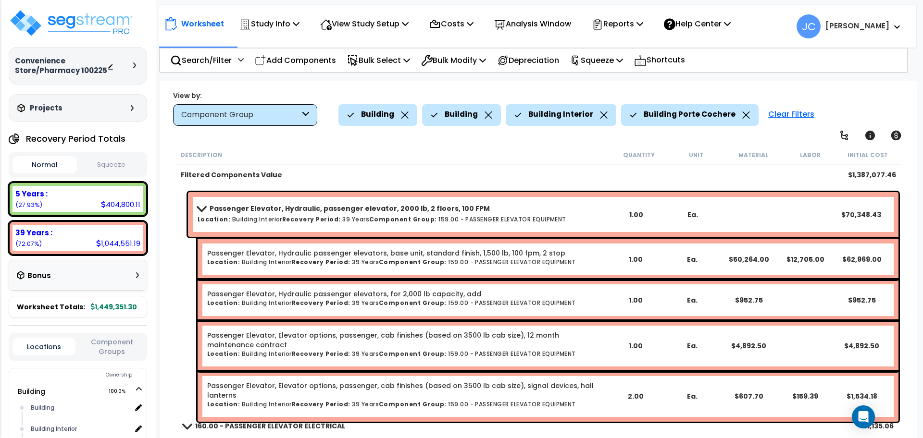
scroll to position [9506, 0]
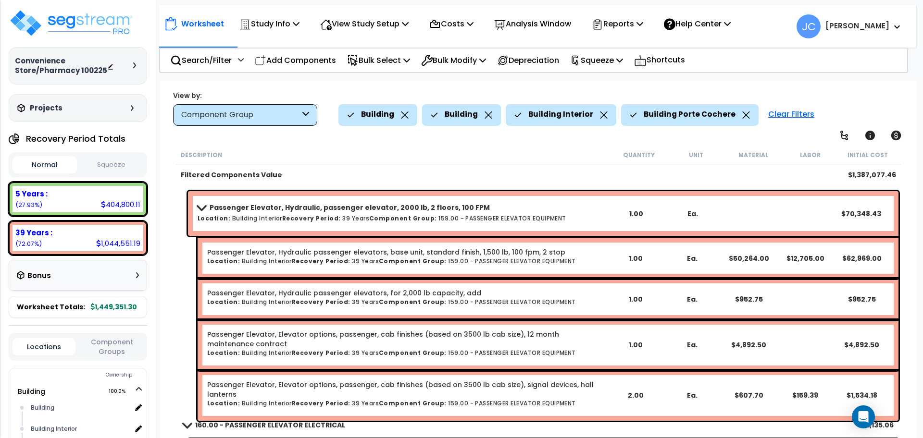
click at [374, 213] on link "Passenger Elevator, Hydraulic, passenger elevator, 2000 lb, 2 floors, 100 FPM" at bounding box center [403, 207] width 410 height 13
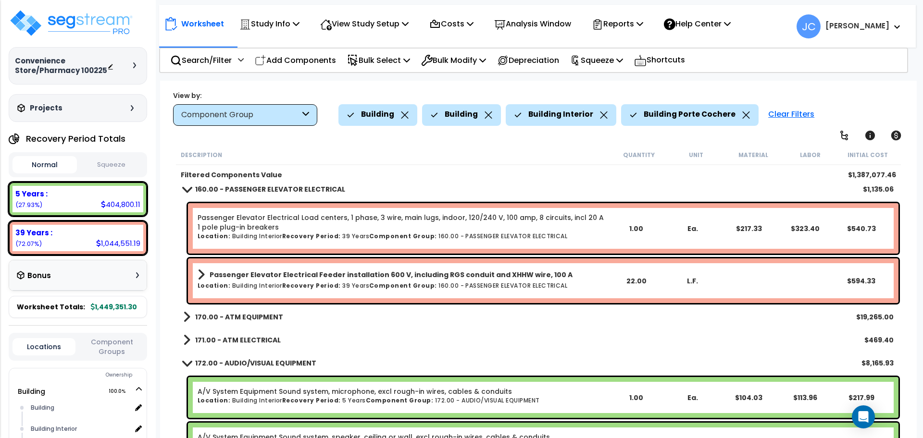
scroll to position [9563, 0]
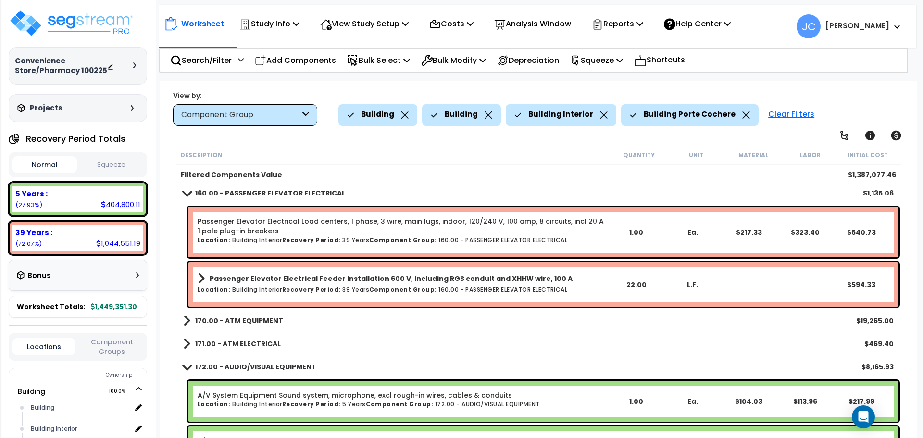
click at [436, 161] on div "Description Quantity Unit Material Labor Initial Cost" at bounding box center [538, 155] width 725 height 20
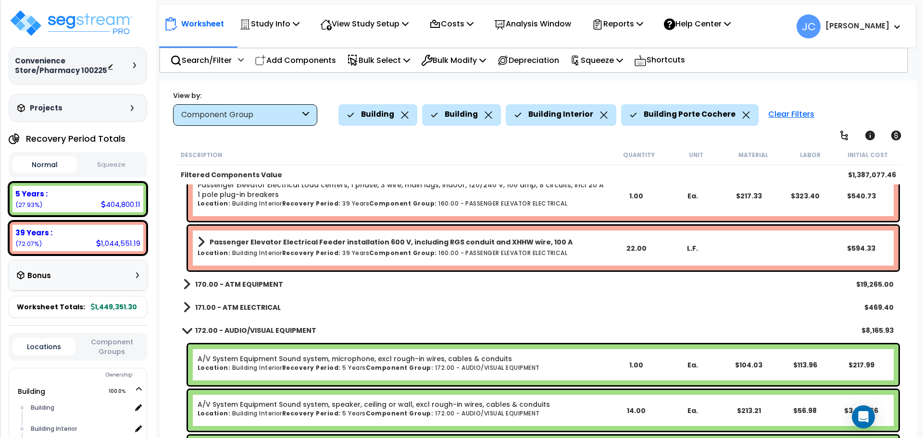
scroll to position [9600, 0]
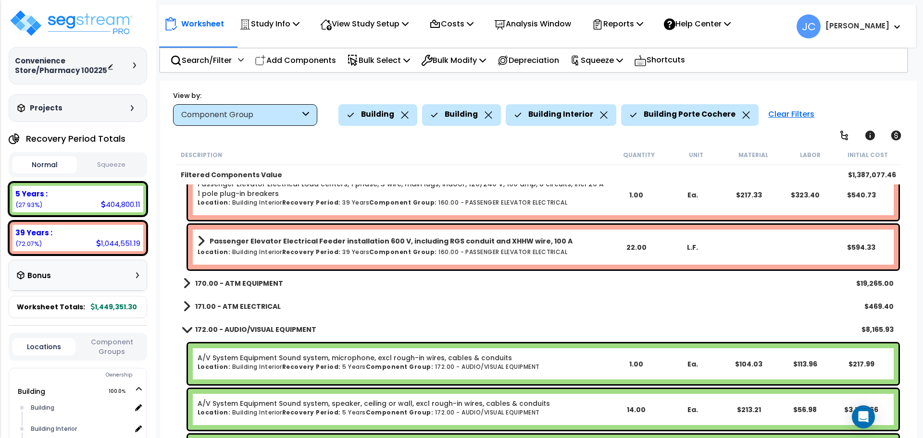
click at [266, 282] on b "170.00 - ATM EQUIPMENT" at bounding box center [239, 284] width 88 height 10
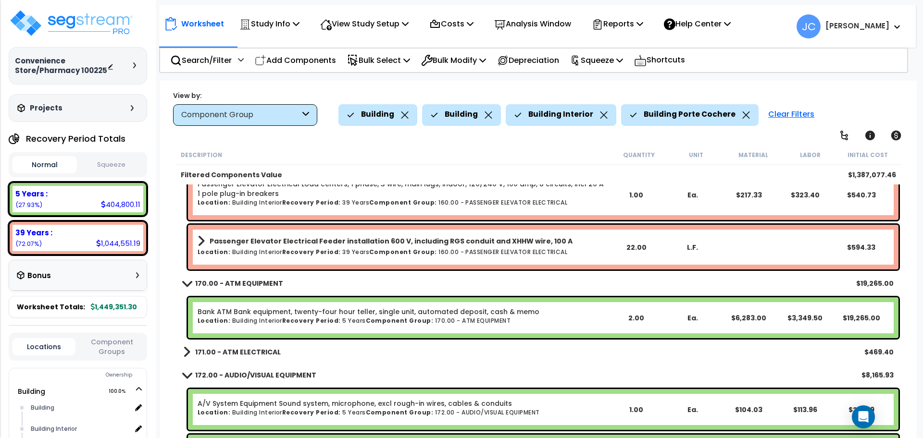
click at [234, 353] on b "171.00 - ATM ELECTRICAL" at bounding box center [238, 353] width 86 height 10
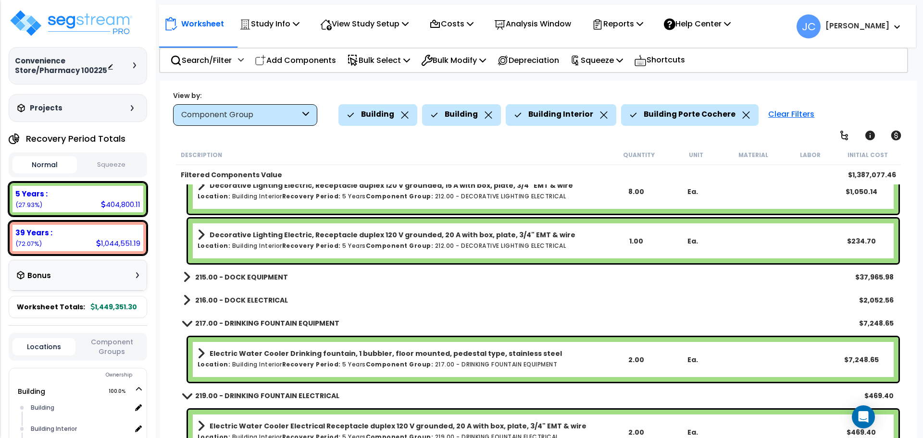
scroll to position [11691, 0]
click at [257, 279] on b "215.00 - DOCK EQUIPMENT" at bounding box center [241, 277] width 93 height 10
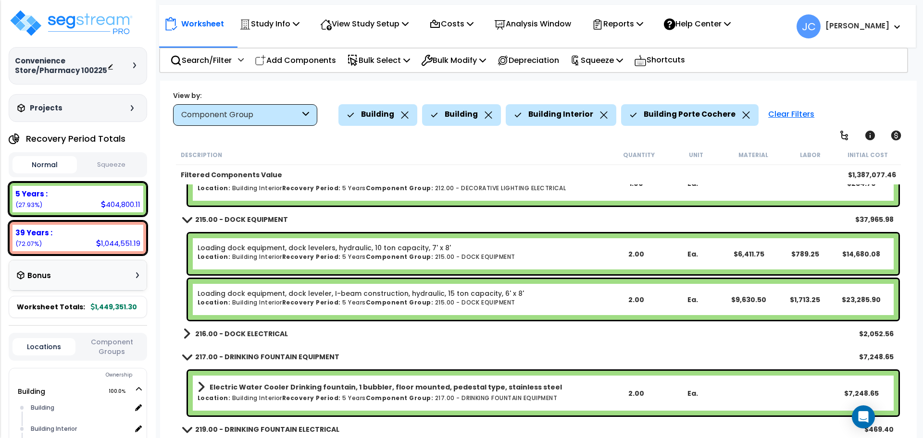
scroll to position [11748, 0]
click at [257, 338] on link "216.00 - DOCK ELECTRICAL" at bounding box center [235, 332] width 105 height 13
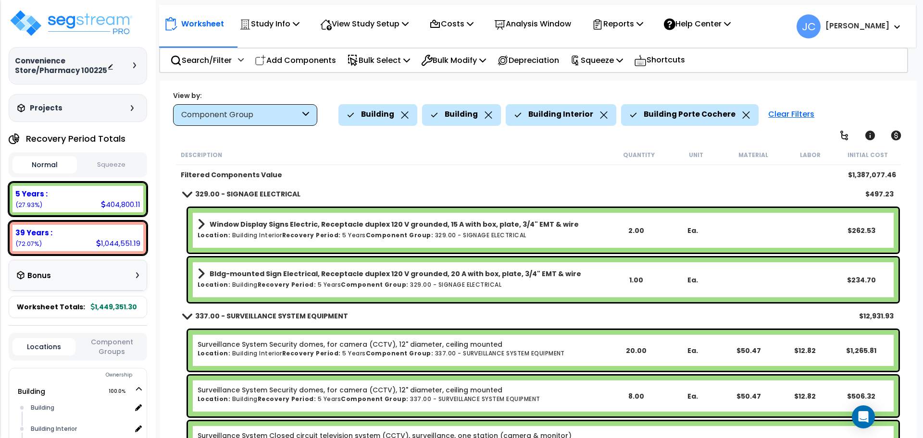
scroll to position [14399, 0]
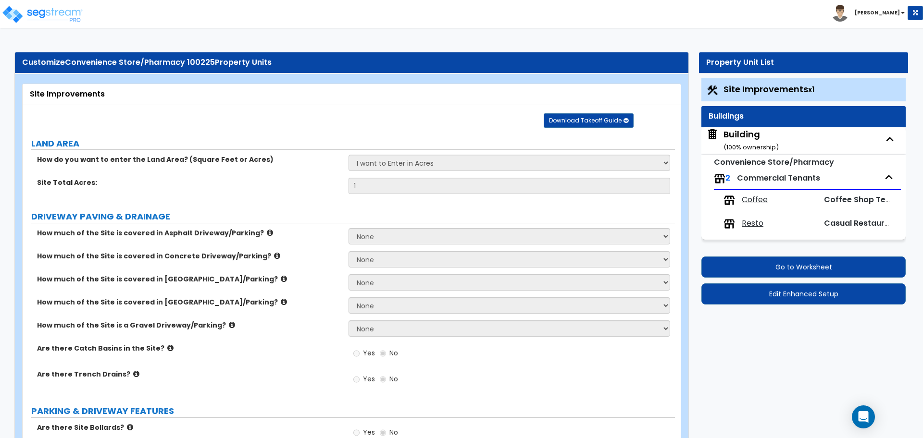
click at [748, 138] on div "Building ( 100 % ownership)" at bounding box center [750, 140] width 55 height 25
select select "1"
select select "4"
select select "2"
select select "5"
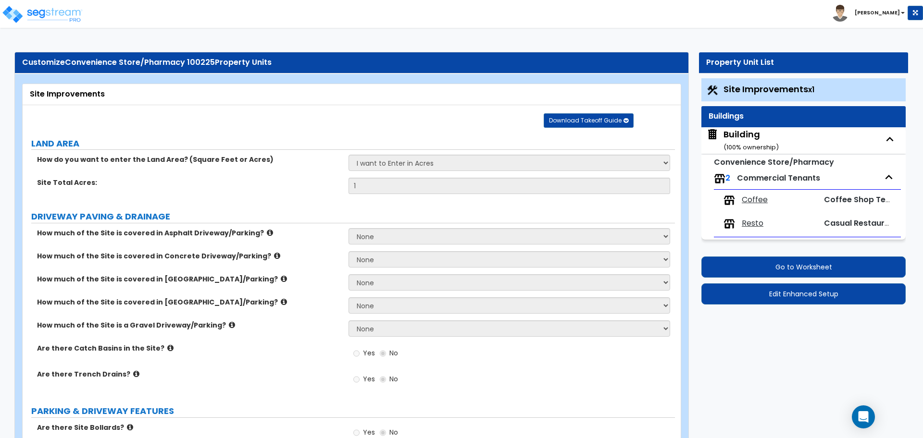
select select "1"
select select "4"
select select "2"
select select "1"
select select "2"
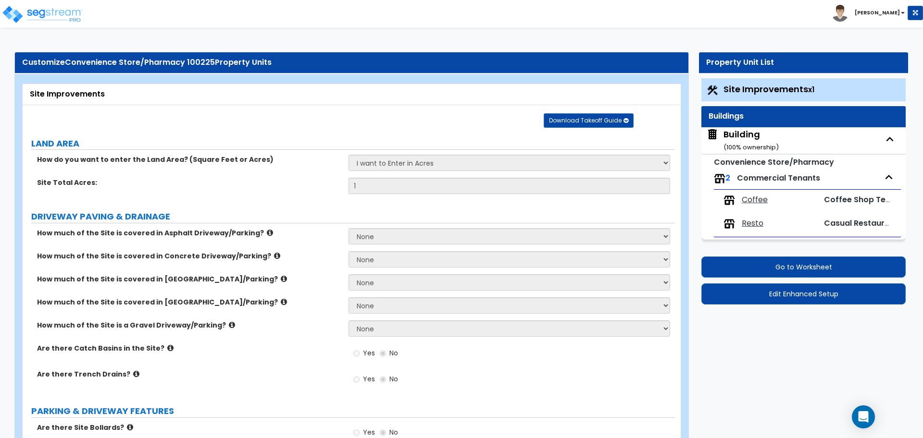
select select "6"
select select "1"
select select "3"
select select "8"
select select "7"
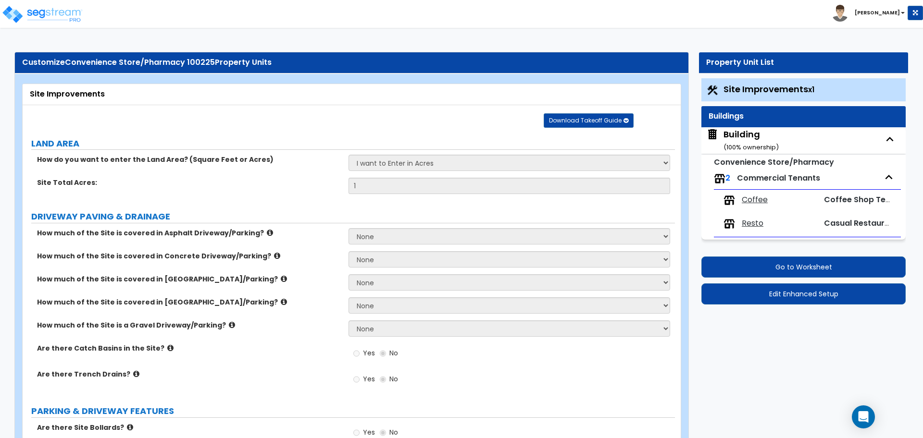
select select "2"
select select "3"
select select "1"
select select "4"
select select "1"
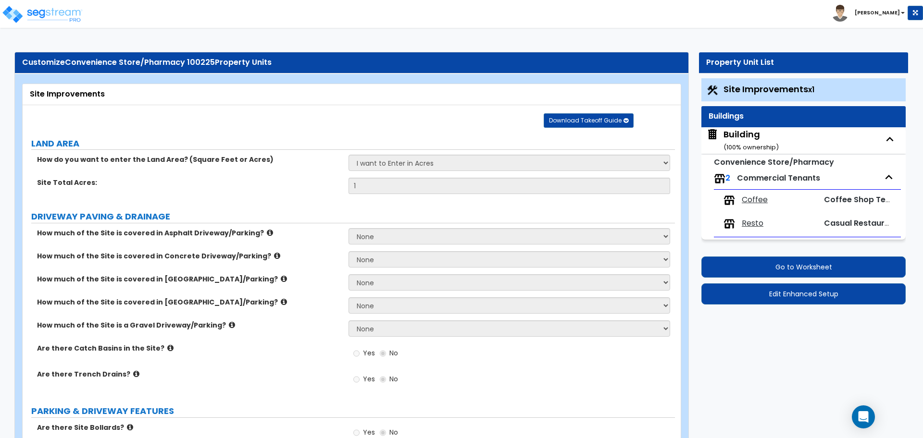
select select "2"
select select "3"
select select "1"
select select "2"
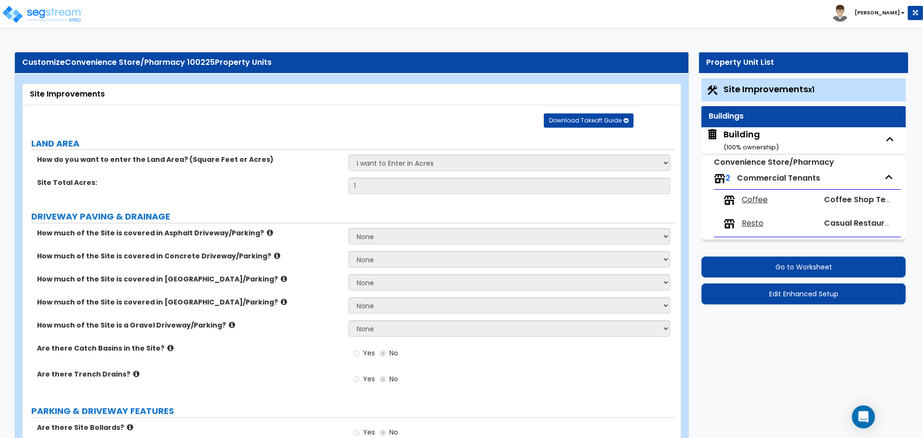
select select "2"
select select "3"
select select "1"
select select "2"
select select "3"
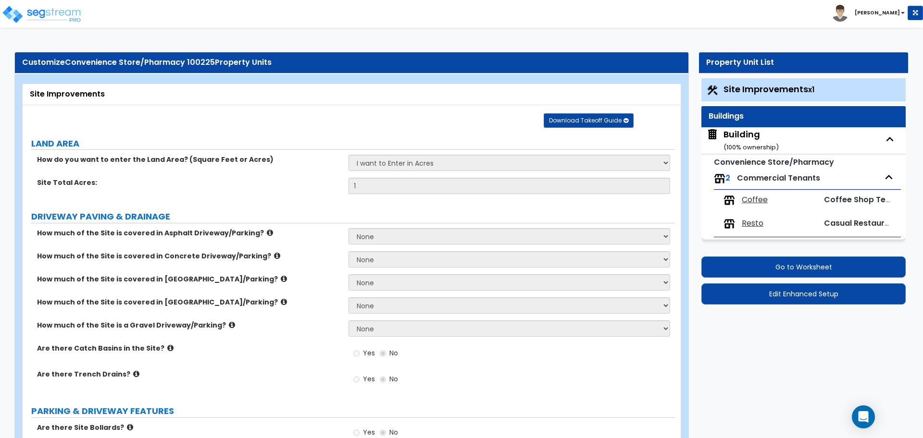
select select "2"
select select "3"
select select "2"
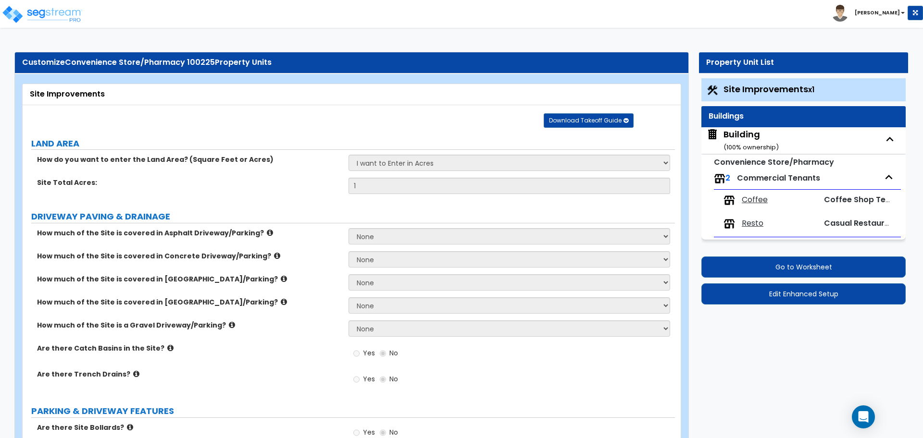
select select "2"
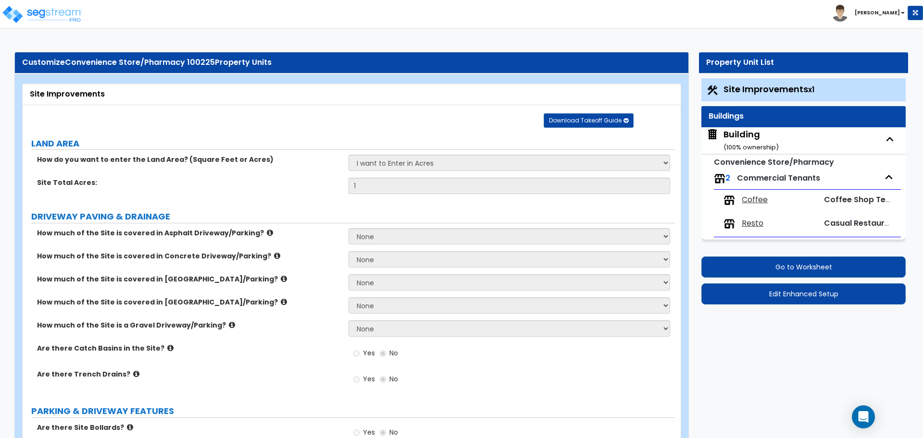
select select "1"
select select "3"
select select "2"
select select "1"
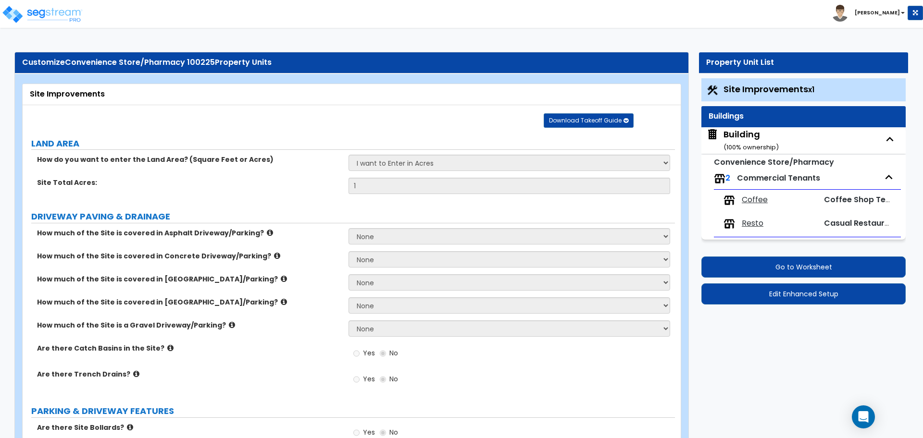
select select "3"
select select "2"
select select "3"
select select "7"
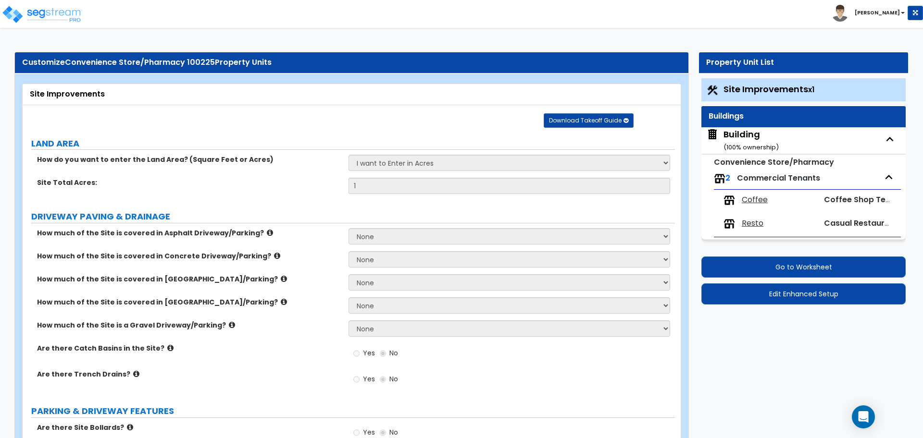
select select "2"
select select "5"
select select "1"
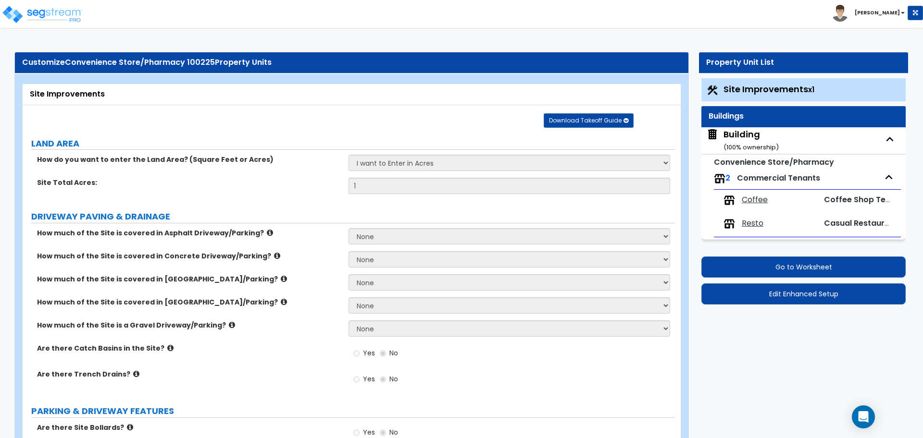
select select "1"
select select "2"
select select "5"
select select "1"
select select "2"
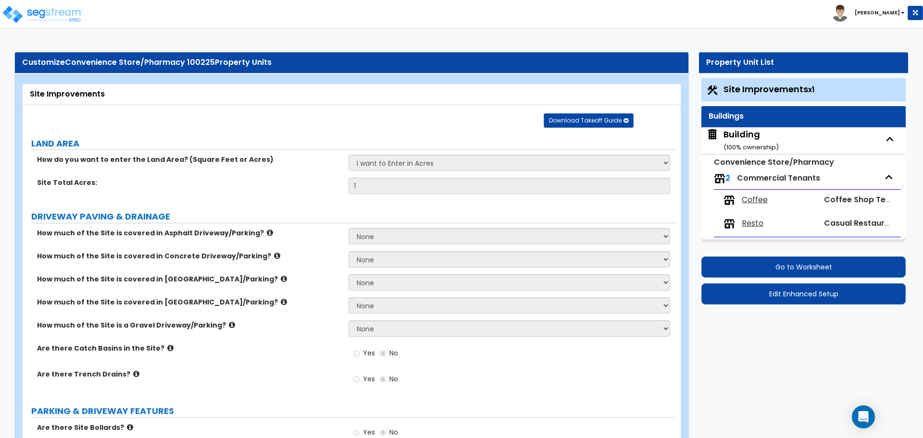
select select "8"
select select "1"
select select "7"
select select "2"
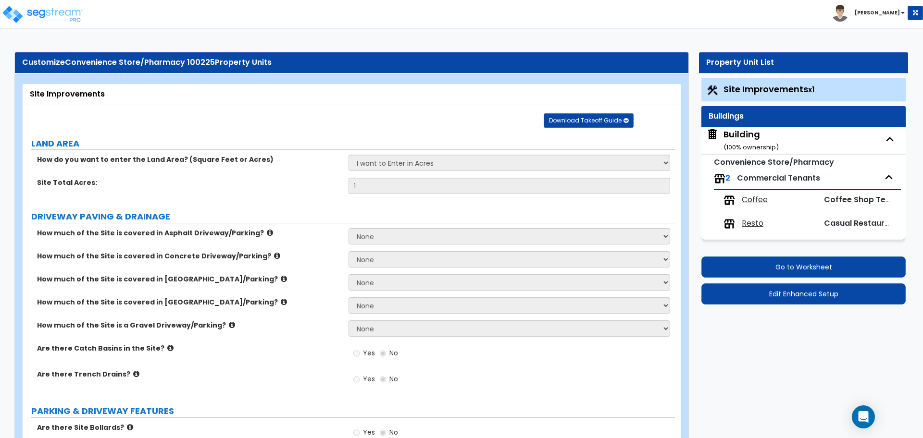
select select "1"
select select "2"
select select "3"
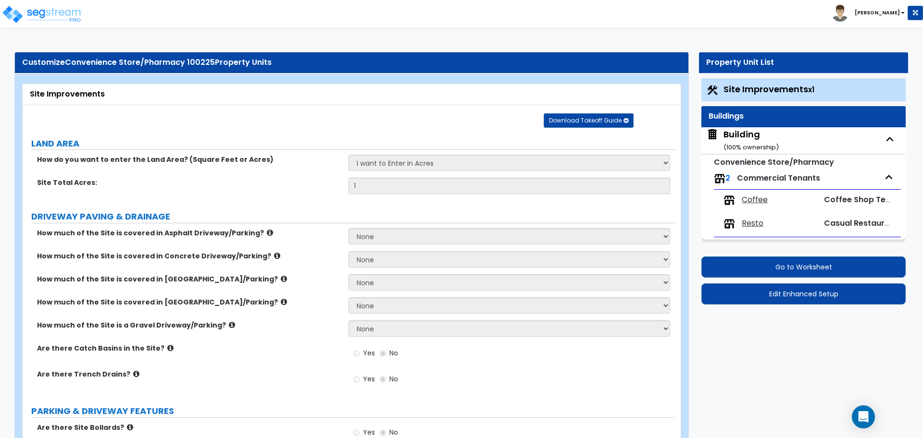
select select "2"
select select "1"
select select "6"
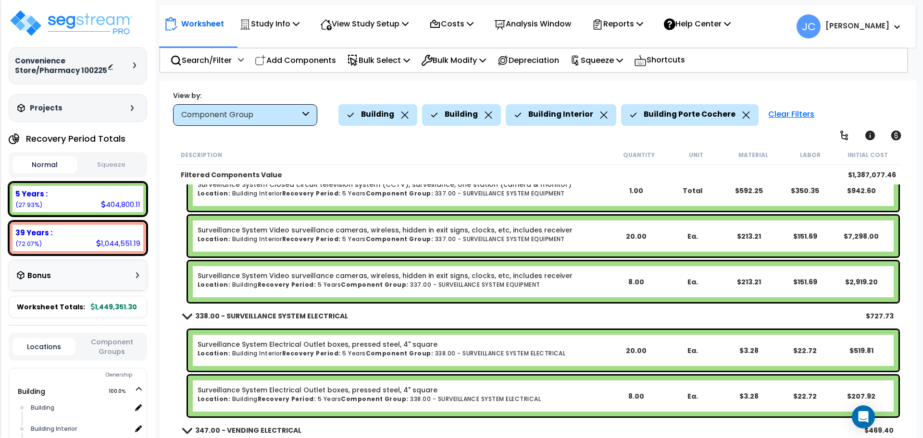
scroll to position [14703, 0]
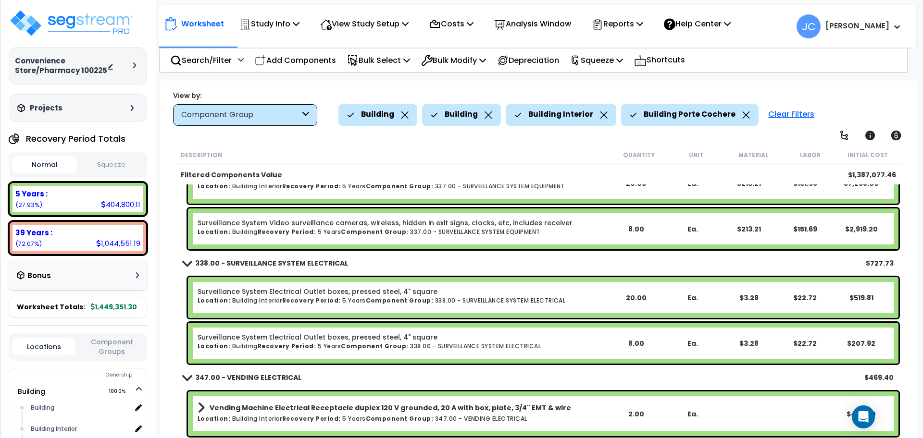
click at [771, 117] on div "Clear Filters" at bounding box center [791, 114] width 56 height 21
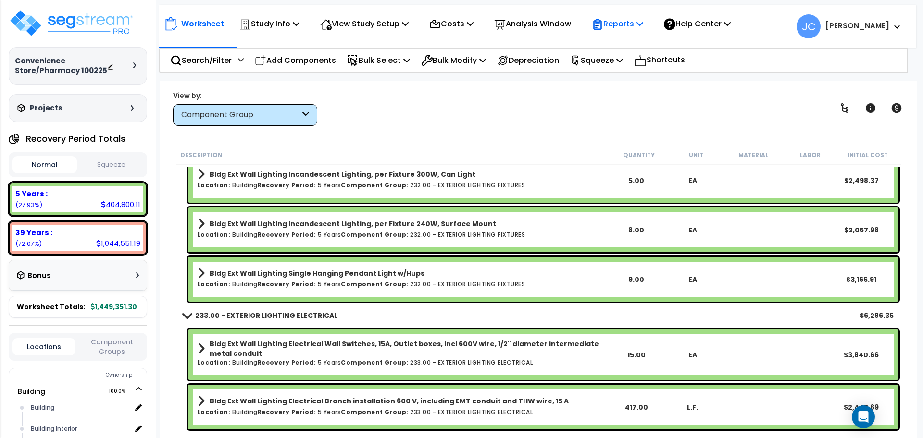
click at [618, 25] on p "Reports" at bounding box center [617, 23] width 51 height 13
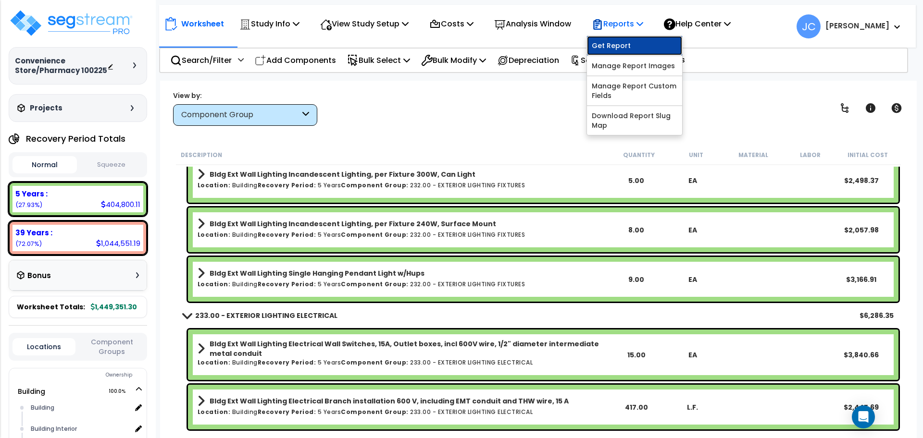
click at [625, 49] on link "Get Report" at bounding box center [634, 45] width 95 height 19
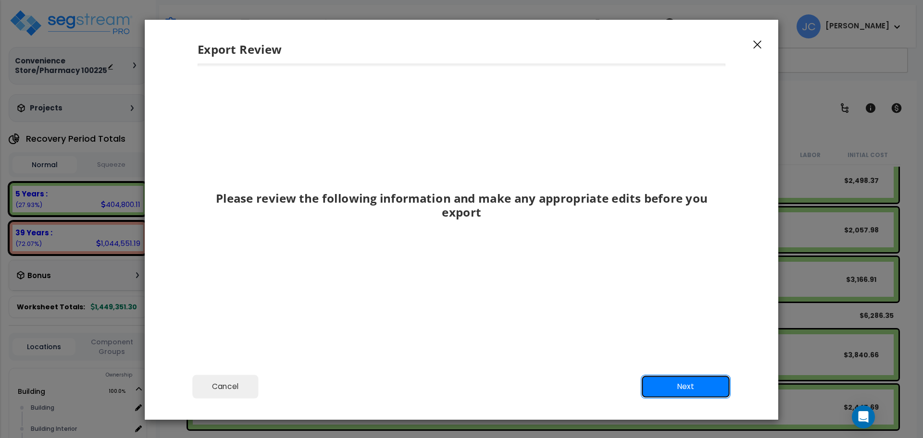
click at [691, 388] on button "Next" at bounding box center [686, 387] width 90 height 24
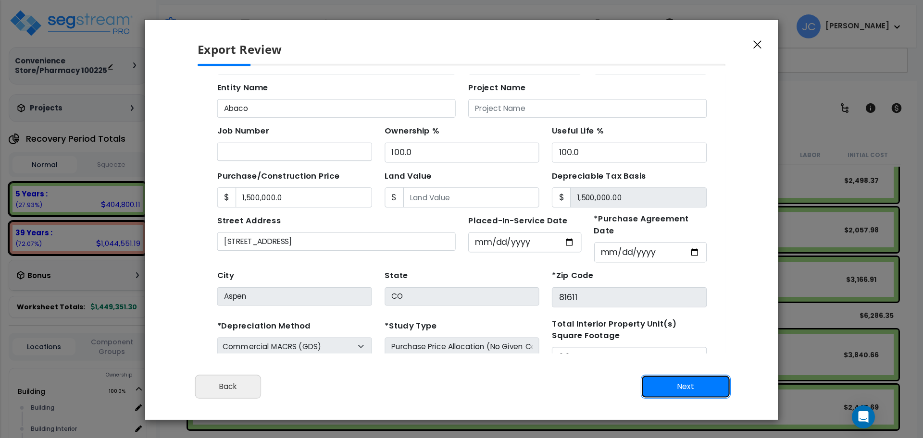
scroll to position [92, 0]
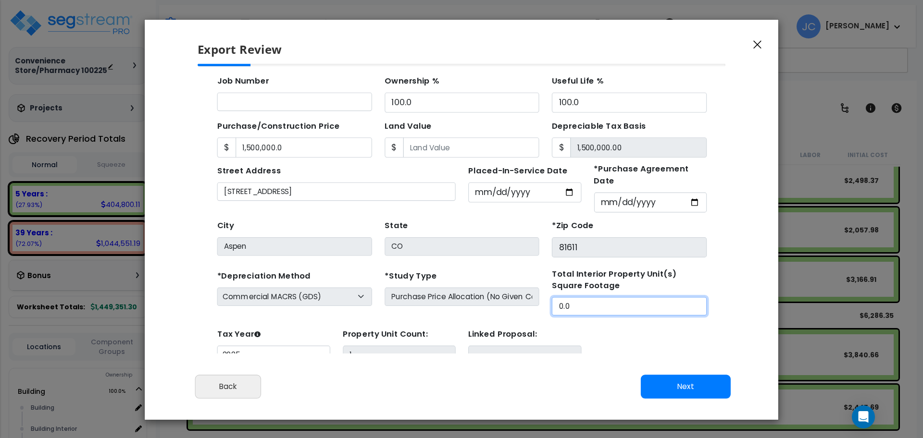
drag, startPoint x: 554, startPoint y: 285, endPoint x: 486, endPoint y: 281, distance: 68.8
click at [486, 282] on div "*Depreciation Method Commercial MACRS (GDS) Residential Rental MACRS (GDS) Comm…" at bounding box center [437, 272] width 457 height 44
type input "12,000"
click at [673, 385] on button "Next" at bounding box center [686, 387] width 90 height 24
type input "1500000"
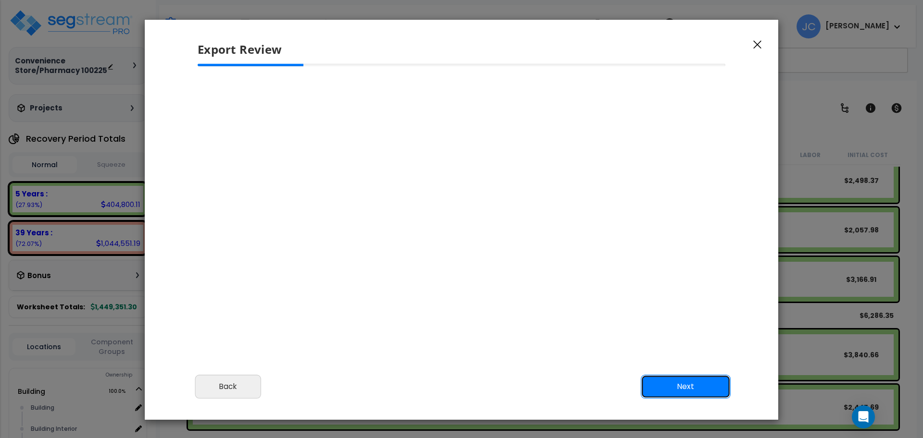
scroll to position [0, 0]
click at [674, 386] on button "Next" at bounding box center [686, 387] width 90 height 24
click at [249, 391] on button "Back" at bounding box center [228, 387] width 66 height 24
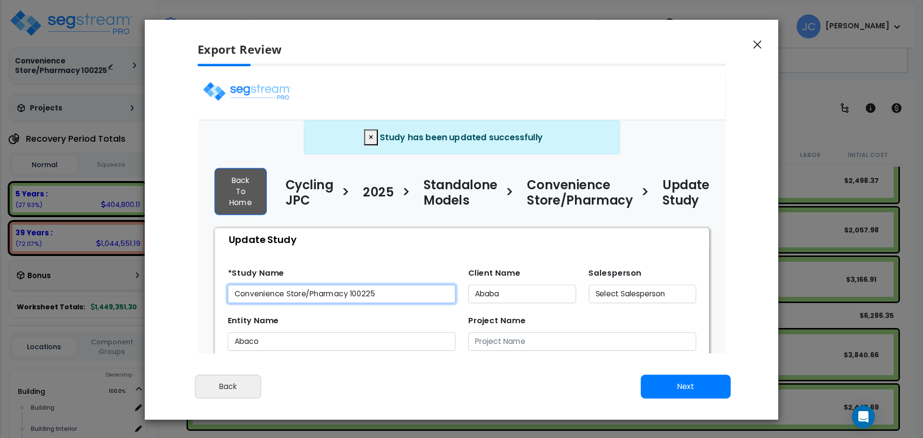
type input "1,500,000.0"
select select "2025"
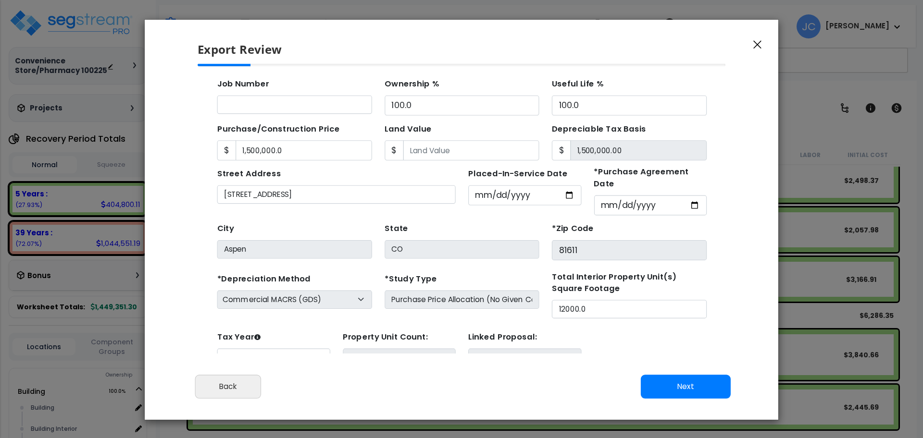
scroll to position [92, 0]
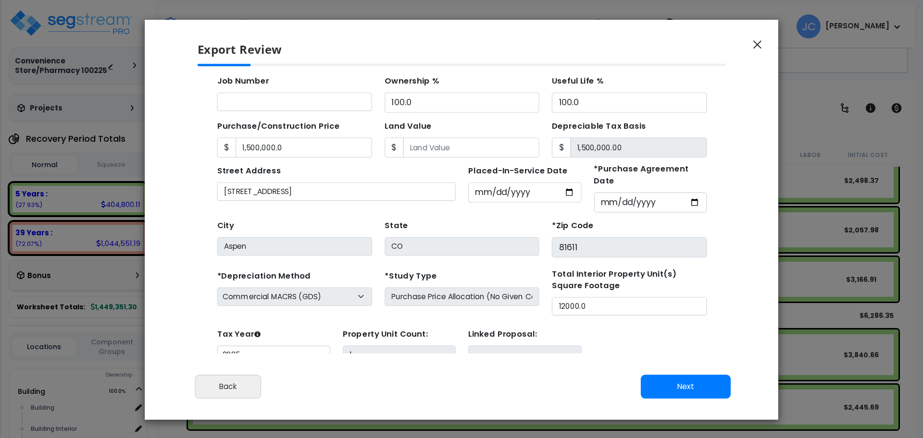
click at [692, 390] on button "Next" at bounding box center [686, 387] width 90 height 24
type input "1500000"
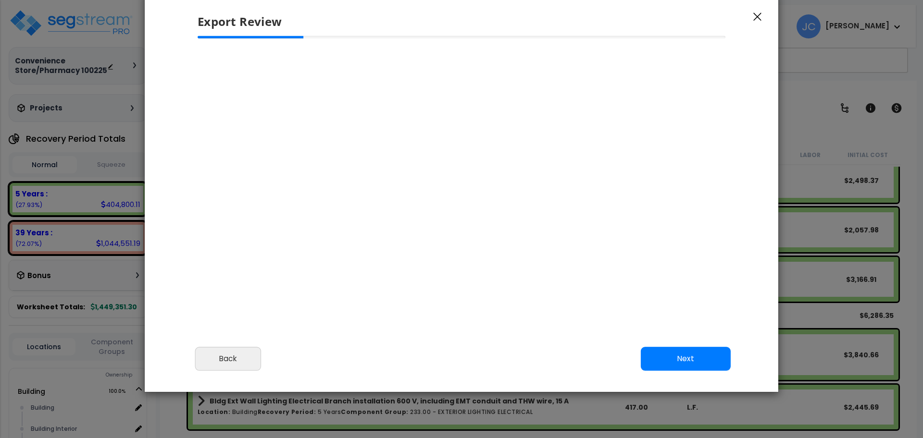
scroll to position [0, 0]
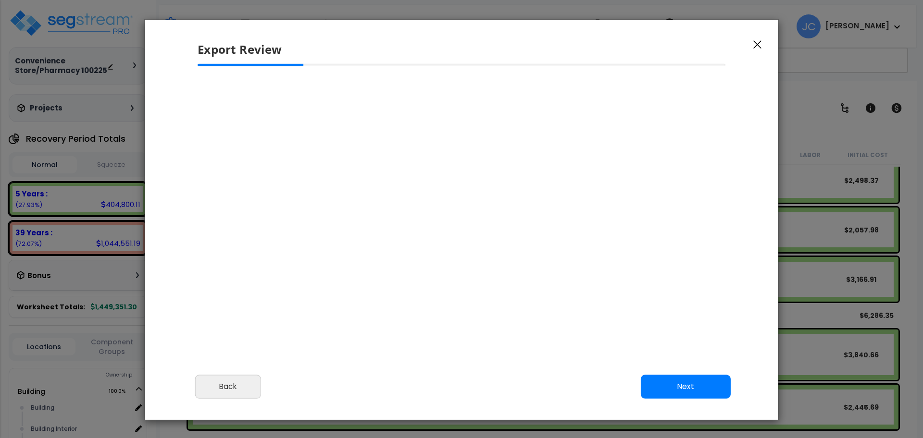
click at [703, 386] on button "Next" at bounding box center [686, 387] width 90 height 24
select select "2025"
click at [755, 51] on div "Export Review" at bounding box center [462, 42] width 634 height 44
click at [756, 47] on icon "button" at bounding box center [757, 44] width 8 height 9
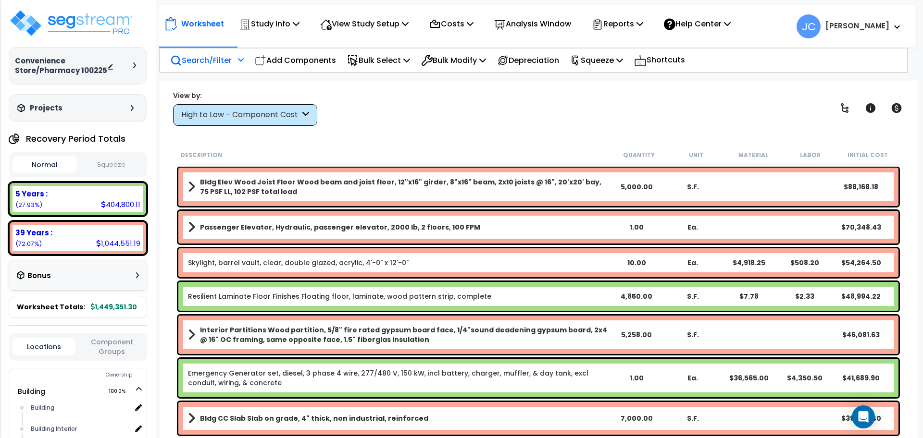
click at [237, 62] on div "Search/Filter Additional Search / Filter" at bounding box center [207, 60] width 74 height 23
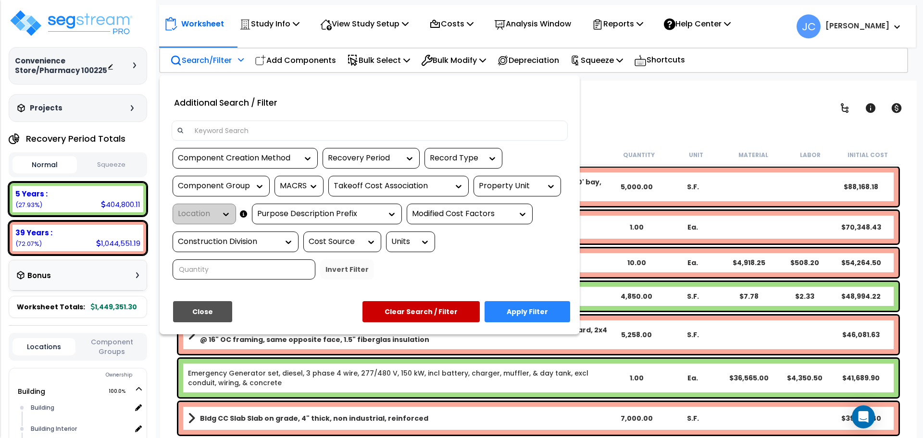
click at [618, 93] on div at bounding box center [461, 219] width 923 height 438
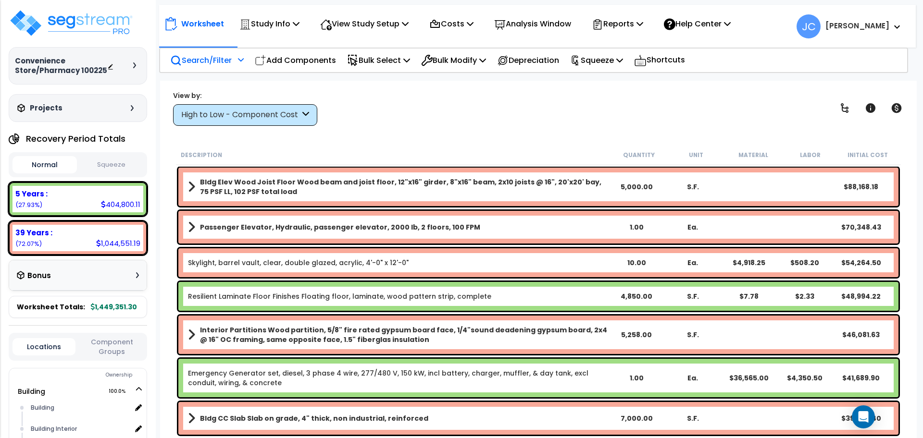
click at [232, 64] on p "Search/Filter" at bounding box center [201, 60] width 62 height 13
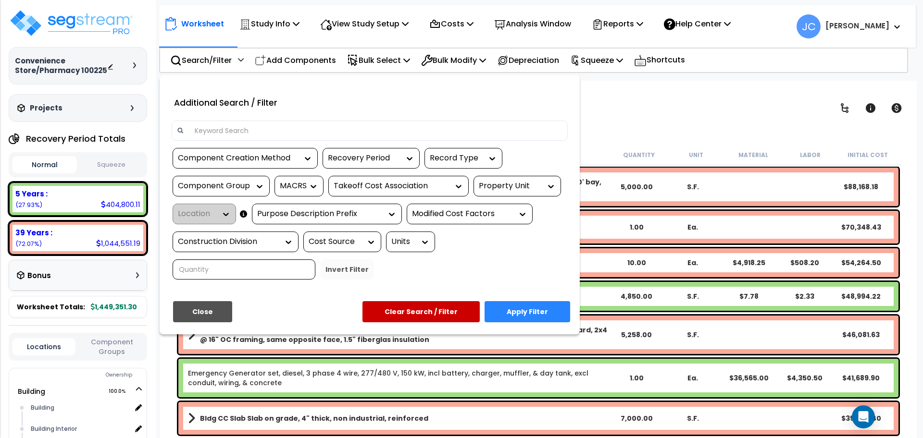
click at [642, 90] on div at bounding box center [461, 219] width 923 height 438
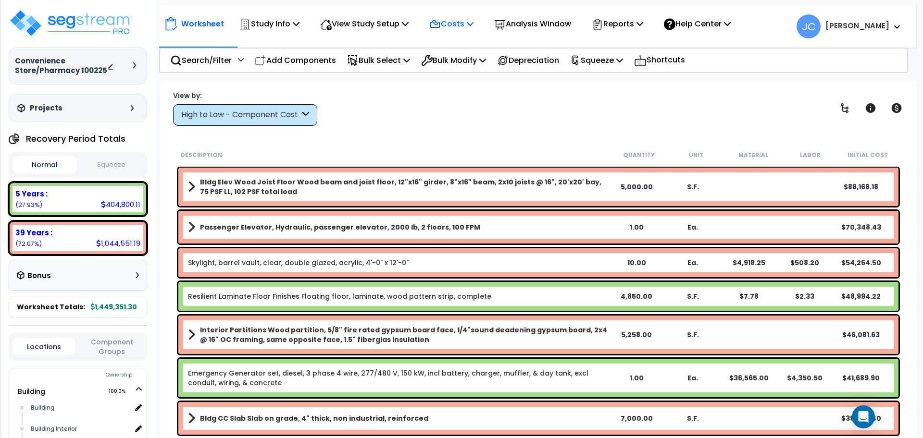
click at [464, 21] on p "Costs" at bounding box center [451, 23] width 44 height 13
click at [392, 96] on div "View by: High to Low - Component Cost High to Low - Component Cost" at bounding box center [538, 108] width 737 height 36
click at [358, 31] on div "View Study Setup" at bounding box center [364, 23] width 88 height 23
click at [391, 107] on div "View by: High to Low - Component Cost High to Low - Component Cost" at bounding box center [538, 108] width 737 height 36
click at [373, 21] on p "View Study Setup" at bounding box center [364, 23] width 88 height 13
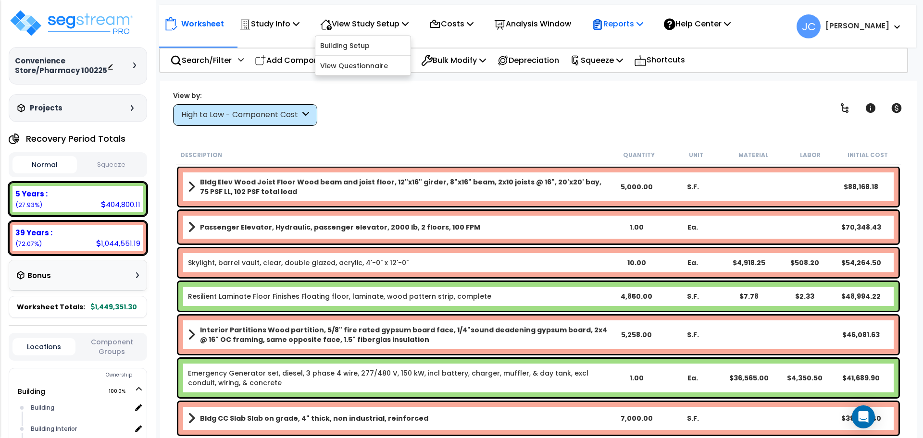
click at [599, 26] on icon at bounding box center [597, 26] width 4 height 4
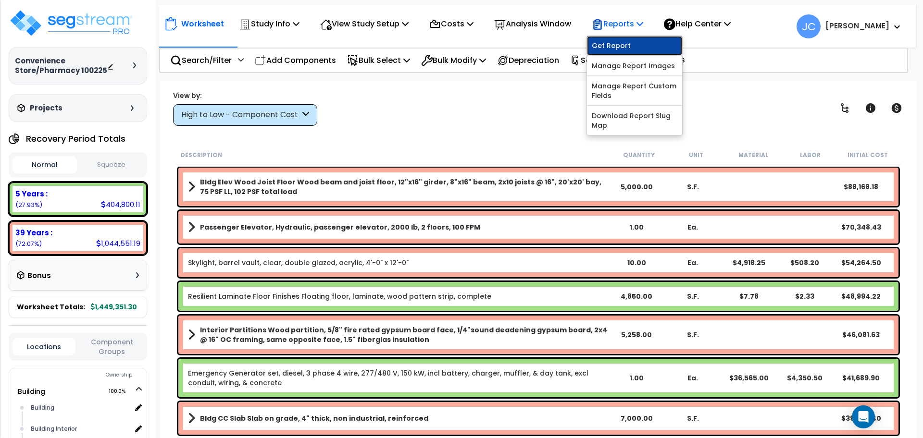
click at [618, 40] on link "Get Report" at bounding box center [634, 45] width 95 height 19
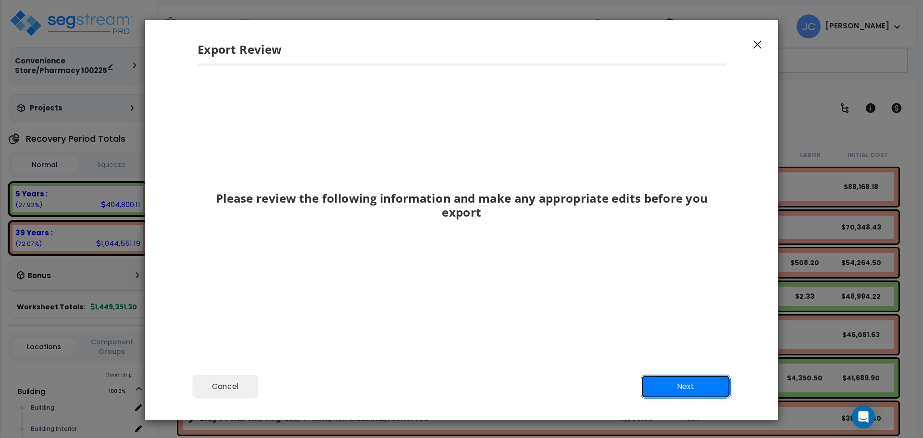
click at [697, 385] on button "Next" at bounding box center [686, 387] width 90 height 24
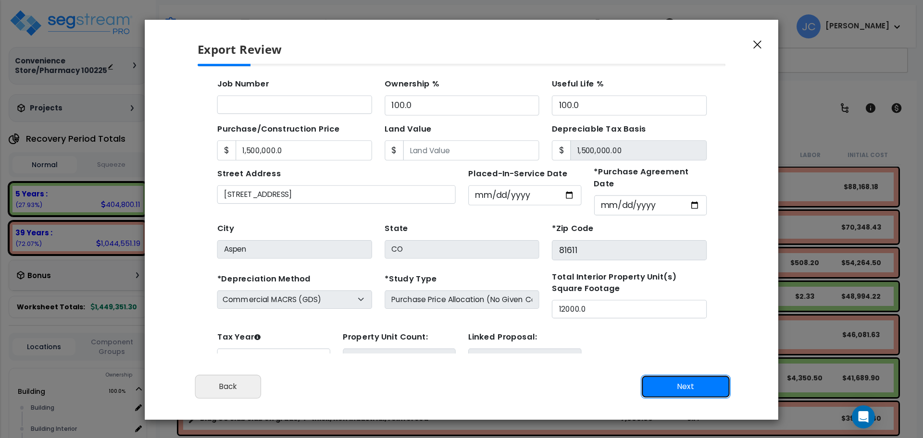
scroll to position [92, 0]
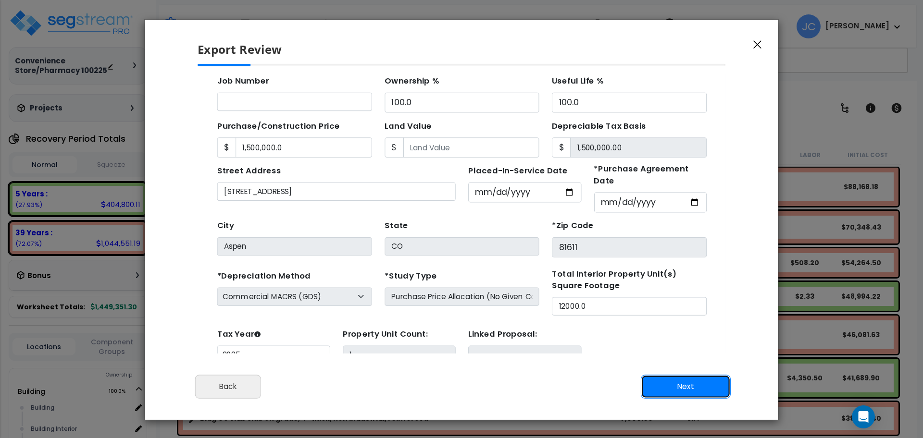
click at [671, 380] on button "Next" at bounding box center [686, 387] width 90 height 24
type input "1500000"
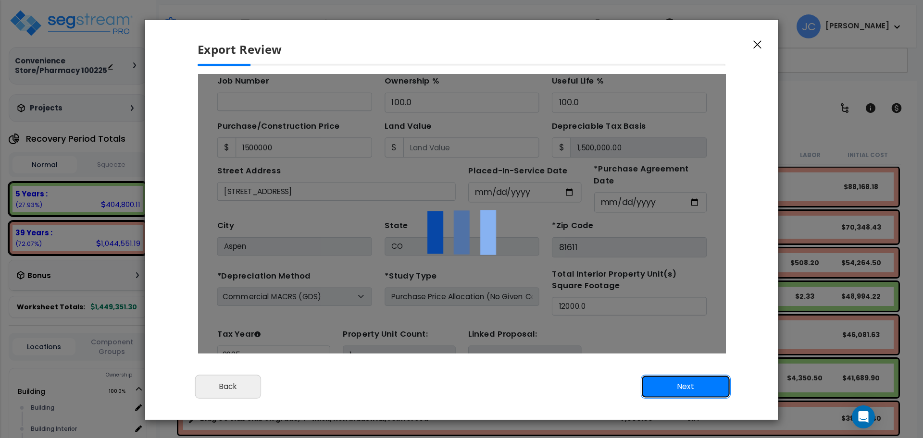
scroll to position [0, 0]
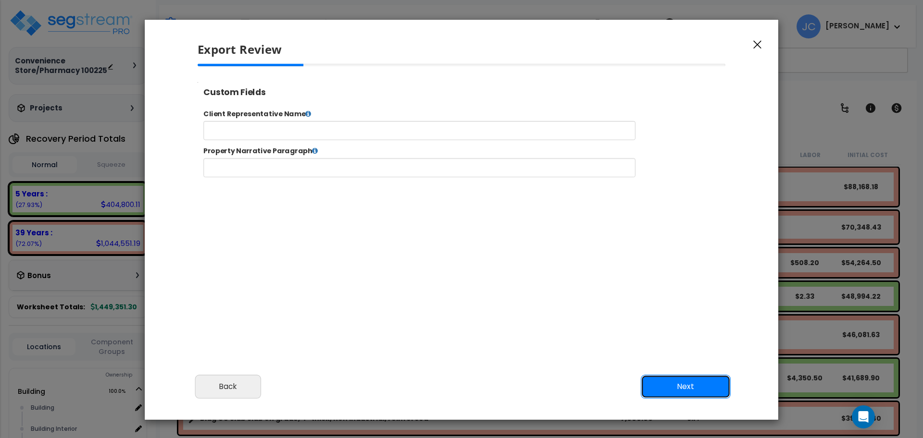
click at [686, 382] on button "Next" at bounding box center [686, 387] width 90 height 24
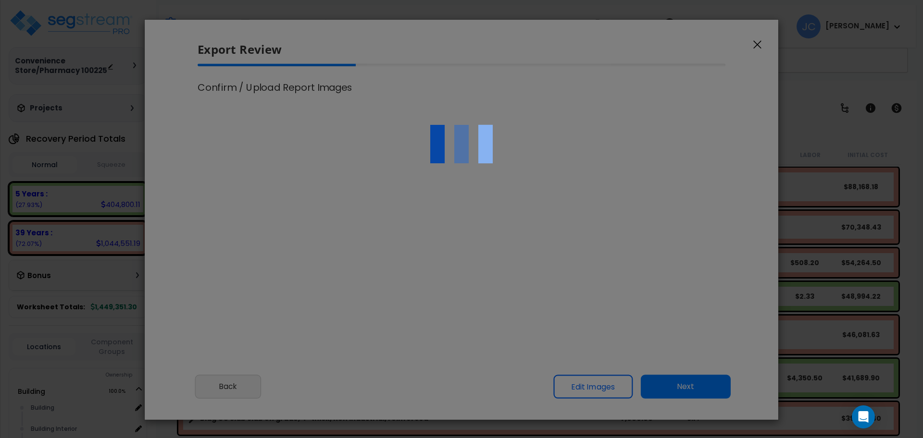
select select "2025"
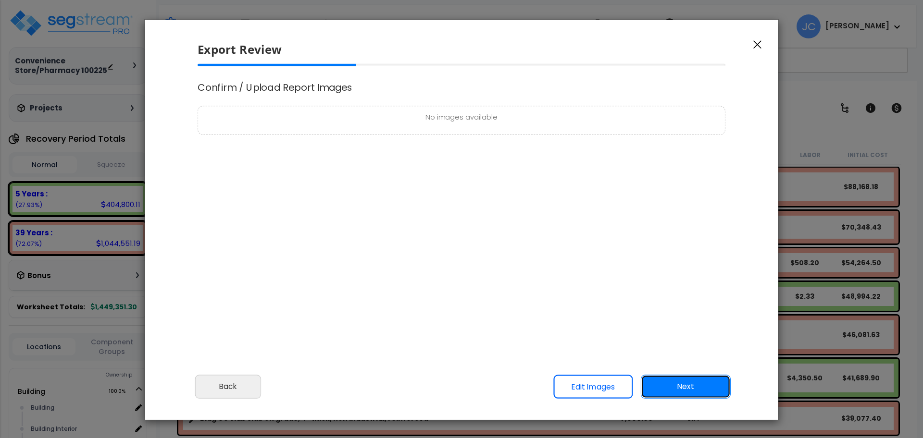
scroll to position [391, 24]
click at [674, 386] on button "Next" at bounding box center [686, 387] width 90 height 24
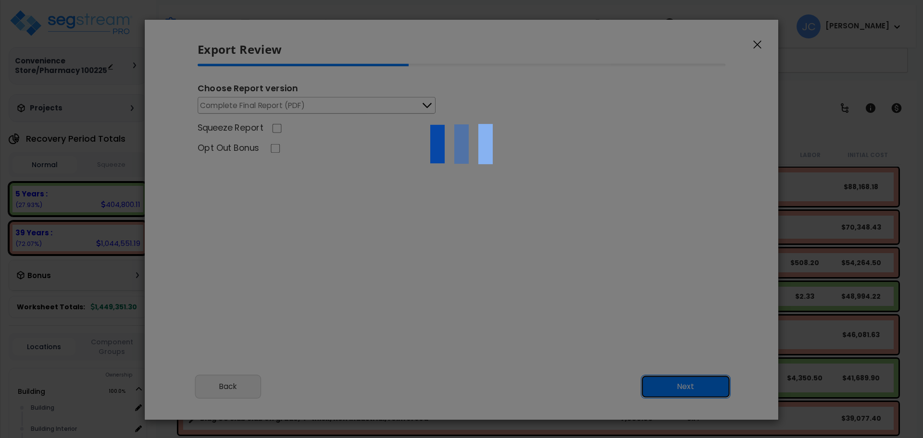
scroll to position [0, 0]
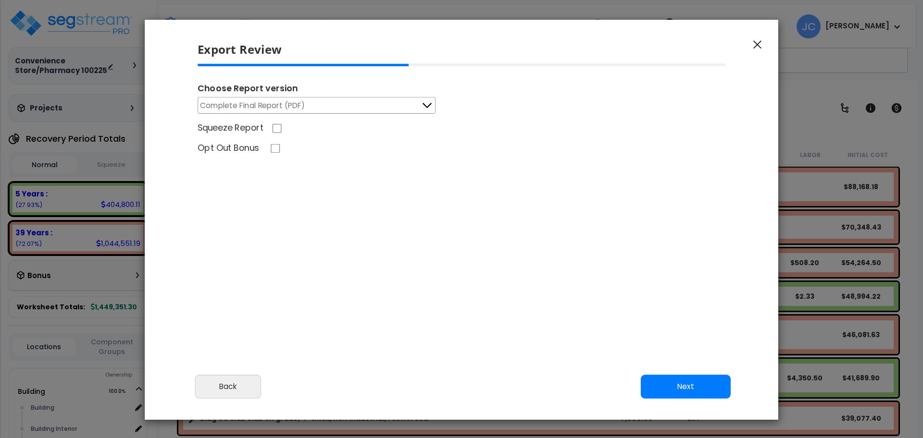
click at [395, 105] on button "Complete Final Report (PDF)" at bounding box center [317, 105] width 238 height 17
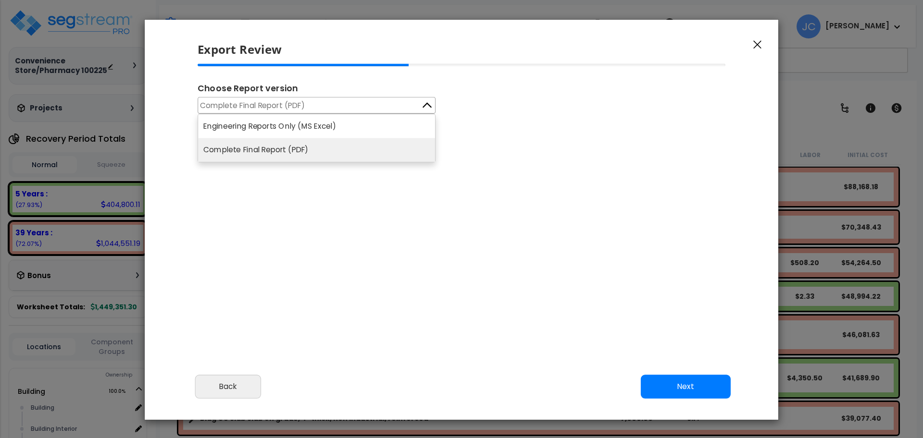
click at [511, 134] on div "Squeeze Report" at bounding box center [462, 129] width 544 height 15
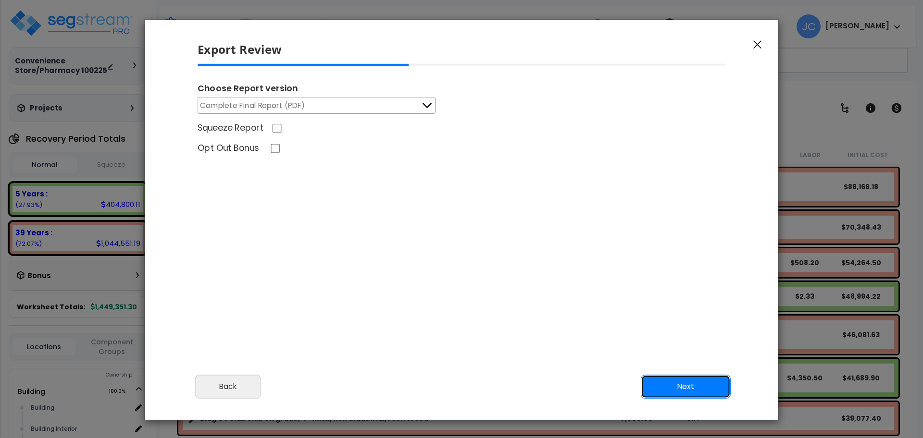
click at [713, 391] on button "Next" at bounding box center [686, 387] width 90 height 24
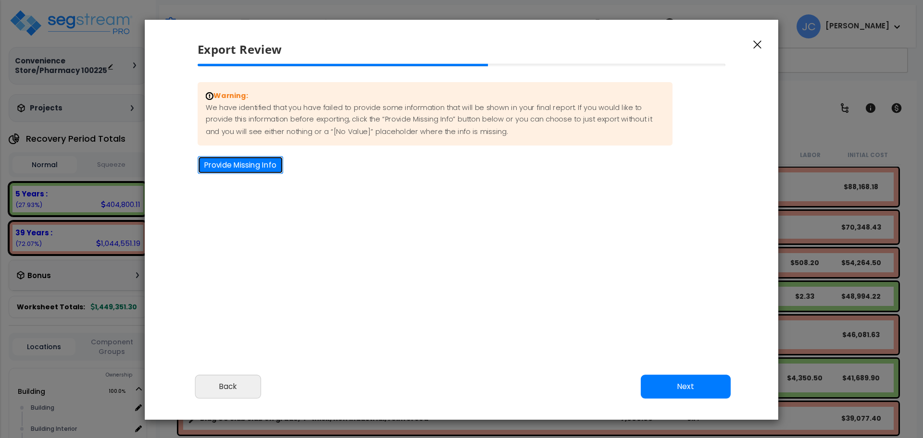
click at [271, 168] on button "Provide Missing Info" at bounding box center [241, 165] width 86 height 18
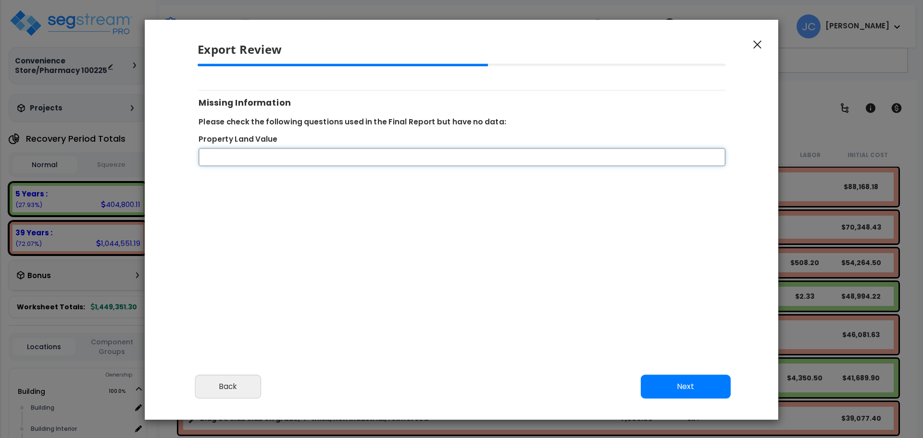
click at [458, 152] on input "Property Land Value" at bounding box center [462, 158] width 527 height 18
type input "0"
click at [695, 372] on div "Cancel Back Next Export Edit Images" at bounding box center [462, 394] width 634 height 52
click at [696, 376] on button "Next" at bounding box center [686, 387] width 90 height 24
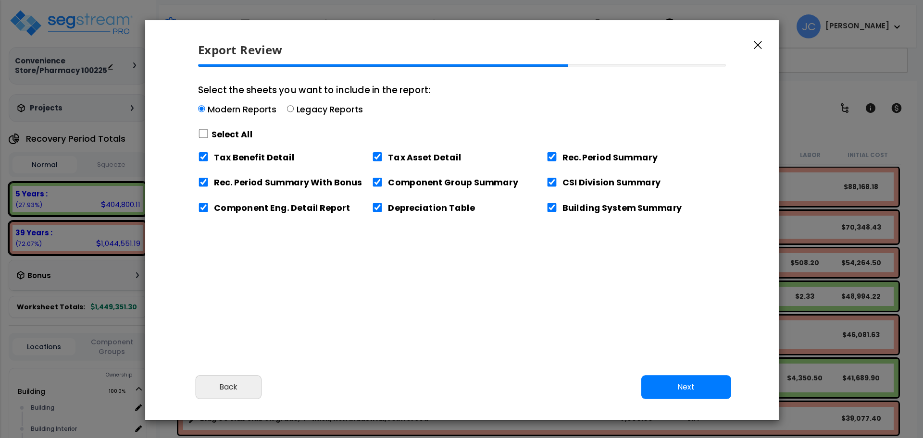
click at [220, 136] on label "Select All" at bounding box center [232, 134] width 41 height 12
click at [237, 140] on label "Select All" at bounding box center [231, 134] width 41 height 12
click at [208, 138] on input "Select the sheets you want to include in the report: Modern Reports Legacy Repo…" at bounding box center [203, 133] width 11 height 9
checkbox input "true"
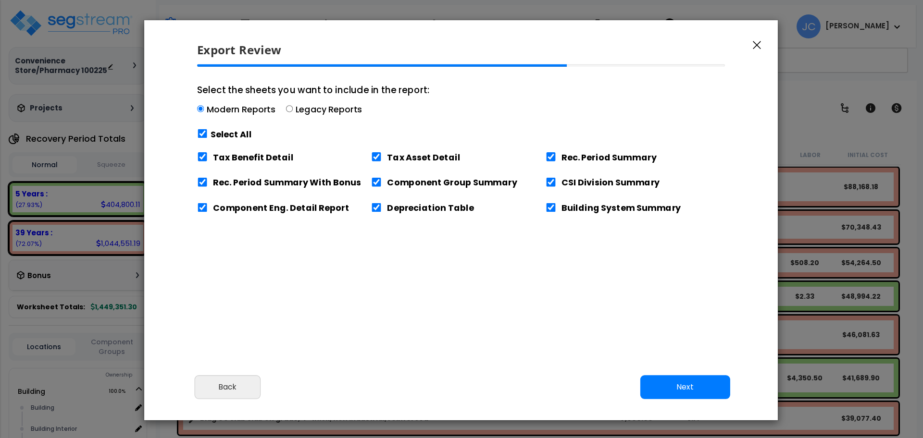
click at [230, 133] on label "Select All" at bounding box center [231, 134] width 41 height 12
click at [688, 378] on button "Next" at bounding box center [685, 387] width 90 height 24
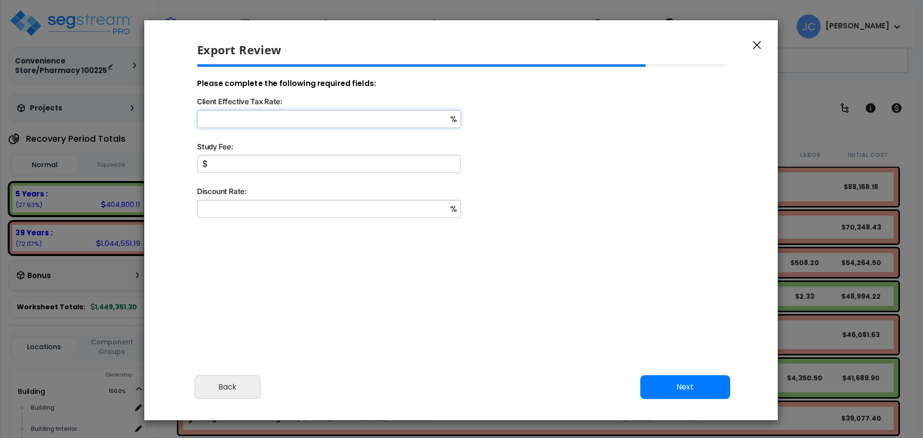
click at [343, 120] on input "Client Effective Tax Rate:" at bounding box center [329, 119] width 264 height 18
type input "32"
type input "5,000"
type input "9"
click at [690, 386] on button "Next" at bounding box center [685, 387] width 90 height 24
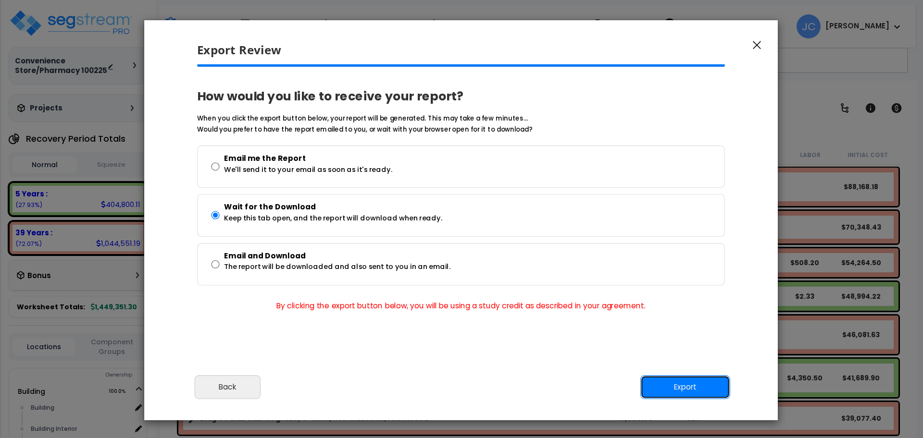
click at [694, 389] on button "Export" at bounding box center [685, 387] width 90 height 24
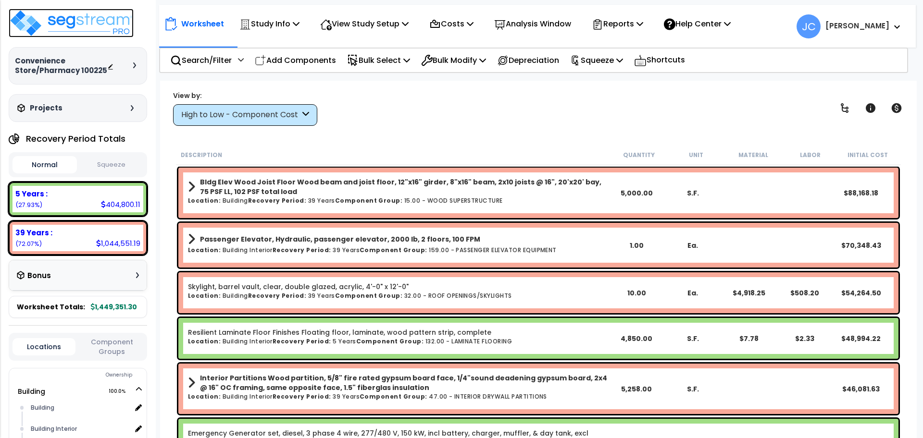
click at [112, 25] on img at bounding box center [71, 23] width 125 height 29
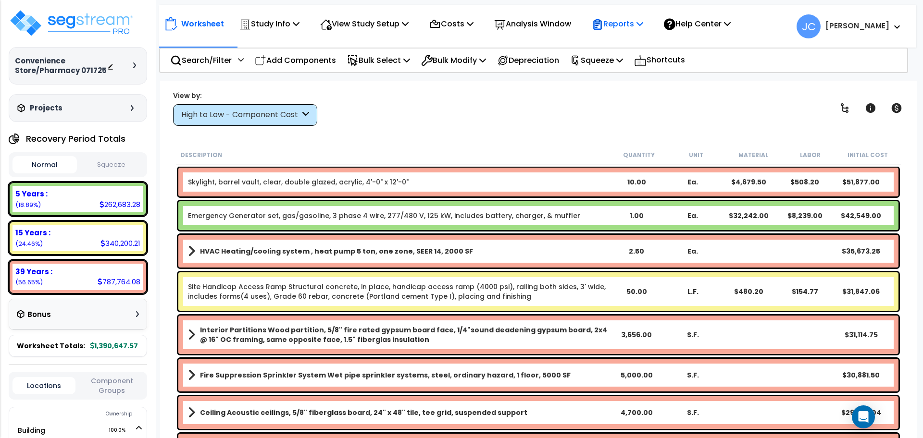
click at [623, 27] on p "Reports" at bounding box center [617, 23] width 51 height 13
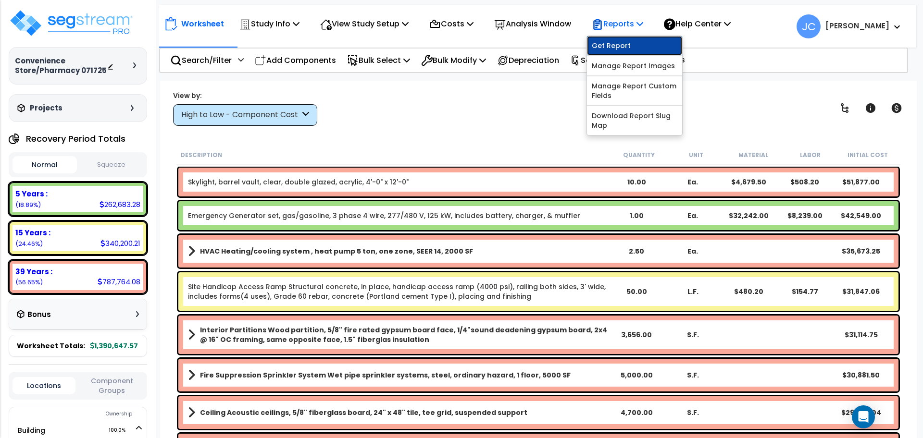
click at [624, 41] on link "Get Report" at bounding box center [634, 45] width 95 height 19
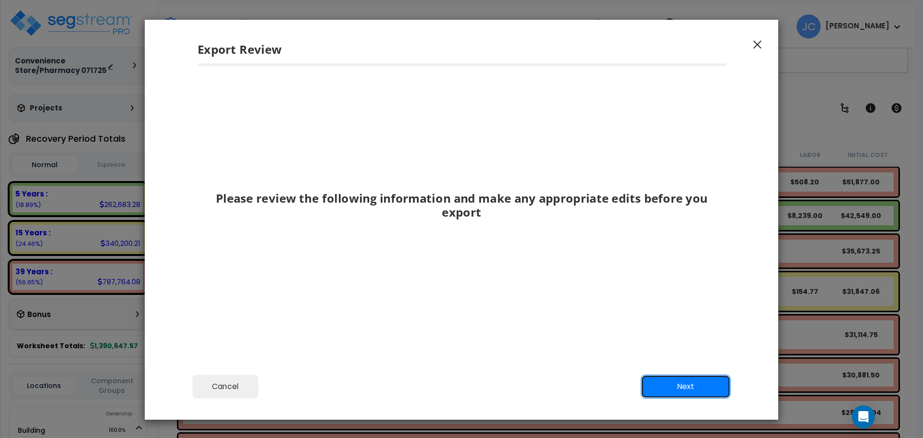
click at [685, 381] on button "Next" at bounding box center [686, 387] width 90 height 24
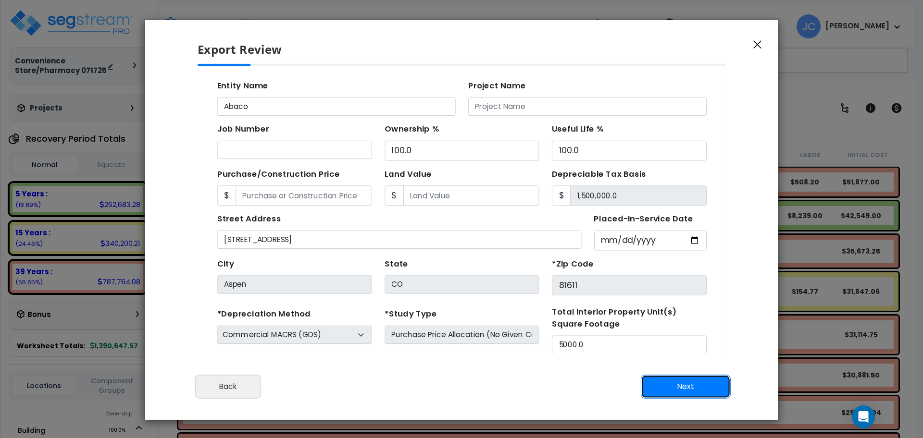
scroll to position [83, 0]
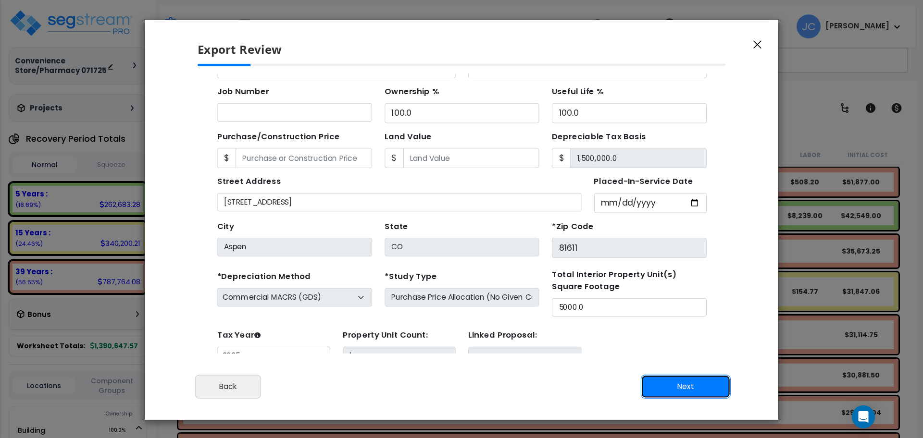
click at [696, 383] on button "Next" at bounding box center [686, 387] width 90 height 24
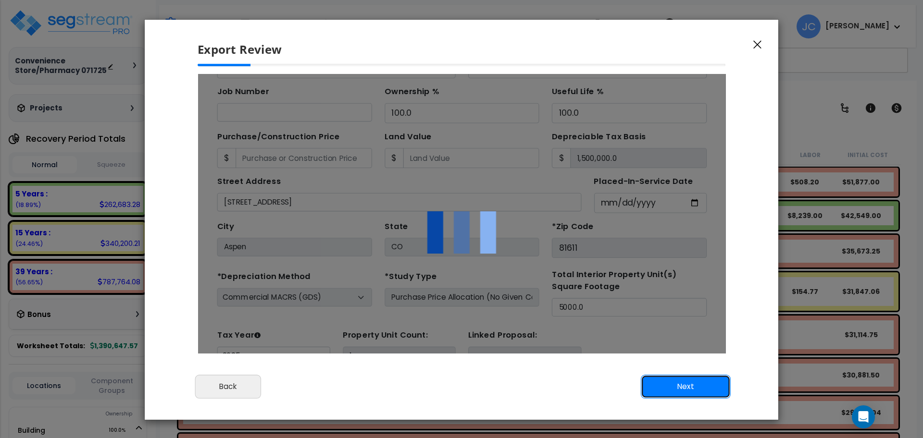
scroll to position [0, 0]
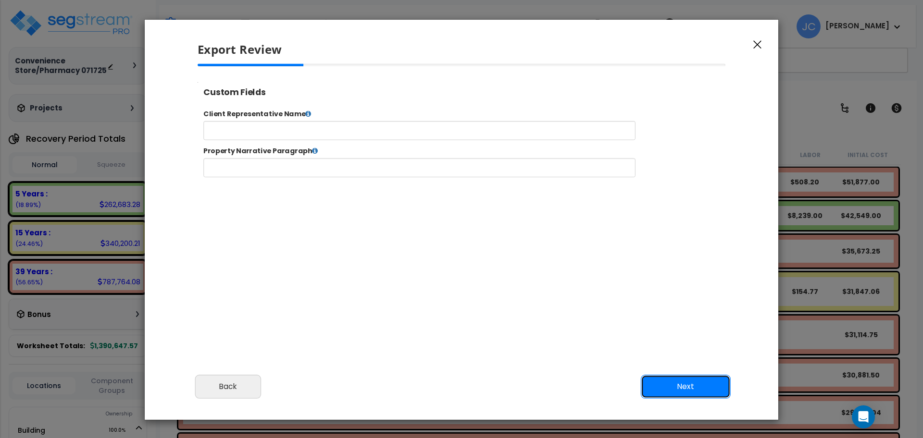
click at [702, 378] on button "Next" at bounding box center [686, 387] width 90 height 24
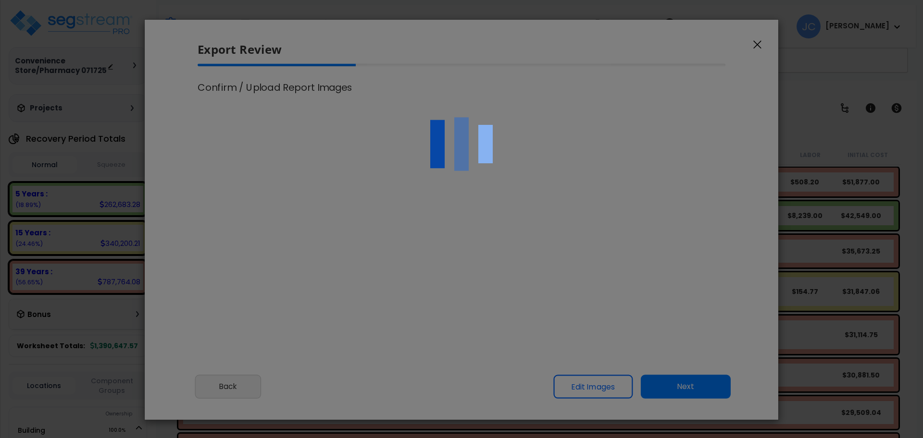
select select "2025"
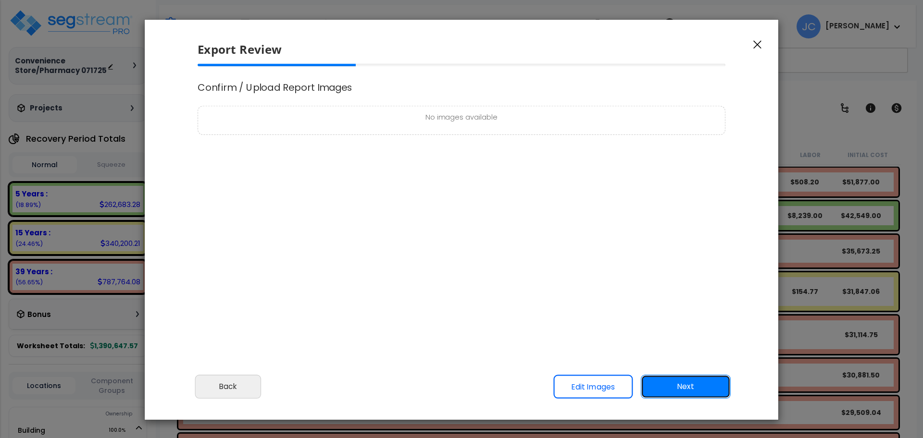
click at [678, 384] on button "Next" at bounding box center [686, 387] width 90 height 24
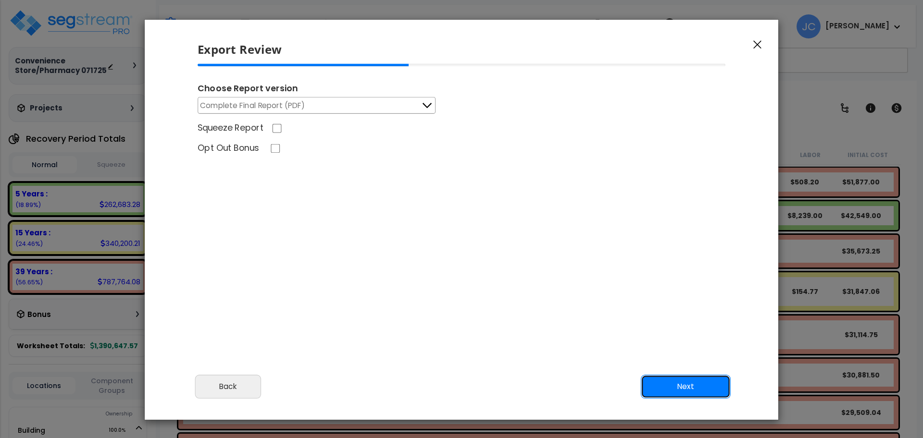
click at [711, 397] on button "Next" at bounding box center [686, 387] width 90 height 24
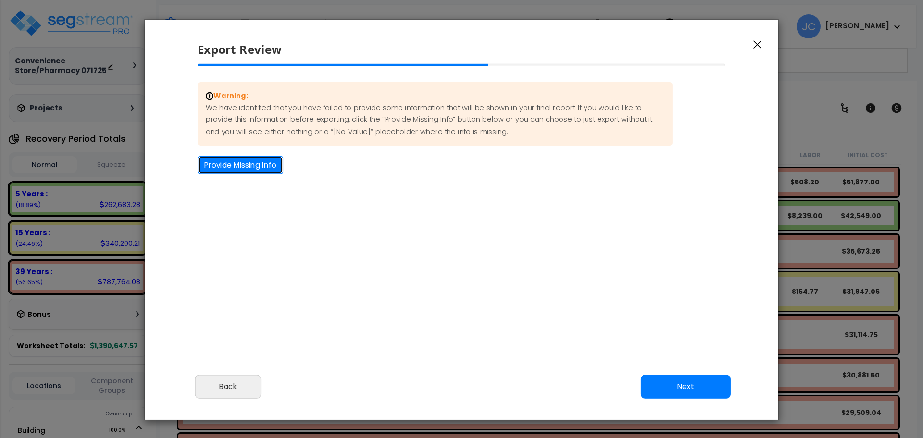
click at [274, 171] on button "Provide Missing Info" at bounding box center [241, 165] width 86 height 18
click at [263, 167] on button "Provide Missing Info" at bounding box center [241, 165] width 86 height 18
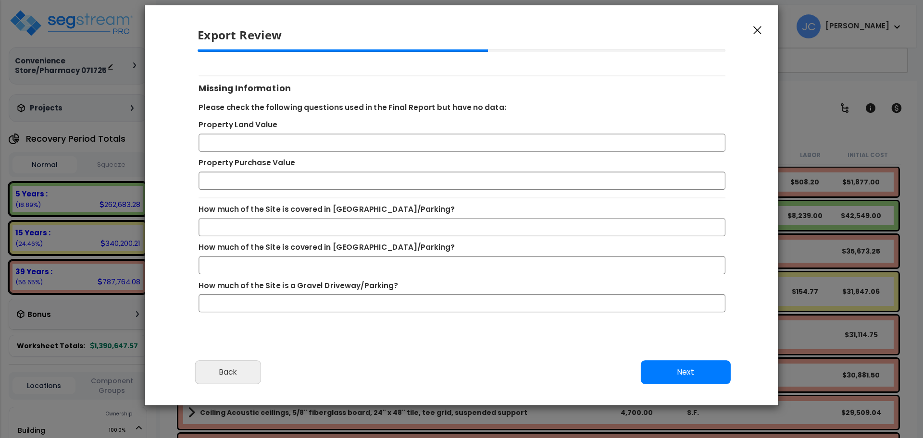
scroll to position [12, 0]
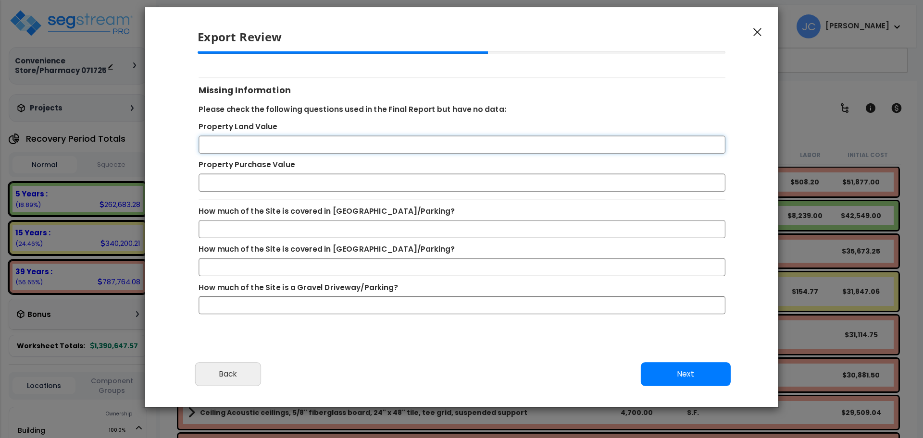
click at [304, 142] on input "Property Land Value" at bounding box center [462, 145] width 527 height 18
type input "1500000"
type input "0"
click at [661, 381] on button "Next" at bounding box center [686, 374] width 90 height 24
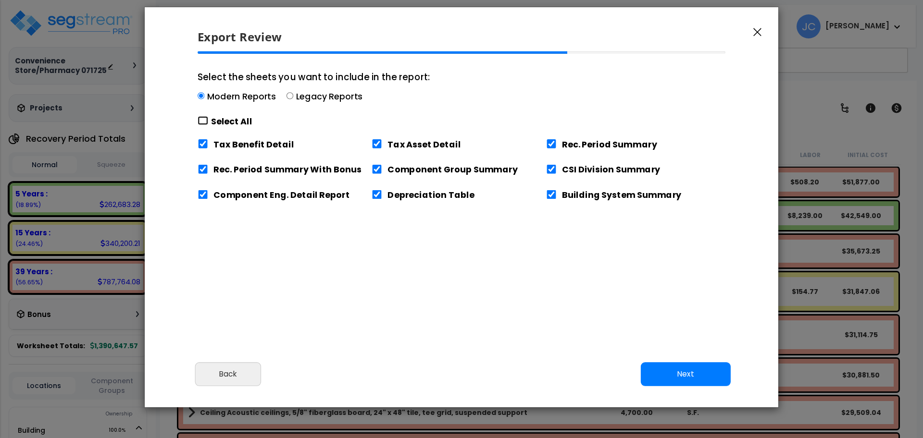
click at [204, 117] on input "Select the sheets you want to include in the report: Modern Reports Legacy Repo…" at bounding box center [203, 120] width 11 height 9
checkbox input "true"
click at [680, 377] on button "Next" at bounding box center [686, 374] width 90 height 24
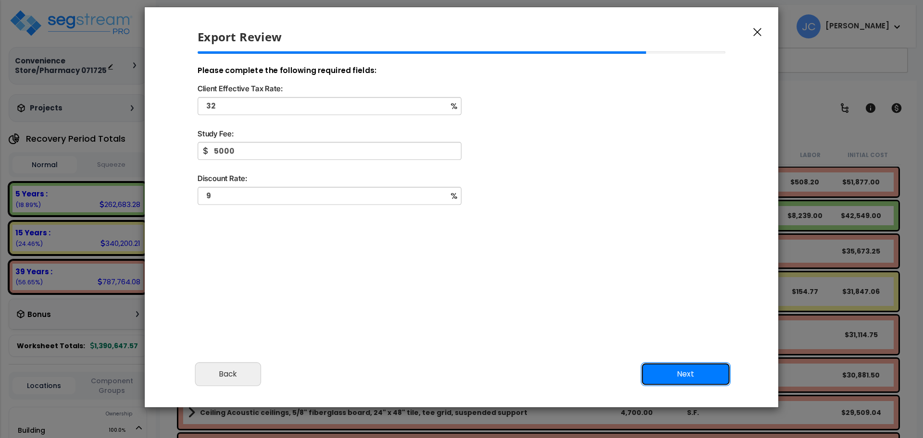
click at [707, 369] on button "Next" at bounding box center [686, 374] width 90 height 24
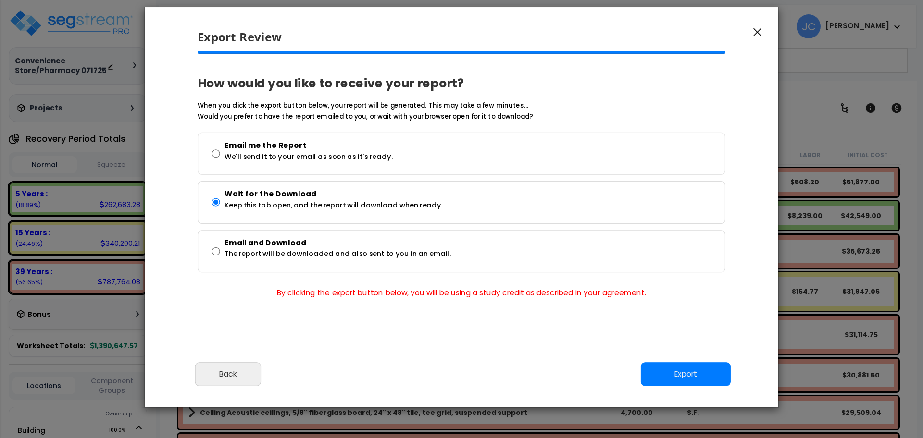
click at [696, 361] on div "Cancel Back Next Export Edit Images" at bounding box center [462, 381] width 634 height 52
click at [703, 369] on button "Export" at bounding box center [686, 374] width 90 height 24
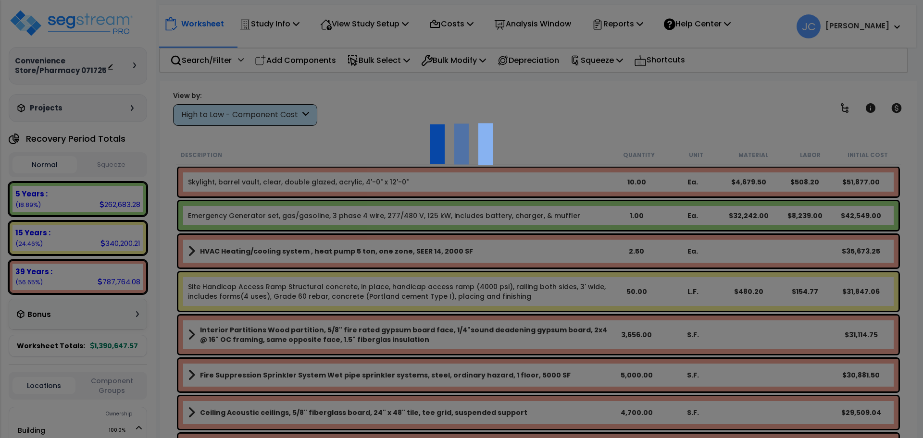
scroll to position [42, 0]
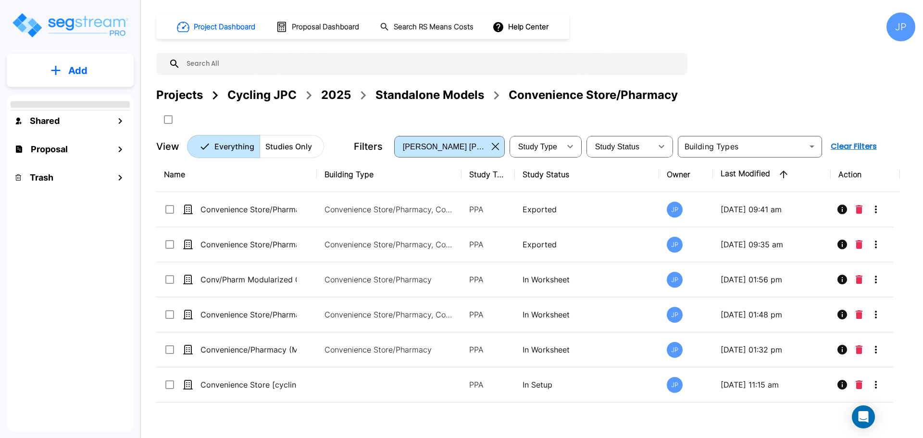
click at [898, 28] on div "JP" at bounding box center [900, 26] width 29 height 29
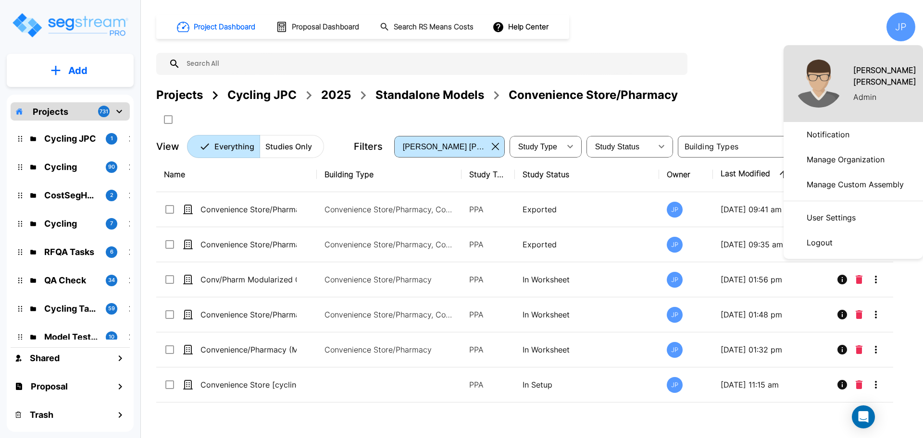
click at [823, 238] on p "Logout" at bounding box center [820, 242] width 34 height 19
